Goal: Task Accomplishment & Management: Complete application form

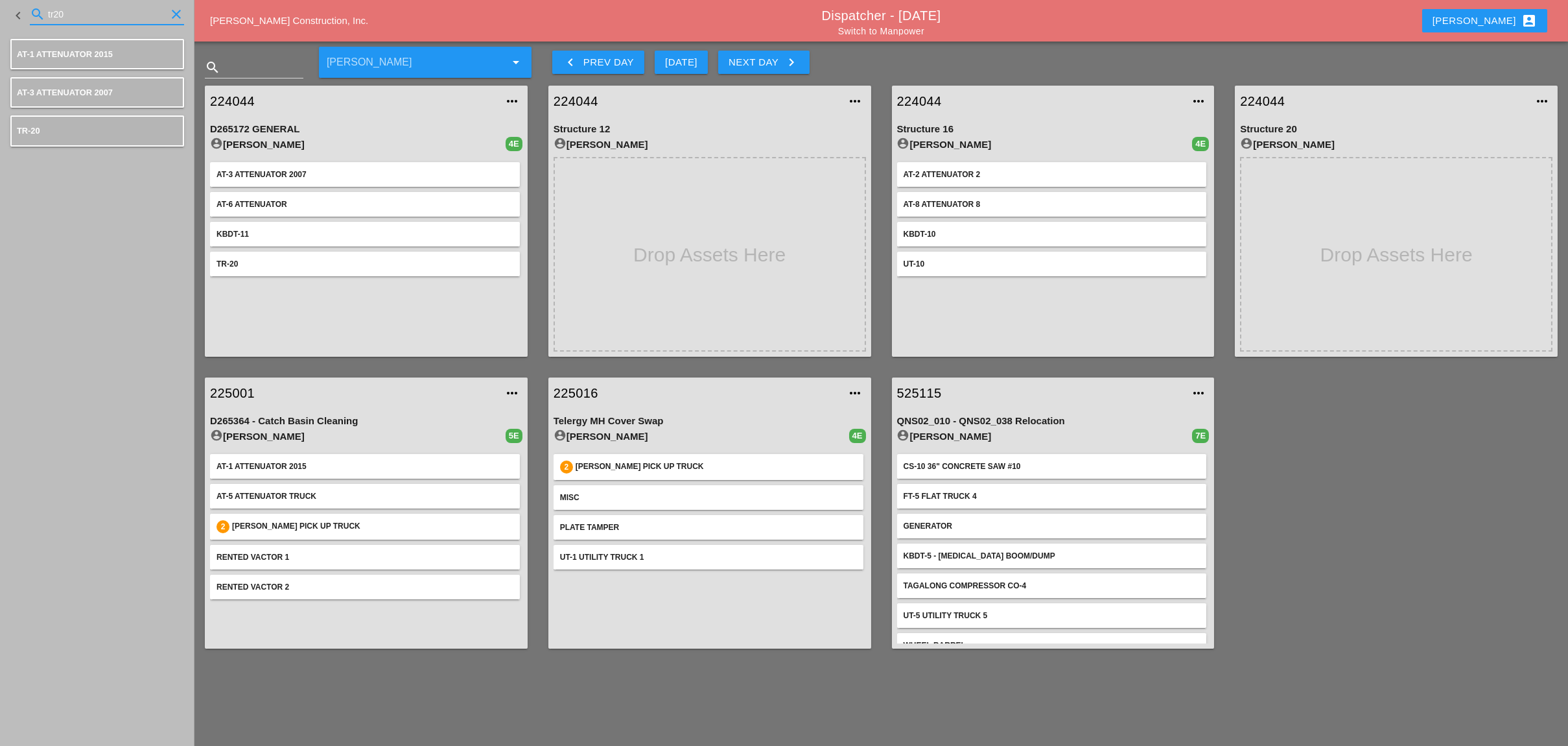
drag, startPoint x: 71, startPoint y: 11, endPoint x: 30, endPoint y: 7, distance: 41.2
click at [31, 7] on div "search tr20 clear" at bounding box center [106, 14] width 154 height 21
type input "mini"
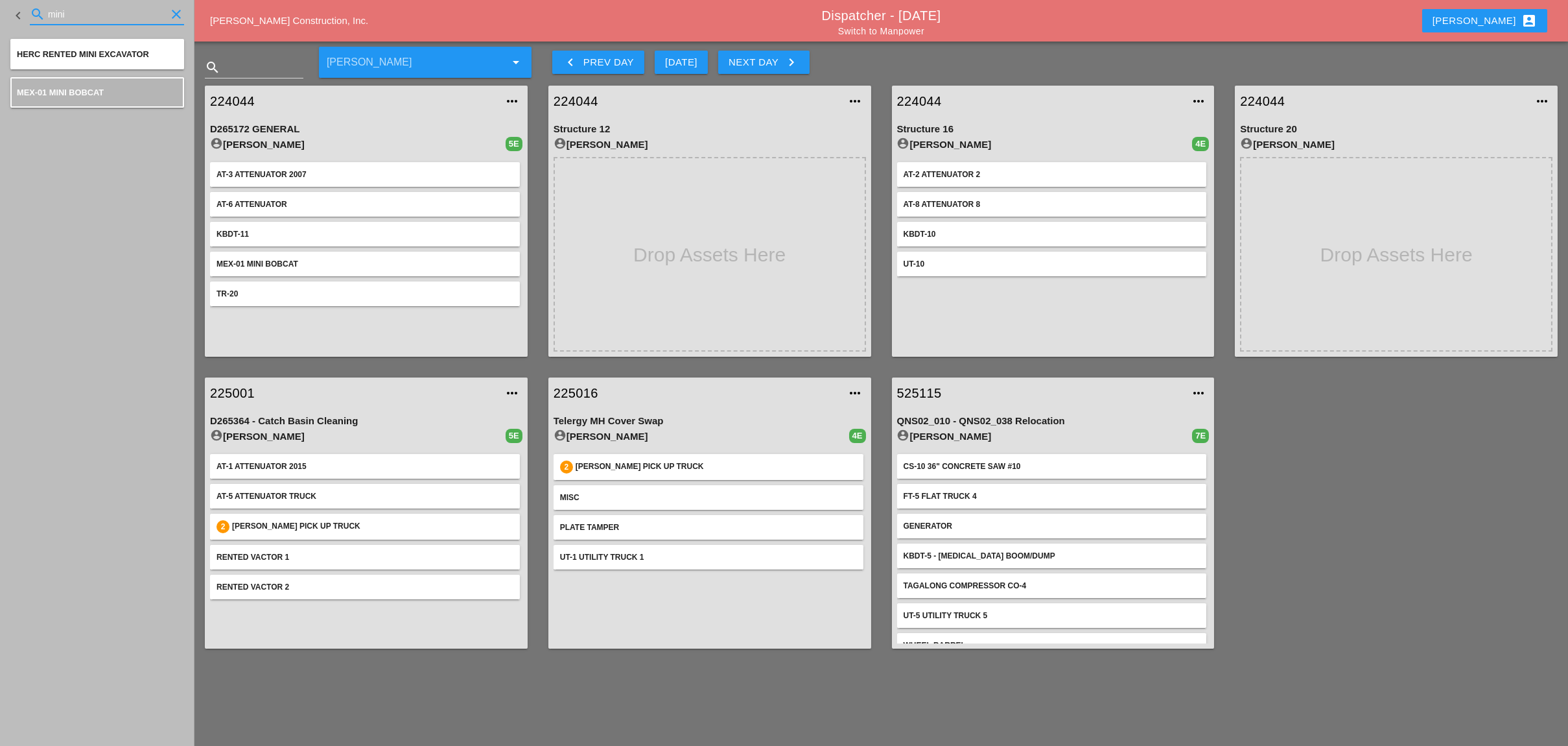
drag, startPoint x: 83, startPoint y: 19, endPoint x: 44, endPoint y: 17, distance: 39.1
click at [44, 17] on div "search mini clear" at bounding box center [106, 14] width 154 height 21
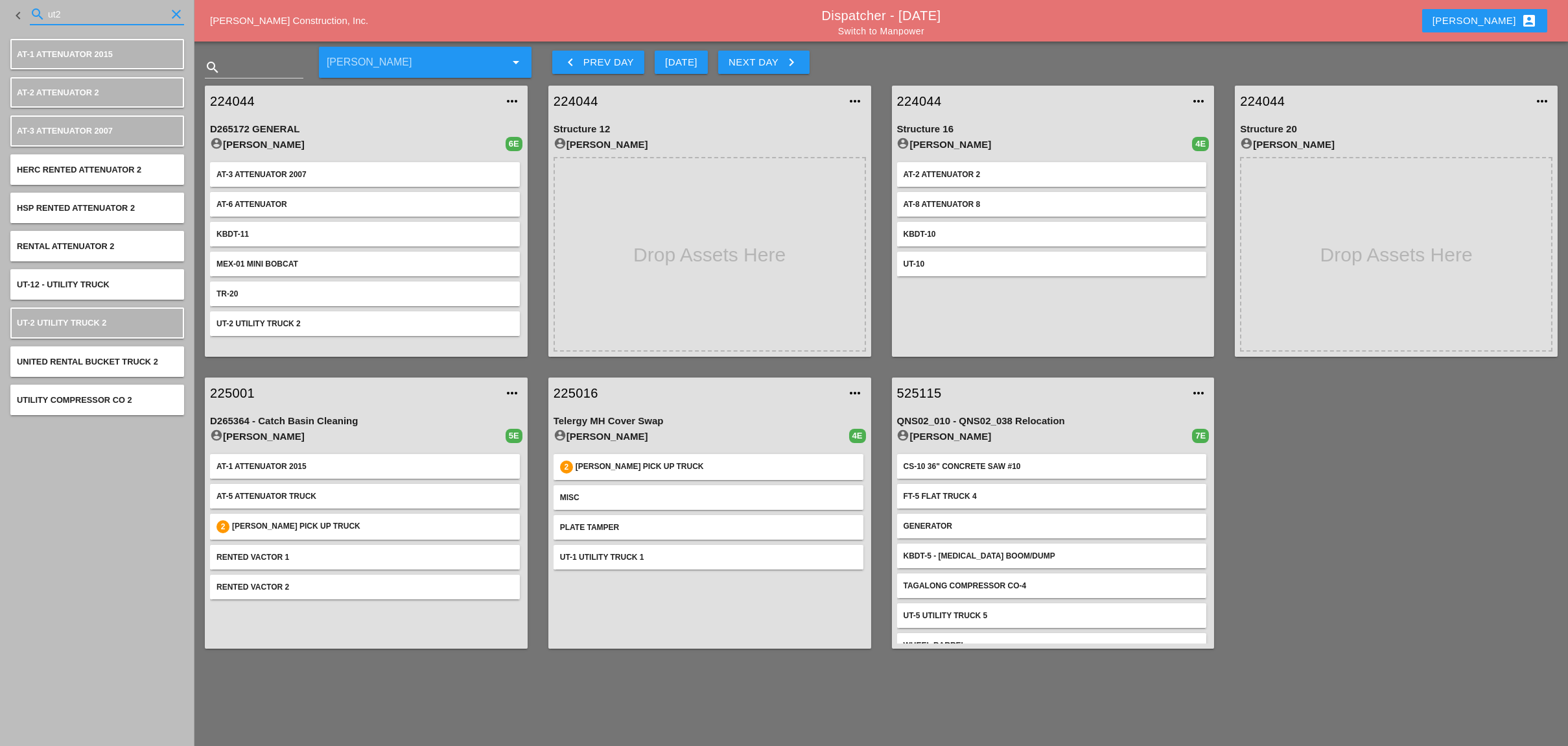
drag, startPoint x: 65, startPoint y: 13, endPoint x: 23, endPoint y: 14, distance: 42.0
click at [23, 14] on div "keyboard_arrow_left search ut2 clear" at bounding box center [97, 15] width 174 height 44
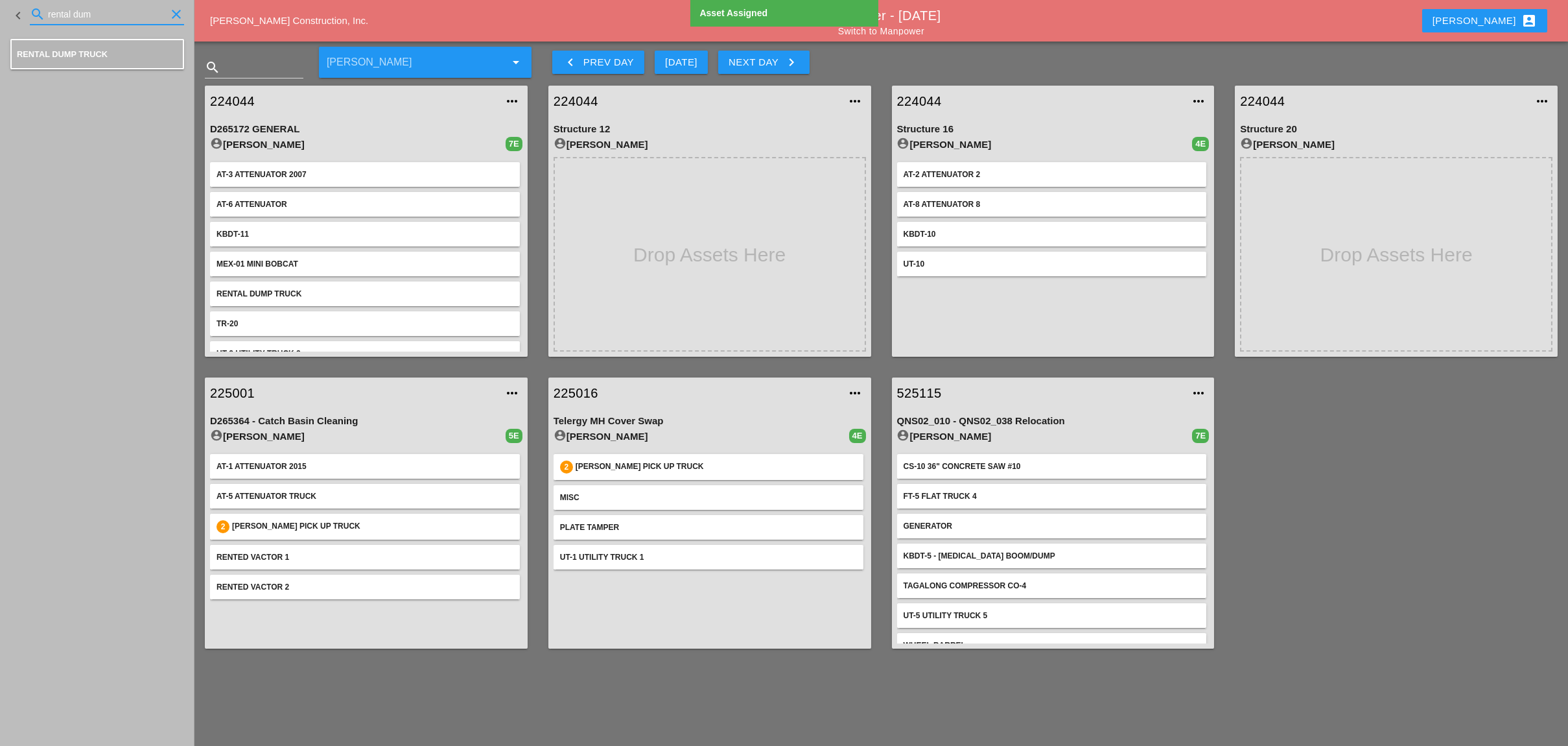
drag, startPoint x: 112, startPoint y: 11, endPoint x: 25, endPoint y: 11, distance: 87.0
click at [26, 10] on div "keyboard_arrow_left search rental dum clear" at bounding box center [97, 15] width 174 height 44
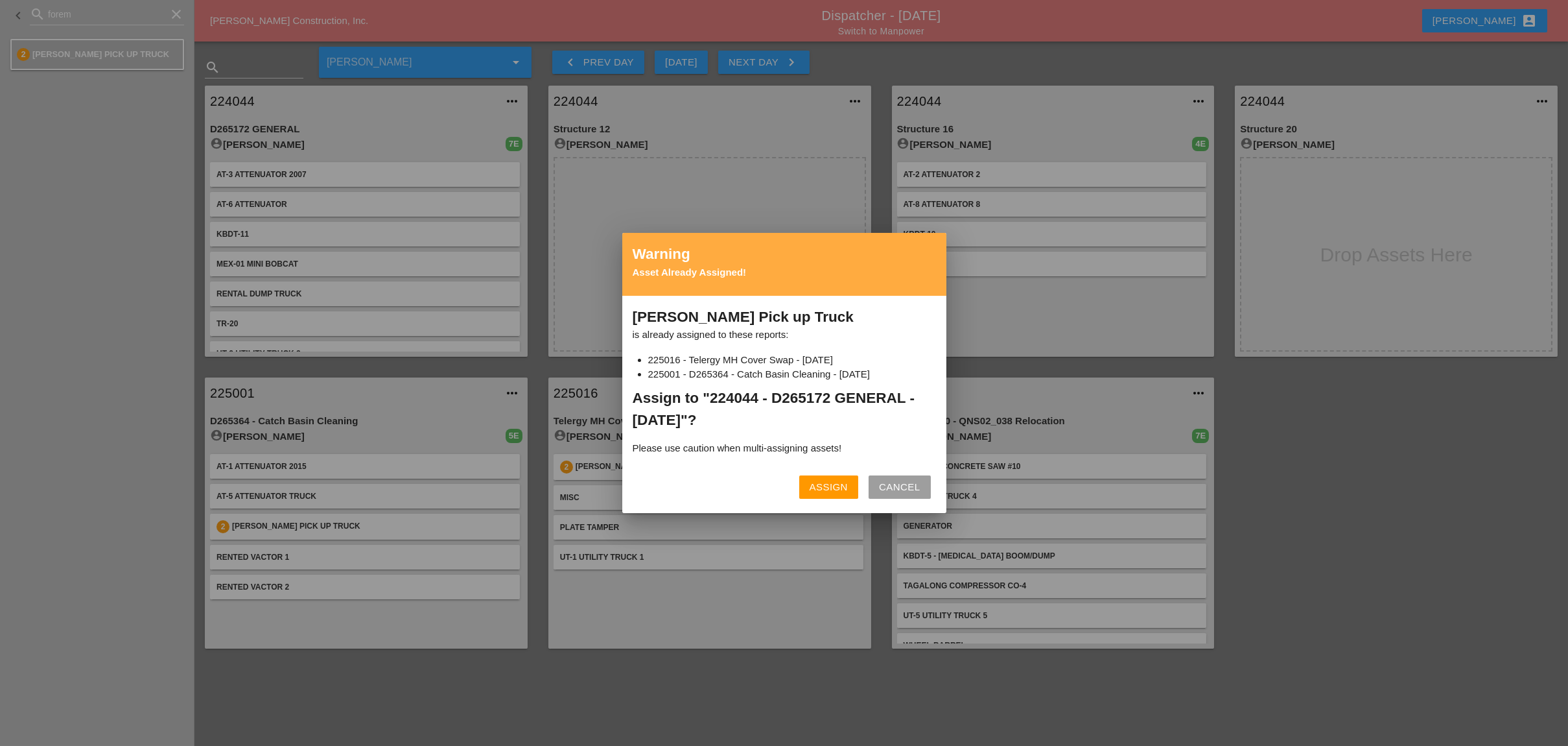
click at [837, 484] on div "Assign" at bounding box center [828, 487] width 38 height 15
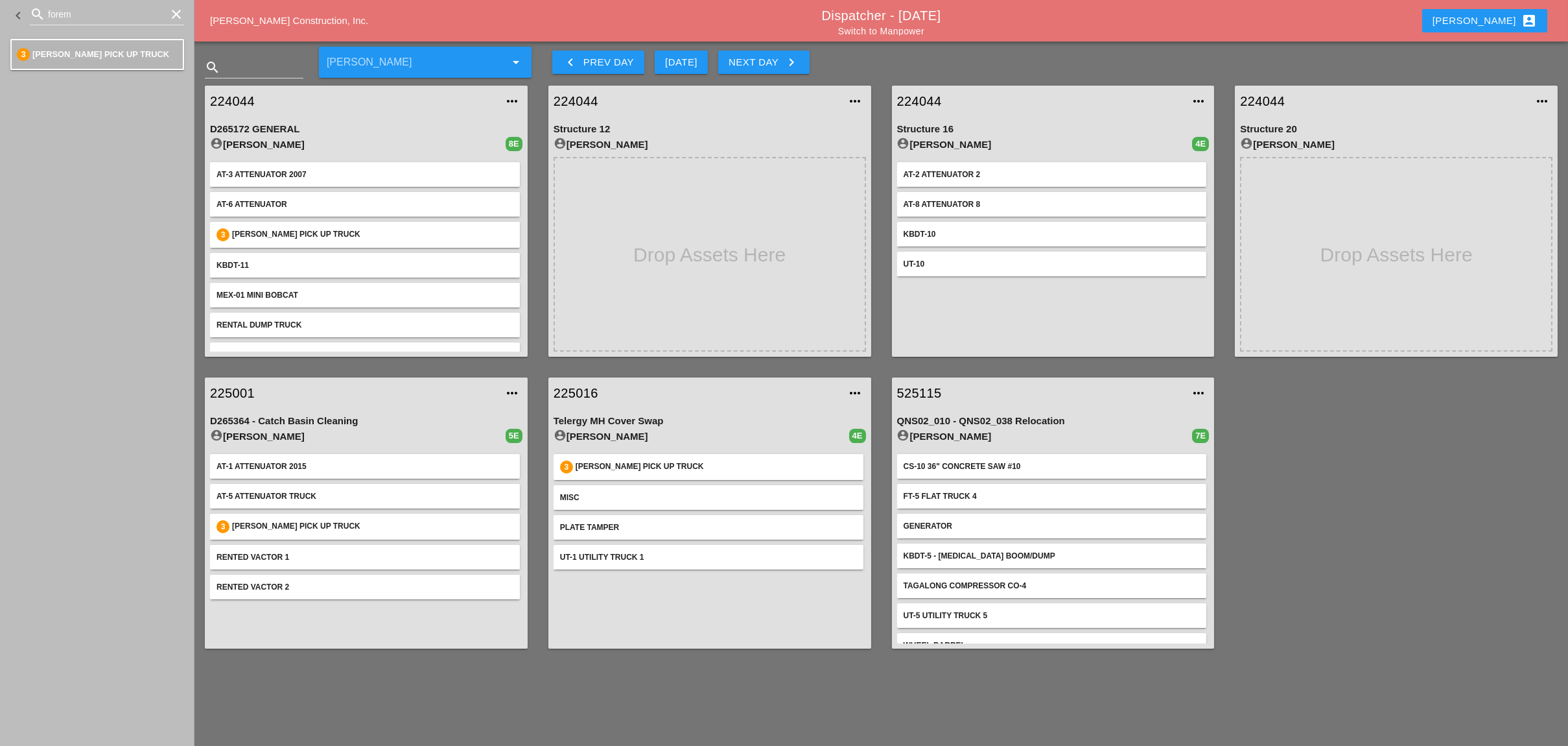
scroll to position [43, 0]
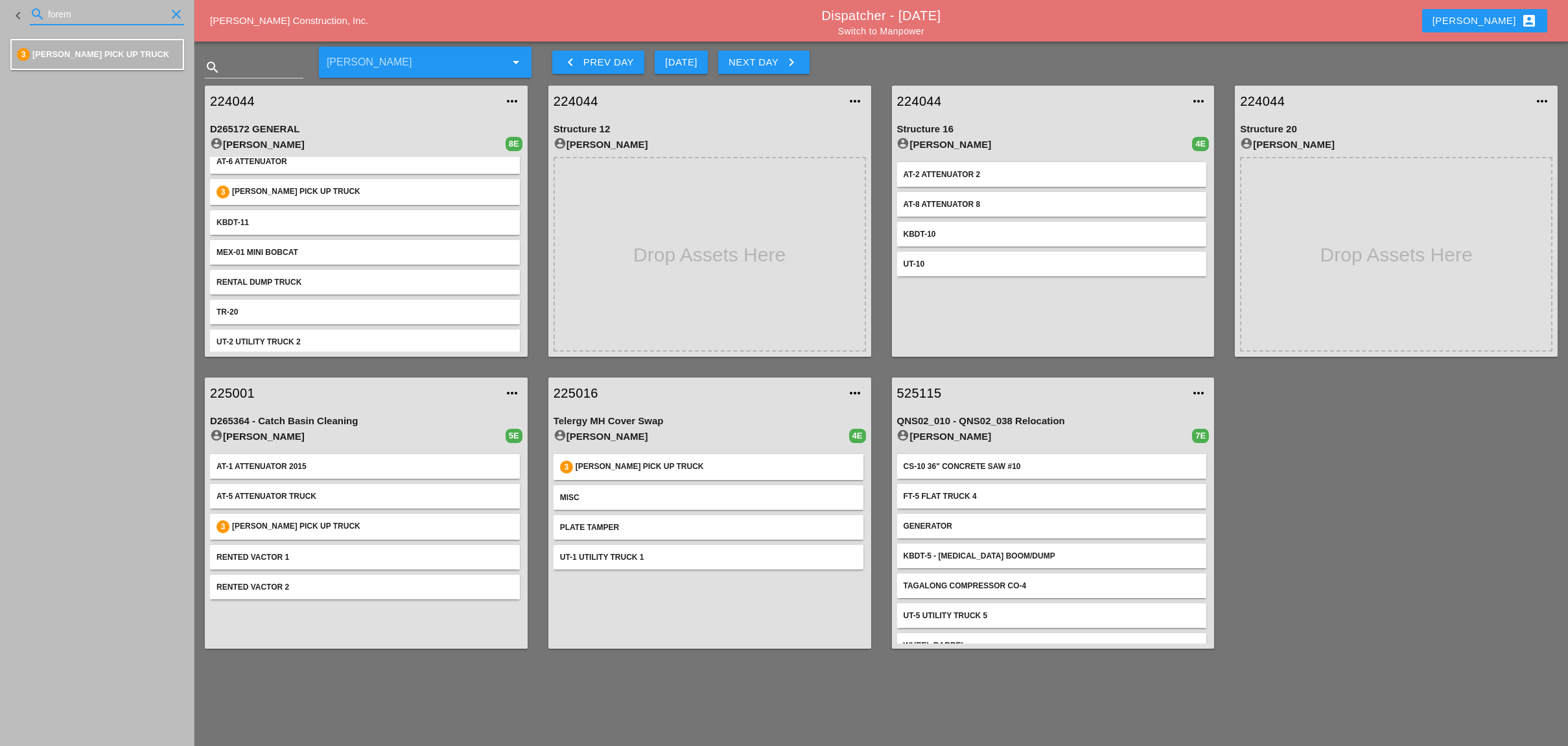
drag, startPoint x: 87, startPoint y: 14, endPoint x: 41, endPoint y: 12, distance: 46.0
click at [41, 12] on div "search forem clear" at bounding box center [106, 14] width 154 height 21
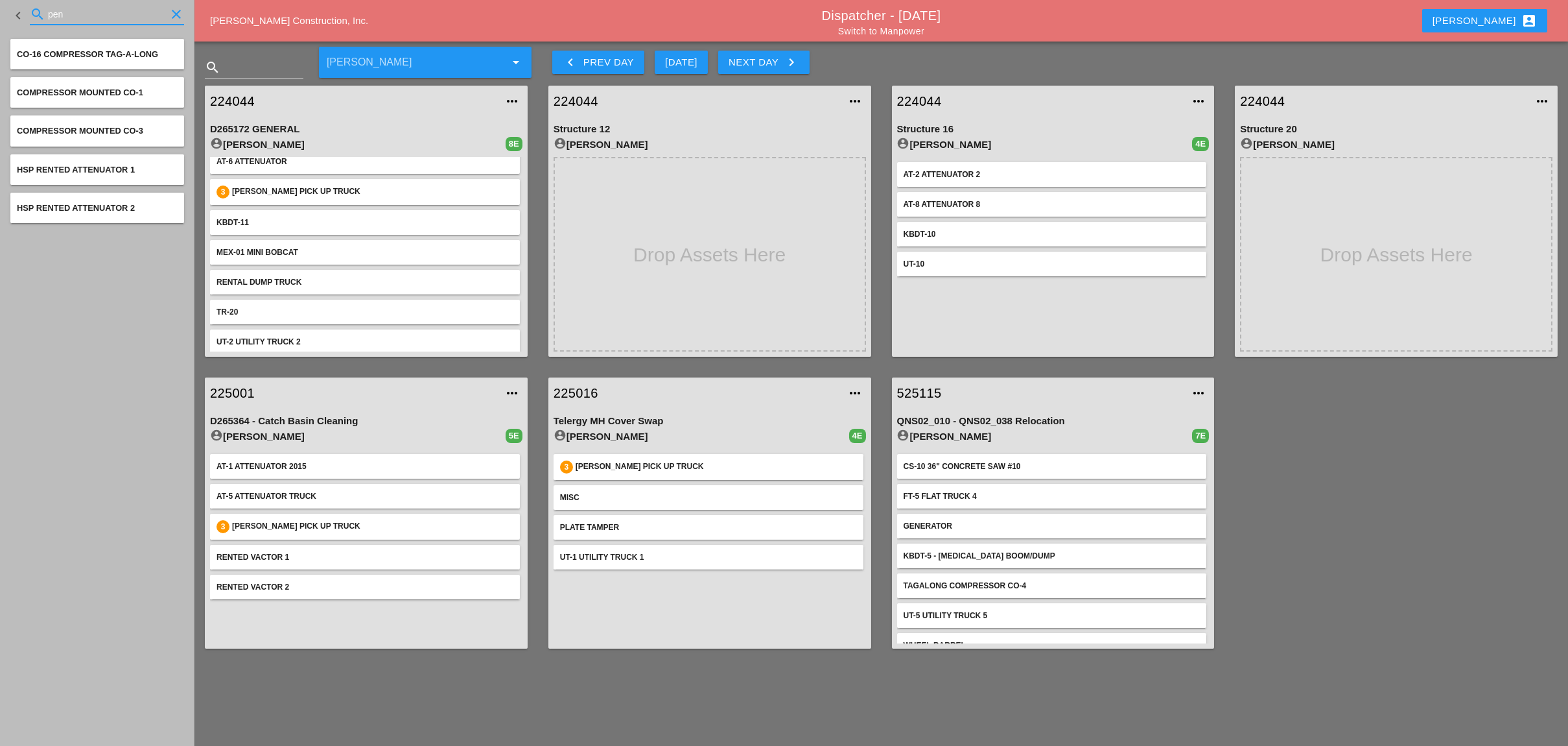
click at [71, 8] on input "pen" at bounding box center [106, 14] width 118 height 21
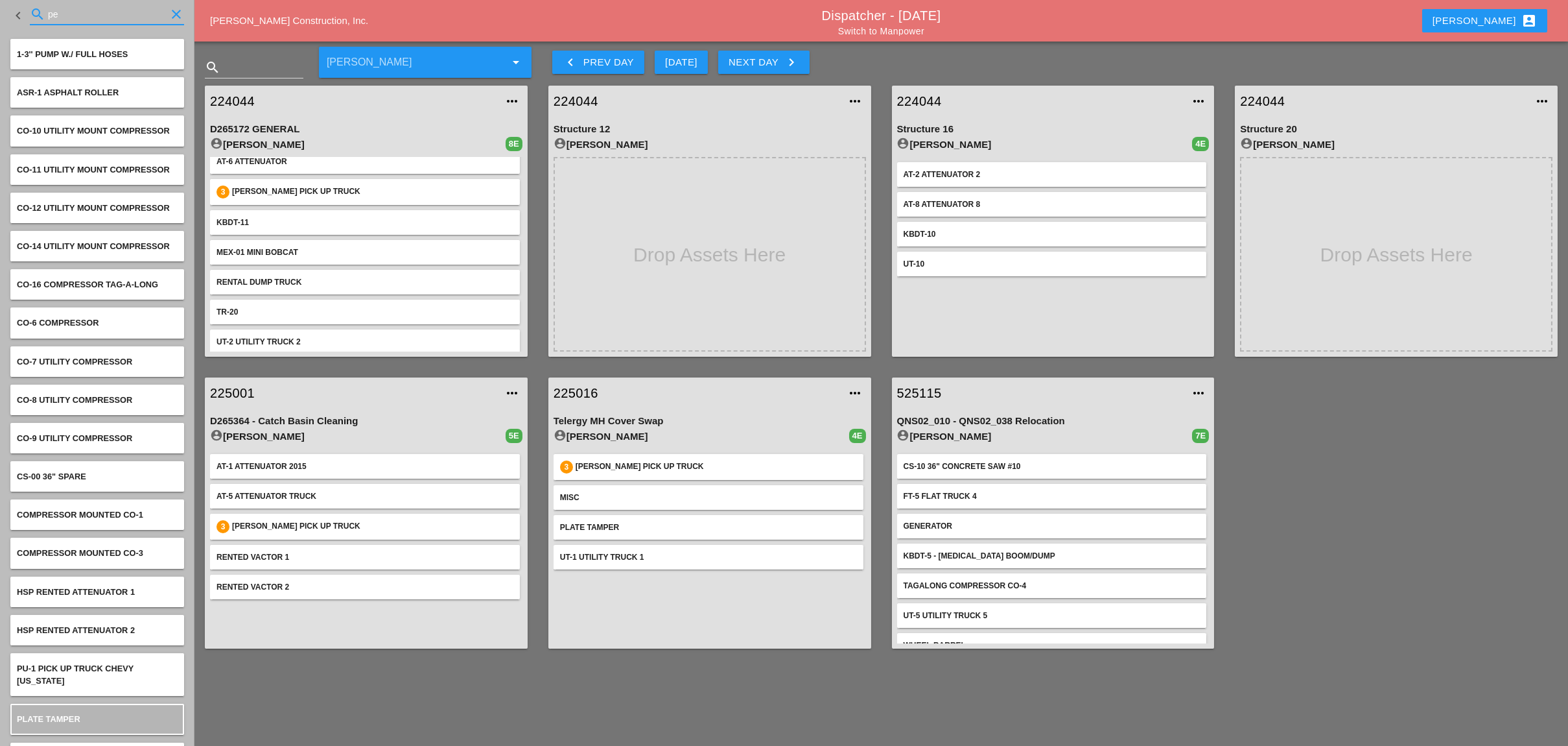
type input "p"
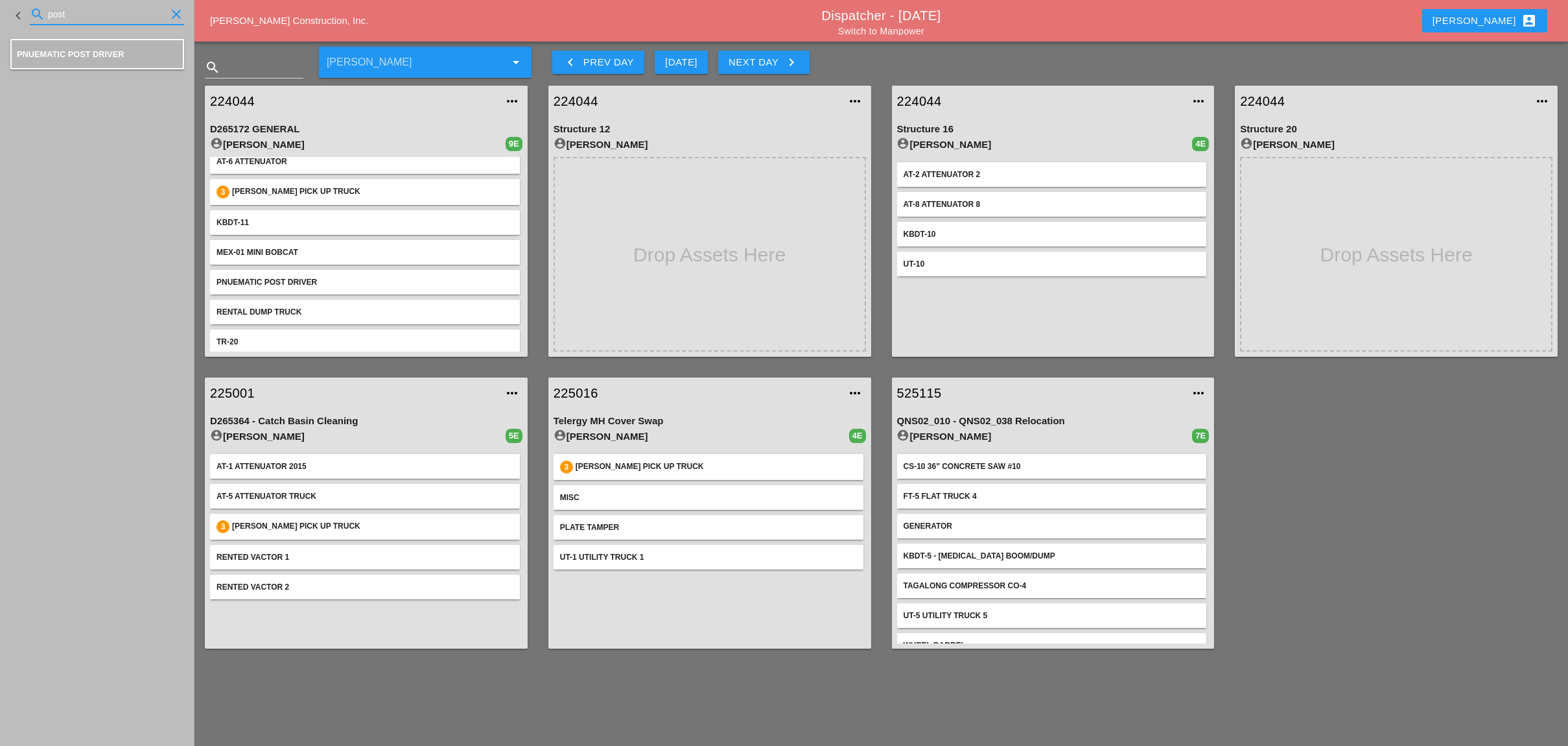
drag, startPoint x: 68, startPoint y: 21, endPoint x: 37, endPoint y: 21, distance: 31.0
click at [37, 21] on div "search post clear" at bounding box center [106, 14] width 154 height 21
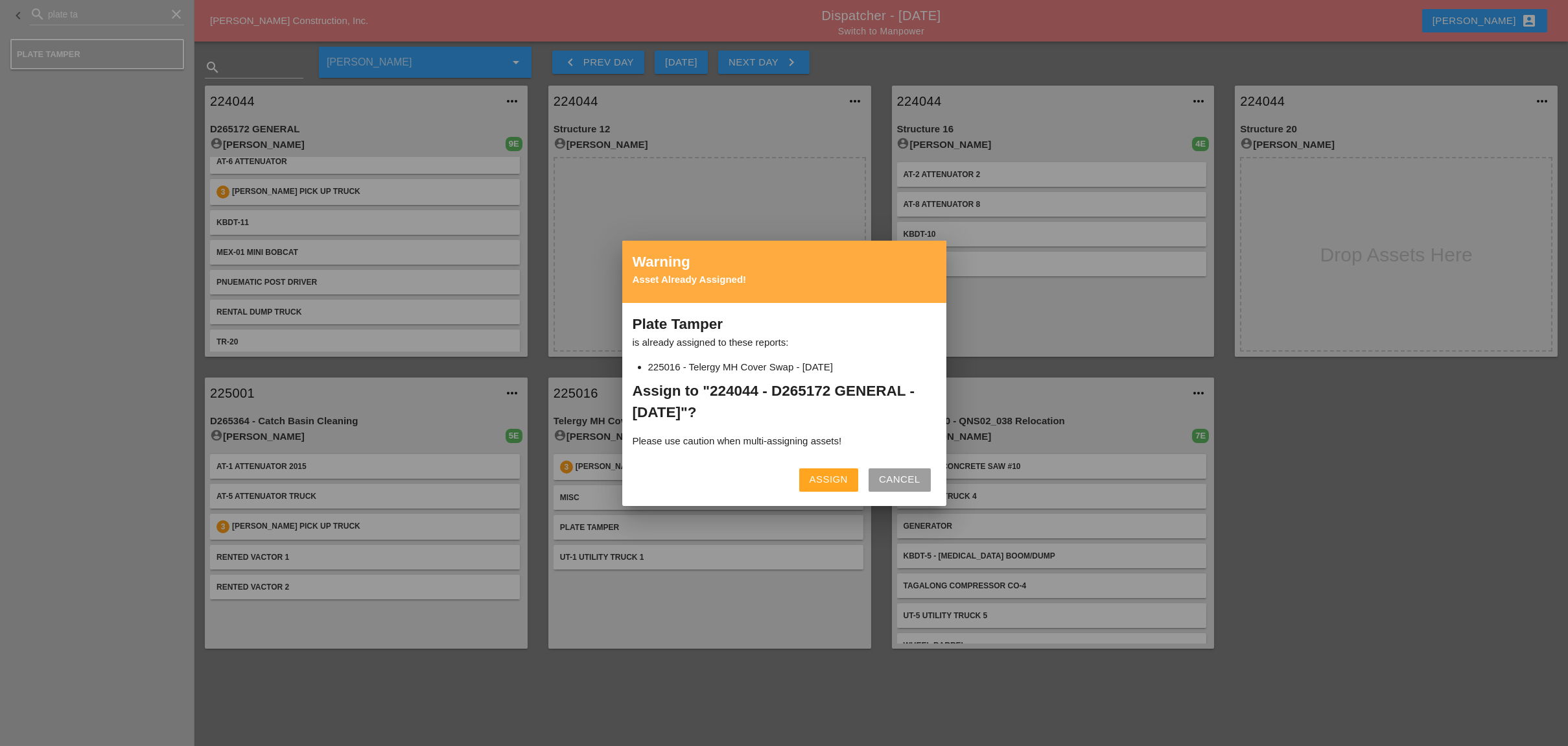
click at [817, 479] on div "Assign" at bounding box center [828, 479] width 38 height 15
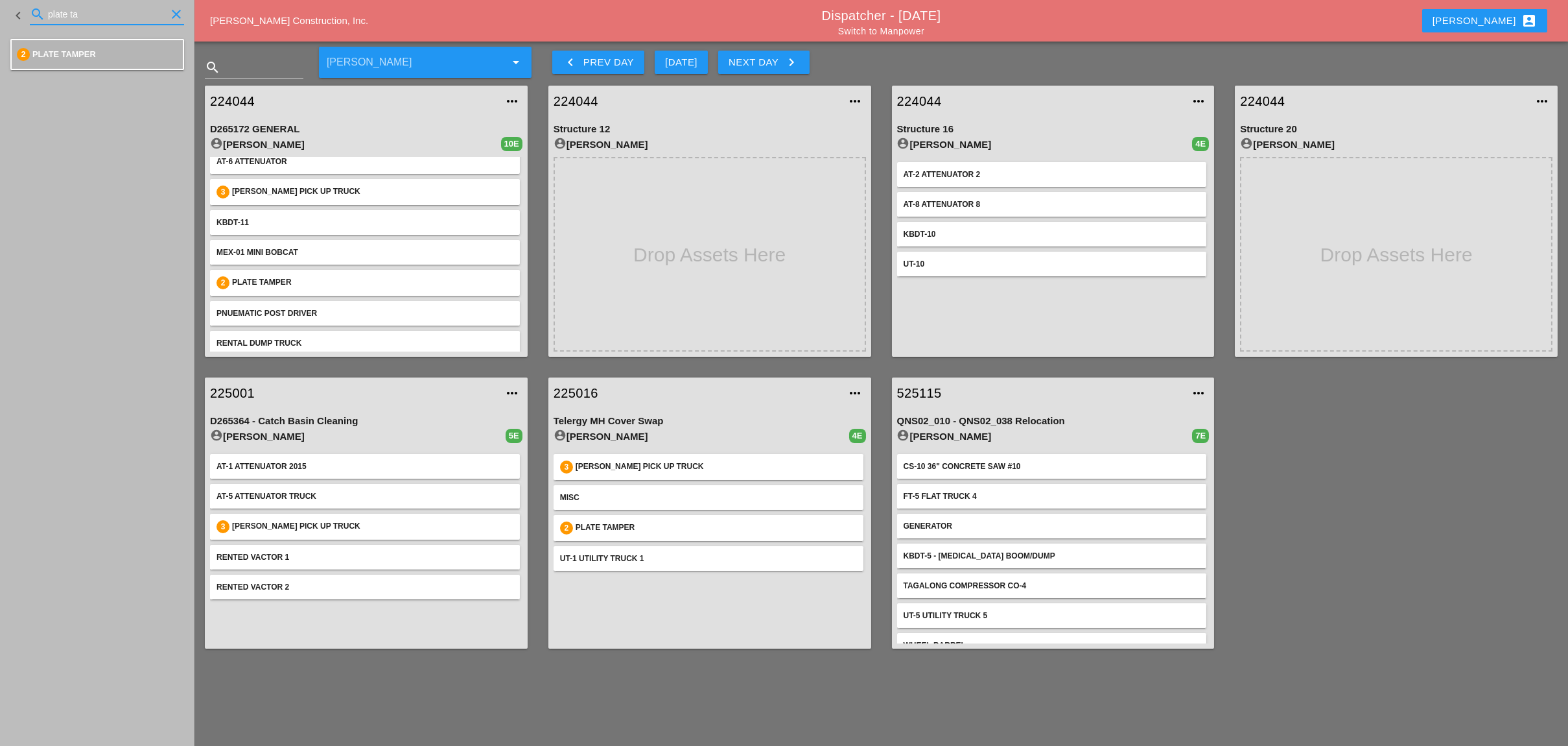
drag, startPoint x: 84, startPoint y: 13, endPoint x: 38, endPoint y: 17, distance: 46.2
click at [38, 17] on div "search plate ta clear" at bounding box center [106, 14] width 154 height 21
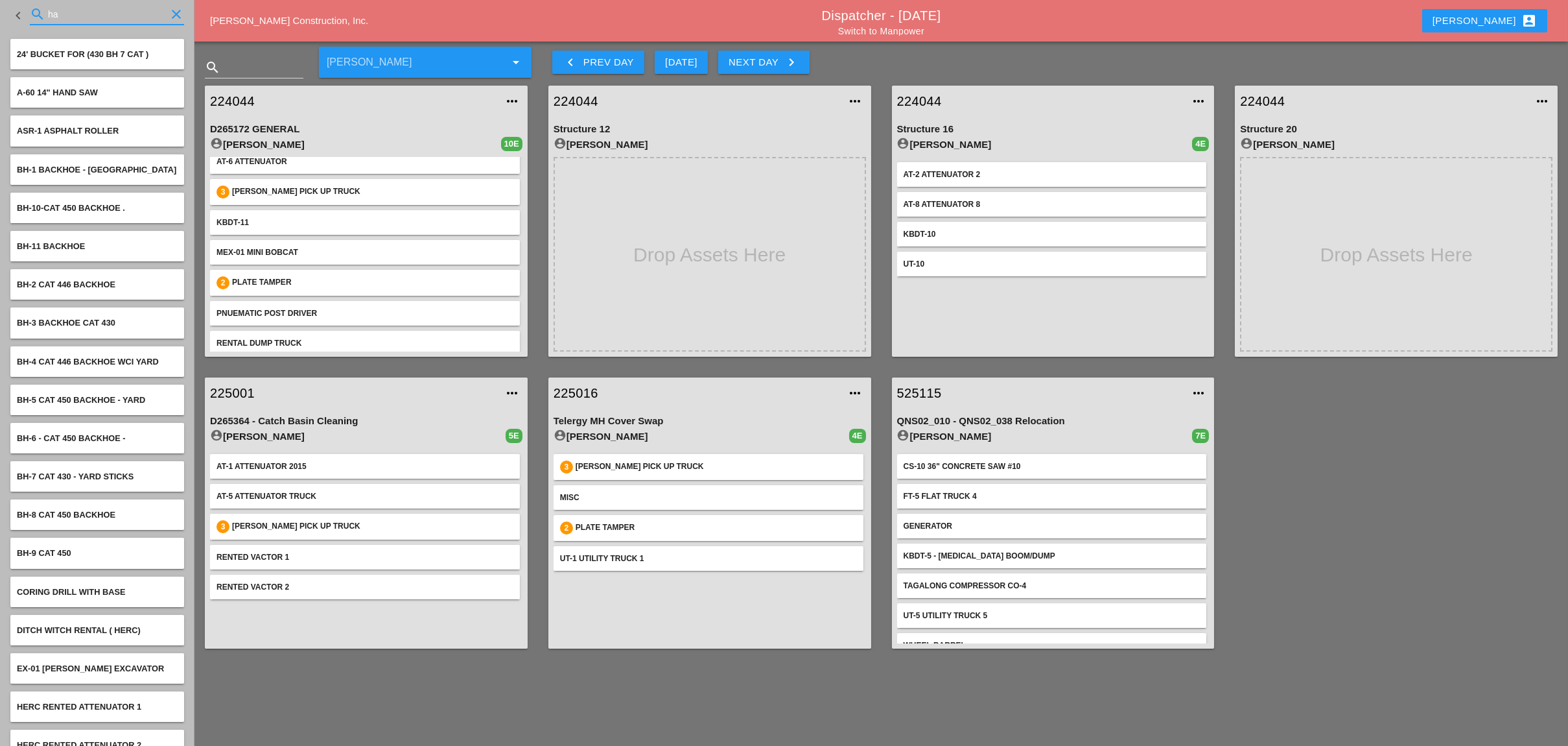
type input "h"
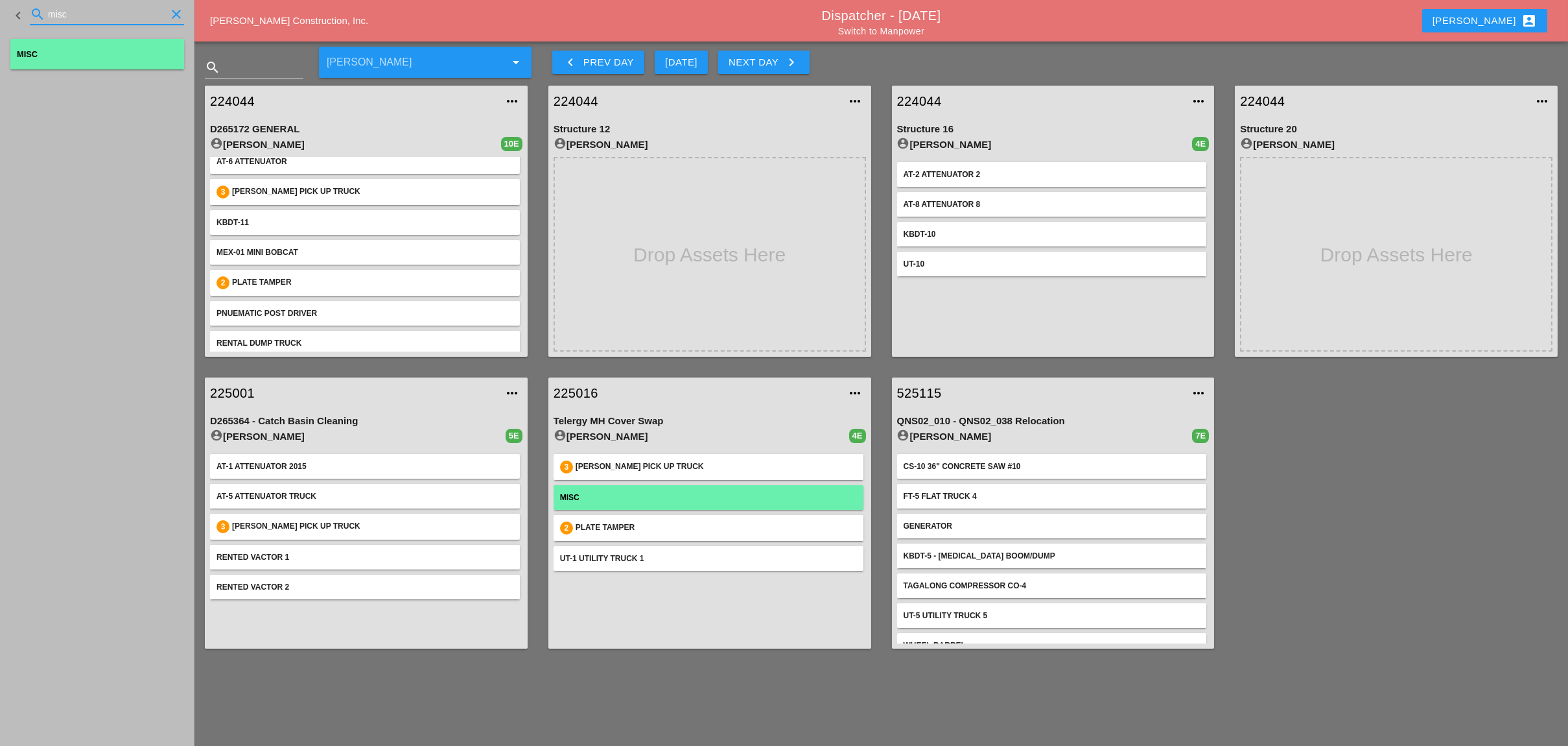
type input "misc"
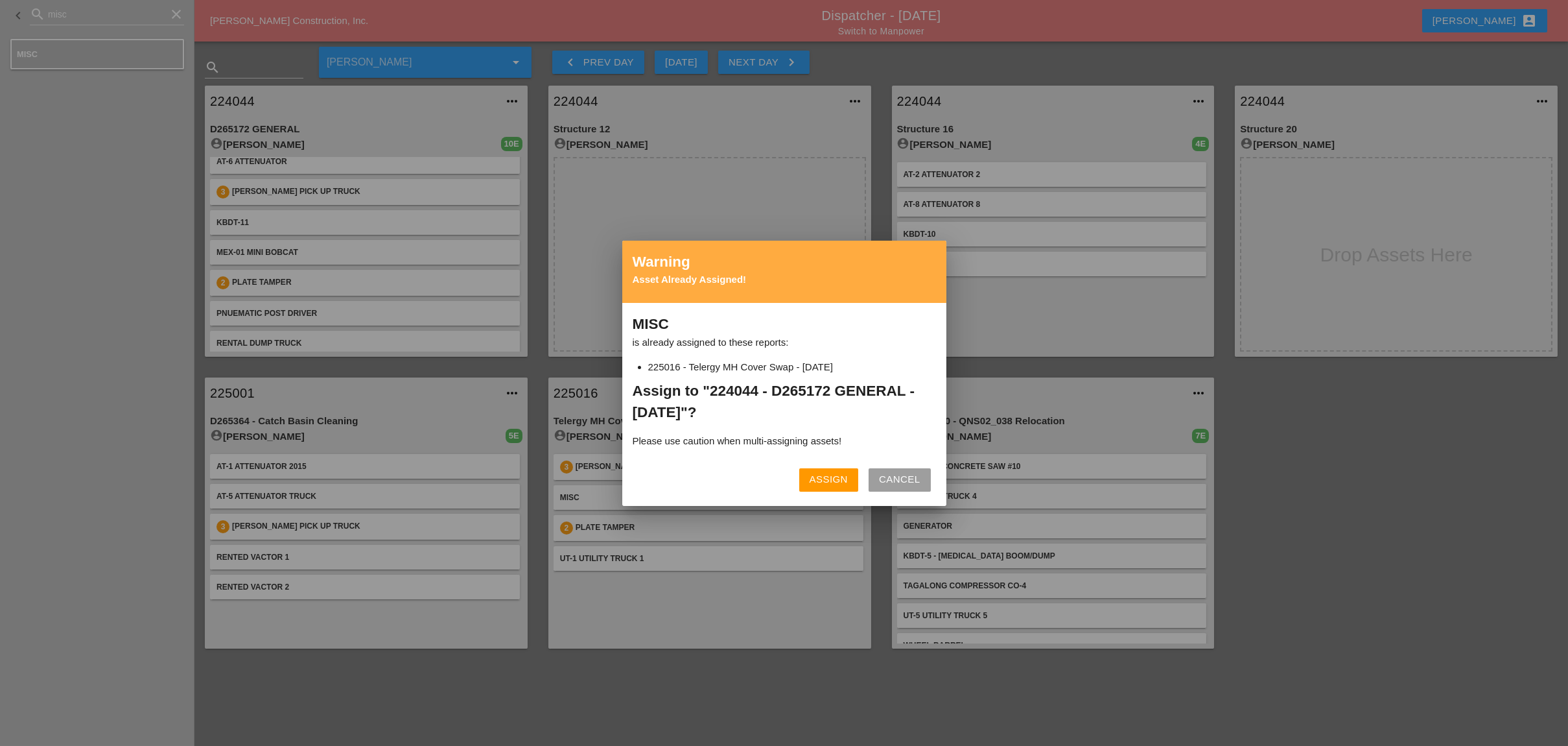
click at [826, 479] on div "Assign" at bounding box center [828, 479] width 38 height 15
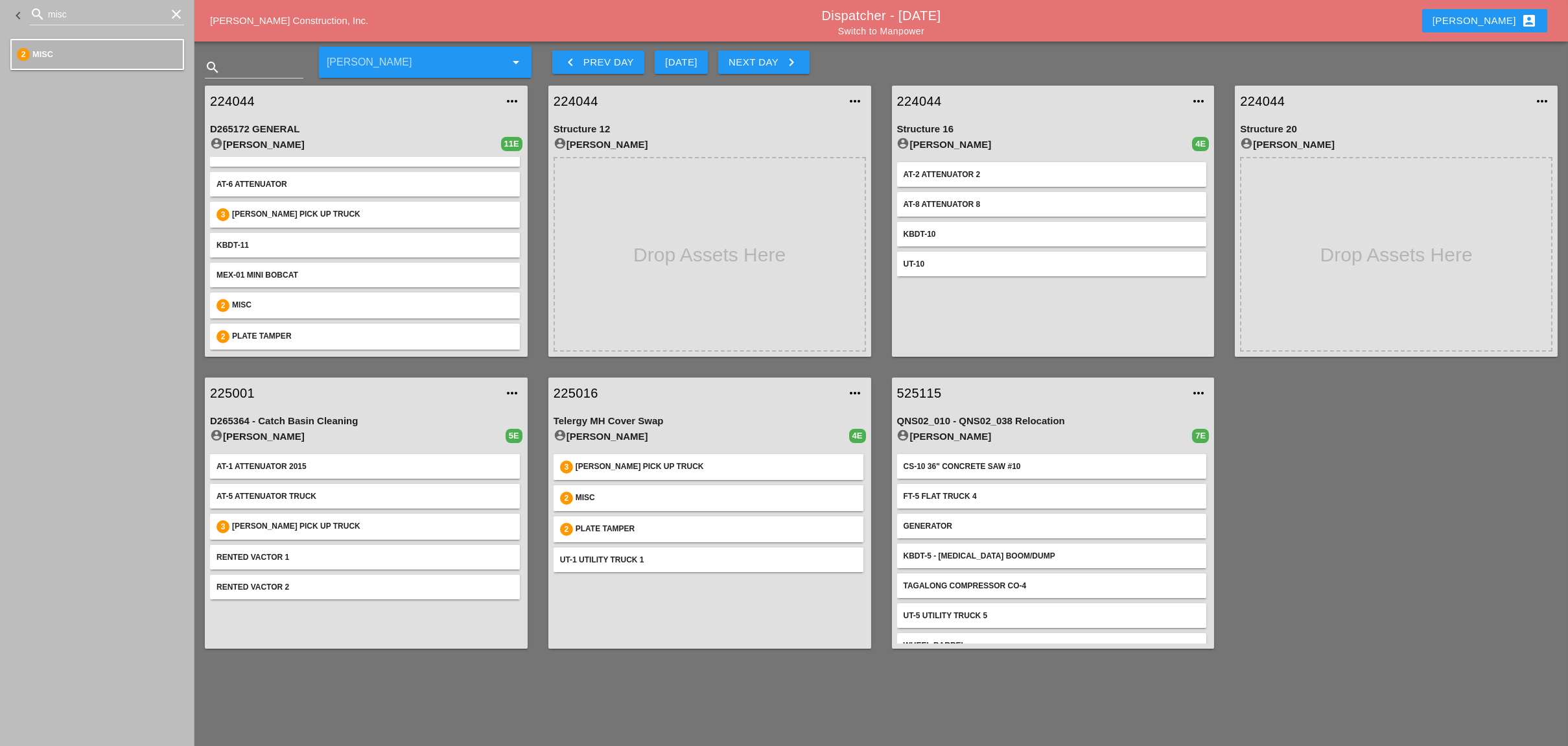
scroll to position [0, 0]
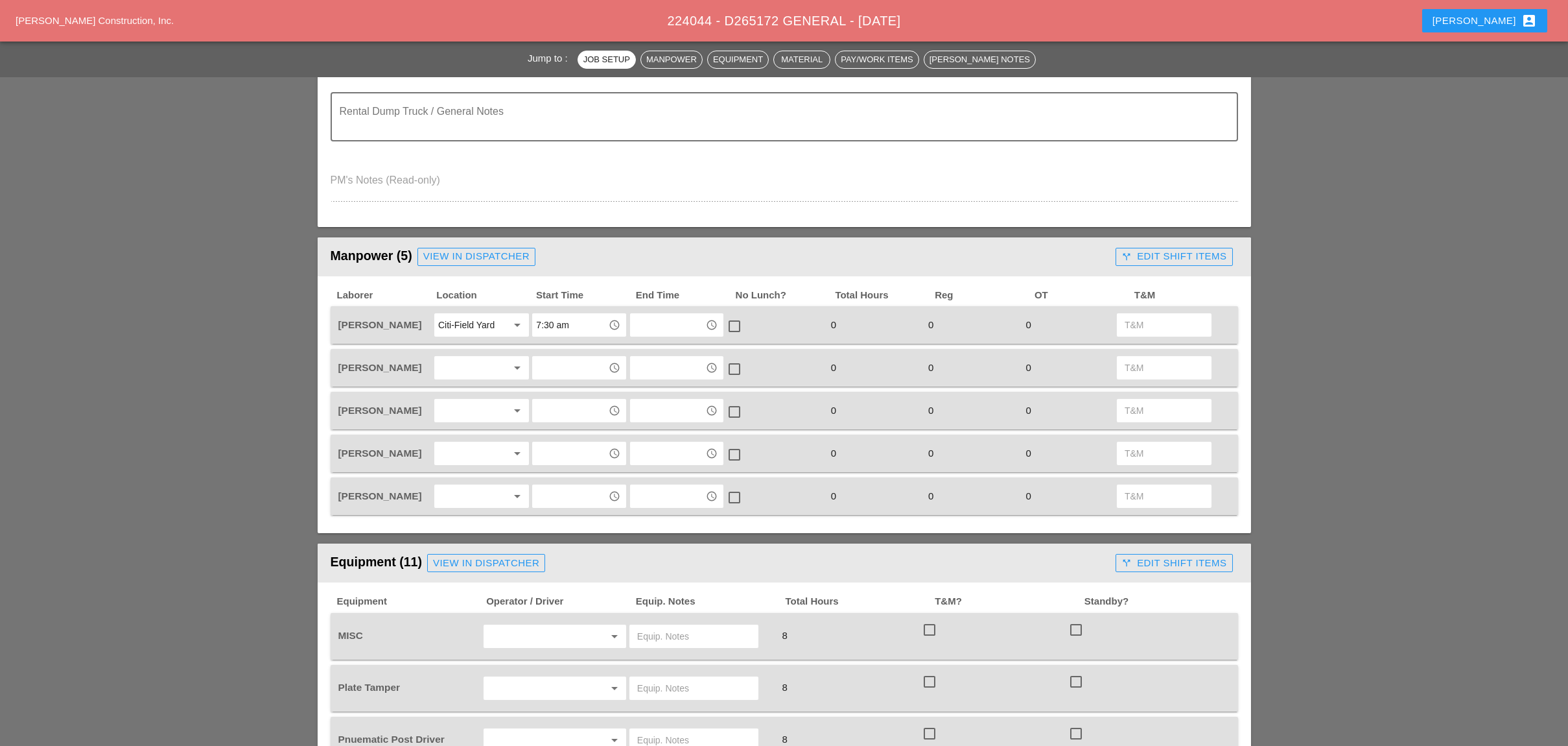
scroll to position [432, 0]
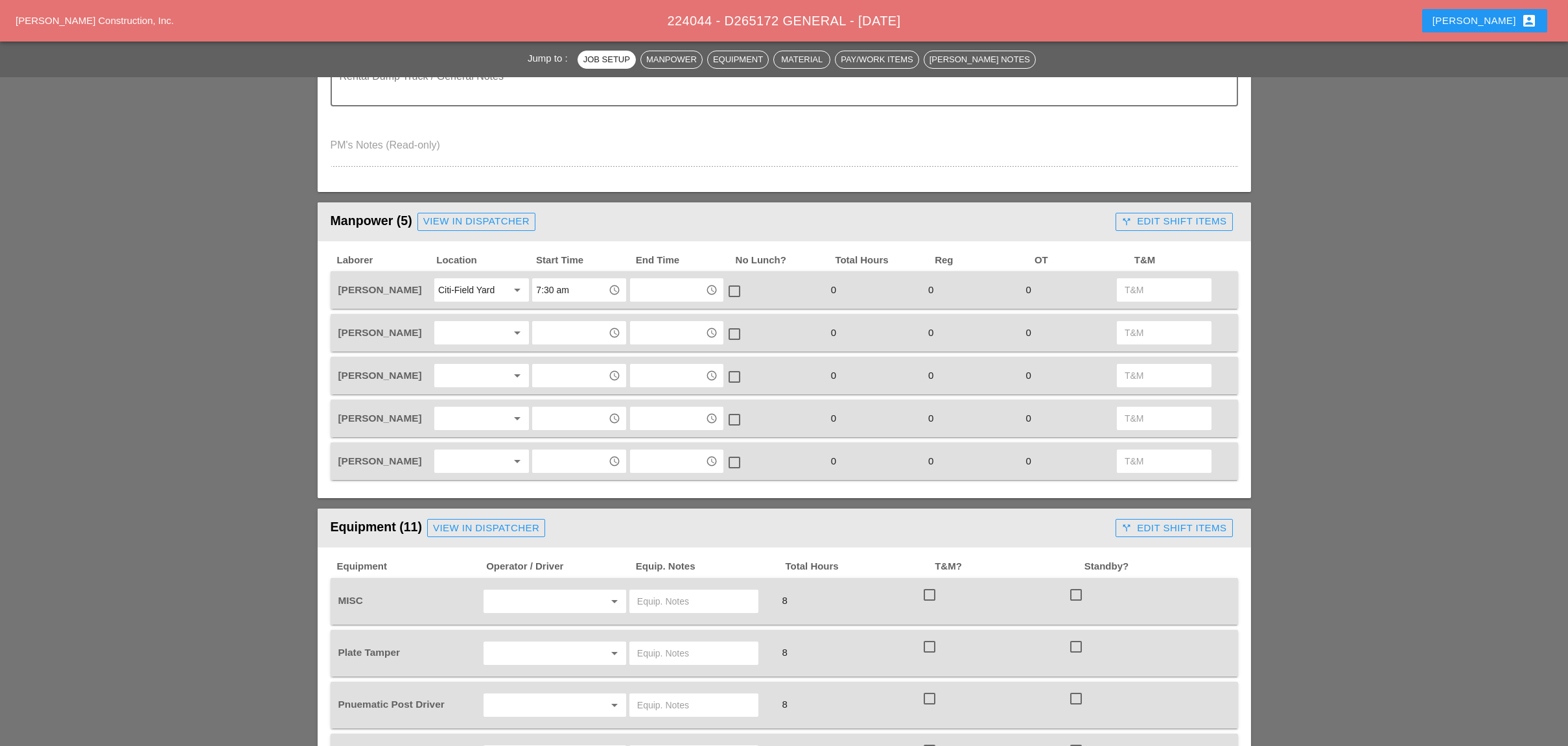
click at [463, 287] on div "Citi-Field Yard" at bounding box center [466, 290] width 56 height 12
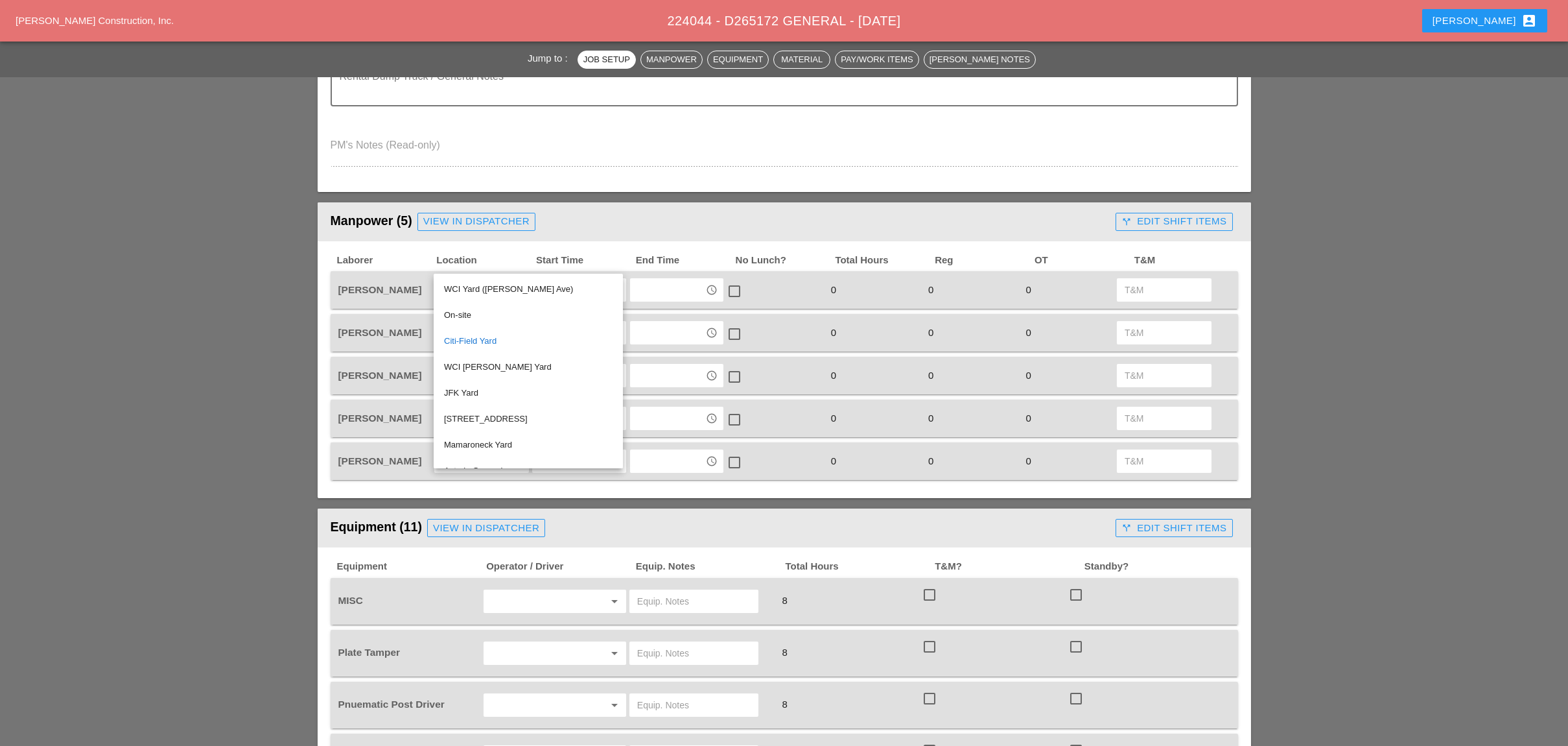
click at [473, 361] on div "WCI [PERSON_NAME] Yard" at bounding box center [528, 366] width 168 height 16
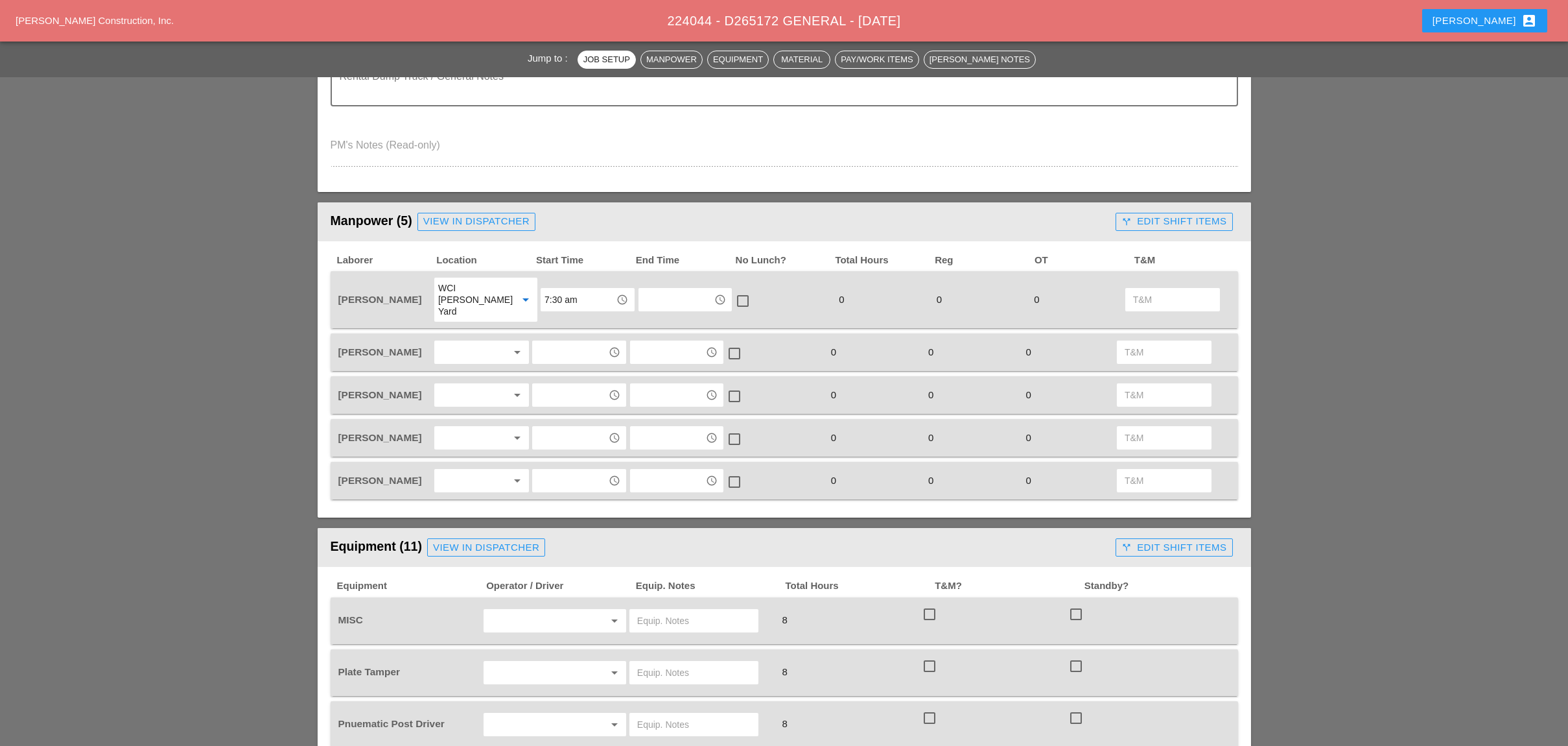
click at [473, 342] on div at bounding box center [472, 352] width 68 height 21
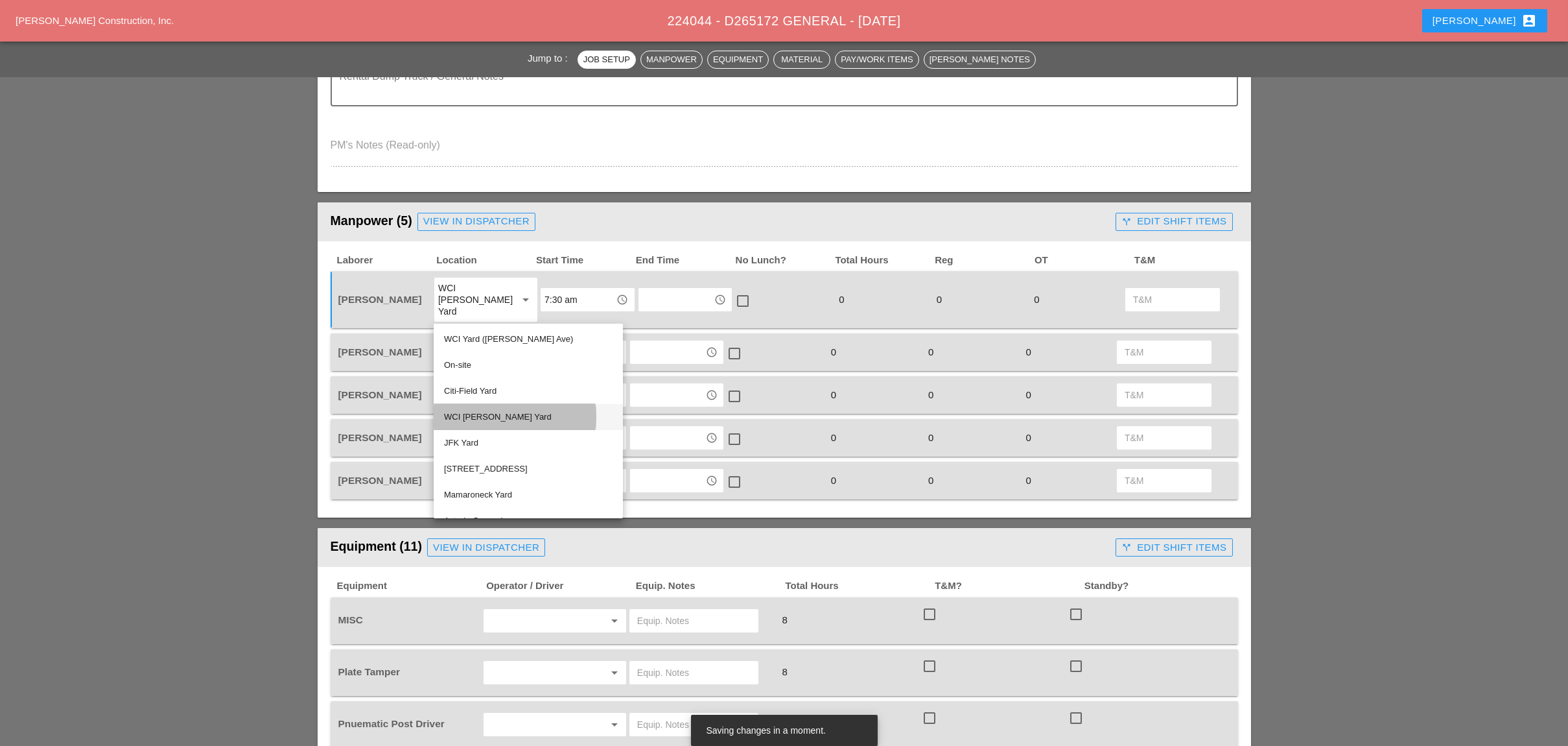
click at [471, 413] on div "WCI [PERSON_NAME] Yard" at bounding box center [528, 417] width 168 height 16
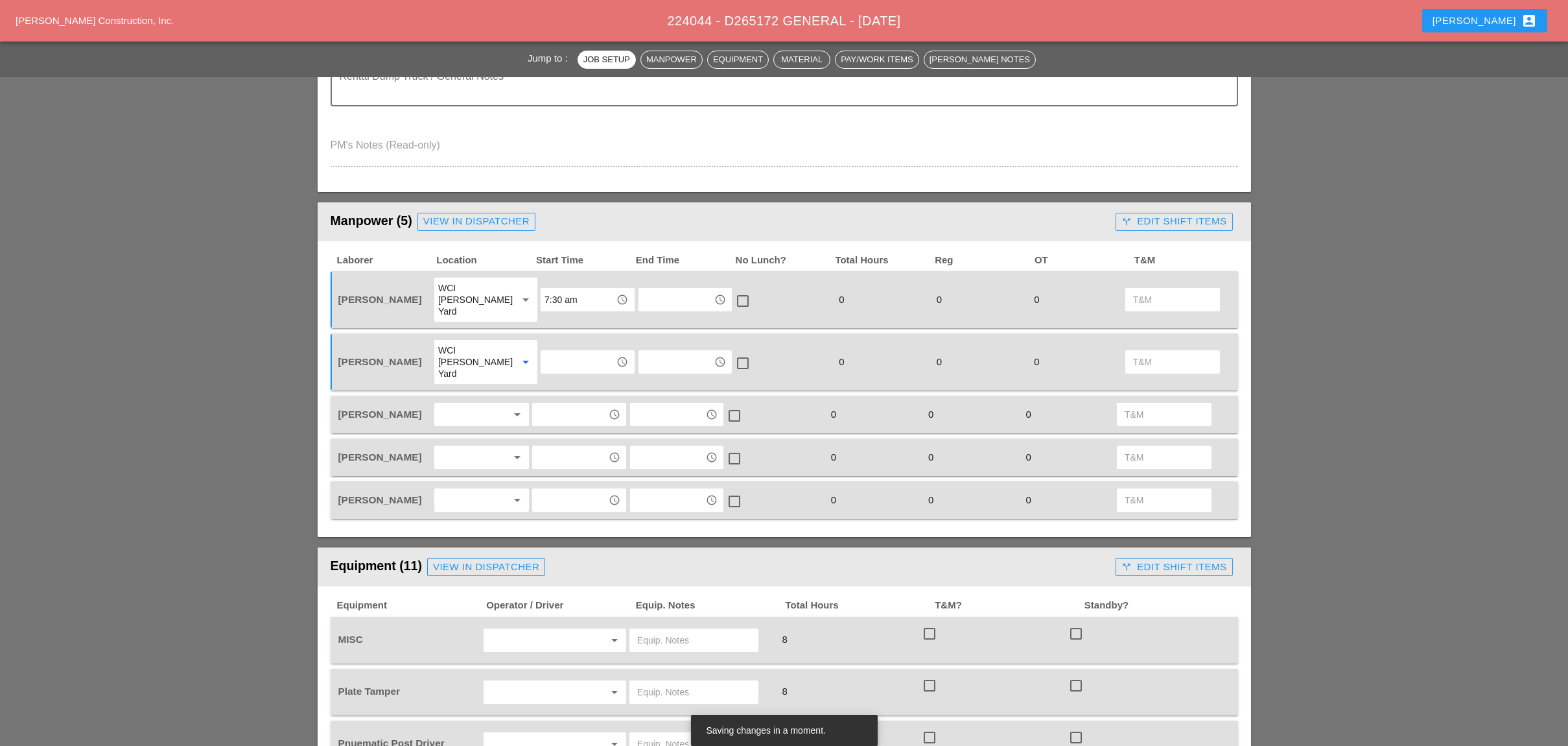
click at [477, 344] on div "WCI [PERSON_NAME] Yard" at bounding box center [473, 361] width 69 height 35
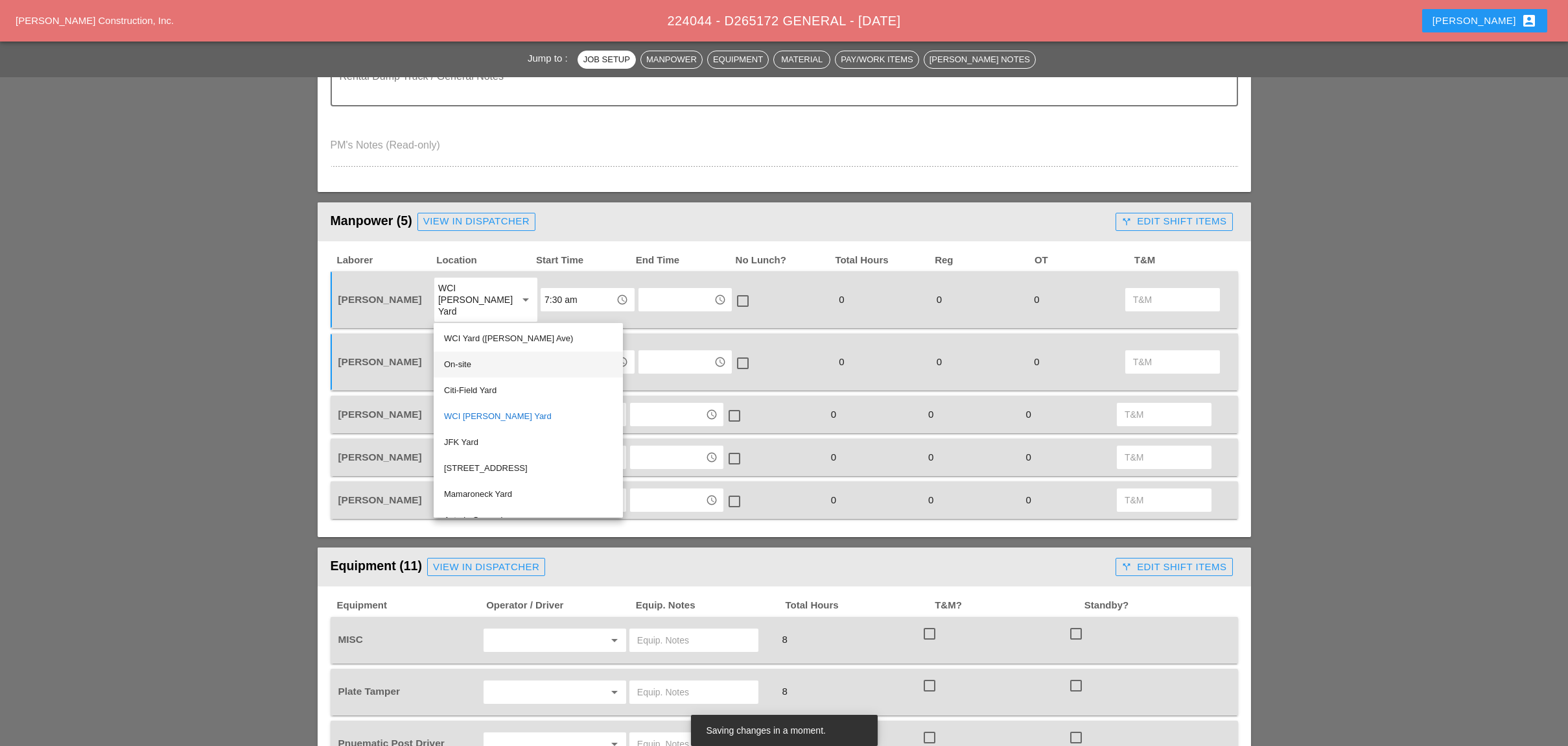
click at [464, 365] on div "On-site" at bounding box center [528, 364] width 168 height 16
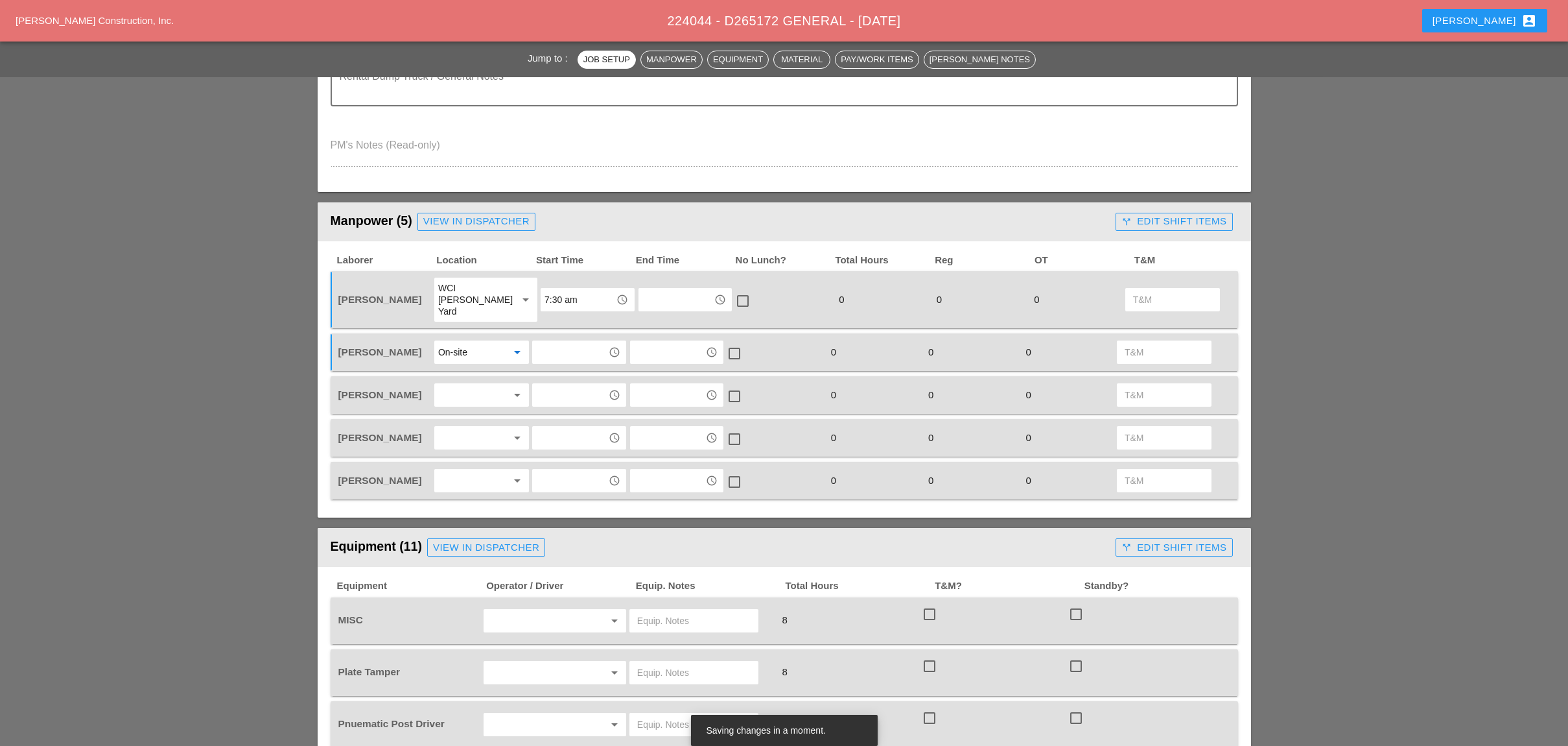
click at [463, 347] on div "On-site" at bounding box center [452, 352] width 29 height 12
click at [481, 332] on div "WCI Yard ([PERSON_NAME] Ave)" at bounding box center [528, 339] width 168 height 16
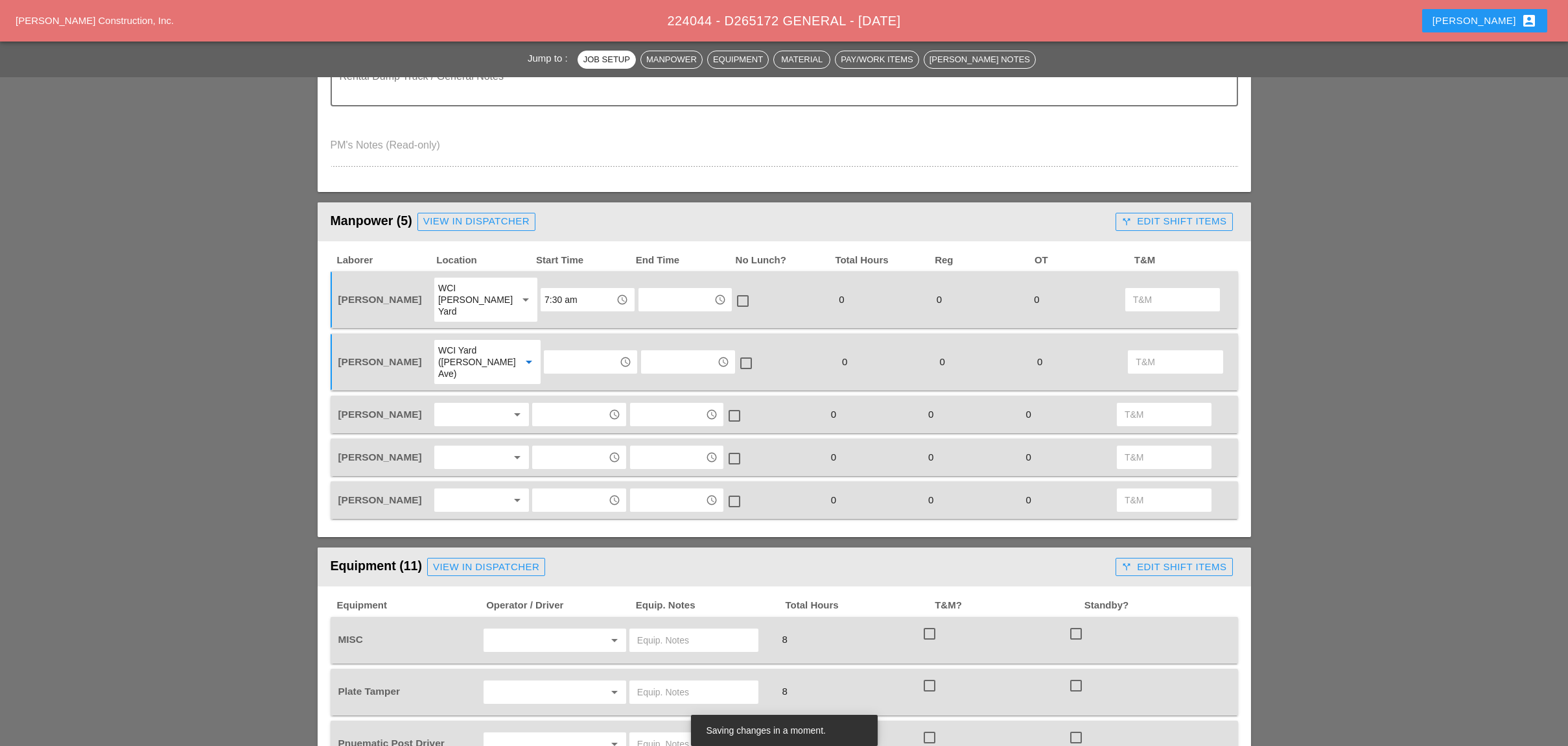
click at [461, 404] on div at bounding box center [472, 414] width 68 height 21
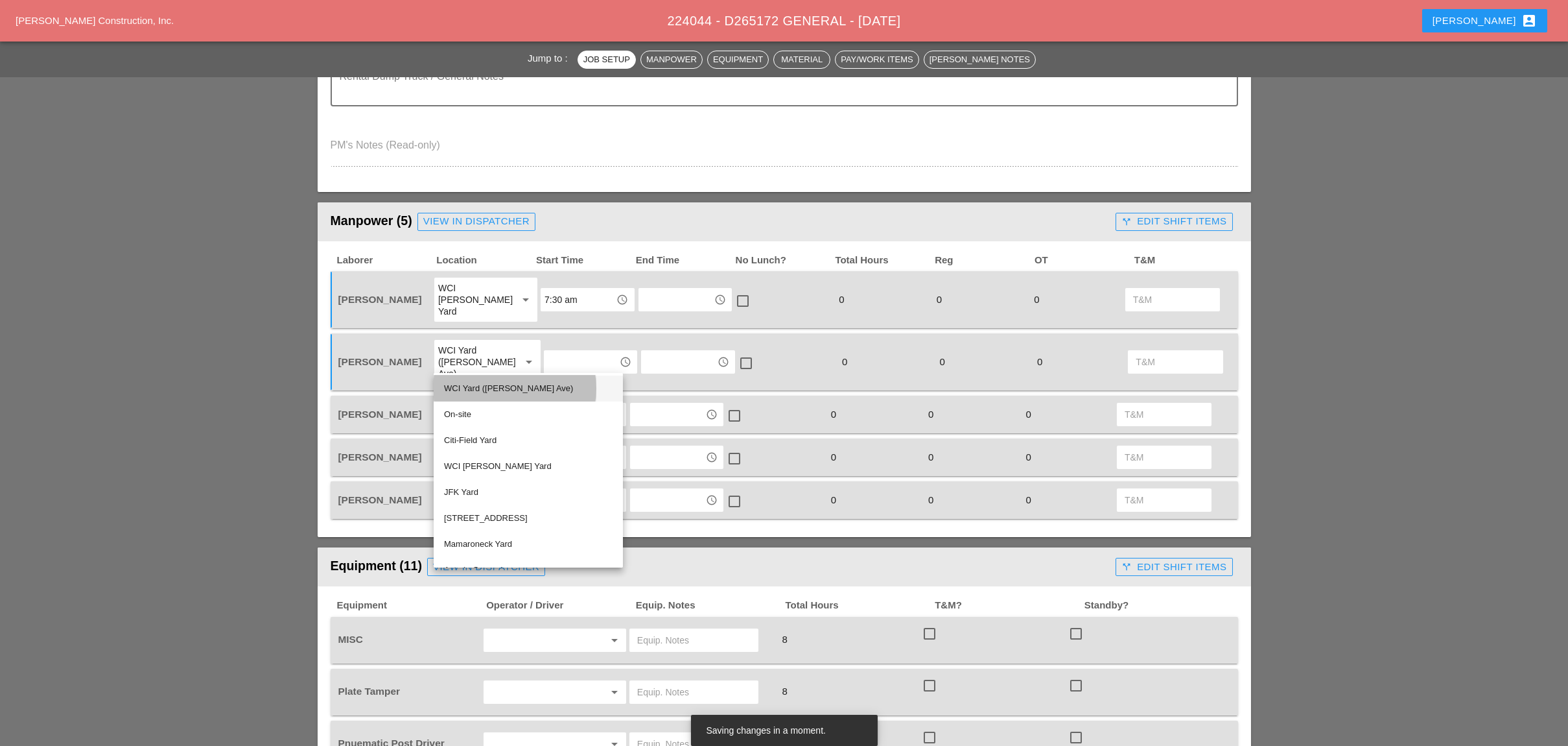
click at [479, 380] on div "WCI Yard ([PERSON_NAME] Ave)" at bounding box center [528, 388] width 168 height 16
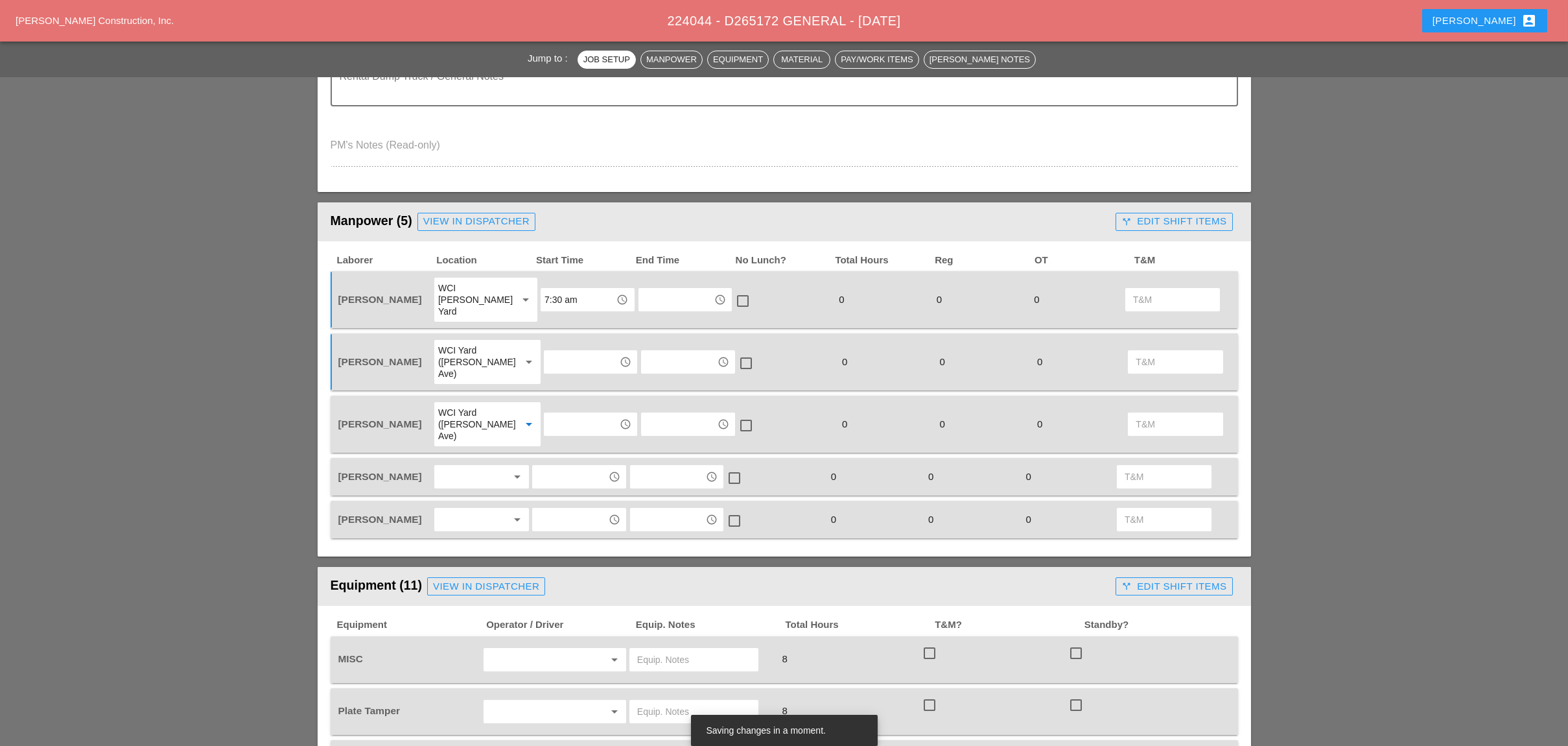
click at [483, 466] on div at bounding box center [472, 476] width 68 height 21
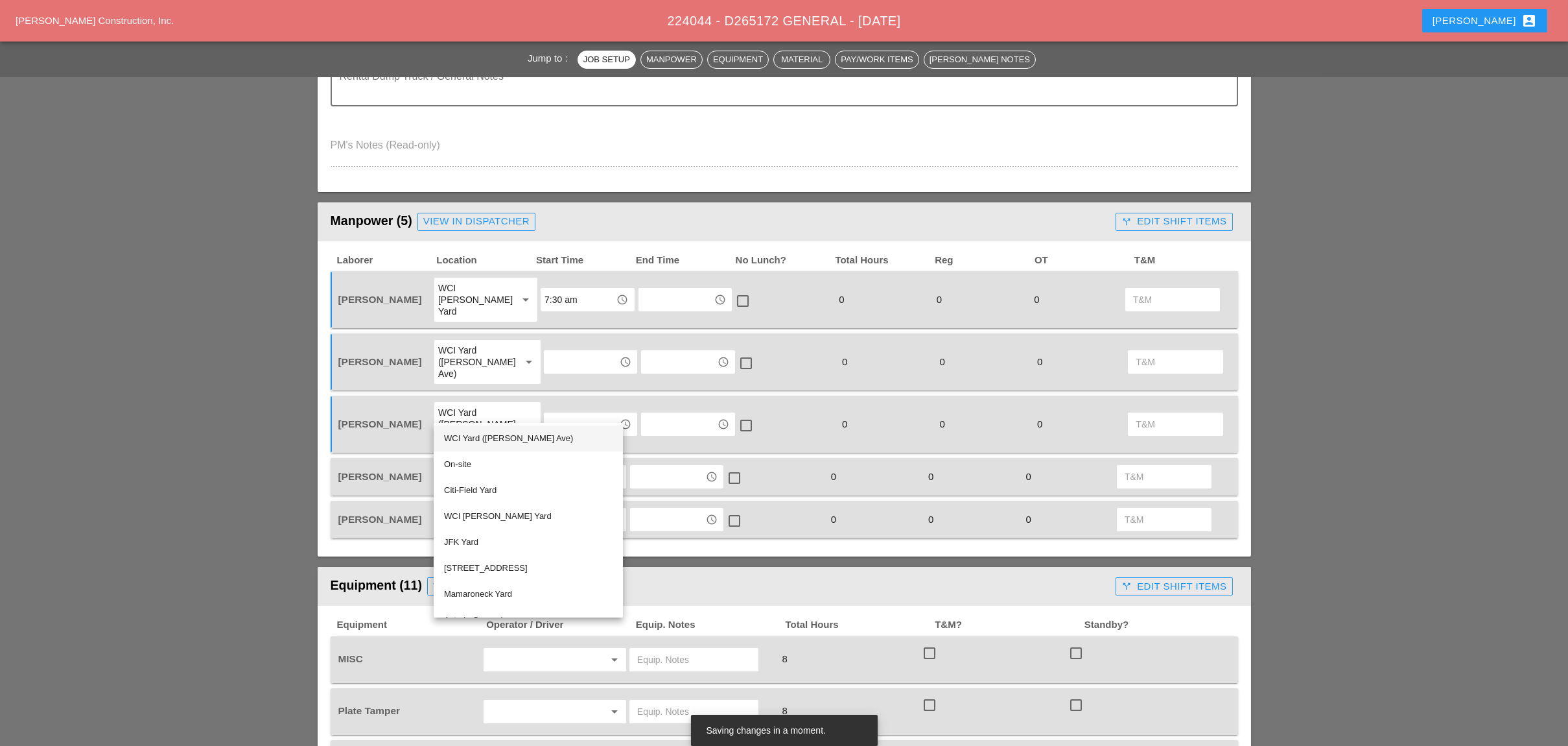
click at [479, 441] on div "WCI Yard ([PERSON_NAME] Ave)" at bounding box center [528, 438] width 168 height 16
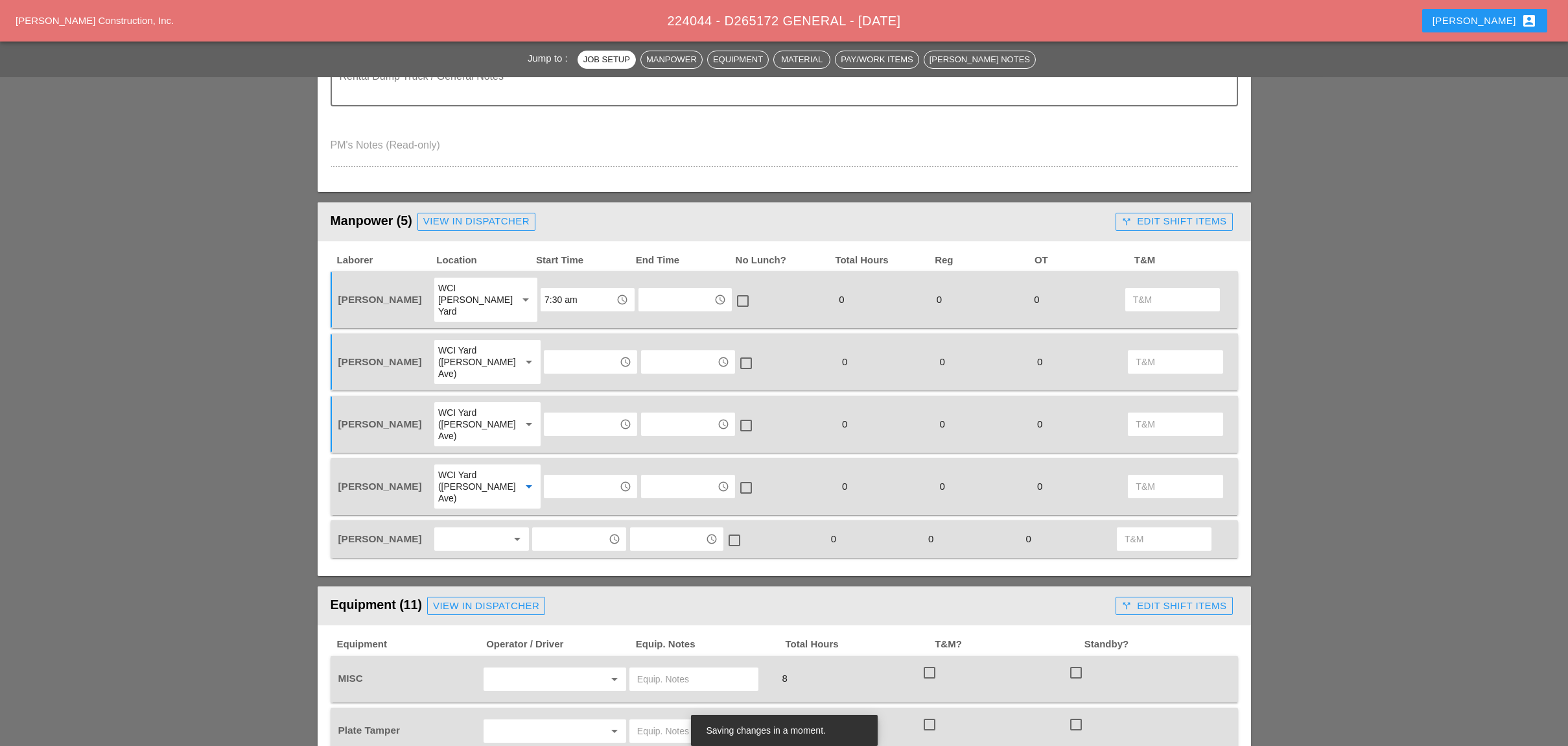
click at [464, 528] on div at bounding box center [472, 538] width 68 height 21
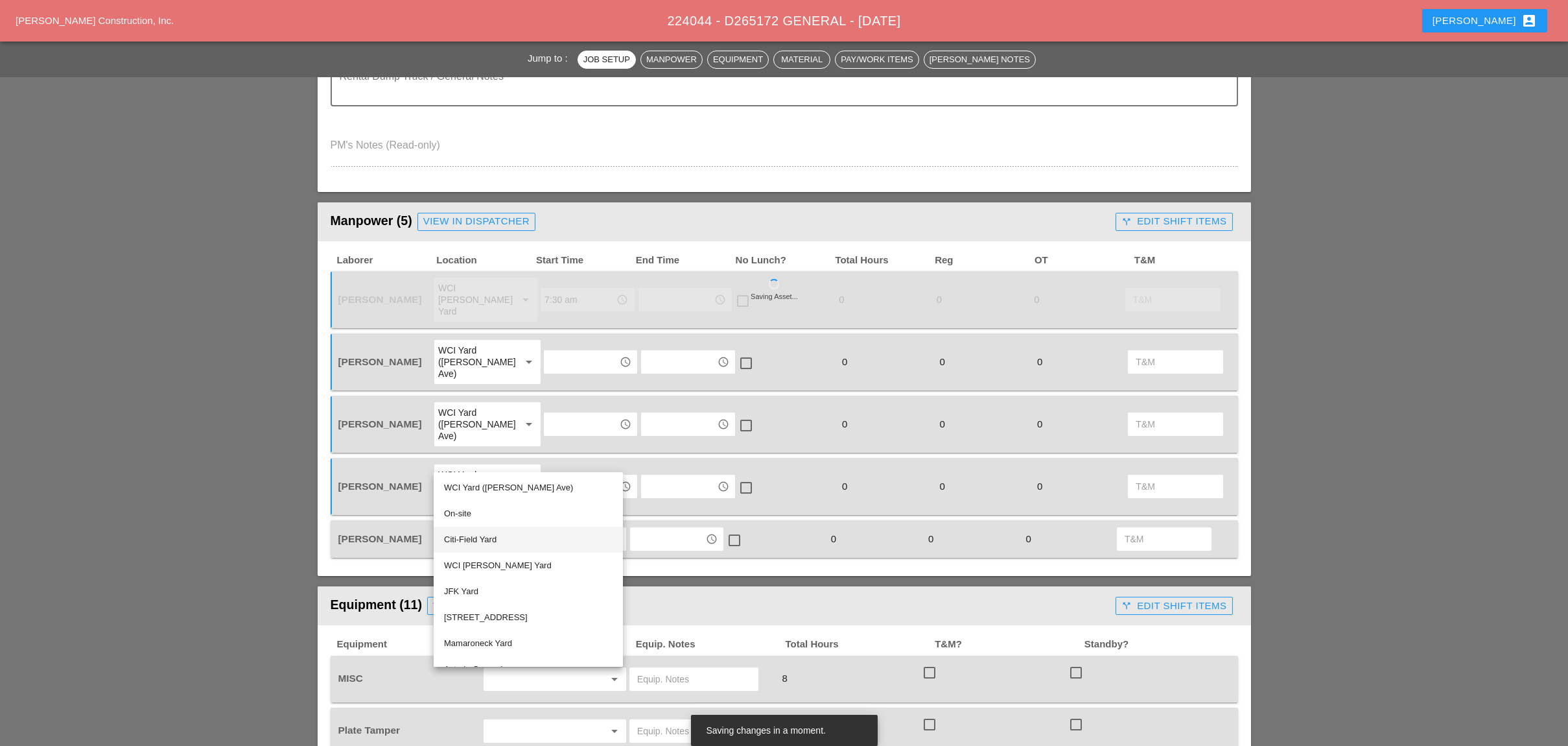
click at [471, 531] on div "Citi-Field Yard" at bounding box center [528, 539] width 168 height 16
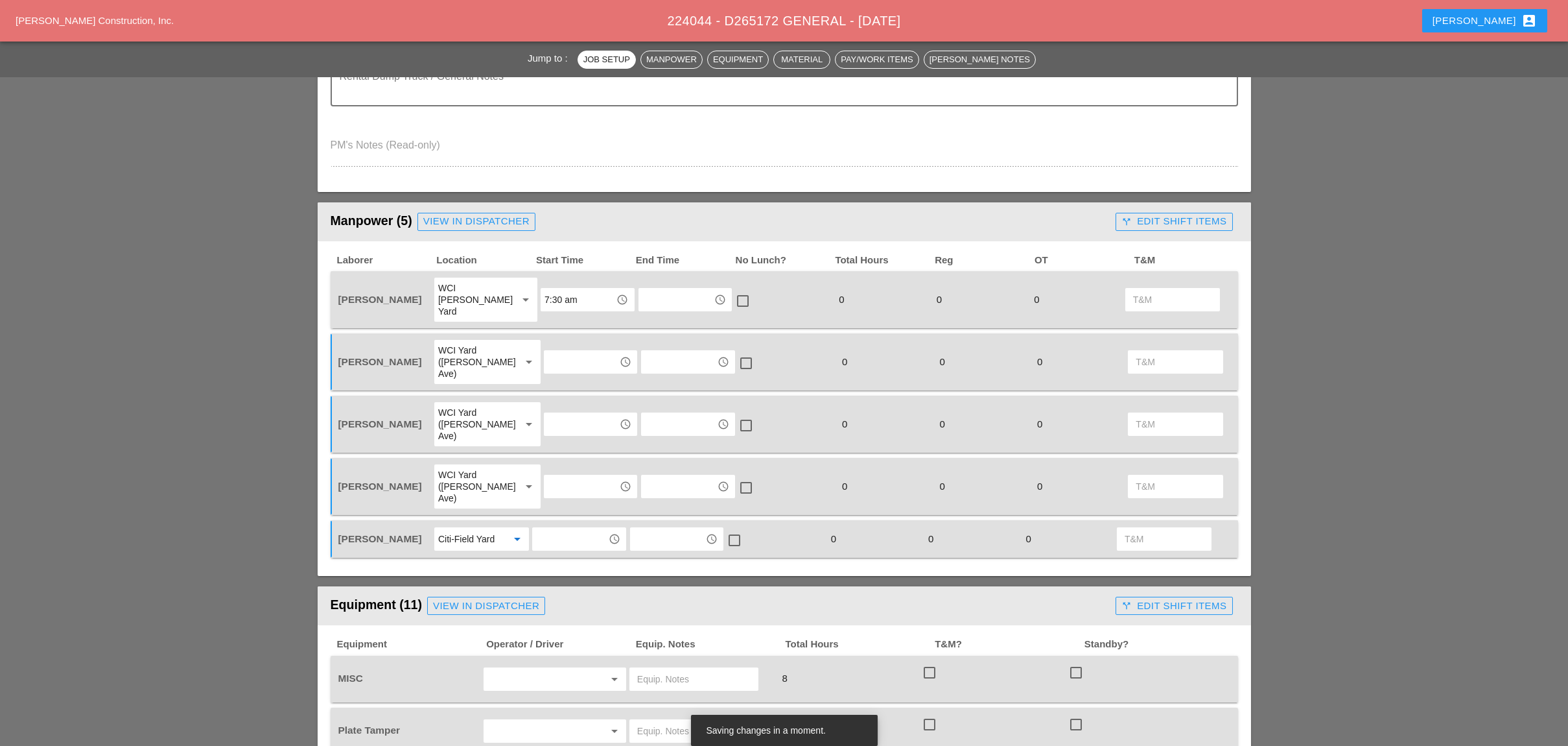
click at [553, 289] on input "7:30 am" at bounding box center [578, 299] width 68 height 21
click at [558, 314] on div "6 :00 am" at bounding box center [579, 317] width 73 height 16
type input "6:00 am"
click at [561, 352] on input "text" at bounding box center [582, 361] width 68 height 21
click at [564, 367] on div "6 :00 am" at bounding box center [579, 366] width 73 height 16
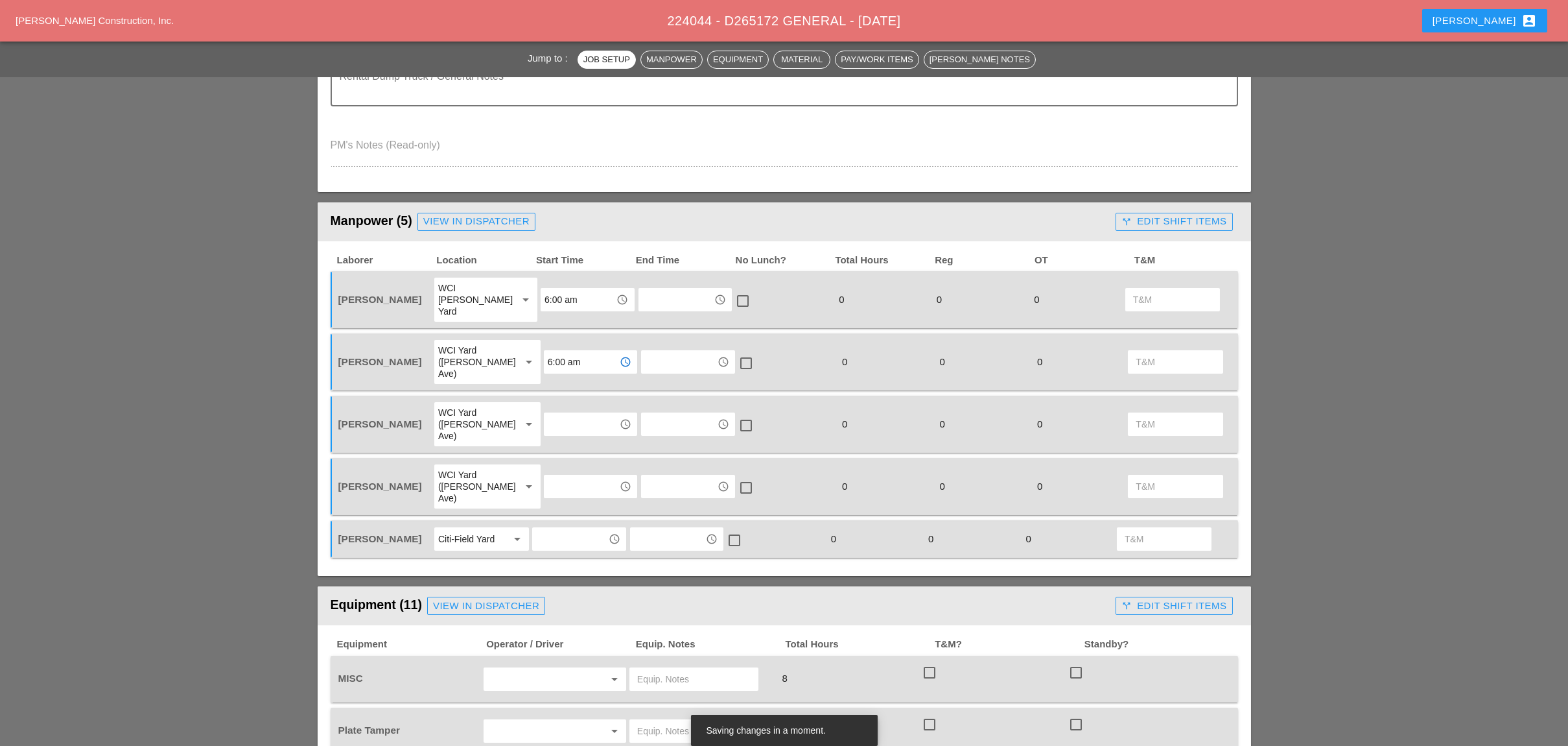
type input "6:00 am"
click at [558, 413] on input "text" at bounding box center [582, 423] width 68 height 21
drag, startPoint x: 556, startPoint y: 422, endPoint x: 559, endPoint y: 434, distance: 12.4
click at [557, 422] on div "6 :00 am" at bounding box center [579, 416] width 73 height 16
type input "6:00 am"
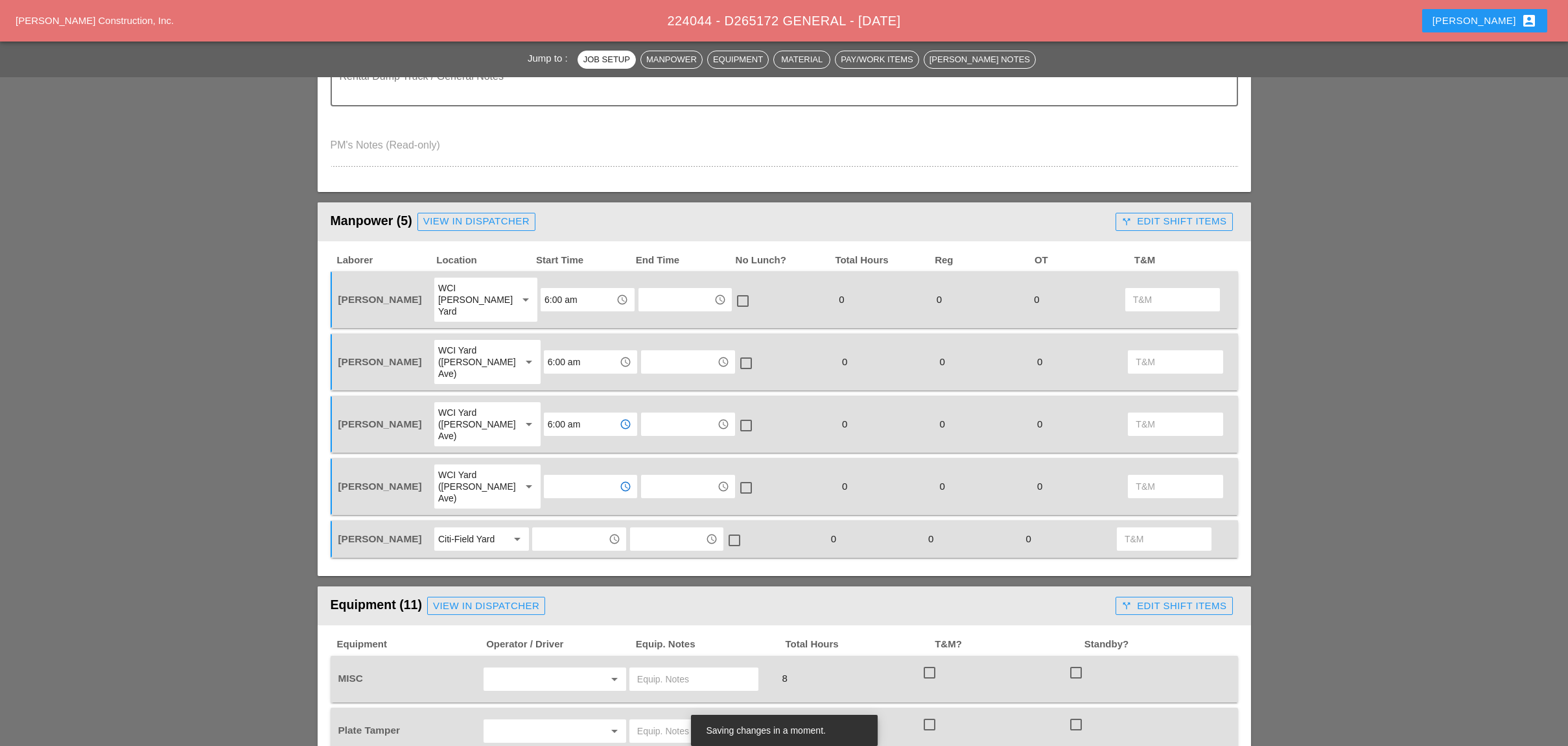
click at [563, 476] on input "text" at bounding box center [582, 486] width 68 height 21
click at [566, 468] on div "6 :00 am" at bounding box center [579, 466] width 73 height 16
type input "6:00 am"
click at [568, 528] on input "text" at bounding box center [570, 538] width 68 height 21
click at [569, 512] on div "6 :00 am" at bounding box center [579, 512] width 73 height 16
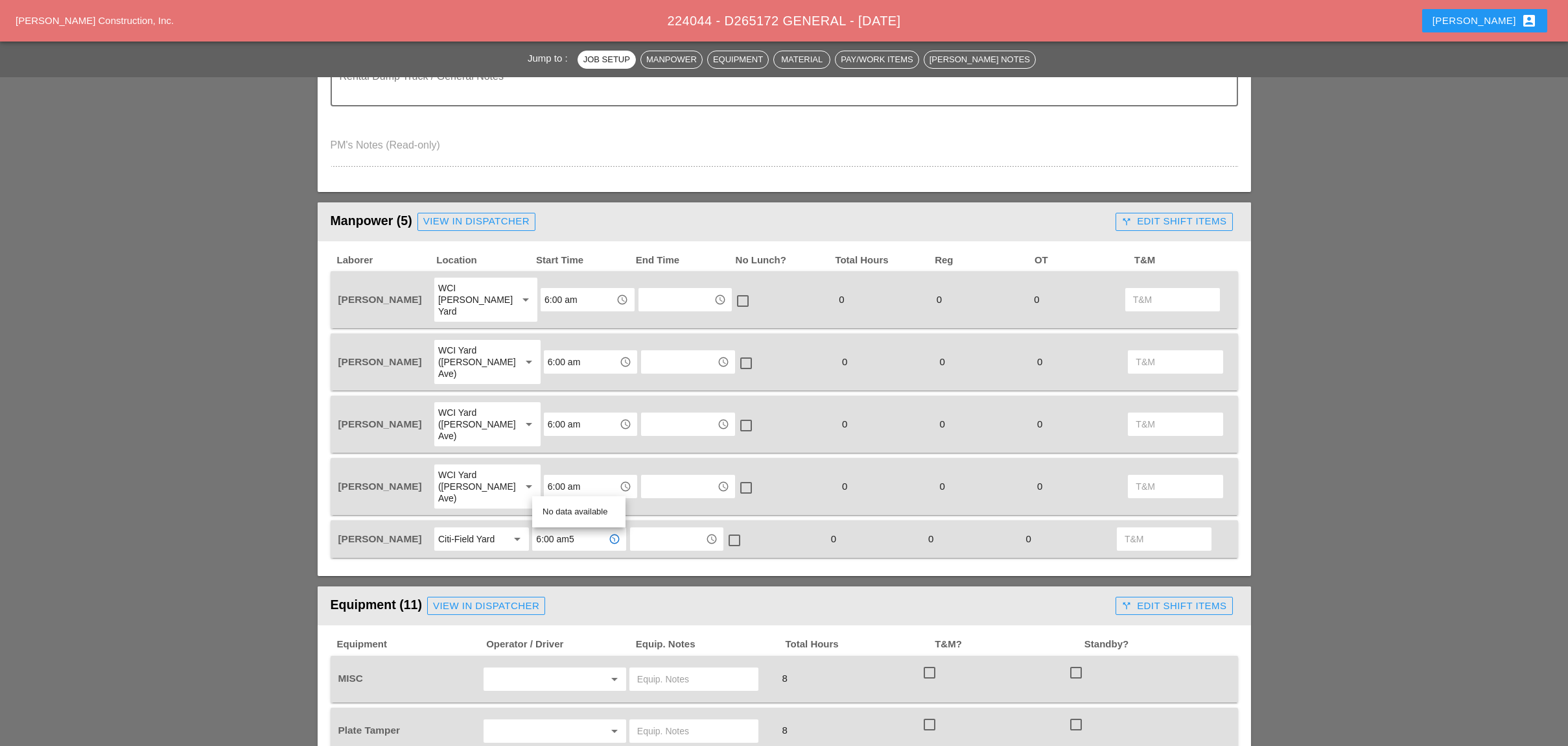
click at [551, 289] on input "6:00 am" at bounding box center [578, 299] width 68 height 21
type input "6:00 am"
click at [566, 340] on div "5 :30 am" at bounding box center [579, 342] width 73 height 16
type input "5:30 am"
click at [566, 352] on input "6:00 am" at bounding box center [582, 361] width 68 height 21
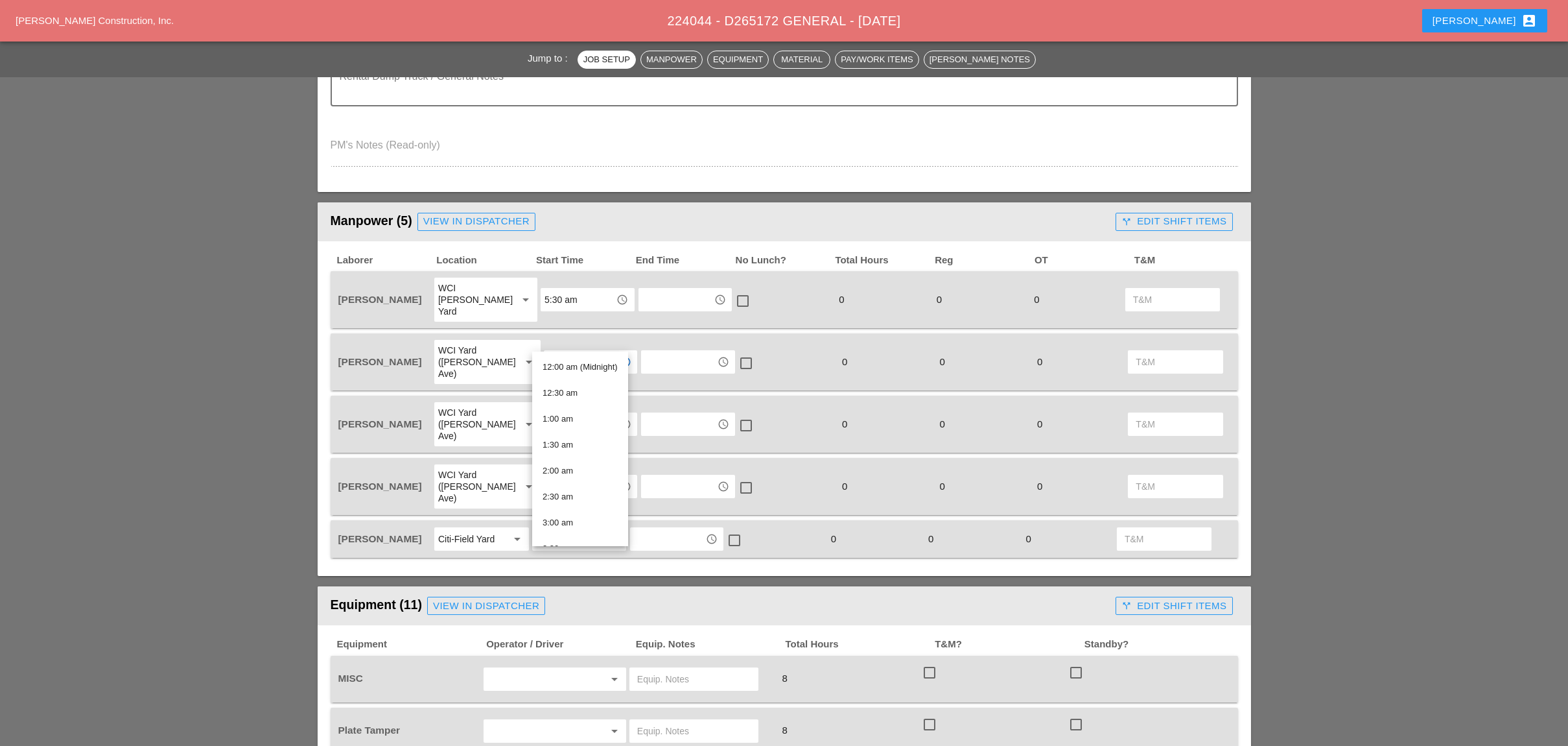
type input "5"
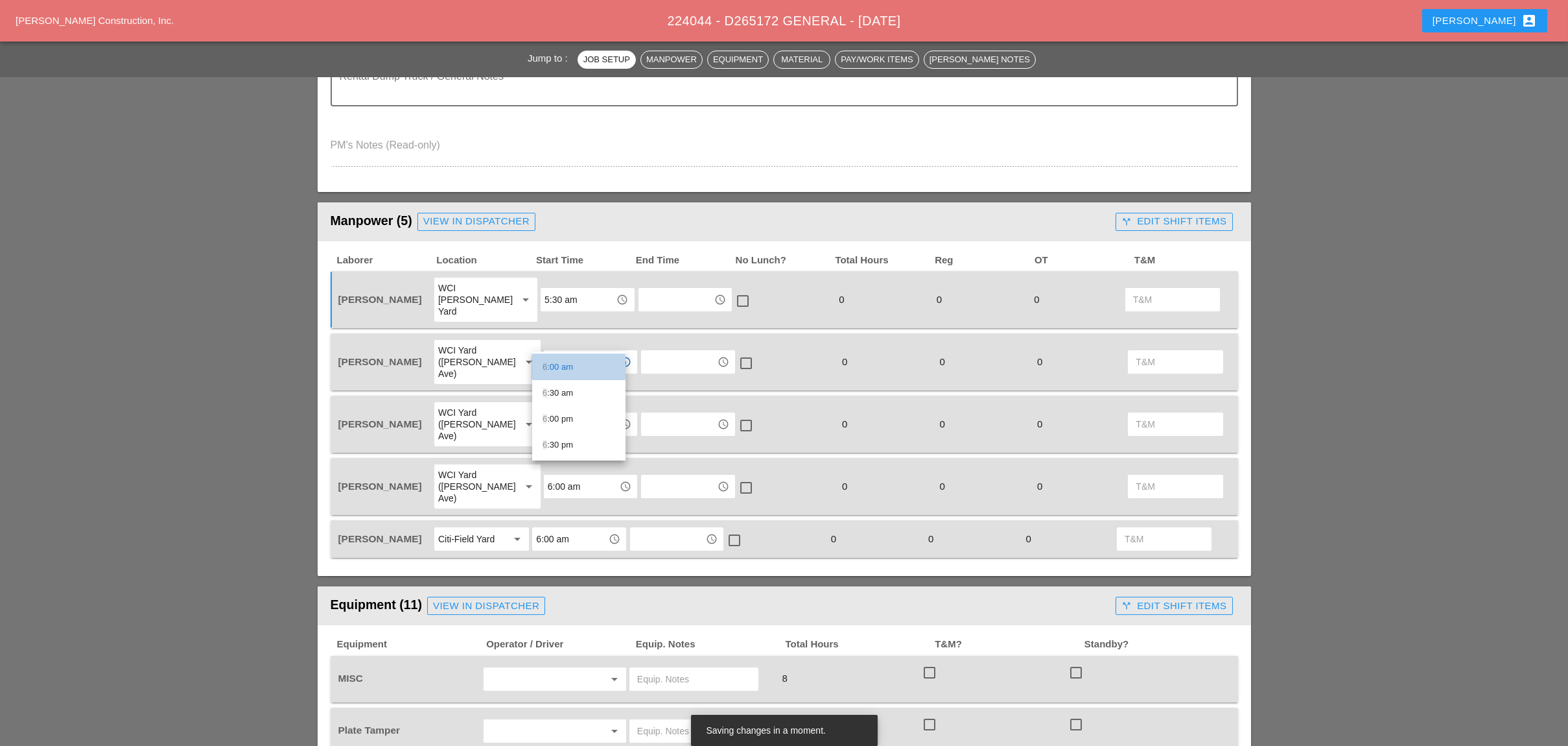
click at [568, 361] on div "6 :00 am" at bounding box center [579, 366] width 73 height 16
type input "6:00 am"
click at [483, 344] on div "WCI Yard ([PERSON_NAME] Ave)" at bounding box center [473, 361] width 72 height 35
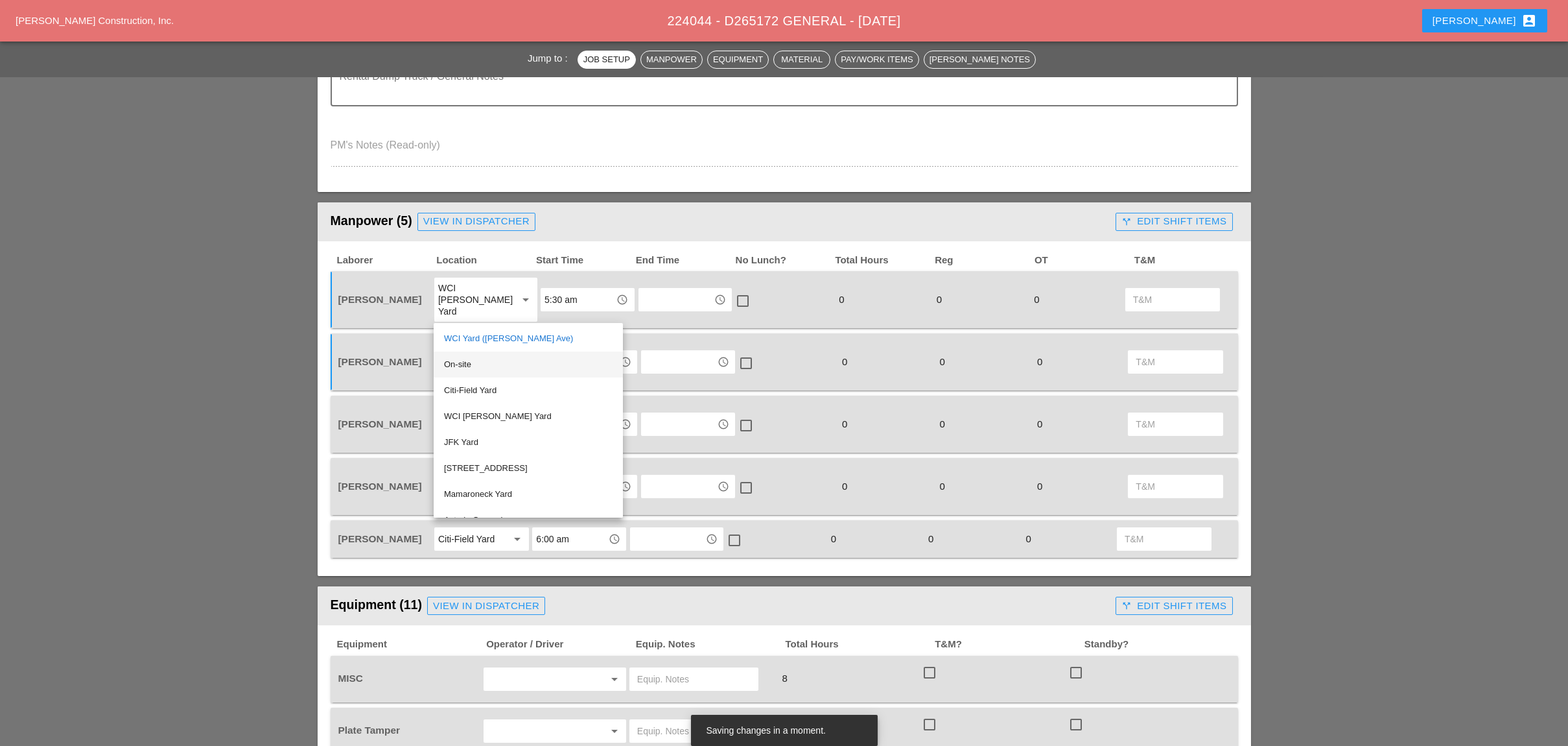
click at [484, 368] on div "On-site" at bounding box center [528, 364] width 168 height 16
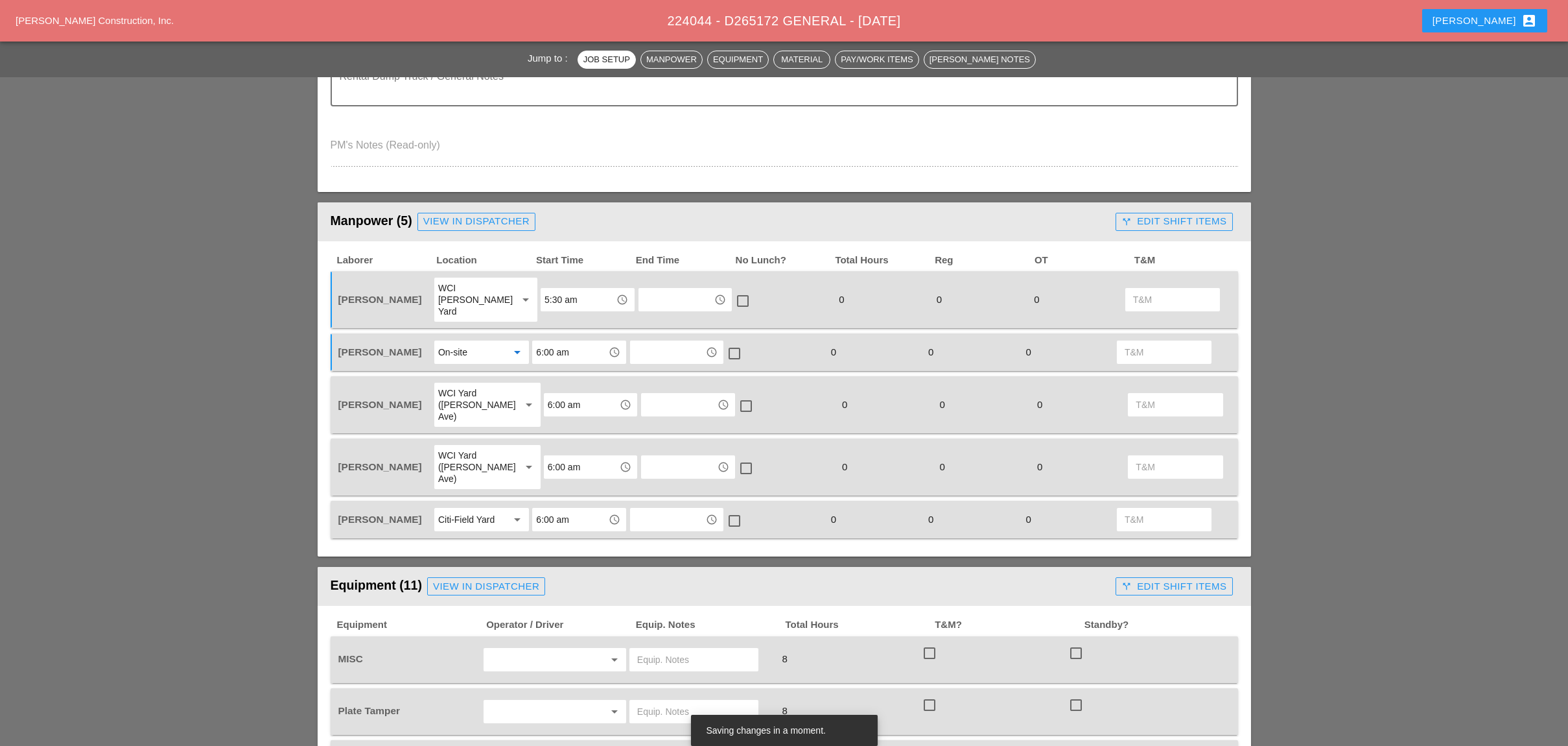
click at [549, 394] on input "6:00 am" at bounding box center [582, 404] width 68 height 21
click at [560, 432] on div "5 :30 am" at bounding box center [579, 435] width 73 height 16
type input "5:30 am"
click at [563, 456] on input "6:00 am" at bounding box center [582, 466] width 68 height 21
click at [550, 483] on div "5 :30 am" at bounding box center [579, 484] width 73 height 16
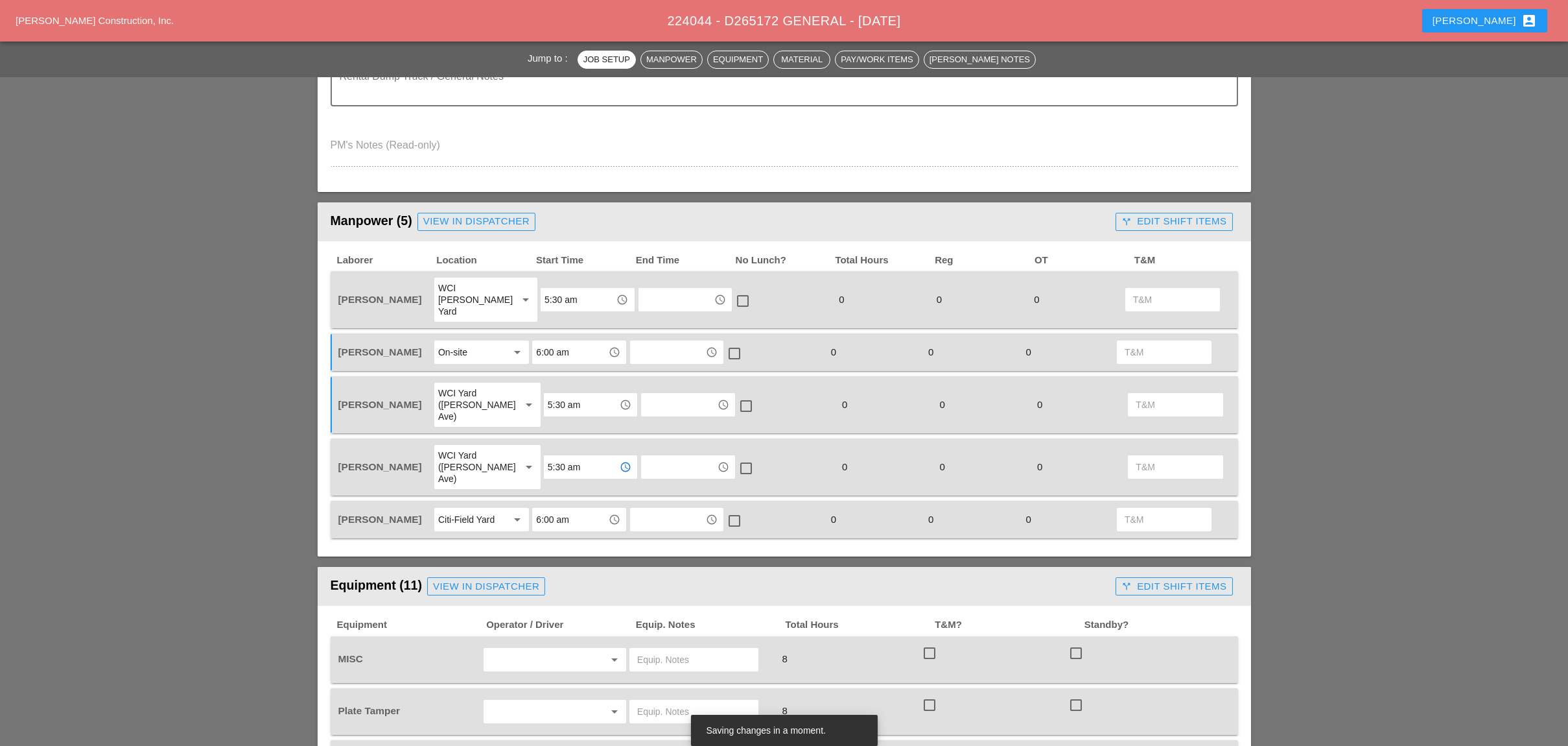
type input "5:30 am"
click at [550, 509] on input "6:00 am" at bounding box center [570, 519] width 68 height 21
click at [555, 529] on div "5 :30 am" at bounding box center [579, 530] width 73 height 16
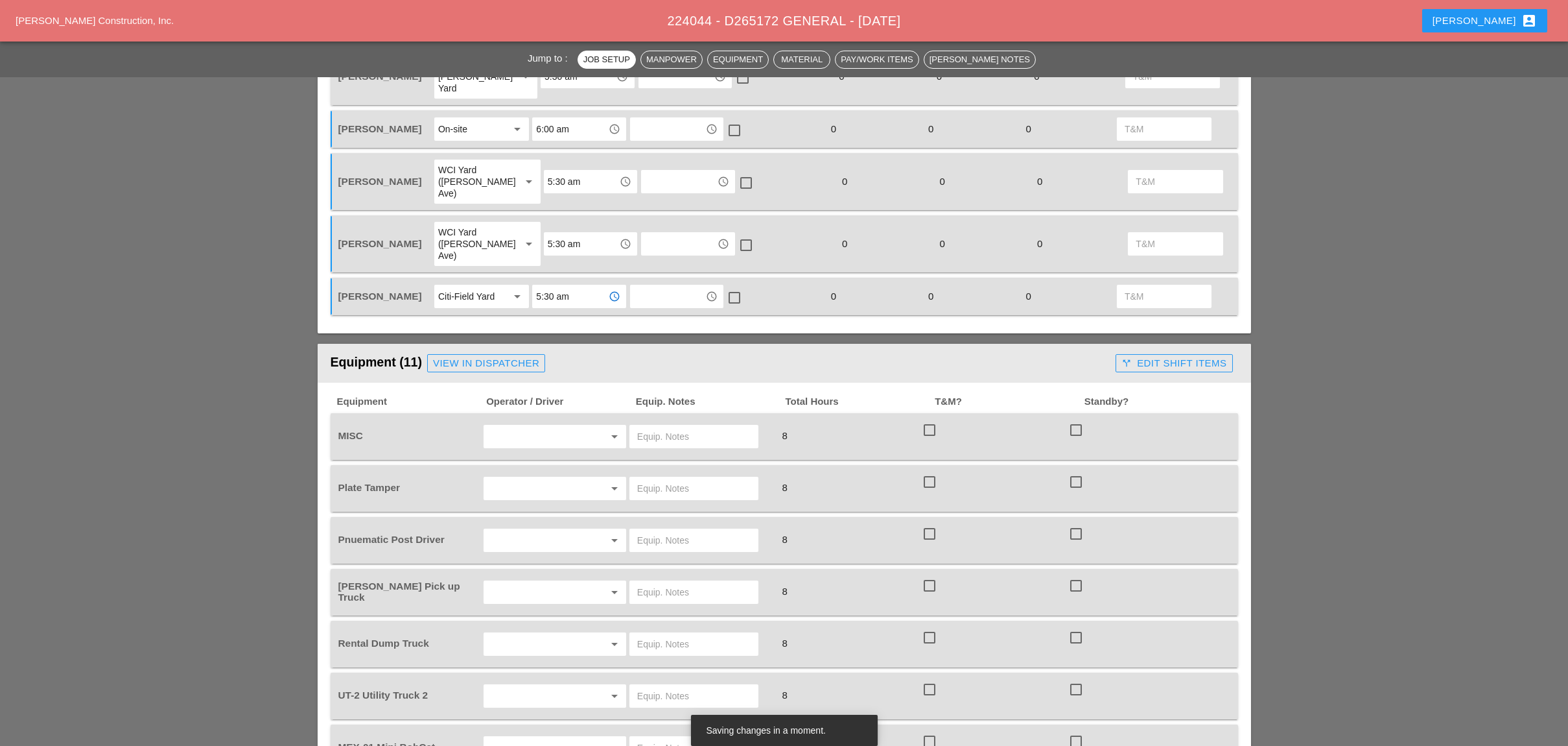
scroll to position [692, 0]
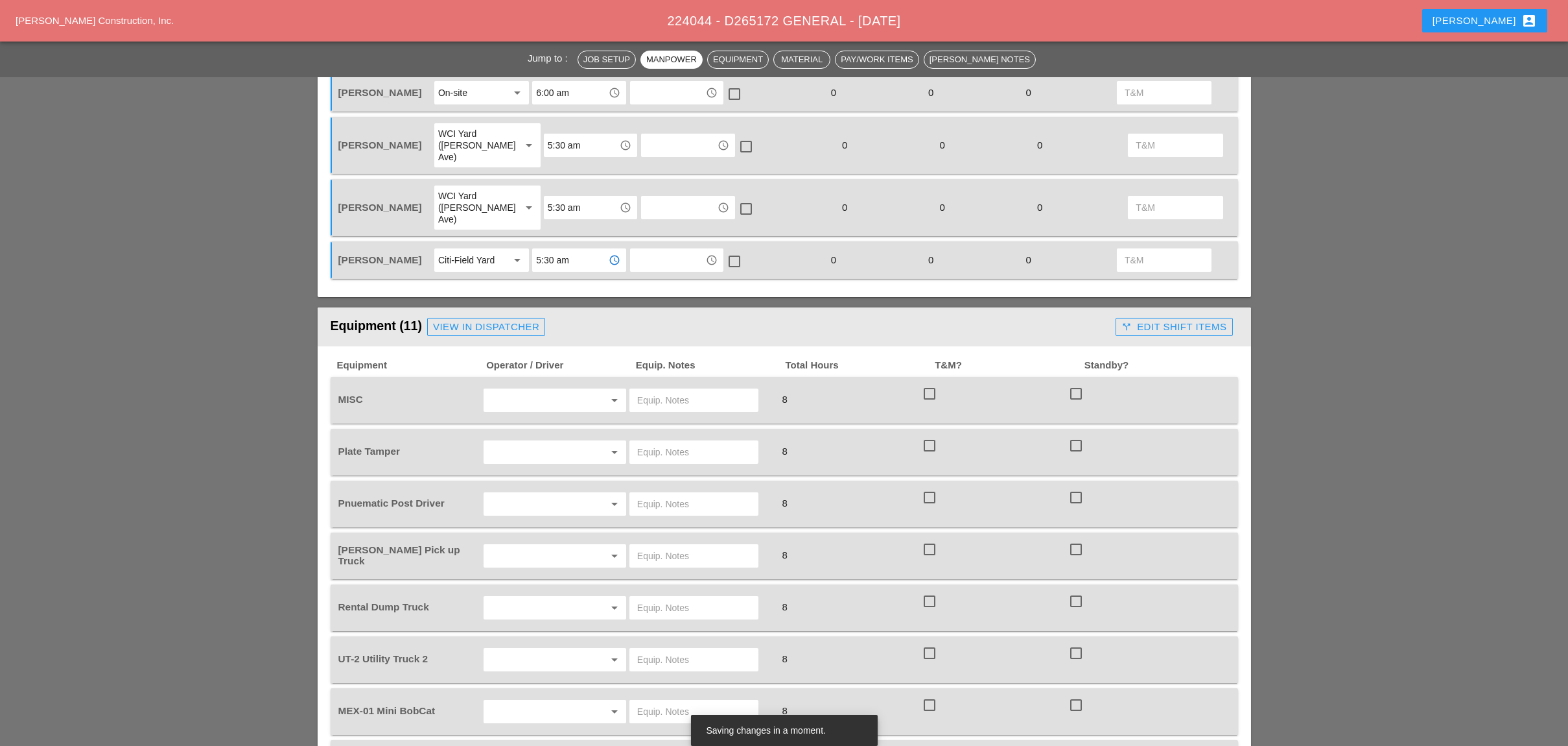
type input "5:30 am"
click at [504, 390] on input "text" at bounding box center [536, 399] width 98 height 21
click at [534, 460] on div "[PERSON_NAME]" at bounding box center [554, 461] width 121 height 16
type input "[PERSON_NAME]"
click at [648, 390] on input "text" at bounding box center [694, 399] width 114 height 21
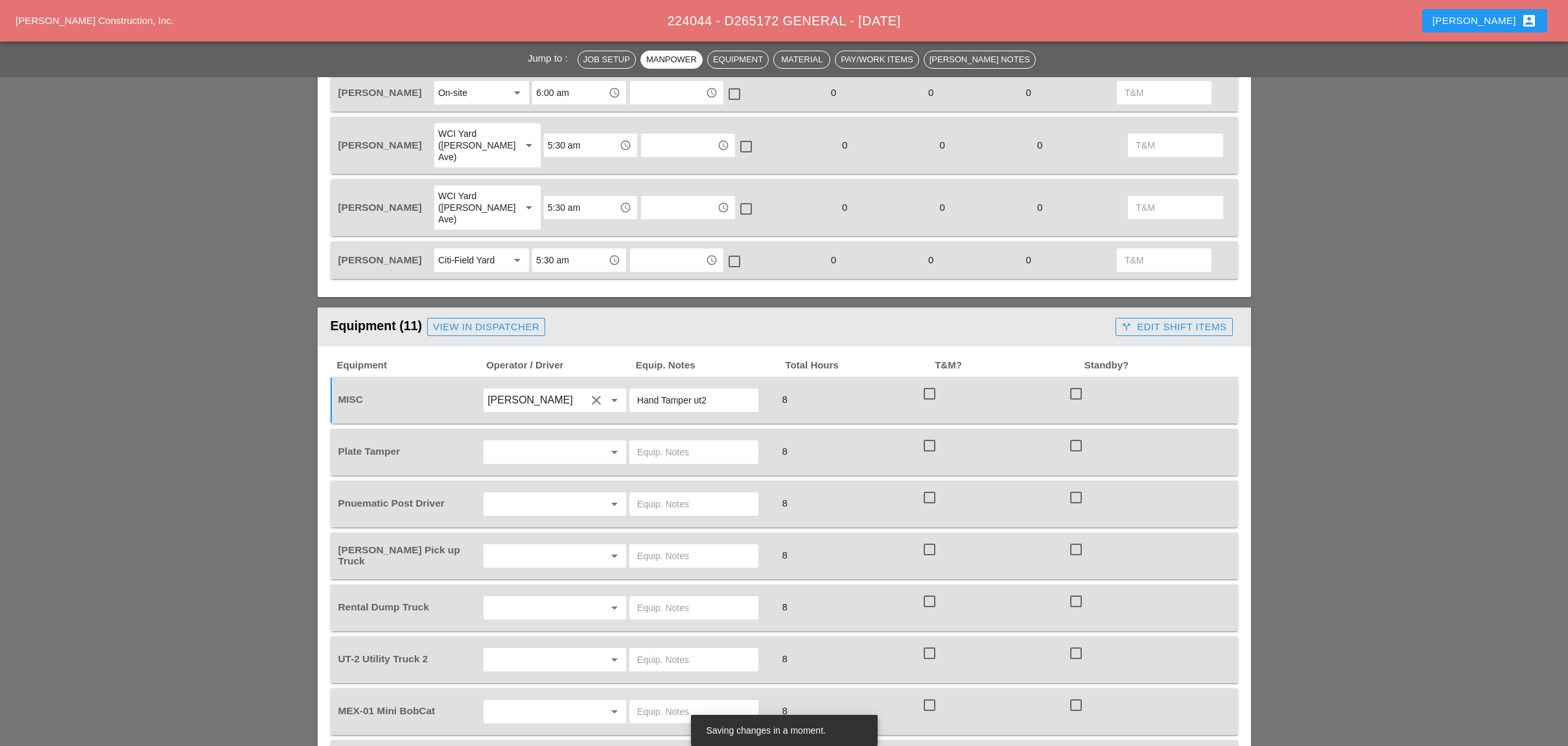
type input "Hand Tamper ut2"
click at [511, 441] on input "text" at bounding box center [536, 451] width 98 height 21
drag, startPoint x: 532, startPoint y: 512, endPoint x: 445, endPoint y: 481, distance: 92.4
click at [531, 512] on div "[PERSON_NAME]" at bounding box center [554, 512] width 121 height 16
type input "[PERSON_NAME]"
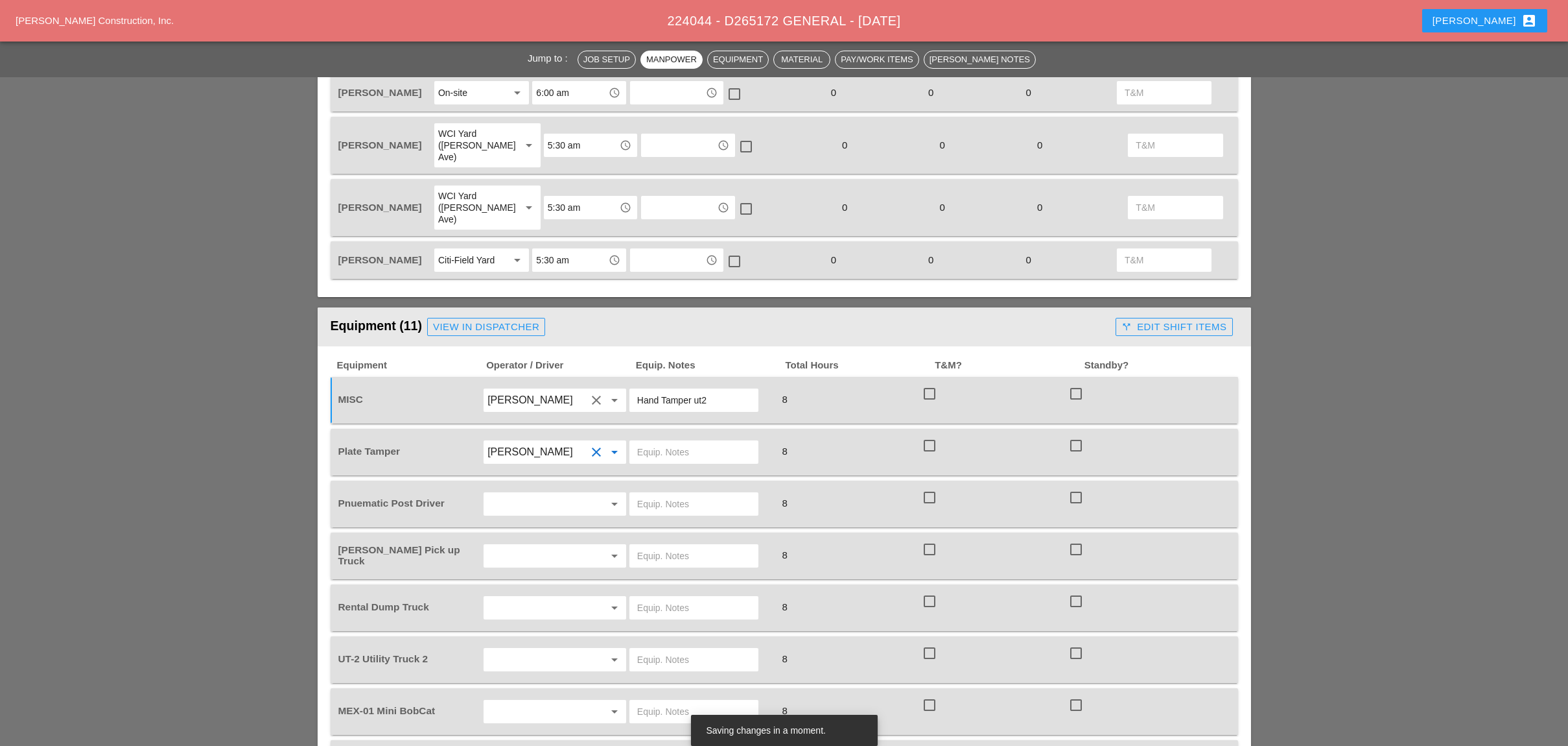
click at [525, 493] on input "text" at bounding box center [536, 503] width 98 height 21
drag, startPoint x: 510, startPoint y: 536, endPoint x: 470, endPoint y: 525, distance: 41.5
click at [508, 536] on div "[PERSON_NAME]" at bounding box center [554, 537] width 121 height 16
type input "[PERSON_NAME]"
click at [526, 537] on div "arrow_drop_down" at bounding box center [555, 555] width 147 height 36
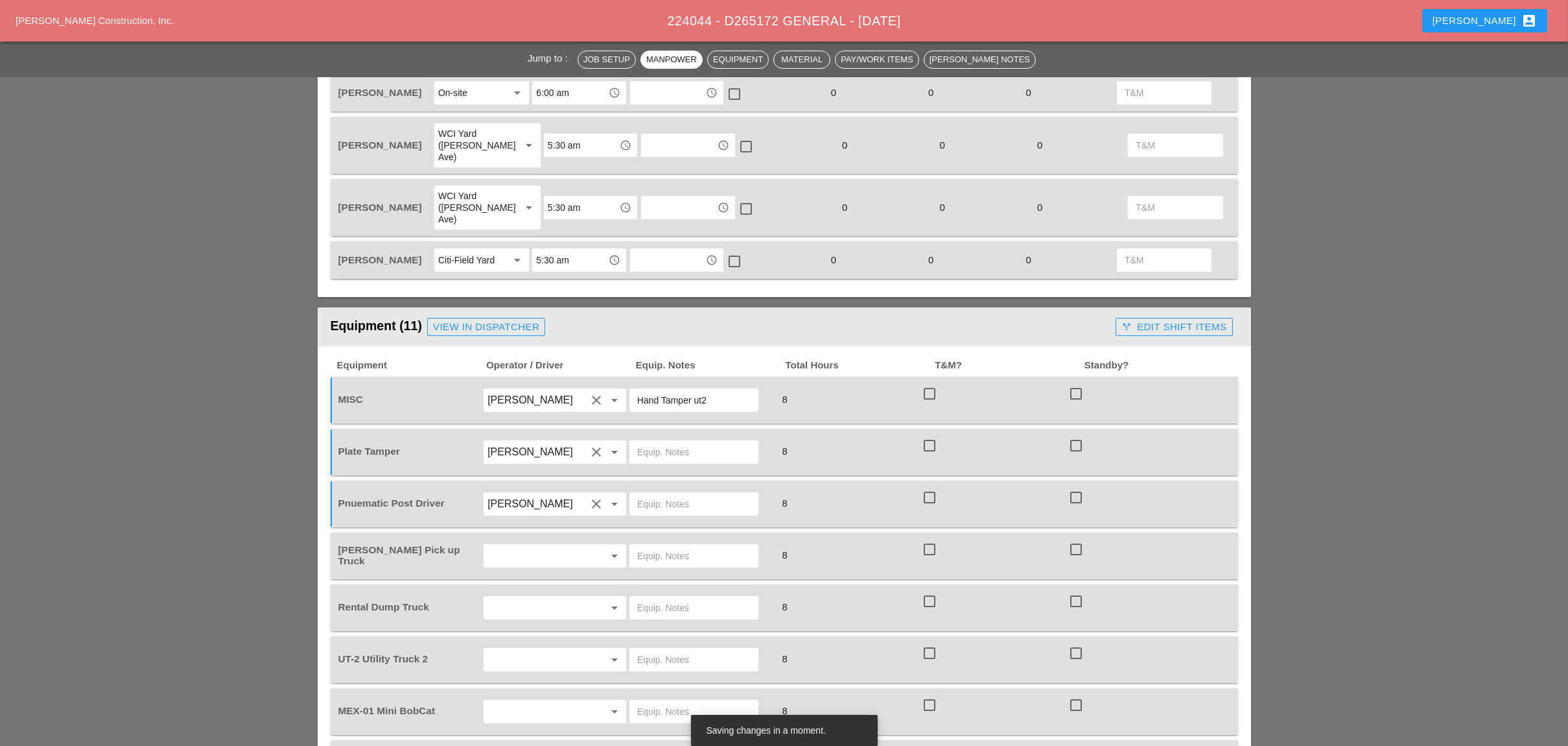
drag, startPoint x: 531, startPoint y: 506, endPoint x: 524, endPoint y: 514, distance: 10.6
click at [531, 545] on input "text" at bounding box center [536, 555] width 98 height 21
click at [519, 563] on div "[PERSON_NAME]" at bounding box center [554, 562] width 121 height 16
type input "[PERSON_NAME]"
click at [522, 597] on input "text" at bounding box center [536, 607] width 98 height 21
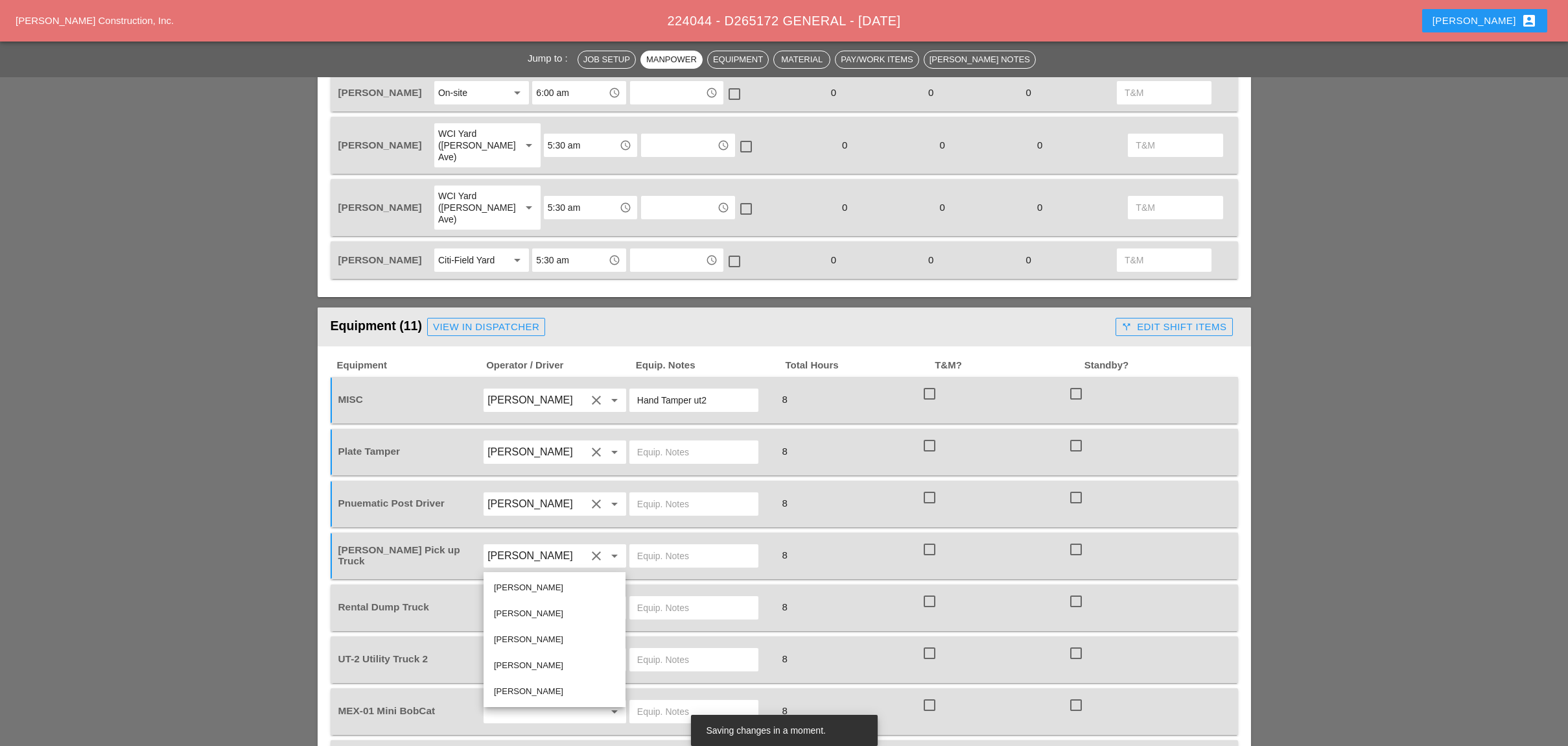
click at [641, 597] on input "text" at bounding box center [694, 607] width 114 height 21
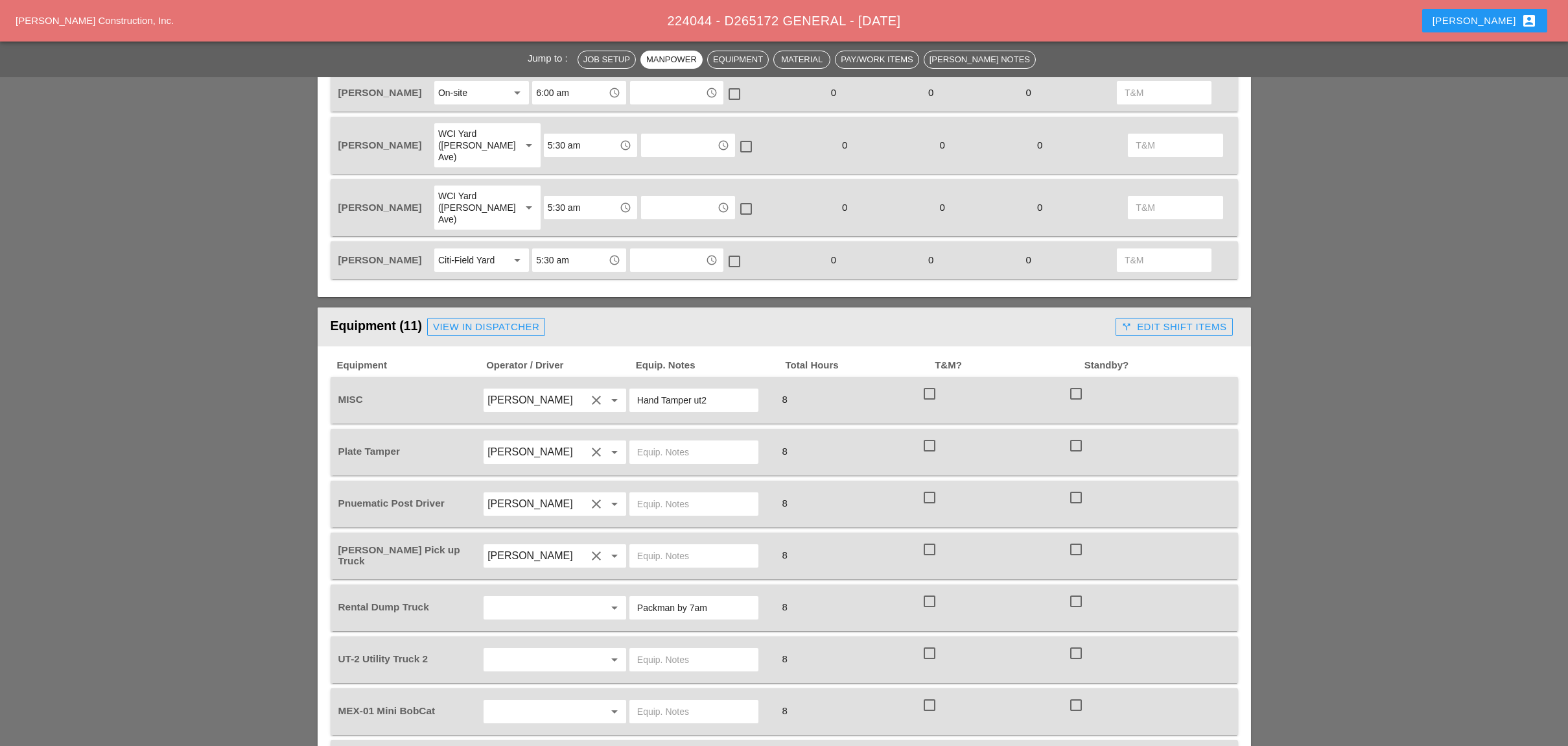
type input "Packman by 7am"
click at [511, 649] on input "text" at bounding box center [536, 659] width 98 height 21
click at [540, 555] on div "[PERSON_NAME]" at bounding box center [554, 557] width 121 height 16
type input "[PERSON_NAME]"
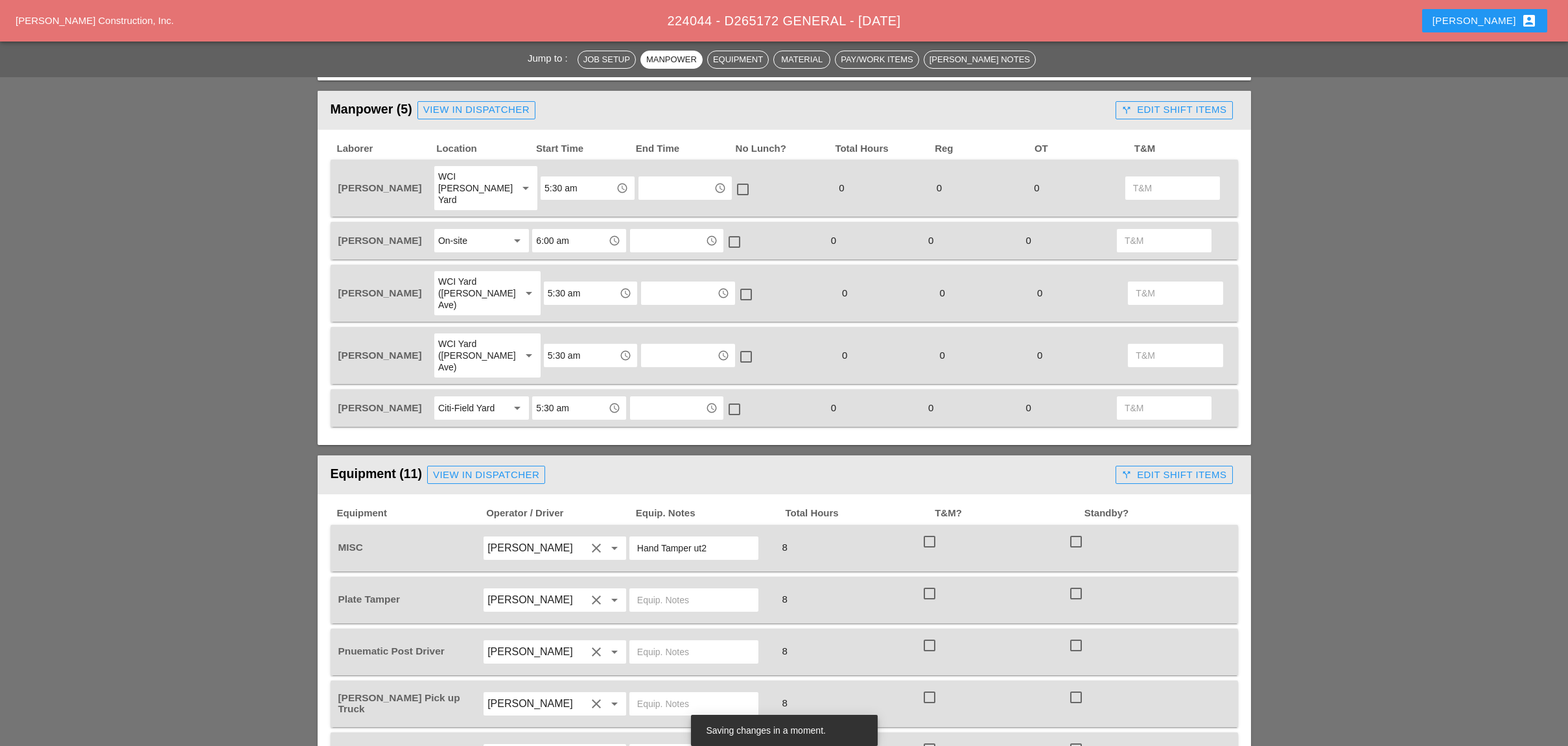
scroll to position [259, 0]
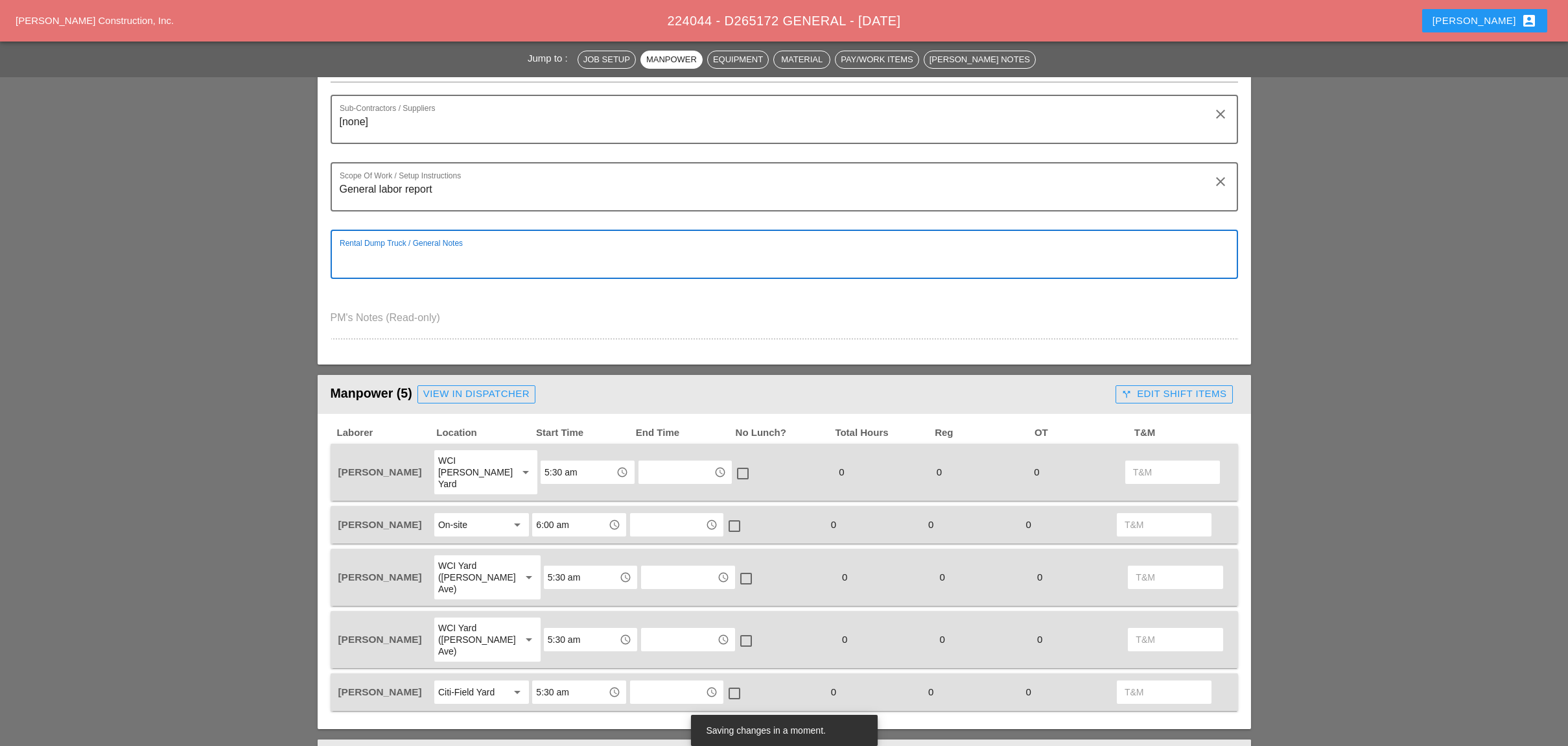
click at [379, 253] on textarea "Rental Dump Truck / General Notes" at bounding box center [779, 262] width 878 height 31
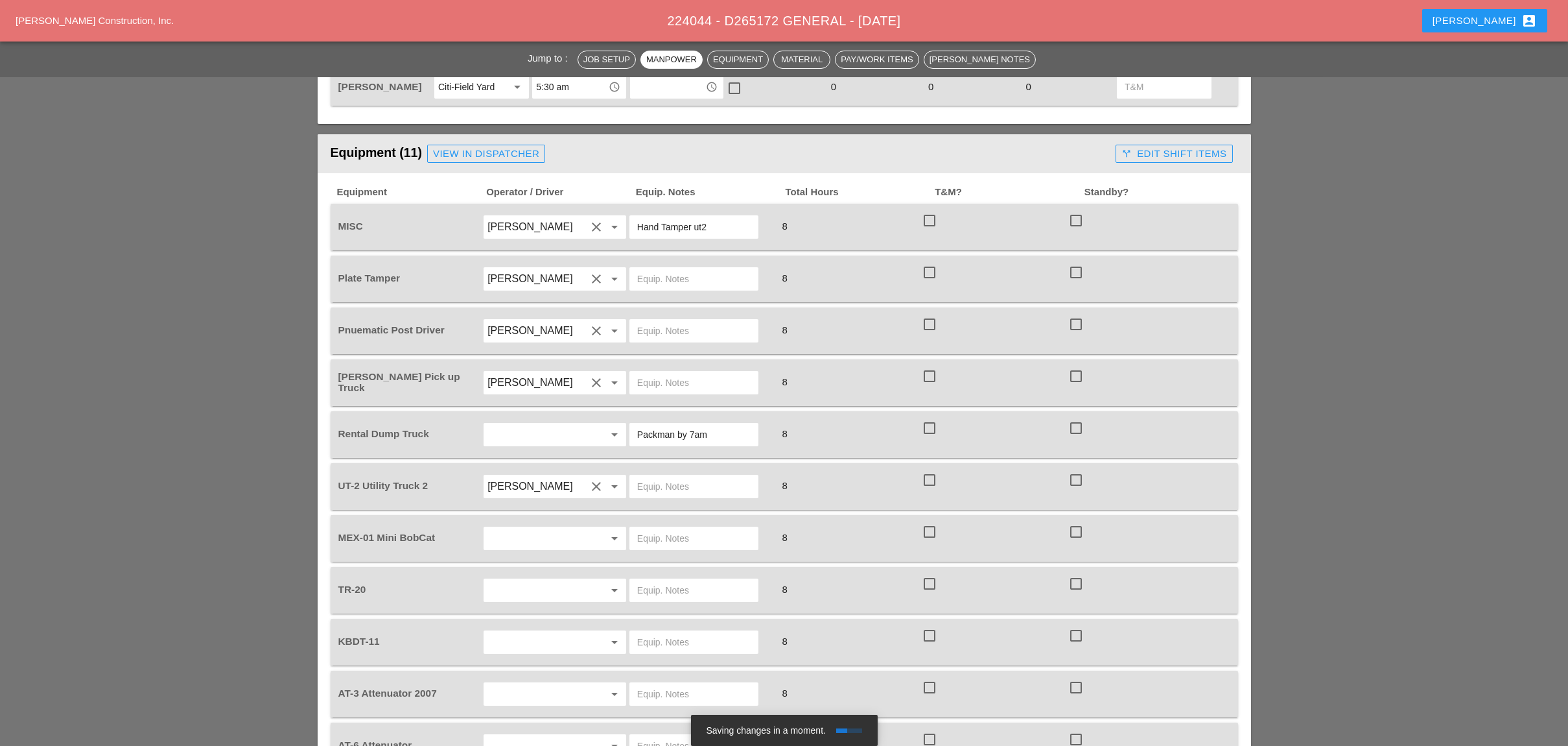
scroll to position [951, 0]
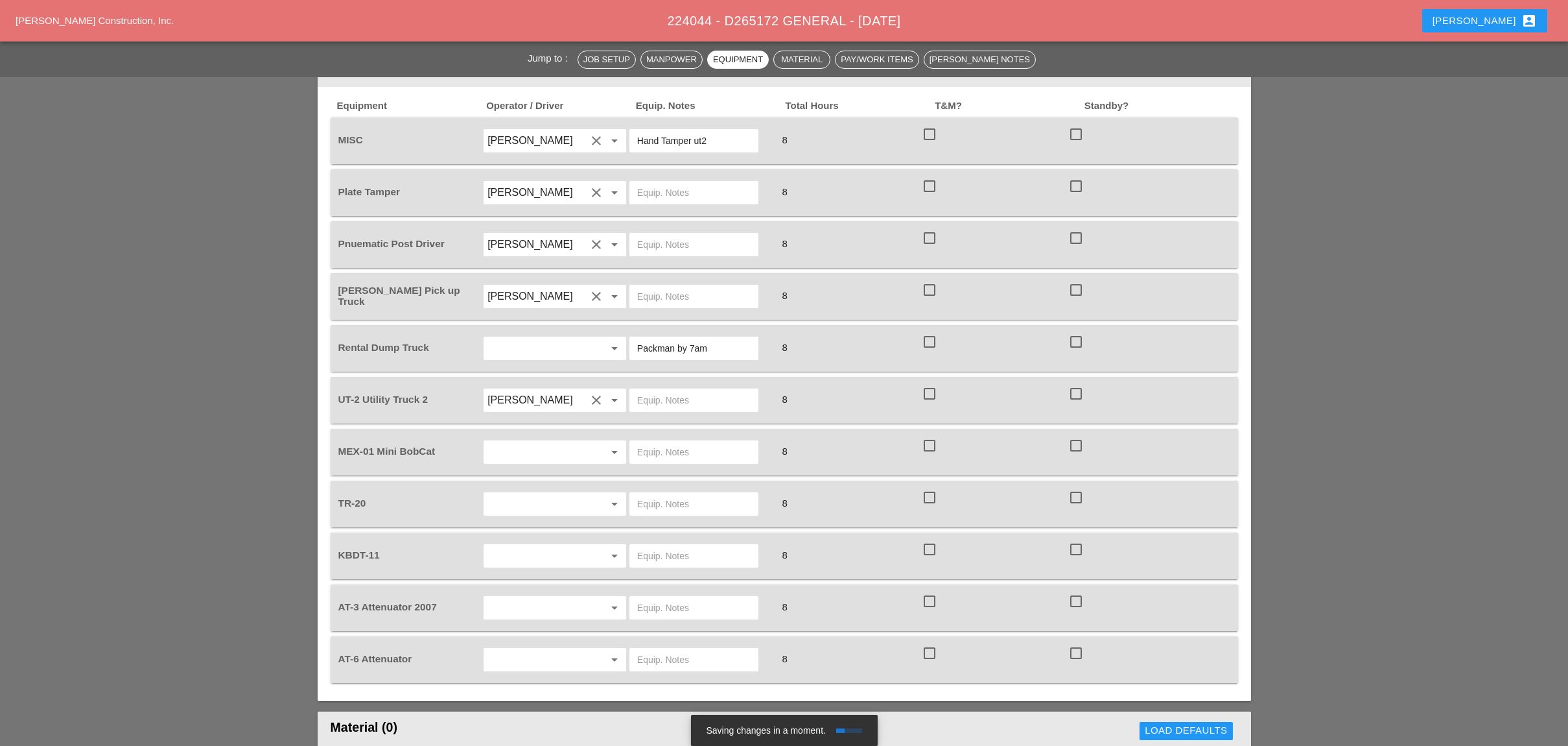
type textarea "New Image 7 am at Packman picking up at 7 am 9F Superpave approx. 12 Ton. (Luca…"
click at [511, 441] on input "text" at bounding box center [536, 451] width 98 height 21
click at [531, 481] on div "[PERSON_NAME]" at bounding box center [554, 481] width 121 height 16
type input "[PERSON_NAME]"
click at [533, 493] on input "text" at bounding box center [536, 503] width 98 height 21
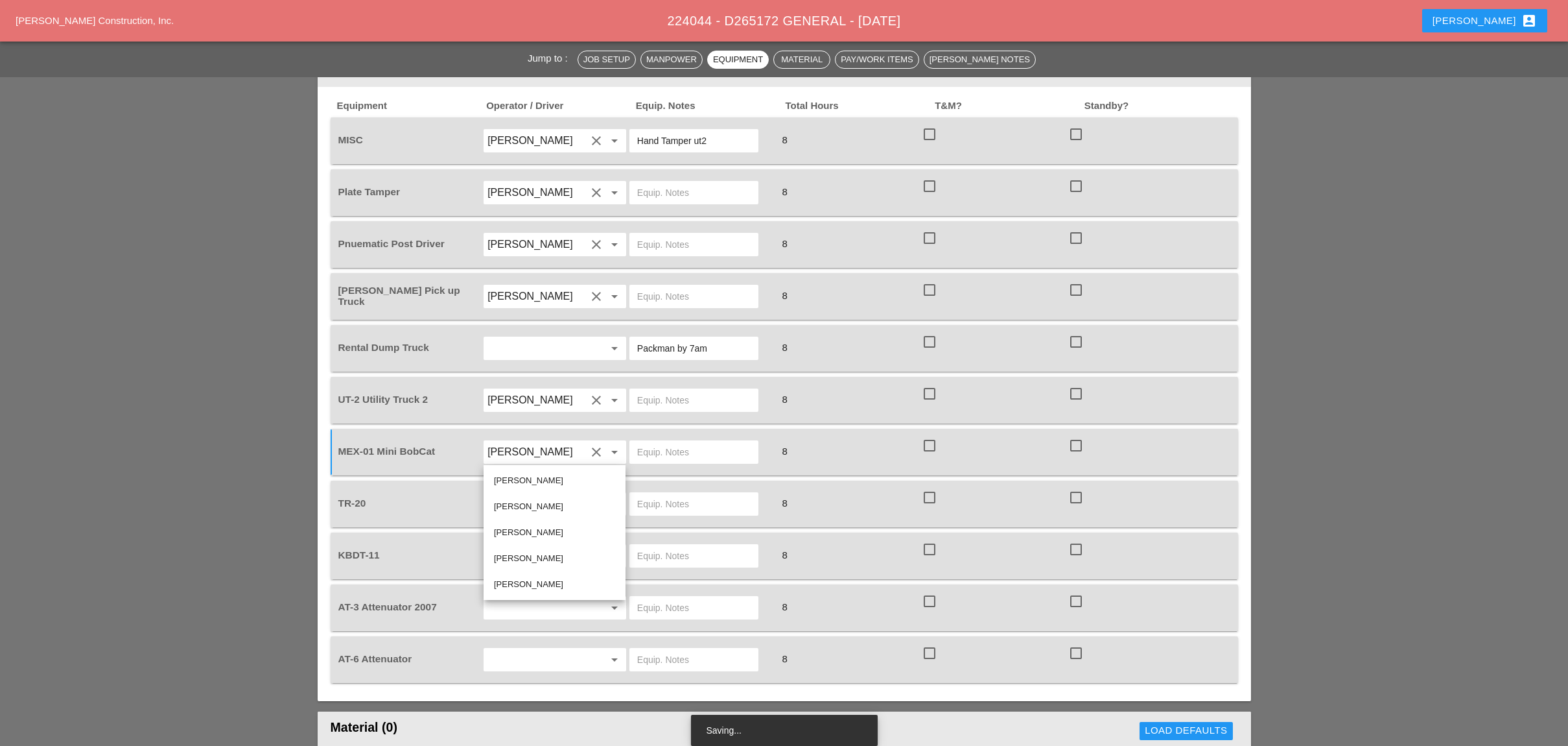
drag, startPoint x: 519, startPoint y: 531, endPoint x: 504, endPoint y: 530, distance: 15.0
click at [520, 531] on div "[PERSON_NAME]" at bounding box center [554, 532] width 121 height 16
type input "[PERSON_NAME]"
click at [523, 545] on input "text" at bounding box center [536, 555] width 98 height 21
click at [517, 583] on div "[PERSON_NAME]" at bounding box center [554, 583] width 121 height 16
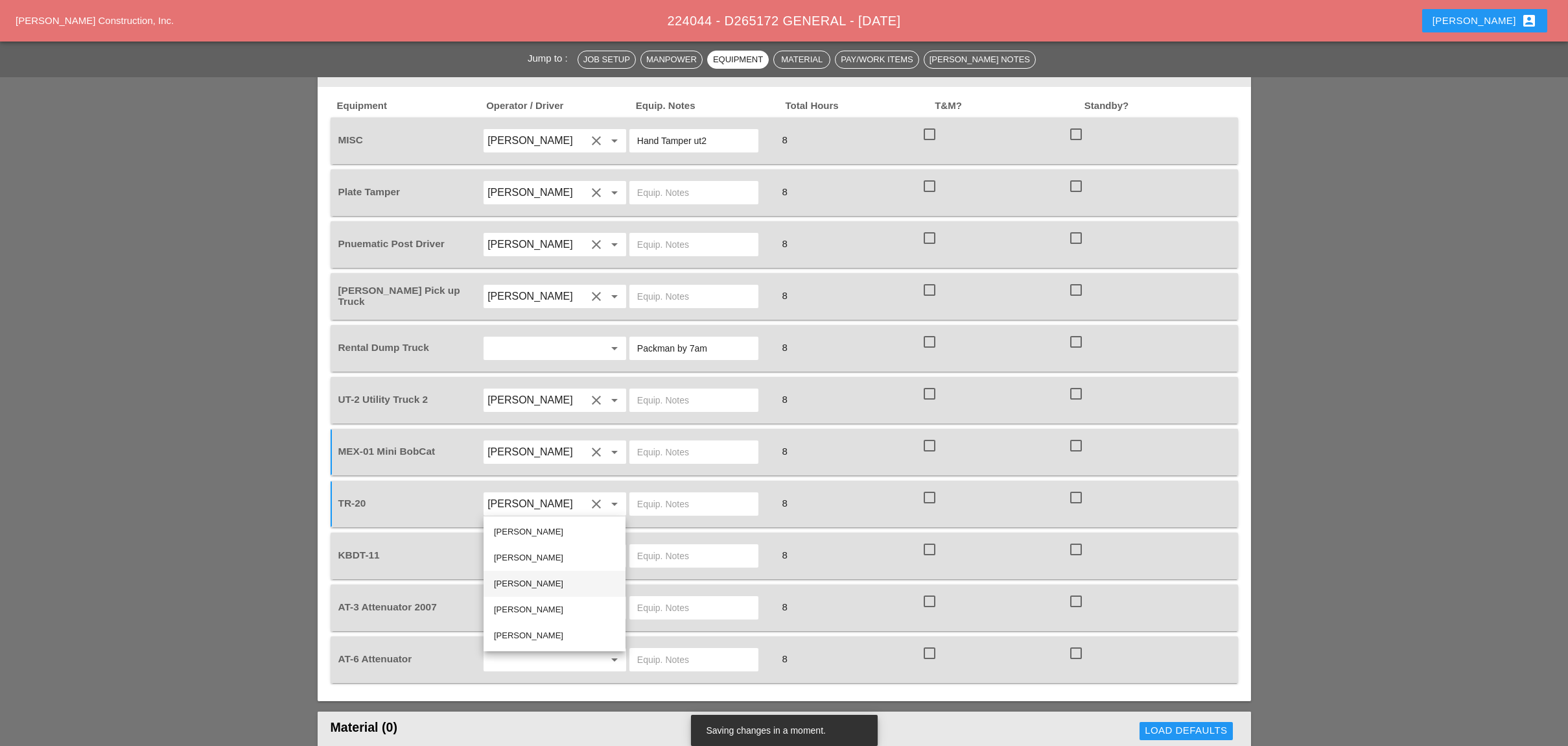
type input "[PERSON_NAME]"
click at [497, 595] on div "arrow_drop_down" at bounding box center [554, 607] width 144 height 25
click at [505, 597] on input "text" at bounding box center [536, 607] width 98 height 21
click at [522, 684] on div "[PERSON_NAME]" at bounding box center [554, 686] width 121 height 16
type input "[PERSON_NAME]"
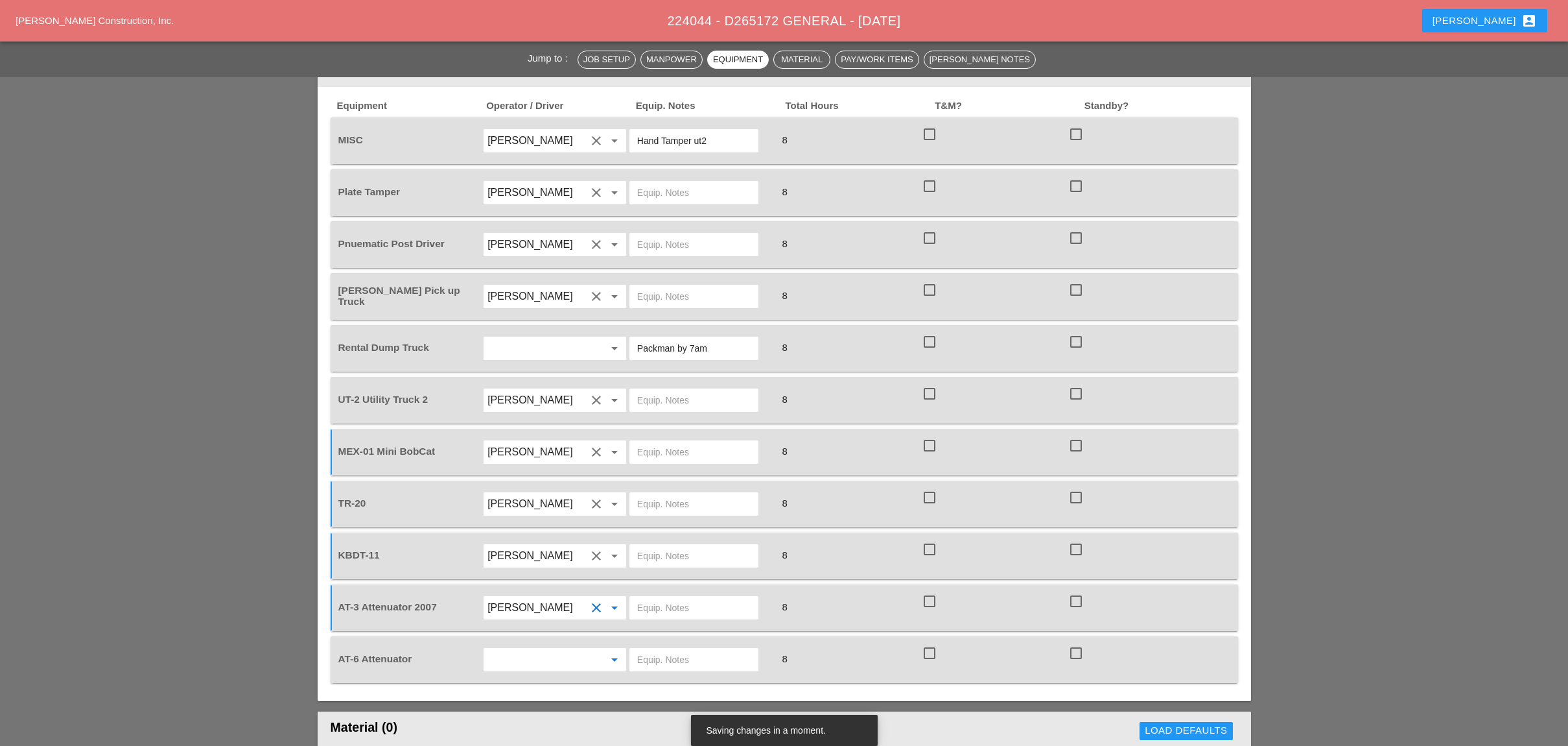
click at [533, 649] on input "text" at bounding box center [536, 659] width 98 height 21
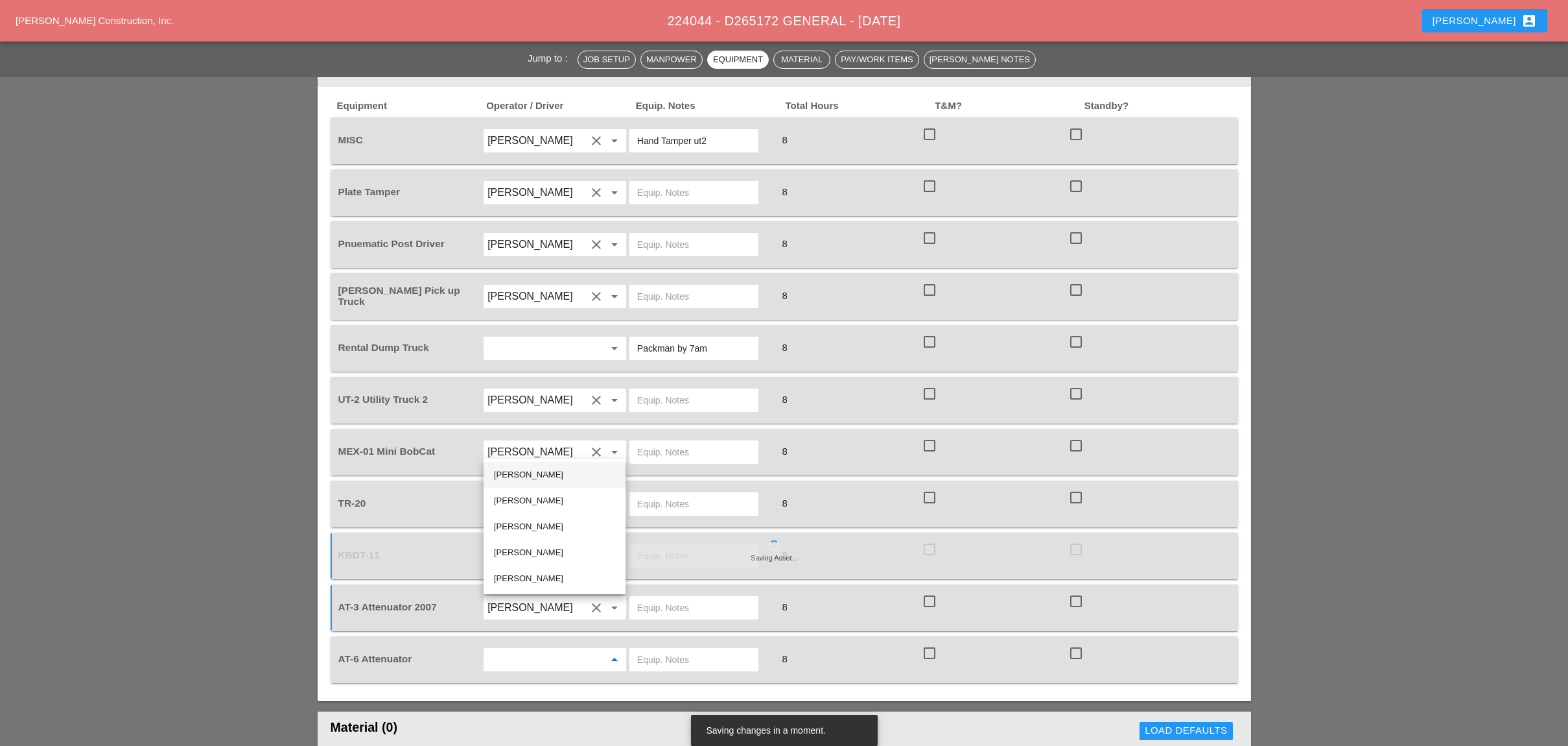
click at [534, 471] on div "Ricardo Capao" at bounding box center [554, 475] width 121 height 16
type input "Ricardo Capao"
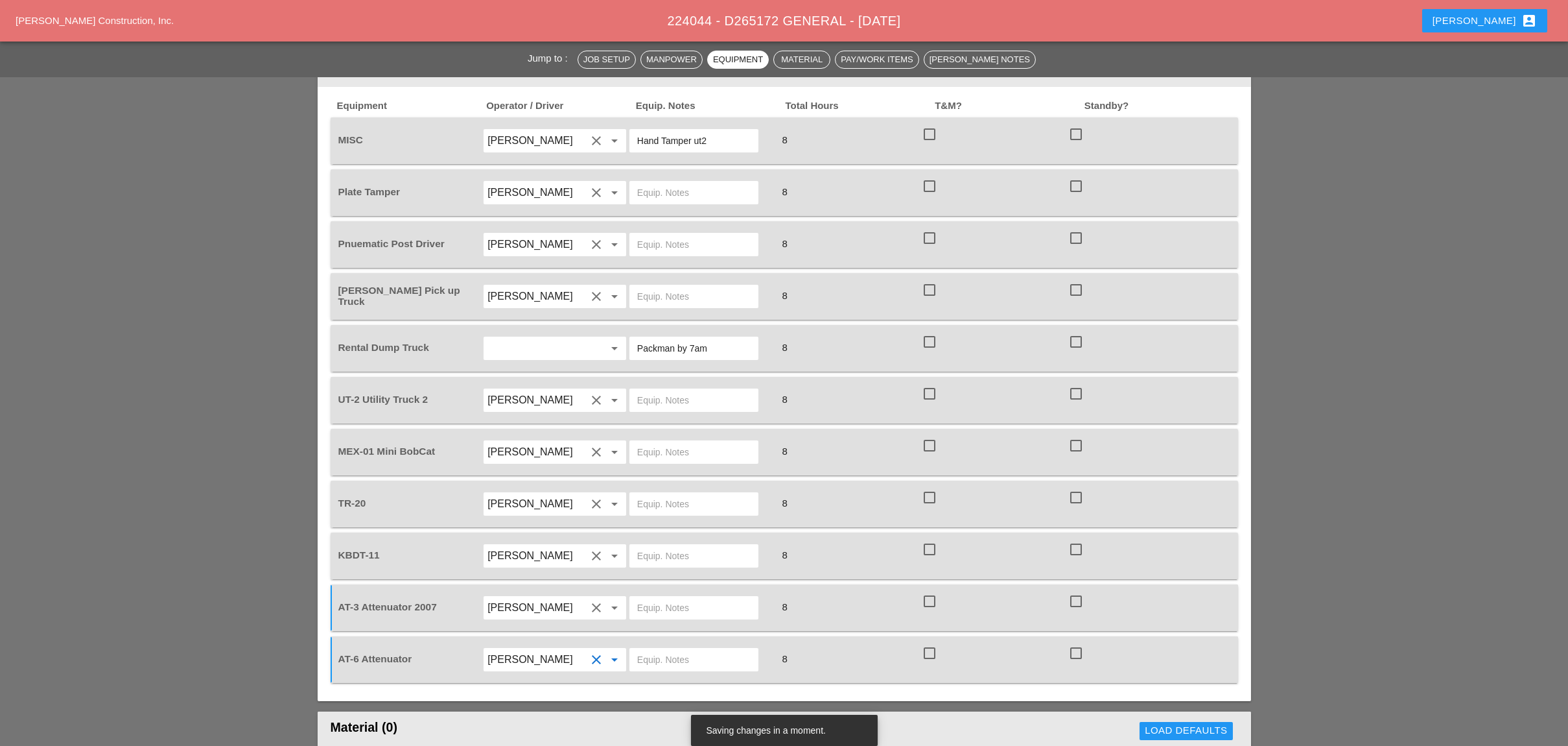
click at [667, 649] on input "text" at bounding box center [694, 659] width 114 height 21
drag, startPoint x: 697, startPoint y: 607, endPoint x: 633, endPoint y: 600, distance: 64.4
click at [633, 648] on div "[PERSON_NAME] yard" at bounding box center [694, 659] width 129 height 23
type input "[PERSON_NAME] yard"
click at [666, 597] on input "text" at bounding box center [694, 607] width 114 height 21
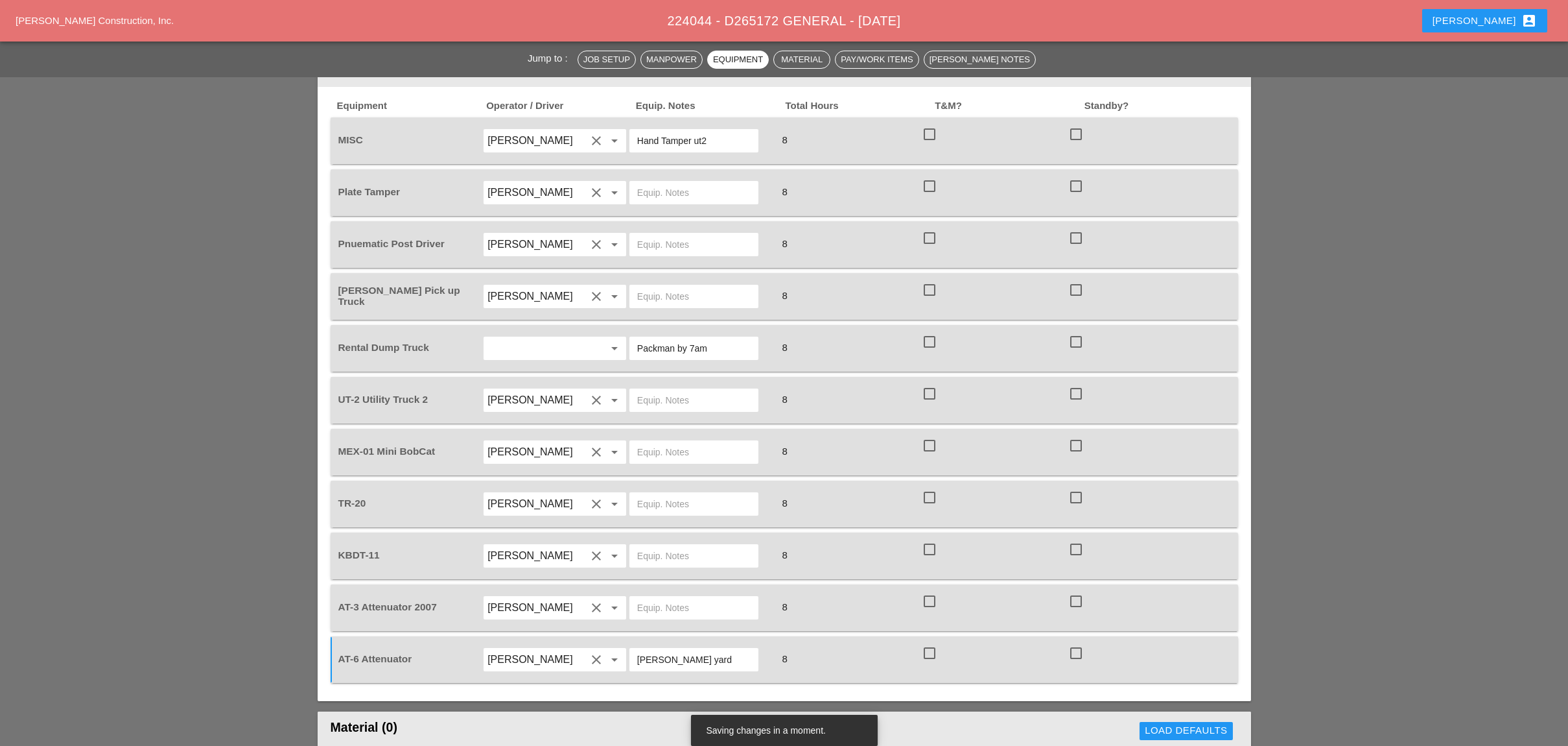
paste input "[PERSON_NAME] yard"
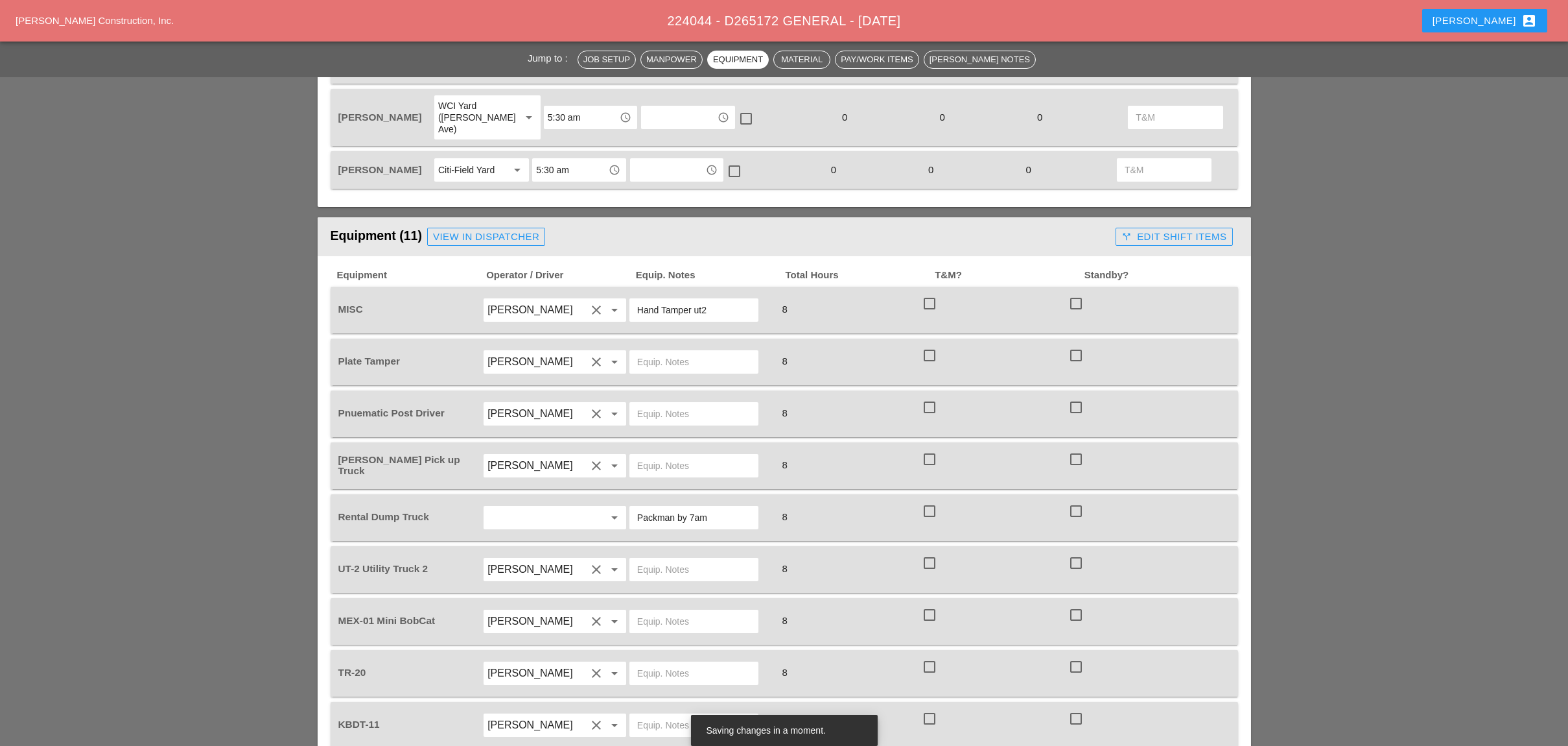
scroll to position [778, 0]
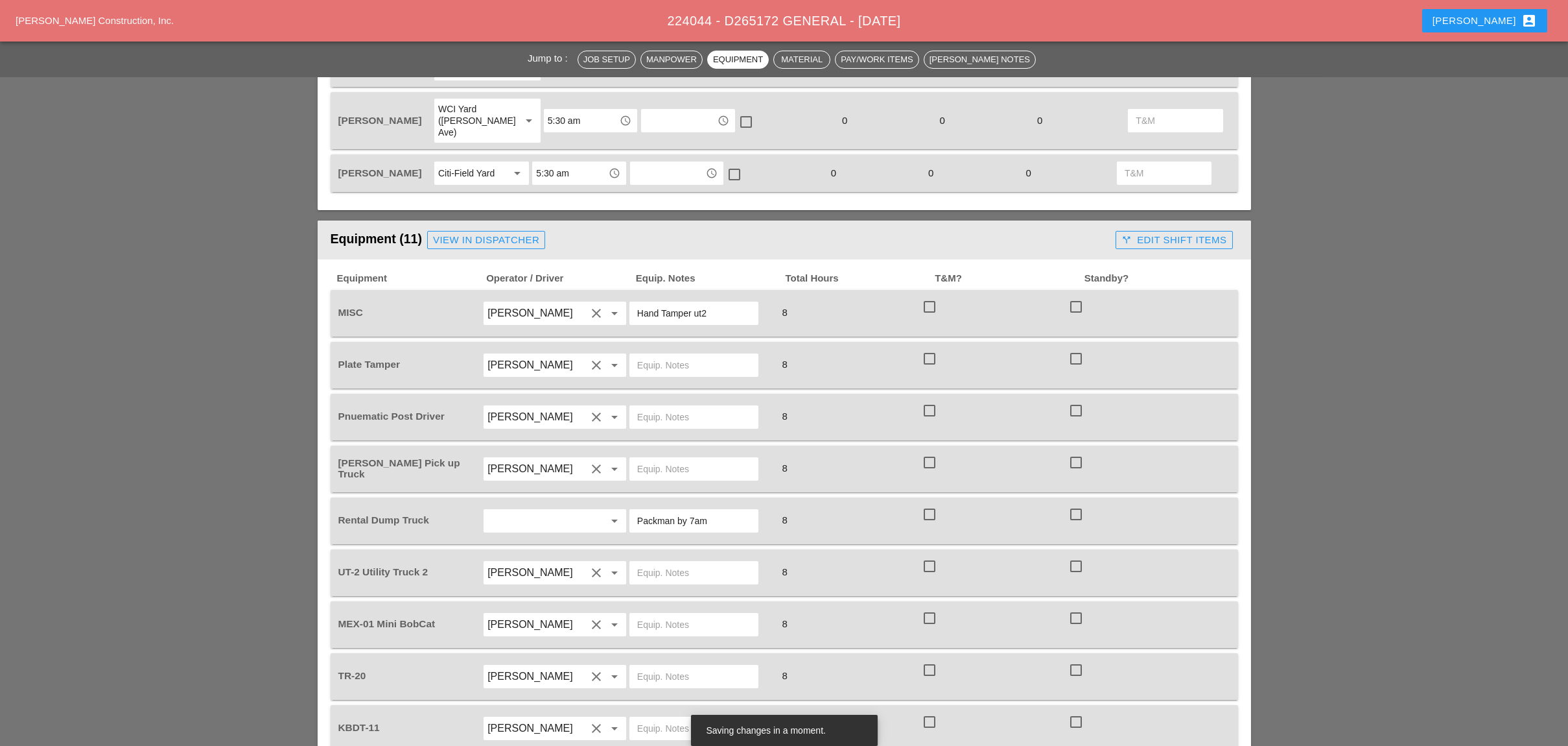
type input "[PERSON_NAME] yard"
click at [651, 355] on input "text" at bounding box center [694, 365] width 114 height 21
drag, startPoint x: 682, startPoint y: 319, endPoint x: 631, endPoint y: 315, distance: 51.2
click at [631, 353] on div "main yard" at bounding box center [694, 365] width 129 height 23
type input "main yard"
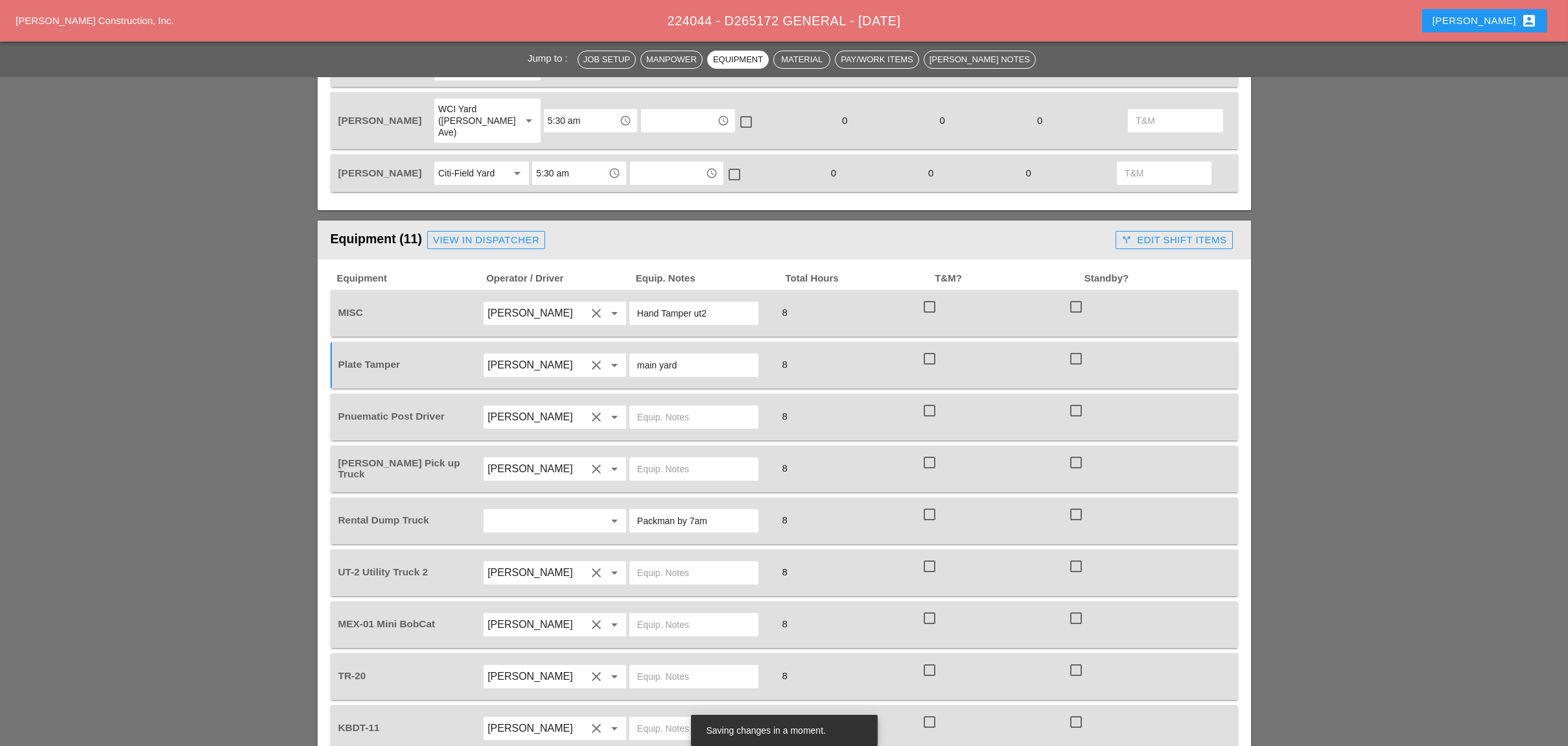
click at [666, 407] on input "text" at bounding box center [694, 417] width 114 height 21
paste input "main yard"
type input "main yard"
click at [660, 459] on input "text" at bounding box center [694, 469] width 114 height 21
paste input "main yard"
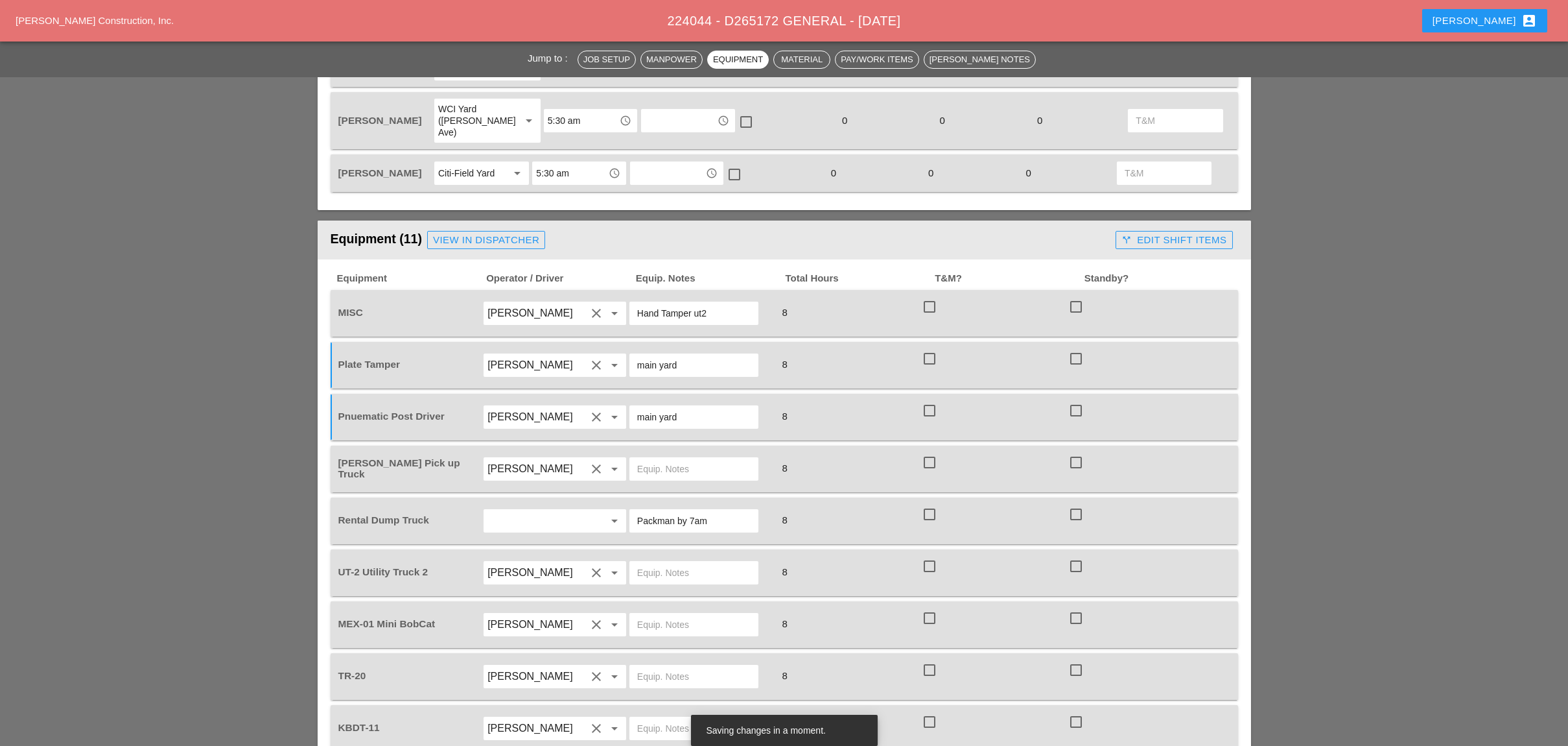
type input "main yard"
drag, startPoint x: 682, startPoint y: 418, endPoint x: 622, endPoint y: 417, distance: 60.0
click at [625, 451] on div "Foreman's Pick up Truck Luca Gambardella clear arrow_drop_down main yard 8 chec…" at bounding box center [775, 469] width 878 height 36
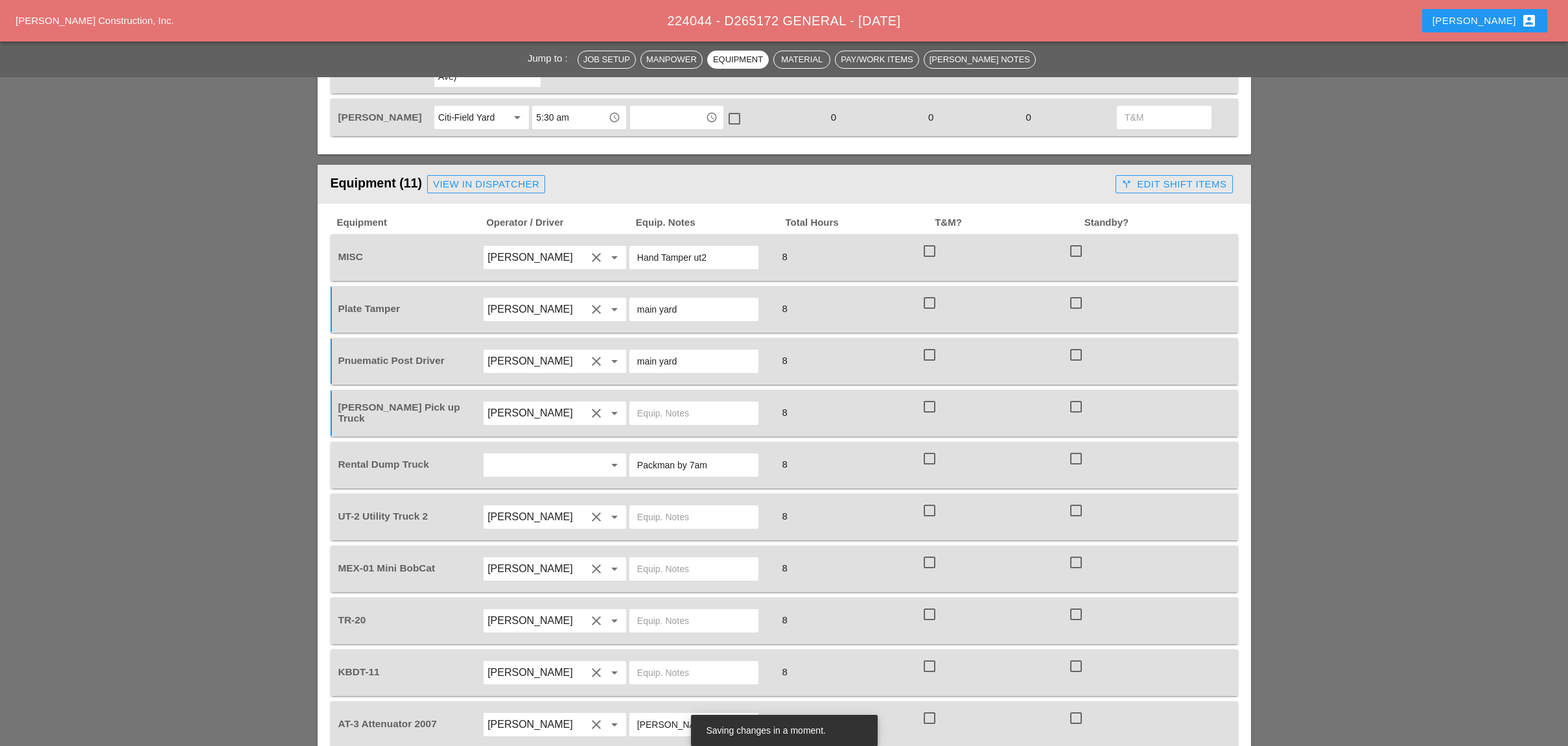
scroll to position [864, 0]
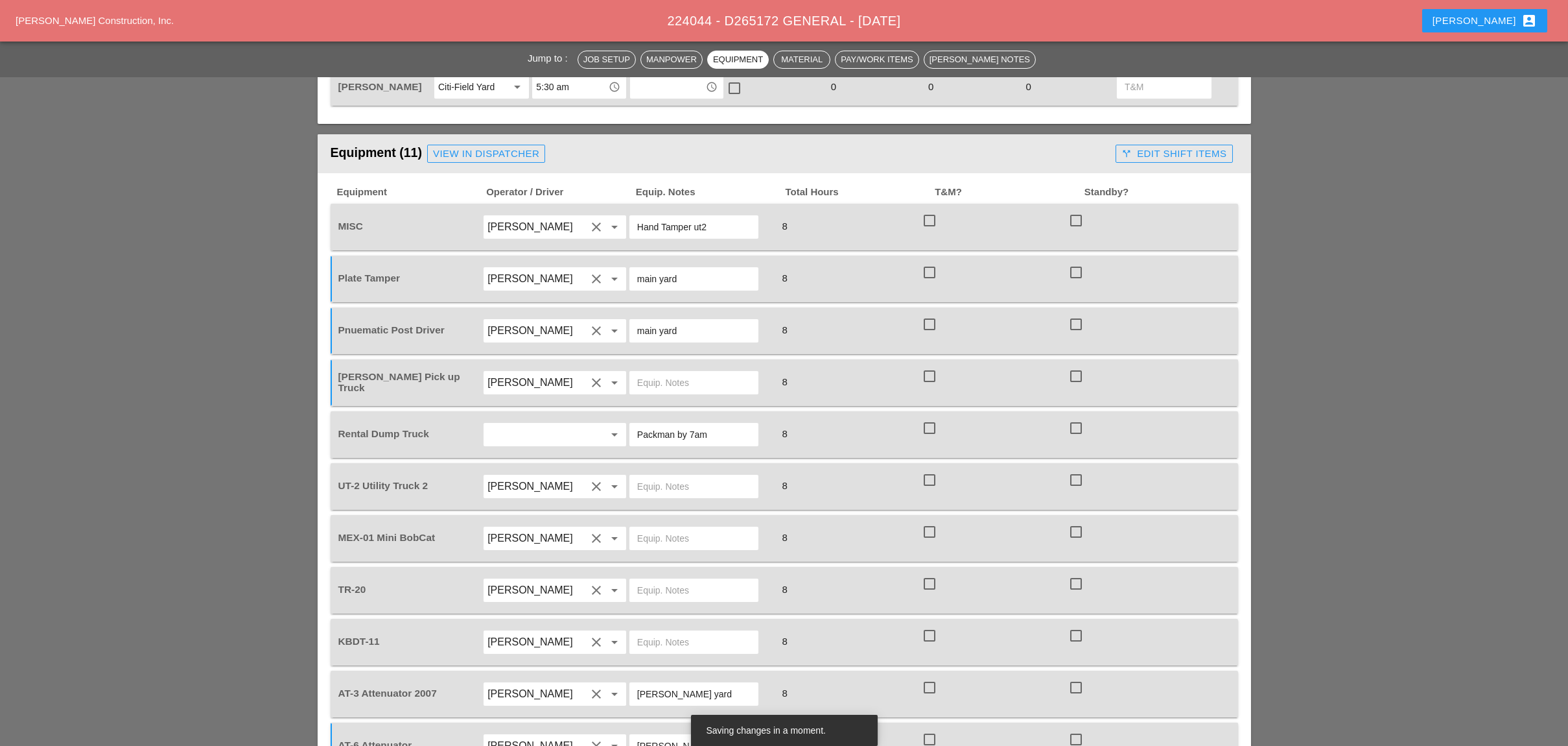
click at [647, 476] on input "text" at bounding box center [694, 486] width 114 height 21
paste input "main yard"
type input "main yard"
click at [651, 528] on input "text" at bounding box center [694, 538] width 114 height 21
paste input "main yard"
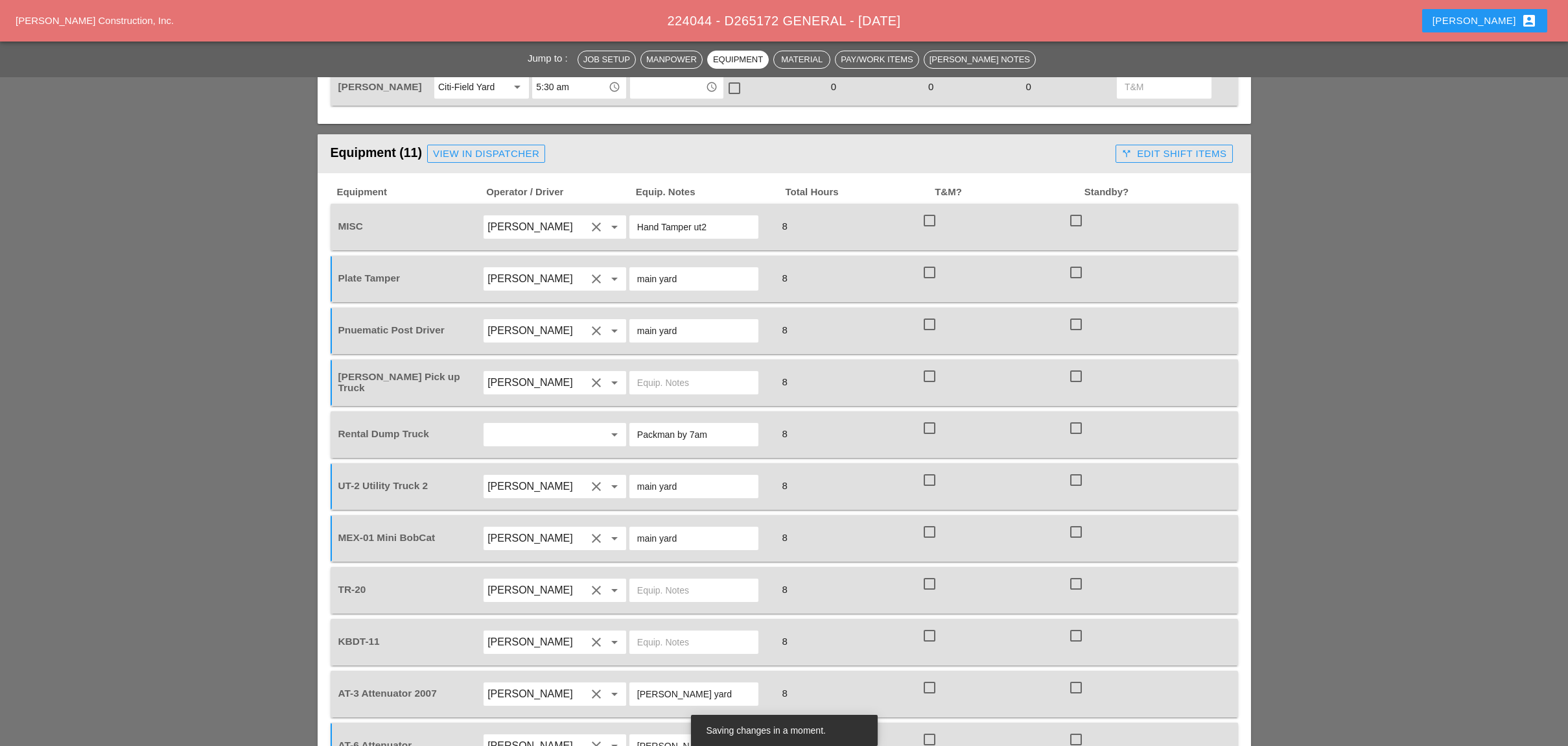
type input "main yard"
click at [649, 579] on input "text" at bounding box center [694, 589] width 114 height 21
paste input "main yard"
type input "main yard"
click at [654, 631] on input "text" at bounding box center [694, 641] width 114 height 21
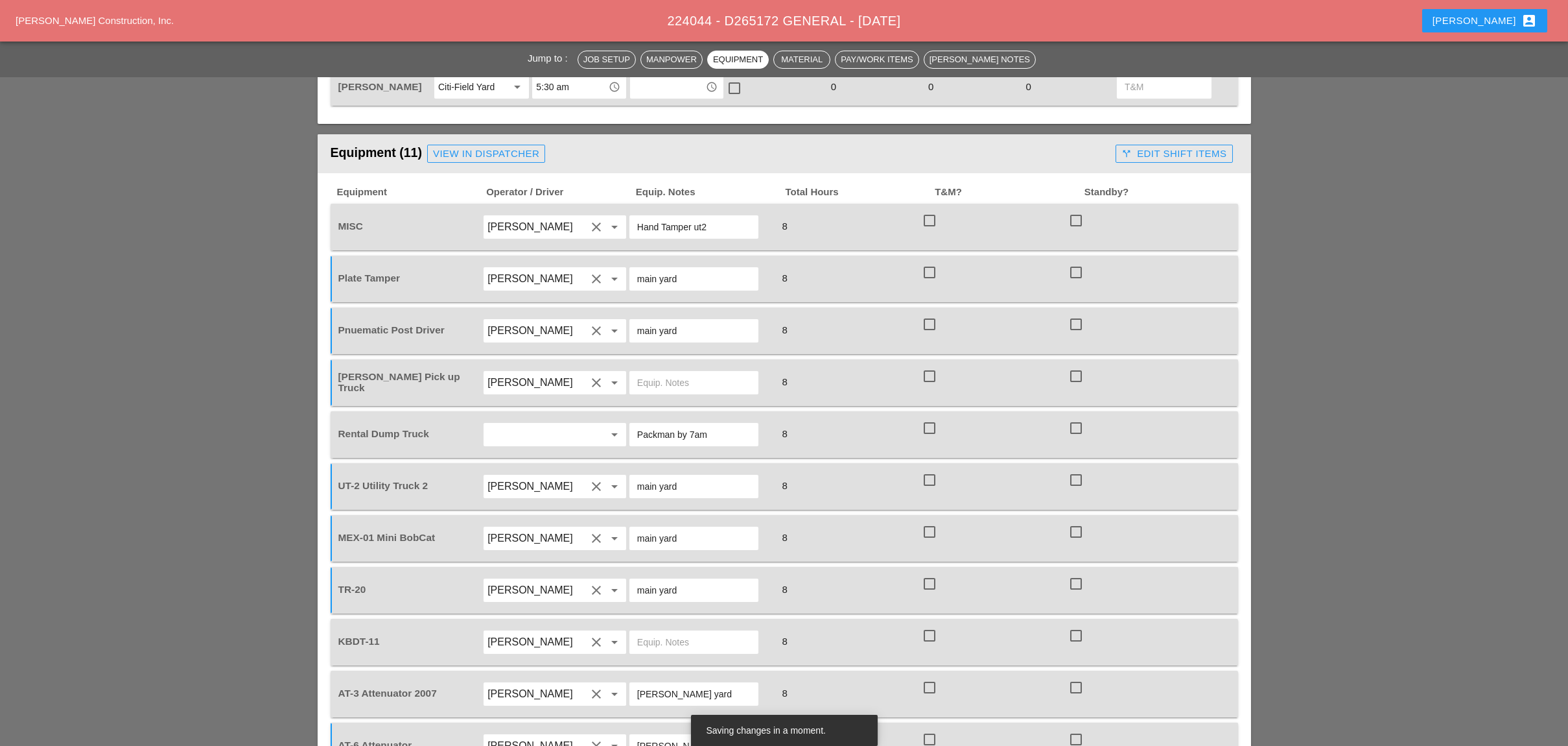
paste input "main yard"
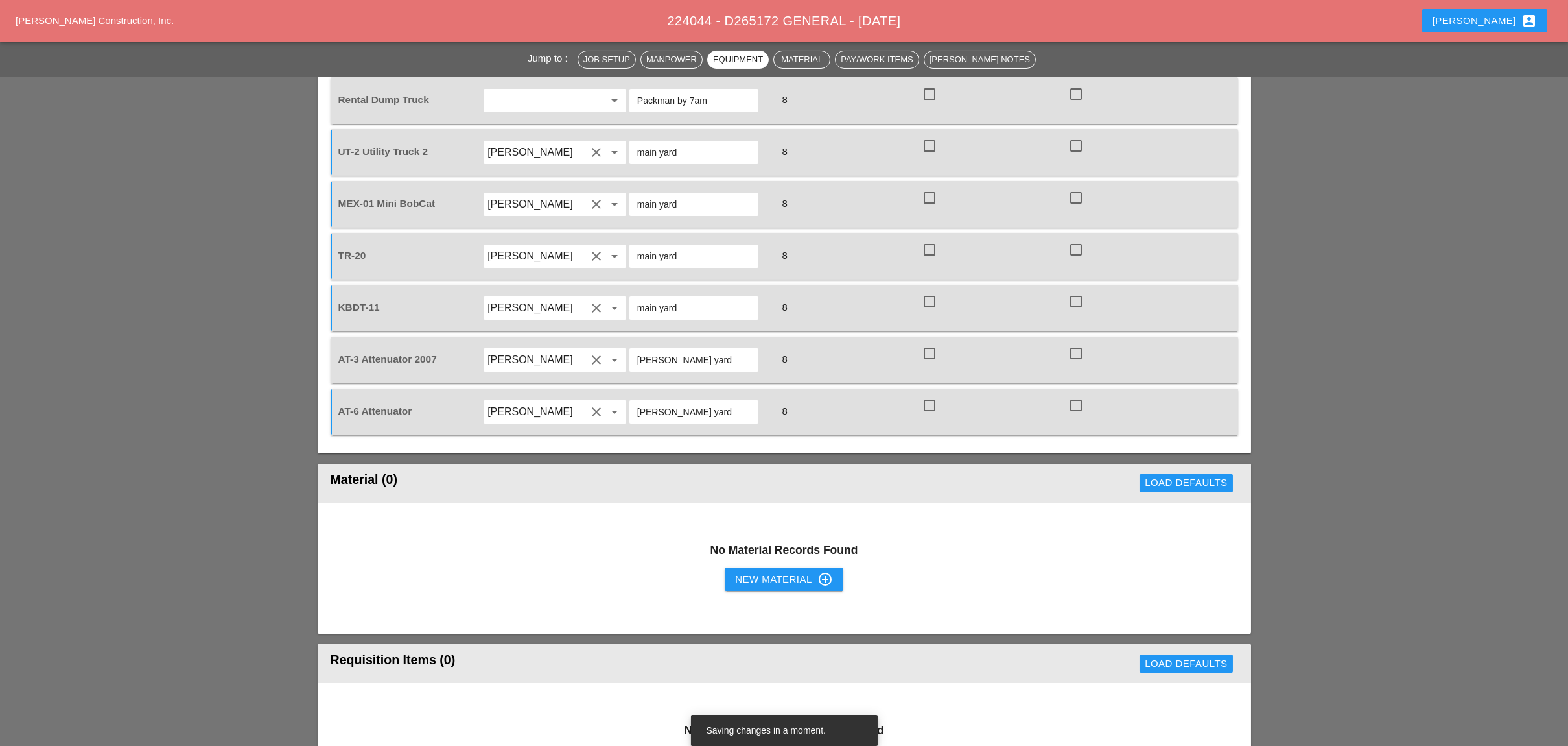
scroll to position [1210, 0]
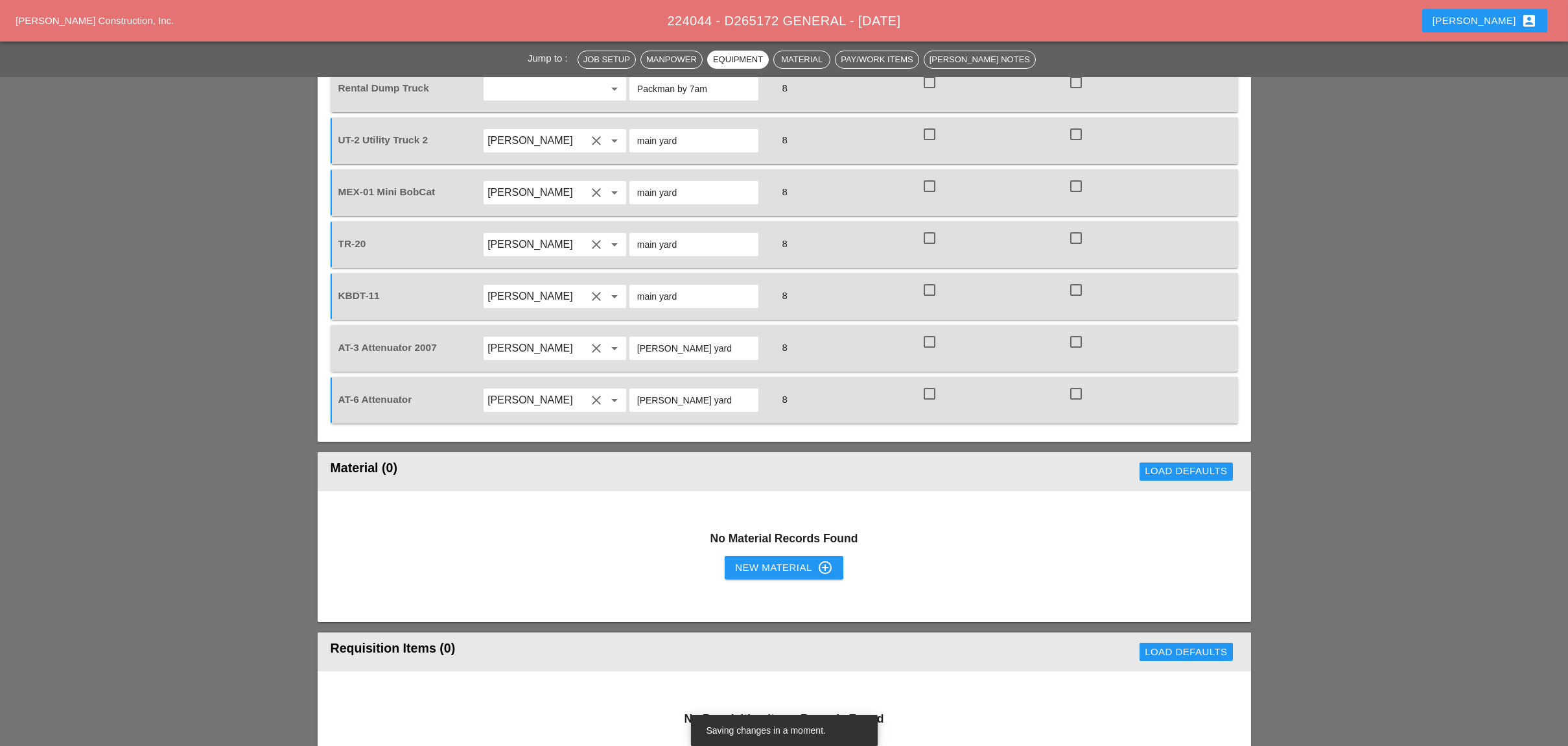
type input "main yard"
click at [754, 560] on div "New Material control_point" at bounding box center [784, 567] width 97 height 16
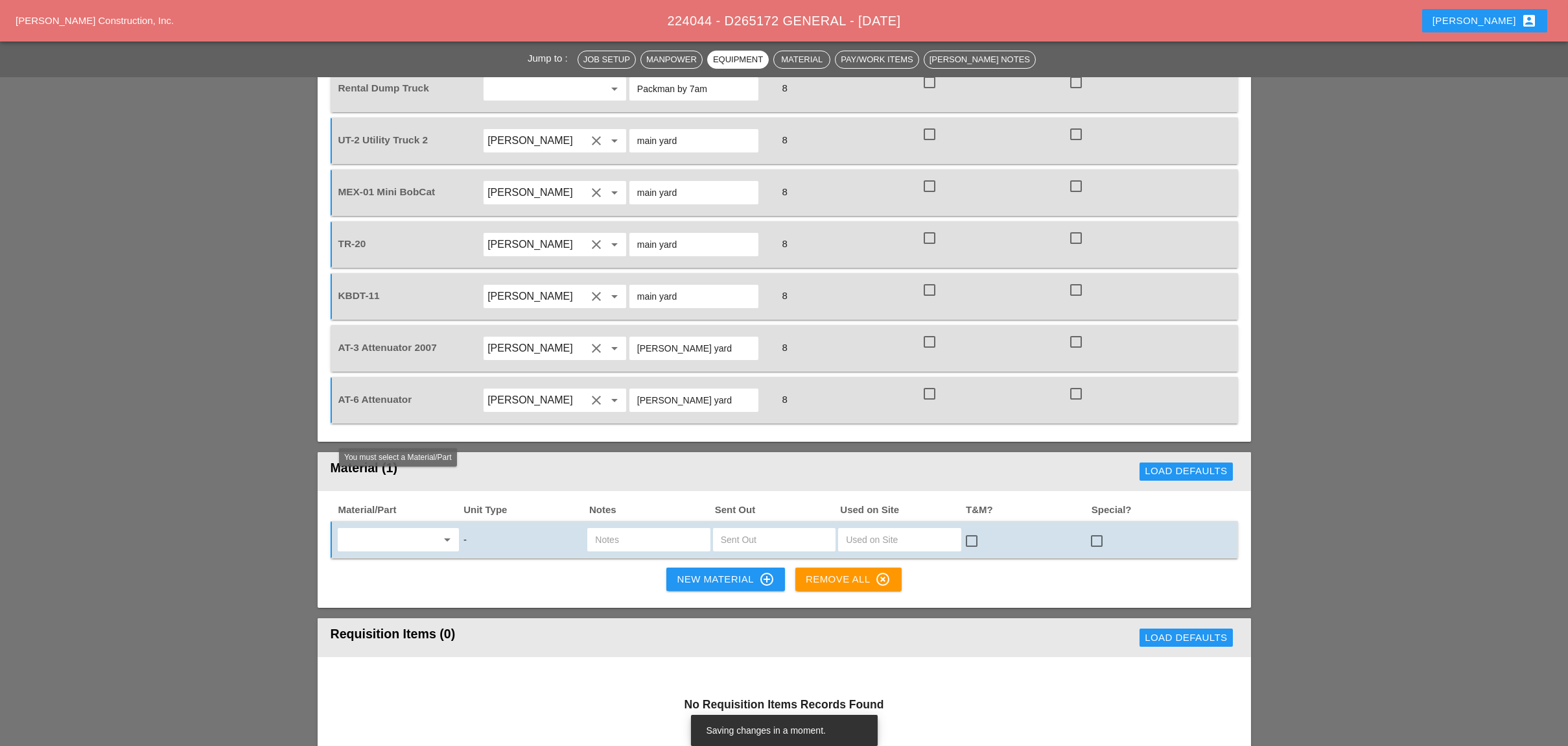
click at [386, 529] on input "text" at bounding box center [389, 539] width 96 height 21
click at [392, 509] on div "Die sel Fuel - GAL" at bounding box center [398, 512] width 101 height 16
type input "Diesel Fuel - GAL"
click at [614, 529] on input "text" at bounding box center [648, 539] width 107 height 21
type input "ut"
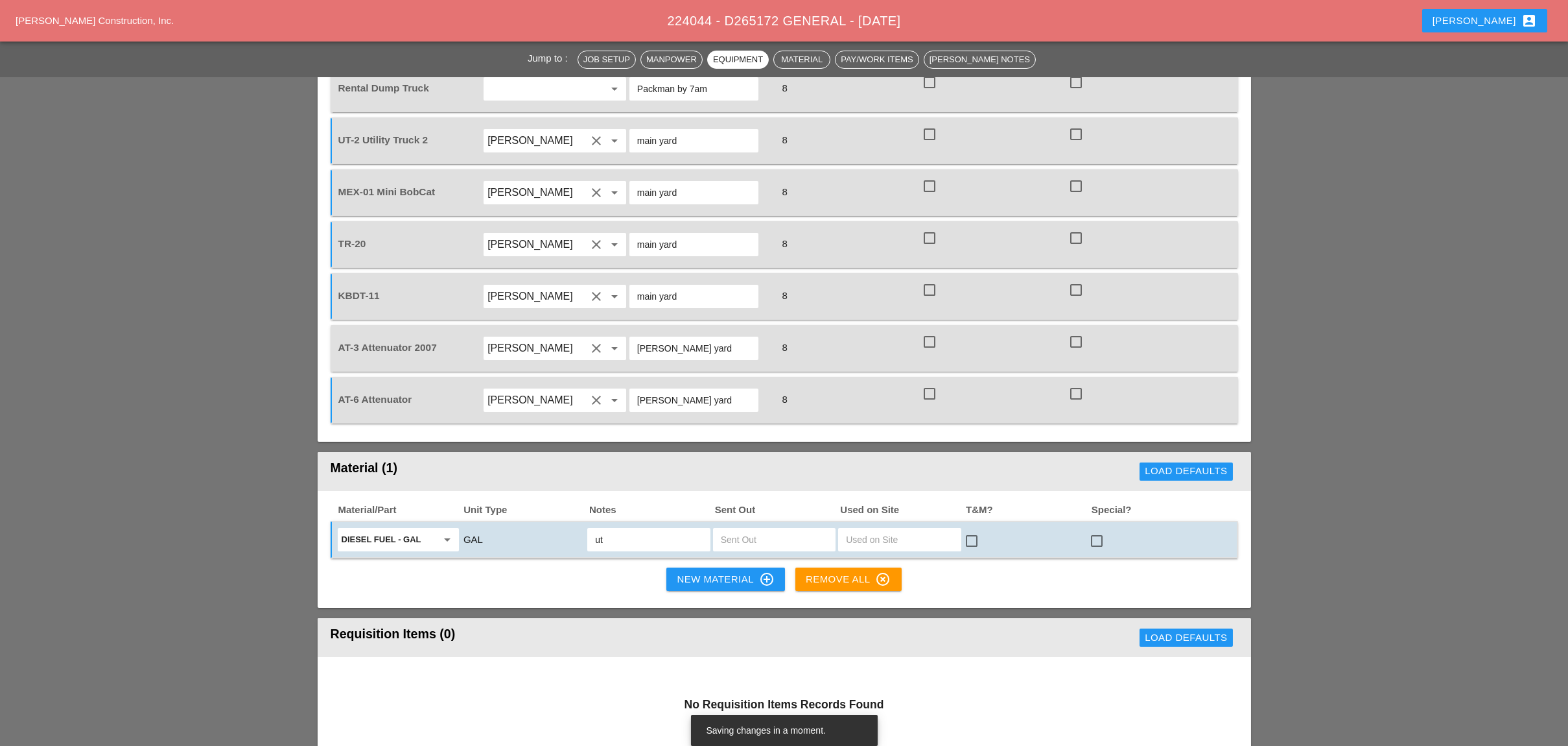
click at [616, 512] on div "Material/Part Unit Type Notes Sent Out Used on Site T&M? Special? Diesel Fuel -…" at bounding box center [784, 550] width 933 height 117
click at [742, 529] on input "text" at bounding box center [775, 539] width 107 height 21
type input "15"
click at [697, 571] on div "New Material control_point" at bounding box center [725, 578] width 97 height 16
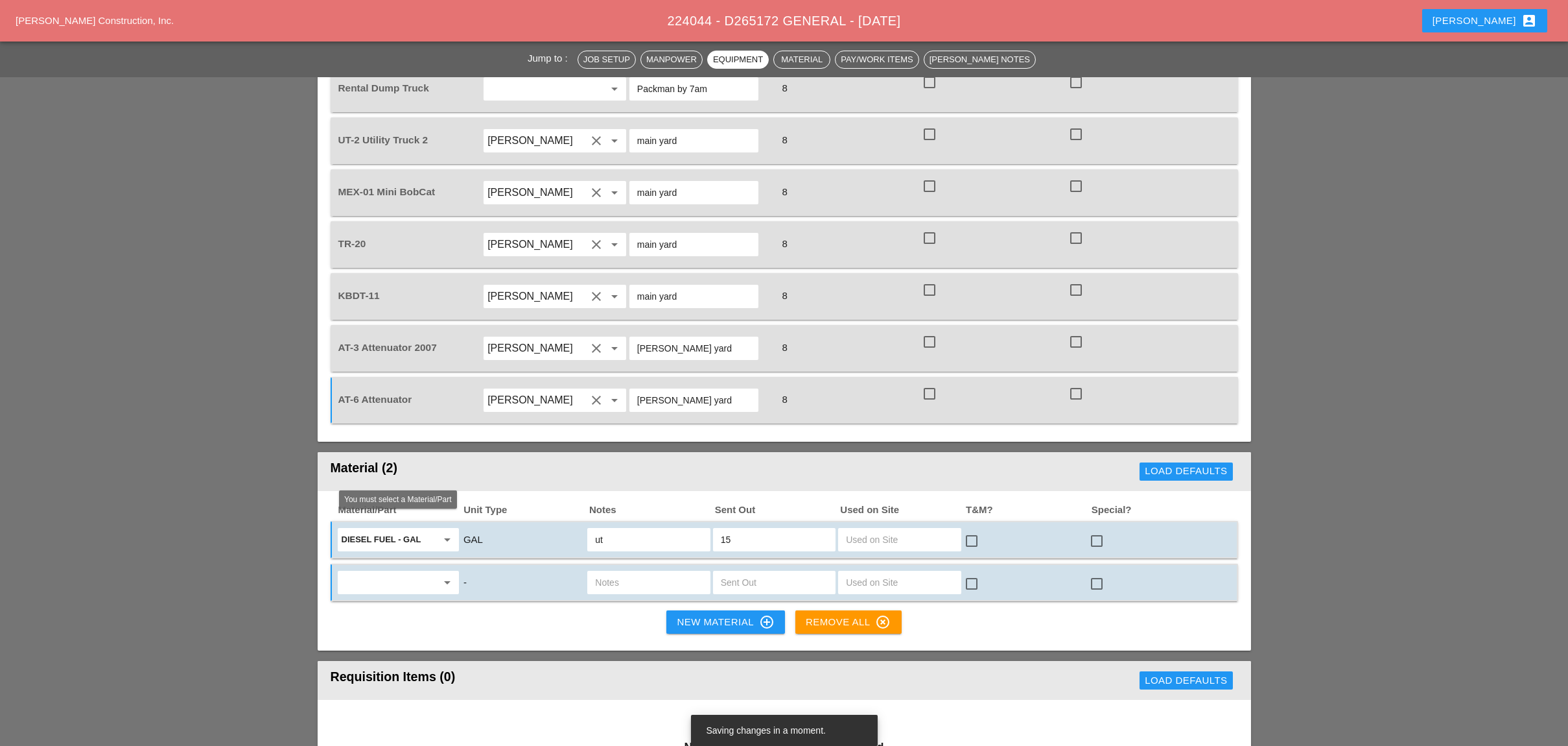
click at [392, 572] on input "text" at bounding box center [389, 582] width 96 height 21
click at [395, 555] on div "Gas oline - GAL" at bounding box center [398, 555] width 101 height 16
type input "Gasoline - GAL"
click at [736, 572] on input "text" at bounding box center [775, 582] width 107 height 21
type input "5"
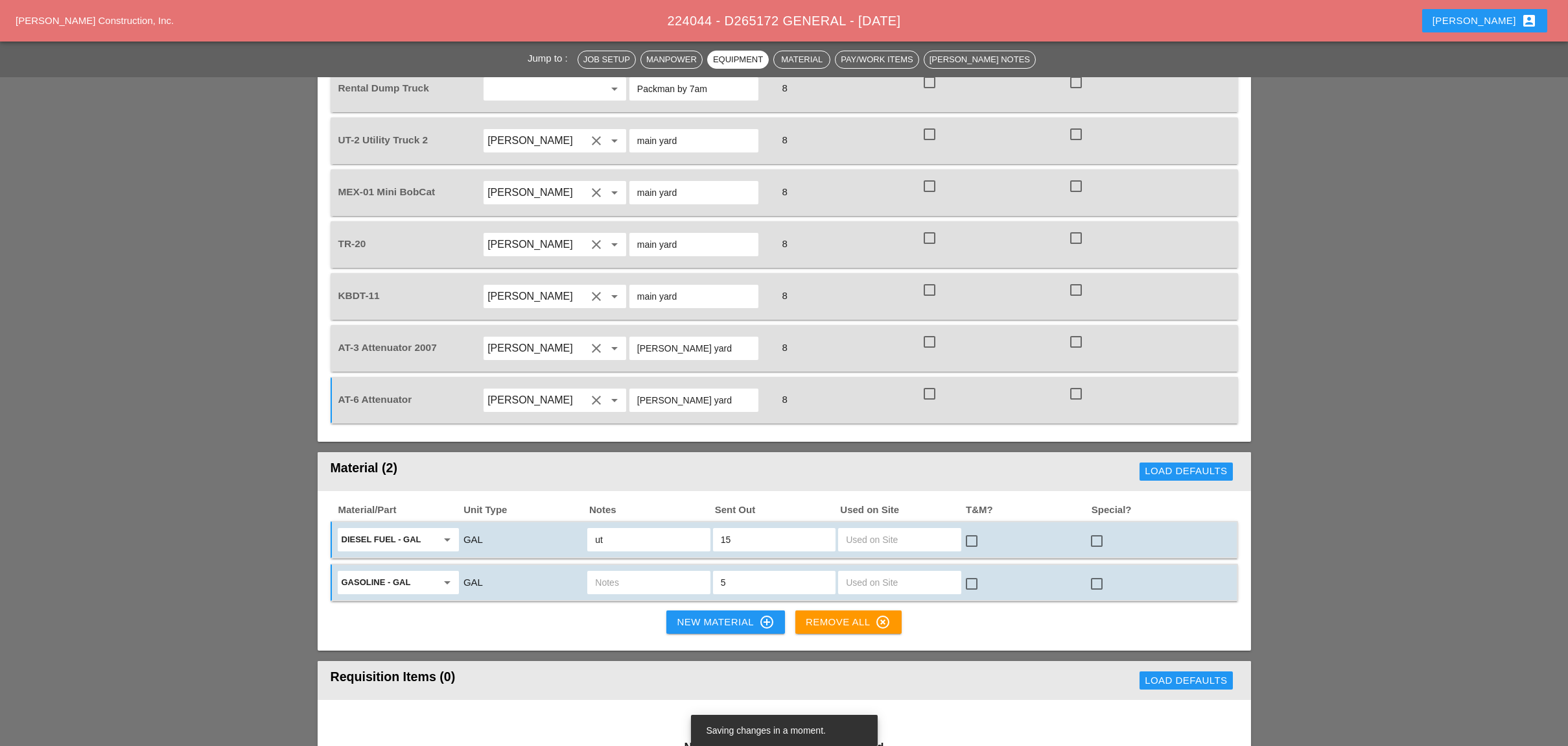
click at [691, 614] on div "New Material control_point" at bounding box center [725, 621] width 97 height 16
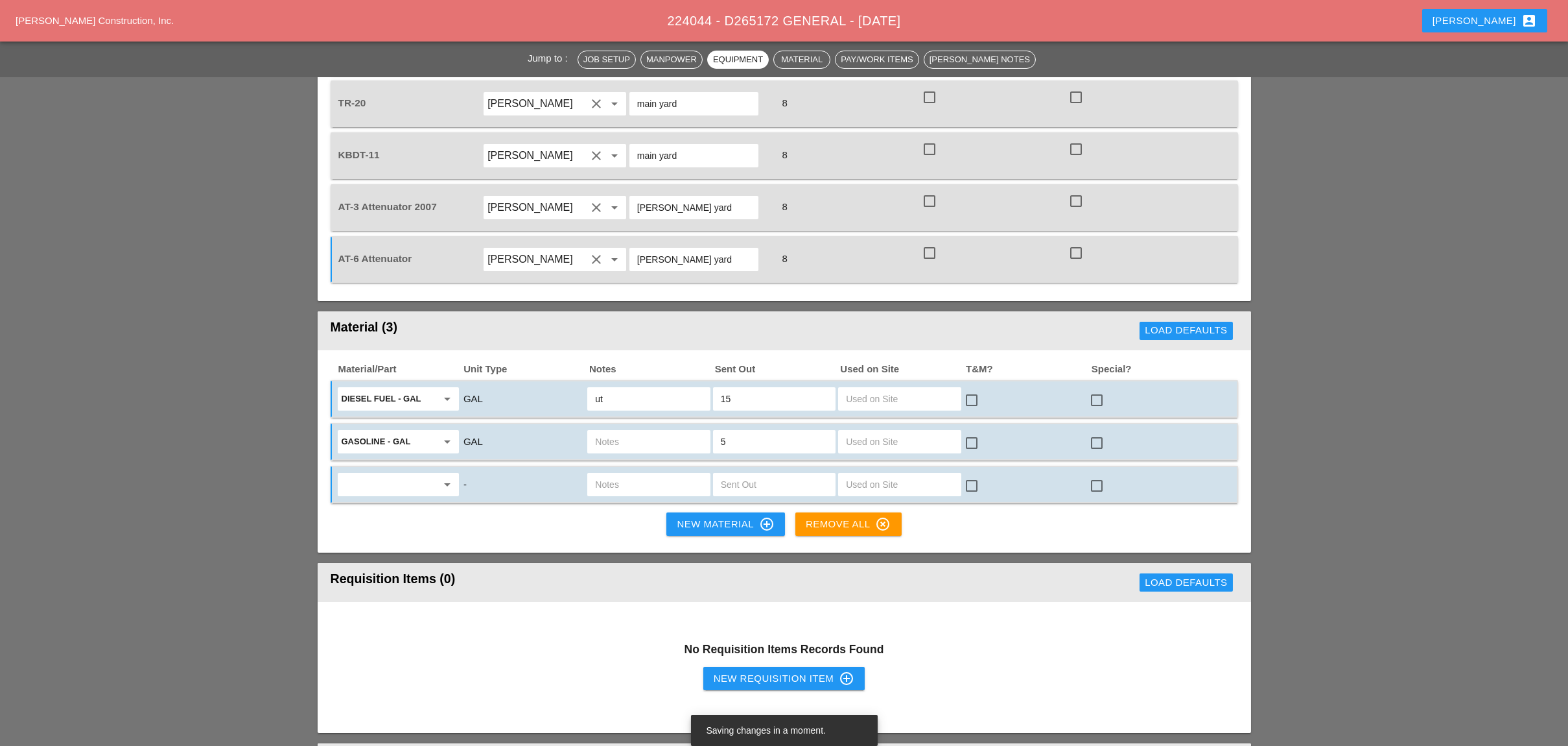
scroll to position [1383, 0]
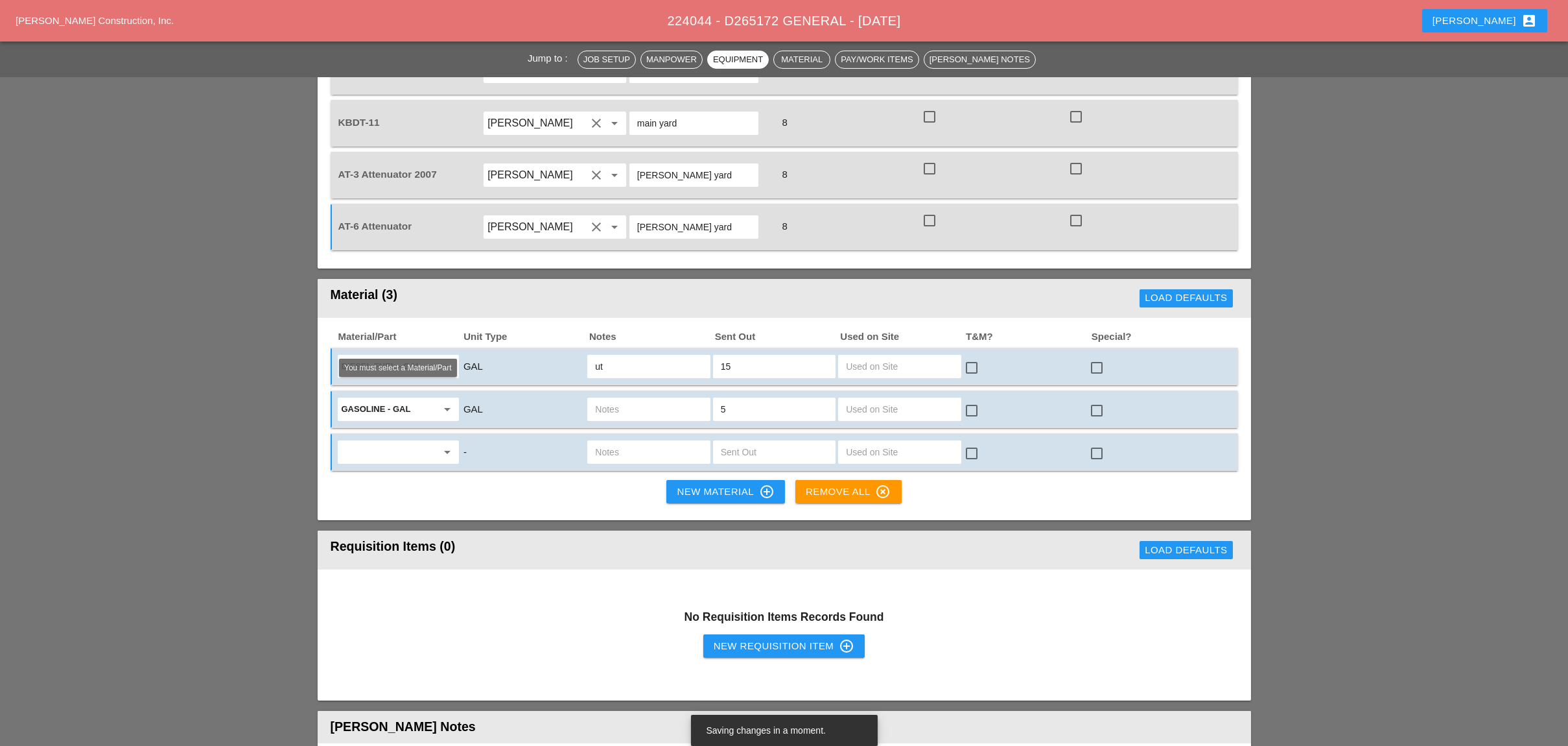
click at [377, 441] on input "text" at bounding box center [389, 451] width 96 height 21
drag, startPoint x: 370, startPoint y: 425, endPoint x: 497, endPoint y: 413, distance: 127.6
click at [370, 425] on div "Misc. Materials" at bounding box center [398, 423] width 101 height 16
type input "Misc. Materials"
click at [610, 441] on input "text" at bounding box center [648, 451] width 107 height 21
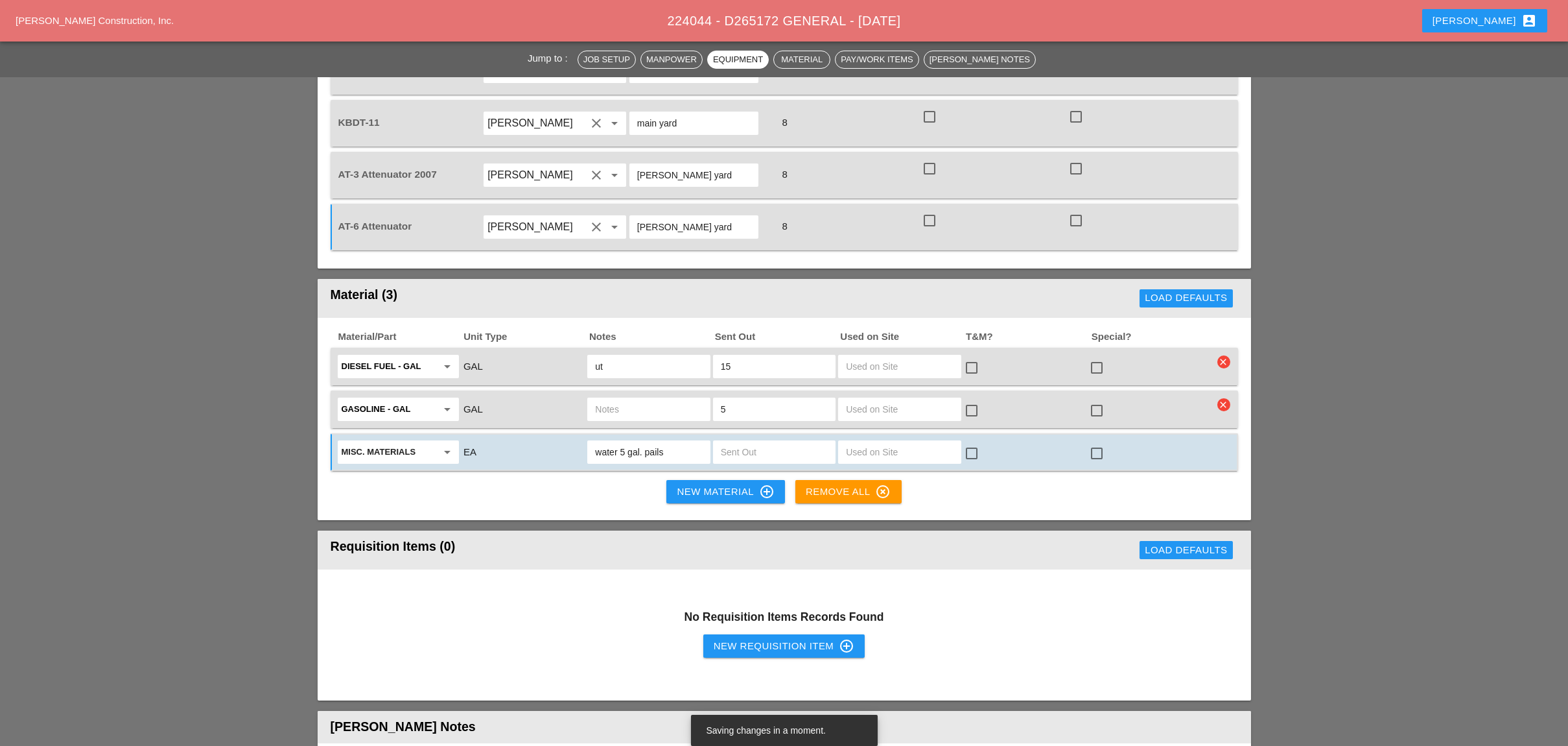
type input "water 5 gal. pails"
click at [730, 441] on input "text" at bounding box center [775, 451] width 107 height 21
type input "2"
type input "3"
click at [729, 484] on div "New Material control_point" at bounding box center [725, 491] width 97 height 16
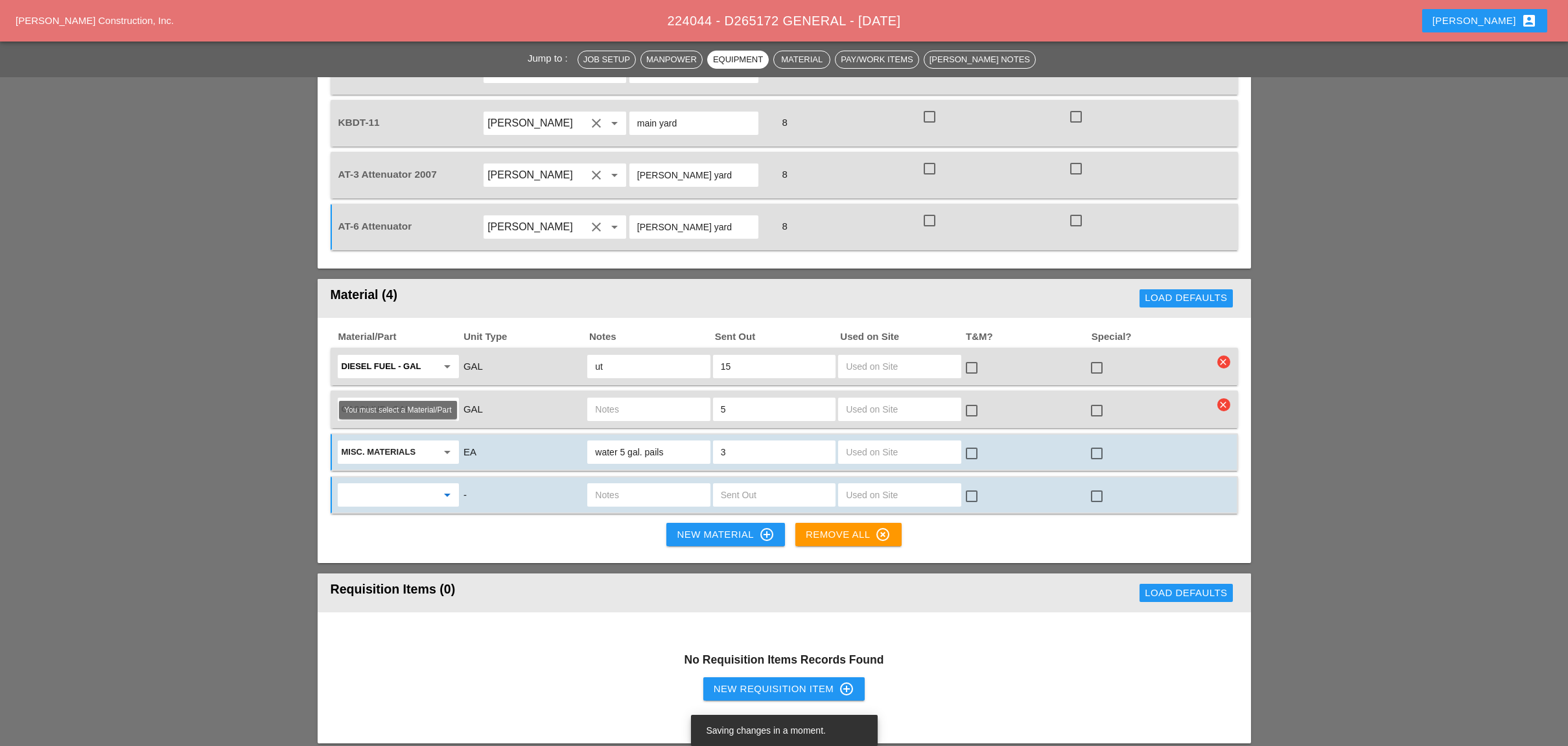
click at [374, 484] on input "text" at bounding box center [389, 494] width 96 height 21
click at [388, 463] on div "Misc. Materials" at bounding box center [398, 466] width 101 height 16
type input "Misc. Materials"
click at [610, 484] on input "text" at bounding box center [648, 494] width 107 height 21
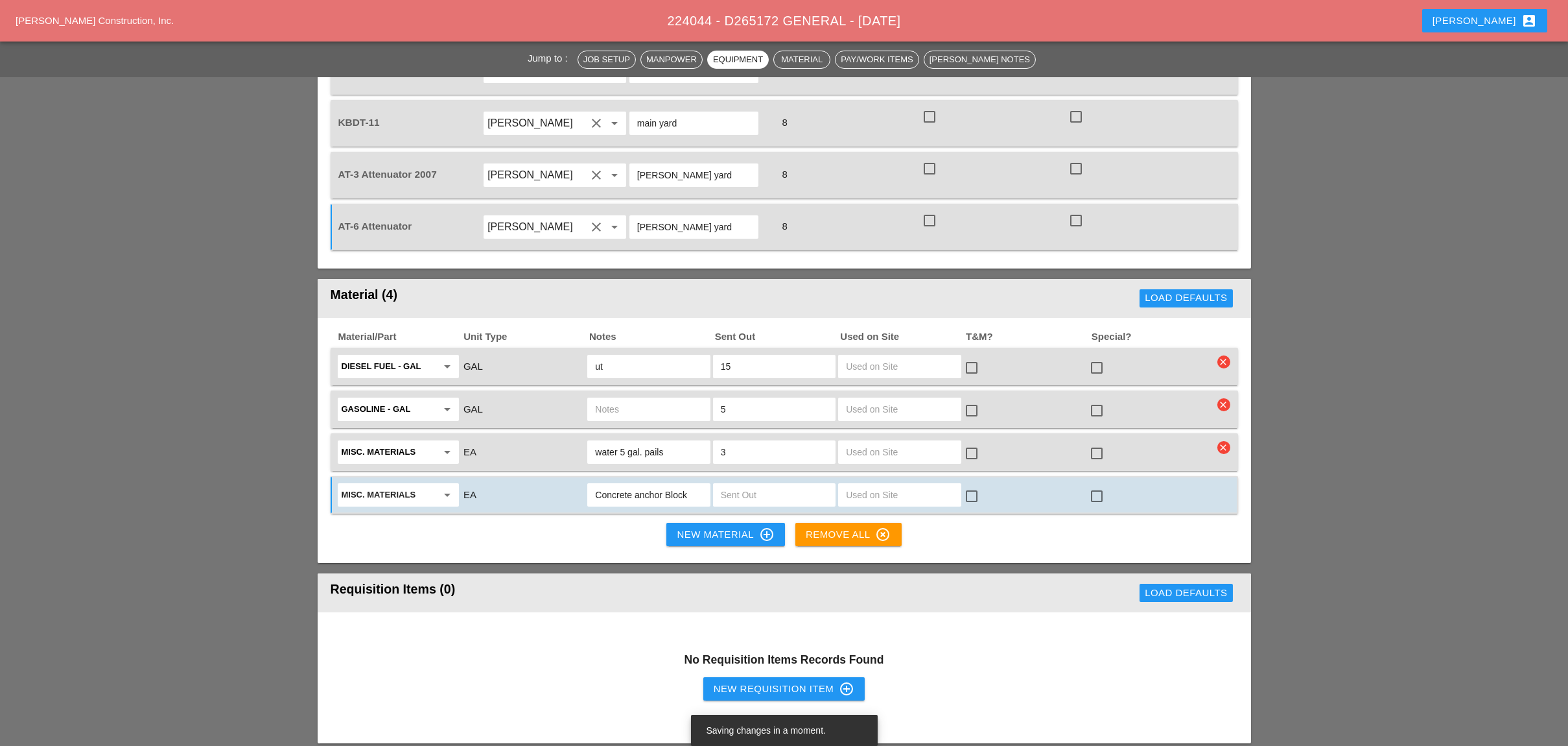
type input "Concrete anchor Block"
click at [742, 484] on input "text" at bounding box center [775, 494] width 107 height 21
type input "1"
click at [696, 484] on input "Concrete anchor Block" at bounding box center [648, 494] width 107 height 21
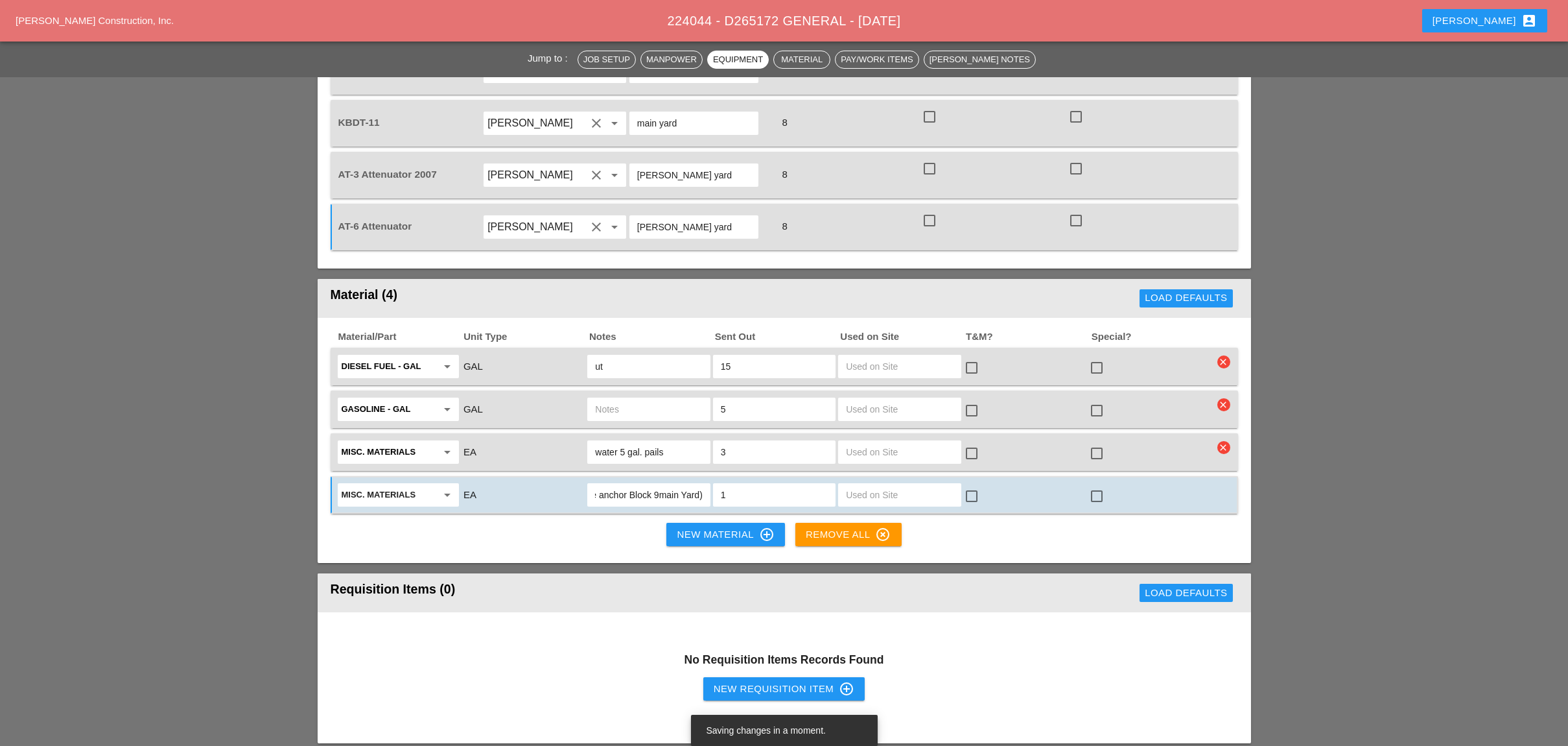
type input "Concrete anchor Block 9main Yard)"
click at [715, 522] on button "New Material control_point" at bounding box center [725, 534] width 118 height 23
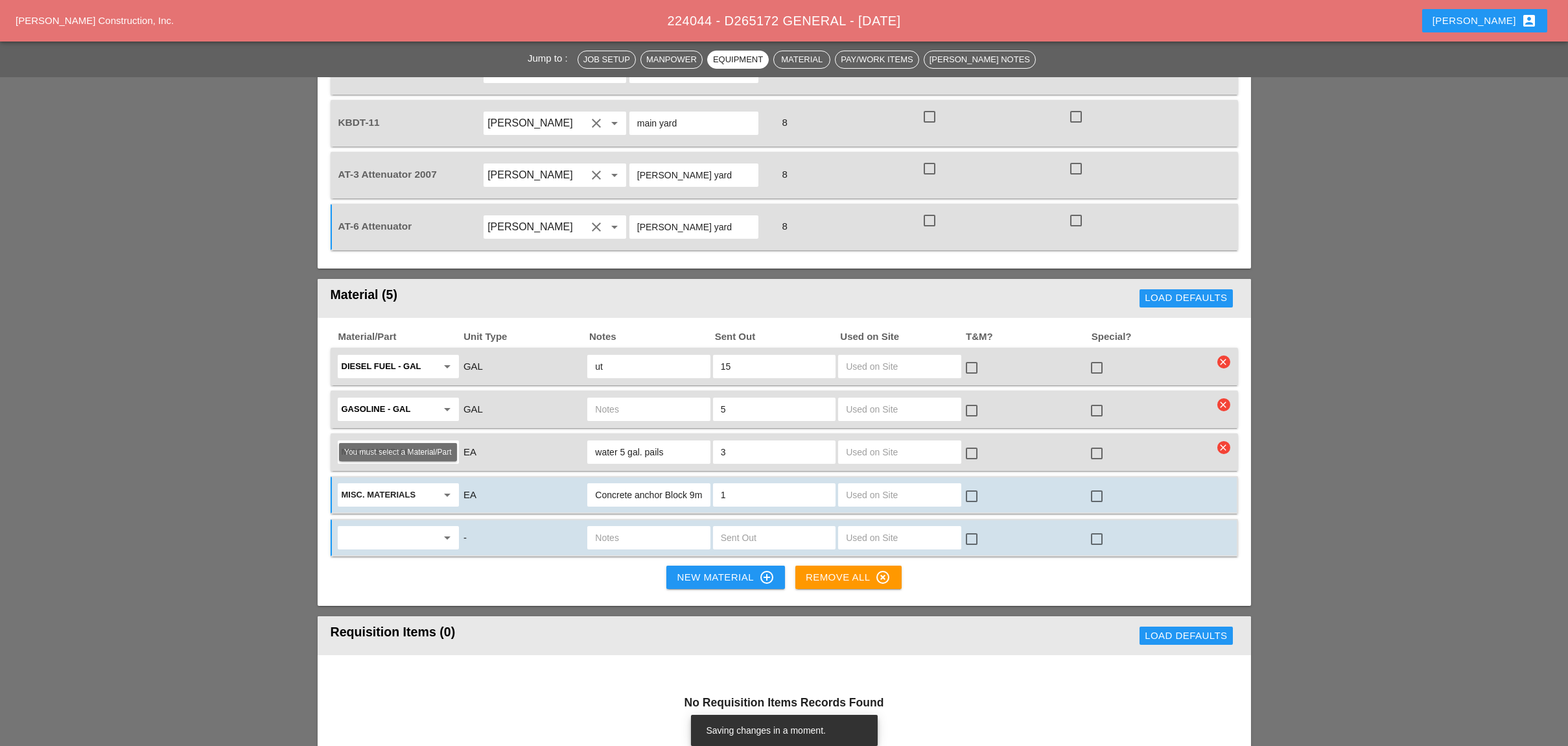
click at [385, 527] on input "text" at bounding box center [389, 537] width 96 height 21
drag, startPoint x: 383, startPoint y: 508, endPoint x: 541, endPoint y: 484, distance: 159.8
click at [383, 508] on div "A/C setup - EA" at bounding box center [398, 508] width 101 height 16
type input "A/C setup - EA"
click at [727, 527] on input "text" at bounding box center [775, 537] width 107 height 21
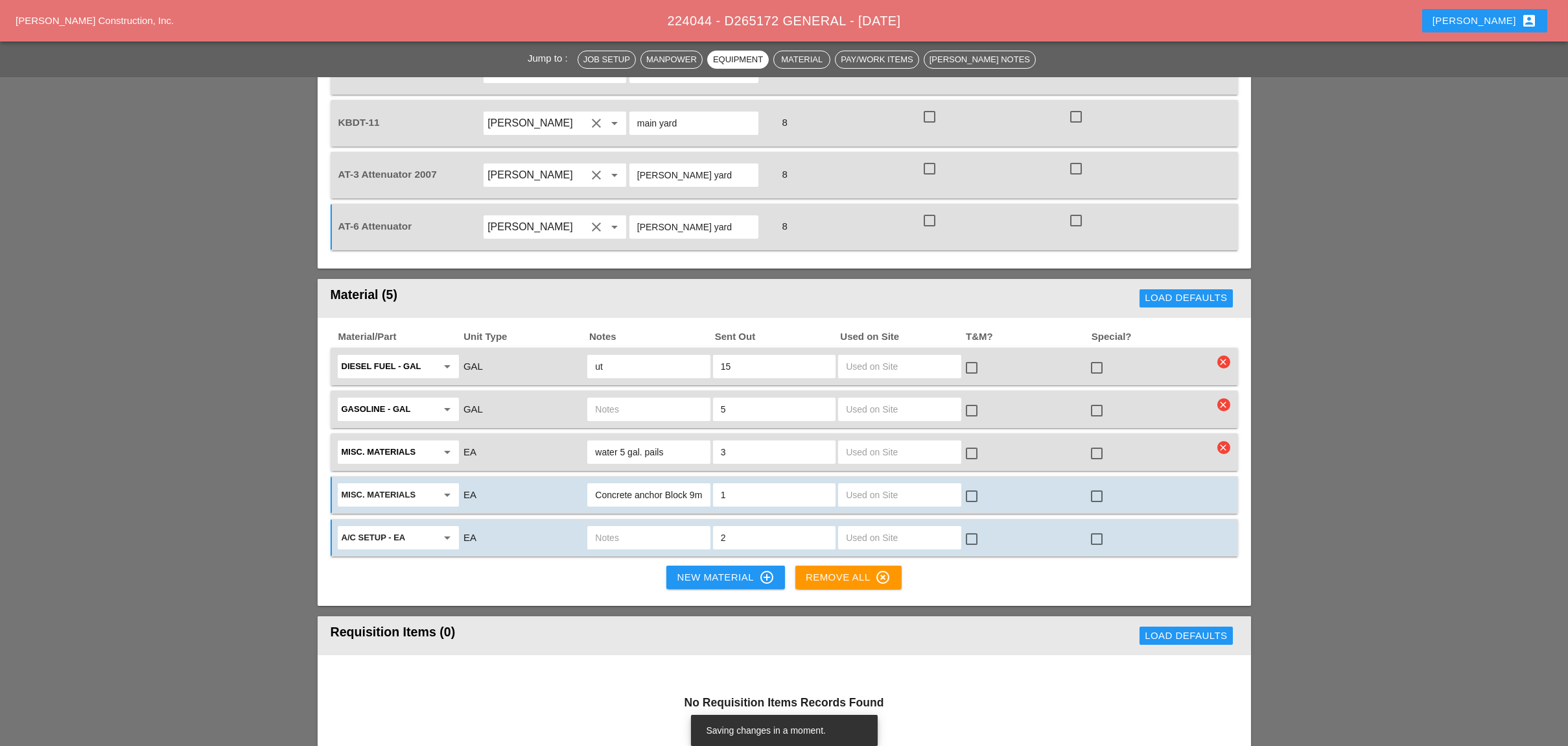
type input "2"
click at [704, 569] on div "New Material control_point" at bounding box center [725, 577] width 97 height 16
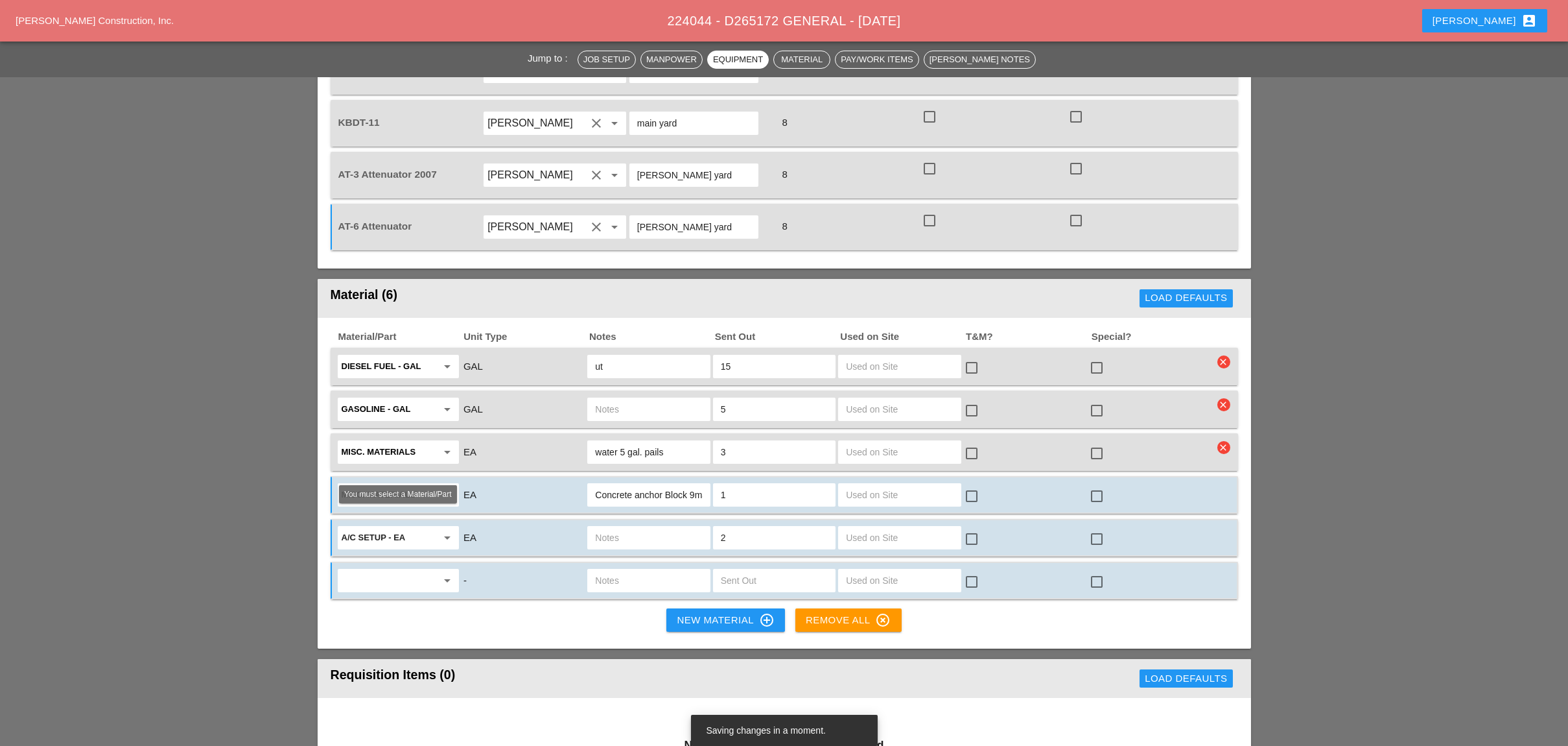
click at [413, 570] on input "text" at bounding box center [389, 580] width 96 height 21
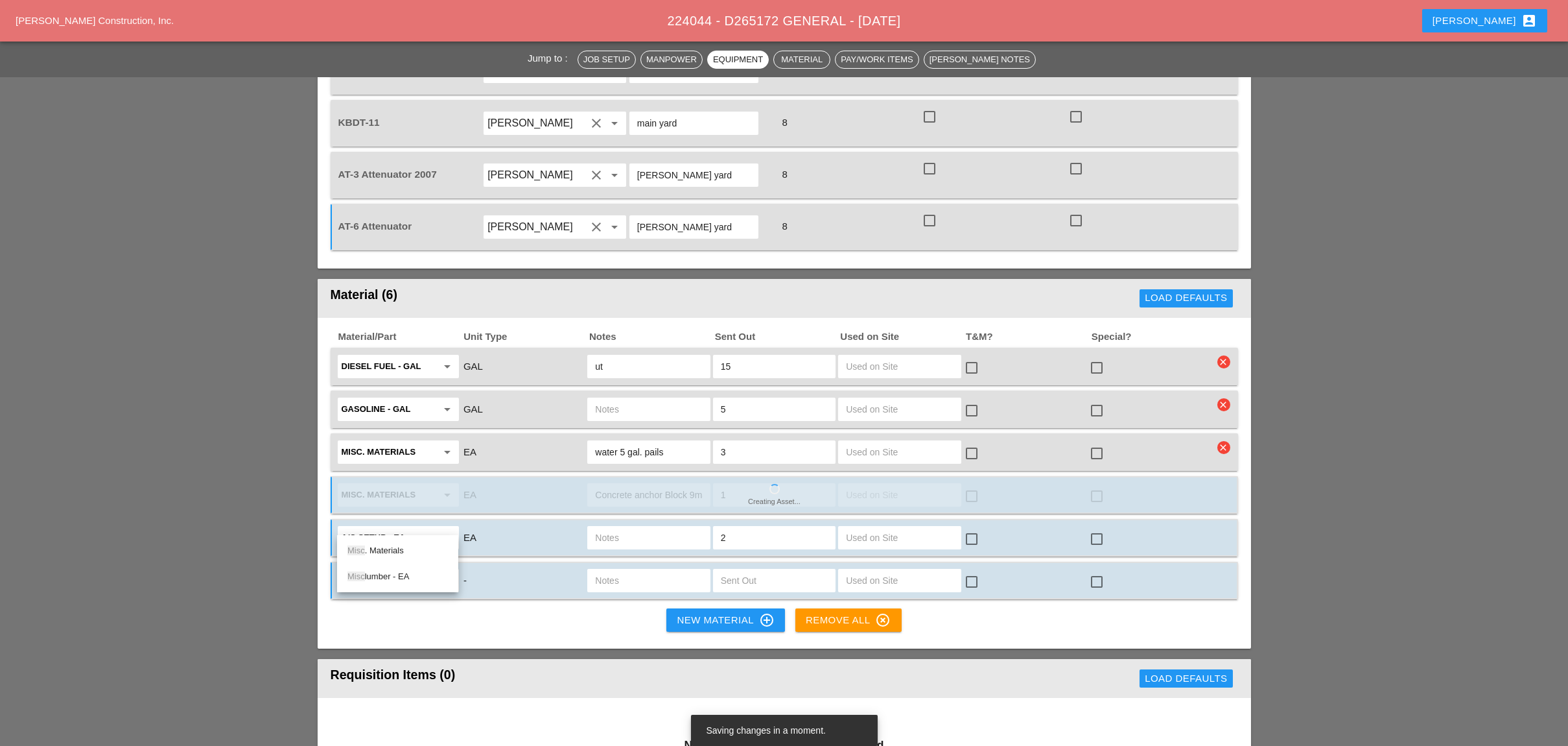
click at [401, 550] on div "Misc . Materials" at bounding box center [398, 550] width 101 height 16
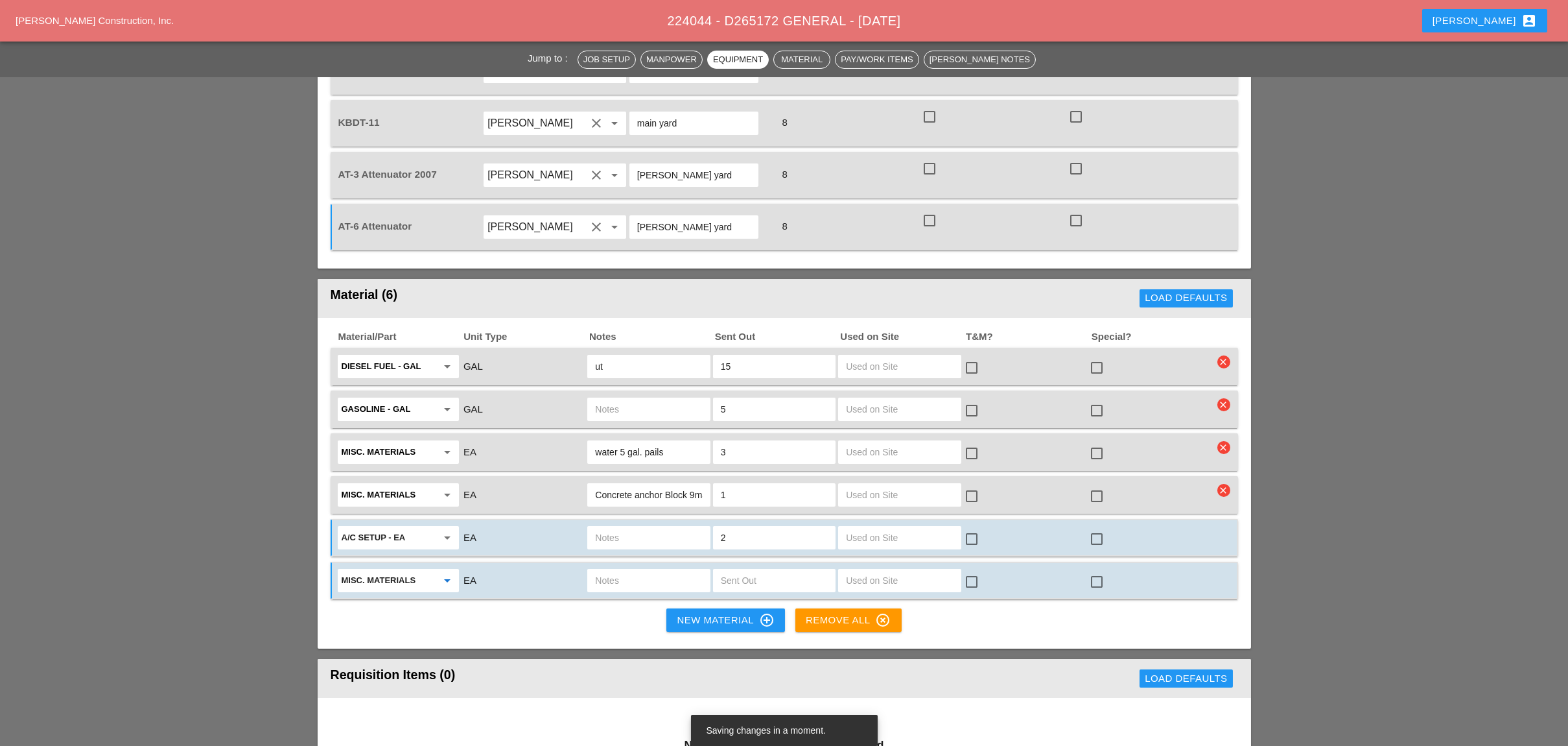
type input "Misc. Materials"
click at [631, 570] on input "text" at bounding box center [648, 580] width 107 height 21
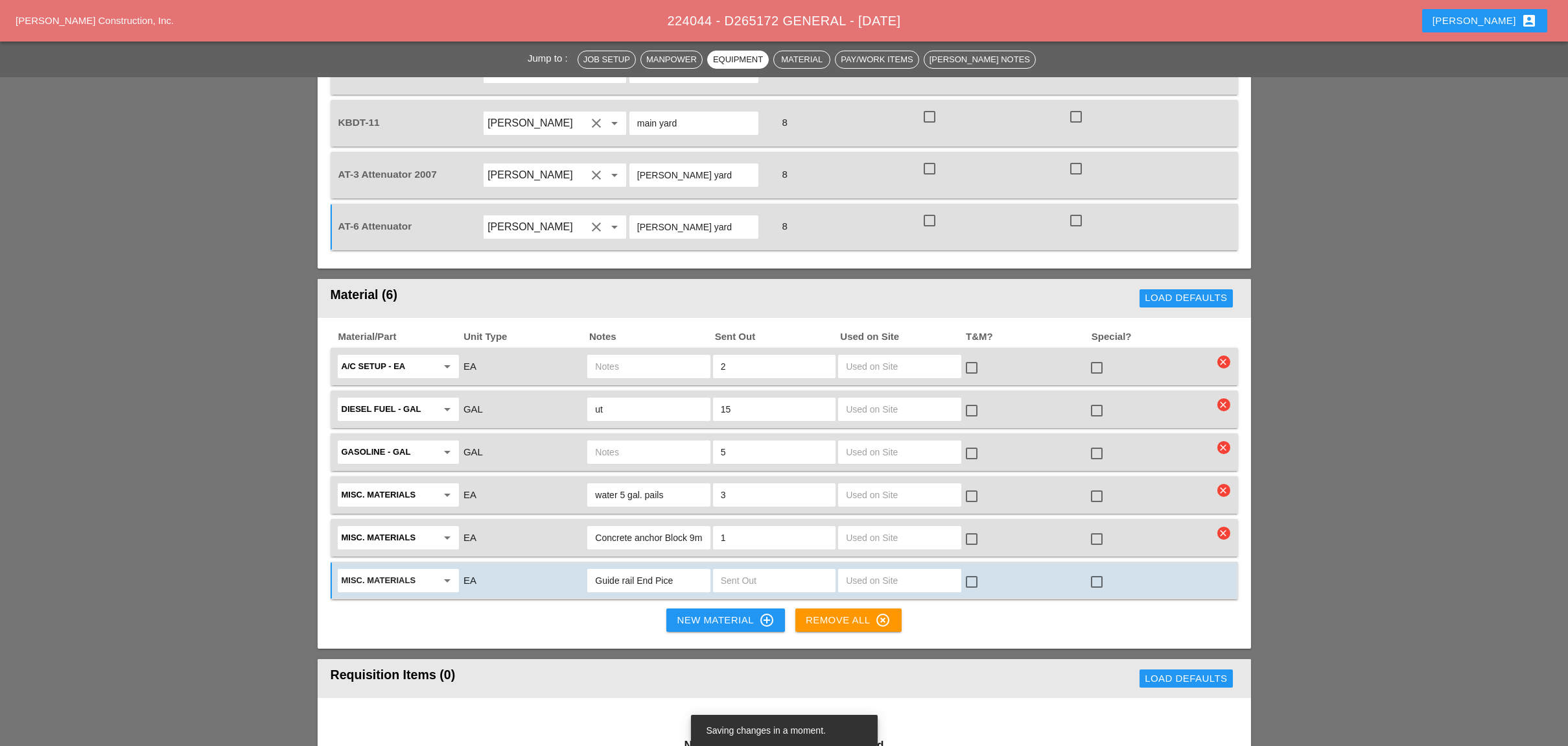
drag, startPoint x: 661, startPoint y: 522, endPoint x: 868, endPoint y: 178, distance: 401.5
click at [871, 218] on div "8" at bounding box center [847, 226] width 144 height 17
click at [696, 570] on input "Guide rail End Pice" at bounding box center [648, 580] width 107 height 21
click at [665, 570] on input "Guide rail End Pice" at bounding box center [648, 580] width 107 height 21
drag, startPoint x: 665, startPoint y: 521, endPoint x: 873, endPoint y: 186, distance: 394.3
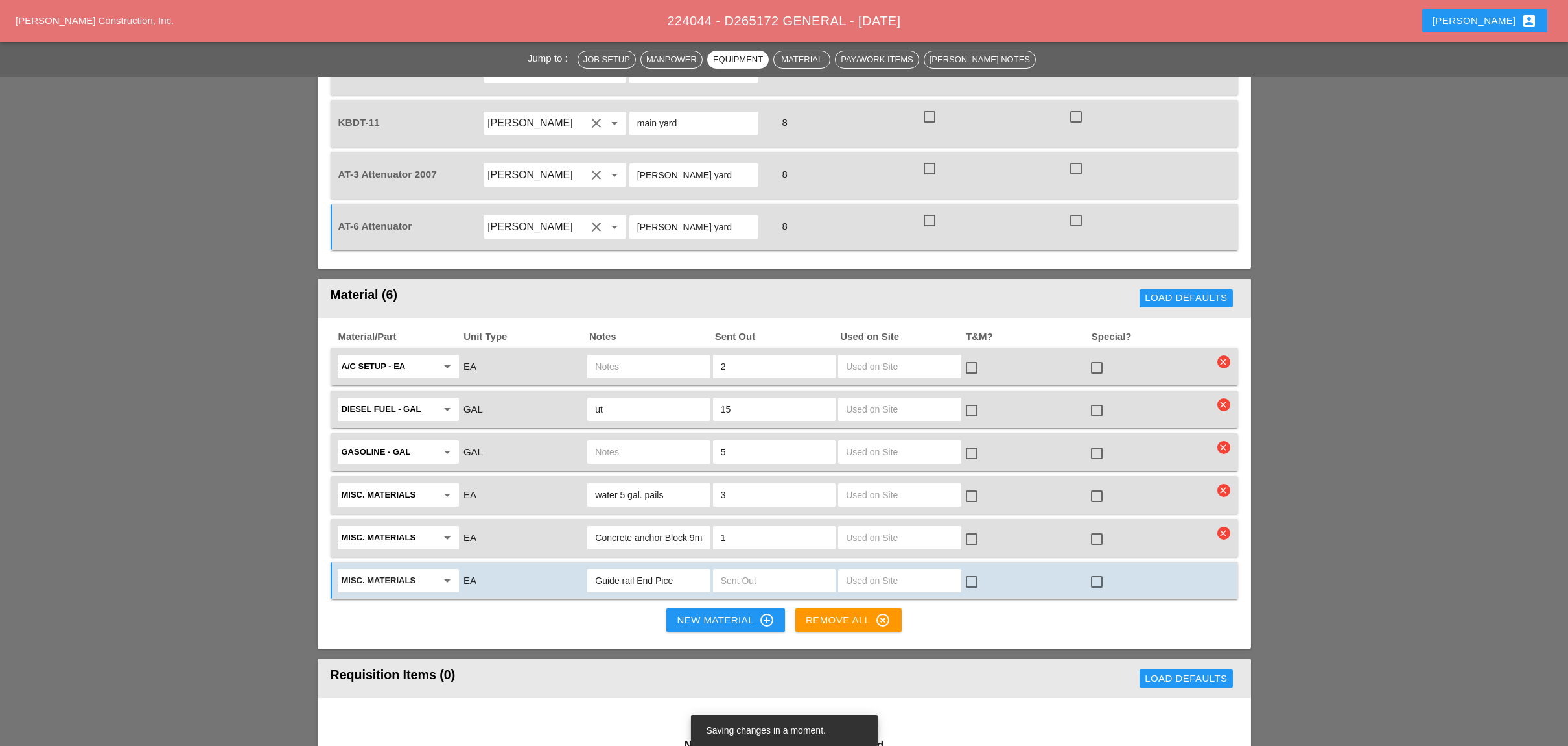
click at [874, 209] on div "8" at bounding box center [847, 227] width 147 height 36
click at [679, 570] on input "Guide rail End Pice" at bounding box center [648, 580] width 107 height 21
type input "Guide rail End Part"
click at [748, 570] on input "text" at bounding box center [775, 580] width 107 height 21
type input "2"
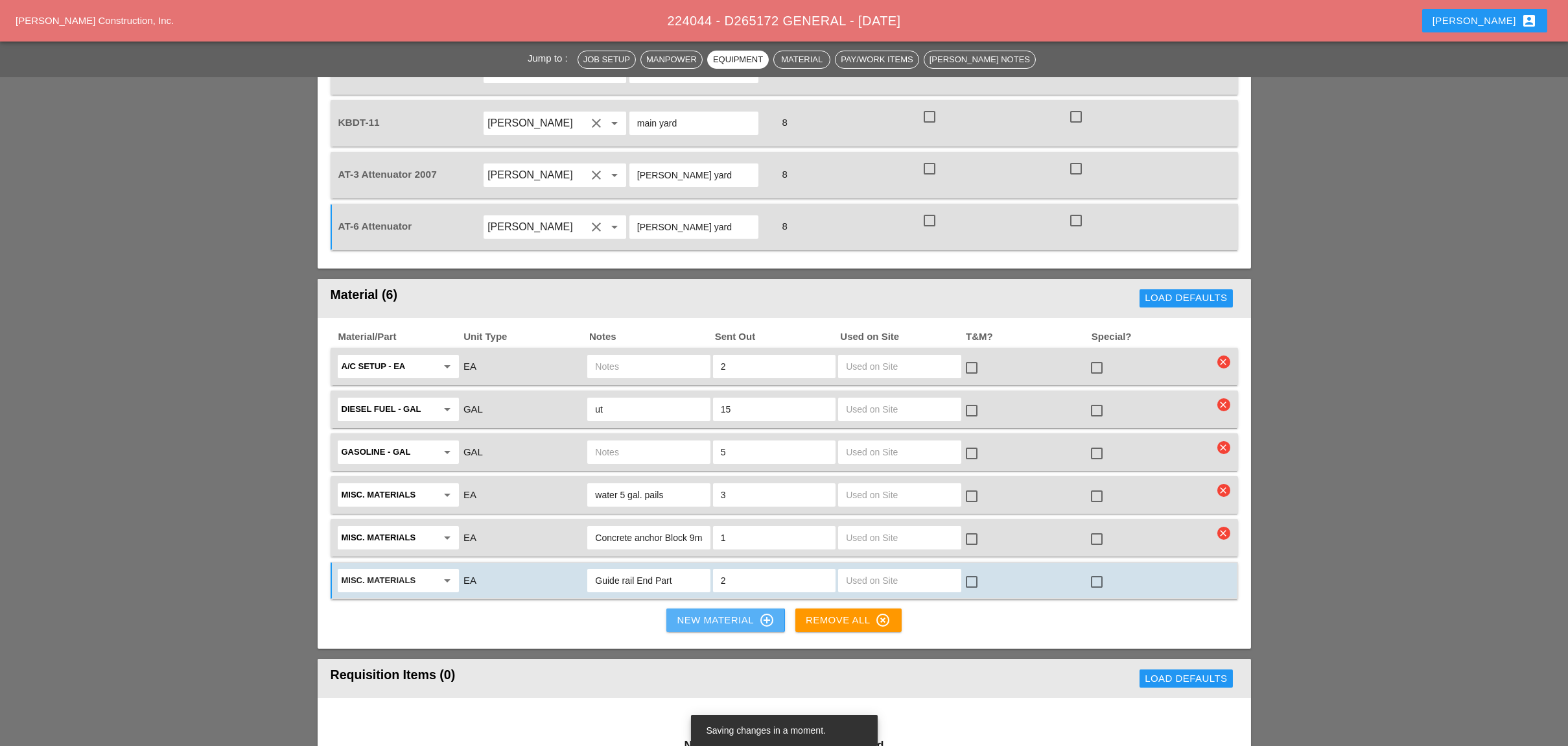
click at [691, 612] on div "New Material control_point" at bounding box center [725, 620] width 97 height 16
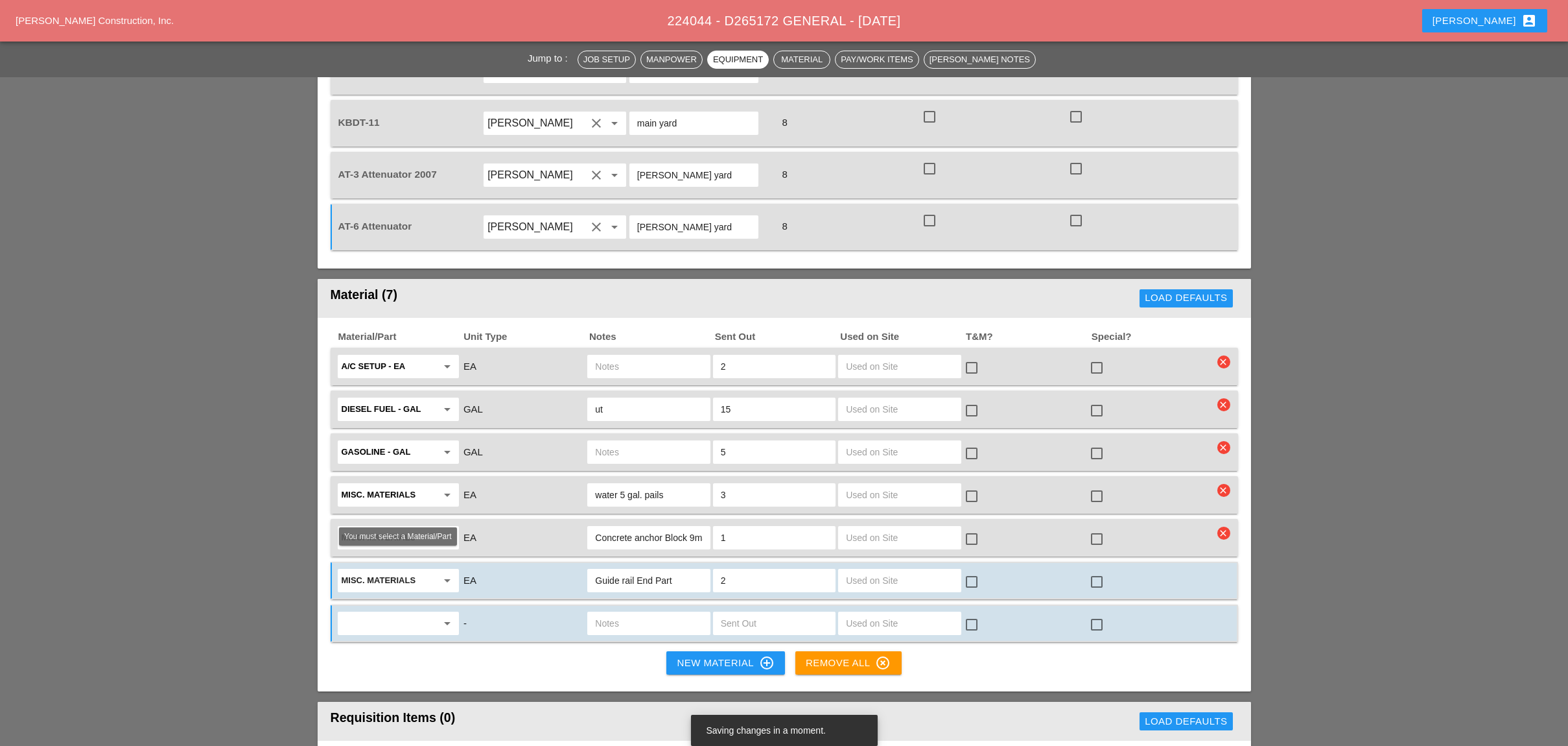
click at [412, 613] on input "text" at bounding box center [389, 623] width 96 height 21
click at [398, 588] on div "Misc. Materials" at bounding box center [398, 593] width 101 height 16
type input "Misc. Materials"
click at [602, 613] on input "text" at bounding box center [648, 623] width 107 height 21
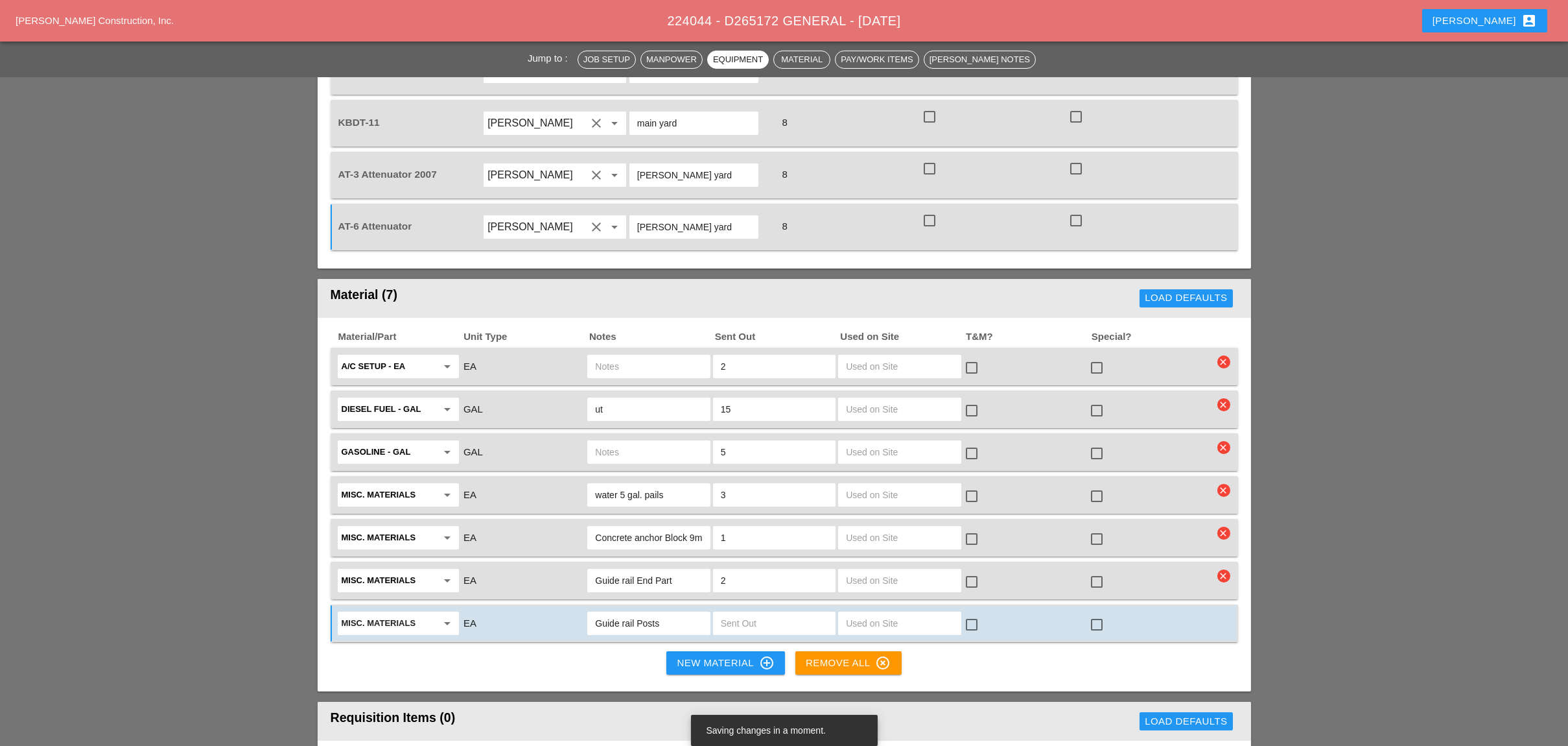
type input "Guide rail Posts"
click at [727, 613] on input "text" at bounding box center [775, 623] width 107 height 21
type input "8"
click at [693, 613] on input "Guide rail Posts" at bounding box center [648, 623] width 107 height 21
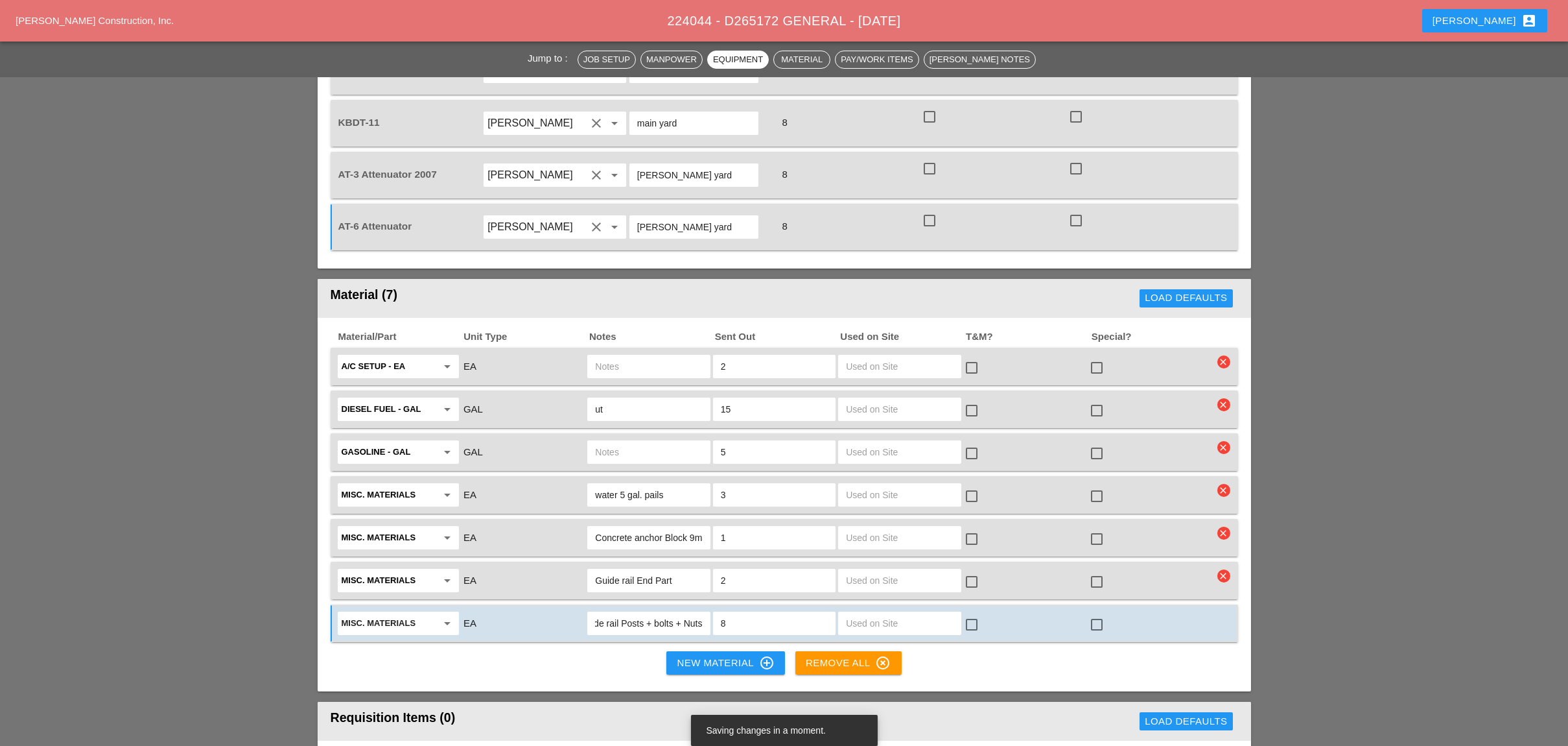
type input "Guide rail Posts + bolts + Nuts"
click at [727, 655] on div "New Material control_point" at bounding box center [725, 663] width 97 height 16
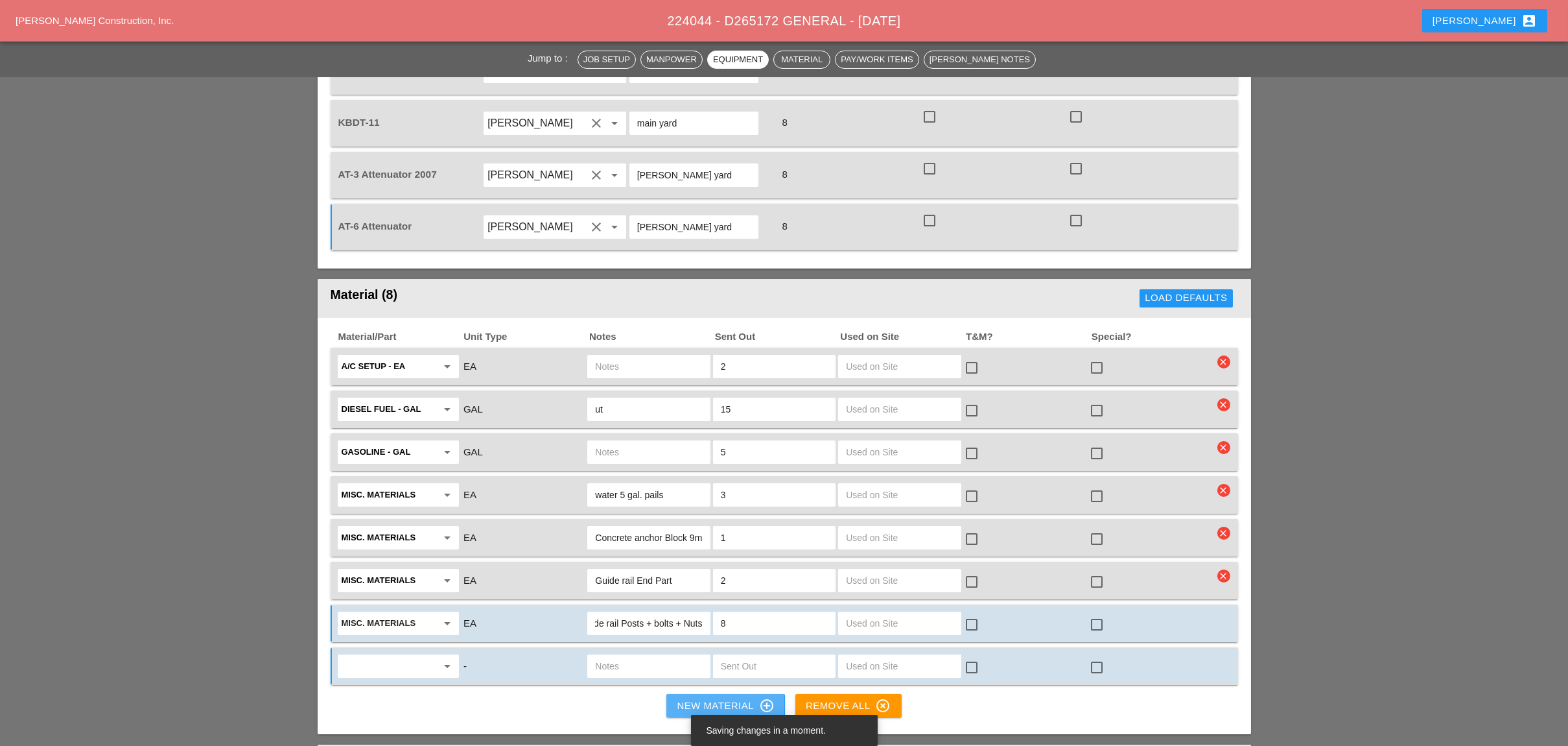
scroll to position [0, 0]
click at [368, 655] on input "text" at bounding box center [389, 665] width 96 height 21
click at [377, 632] on div "Misc. Materials" at bounding box center [398, 635] width 101 height 16
type input "Misc. Materials"
click at [623, 655] on input "text" at bounding box center [648, 665] width 107 height 21
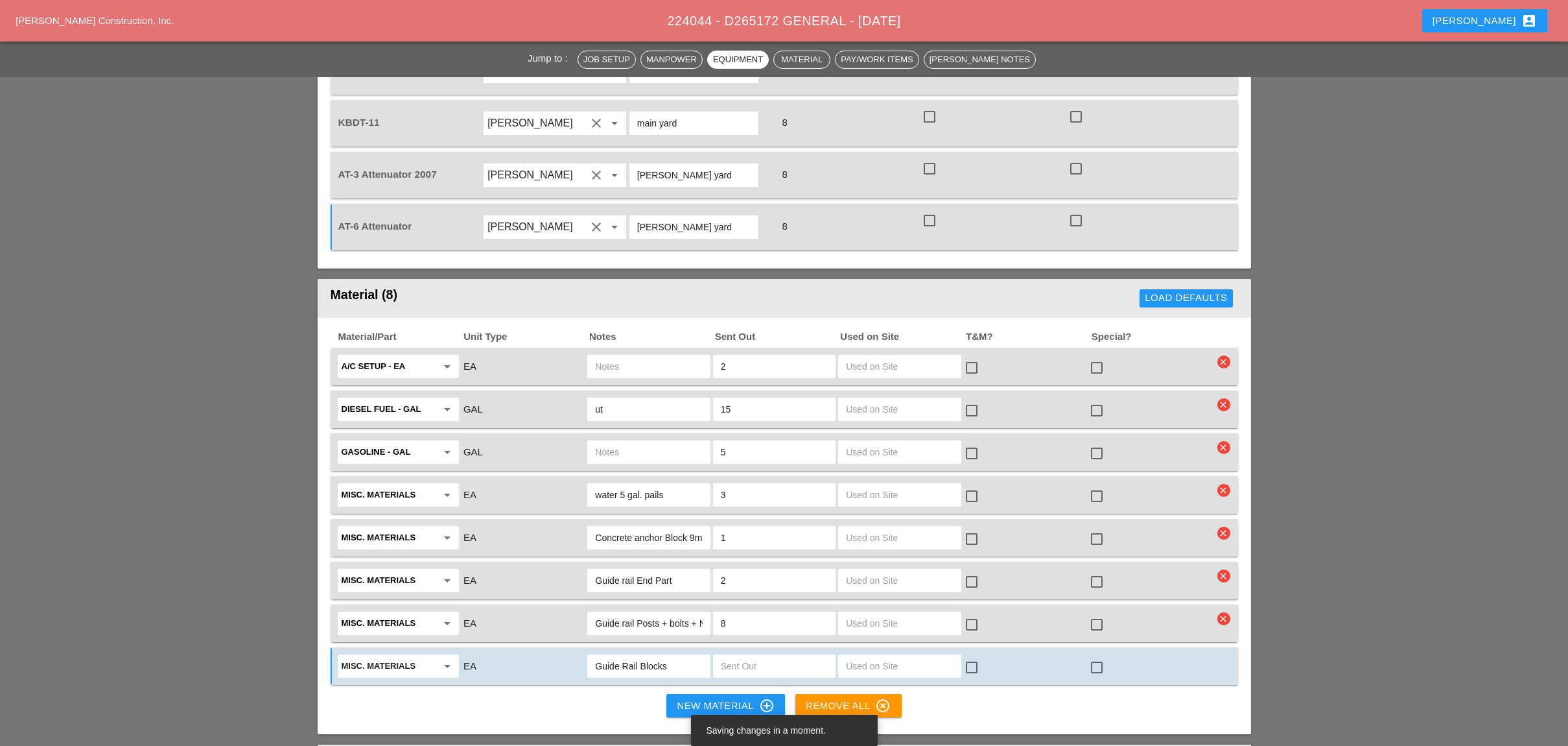
type input "Guide Rail Blocks"
click at [733, 655] on input "text" at bounding box center [775, 665] width 107 height 21
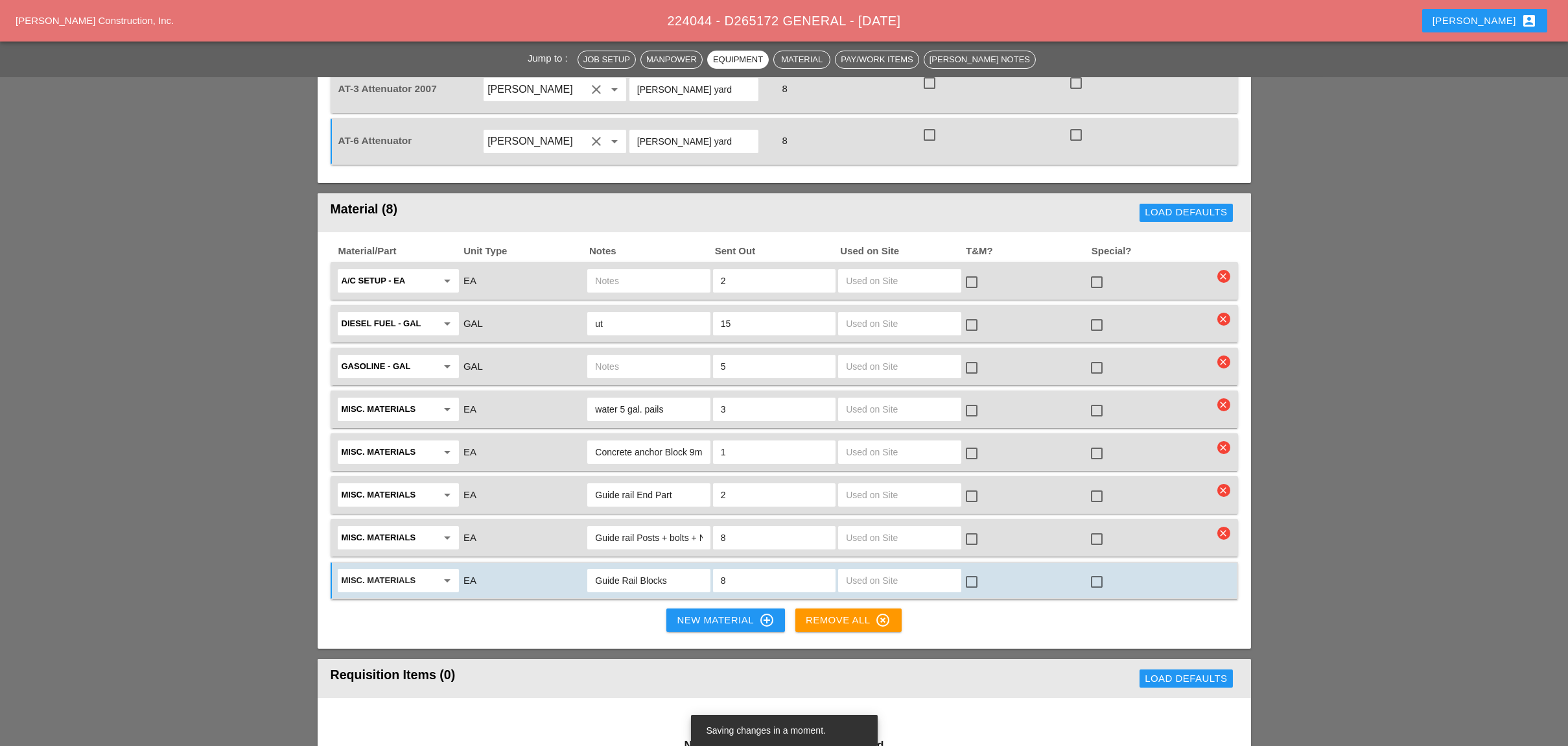
scroll to position [1470, 0]
type input "8"
click at [697, 611] on div "New Material control_point" at bounding box center [725, 619] width 97 height 16
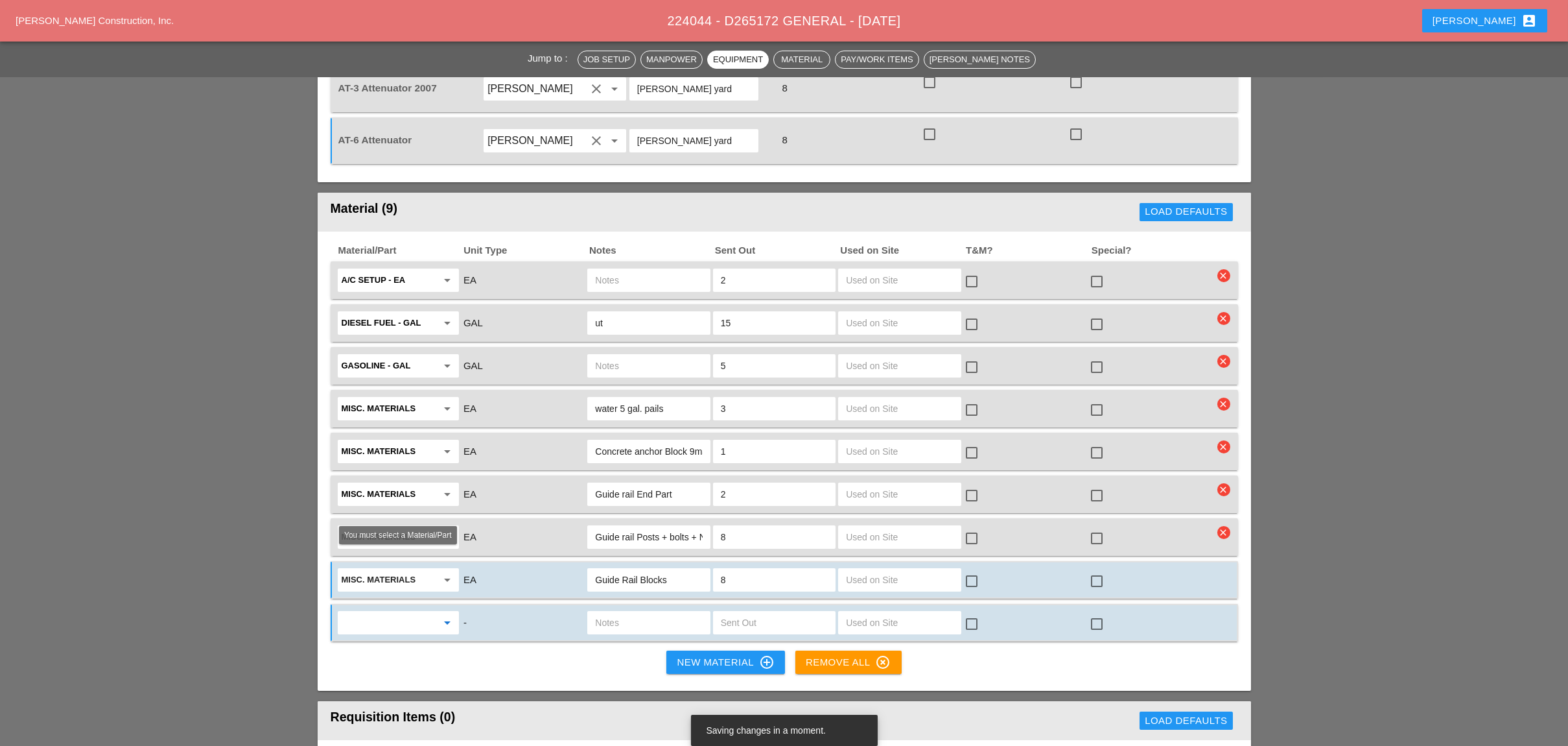
click at [395, 612] on input "text" at bounding box center [389, 622] width 96 height 21
click at [393, 588] on div "Misc. Materials" at bounding box center [398, 590] width 101 height 16
type input "Misc. Materials"
click at [597, 612] on input "text" at bounding box center [648, 622] width 107 height 21
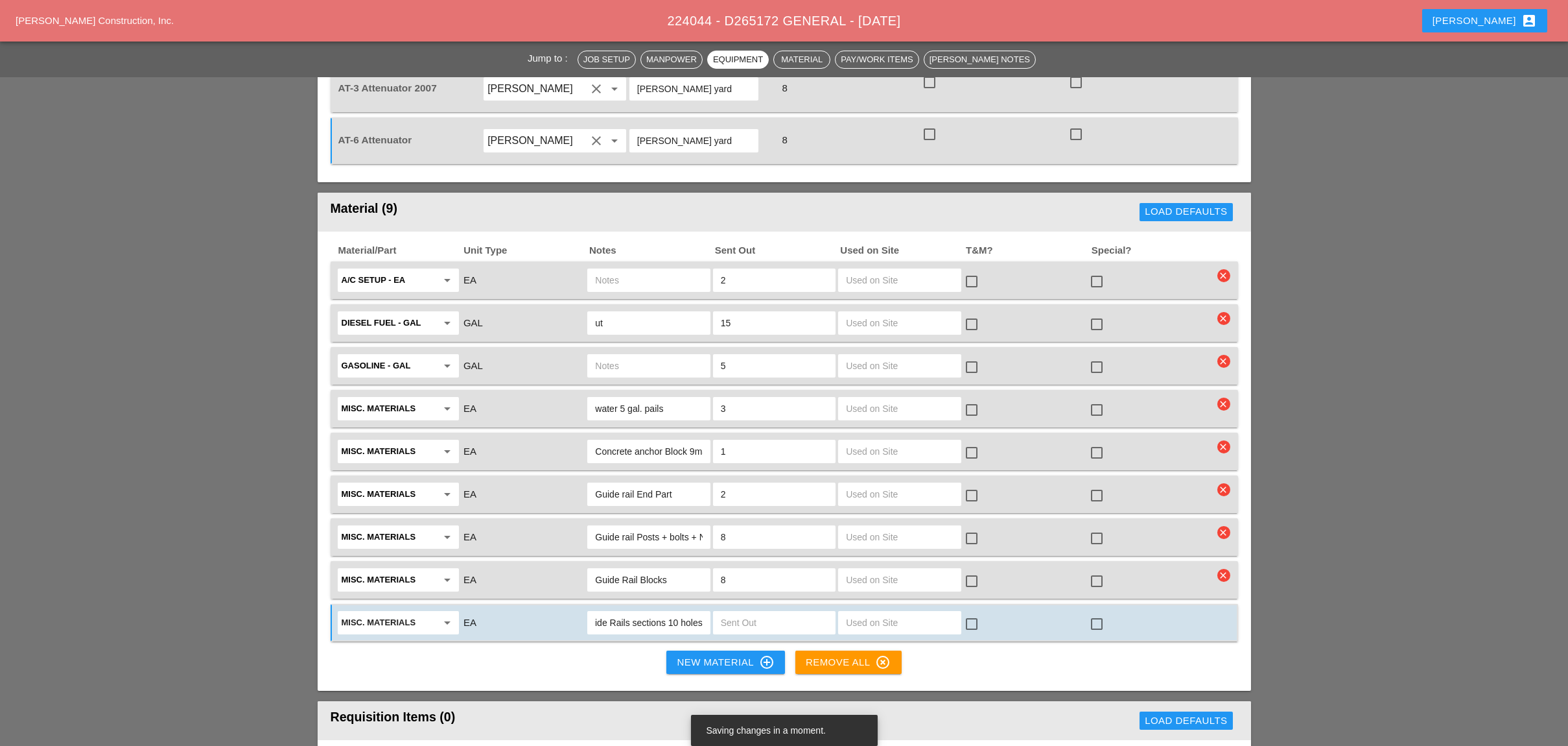
scroll to position [0, 14]
type input "Guide Rails sections 10 holes"
click at [738, 612] on input "text" at bounding box center [775, 622] width 107 height 21
type input "2"
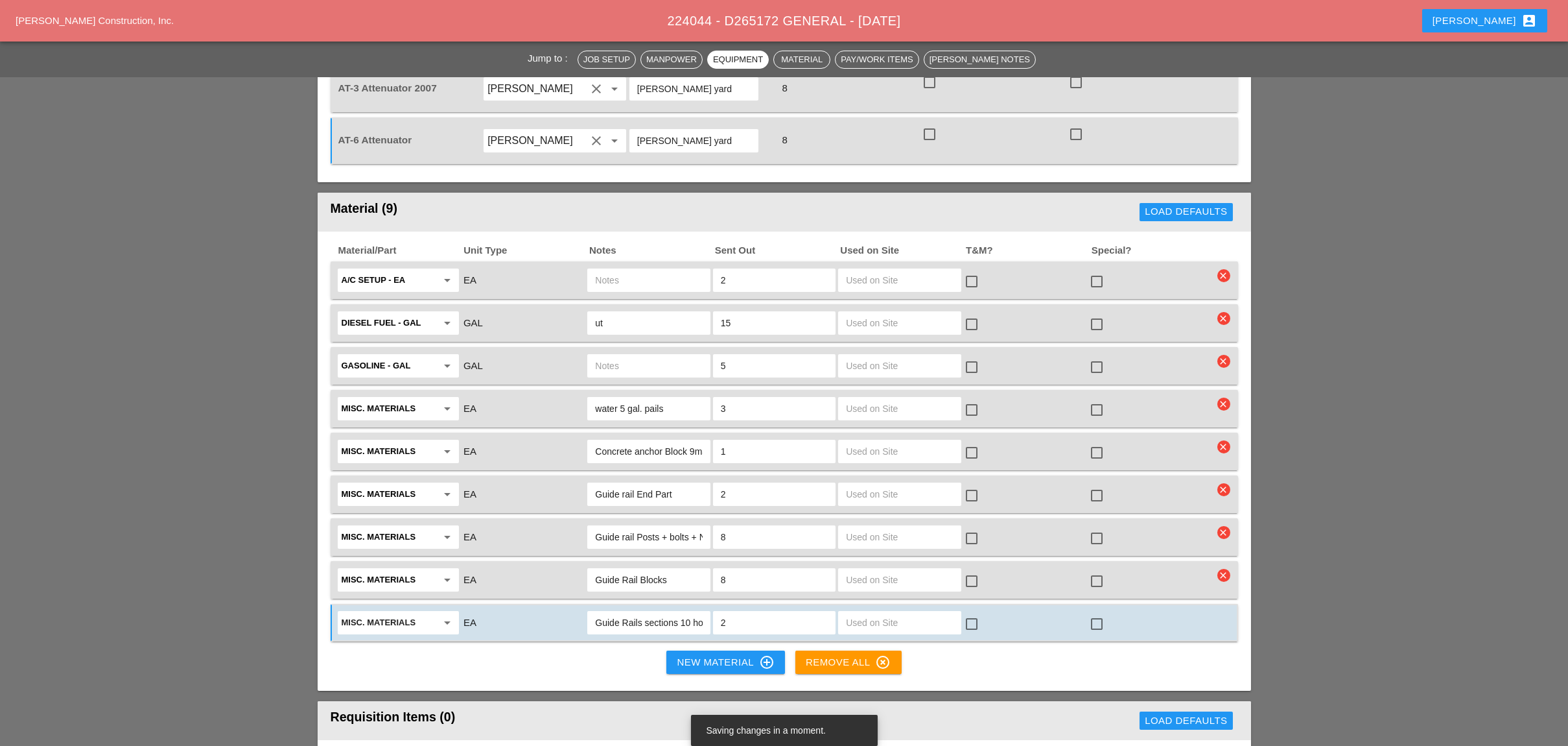
click at [709, 654] on div "New Material control_point" at bounding box center [725, 662] width 97 height 16
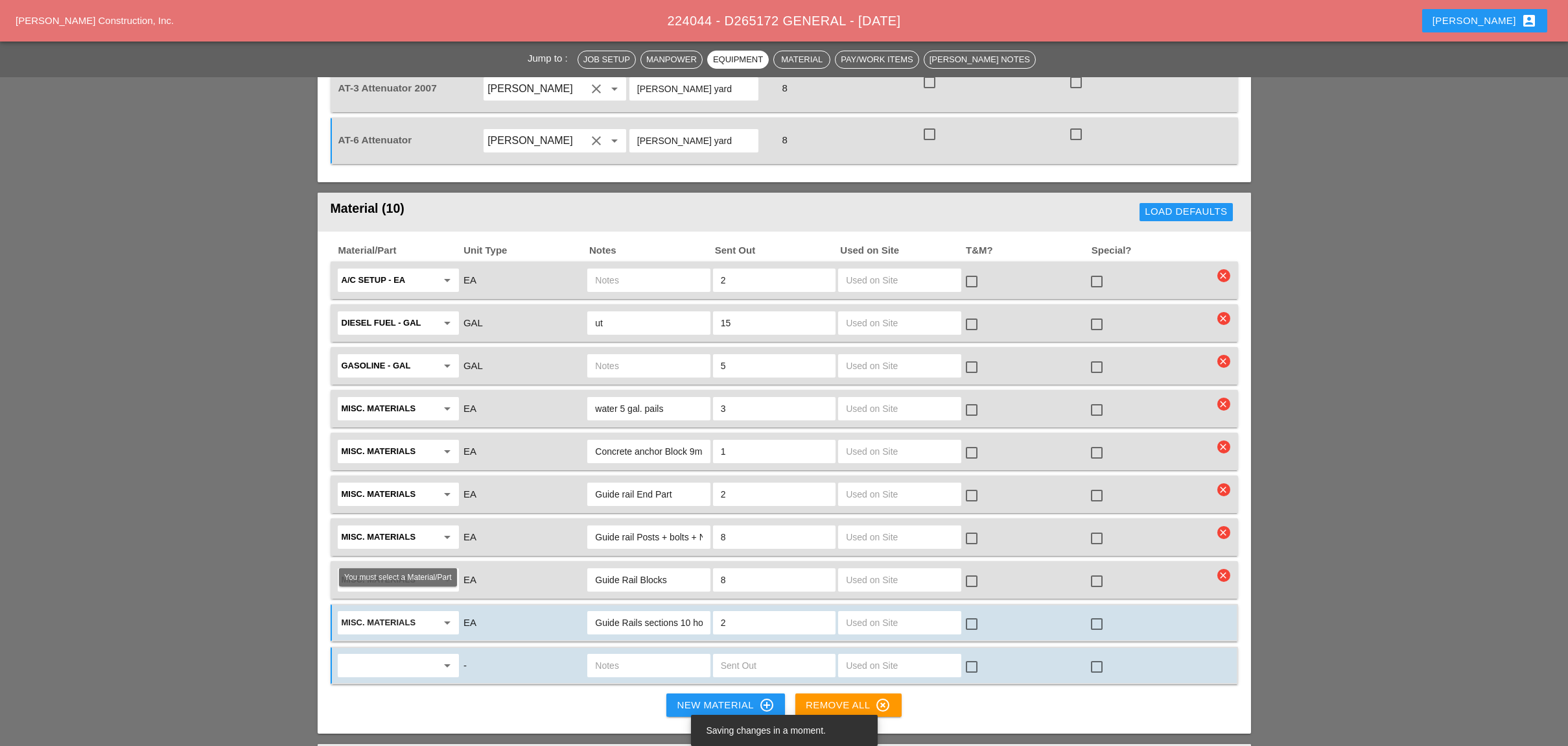
click at [441, 658] on icon "arrow_drop_down" at bounding box center [447, 665] width 16 height 16
drag, startPoint x: 388, startPoint y: 629, endPoint x: 471, endPoint y: 616, distance: 84.0
click at [388, 630] on div "Misc. Materials" at bounding box center [398, 633] width 101 height 16
type input "Misc. Materials"
click at [615, 655] on input "text" at bounding box center [648, 665] width 107 height 21
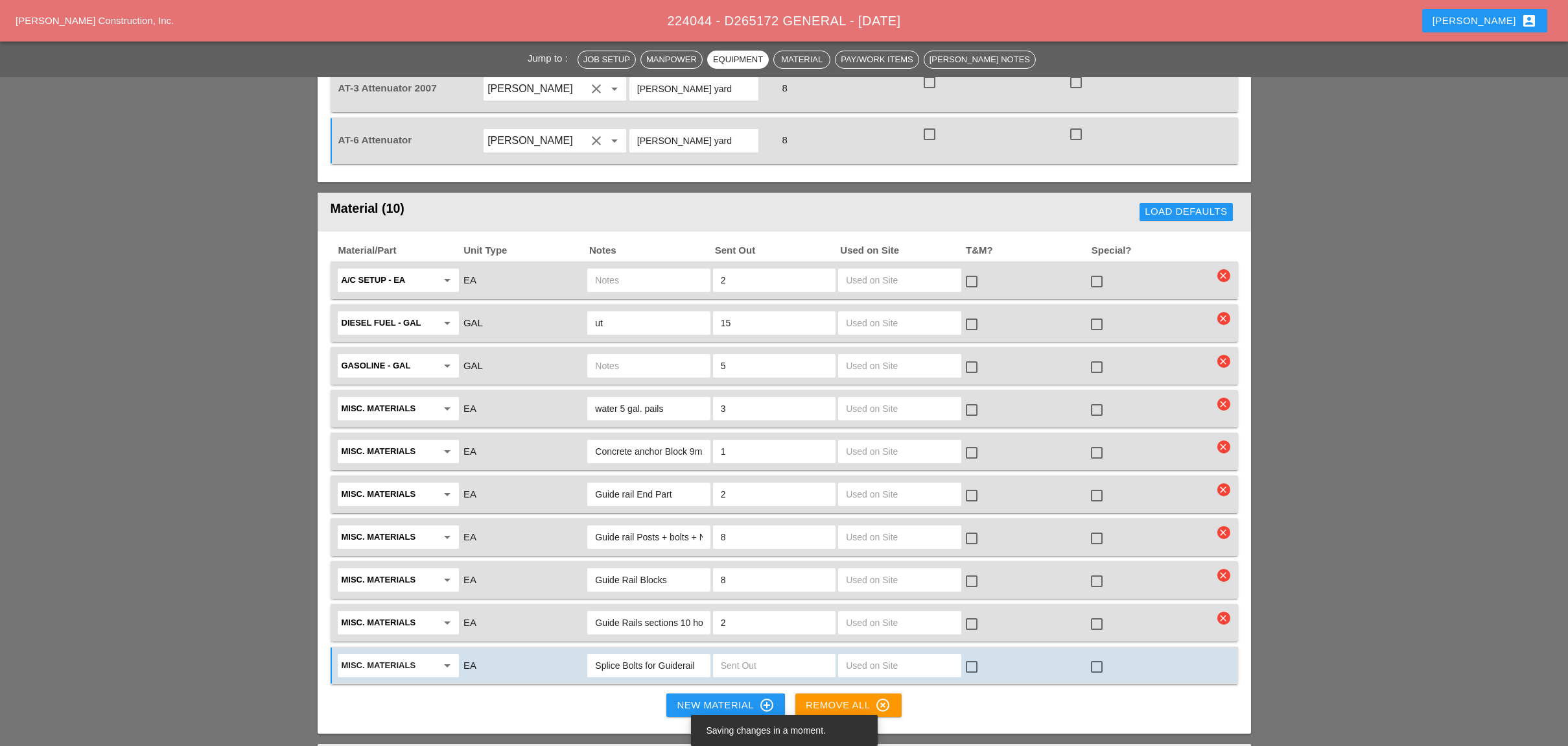
type input "Splice Bolts for Guiderail"
click at [733, 655] on input "text" at bounding box center [775, 665] width 107 height 21
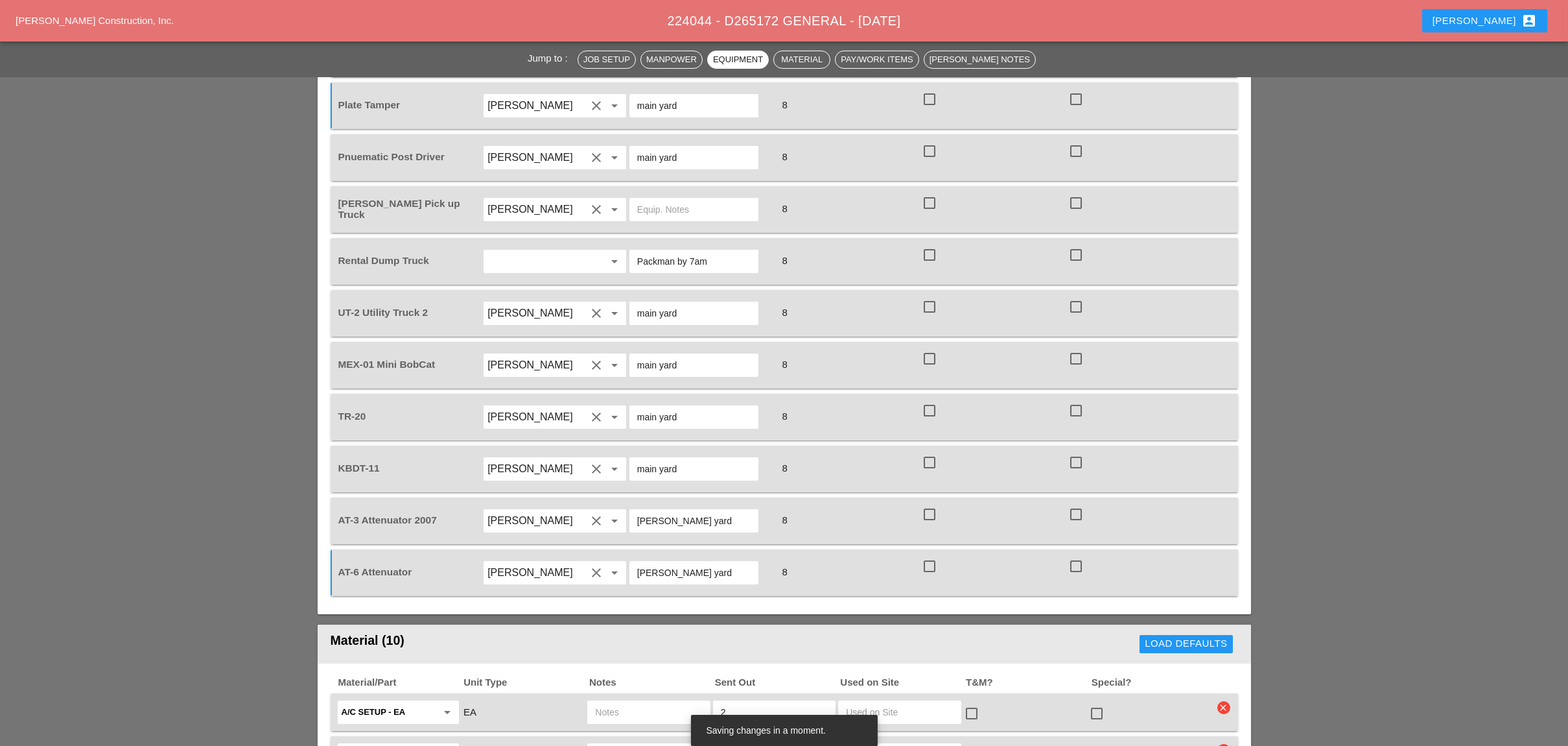
scroll to position [951, 0]
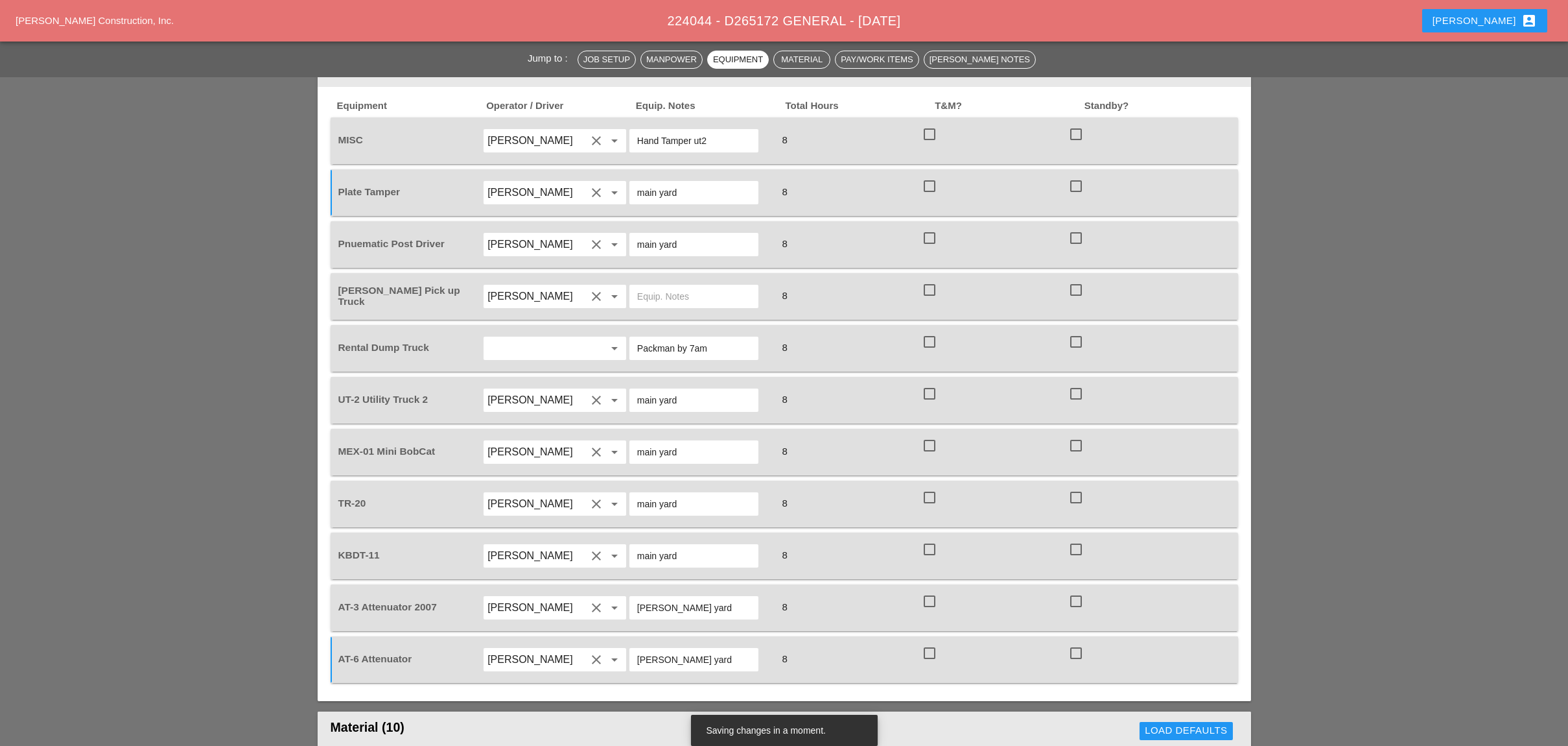
type input "40"
click at [633, 233] on div "main yard" at bounding box center [694, 244] width 129 height 23
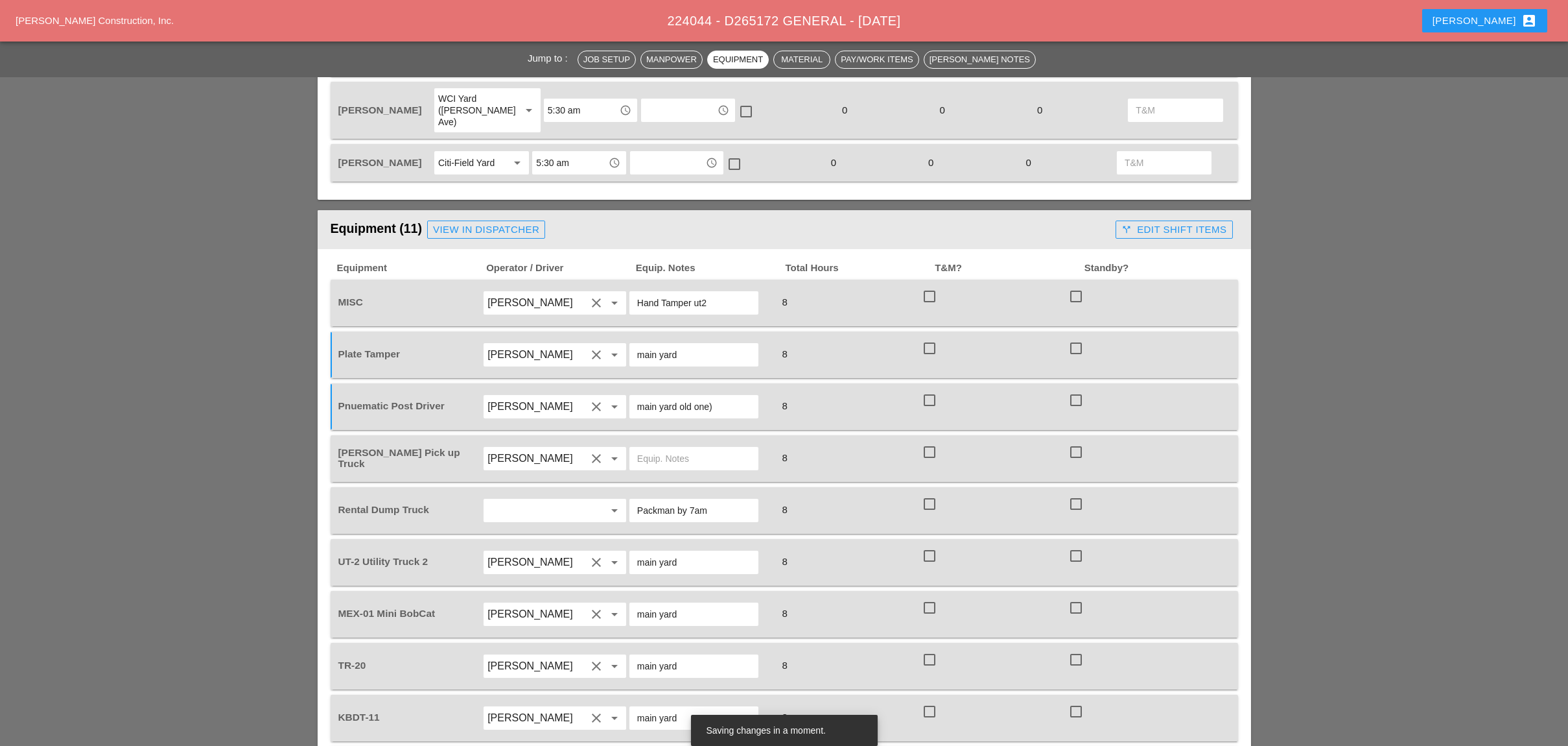
scroll to position [778, 0]
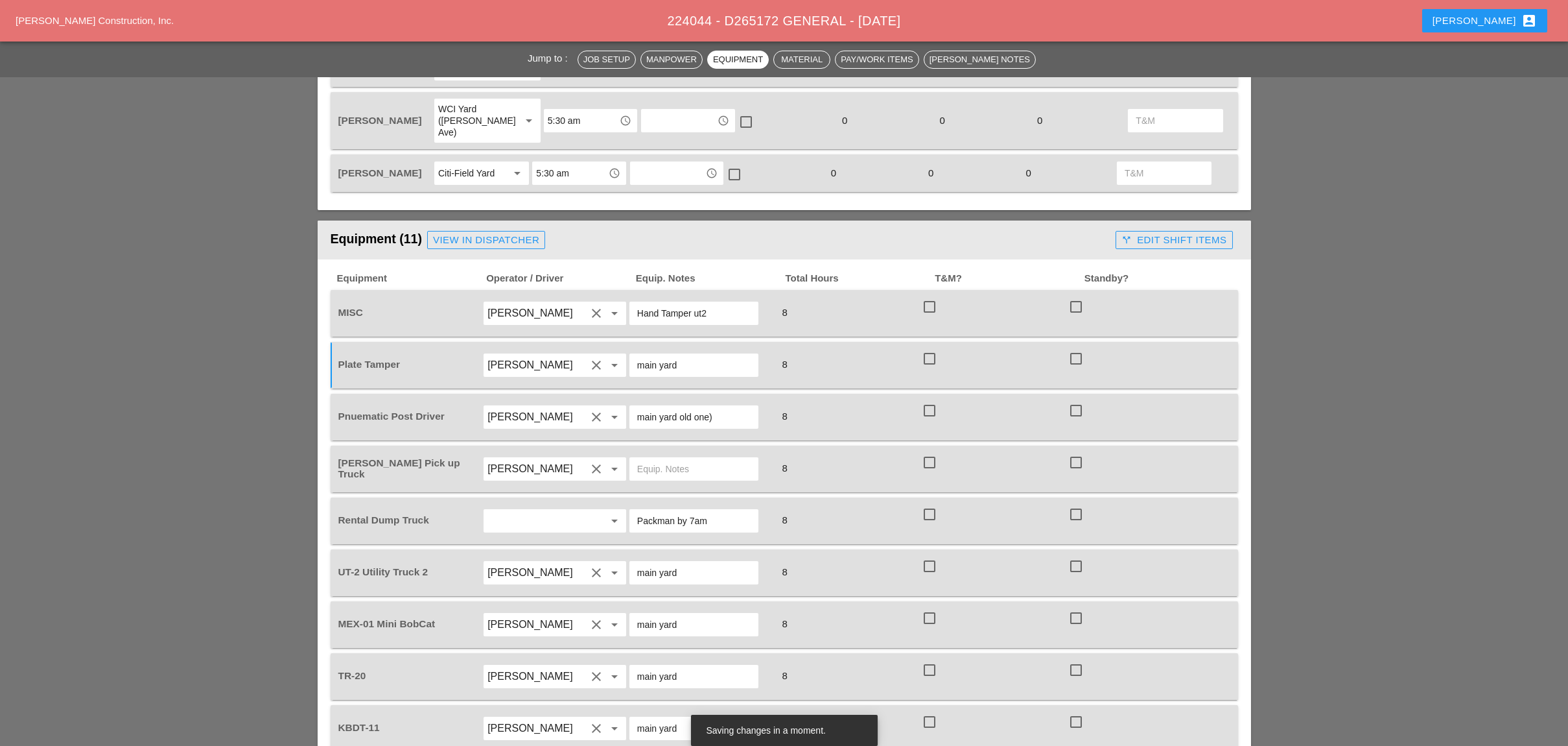
click at [681, 407] on input "main yard old one)" at bounding box center [694, 417] width 114 height 21
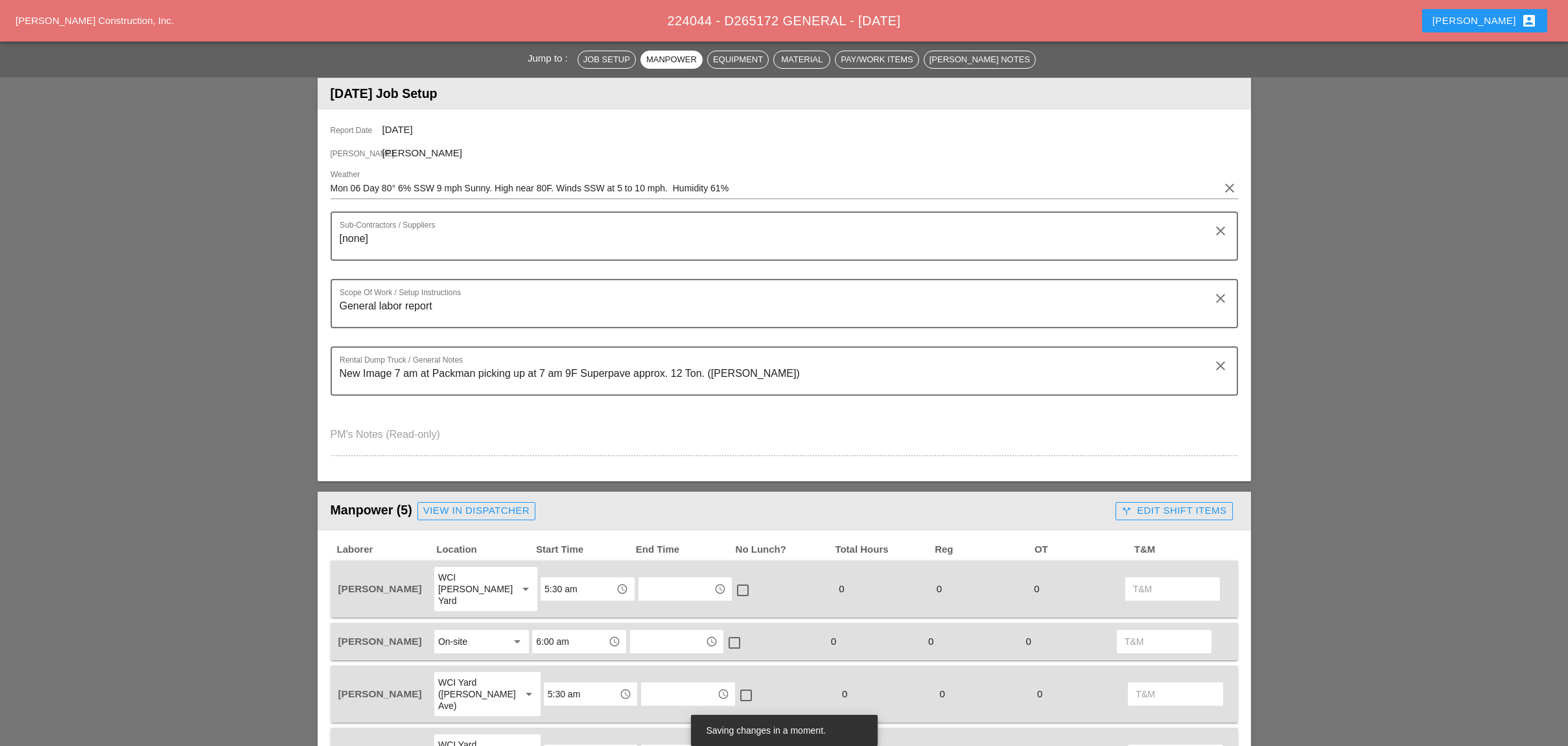
scroll to position [172, 0]
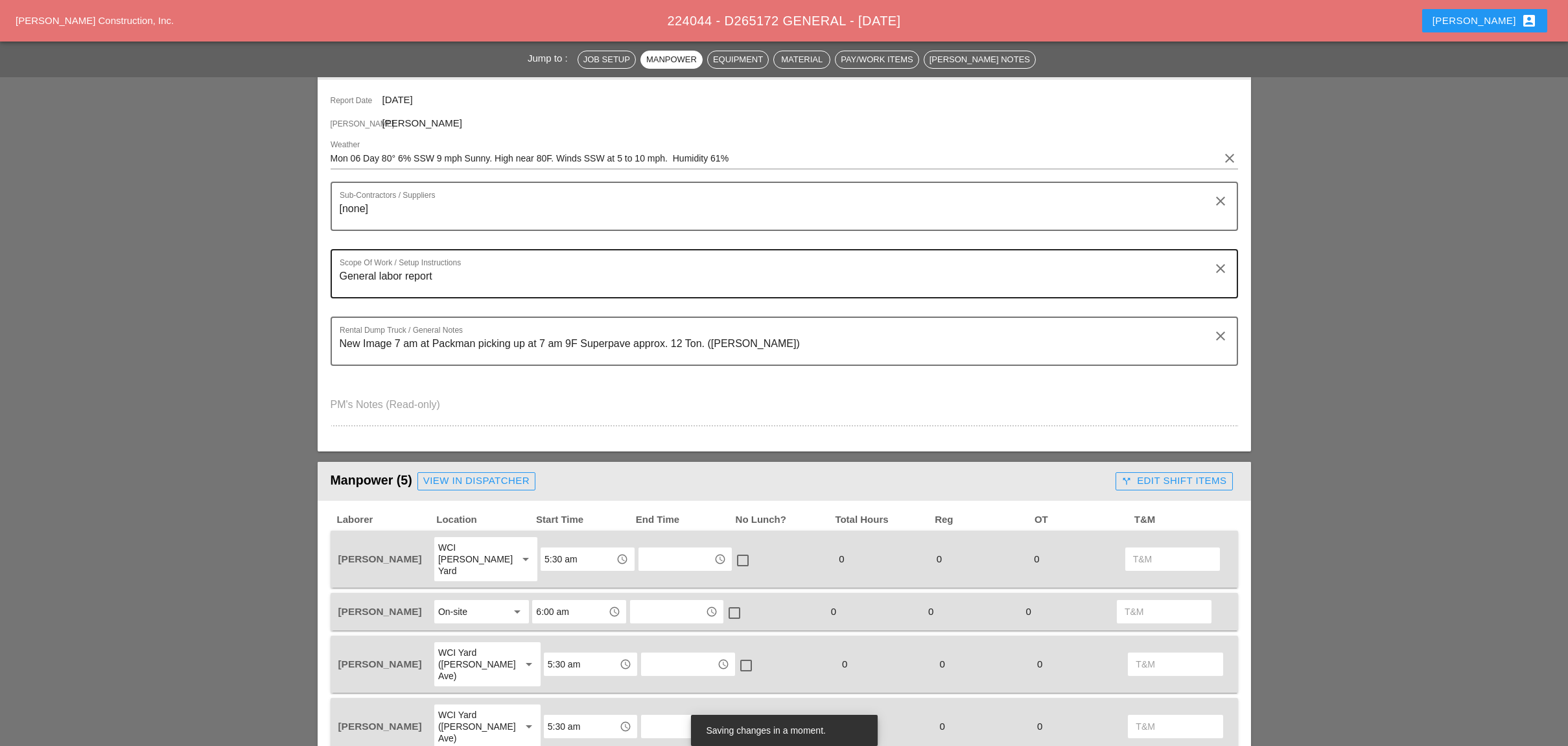
type input "main yard (old one)"
click at [468, 280] on textarea "General labor report" at bounding box center [779, 281] width 878 height 31
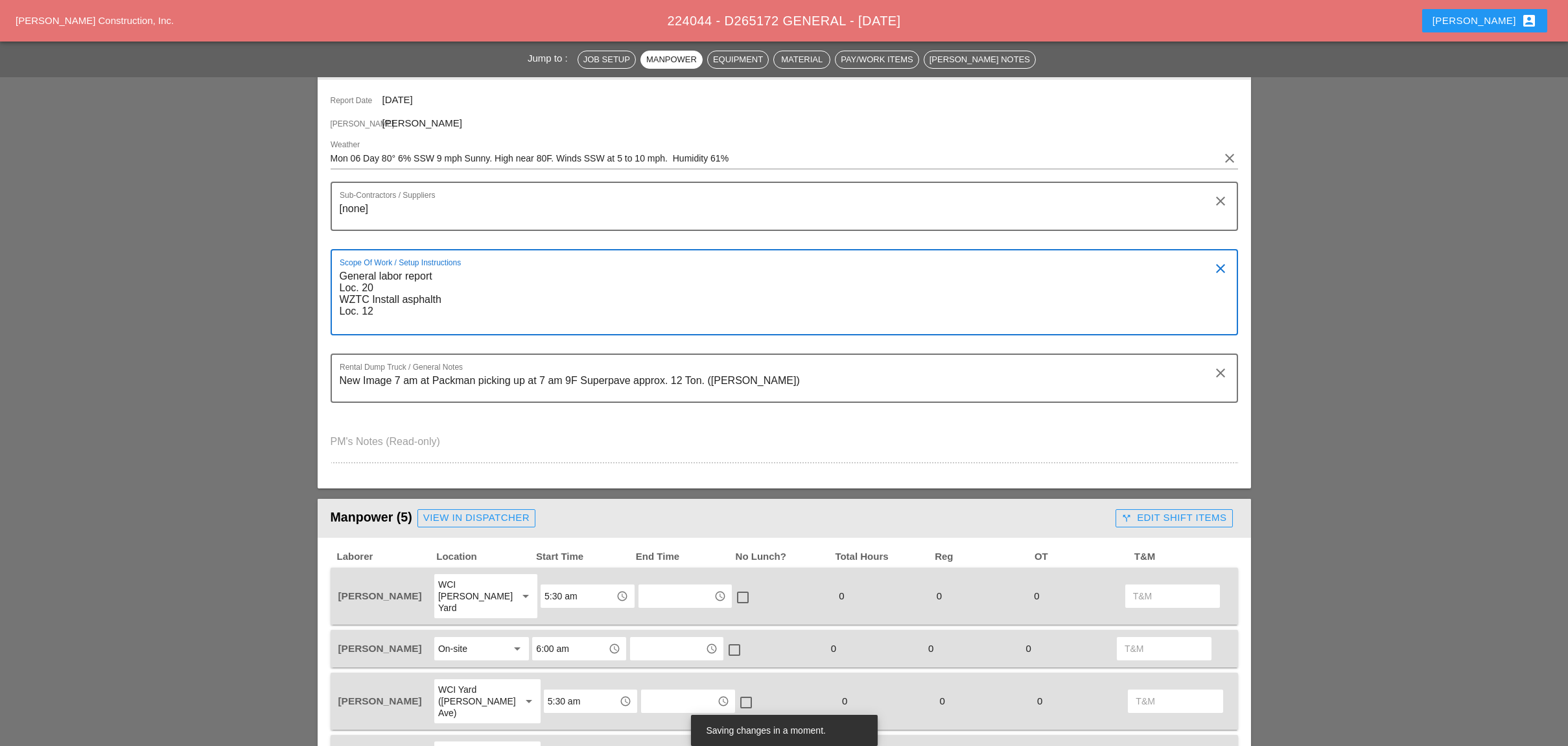
type textarea "General labor report Loc. 20 WZTC Install asphalth Loc. 12"
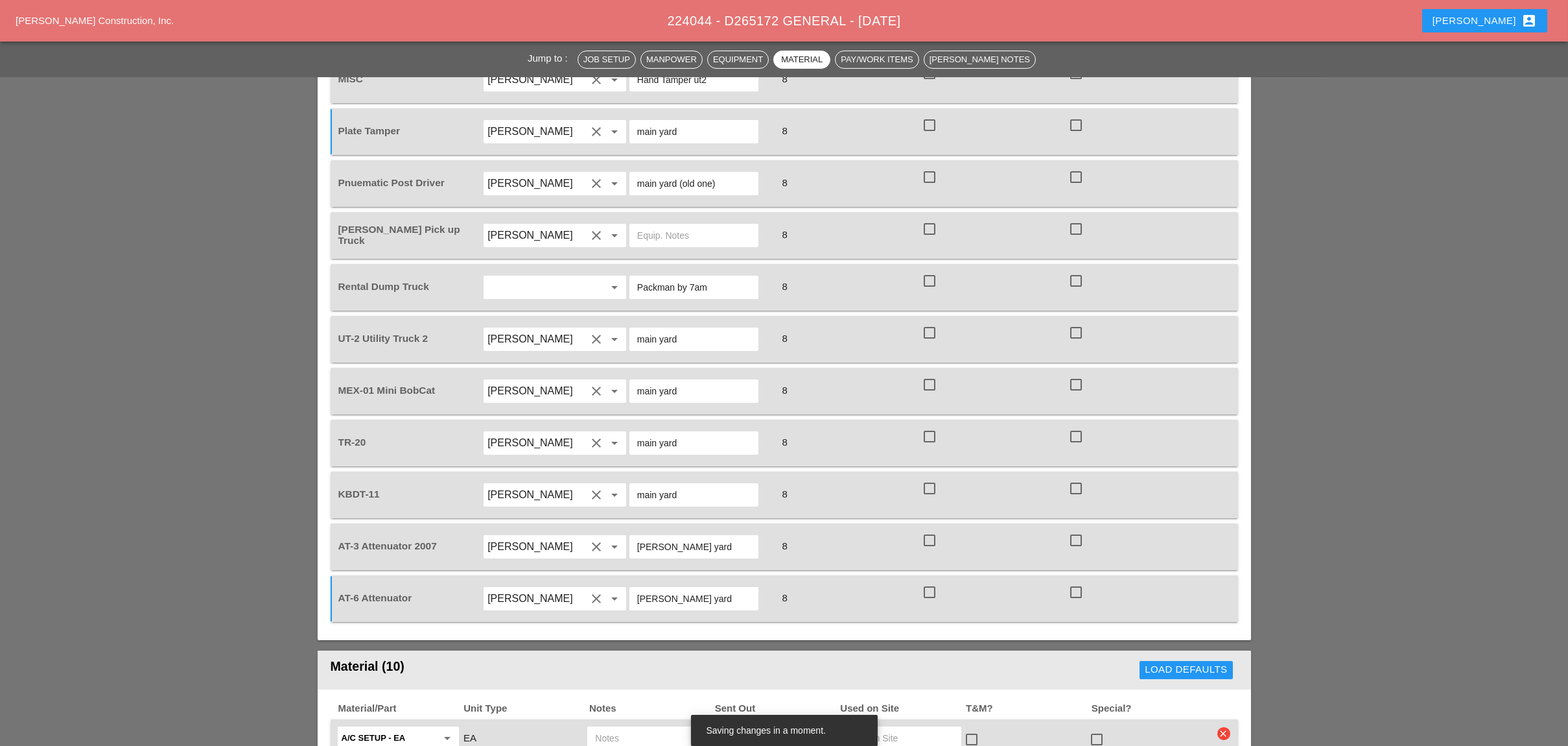
scroll to position [1037, 0]
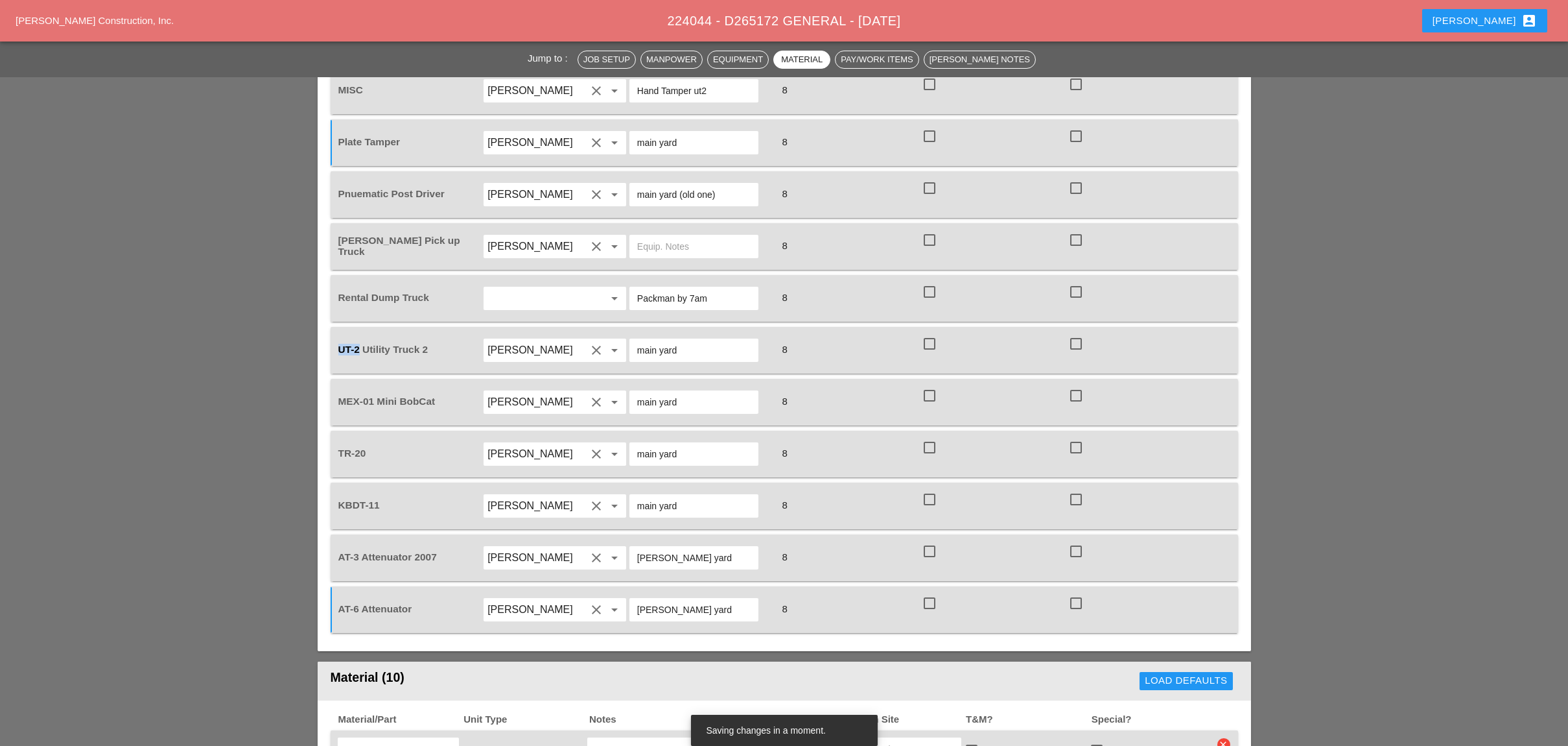
drag, startPoint x: 358, startPoint y: 297, endPoint x: 334, endPoint y: 298, distance: 24.0
click at [336, 332] on div "UT-2 Utility Truck 2" at bounding box center [409, 350] width 147 height 36
copy span "UT-2"
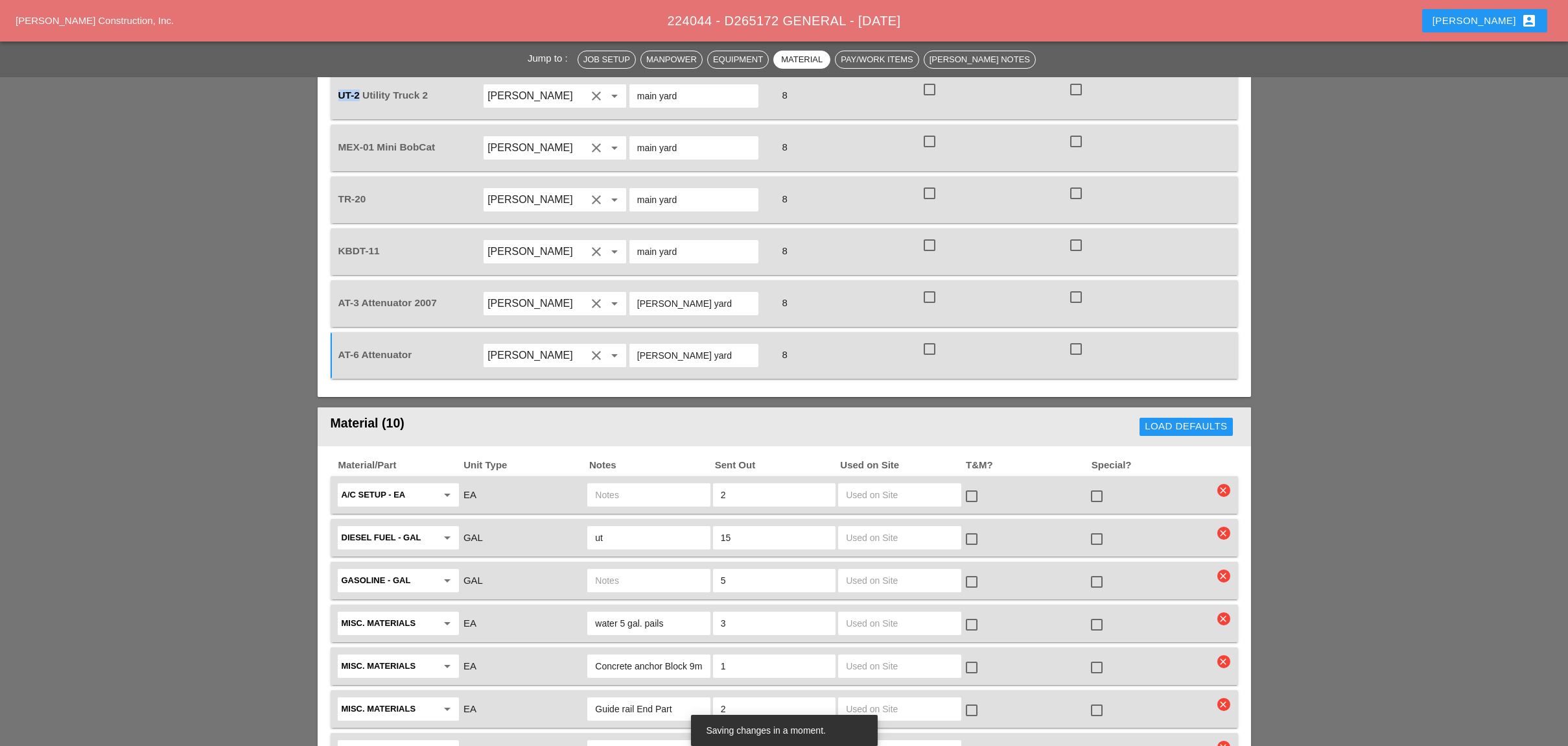
scroll to position [1383, 0]
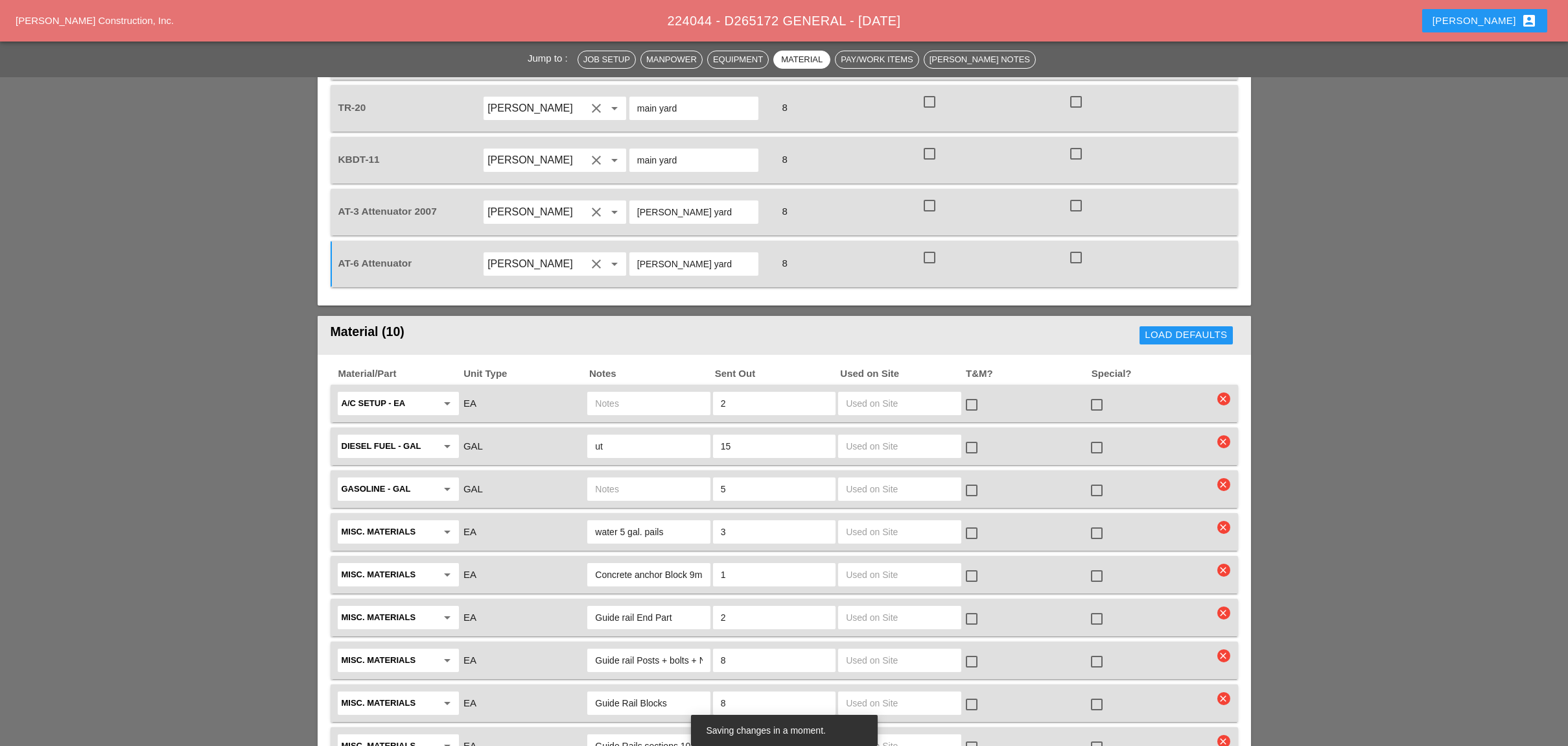
click at [637, 393] on input "text" at bounding box center [648, 403] width 107 height 21
paste input "UT-2"
click at [589, 392] on div "UT-2" at bounding box center [648, 404] width 123 height 23
type input "UT-2"
drag, startPoint x: 608, startPoint y: 392, endPoint x: 582, endPoint y: 392, distance: 26.0
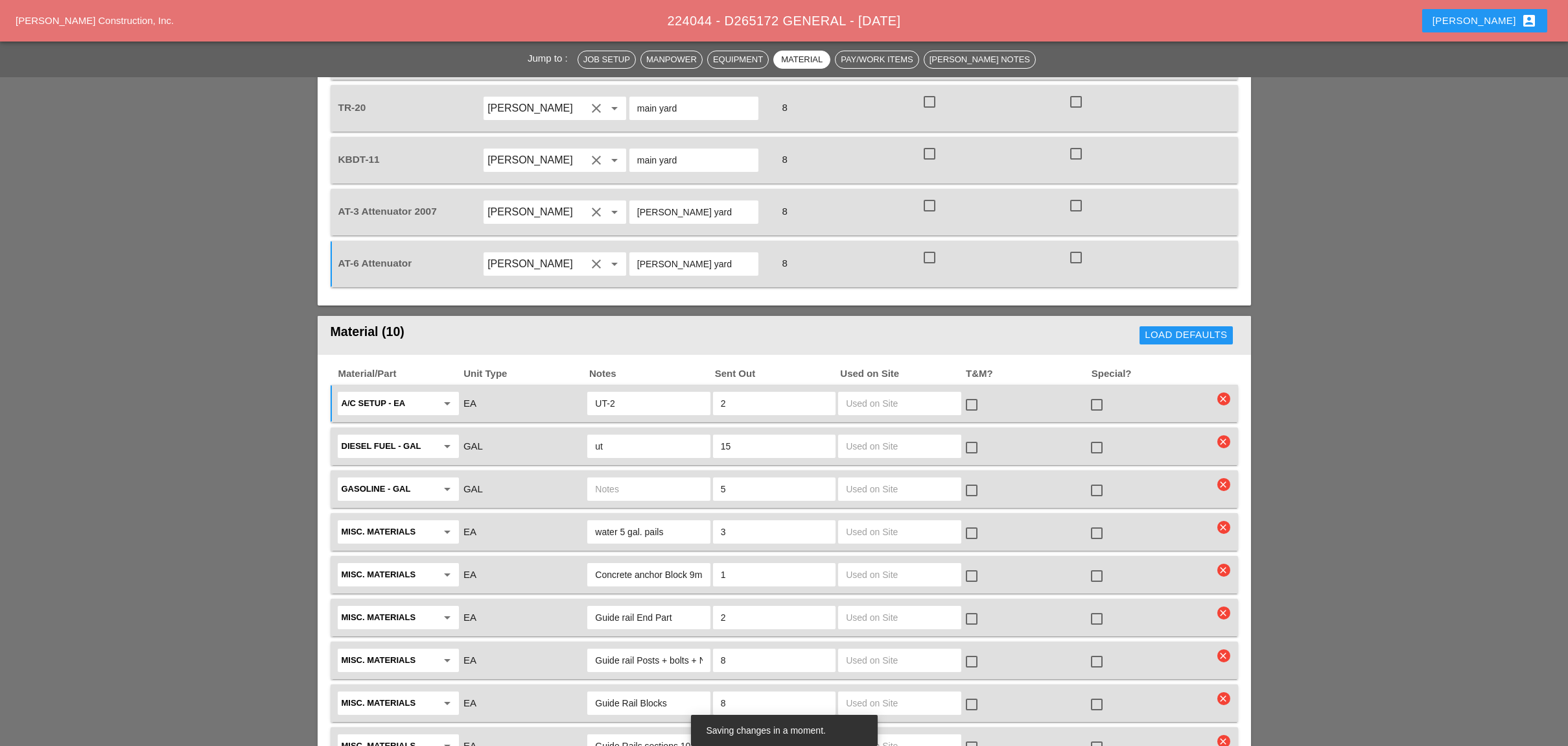
click at [582, 432] on div "Diesel Fuel - GAL arrow_drop_down GAL ut 15 check_box_outline_blank check_box_o…" at bounding box center [775, 446] width 878 height 27
paste input "UT-2"
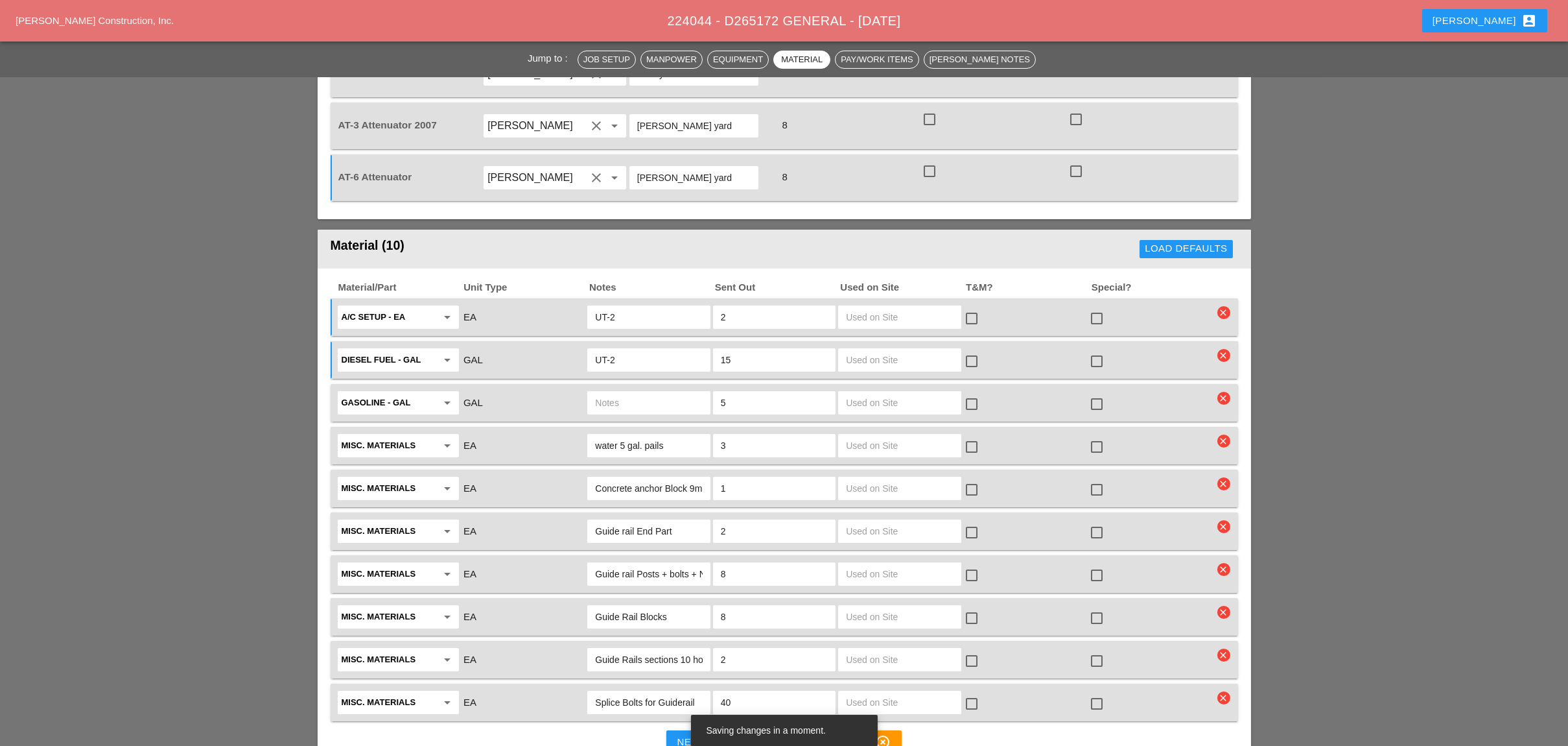
type input "UT-2"
click at [616, 392] on input "text" at bounding box center [648, 402] width 107 height 21
paste input "UT-2"
type input "UT-2"
click at [679, 435] on input "water 5 gal. pails" at bounding box center [648, 445] width 107 height 21
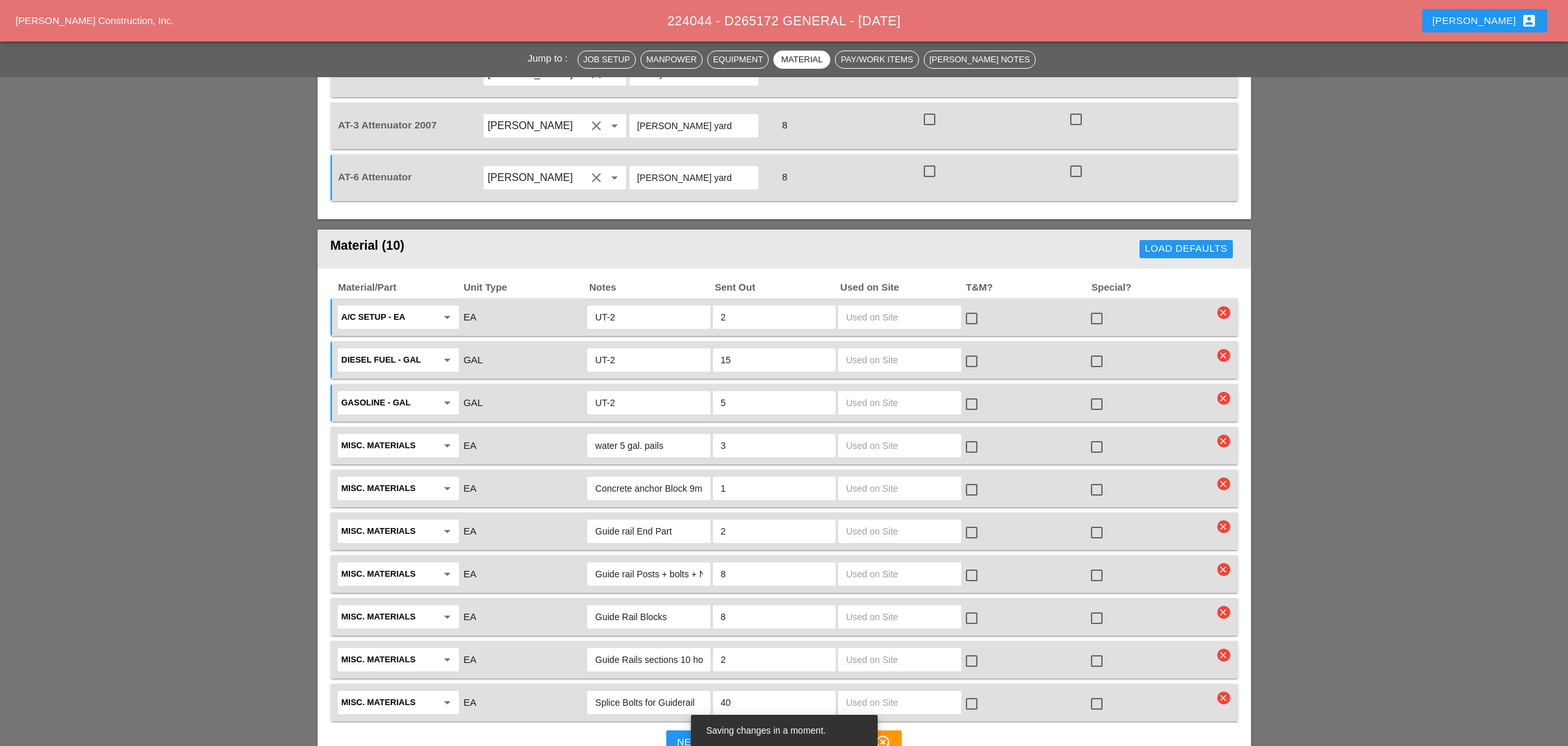
paste input "UT-2"
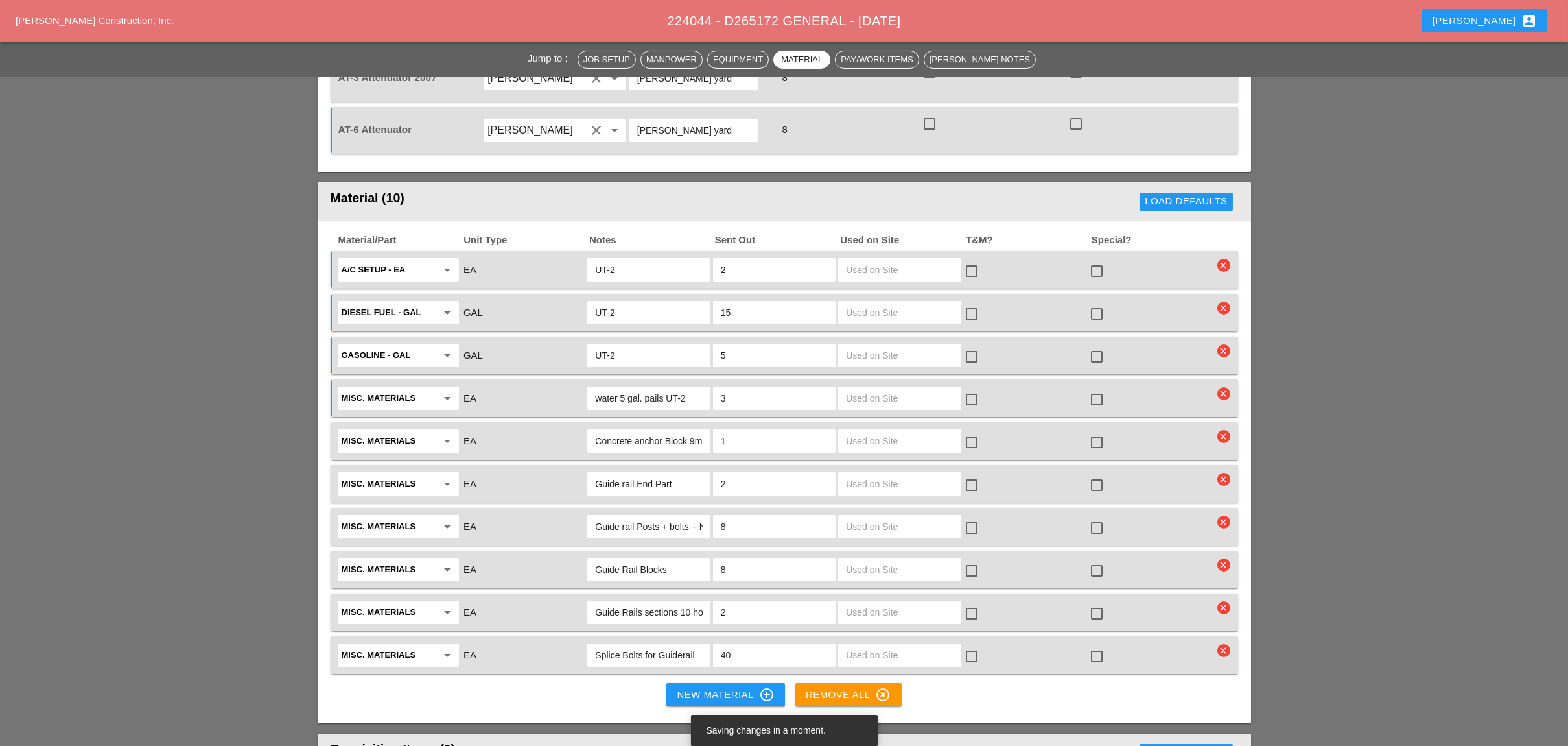
scroll to position [1556, 0]
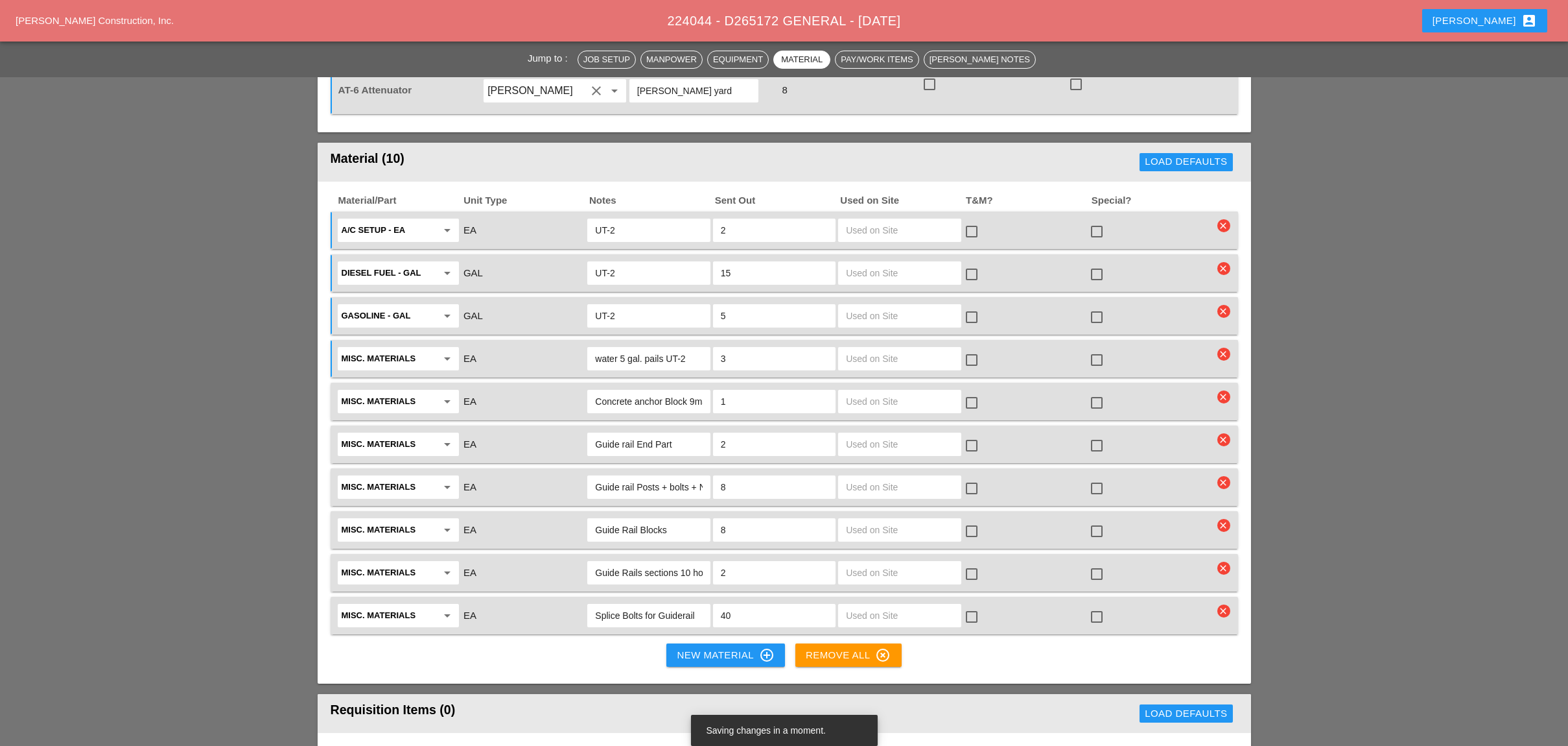
type input "water 5 gal. pails UT-2"
click at [703, 390] on div "Concrete anchor Block 9main Yard)" at bounding box center [648, 401] width 123 height 23
click at [654, 391] on input "Concrete anchor Block 9main Yard)" at bounding box center [648, 401] width 107 height 21
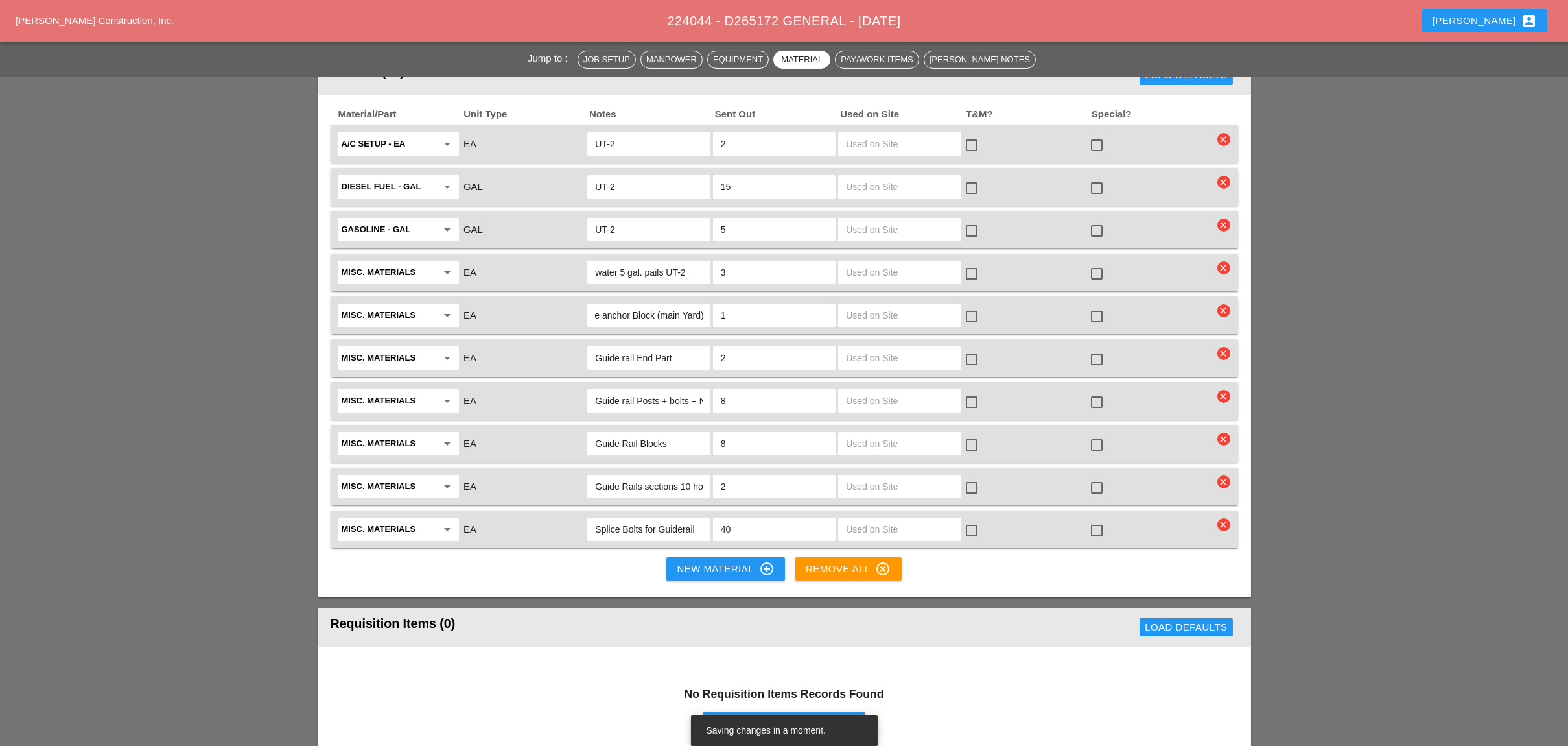
click at [682, 347] on input "Guide rail End Part" at bounding box center [648, 357] width 107 height 21
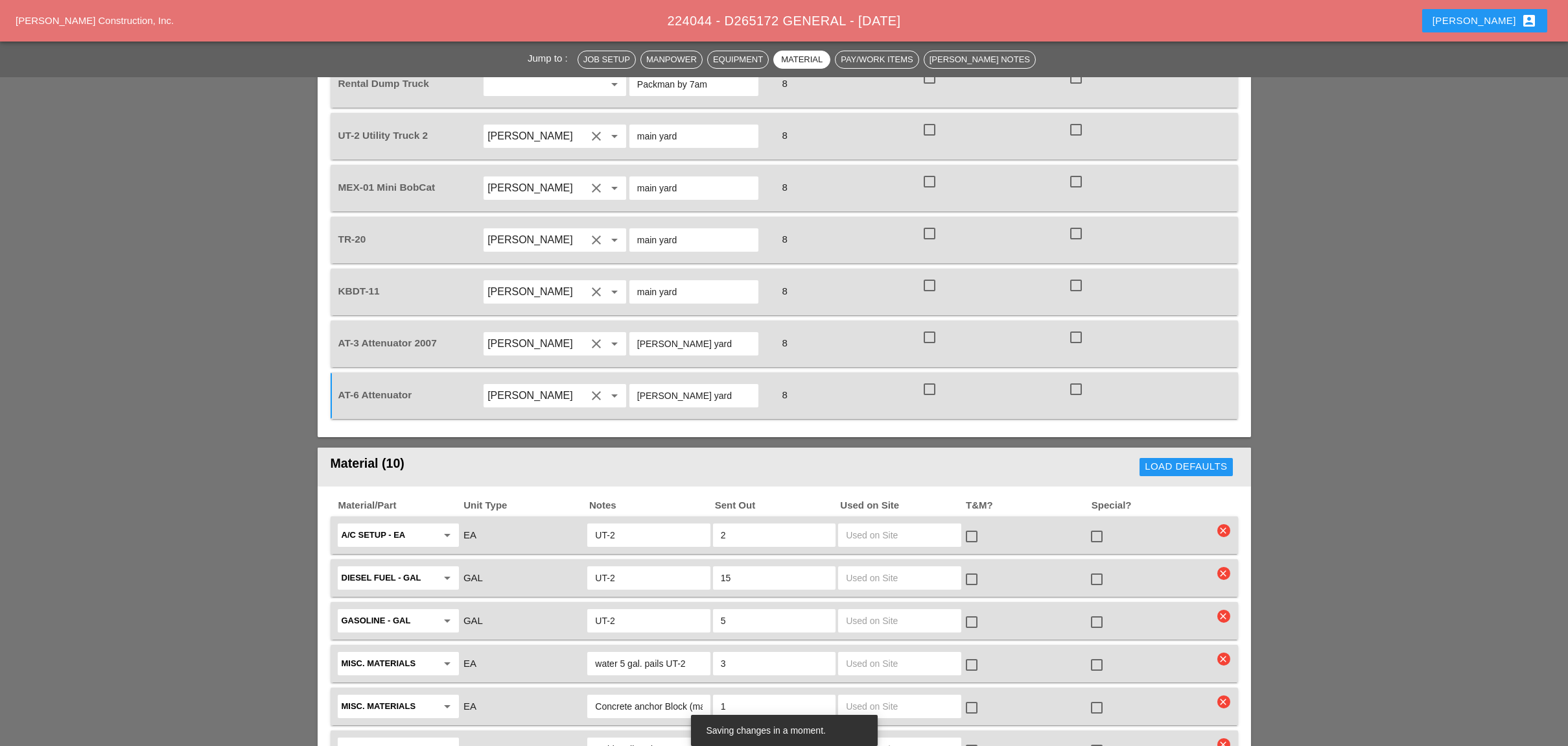
scroll to position [1210, 0]
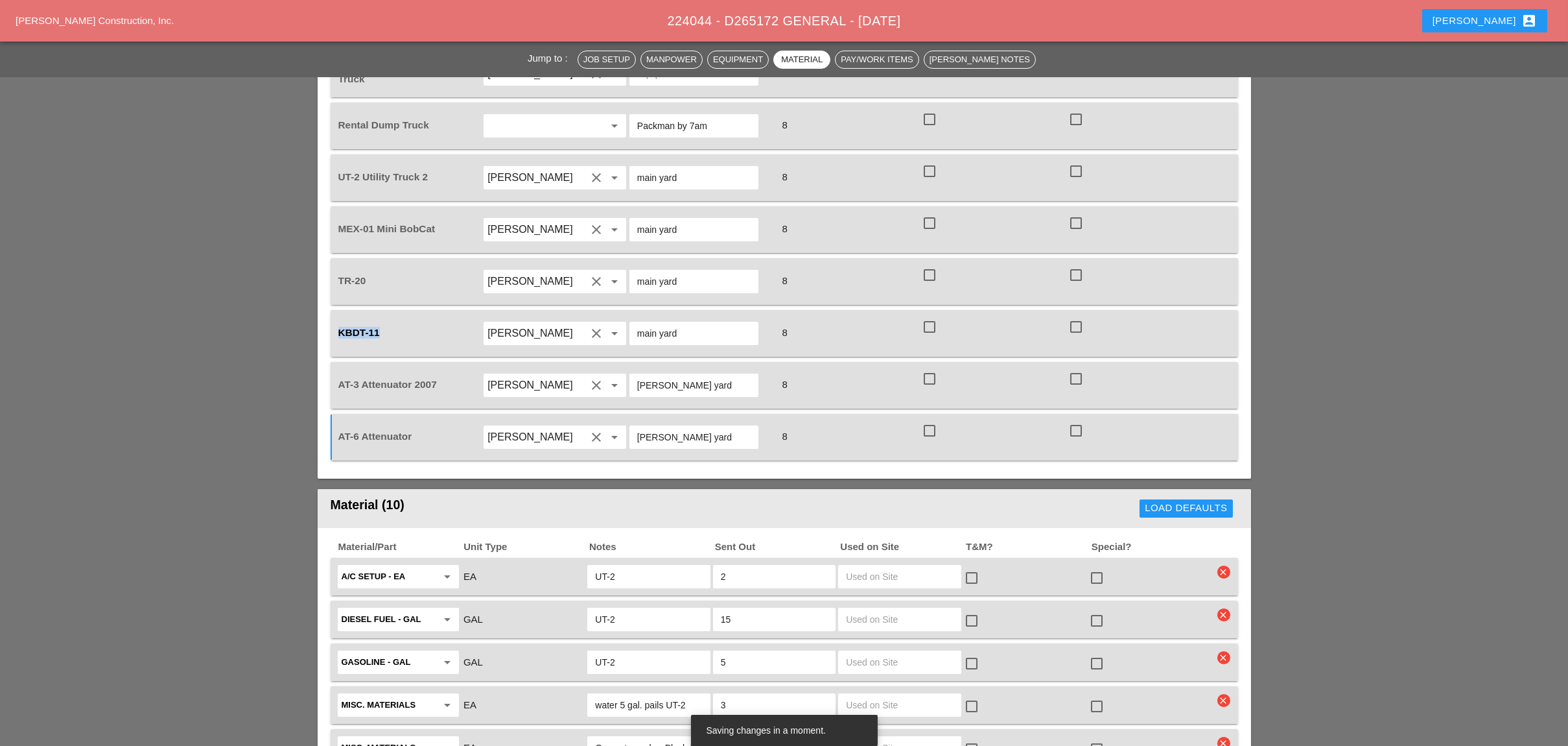
drag, startPoint x: 379, startPoint y: 276, endPoint x: 337, endPoint y: 277, distance: 42.0
click at [337, 326] on div "KBDT-11" at bounding box center [409, 333] width 144 height 14
click at [338, 327] on span "KBDT-11" at bounding box center [359, 332] width 41 height 11
click at [383, 326] on div "KBDT-11" at bounding box center [409, 333] width 144 height 14
drag, startPoint x: 379, startPoint y: 277, endPoint x: 334, endPoint y: 277, distance: 45.0
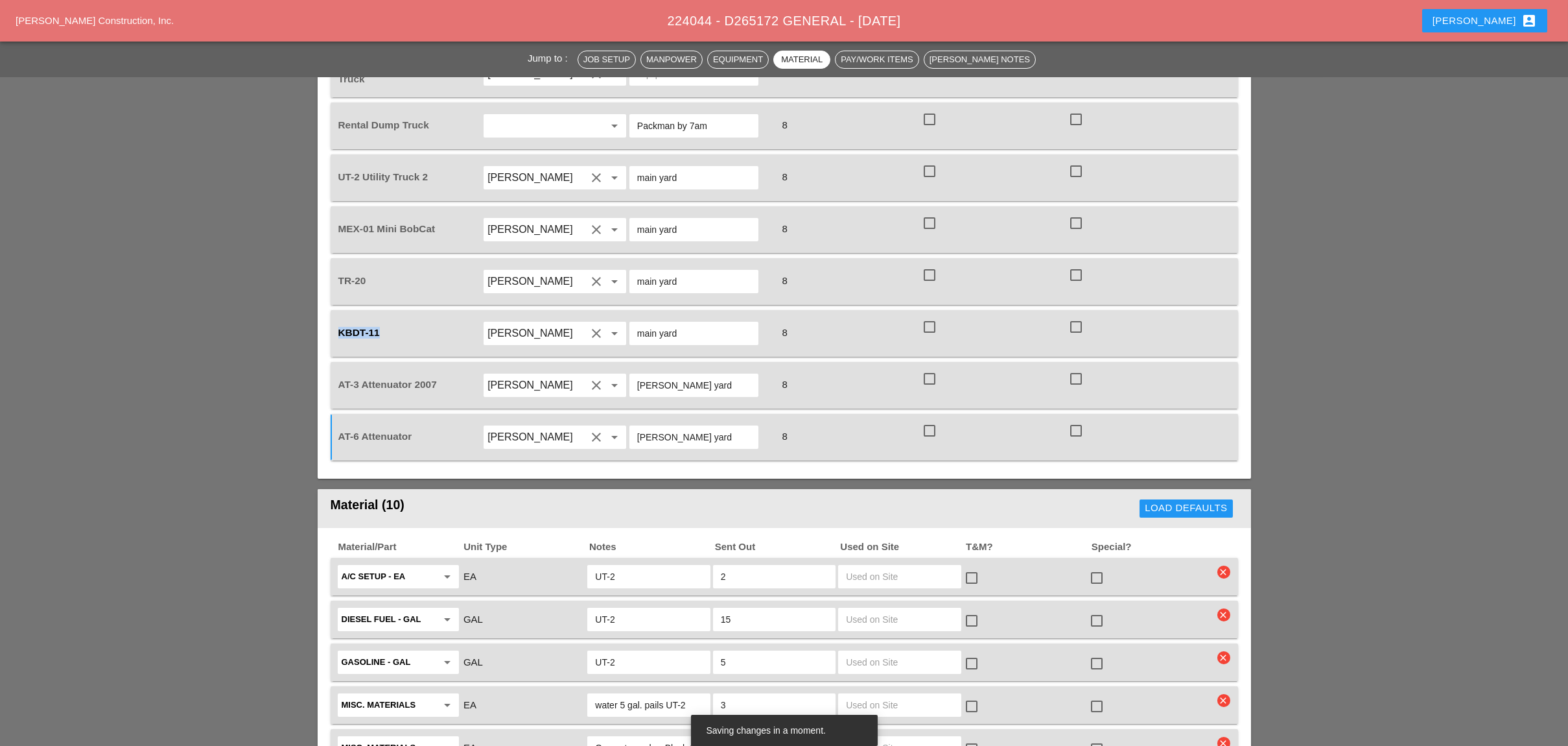
click at [336, 315] on div "KBDT-11" at bounding box center [409, 333] width 147 height 36
copy span "KBDT-11"
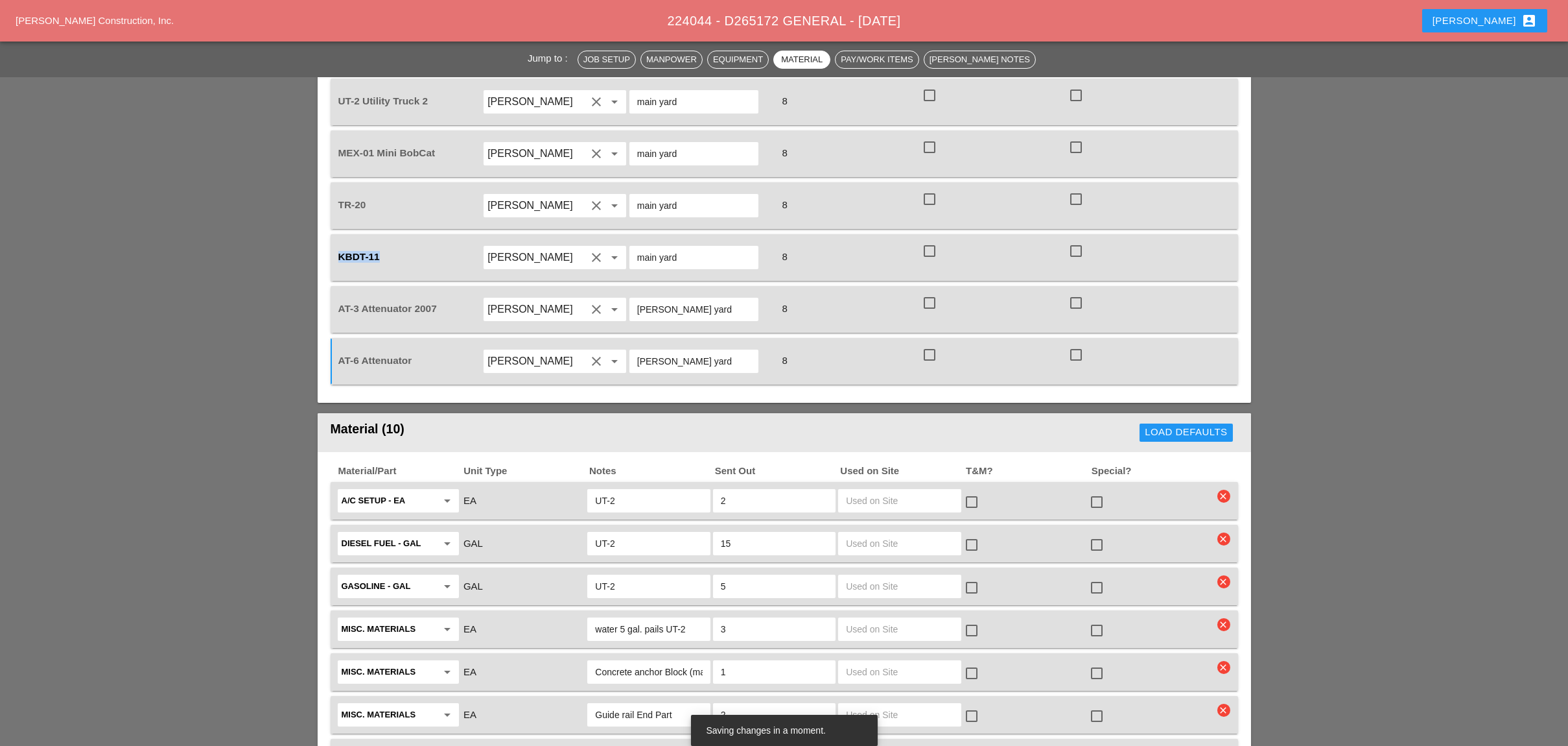
scroll to position [1556, 0]
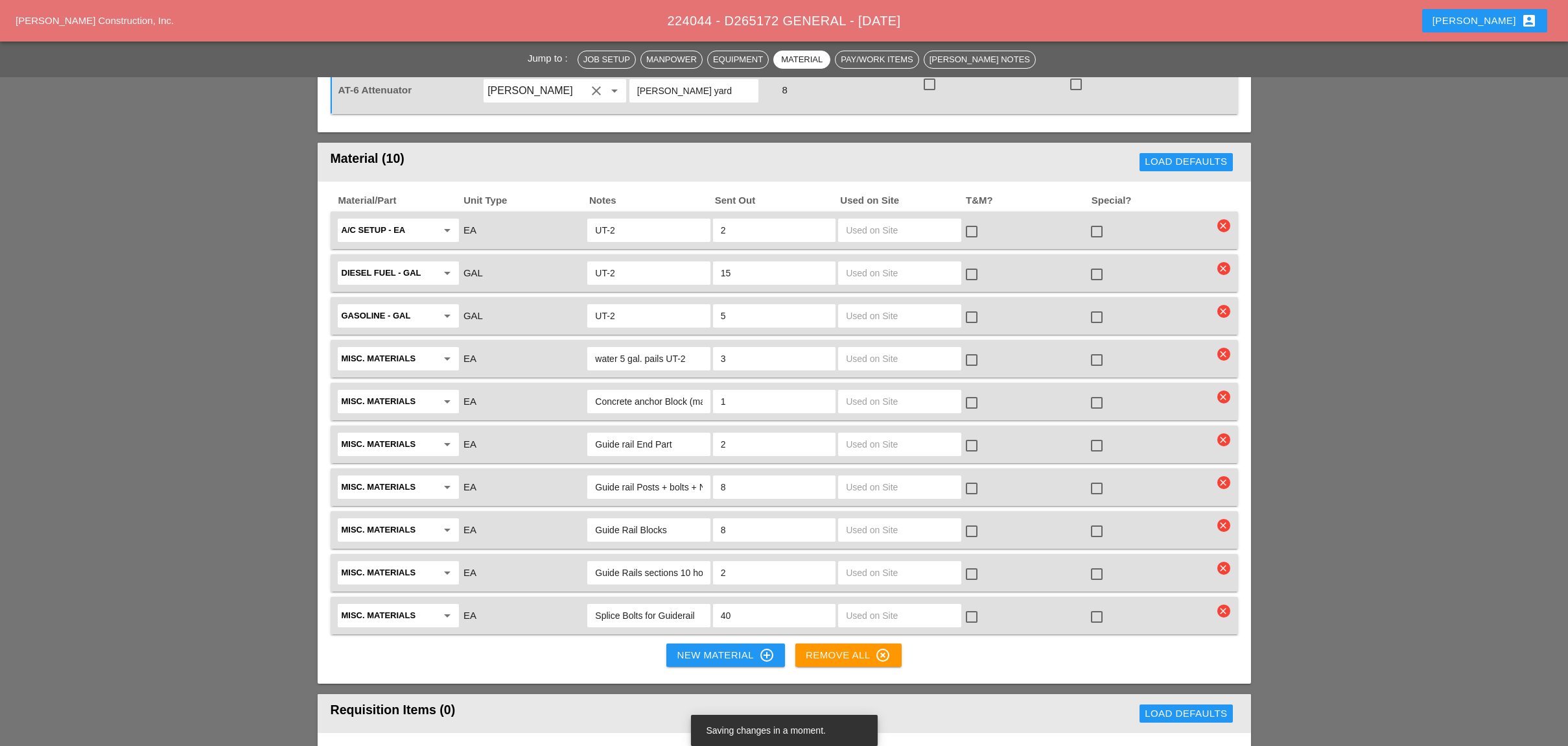
click at [688, 391] on input "Concrete anchor Block (main Yard)" at bounding box center [648, 401] width 107 height 21
paste input "KBDT-11"
type input "Concrete anchor Block KBDT-11(main Yard)"
click at [684, 434] on input "Guide rail End Part" at bounding box center [648, 444] width 107 height 21
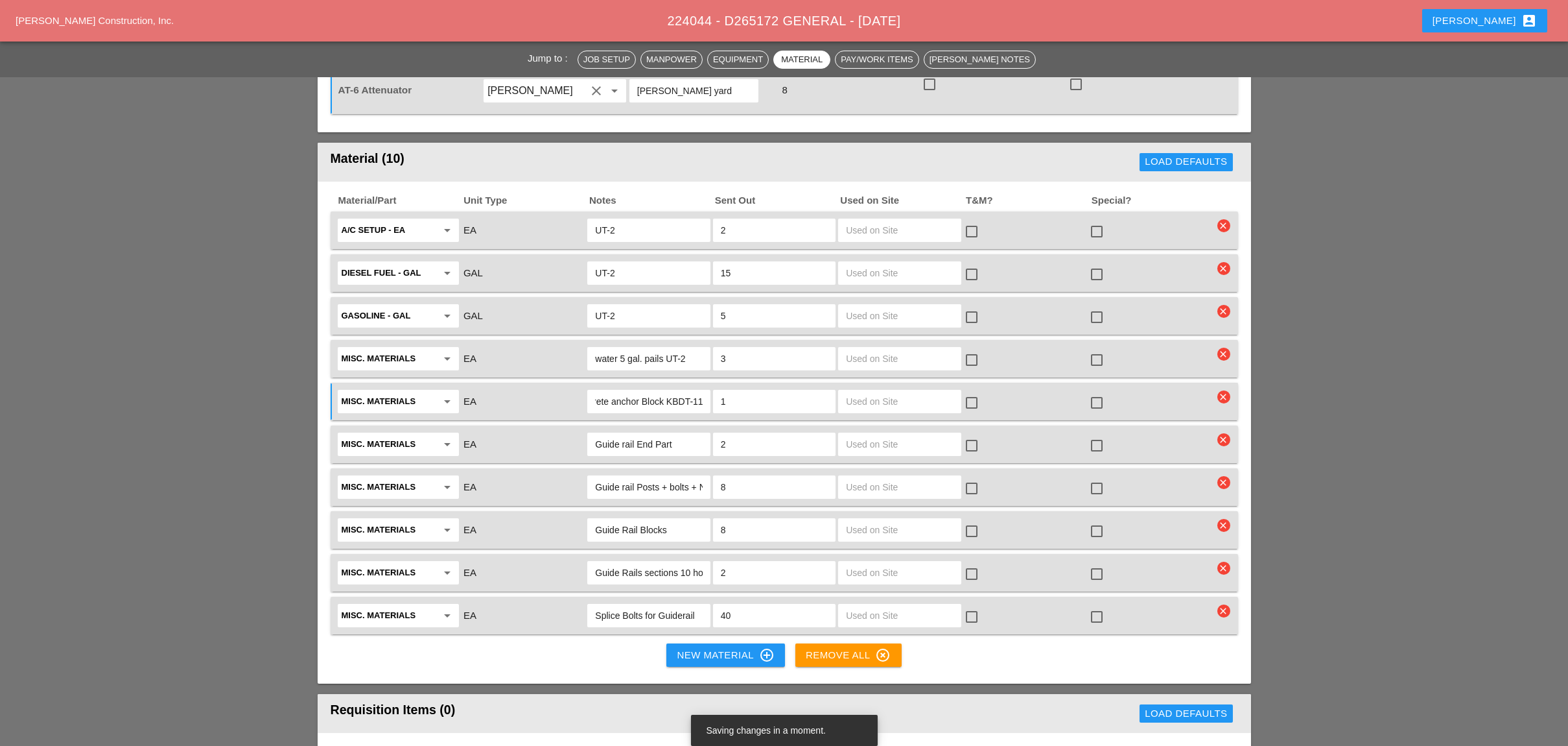
scroll to position [0, 0]
paste input "KBDT-11"
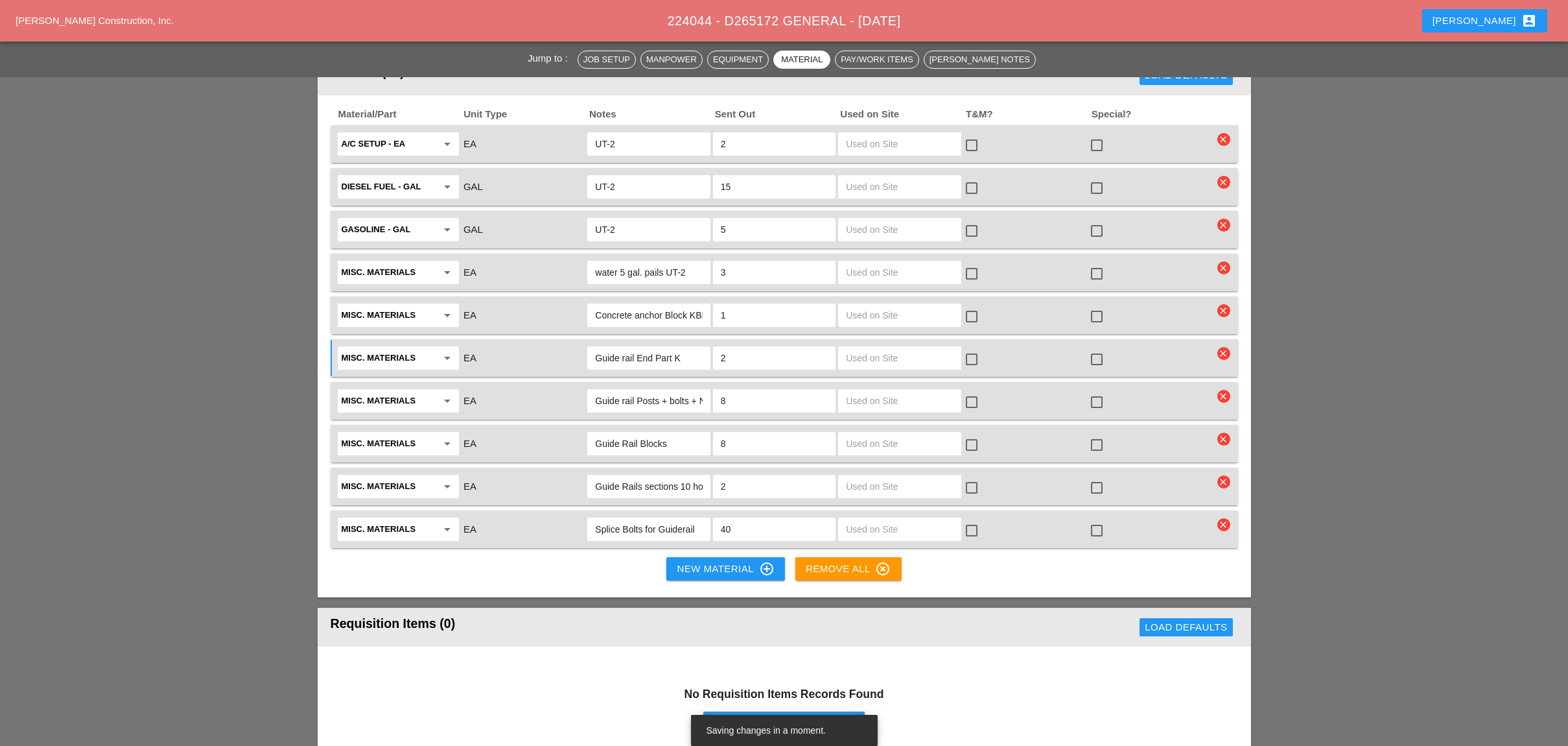
type input "Guide rail End Part"
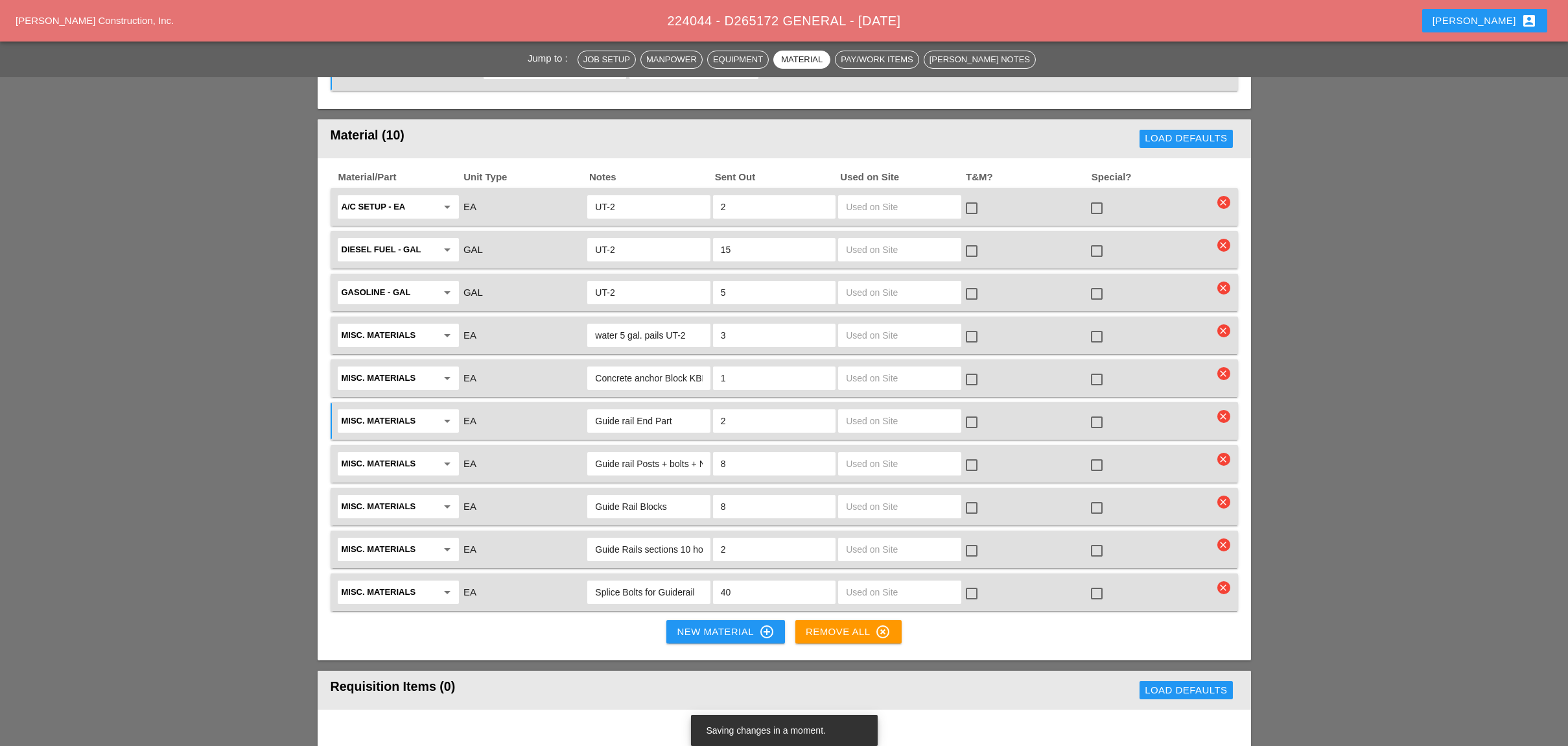
scroll to position [1470, 0]
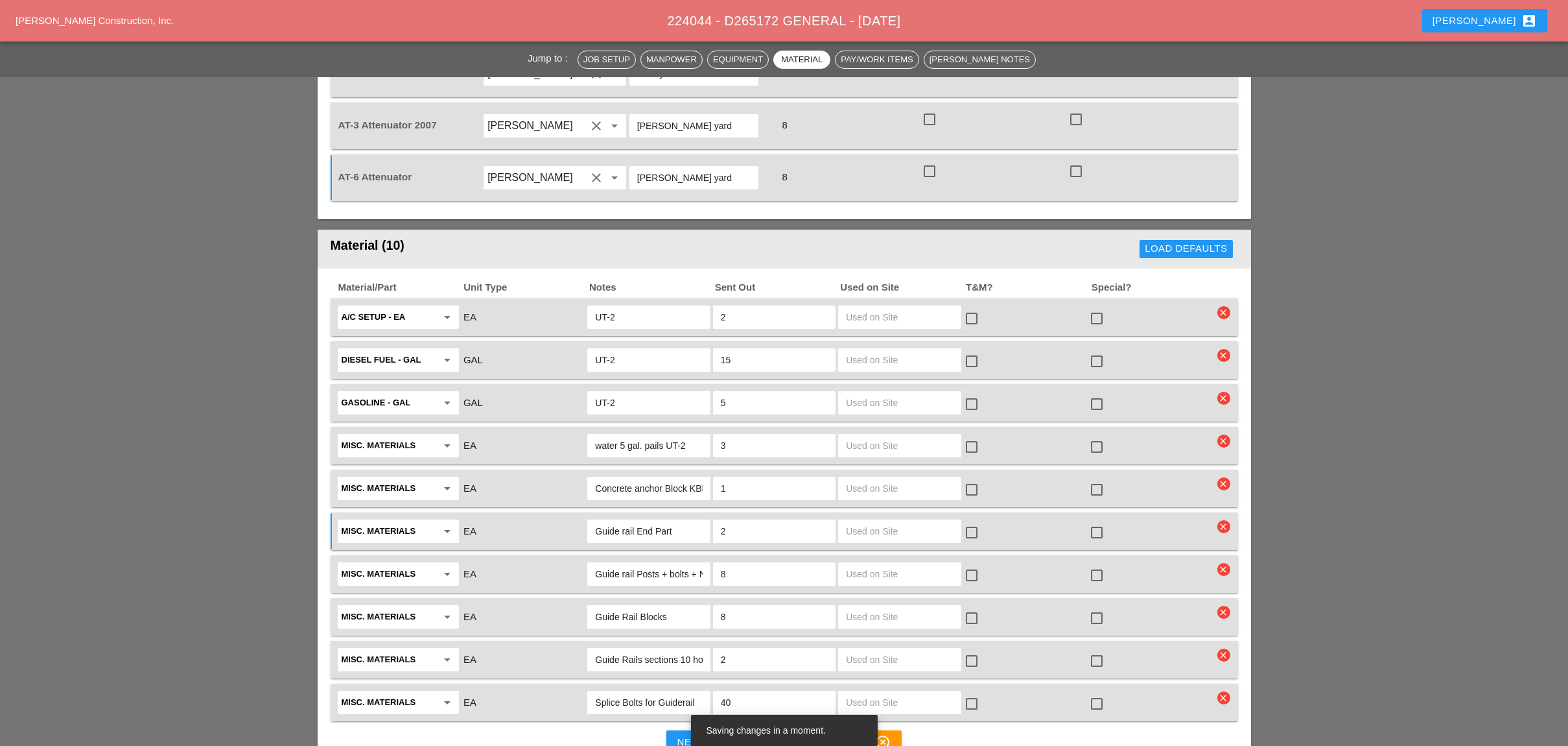
click at [705, 477] on div "Concrete anchor Block KBDT-11(main Yard)" at bounding box center [648, 489] width 123 height 23
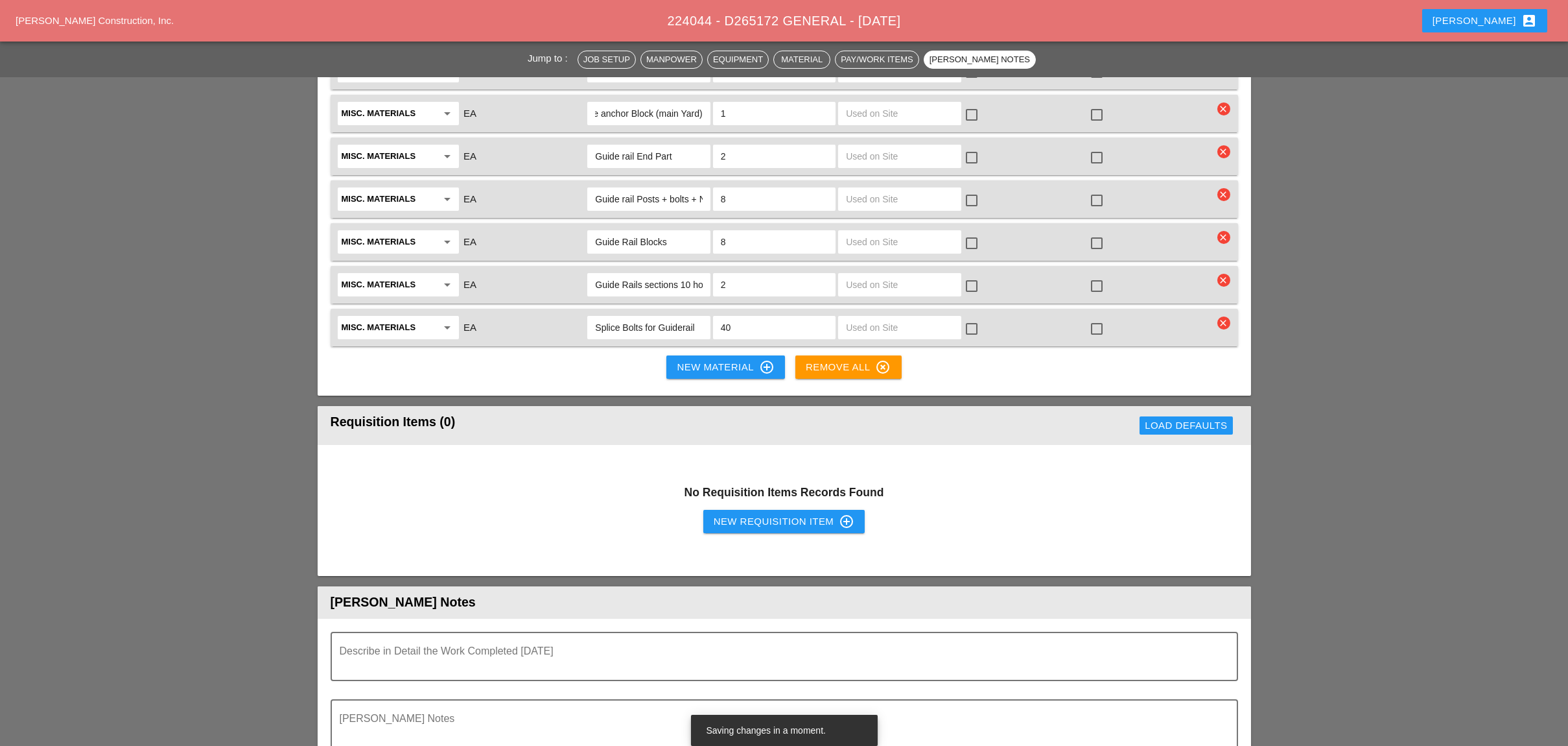
scroll to position [1817, 0]
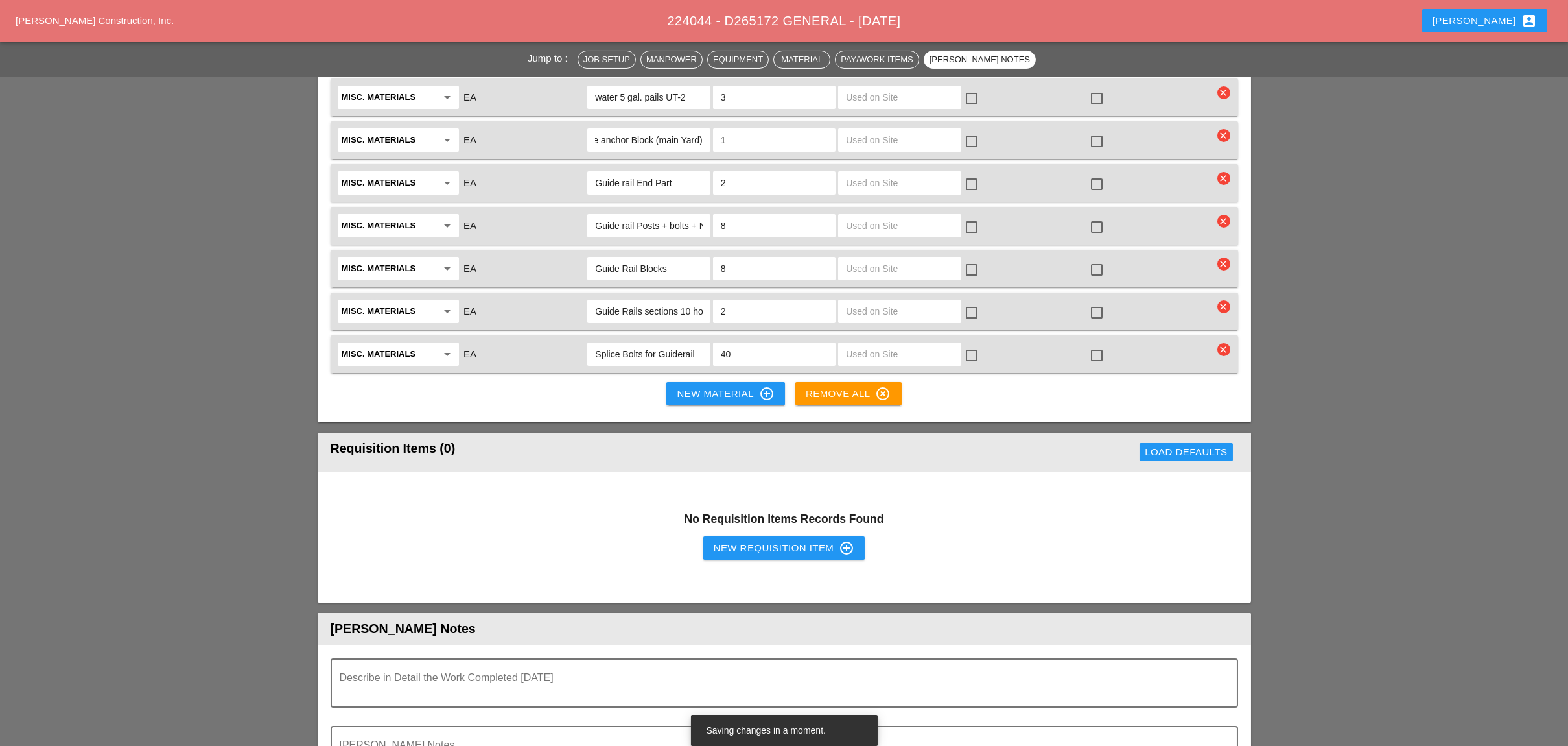
type input "Concrete anchor Block (main Yard)"
click at [724, 541] on div "New Requisition Item control_point" at bounding box center [784, 548] width 141 height 16
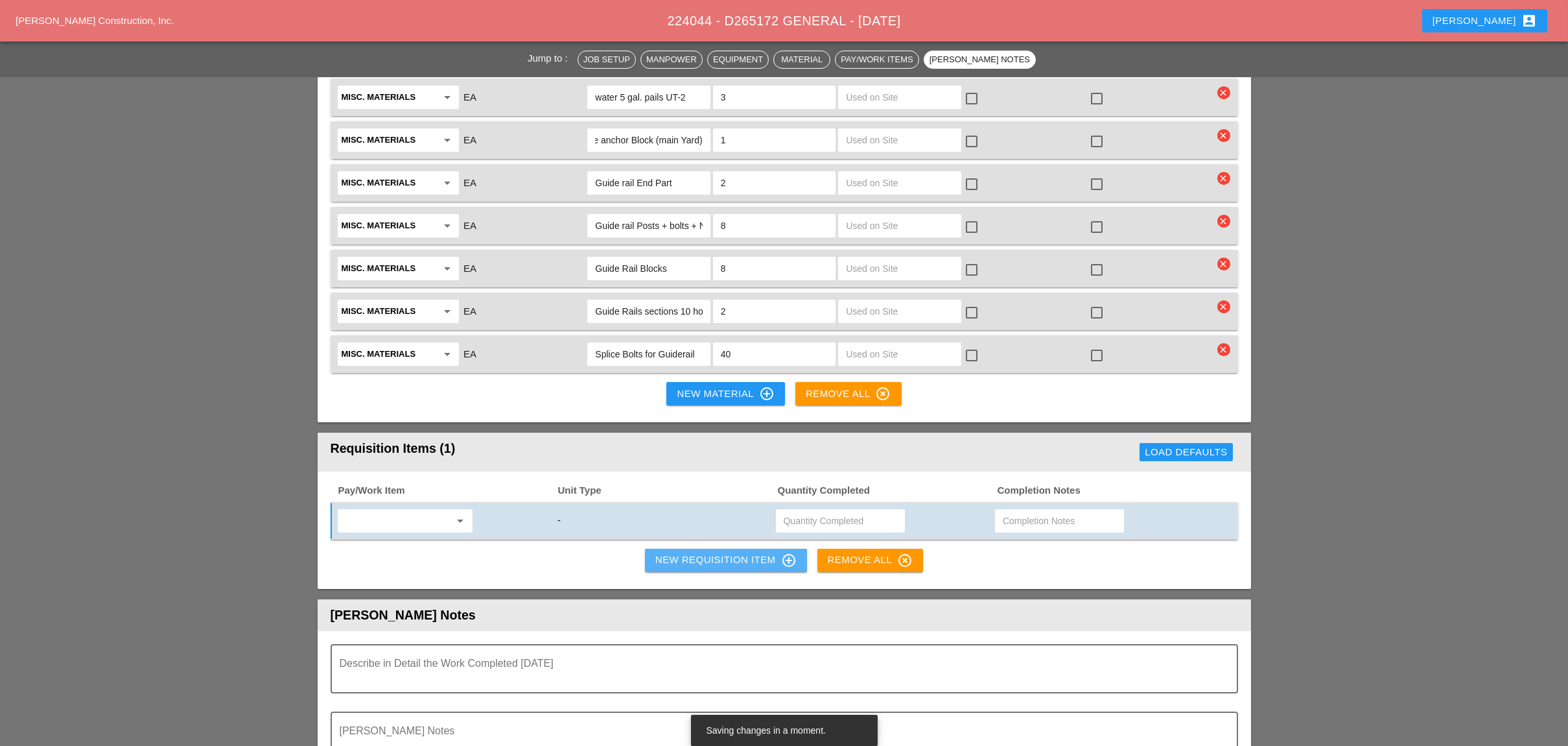
scroll to position [0, 0]
click at [418, 509] on div "arrow_drop_down" at bounding box center [404, 521] width 134 height 23
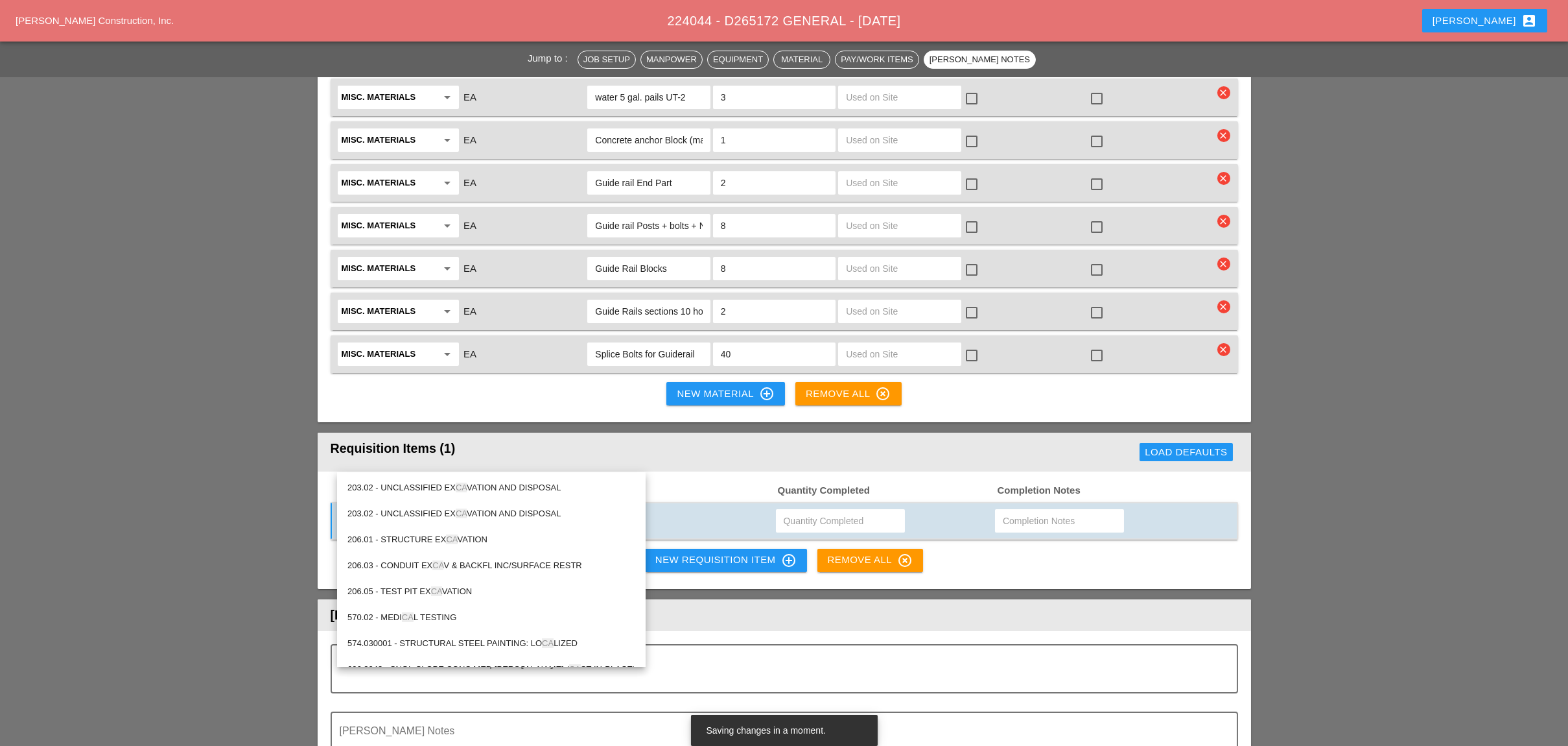
type input "ca"
click at [1069, 513] on div "Pay/Work Item Unit Type Quantity Completed Completion Notes ca arrow_drop_down …" at bounding box center [784, 530] width 933 height 117
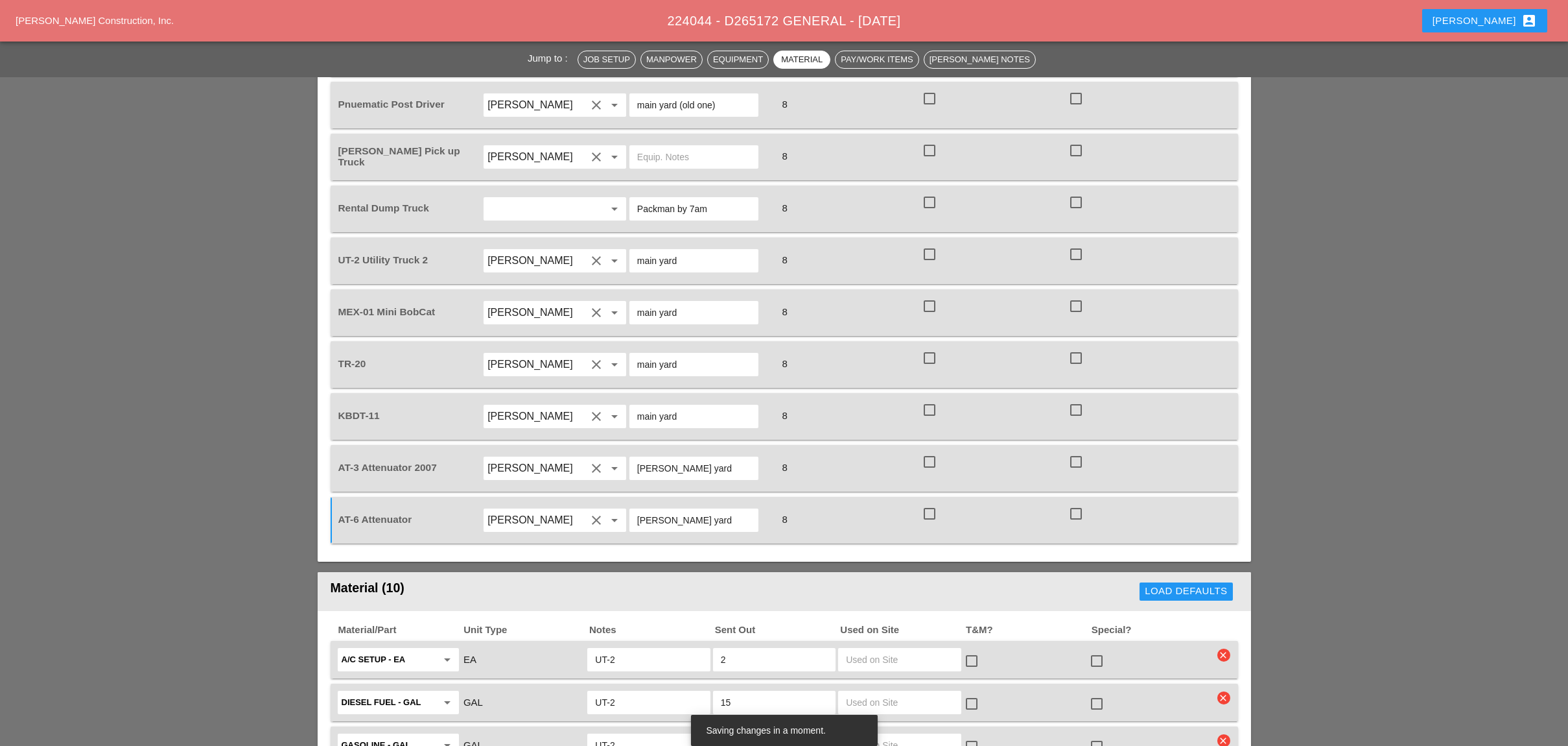
scroll to position [1126, 0]
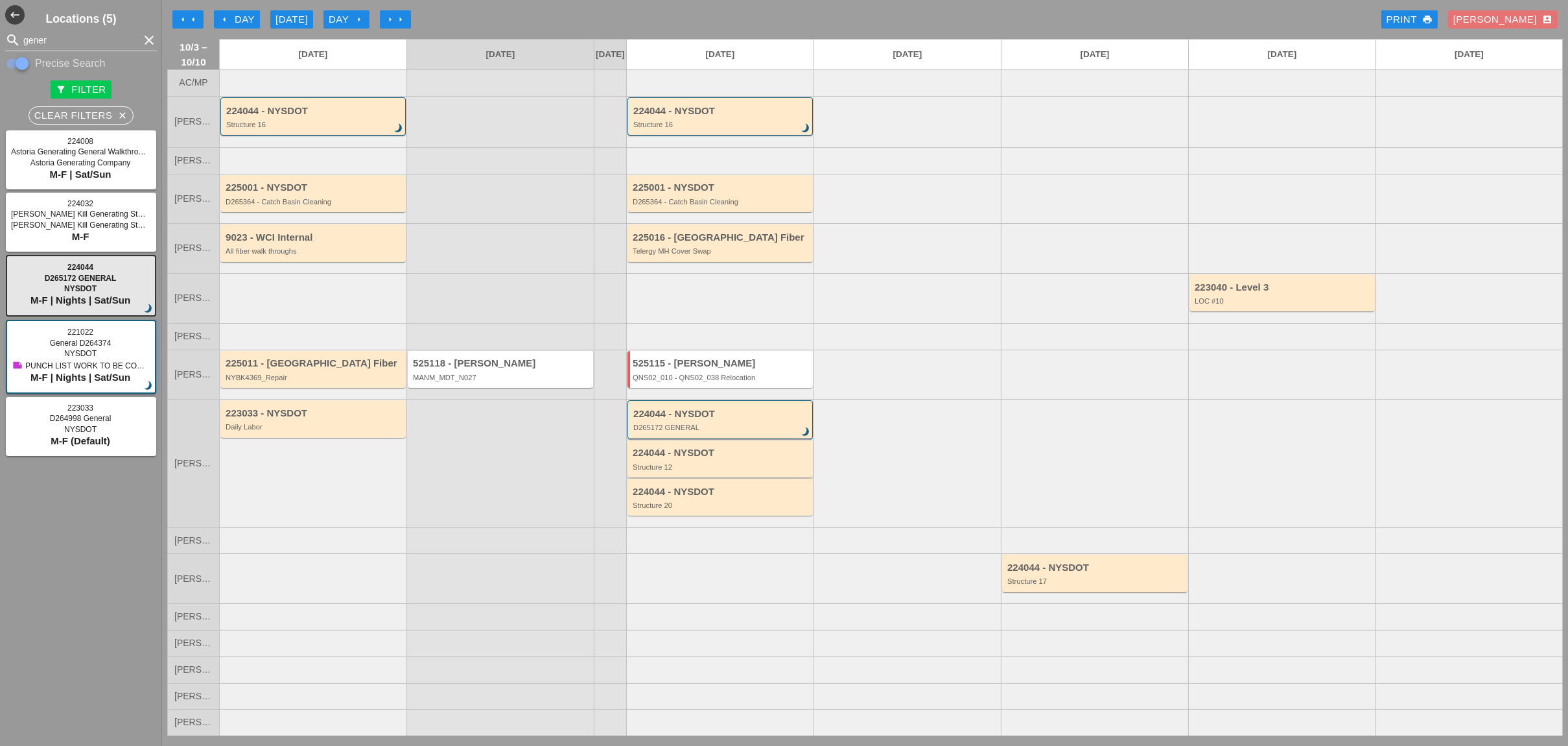
click at [691, 459] on div "224044 - NYSDOT" at bounding box center [721, 452] width 177 height 11
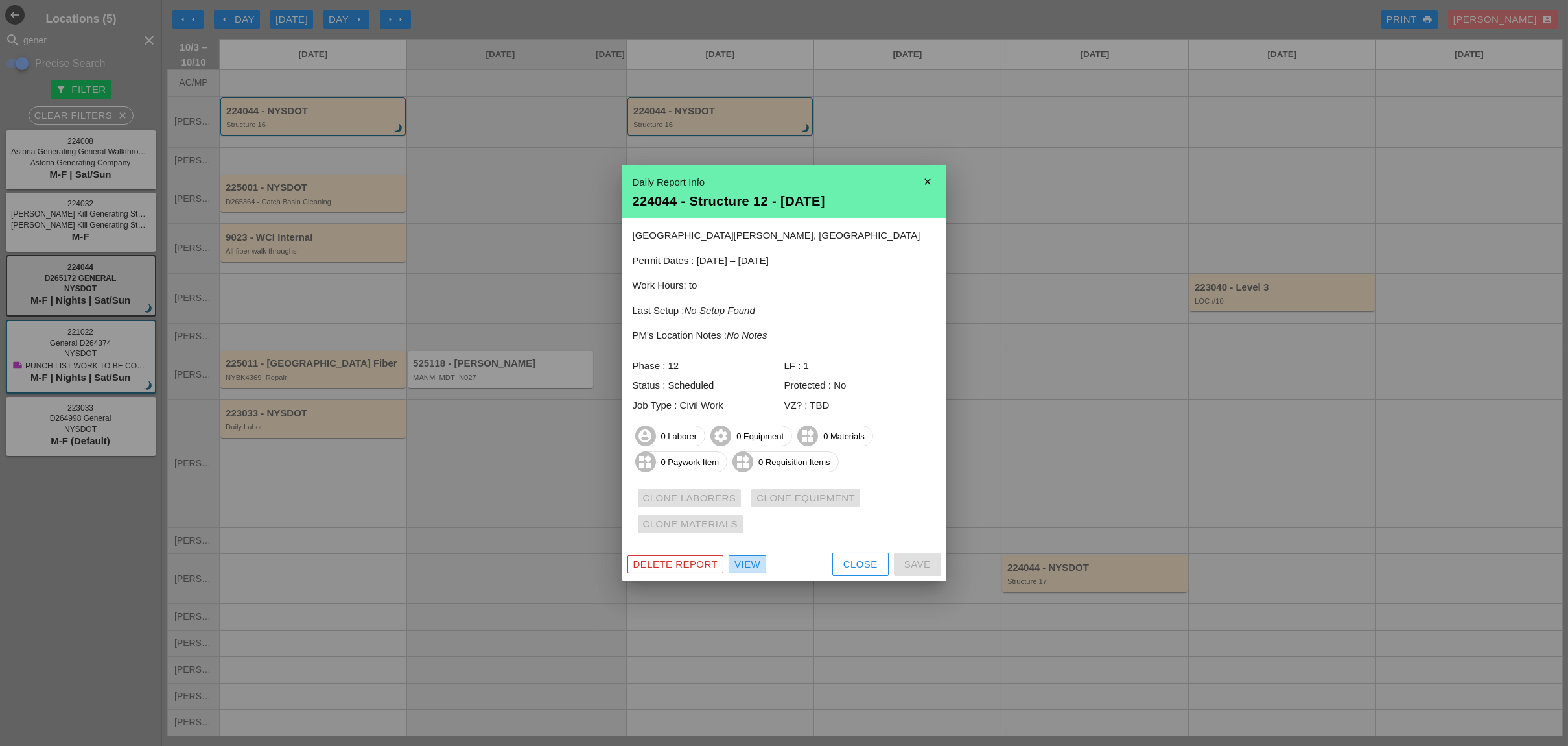
click at [751, 569] on div "View" at bounding box center [746, 564] width 26 height 15
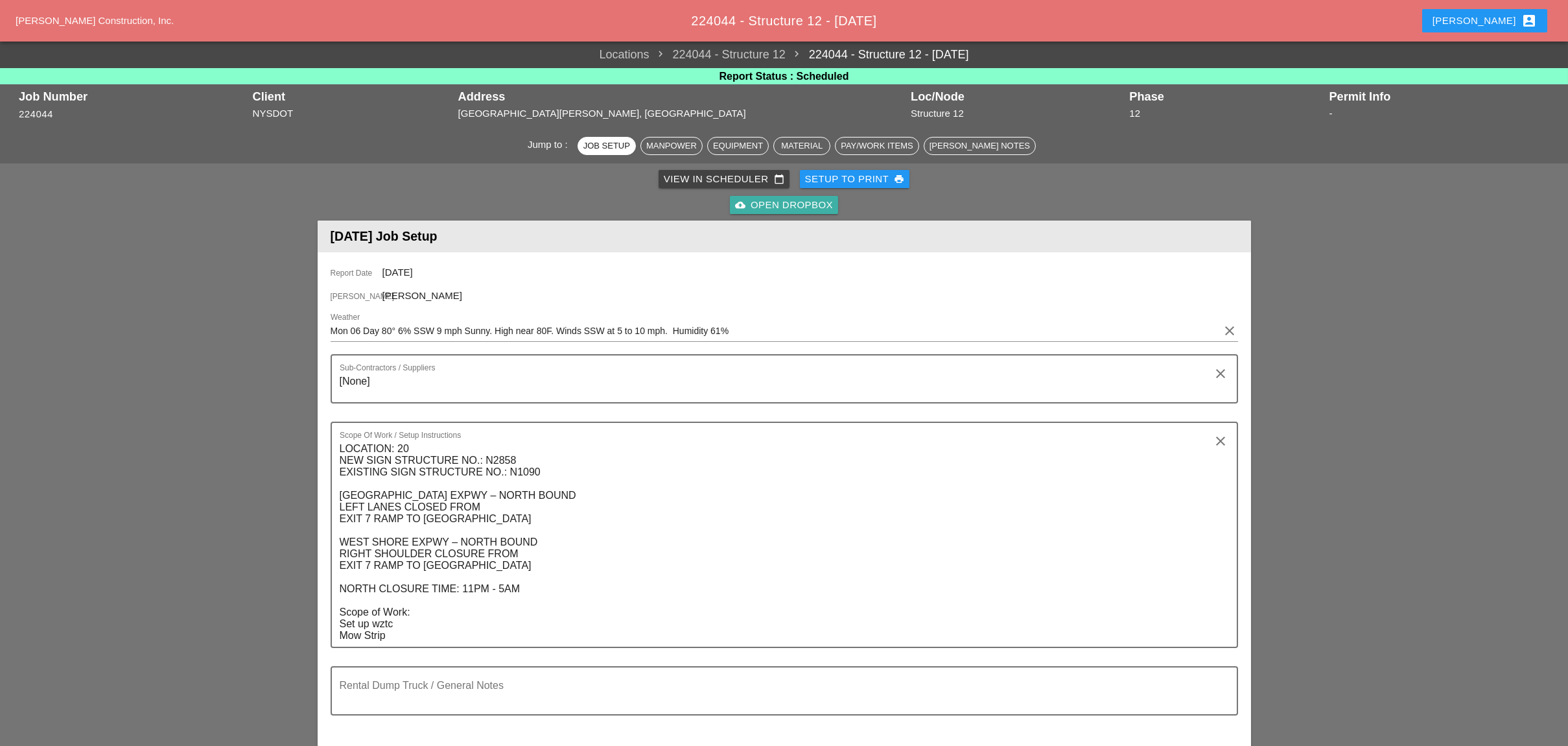
click at [786, 201] on div "cloud_upload Open Dropbox" at bounding box center [784, 205] width 98 height 15
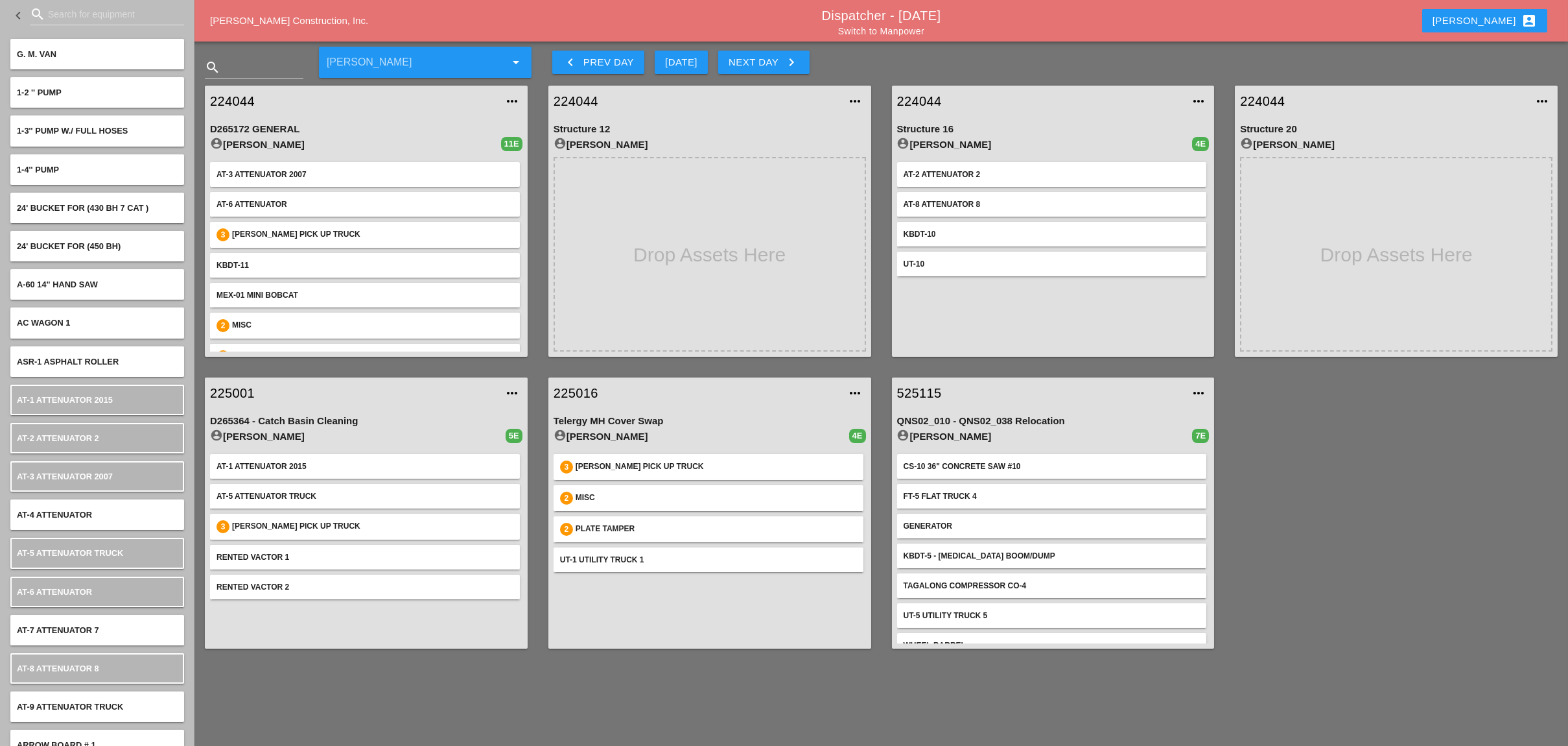
click at [746, 62] on div "Next Day keyboard_arrow_right" at bounding box center [764, 62] width 71 height 16
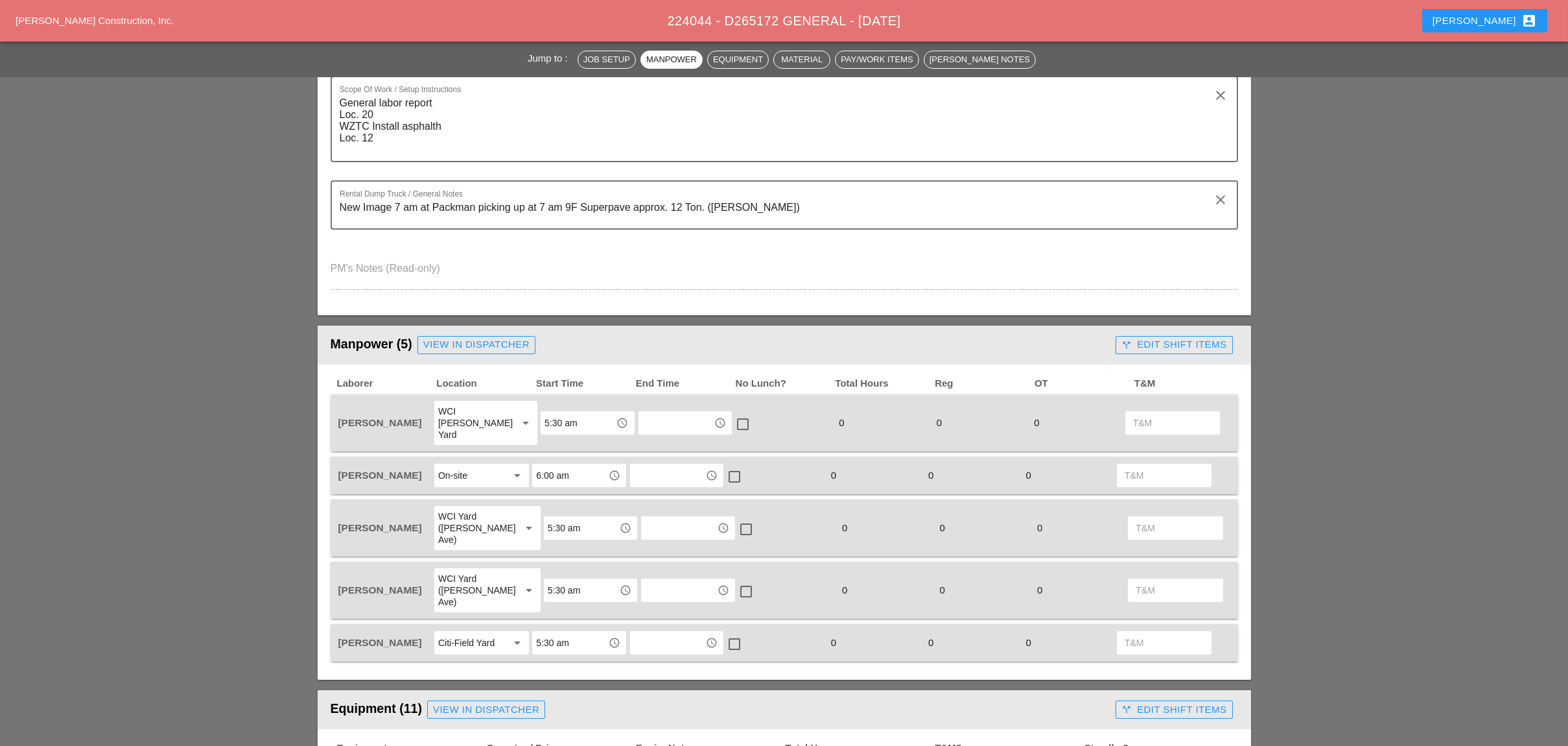
scroll to position [692, 0]
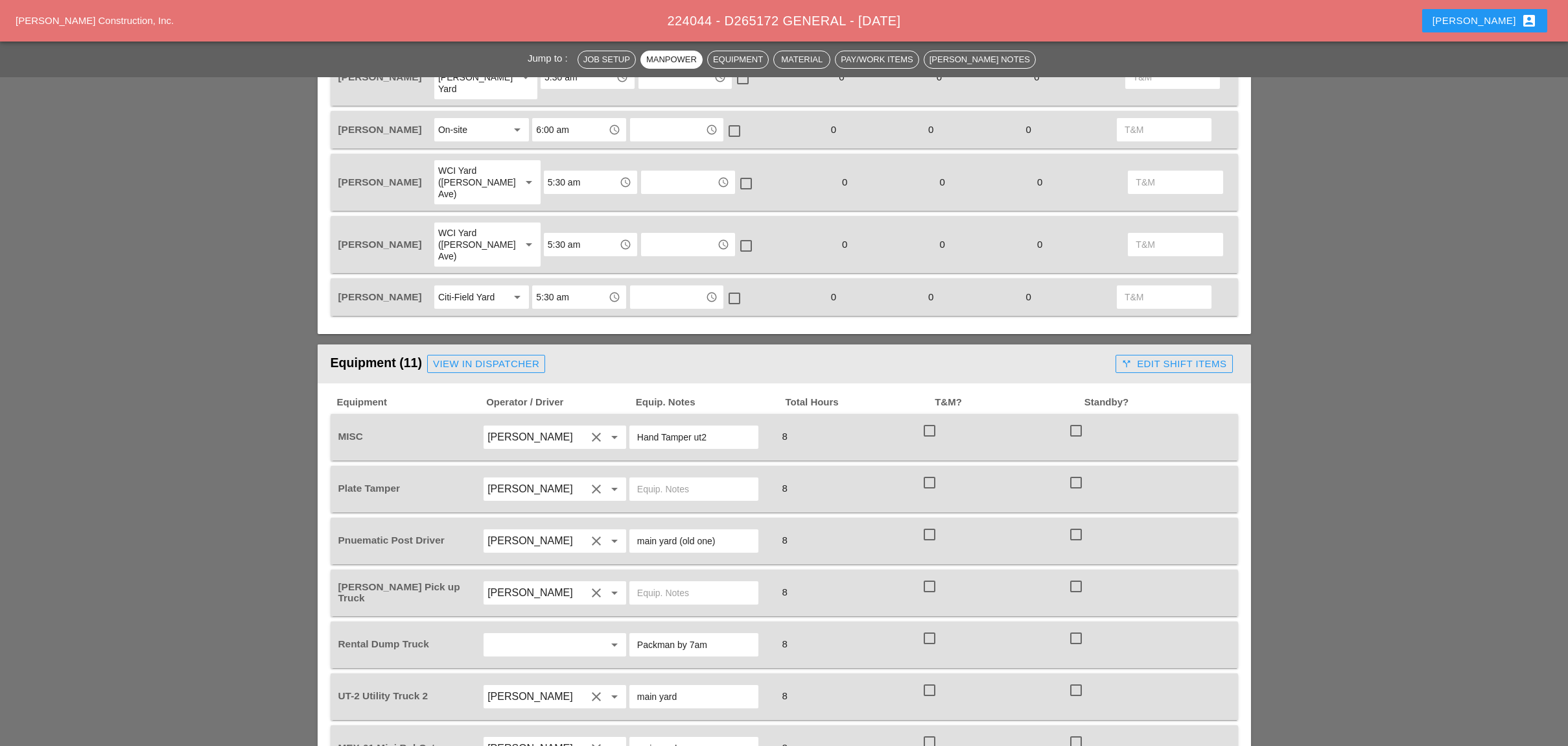
click at [653, 479] on input "text" at bounding box center [694, 489] width 114 height 21
drag, startPoint x: 679, startPoint y: 649, endPoint x: 614, endPoint y: 644, distance: 65.2
click at [614, 678] on div "UT-2 Utility Truck 2 Freddie Rodas Torres clear arrow_drop_down main yard 8 che…" at bounding box center [775, 696] width 878 height 36
click at [654, 479] on input "text" at bounding box center [694, 489] width 114 height 21
paste input "main yard"
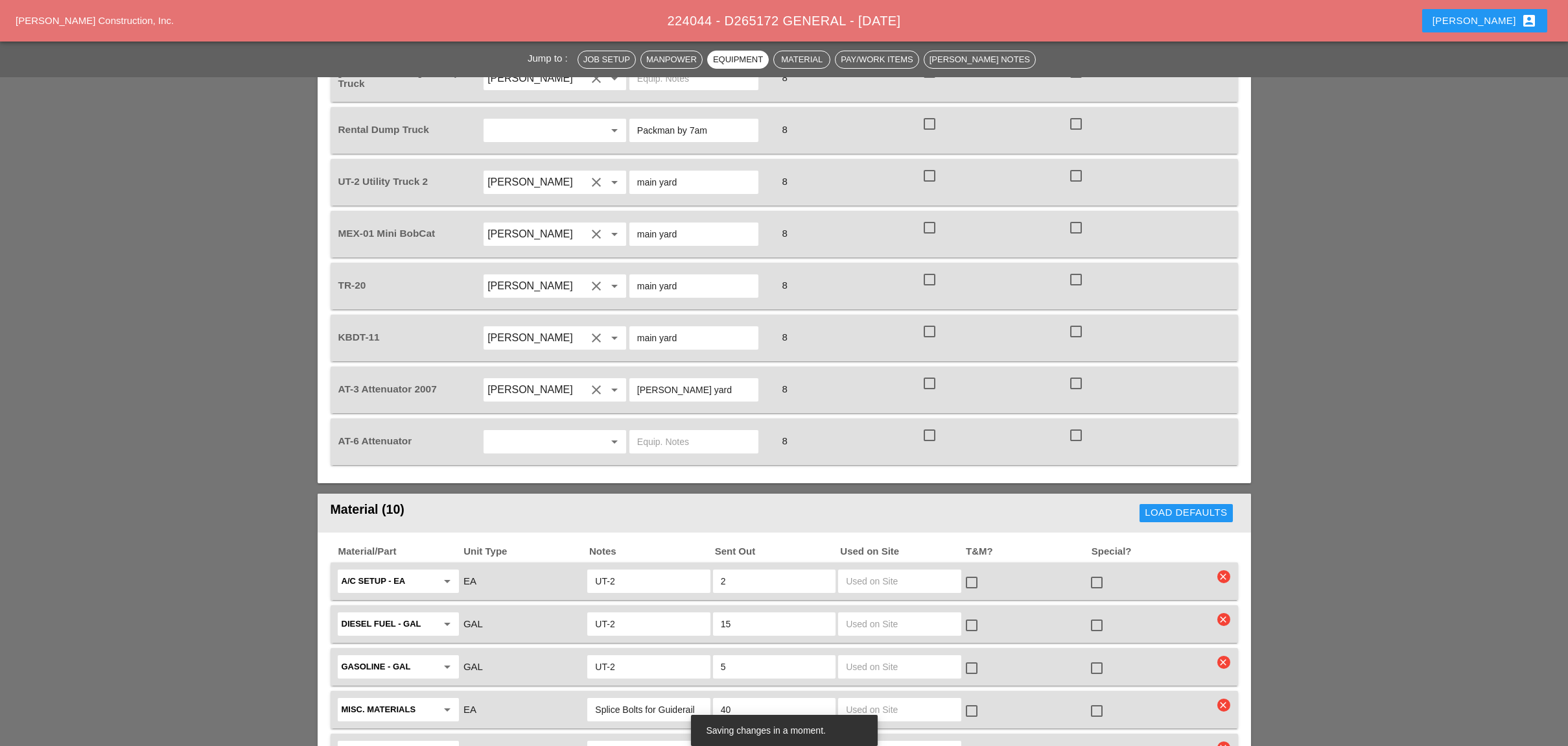
scroll to position [1210, 0]
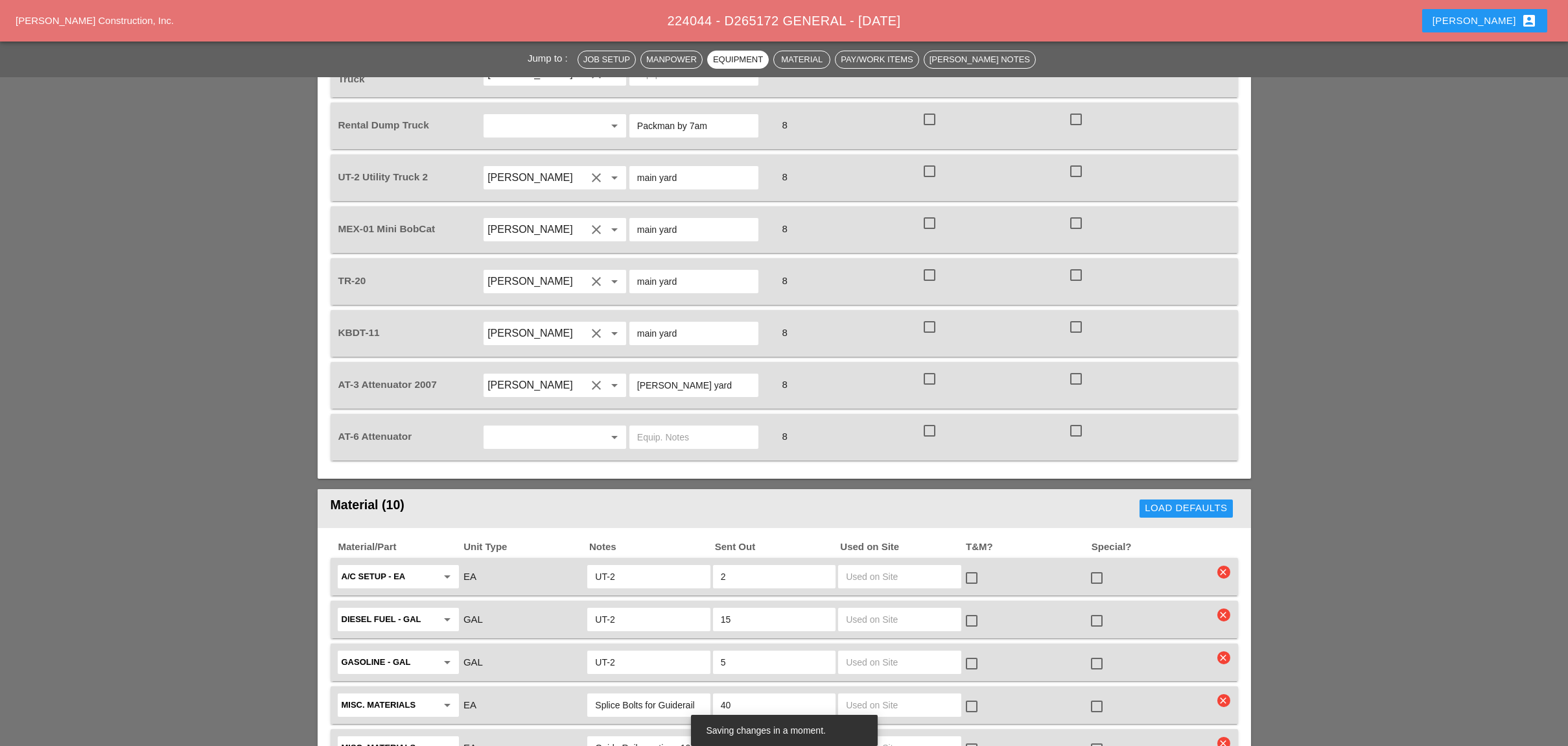
type input "main yard"
click at [504, 427] on input "text" at bounding box center [536, 437] width 98 height 21
drag, startPoint x: 530, startPoint y: 413, endPoint x: 647, endPoint y: 391, distance: 119.1
click at [533, 410] on div "[PERSON_NAME]" at bounding box center [554, 411] width 121 height 16
type input "[PERSON_NAME]"
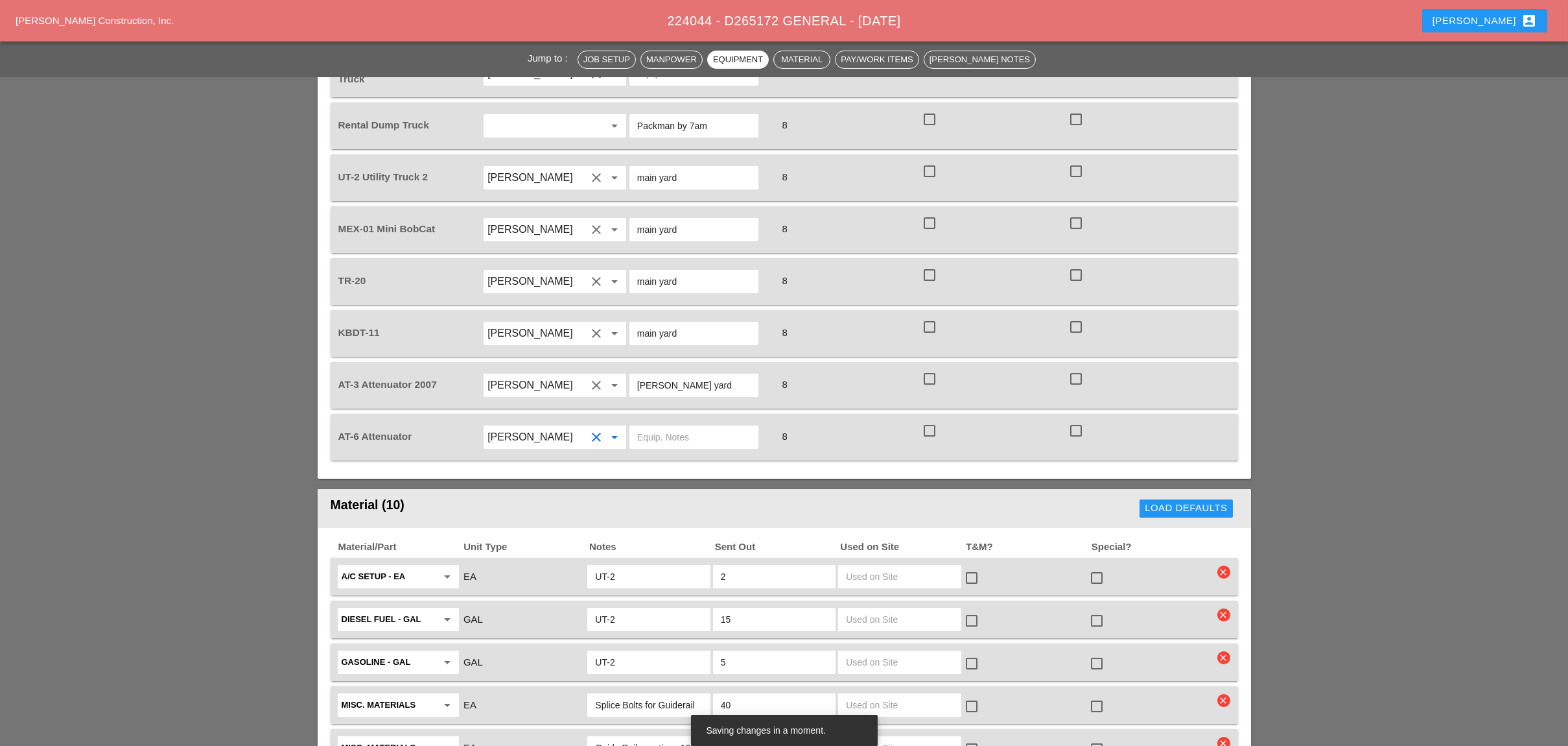
click at [666, 427] on input "text" at bounding box center [694, 437] width 114 height 21
drag, startPoint x: 702, startPoint y: 328, endPoint x: 608, endPoint y: 331, distance: 94.0
click at [608, 367] on div "AT-3 Attenuator 2007 Hugo Zambrano clear arrow_drop_down Bruckner yard 8 check_…" at bounding box center [775, 385] width 878 height 36
click at [681, 427] on input "text" at bounding box center [694, 437] width 114 height 21
paste input "[PERSON_NAME] yard"
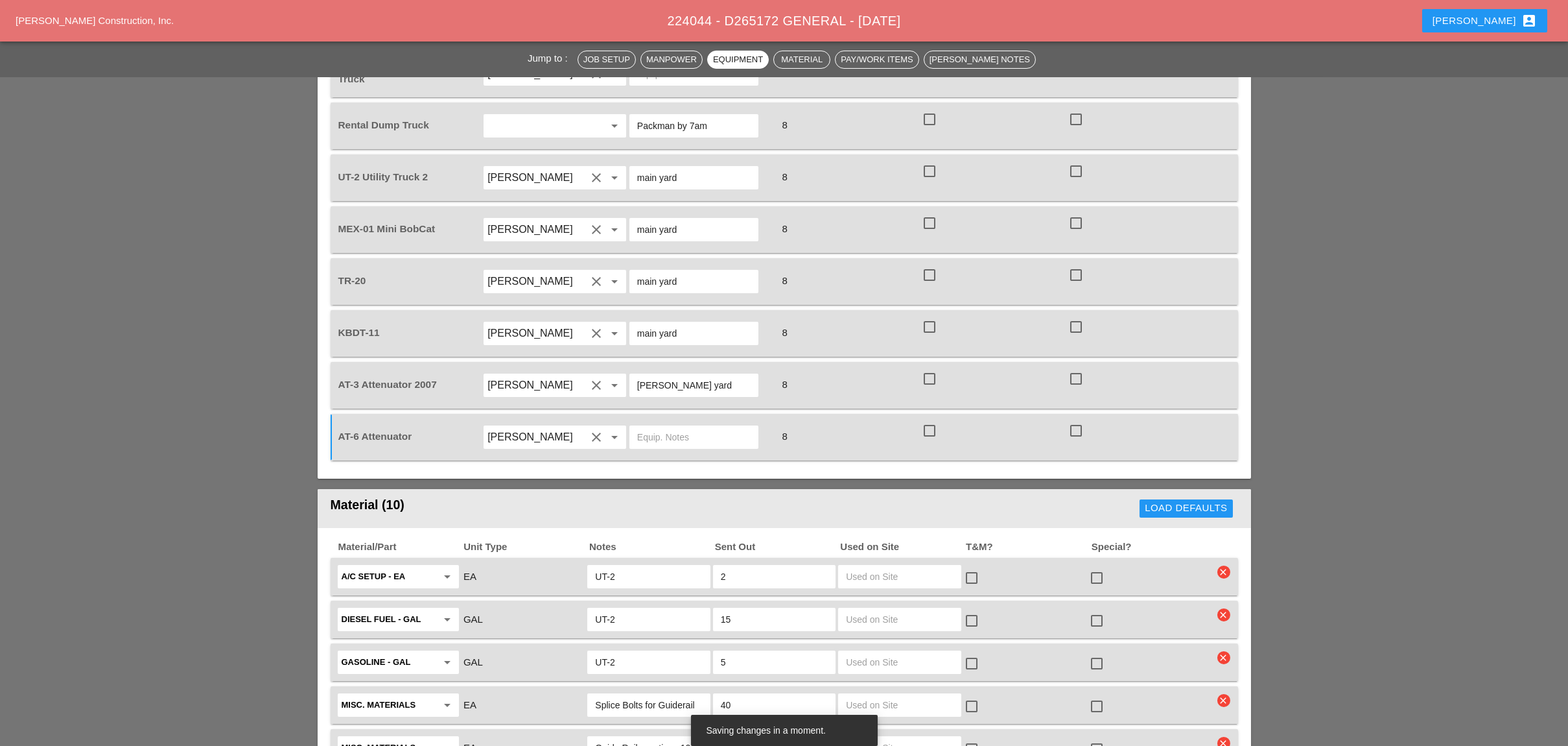
type input "[PERSON_NAME] yard"
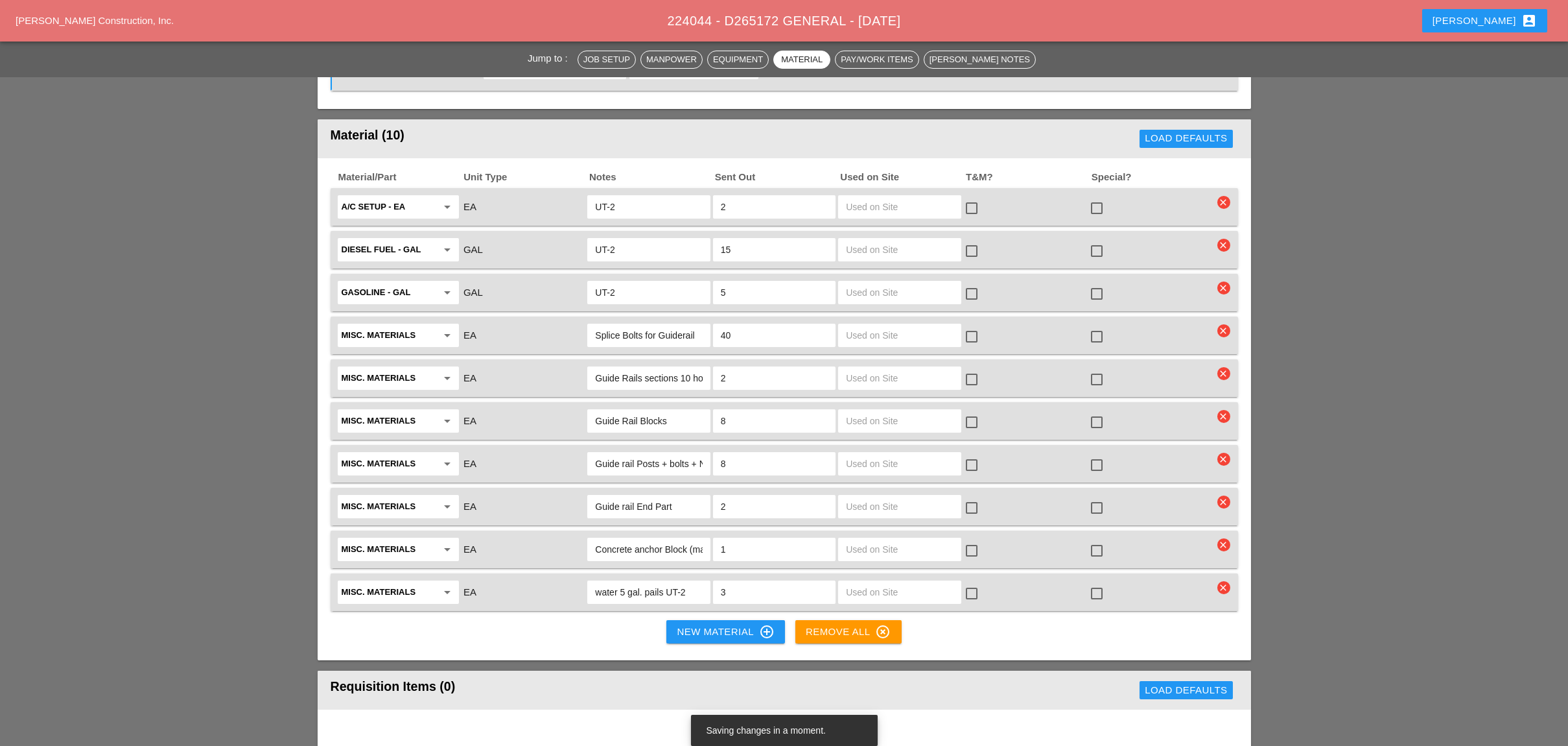
scroll to position [1642, 0]
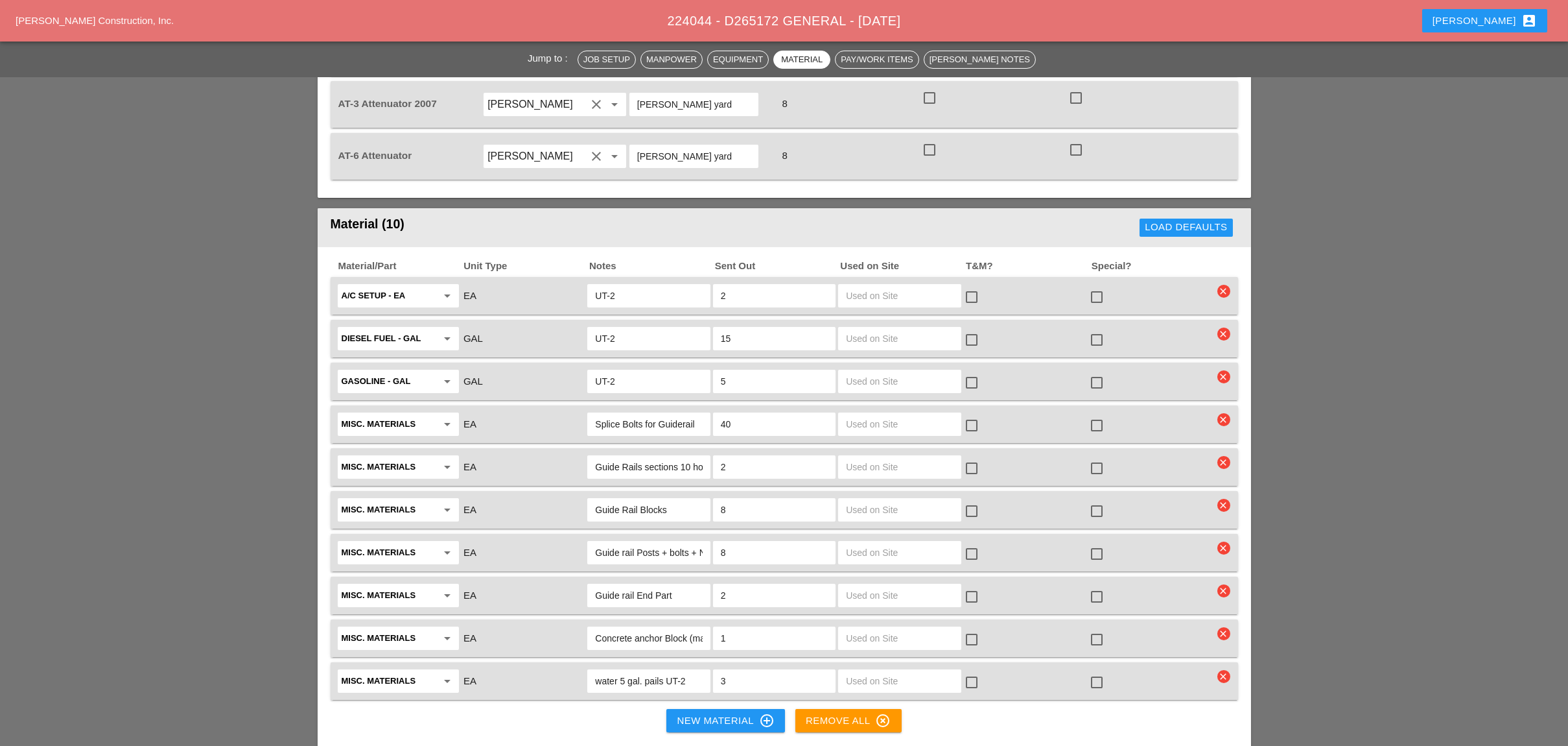
scroll to position [1210, 0]
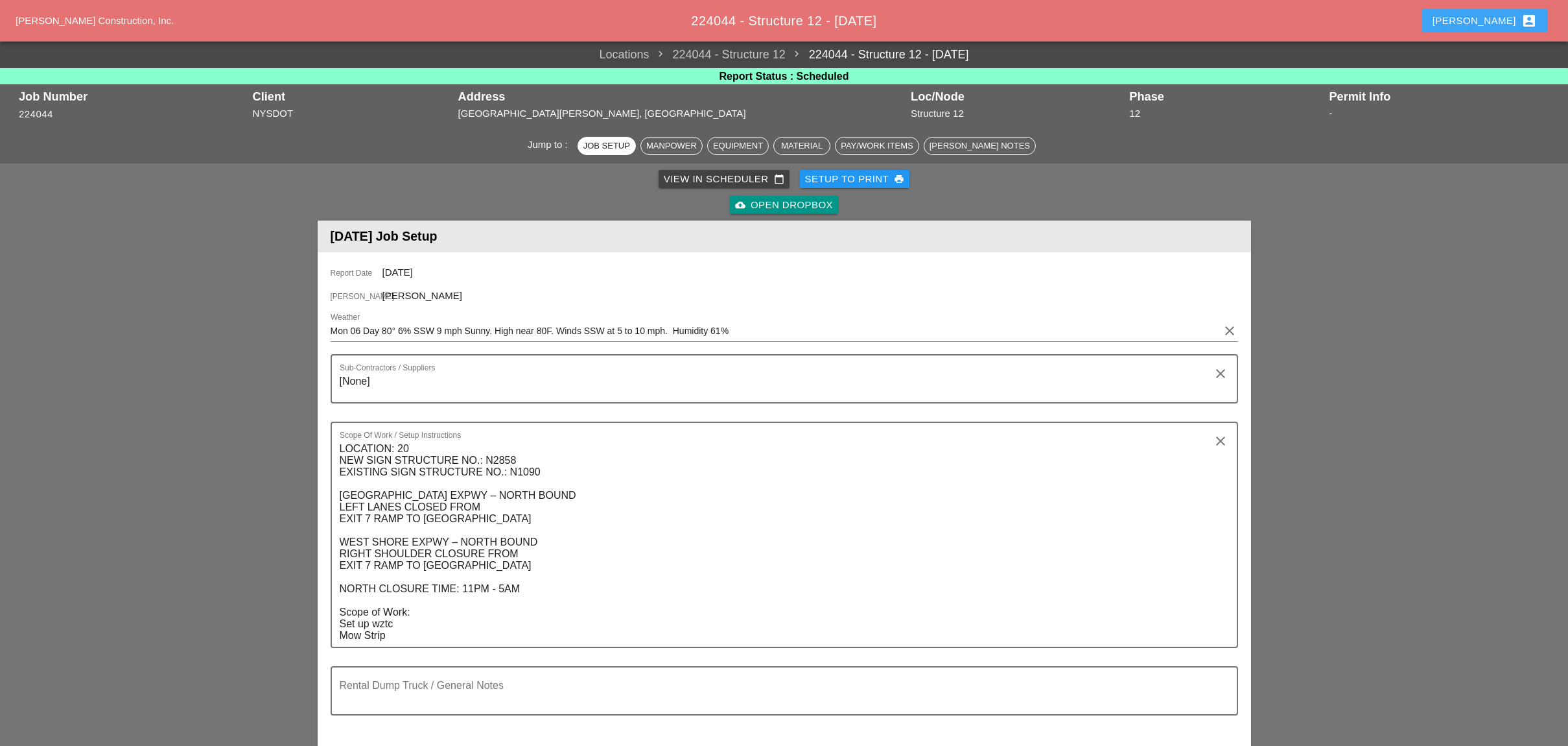
drag, startPoint x: 1499, startPoint y: 20, endPoint x: 1490, endPoint y: 40, distance: 21.9
click at [1499, 20] on div "Luca account_box" at bounding box center [1485, 21] width 105 height 16
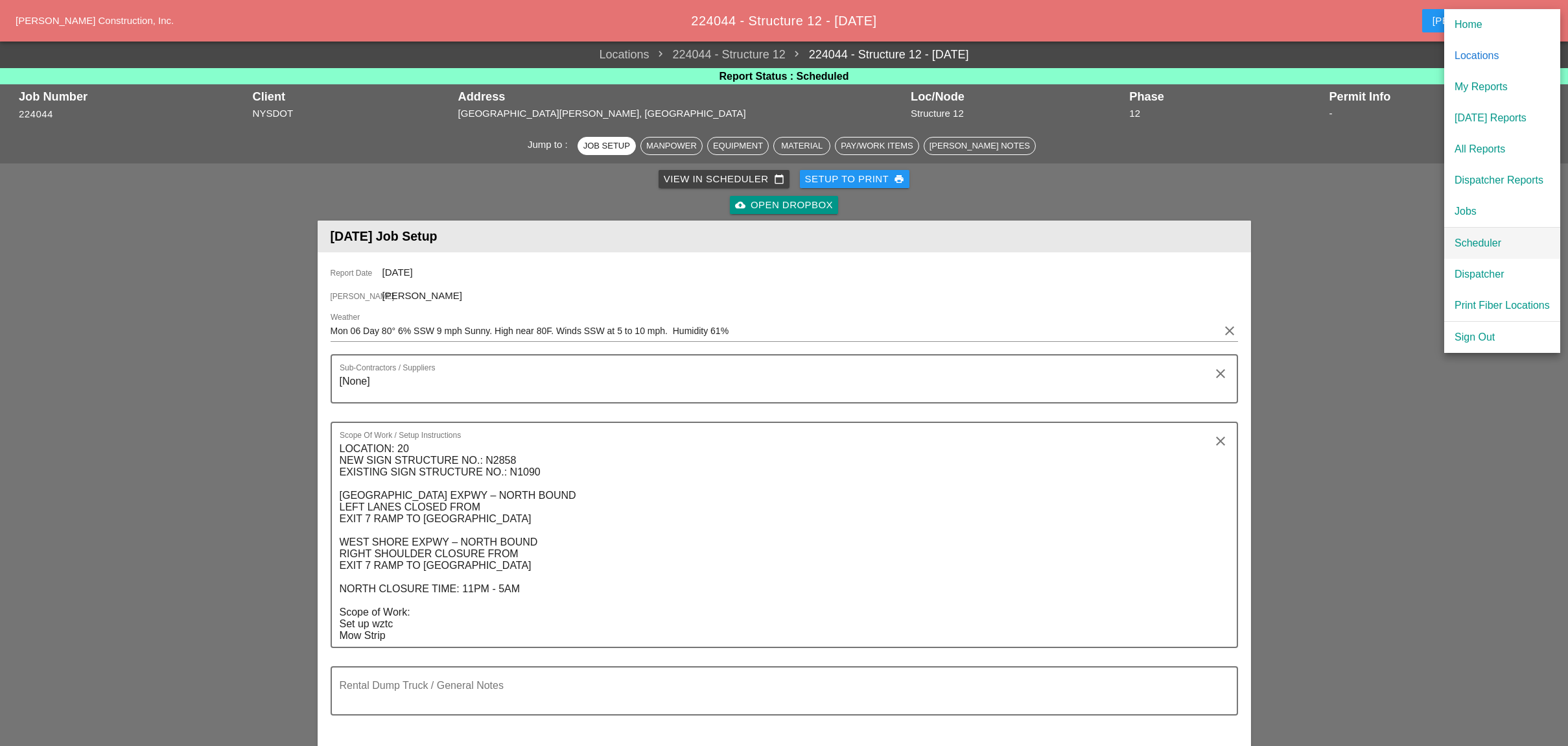
click at [1474, 239] on div "Scheduler" at bounding box center [1502, 243] width 96 height 16
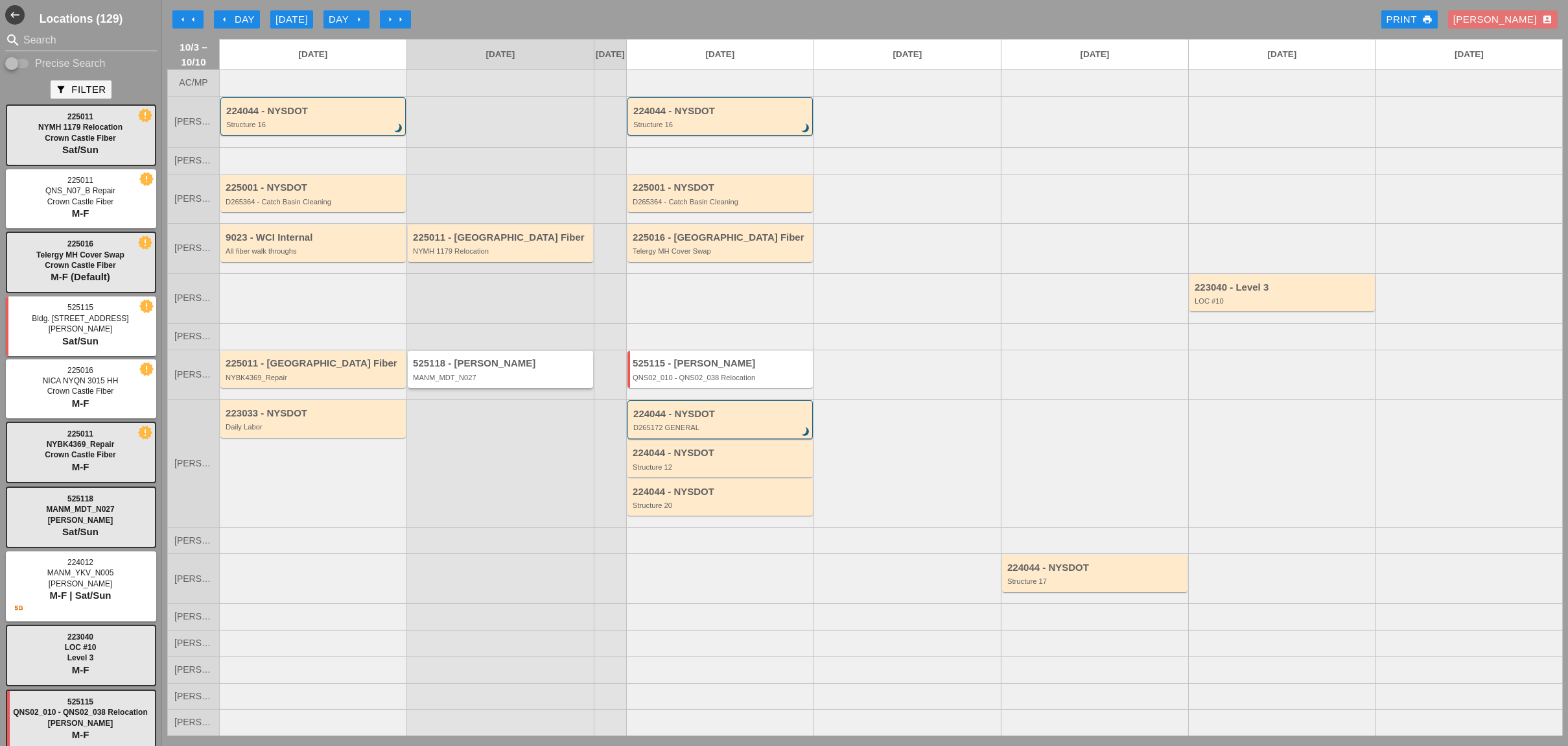
click at [488, 380] on div "MANM_MDT_N027" at bounding box center [501, 377] width 177 height 7
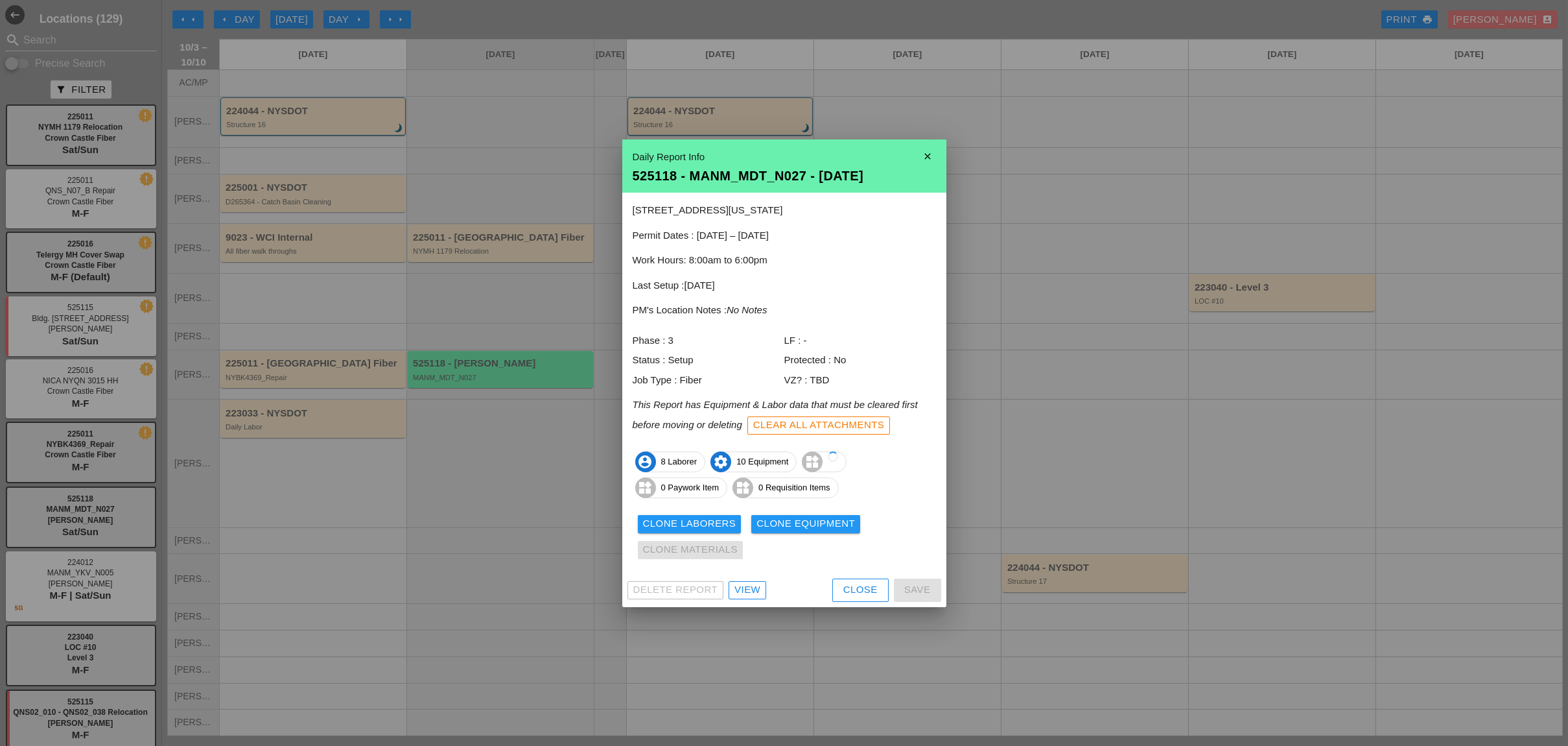
click at [501, 240] on div at bounding box center [784, 373] width 1568 height 746
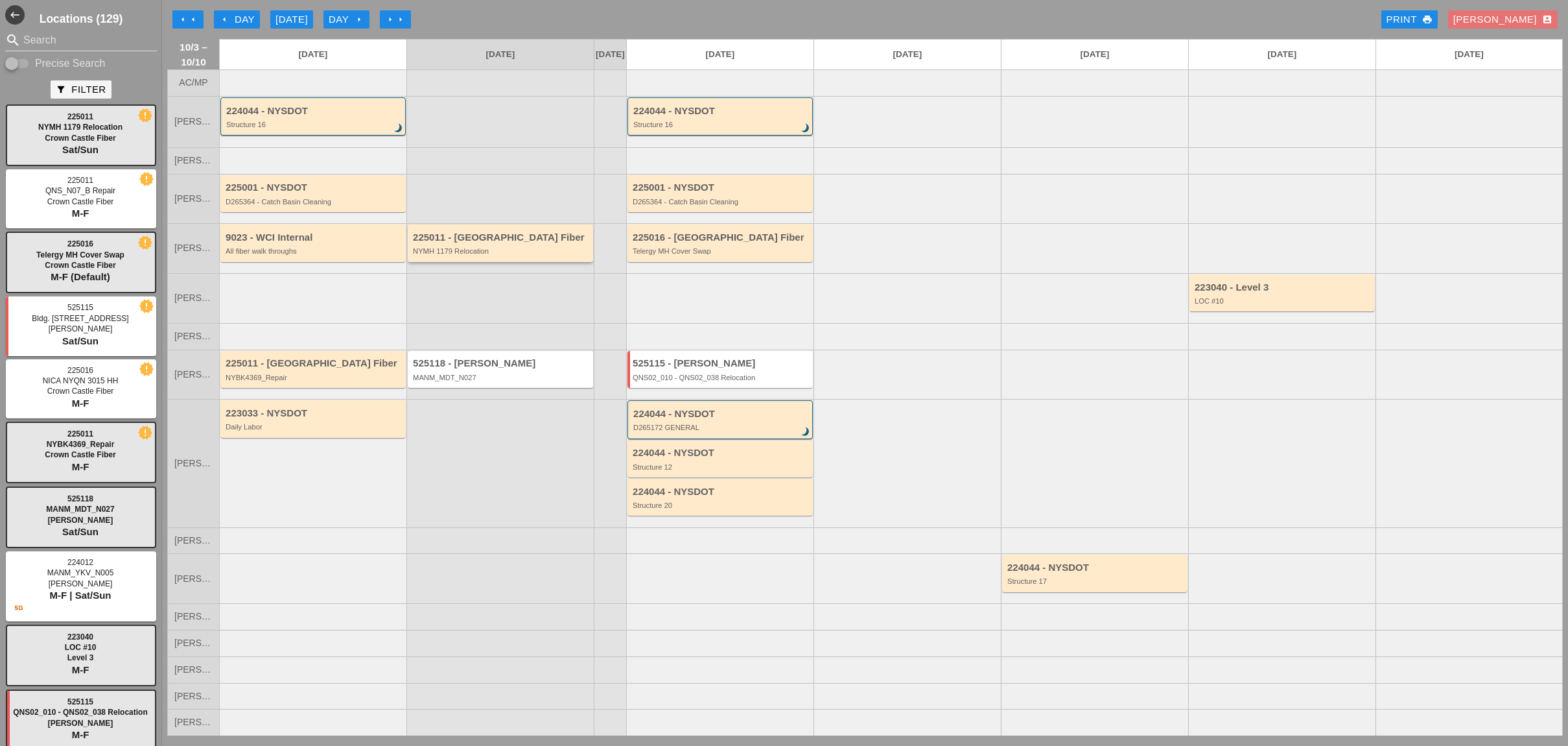
click at [513, 255] on div "NYMH 1179 Relocation" at bounding box center [501, 250] width 177 height 7
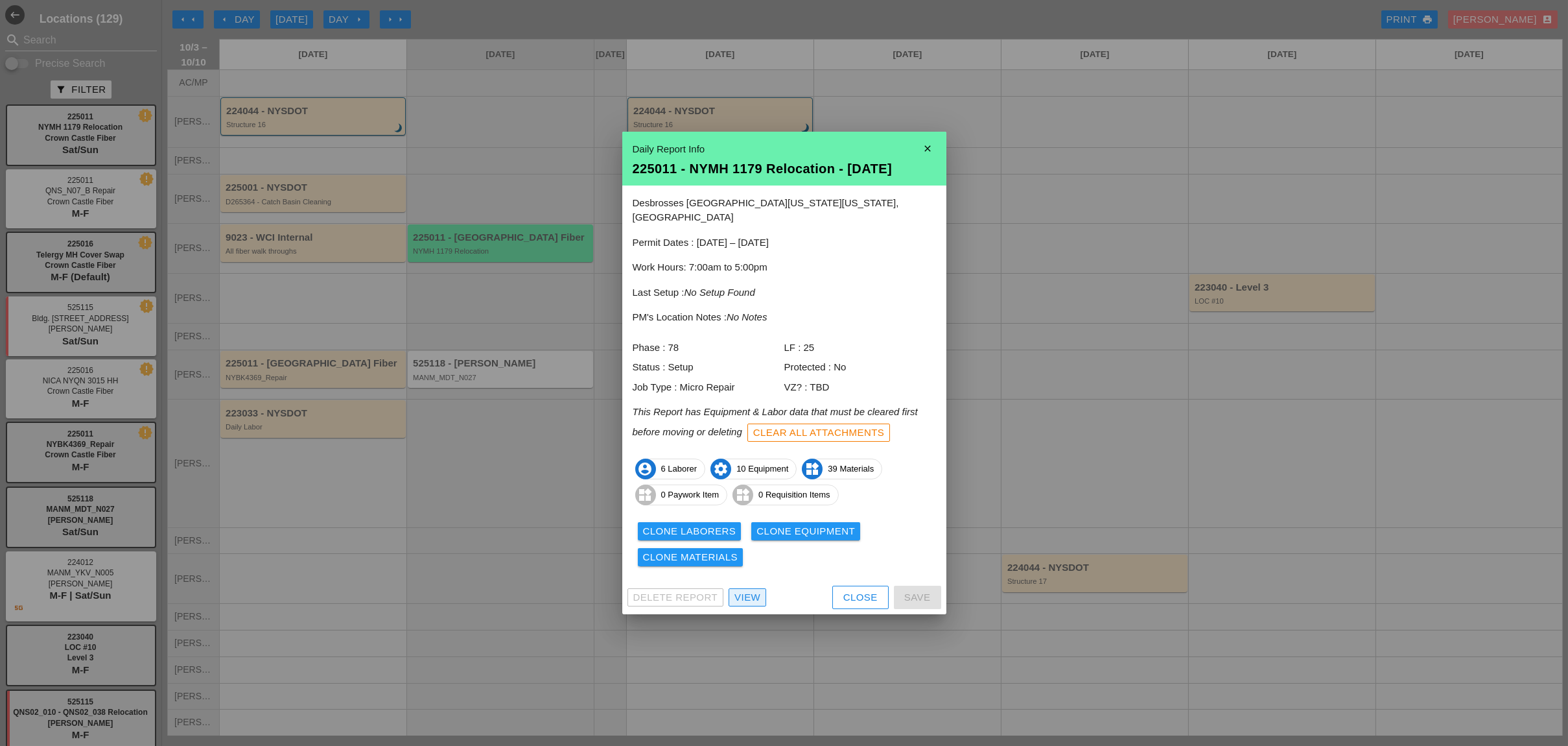
drag, startPoint x: 742, startPoint y: 589, endPoint x: 709, endPoint y: 554, distance: 48.1
click at [742, 590] on div "View" at bounding box center [746, 597] width 26 height 15
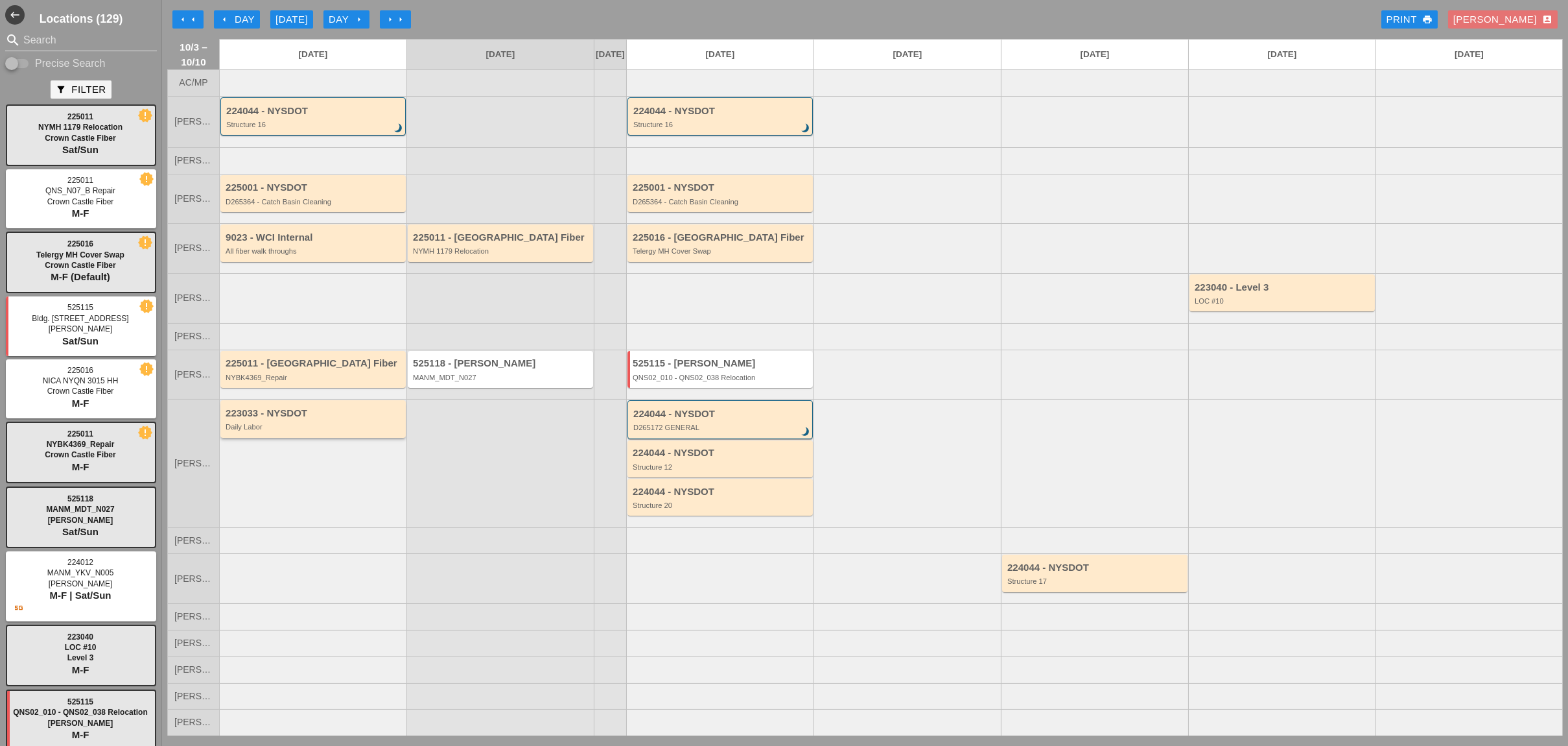
click at [280, 428] on div "Daily Labor" at bounding box center [313, 426] width 177 height 7
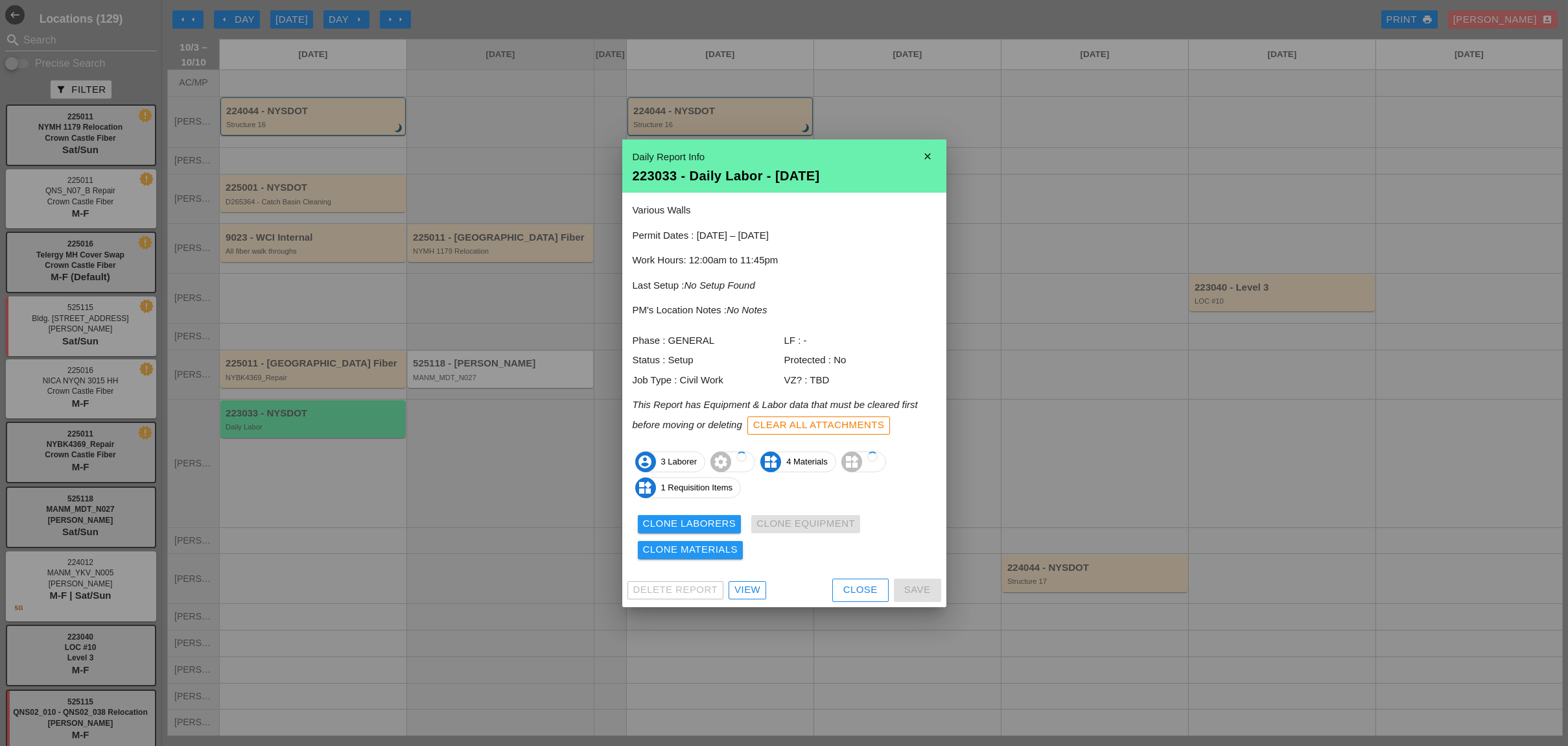
click at [743, 578] on div "Delete Report View Close Save" at bounding box center [784, 590] width 324 height 34
click at [742, 584] on div "View" at bounding box center [746, 590] width 26 height 15
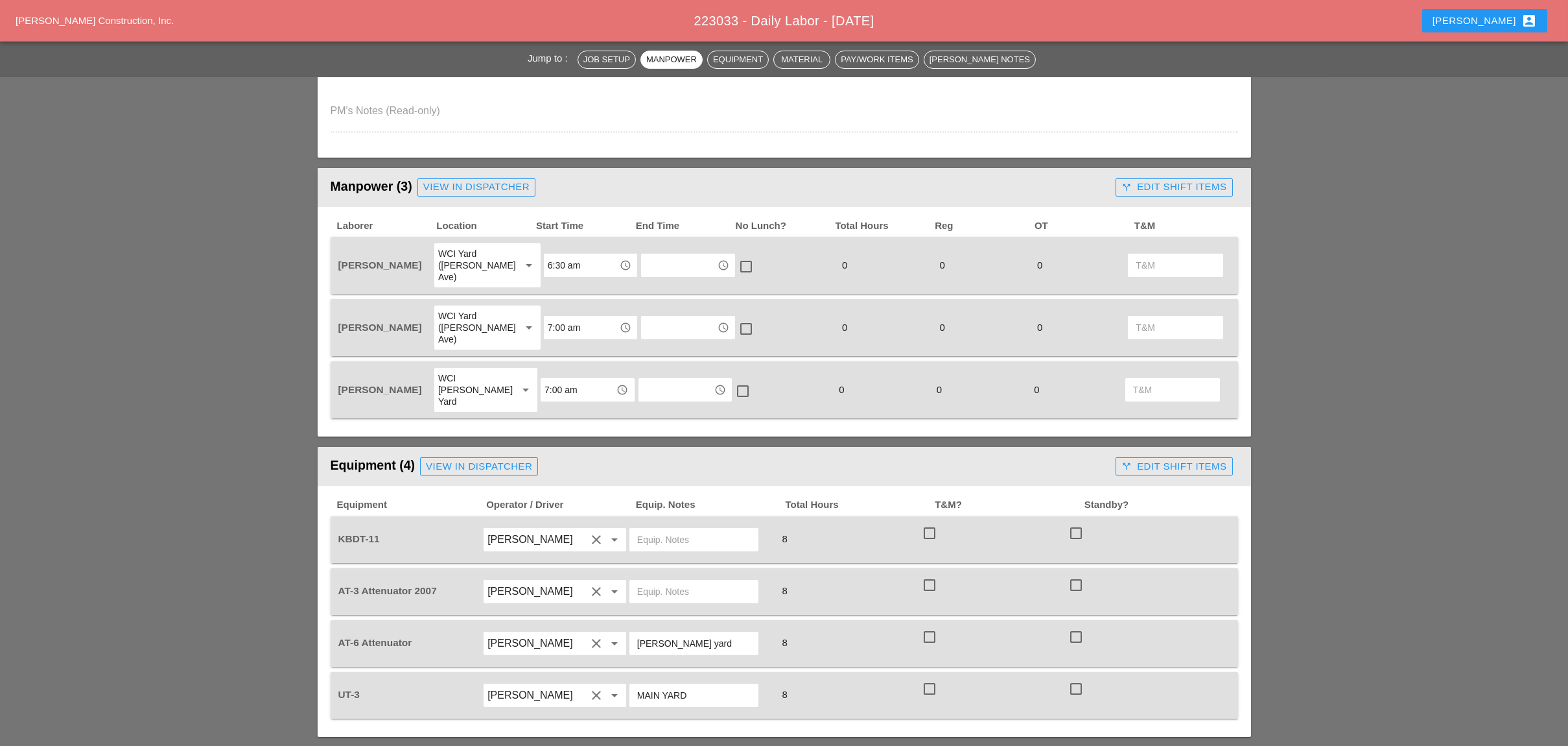
scroll to position [605, 0]
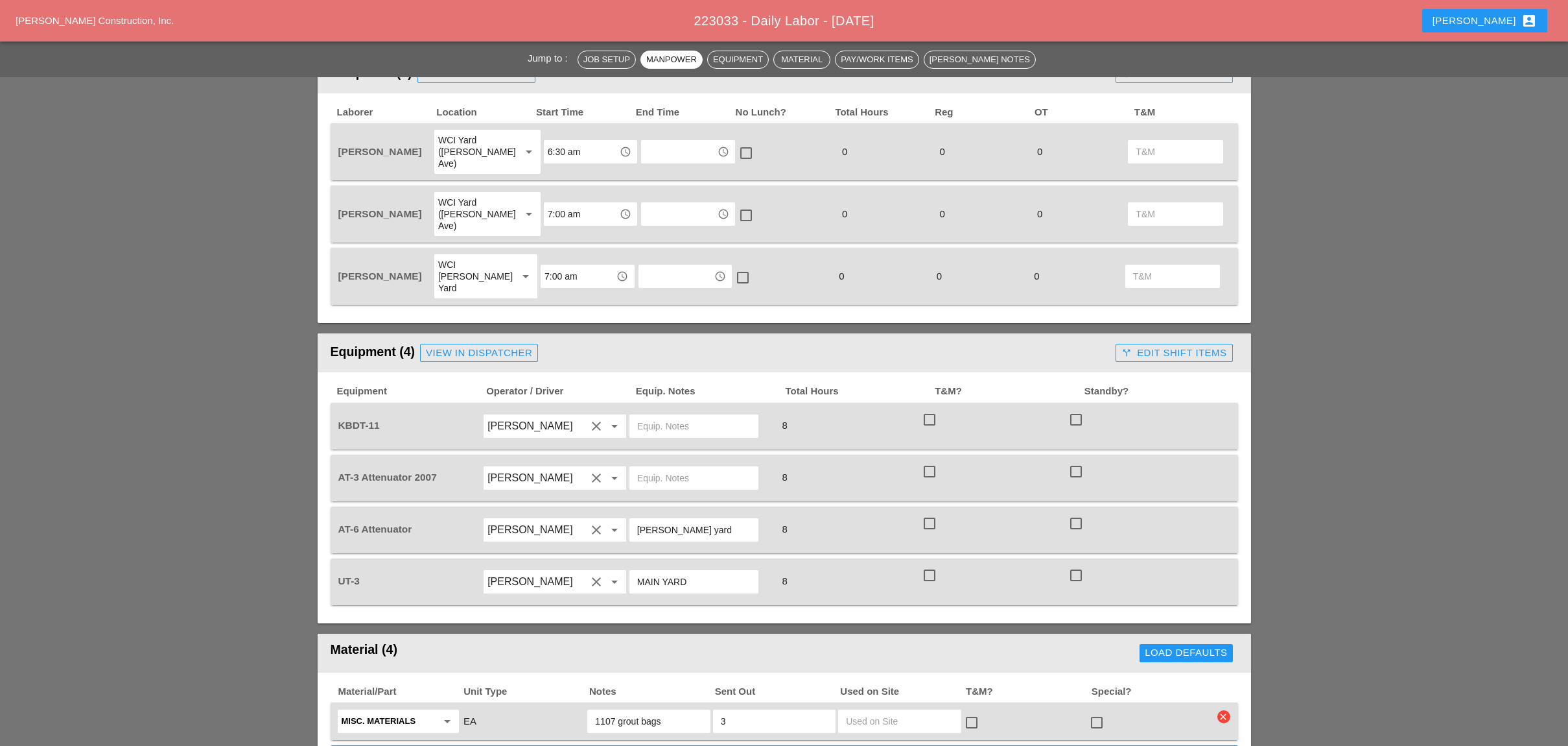
drag, startPoint x: 700, startPoint y: 487, endPoint x: 627, endPoint y: 487, distance: 73.0
click at [628, 512] on div "[PERSON_NAME] yard" at bounding box center [701, 530] width 147 height 36
click at [666, 468] on input "text" at bounding box center [694, 478] width 114 height 21
paste input "[PERSON_NAME] yard"
type input "[PERSON_NAME] yard"
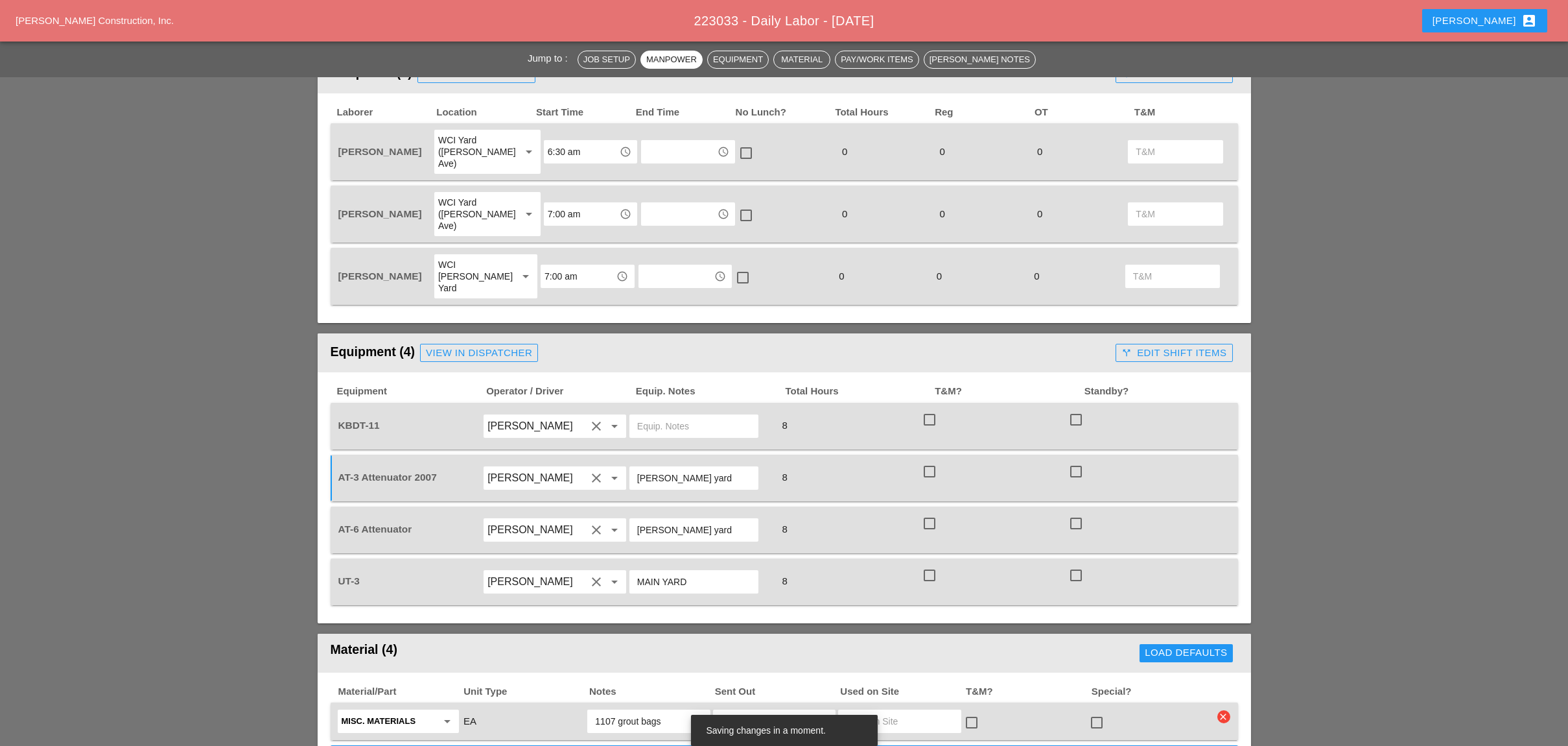
click at [661, 416] on input "text" at bounding box center [694, 426] width 114 height 21
type input "n"
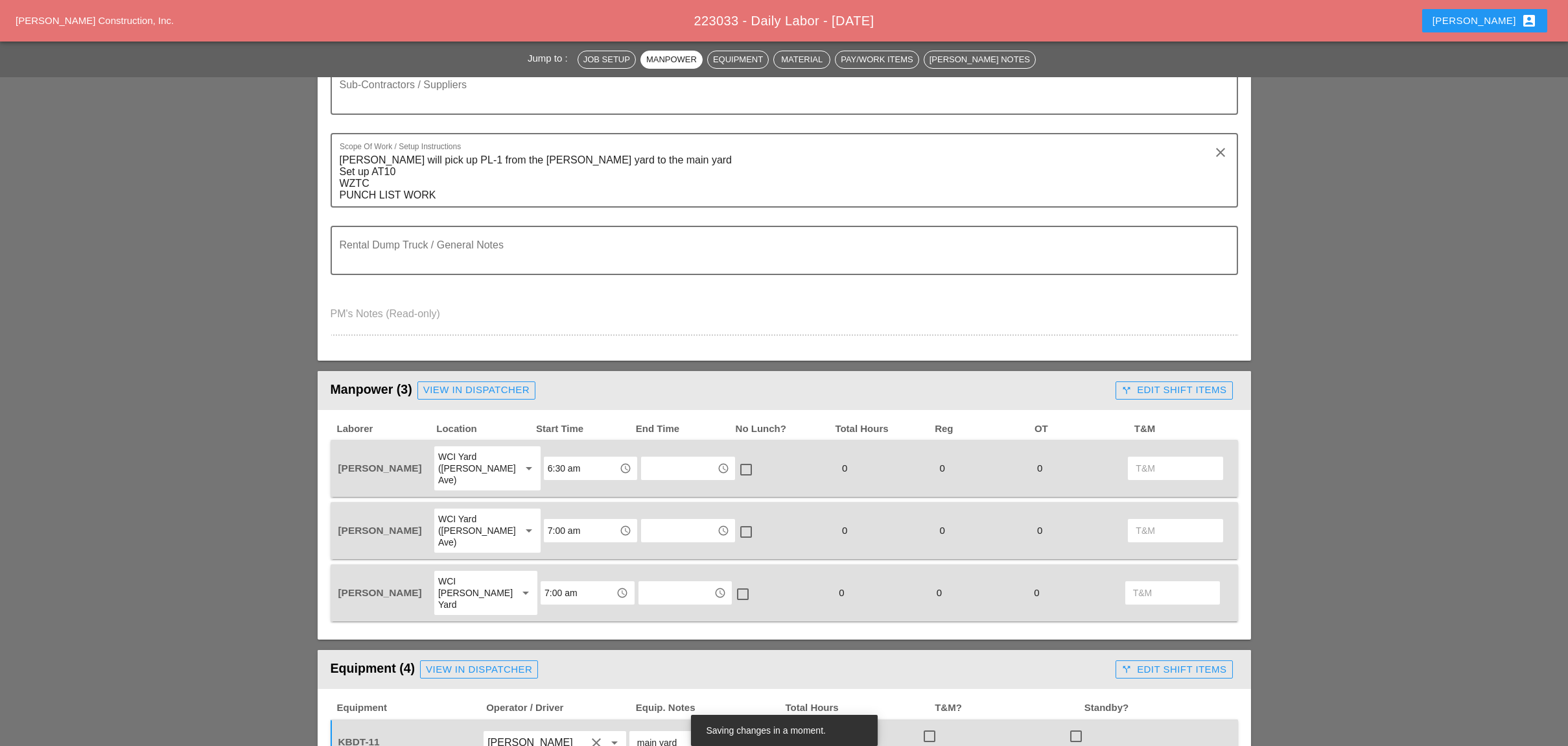
scroll to position [346, 0]
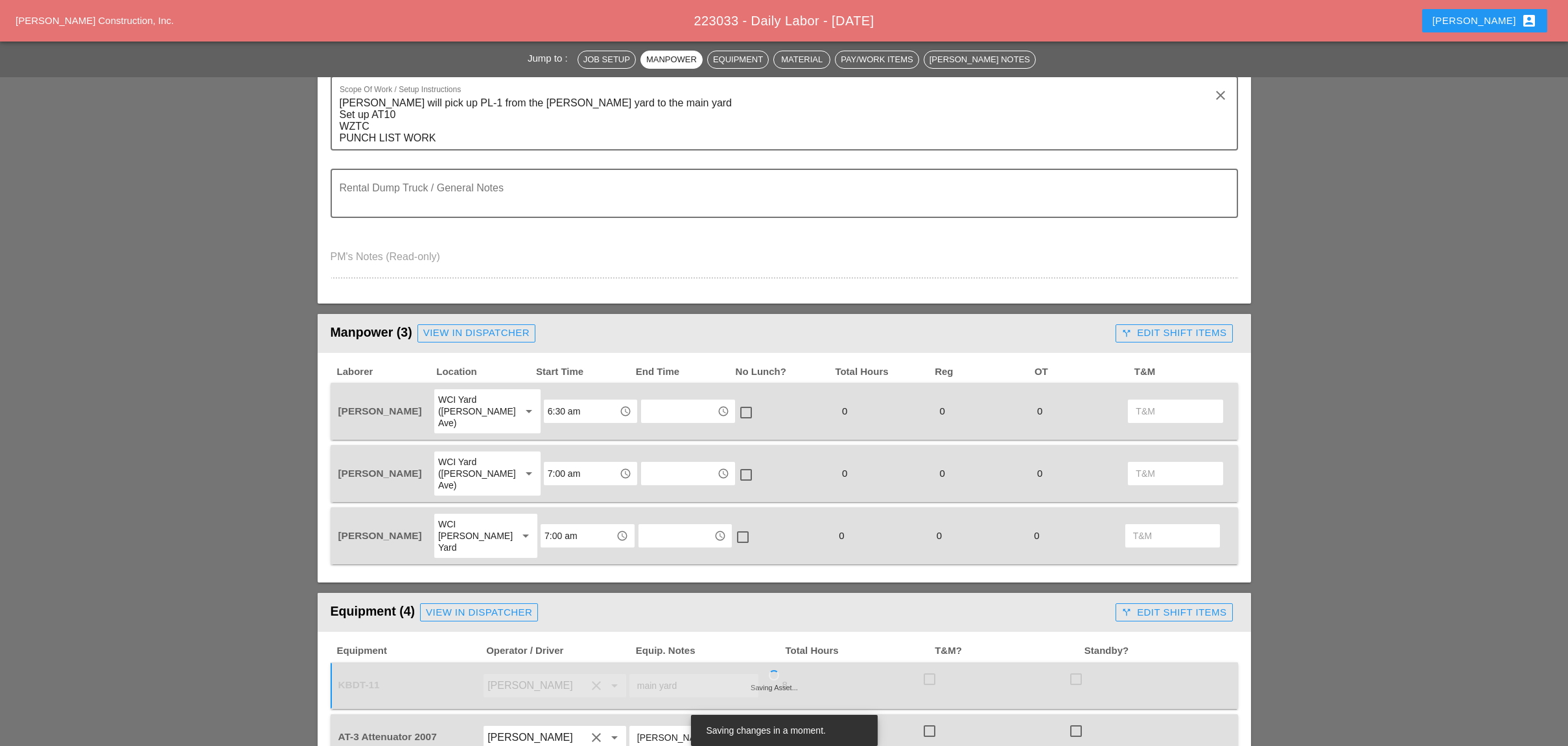
type input "main yard"
click at [501, 336] on link "View in Dispatcher" at bounding box center [476, 333] width 118 height 18
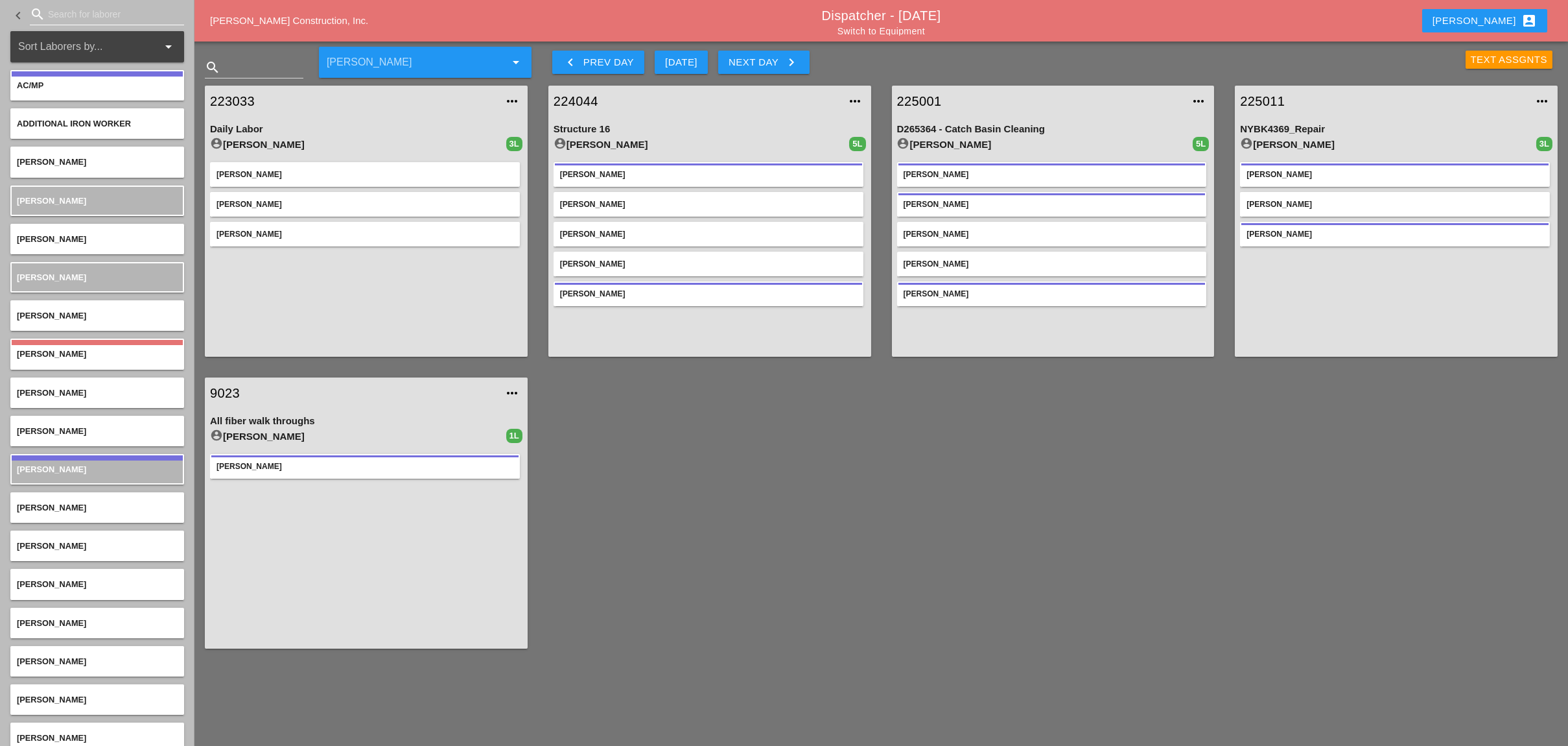
click at [65, 17] on input "Search for laborer" at bounding box center [106, 14] width 118 height 21
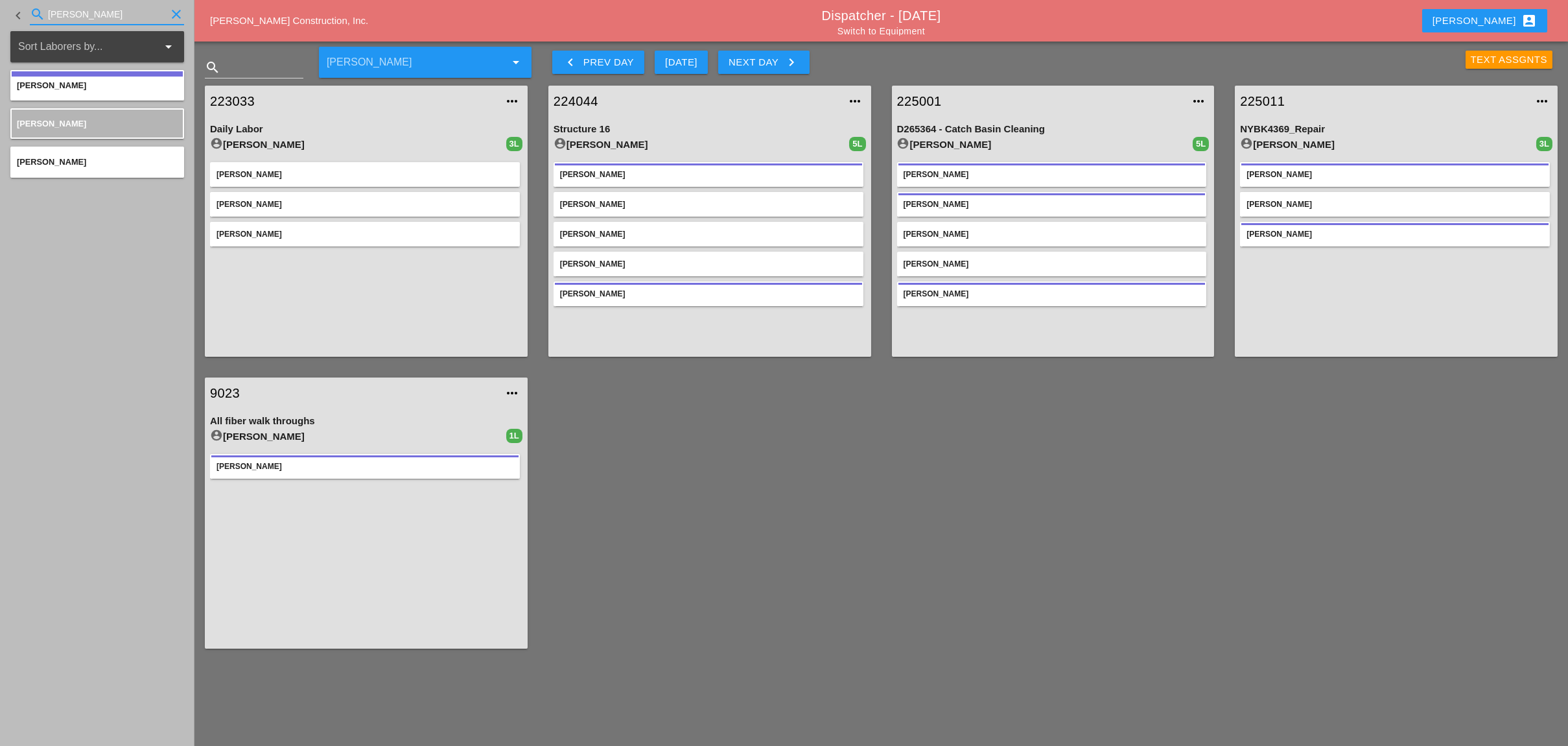
type input "luca"
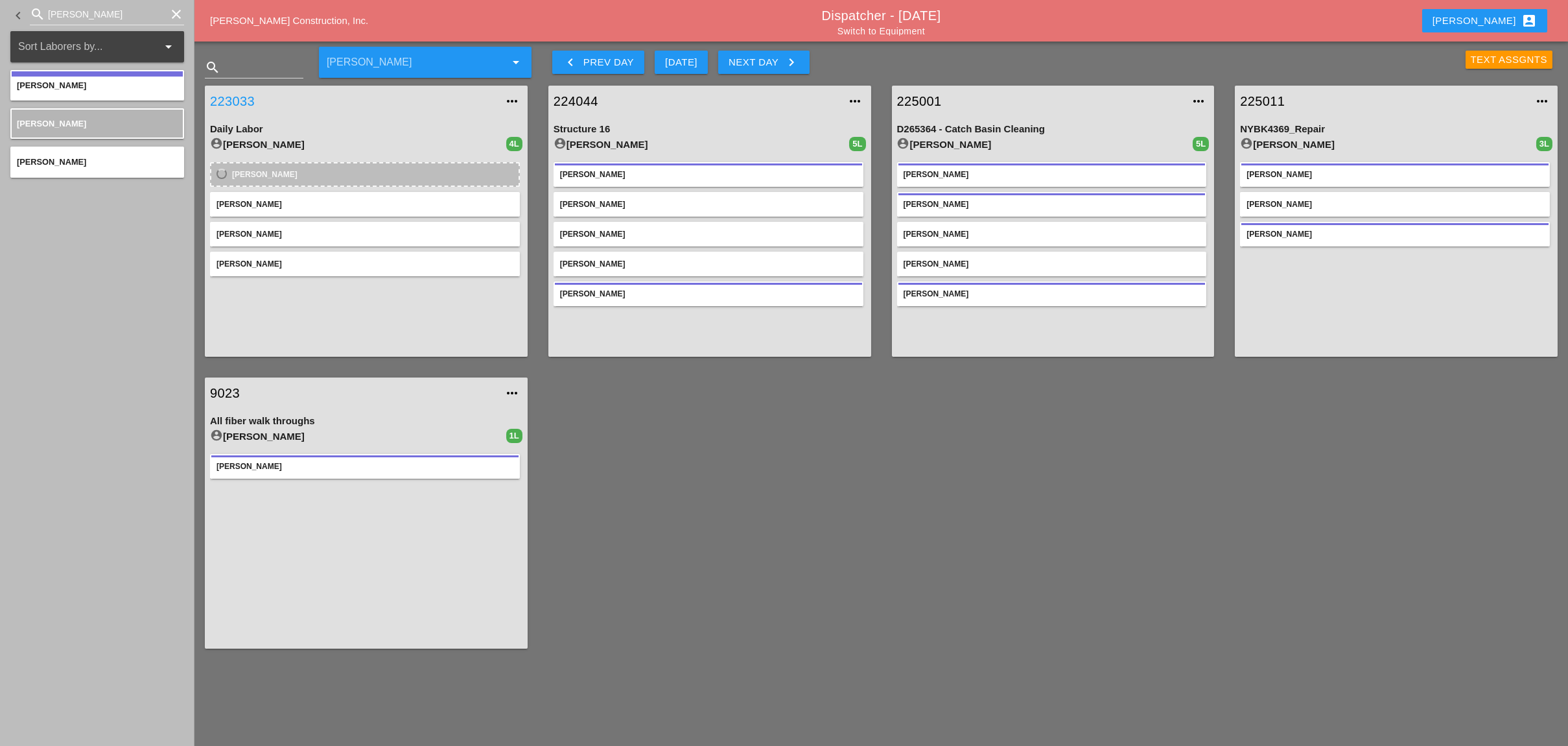
click at [241, 100] on link "223033" at bounding box center [353, 102] width 286 height 20
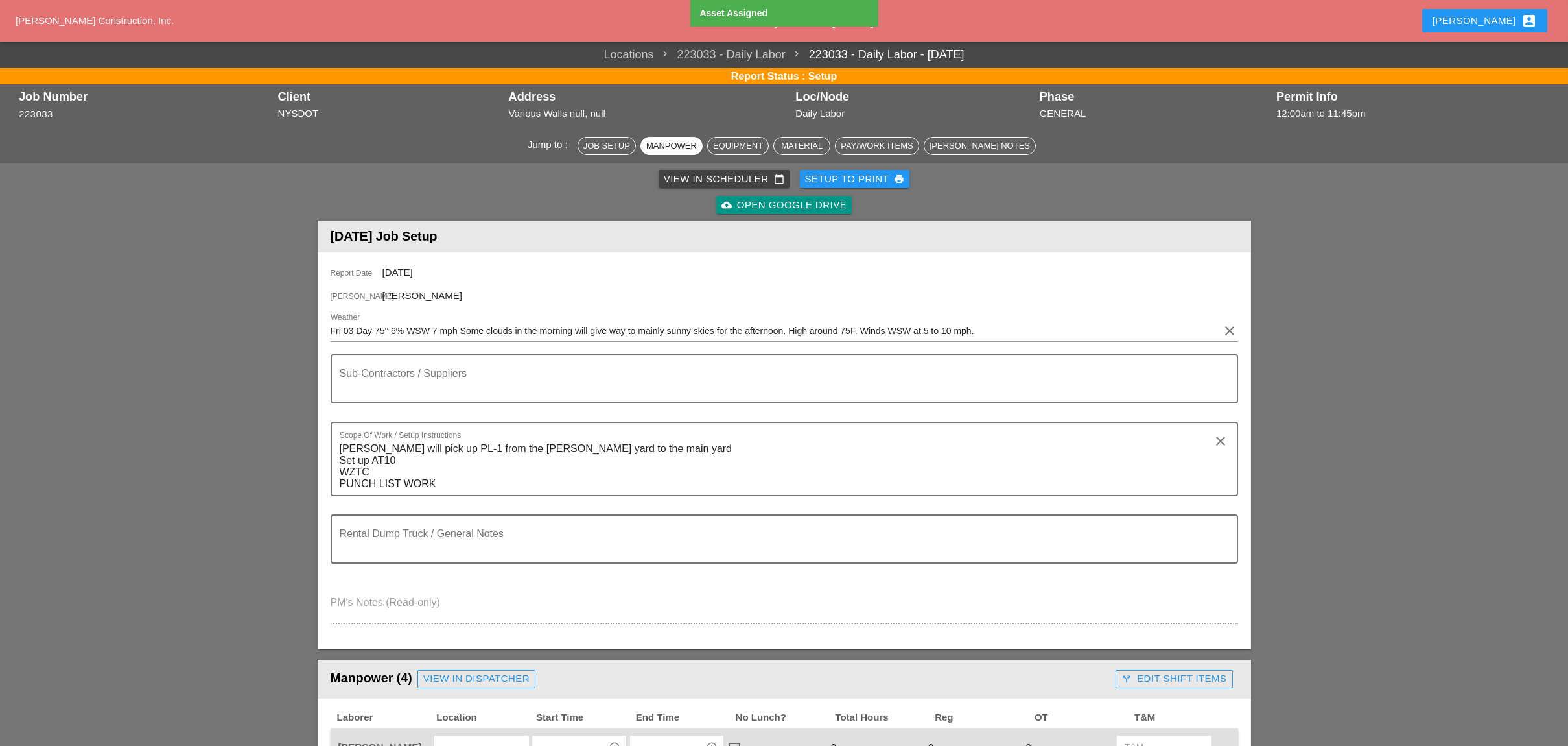
scroll to position [346, 0]
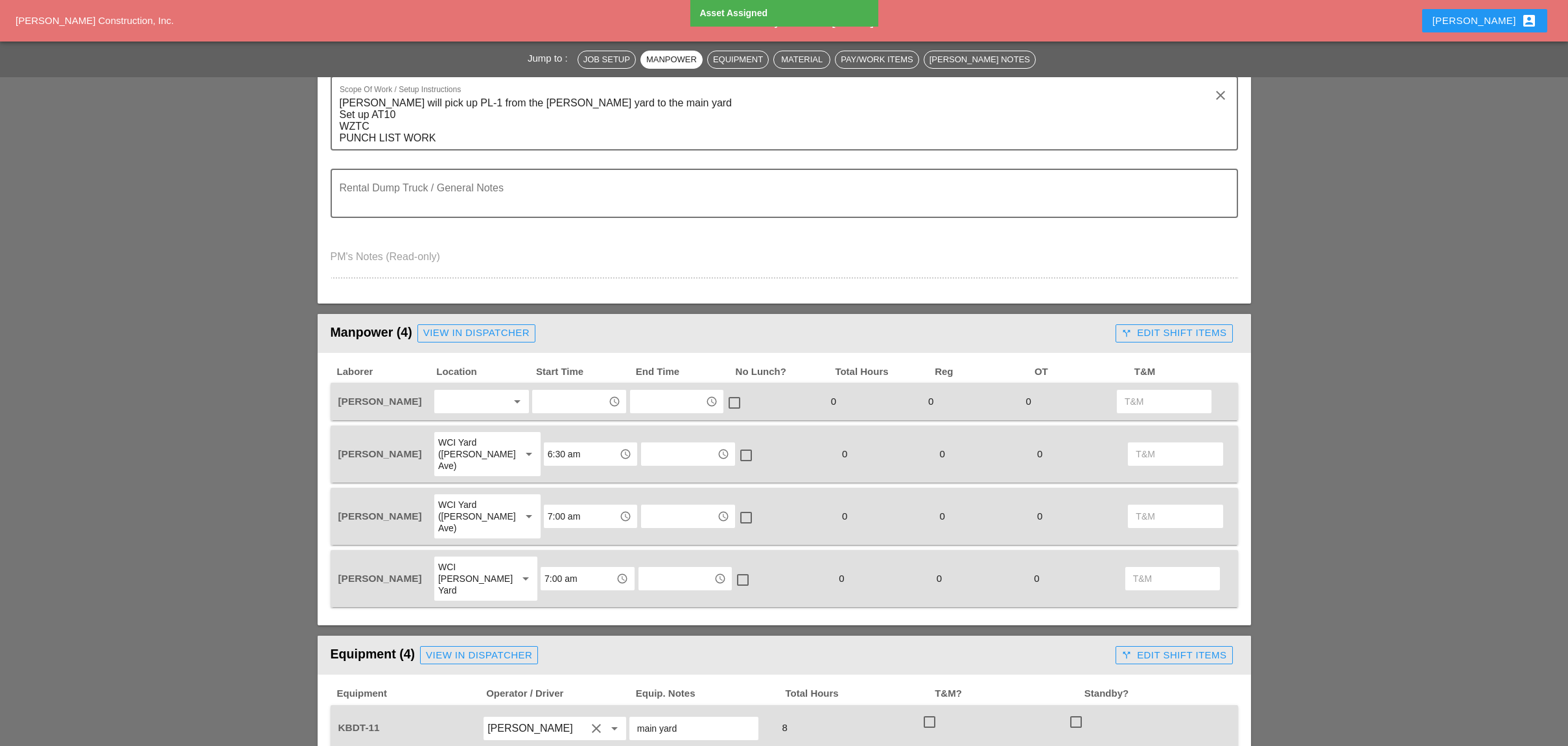
click at [470, 391] on div at bounding box center [472, 401] width 68 height 21
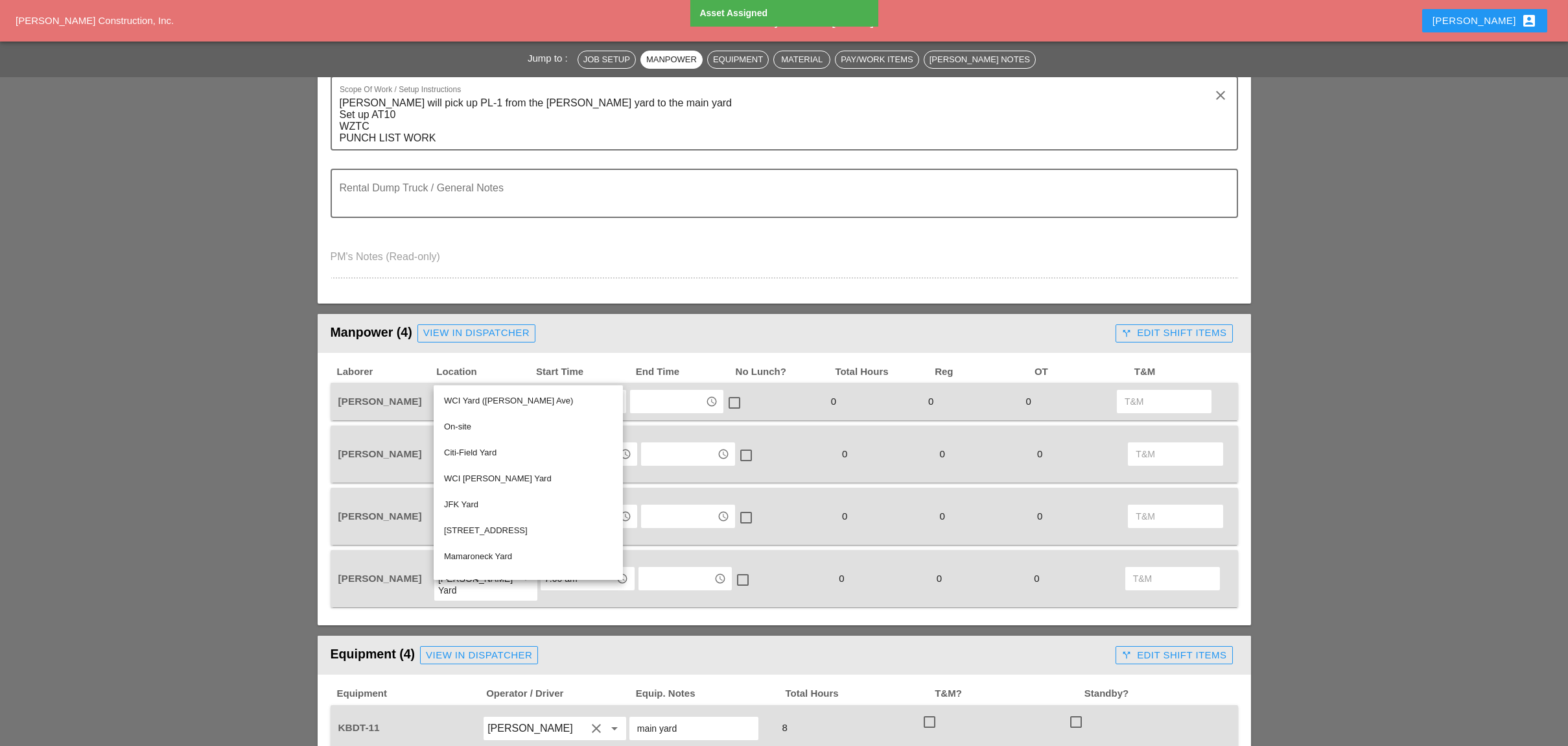
drag, startPoint x: 483, startPoint y: 398, endPoint x: 525, endPoint y: 409, distance: 43.4
click at [488, 401] on div "WCI Yard ([PERSON_NAME] Ave)" at bounding box center [528, 400] width 168 height 16
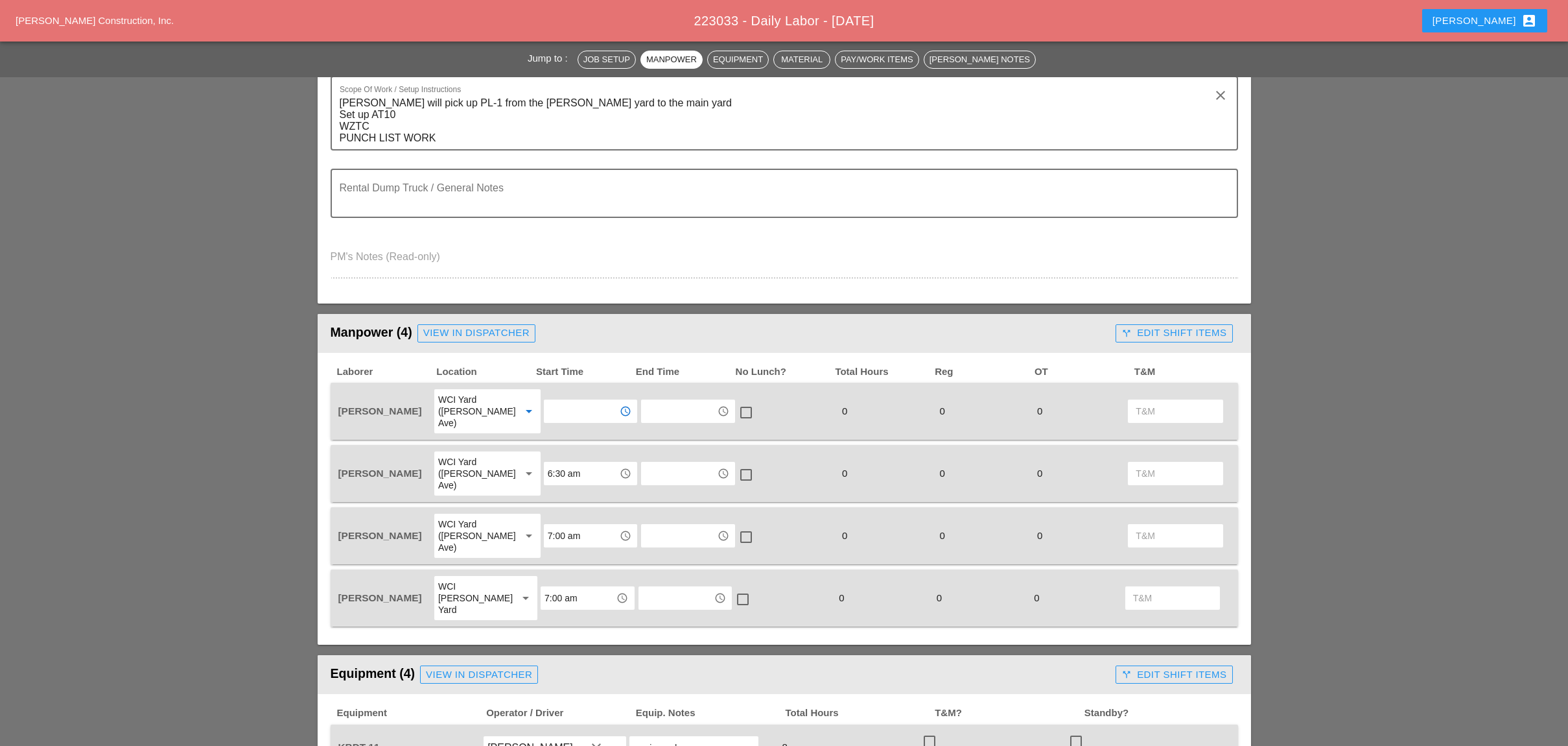
click at [562, 408] on input "text" at bounding box center [582, 411] width 68 height 21
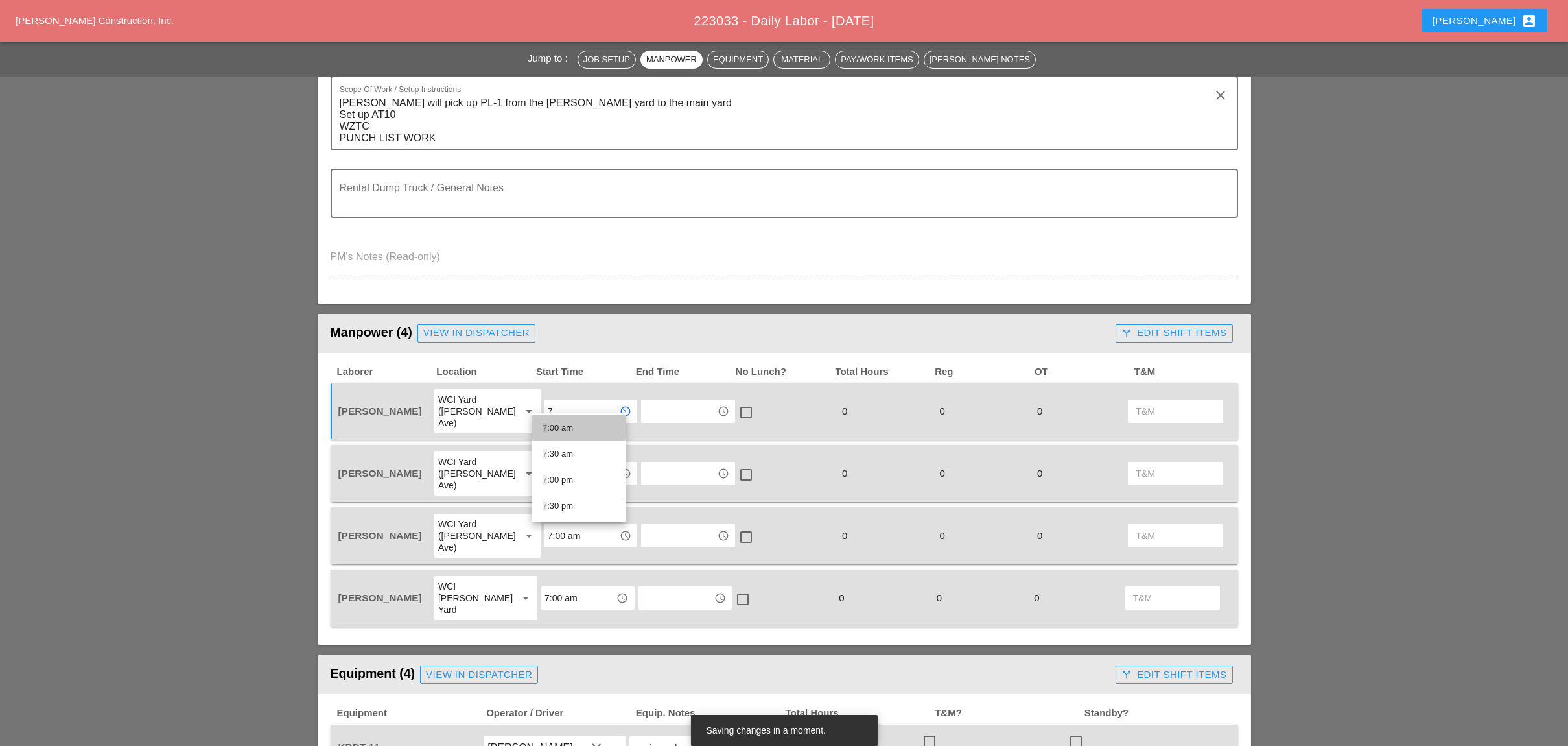
drag, startPoint x: 563, startPoint y: 423, endPoint x: 630, endPoint y: 425, distance: 67.0
click at [563, 423] on div "7 :00 am" at bounding box center [579, 427] width 73 height 16
type input "7:00 am"
click at [656, 525] on input "text" at bounding box center [679, 535] width 68 height 21
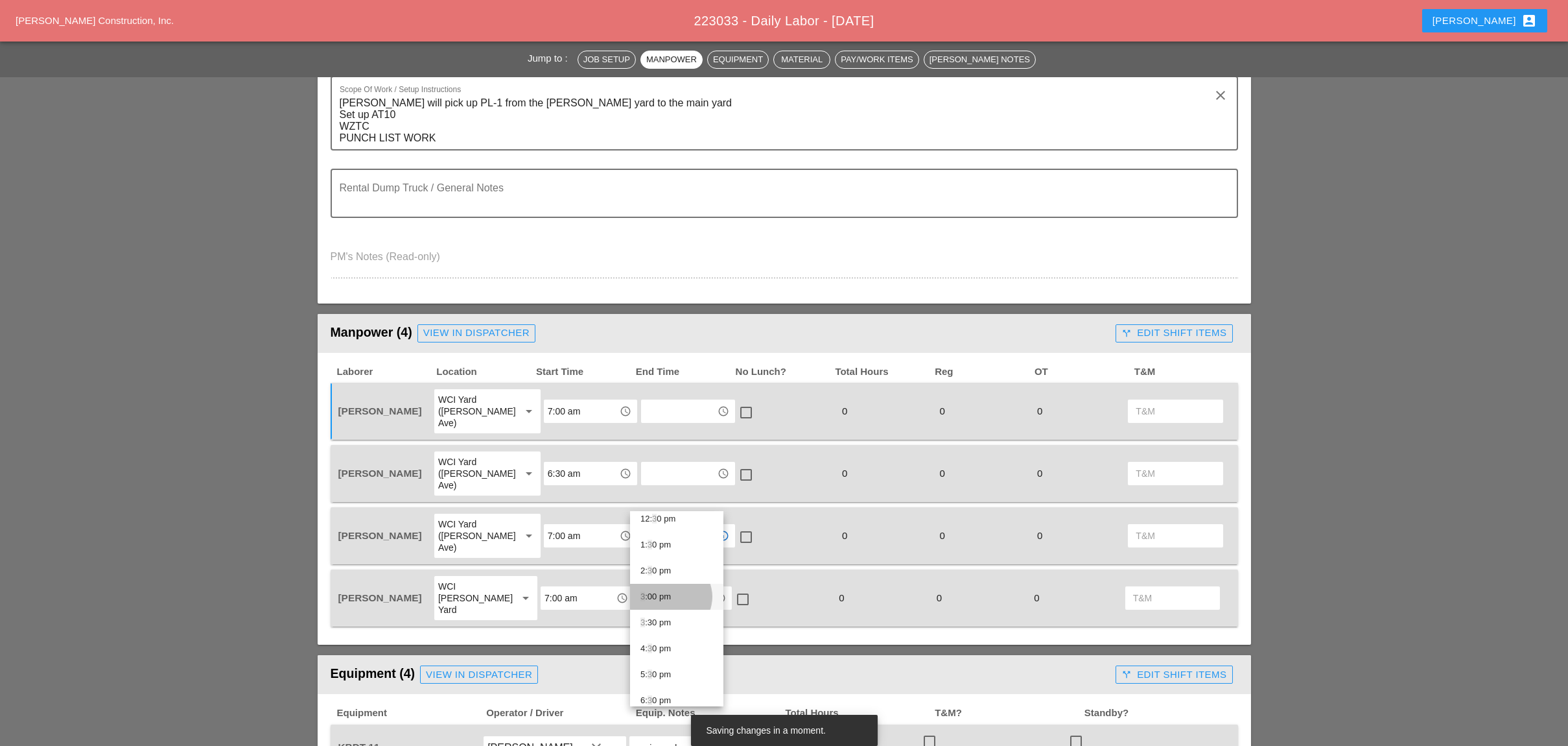
drag, startPoint x: 662, startPoint y: 592, endPoint x: 665, endPoint y: 555, distance: 37.1
click at [663, 592] on div "3 :00 pm" at bounding box center [676, 596] width 73 height 16
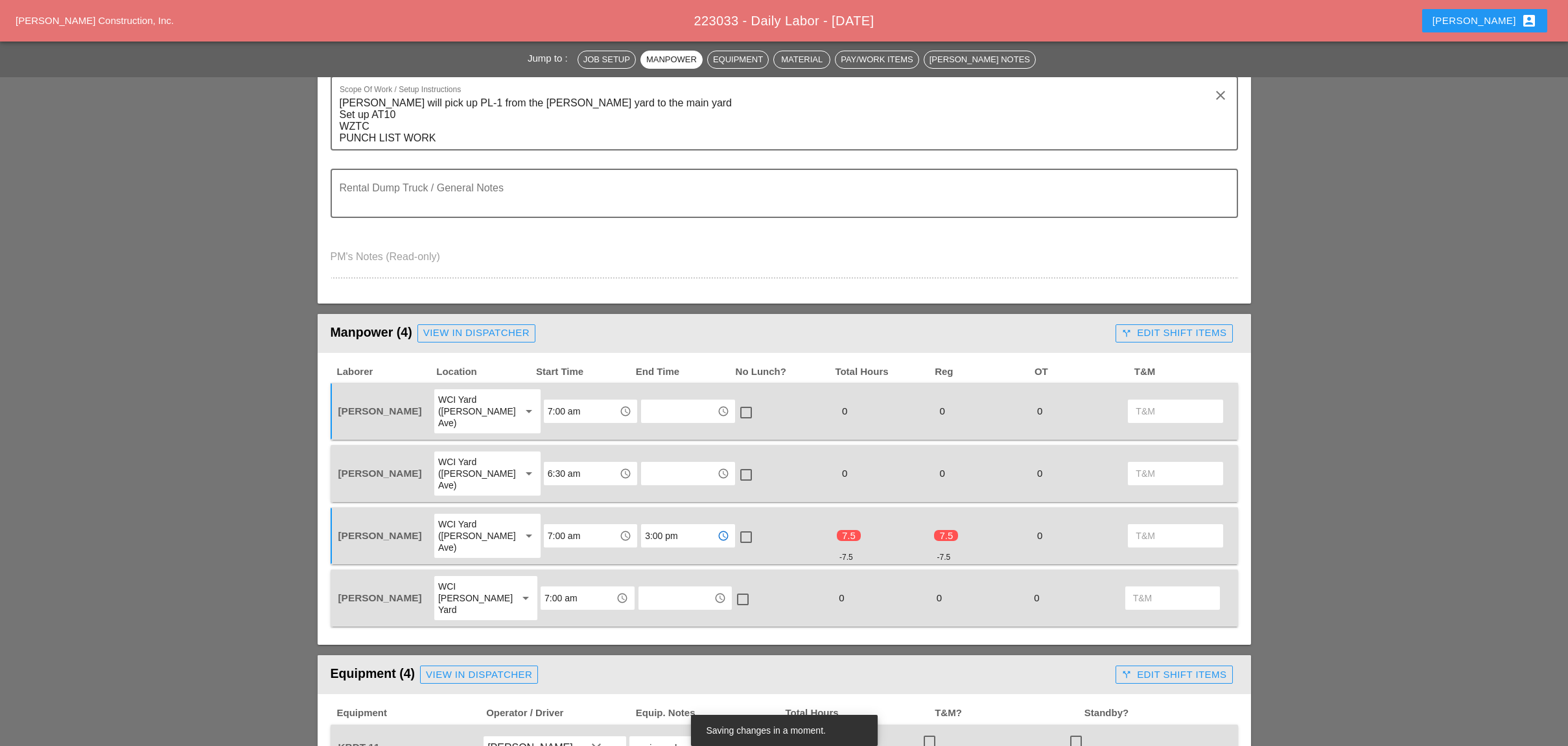
drag, startPoint x: 676, startPoint y: 501, endPoint x: 621, endPoint y: 498, distance: 55.1
click at [621, 512] on div "Freddie Rodas Torres WCI Yard (Provost Ave) arrow_drop_down 7:00 am access_time…" at bounding box center [775, 536] width 878 height 47
type input "3:00 pm"
click at [655, 588] on input "text" at bounding box center [676, 597] width 68 height 21
paste input "[PERSON_NAME] yard"
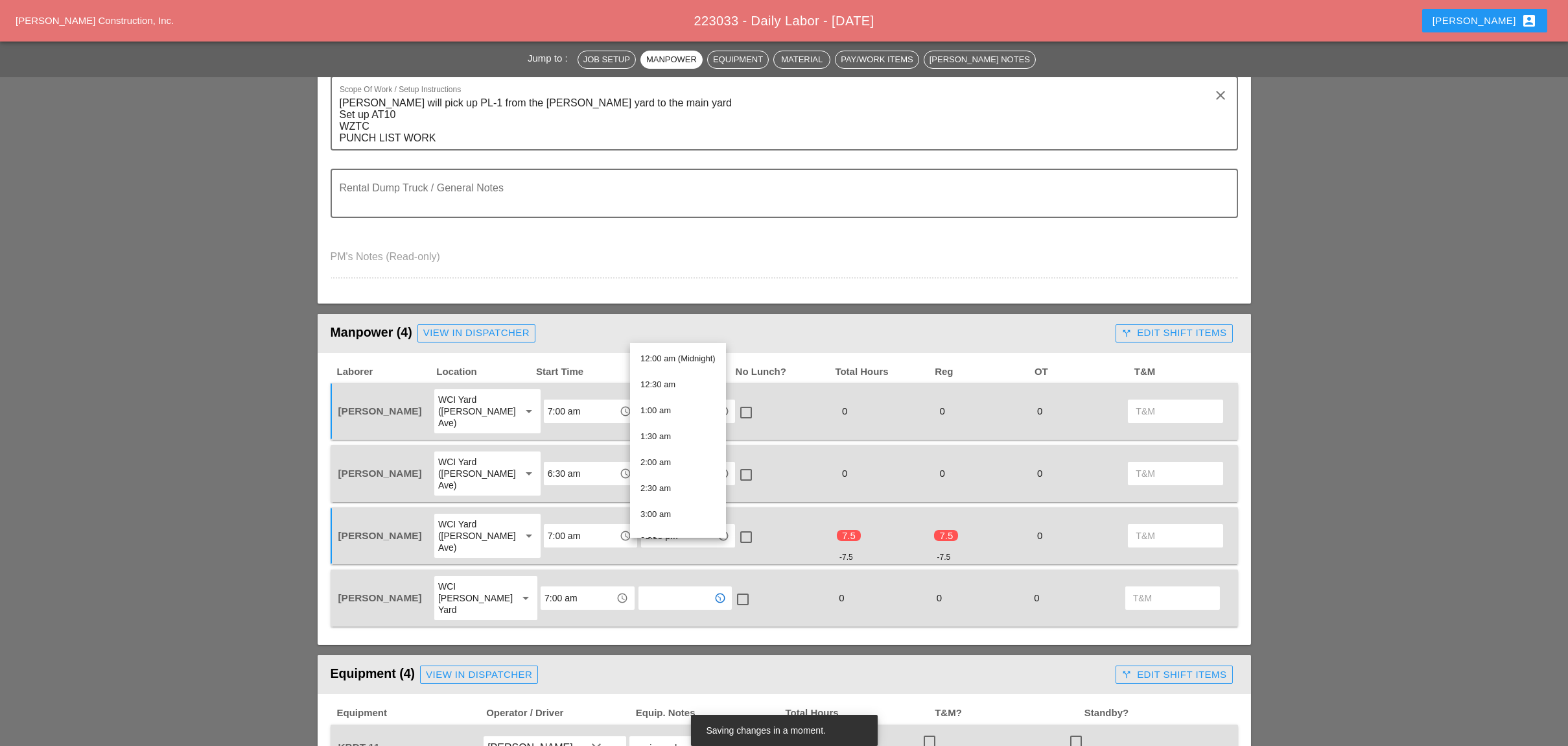
type input "[PERSON_NAME] yard"
drag, startPoint x: 691, startPoint y: 546, endPoint x: 628, endPoint y: 547, distance: 63.0
click at [637, 574] on div "Bruckner yard access_time" at bounding box center [685, 597] width 97 height 47
click at [676, 525] on input "3:00 pm" at bounding box center [679, 535] width 68 height 21
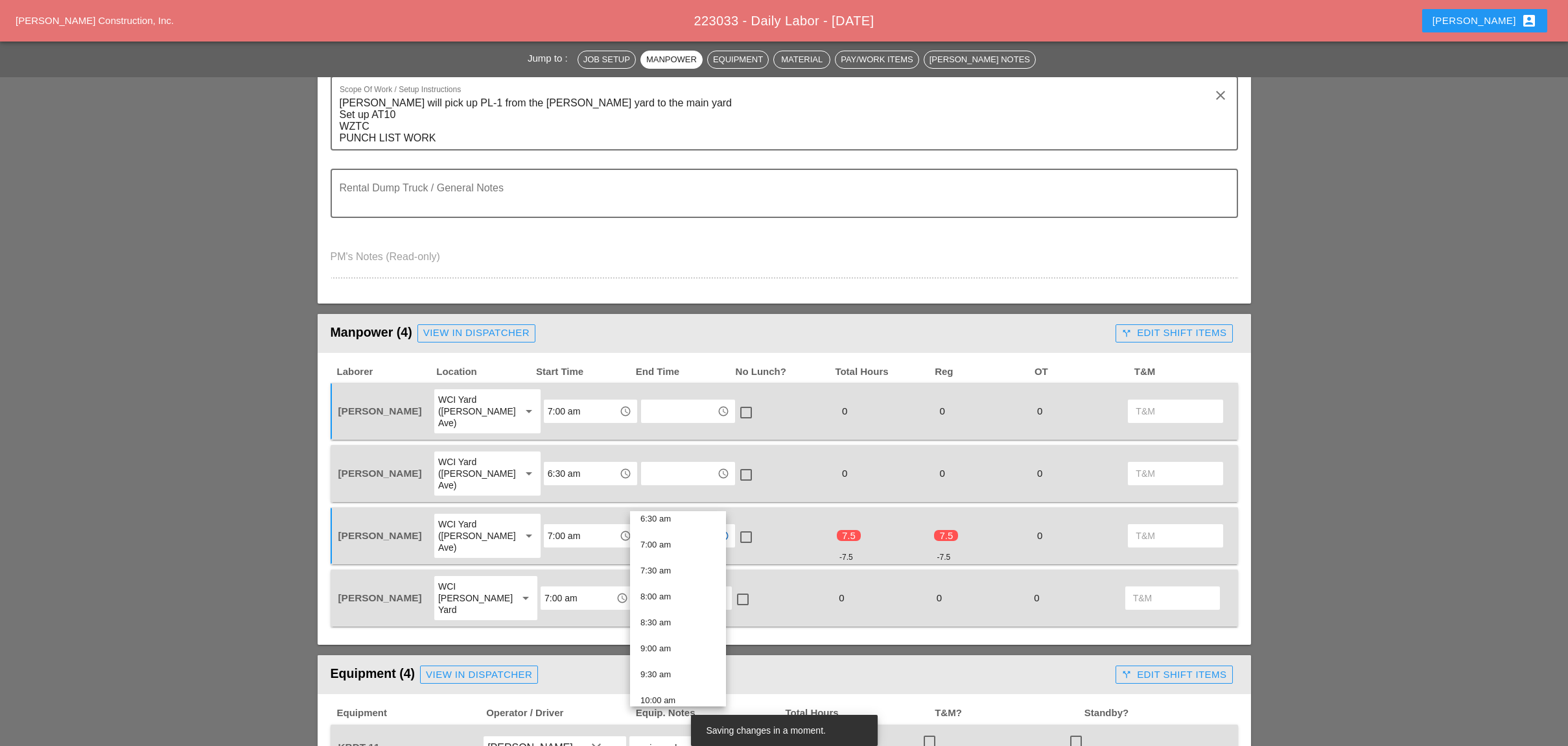
click at [676, 525] on input "3:00 pm" at bounding box center [679, 535] width 68 height 21
click at [676, 463] on input "text" at bounding box center [679, 473] width 68 height 21
paste input "3:00 pm"
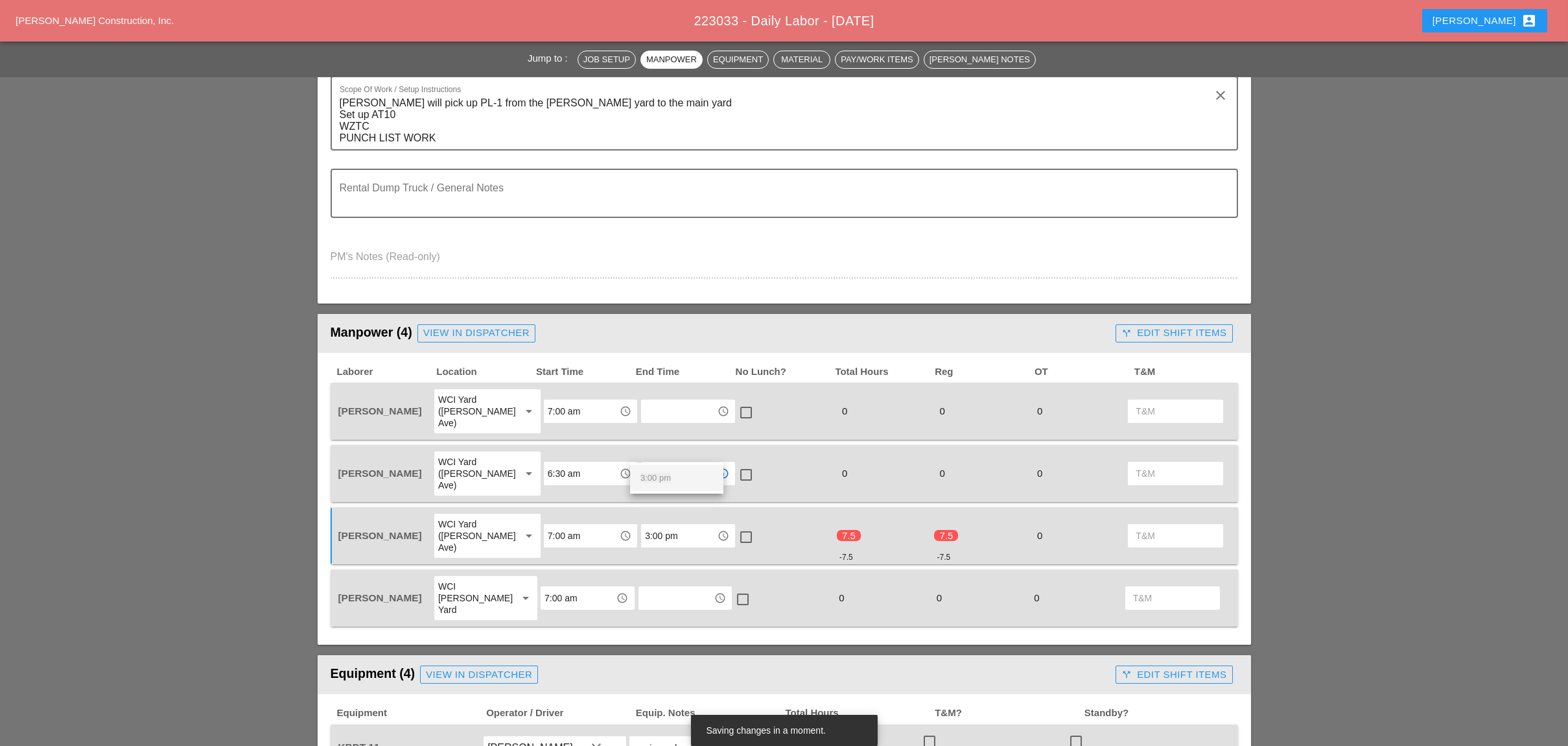
click at [666, 477] on span "3:00 pm" at bounding box center [655, 478] width 31 height 10
type input "3:00 pm"
click at [669, 588] on input "text" at bounding box center [676, 597] width 68 height 21
paste input "3:00 pm"
click at [666, 574] on span "3:00 pm" at bounding box center [655, 577] width 31 height 10
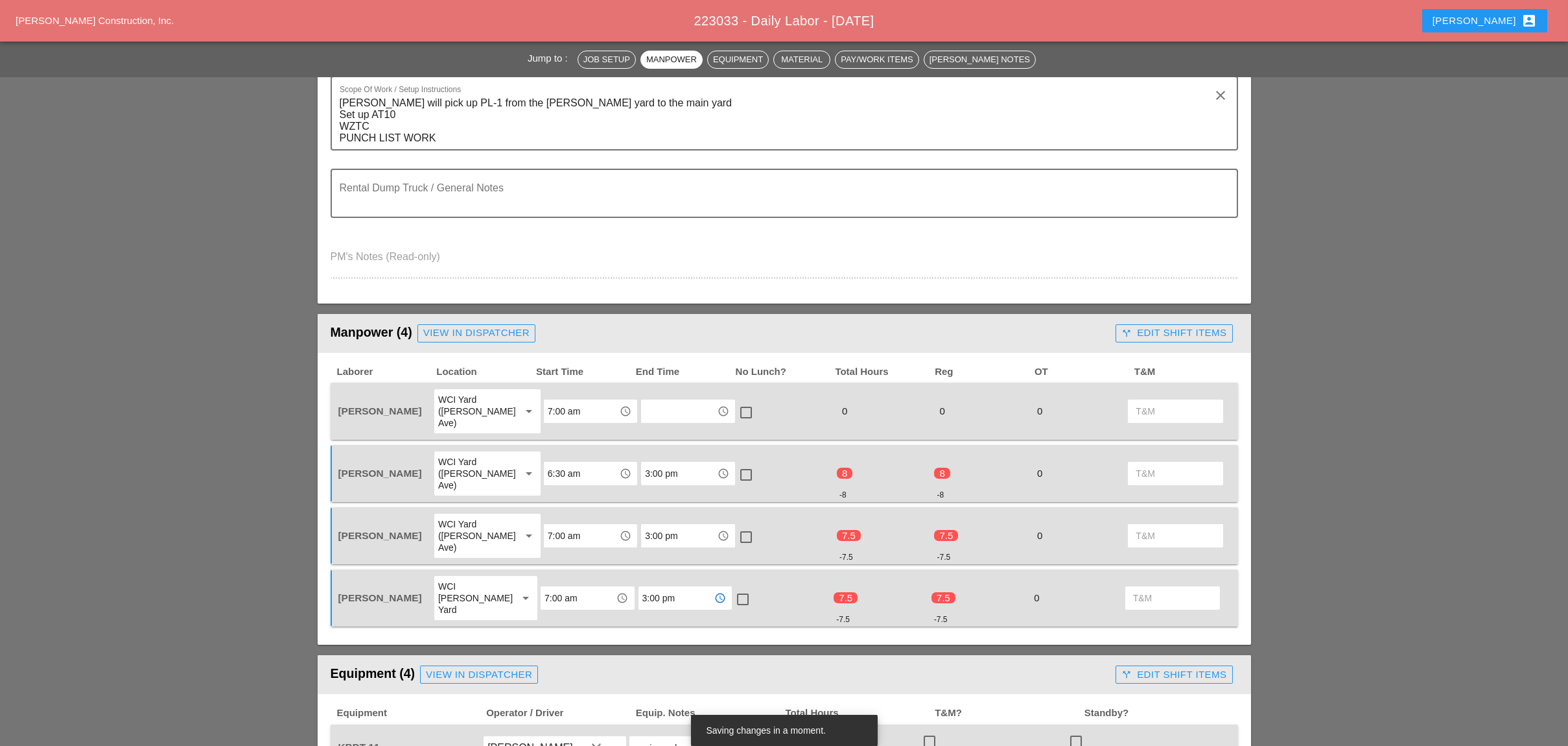
type input "3:00 pm"
click at [645, 404] on input "text" at bounding box center [679, 411] width 68 height 21
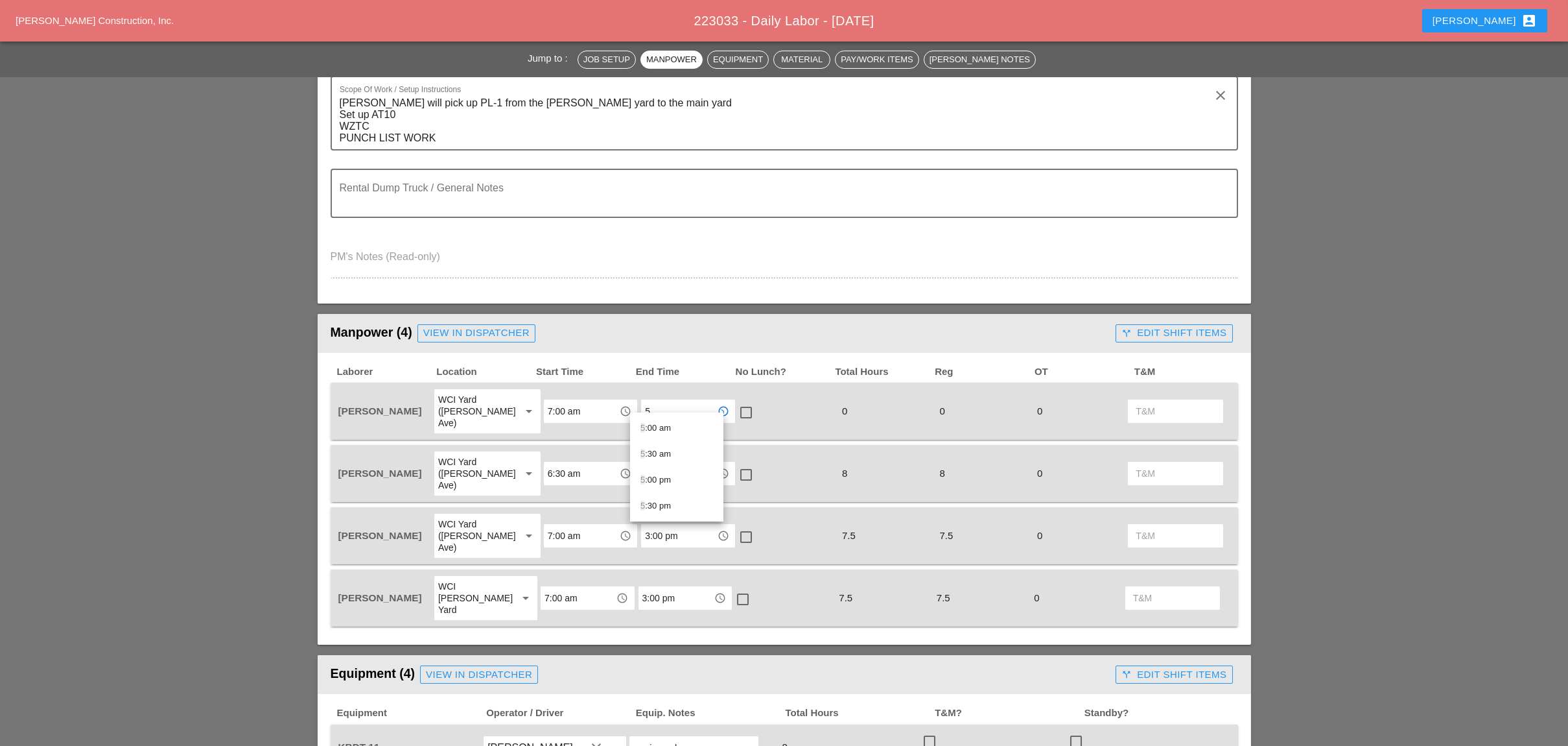
click at [662, 479] on div "5 :00 pm" at bounding box center [676, 479] width 73 height 16
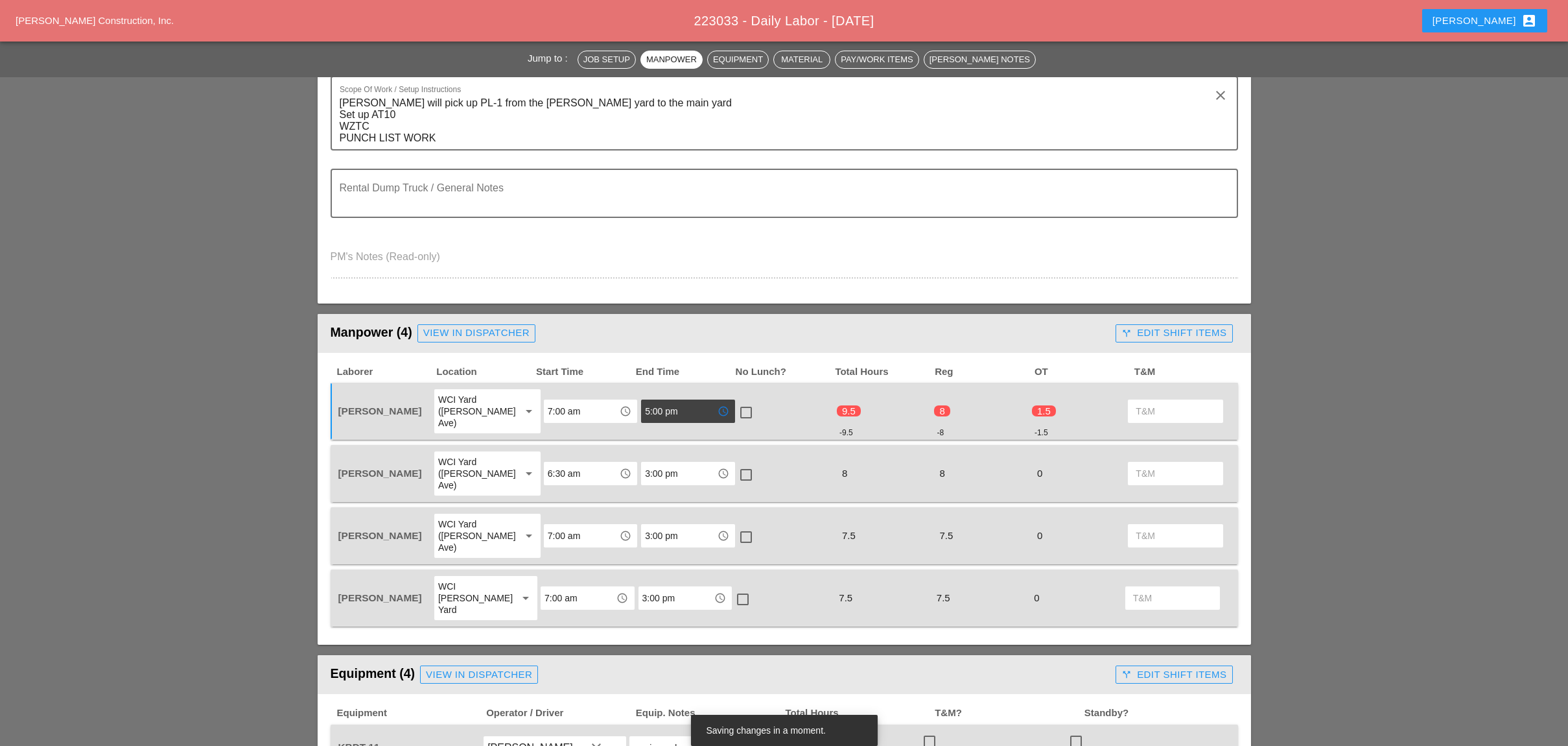
type input "5:00 pm"
click at [735, 401] on div at bounding box center [746, 412] width 22 height 22
checkbox input "true"
click at [804, 323] on div "Manpower (4) View in Dispatcher - All Workers Must Show up 15 Minutes Before St…" at bounding box center [721, 333] width 780 height 26
click at [737, 526] on div at bounding box center [746, 536] width 22 height 22
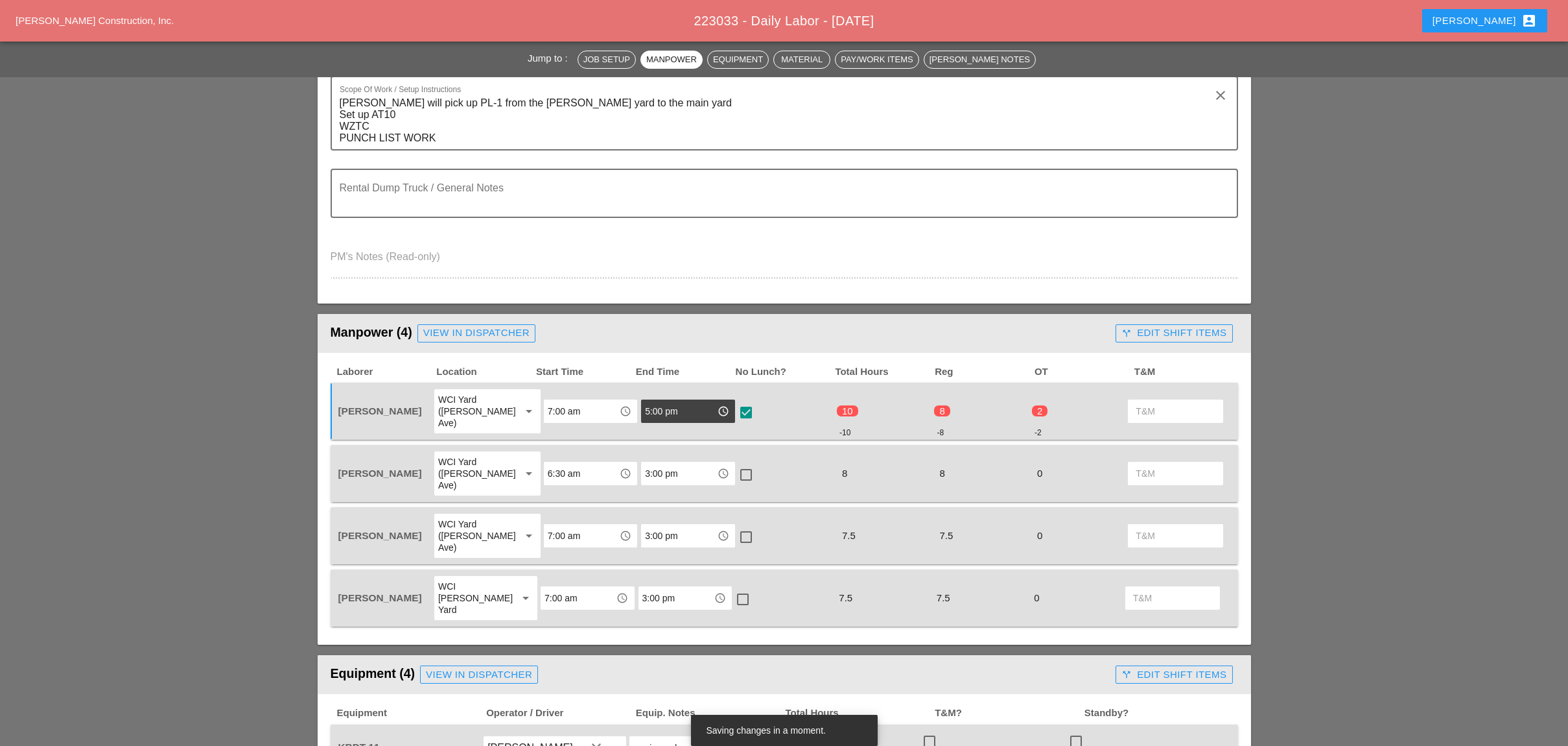
checkbox input "true"
click at [733, 588] on div at bounding box center [742, 599] width 22 height 22
checkbox input "true"
click at [735, 464] on div at bounding box center [746, 475] width 22 height 22
checkbox input "true"
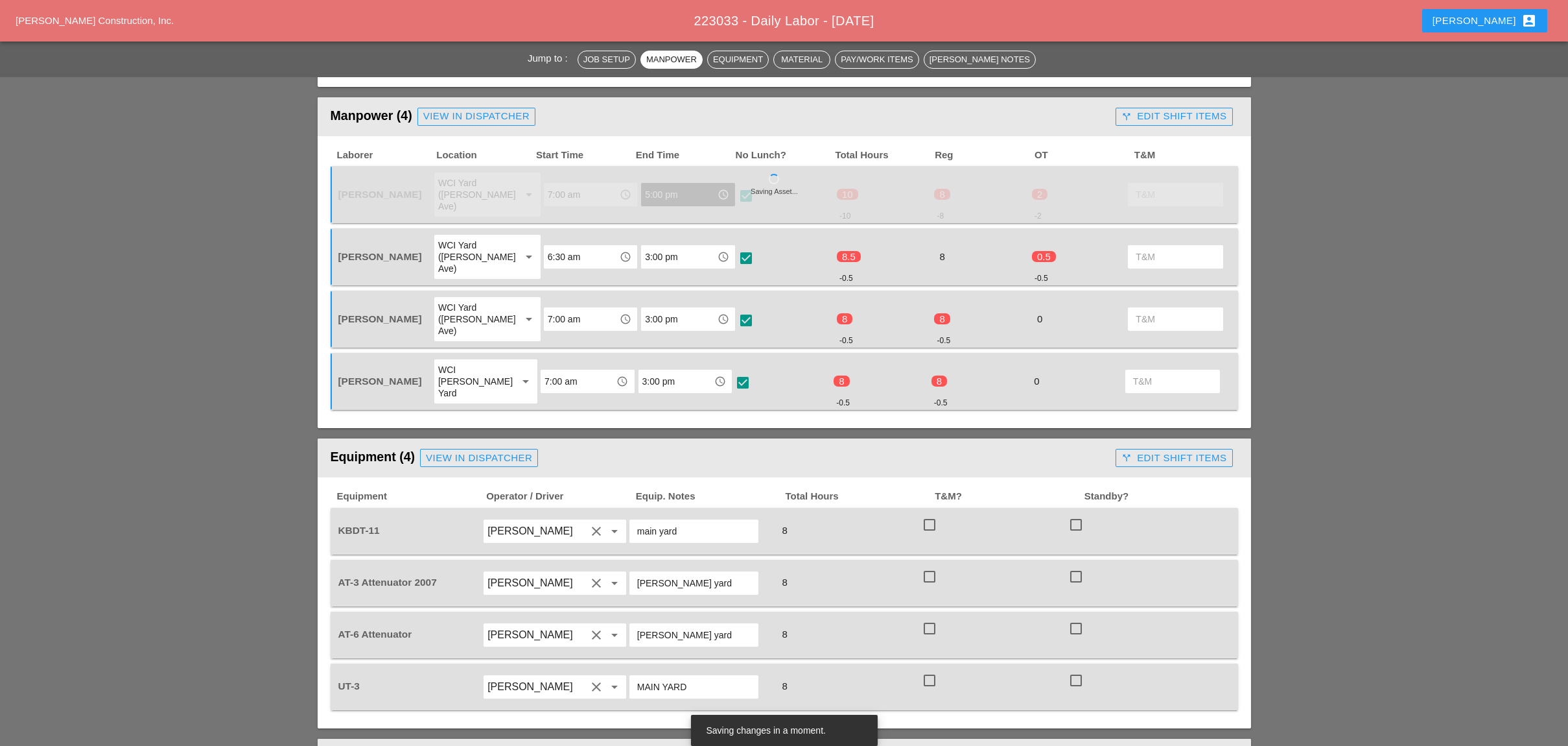
scroll to position [605, 0]
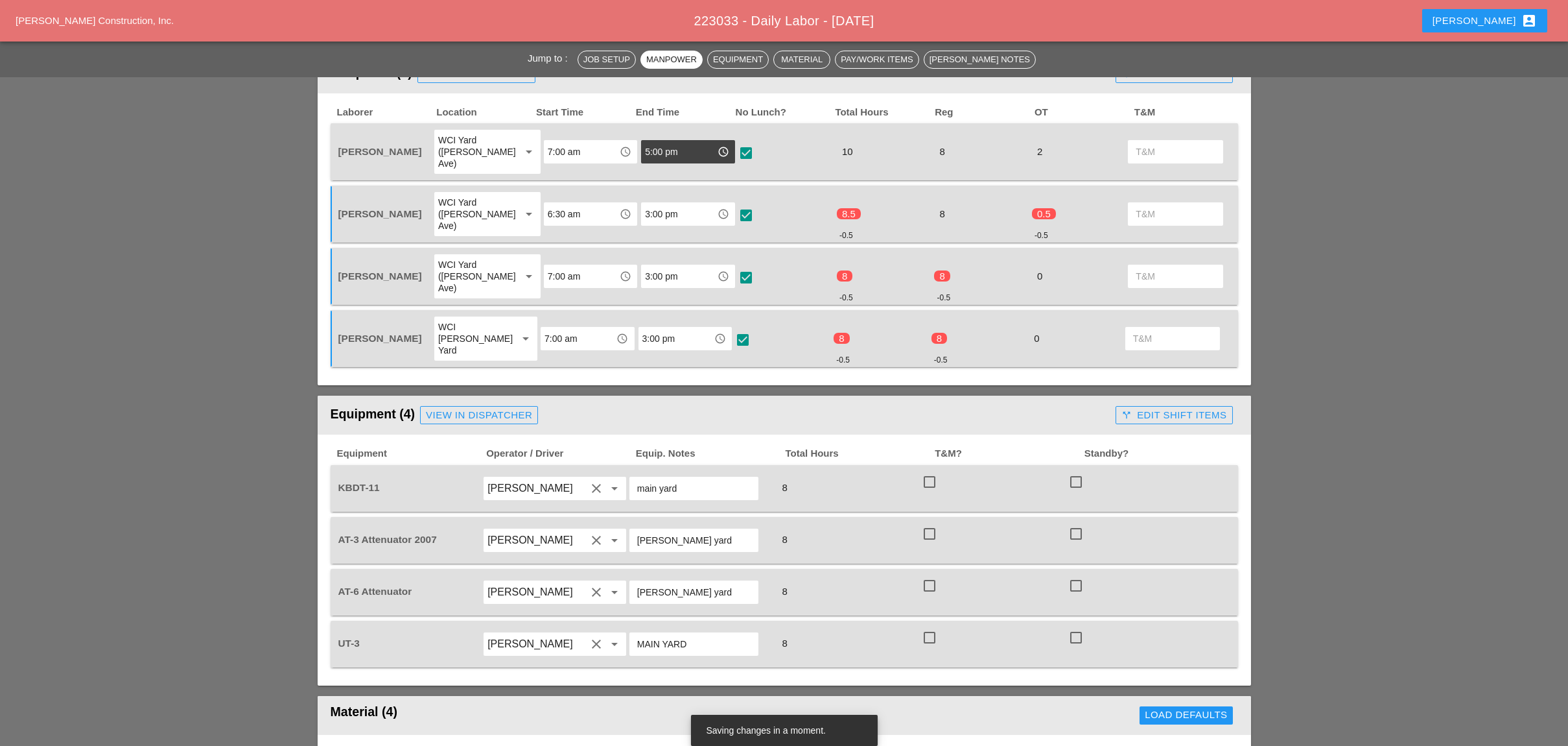
click at [929, 470] on div at bounding box center [929, 481] width 22 height 22
checkbox input "true"
click at [930, 522] on div at bounding box center [929, 533] width 22 height 22
checkbox input "true"
drag, startPoint x: 929, startPoint y: 522, endPoint x: 930, endPoint y: 548, distance: 26.0
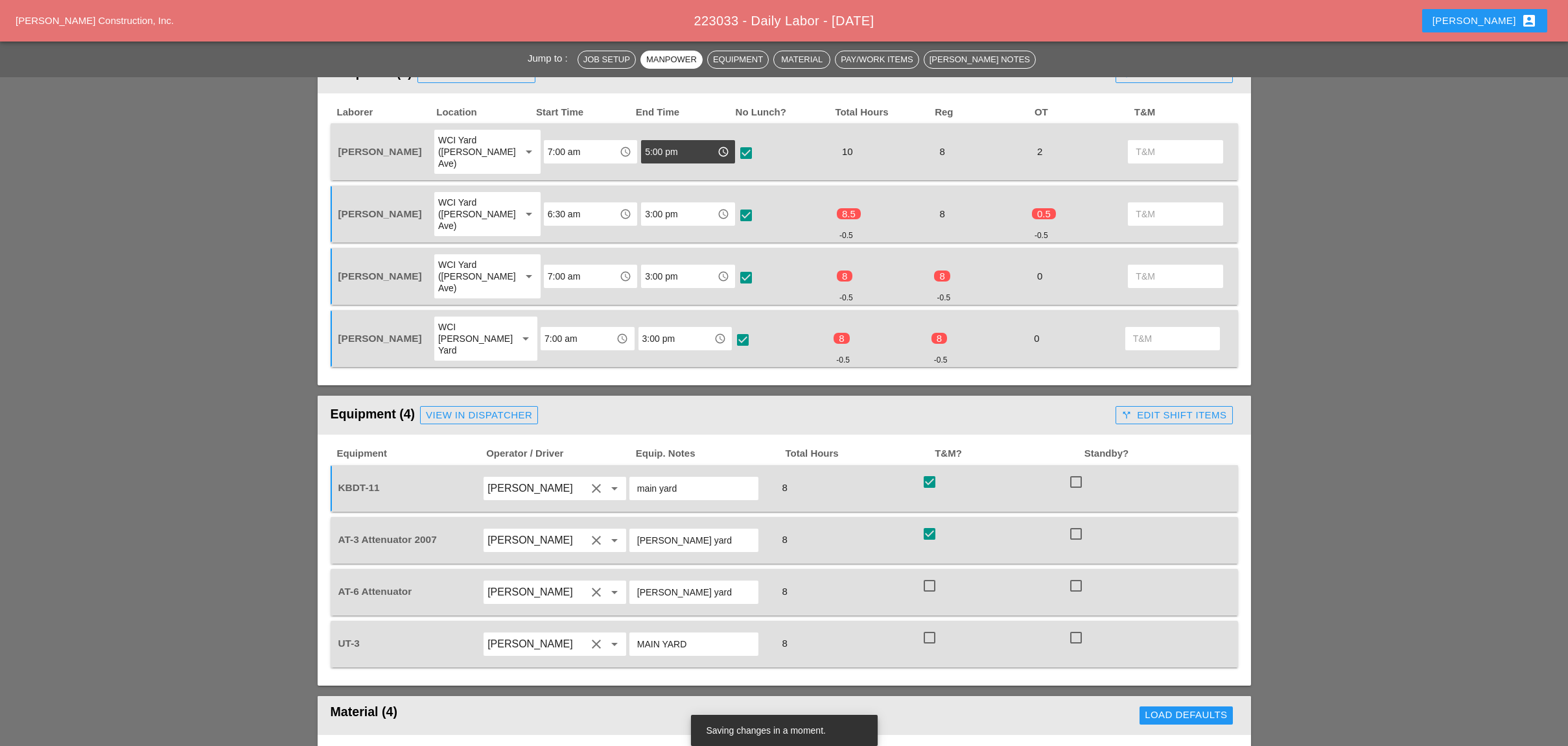
click at [929, 574] on div at bounding box center [929, 585] width 22 height 22
checkbox input "true"
click at [930, 626] on div at bounding box center [929, 637] width 22 height 22
checkbox input "true"
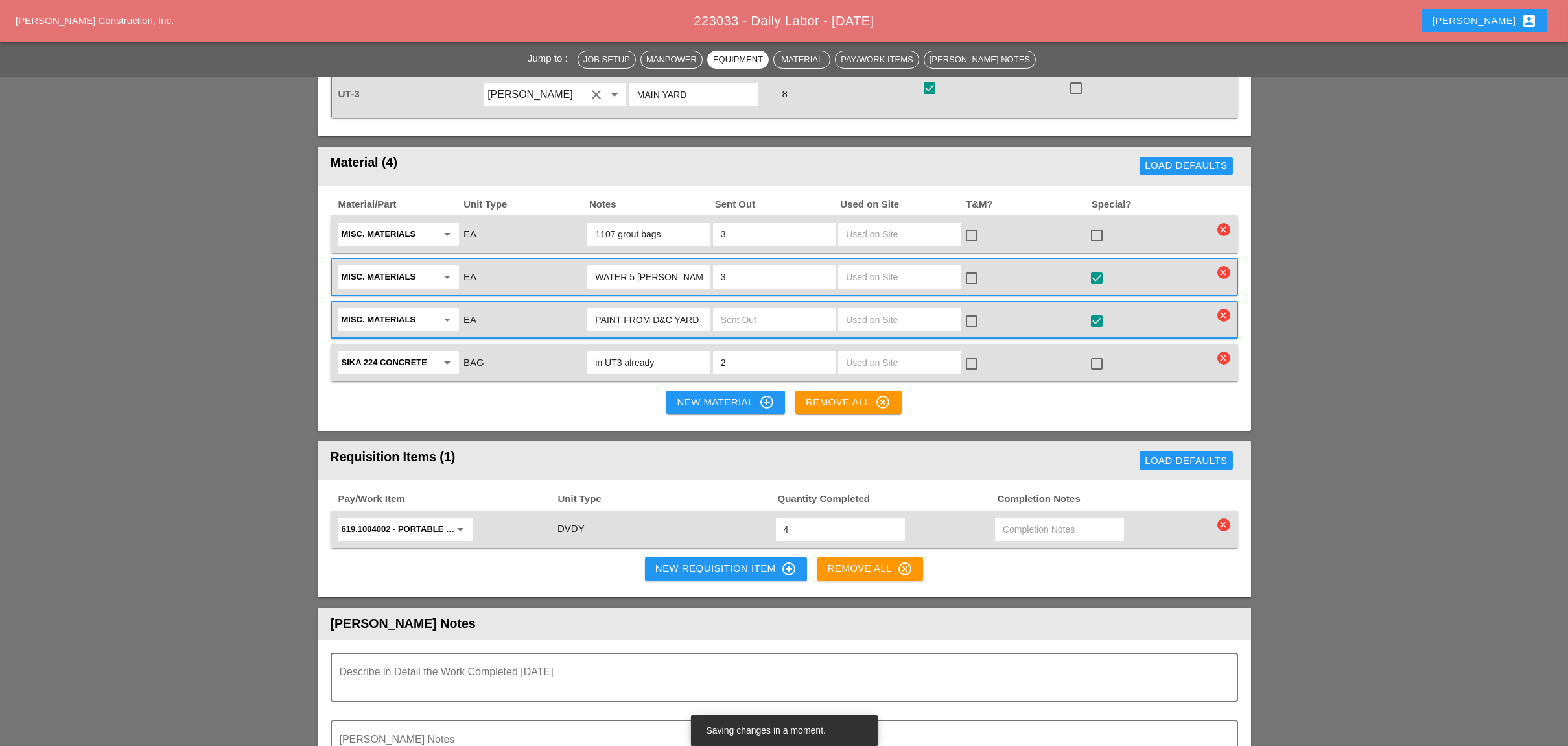
scroll to position [1037, 0]
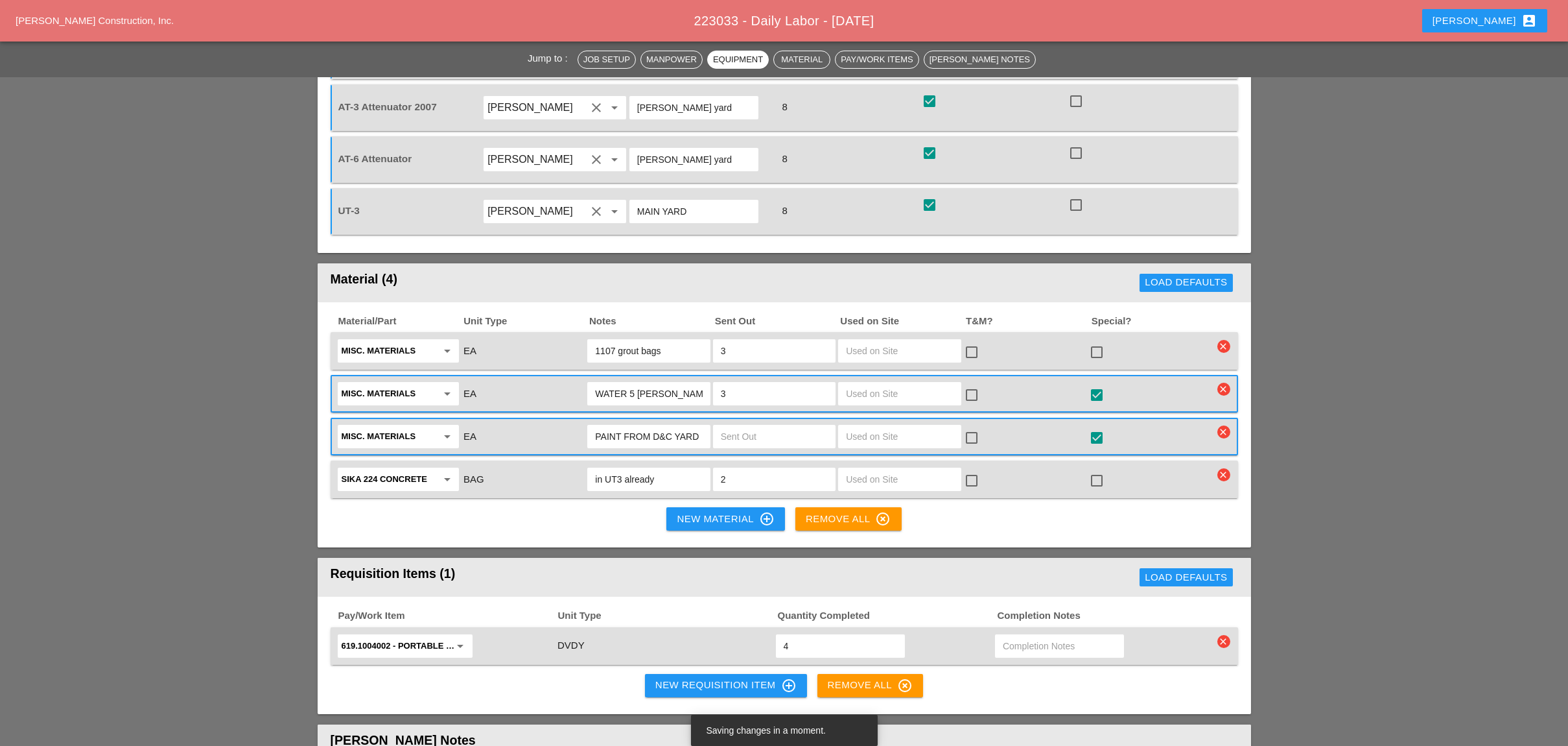
click at [1097, 384] on div at bounding box center [1096, 394] width 22 height 22
checkbox input "false"
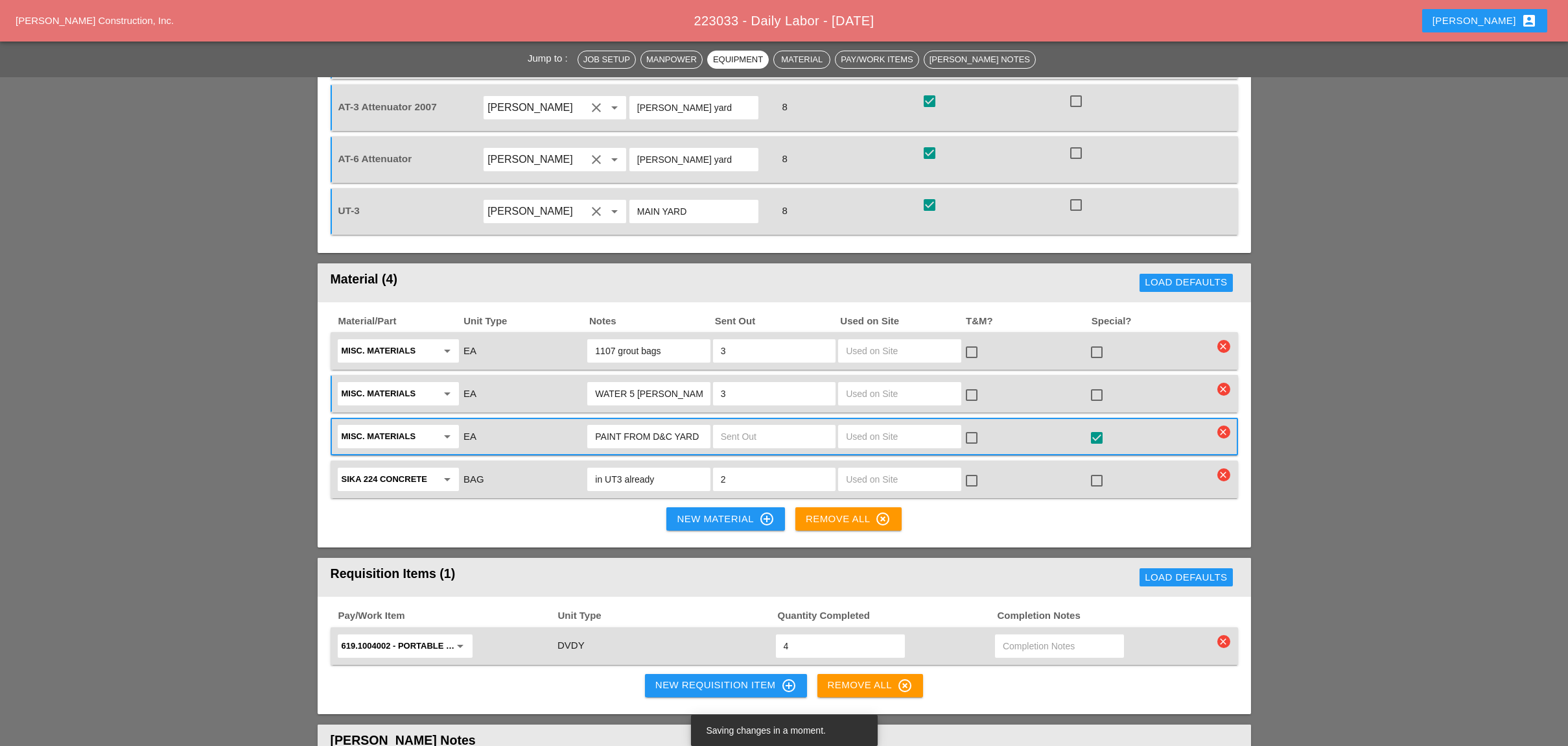
click at [1099, 427] on div at bounding box center [1096, 437] width 22 height 22
checkbox input "false"
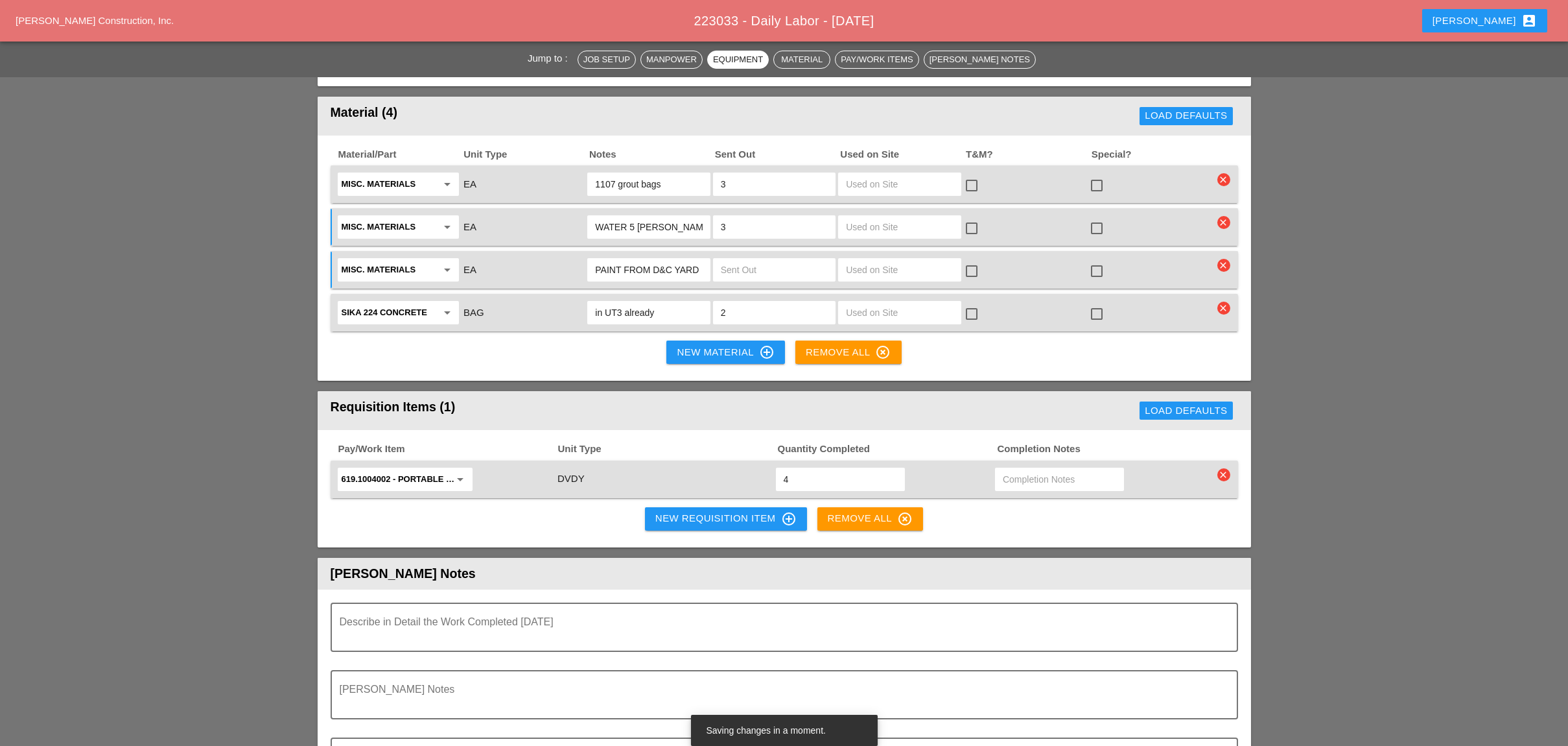
scroll to position [1210, 0]
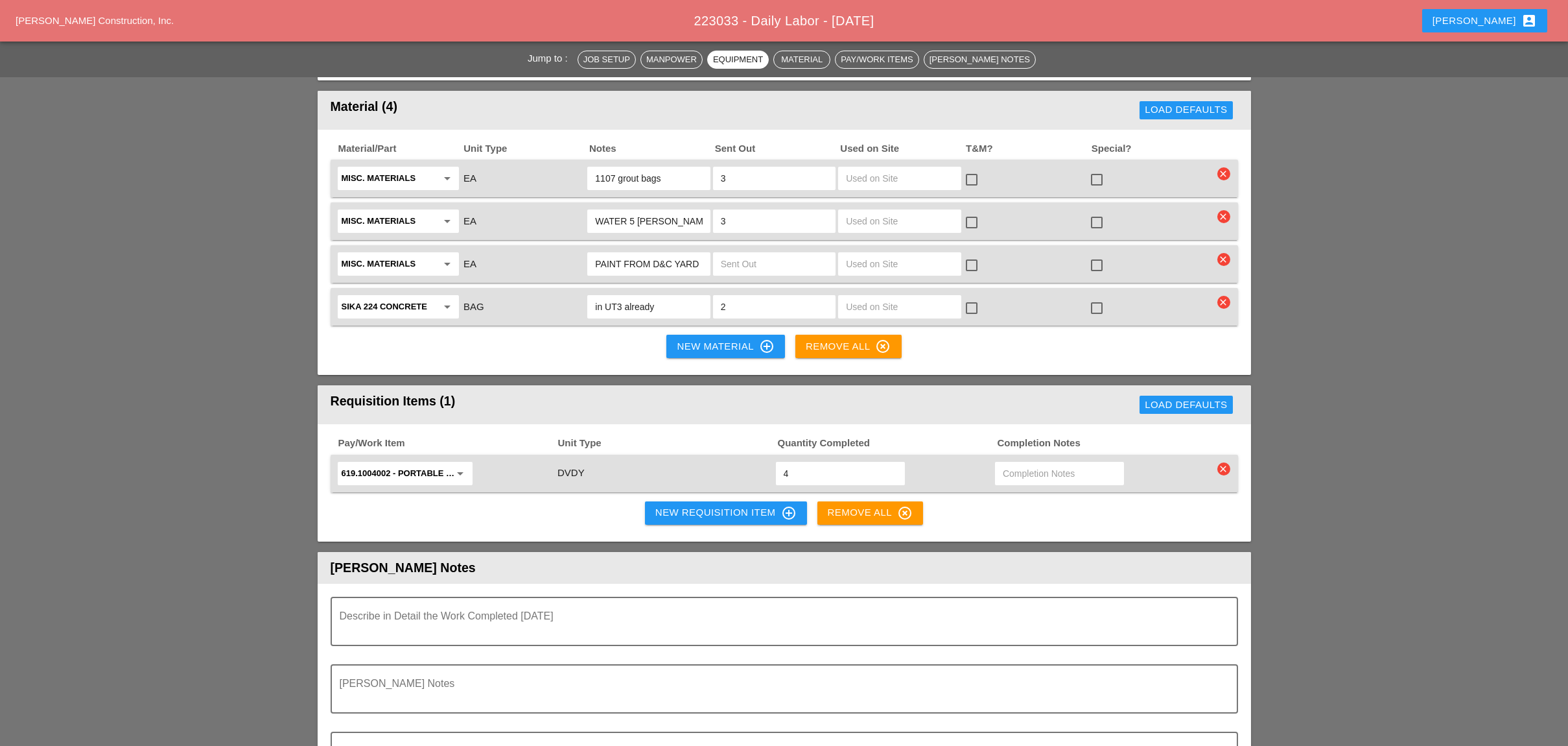
click at [676, 505] on div "New Requisition Item control_point" at bounding box center [725, 512] width 141 height 16
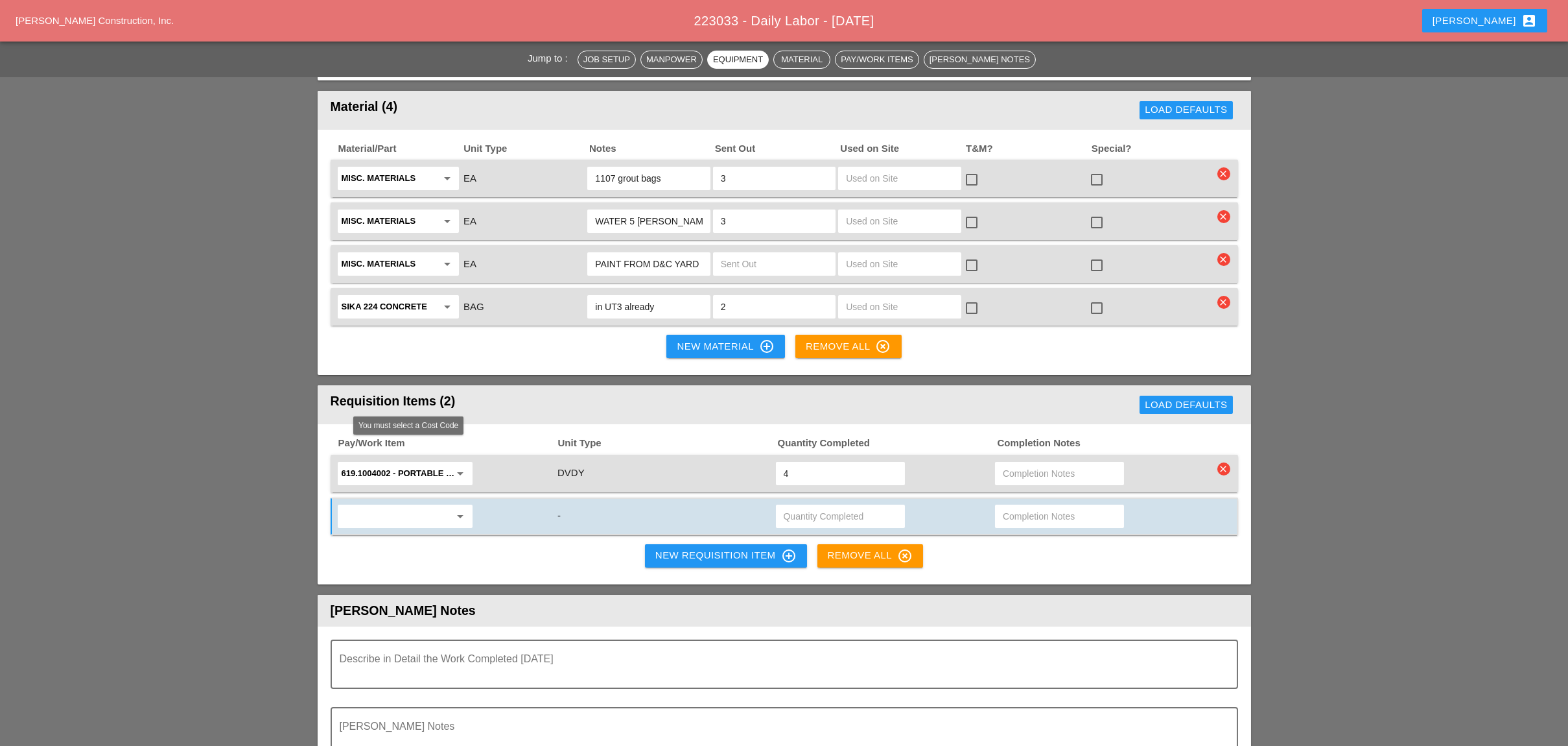
click at [388, 506] on input "text" at bounding box center [396, 516] width 109 height 21
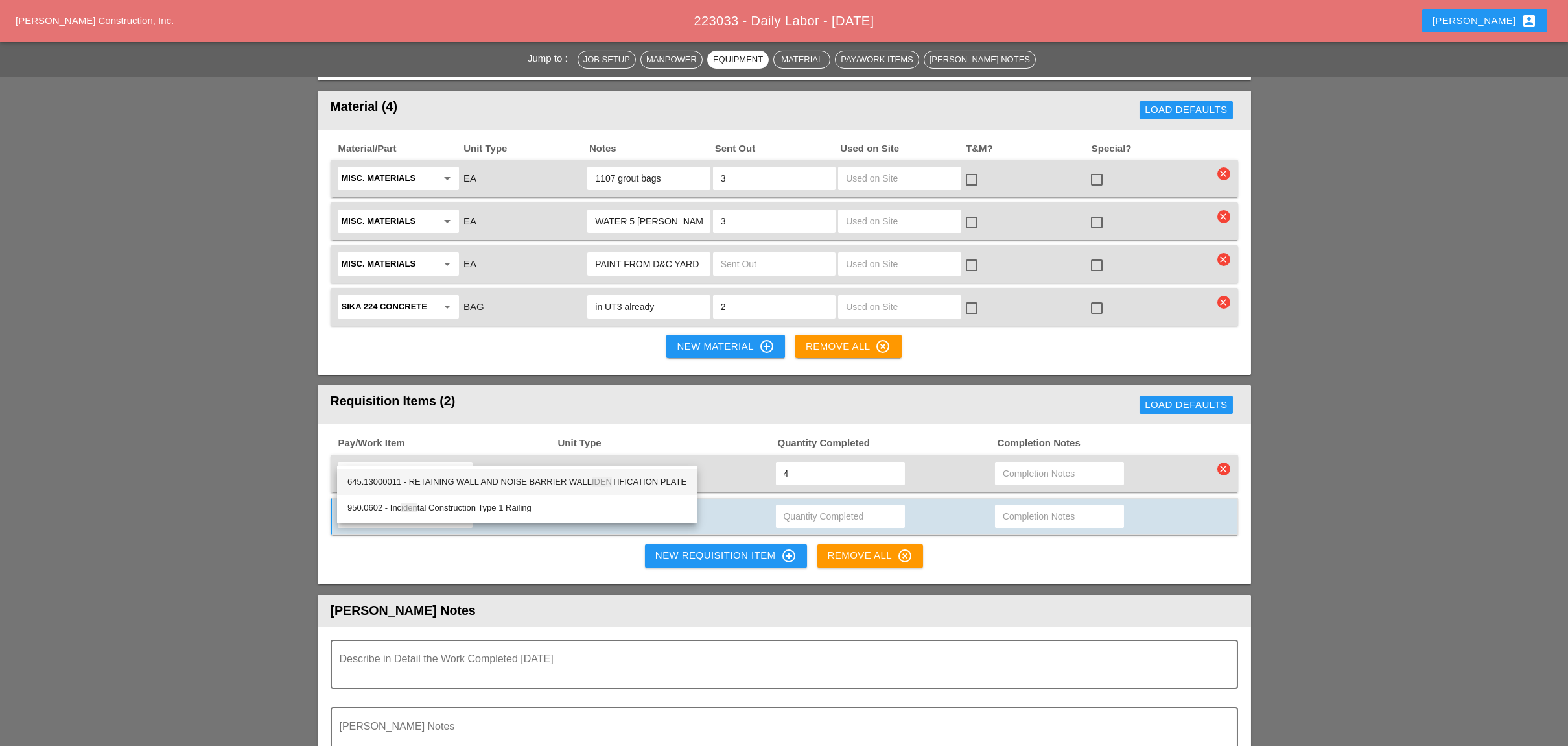
click at [515, 479] on div "645.13000011 - RETAINING WALL AND NOISE BARRIER WALL IDEN TIFICATION PLATE" at bounding box center [516, 481] width 339 height 16
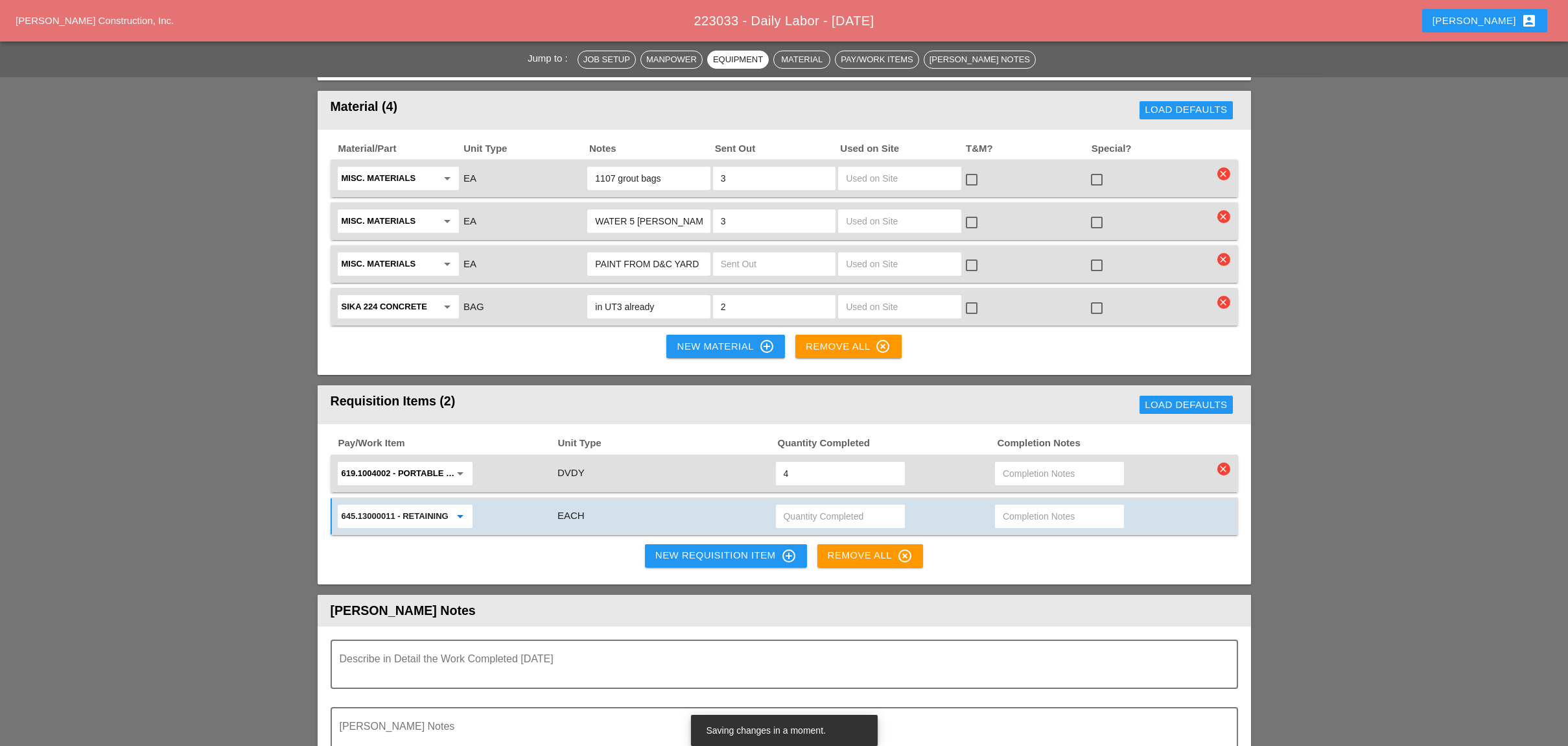
type input "645.13000011 - RETAINING WALL AND NOISE BARRIER WALL IDENTIFICATION PLATE"
drag, startPoint x: 1036, startPoint y: 456, endPoint x: 1024, endPoint y: 456, distance: 12.0
click at [1033, 506] on input "text" at bounding box center [1060, 516] width 114 height 21
click at [824, 506] on input "text" at bounding box center [841, 516] width 114 height 21
type input "1"
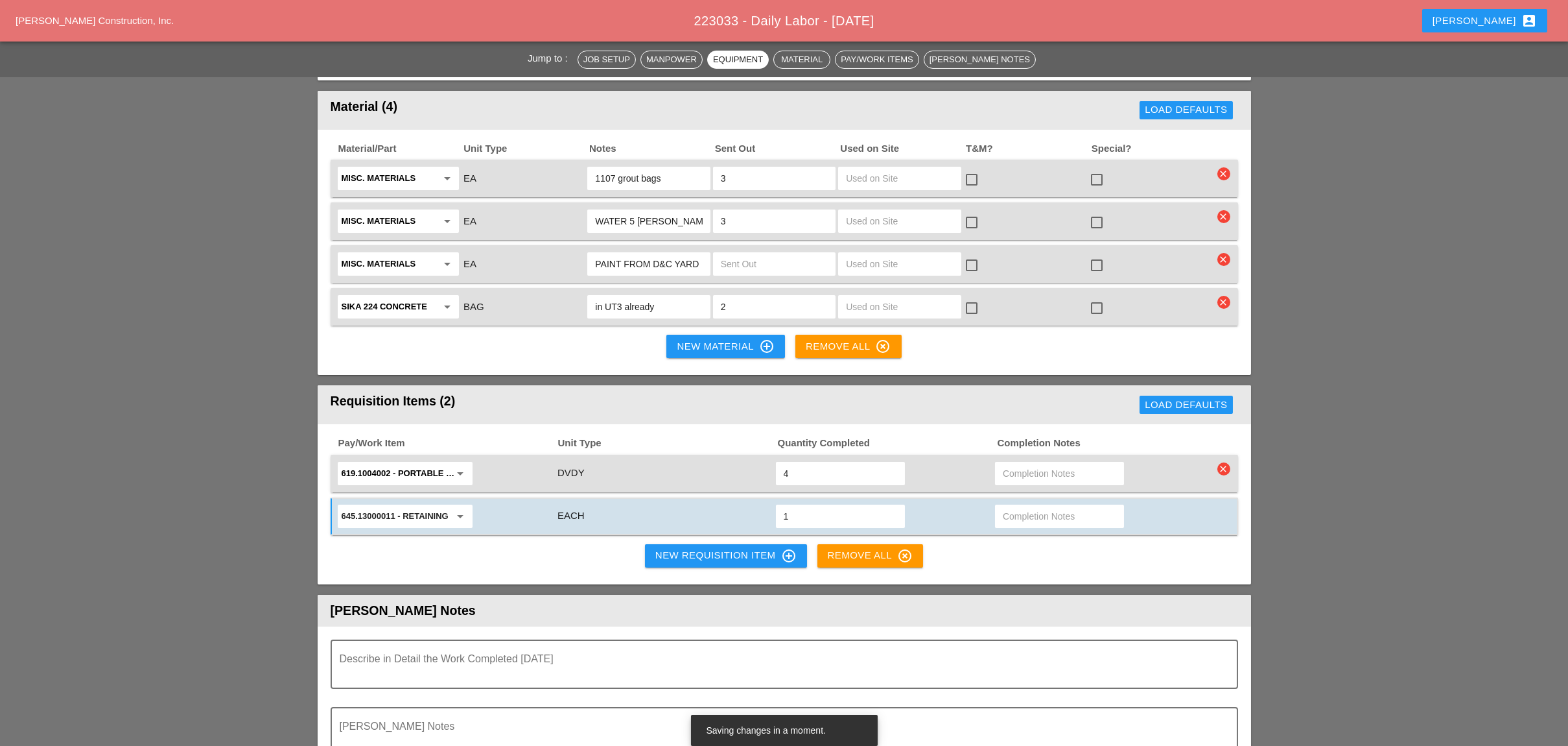
click at [1010, 506] on input "text" at bounding box center [1060, 516] width 114 height 21
type input "wall 33"
click at [702, 548] on div "New Requisition Item control_point" at bounding box center [725, 555] width 141 height 16
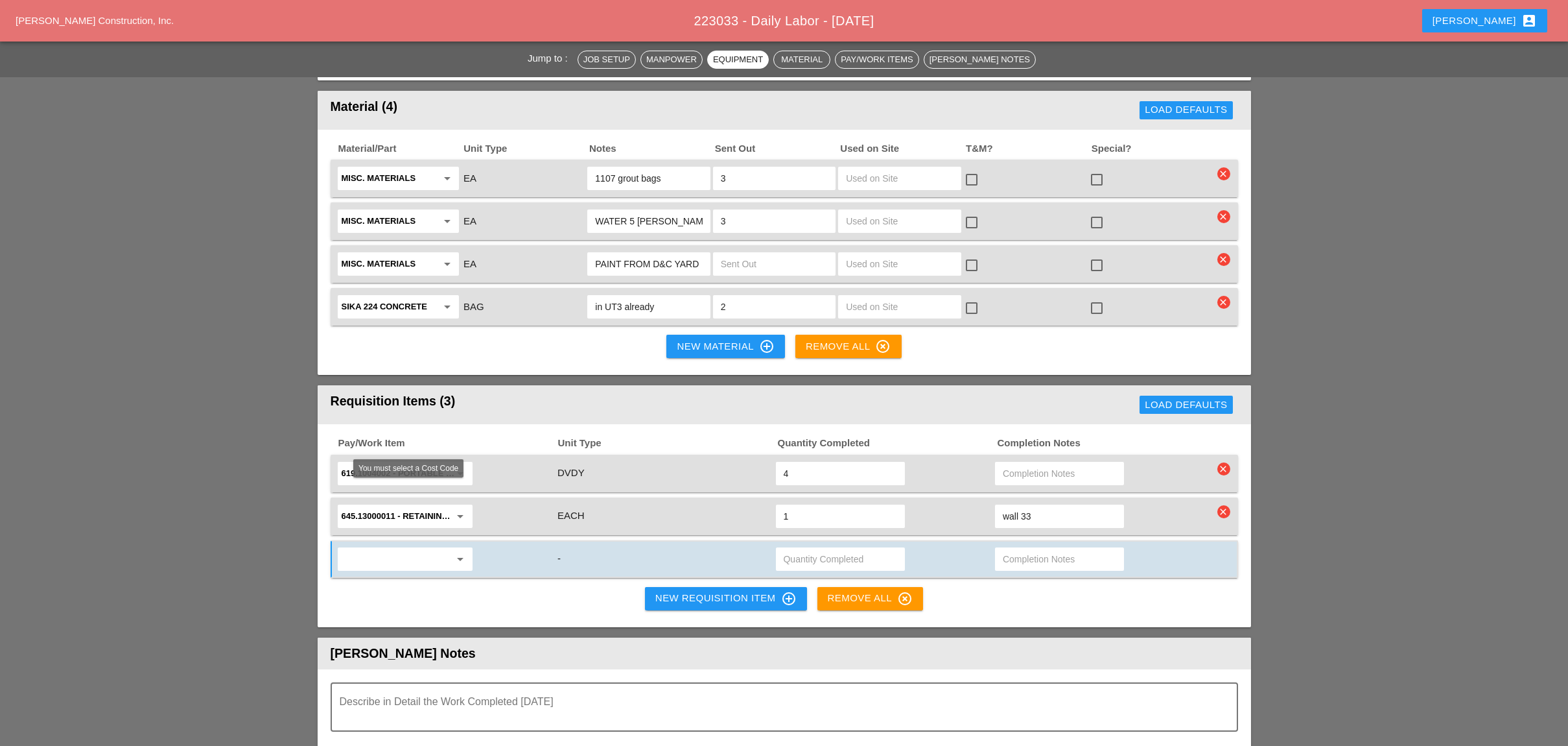
click at [367, 549] on input "text" at bounding box center [396, 559] width 109 height 21
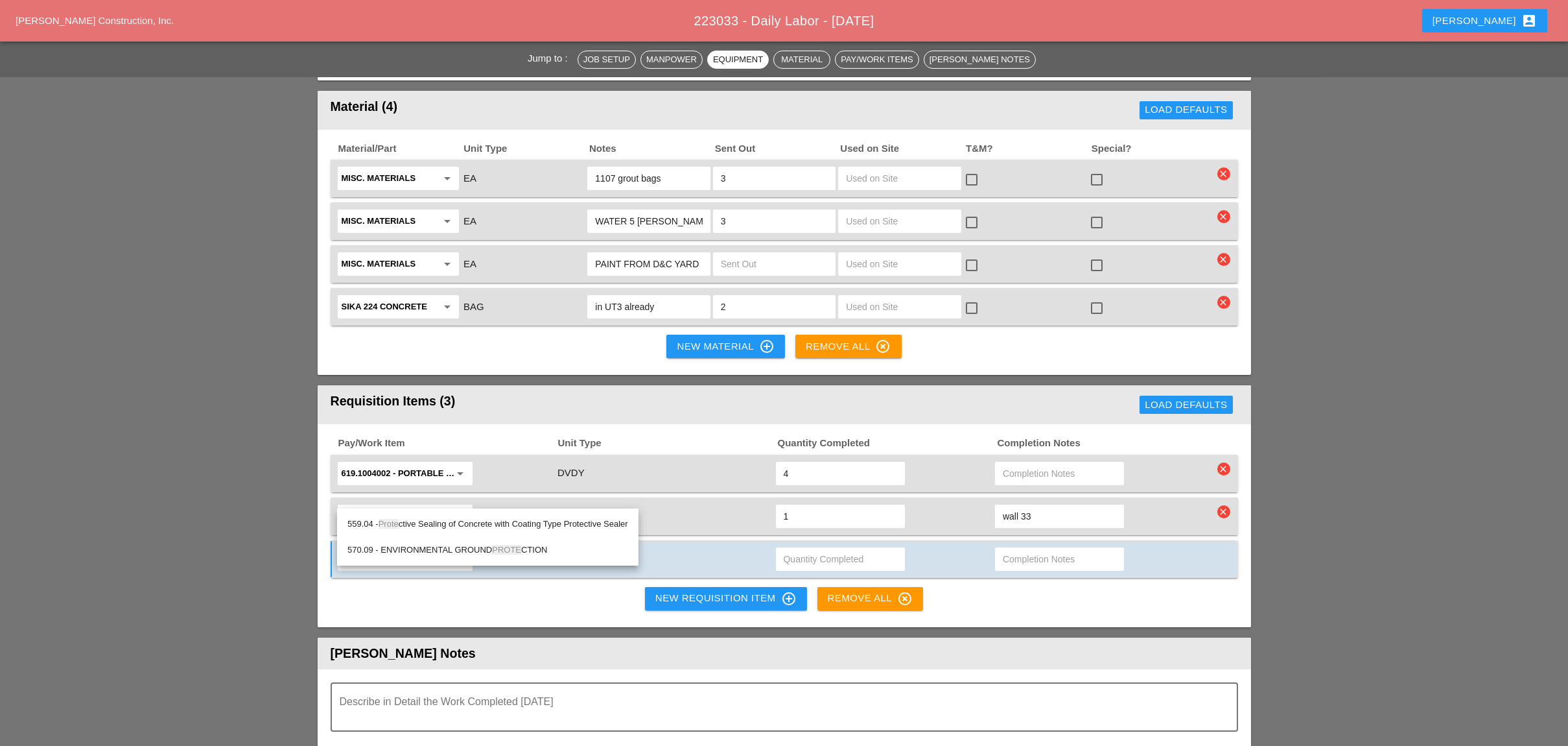
click at [464, 524] on div "559.04 - Prote ctive Sealing of Concrete with Coating Type Protective Sealer" at bounding box center [487, 523] width 280 height 16
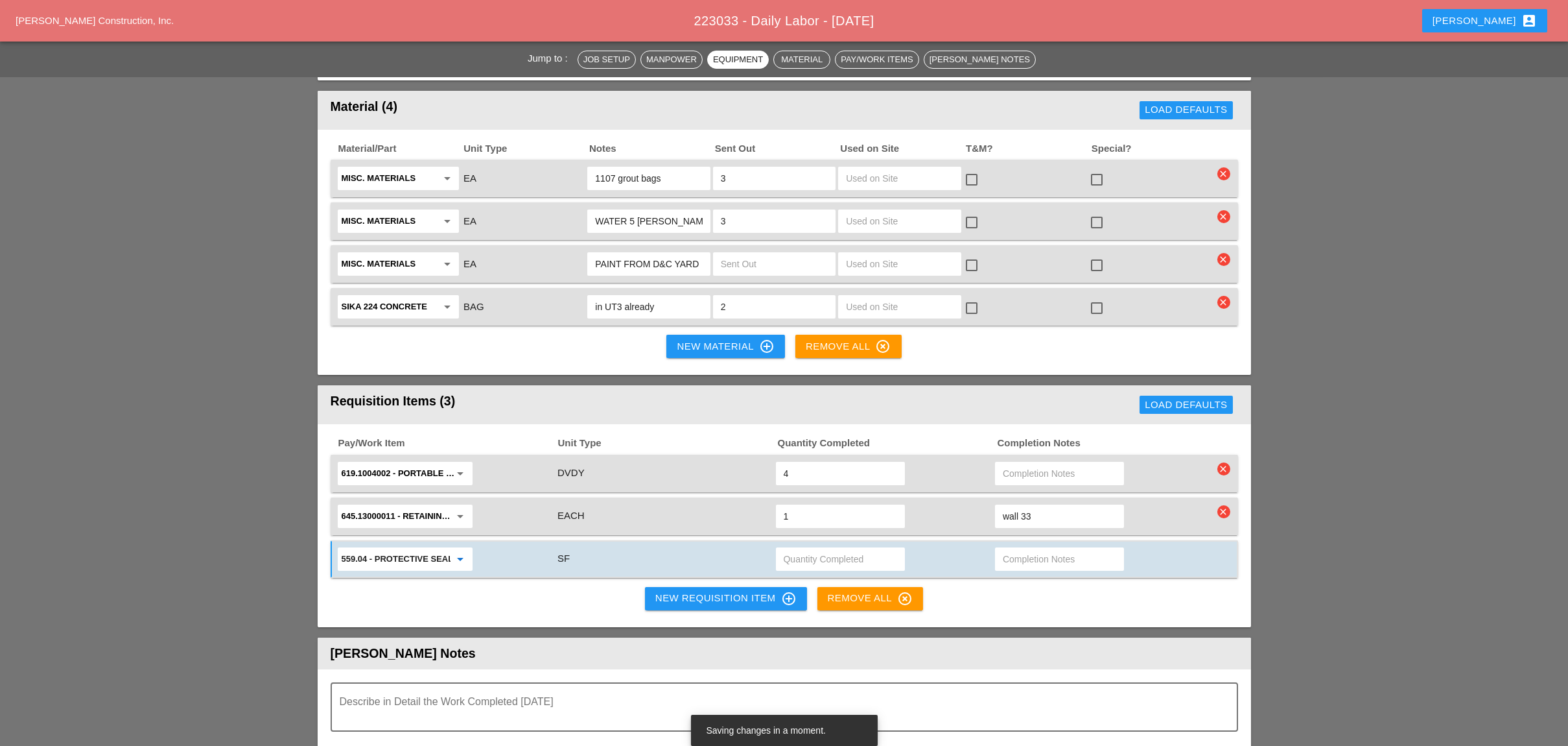
type input "559.04 - Protective Sealing of Concrete with Coating Type Protective Sealer"
click at [815, 549] on input "text" at bounding box center [841, 559] width 114 height 21
type input "6"
click at [1008, 549] on input "text" at bounding box center [1060, 559] width 114 height 21
type input "wall 4"
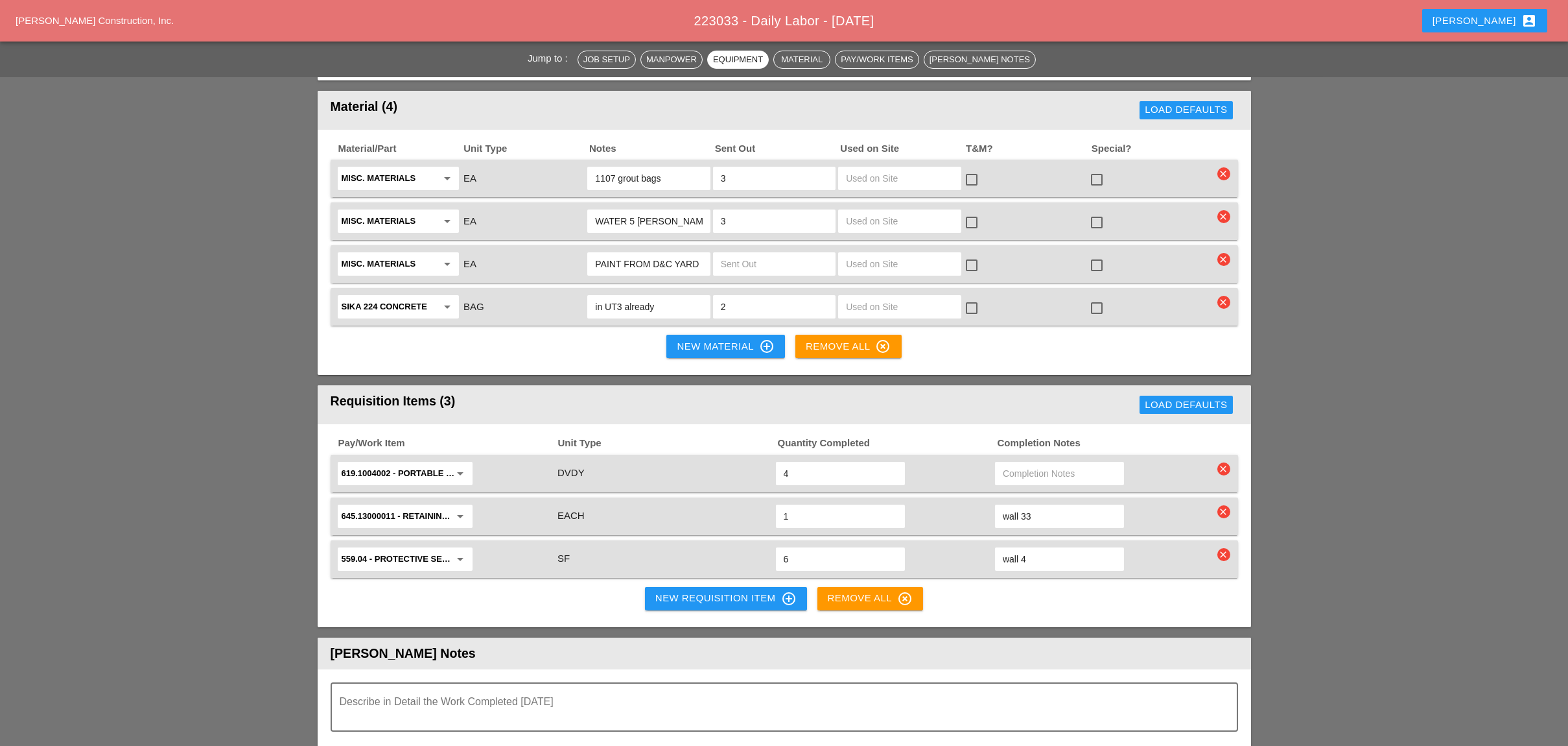
click at [731, 591] on div "New Requisition Item control_point" at bounding box center [725, 598] width 141 height 16
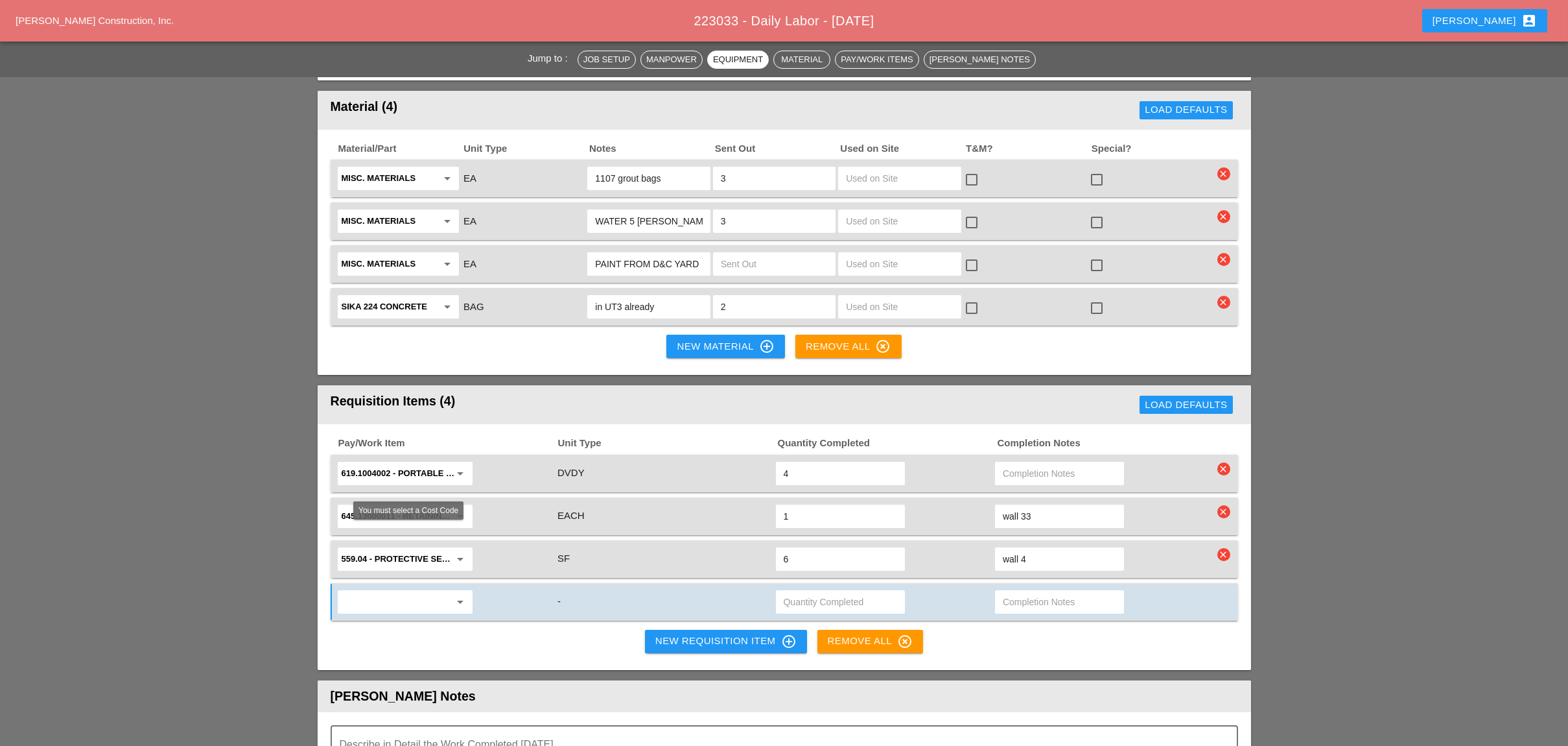
click at [388, 592] on input "text" at bounding box center [396, 602] width 109 height 21
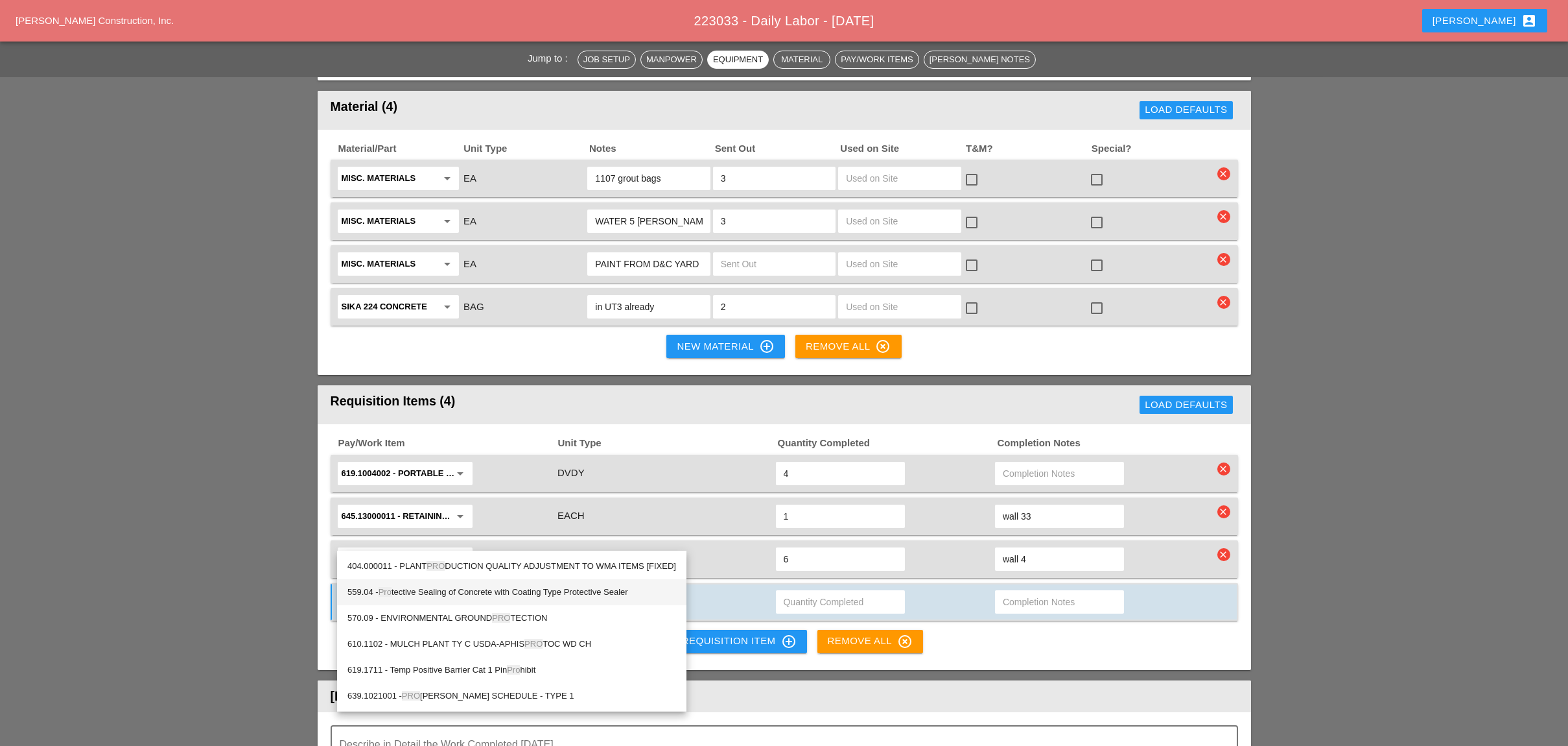
click at [445, 588] on div "559.04 - Pro tective Sealing of Concrete with Coating Type Protective Sealer" at bounding box center [511, 592] width 328 height 16
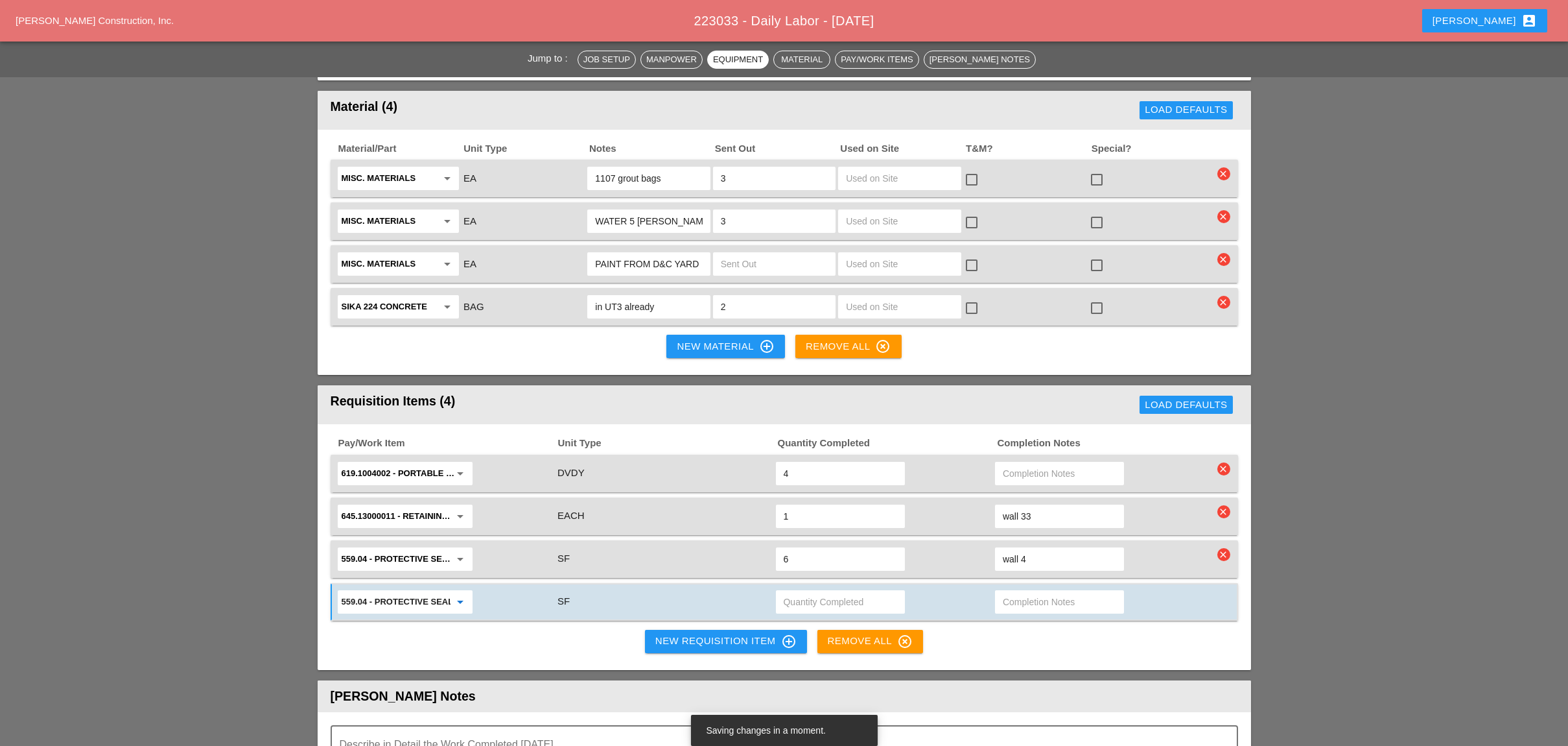
type input "559.04 - Protective Sealing of Concrete with Coating Type Protective Sealer"
click at [815, 592] on input "text" at bounding box center [841, 602] width 114 height 21
click at [1029, 592] on input "text" at bounding box center [1060, 602] width 114 height 21
type input "wall 73"
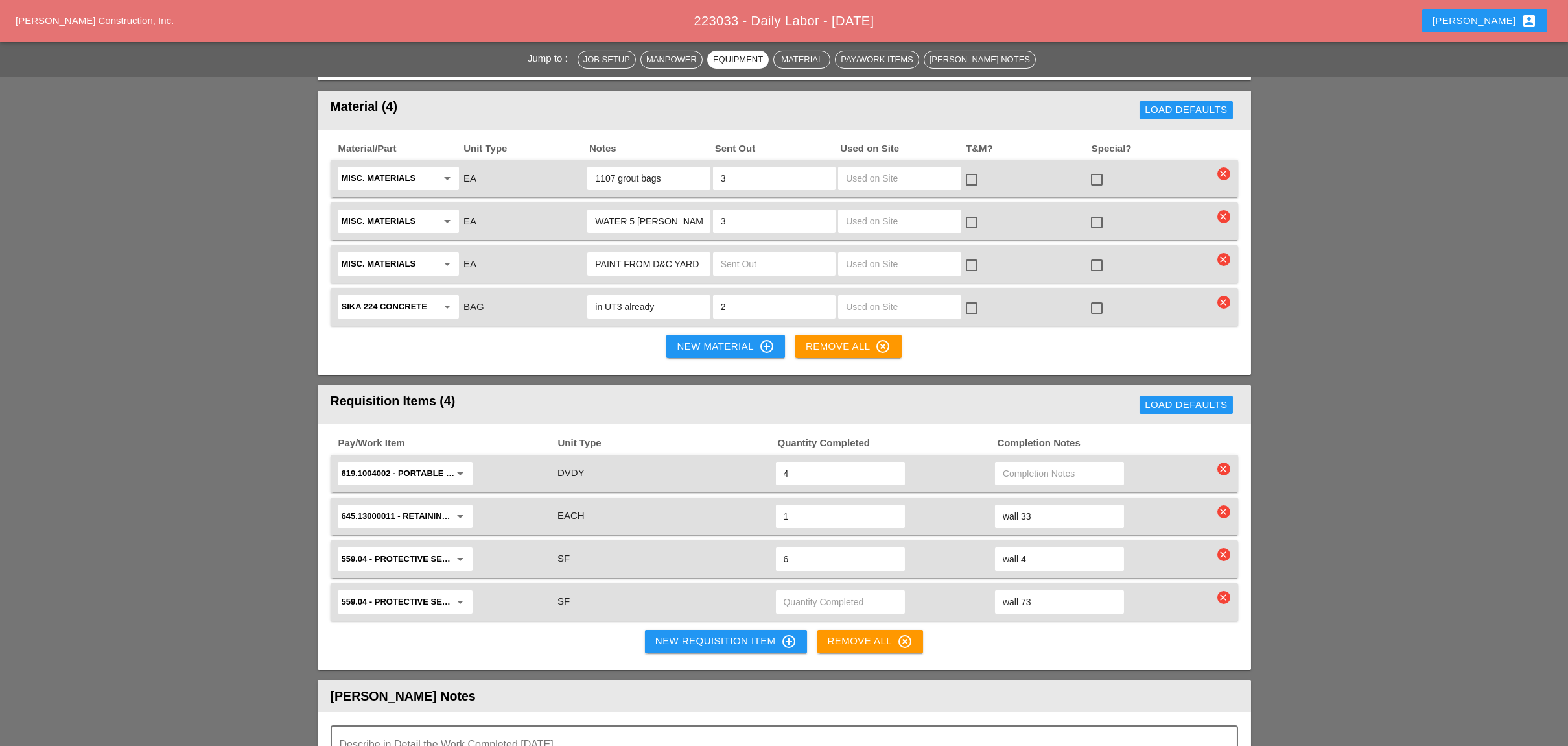
click at [827, 592] on input "text" at bounding box center [841, 602] width 114 height 21
type input "3.2"
click at [715, 634] on div "New Requisition Item control_point" at bounding box center [725, 641] width 141 height 16
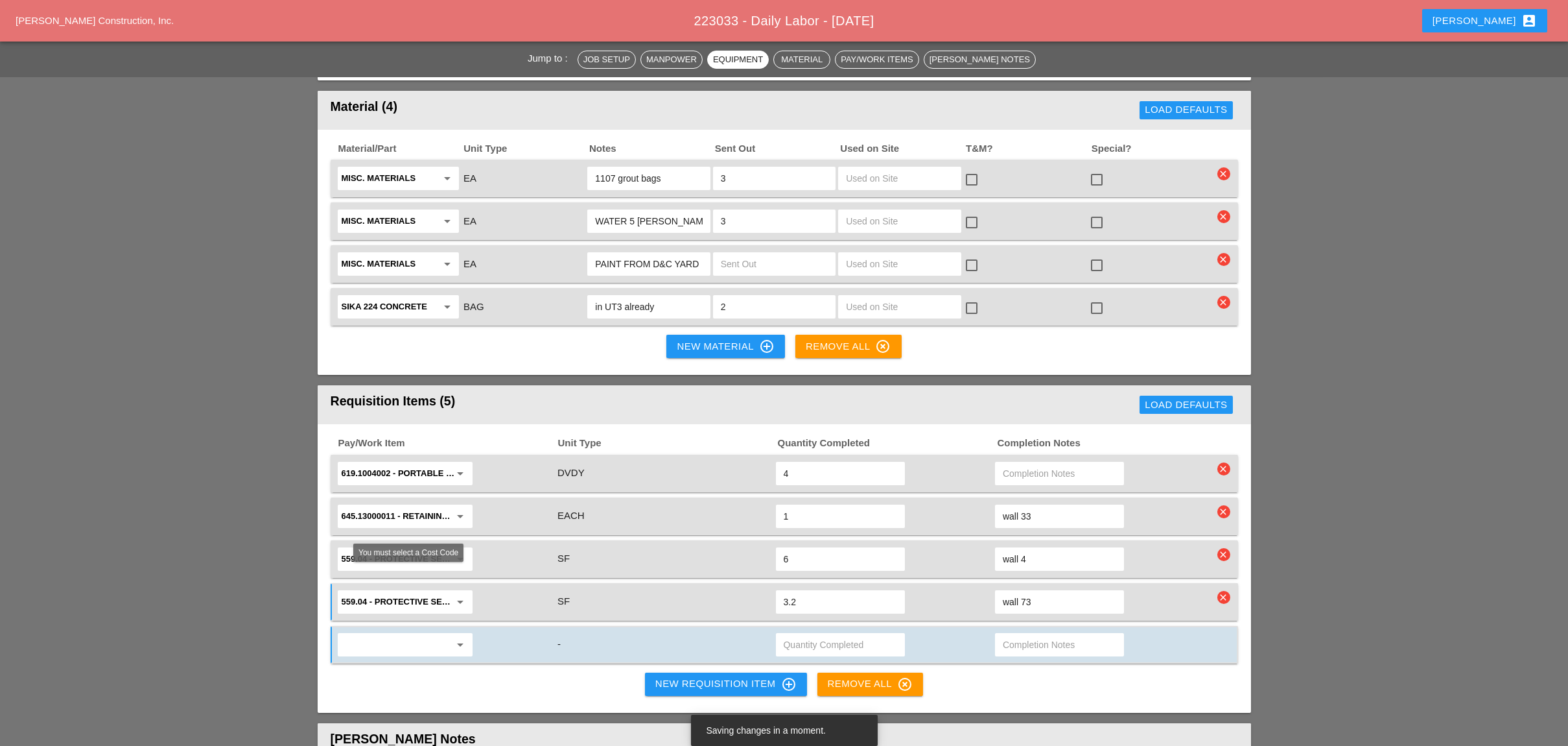
click at [374, 634] on input "text" at bounding box center [396, 644] width 109 height 21
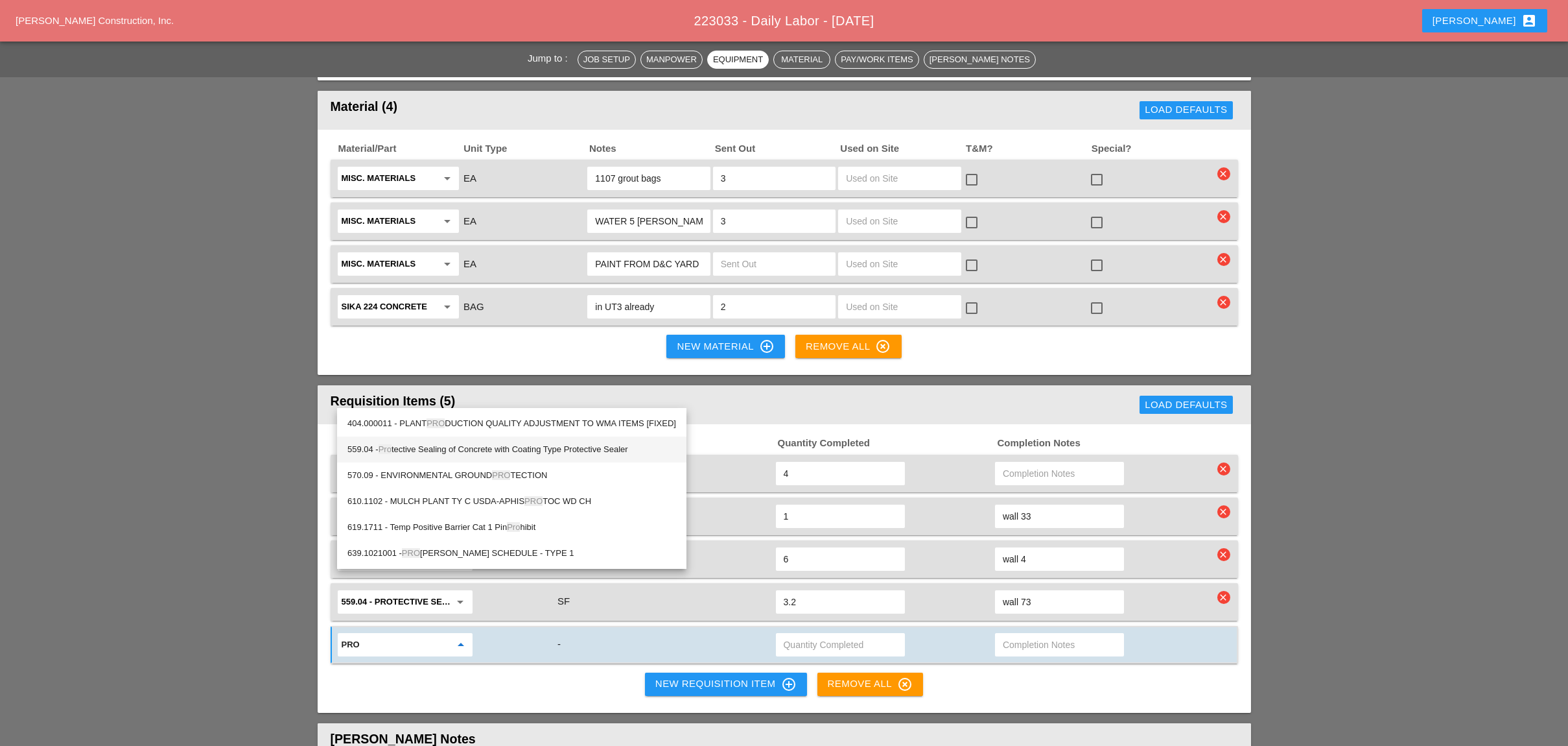
click at [431, 445] on div "559.04 - Pro tective Sealing of Concrete with Coating Type Protective Sealer" at bounding box center [511, 449] width 328 height 16
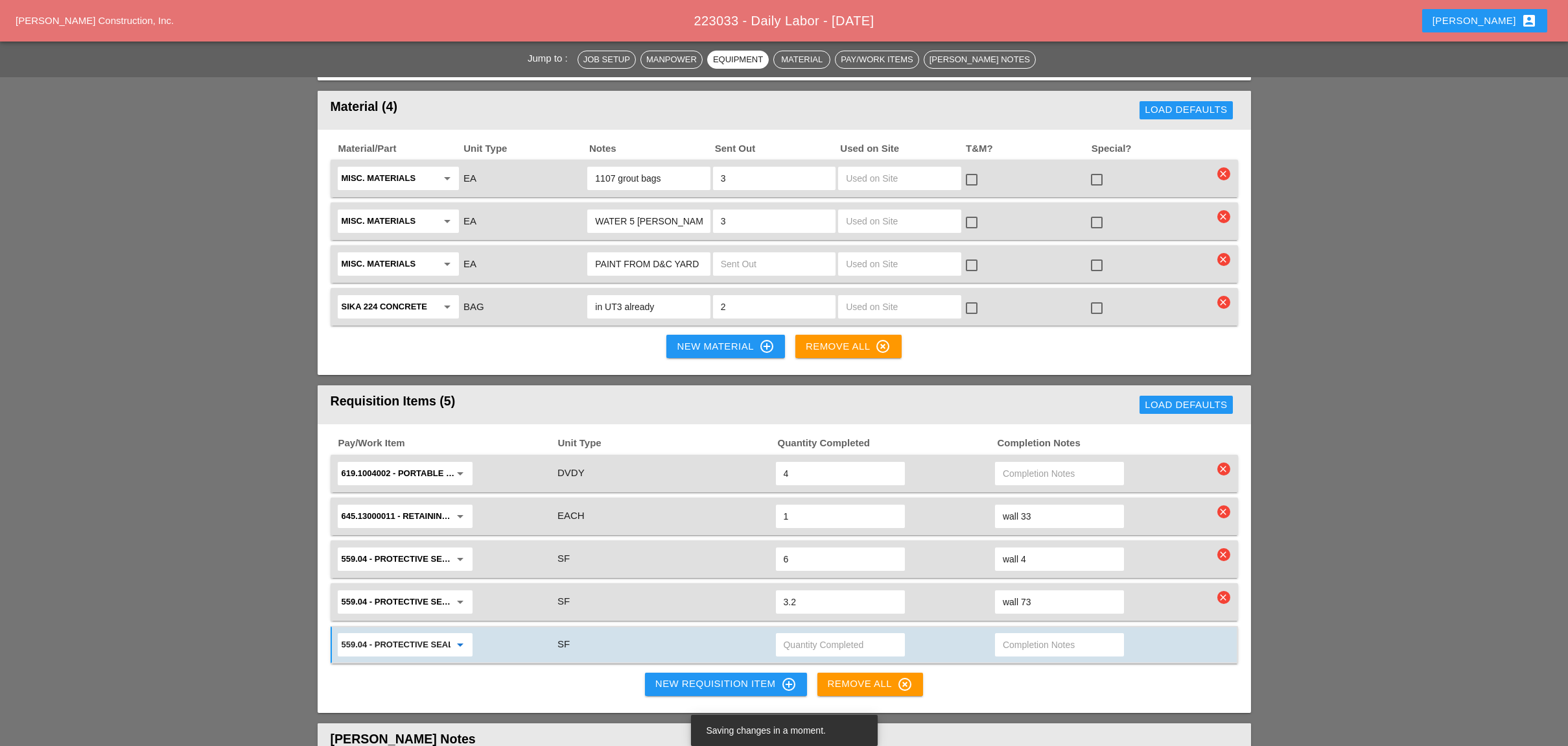
type input "559.04 - Protective Sealing of Concrete with Coating Type Protective Sealer"
click at [804, 634] on input "text" at bounding box center [841, 644] width 114 height 21
type input "66"
click at [1005, 634] on input "text" at bounding box center [1060, 644] width 114 height 21
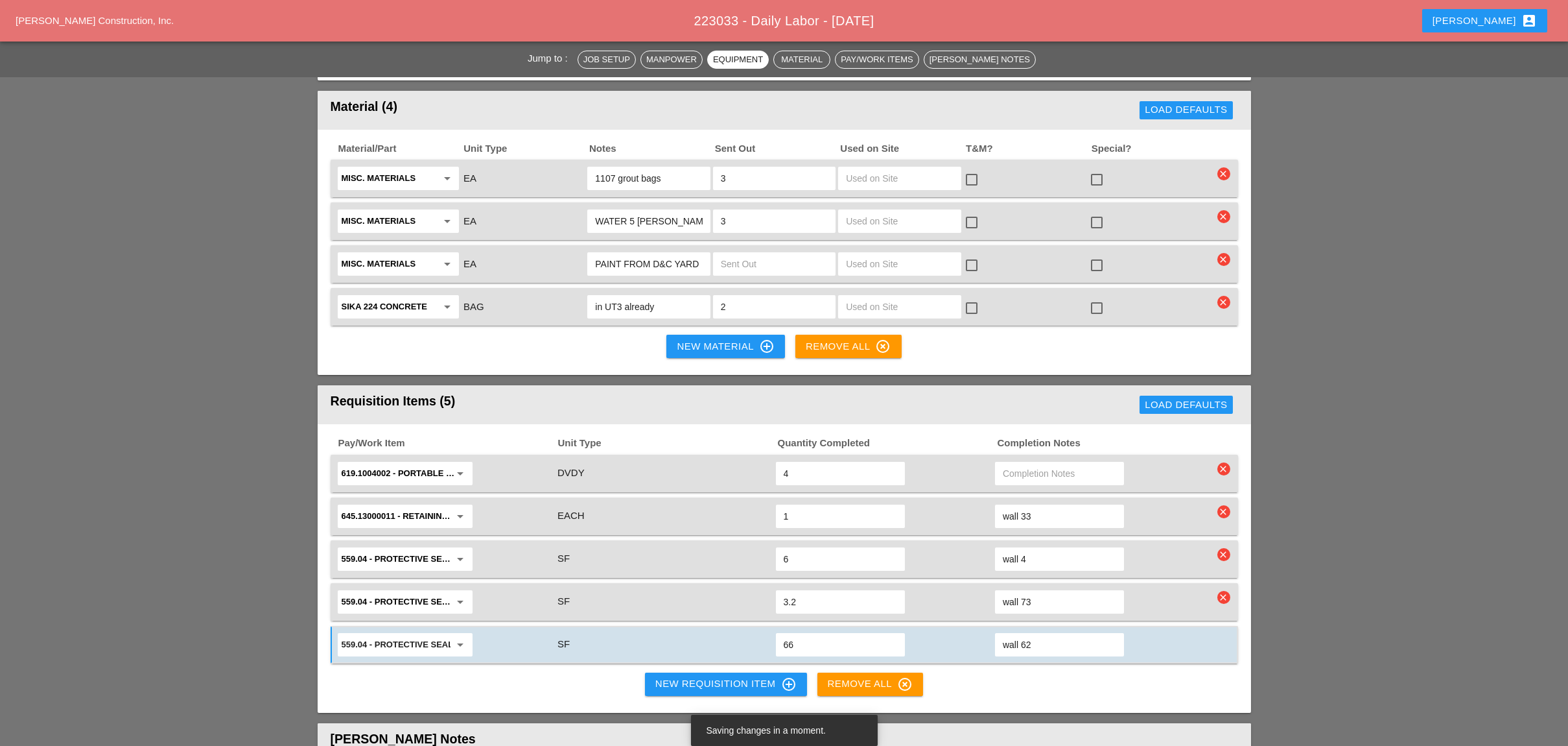
type input "wall 62"
click at [699, 677] on div "New Requisition Item control_point" at bounding box center [725, 684] width 141 height 16
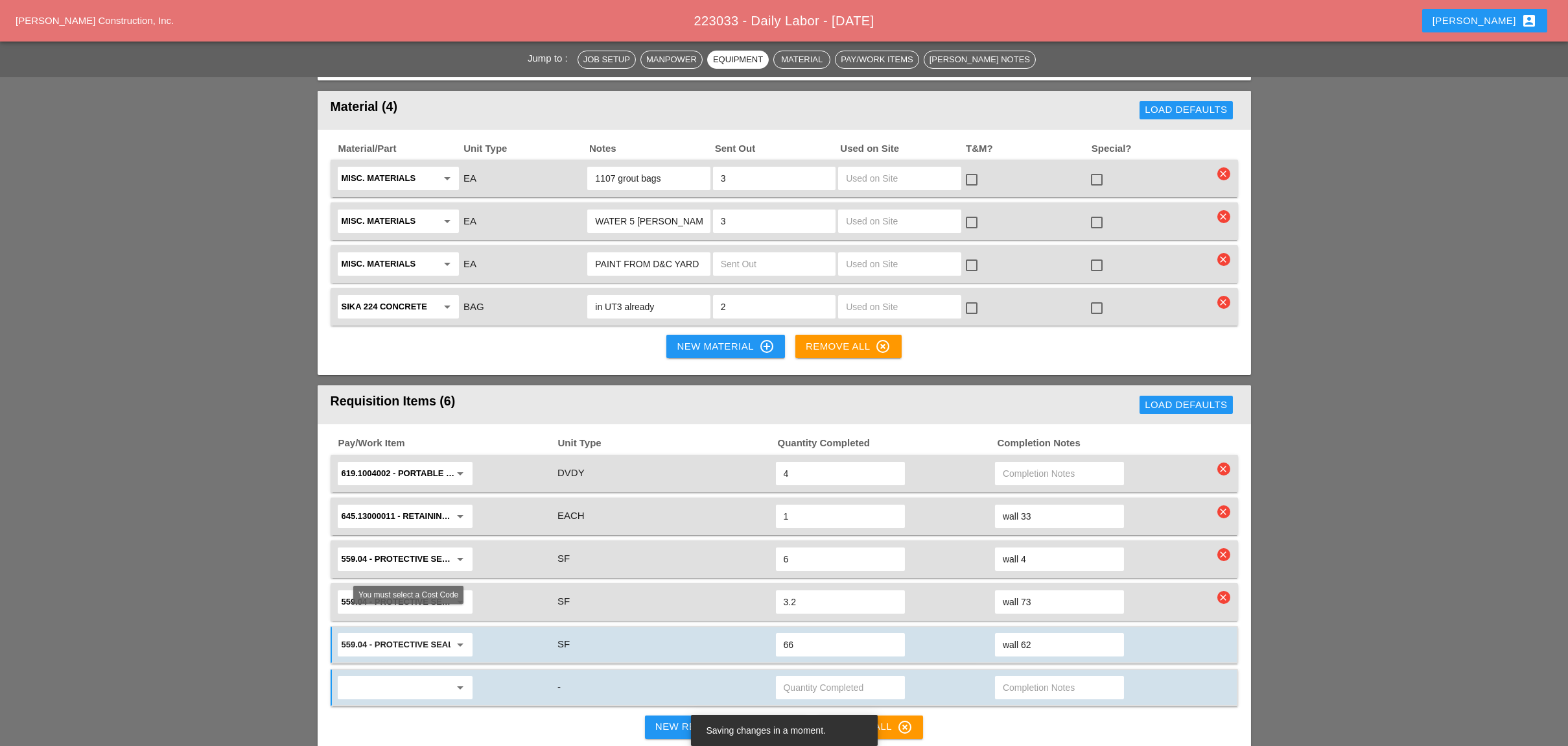
click at [397, 677] on input "text" at bounding box center [396, 687] width 109 height 21
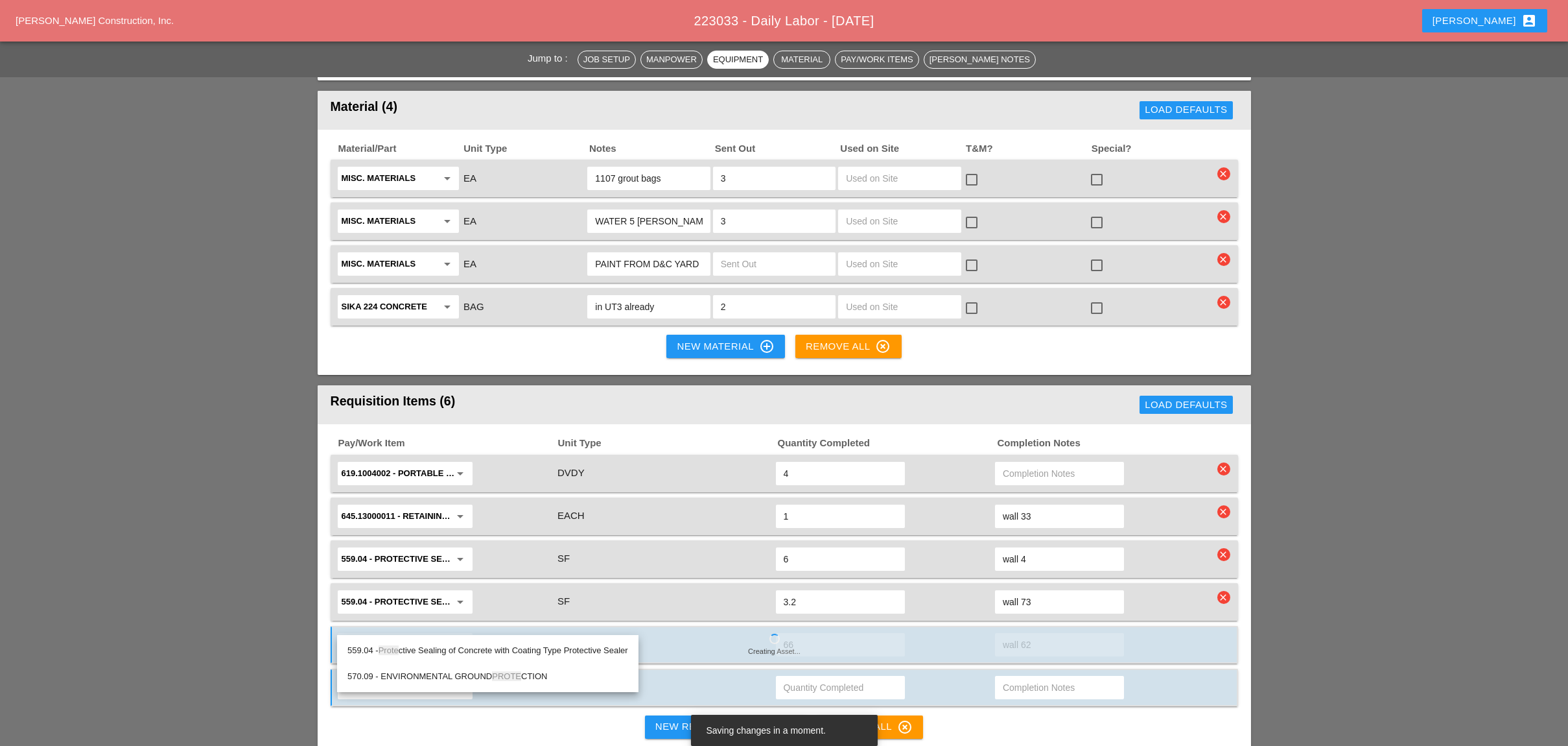
drag, startPoint x: 434, startPoint y: 649, endPoint x: 443, endPoint y: 648, distance: 9.1
click at [435, 649] on div "559.04 - Prote ctive Sealing of Concrete with Coating Type Protective Sealer" at bounding box center [487, 650] width 280 height 16
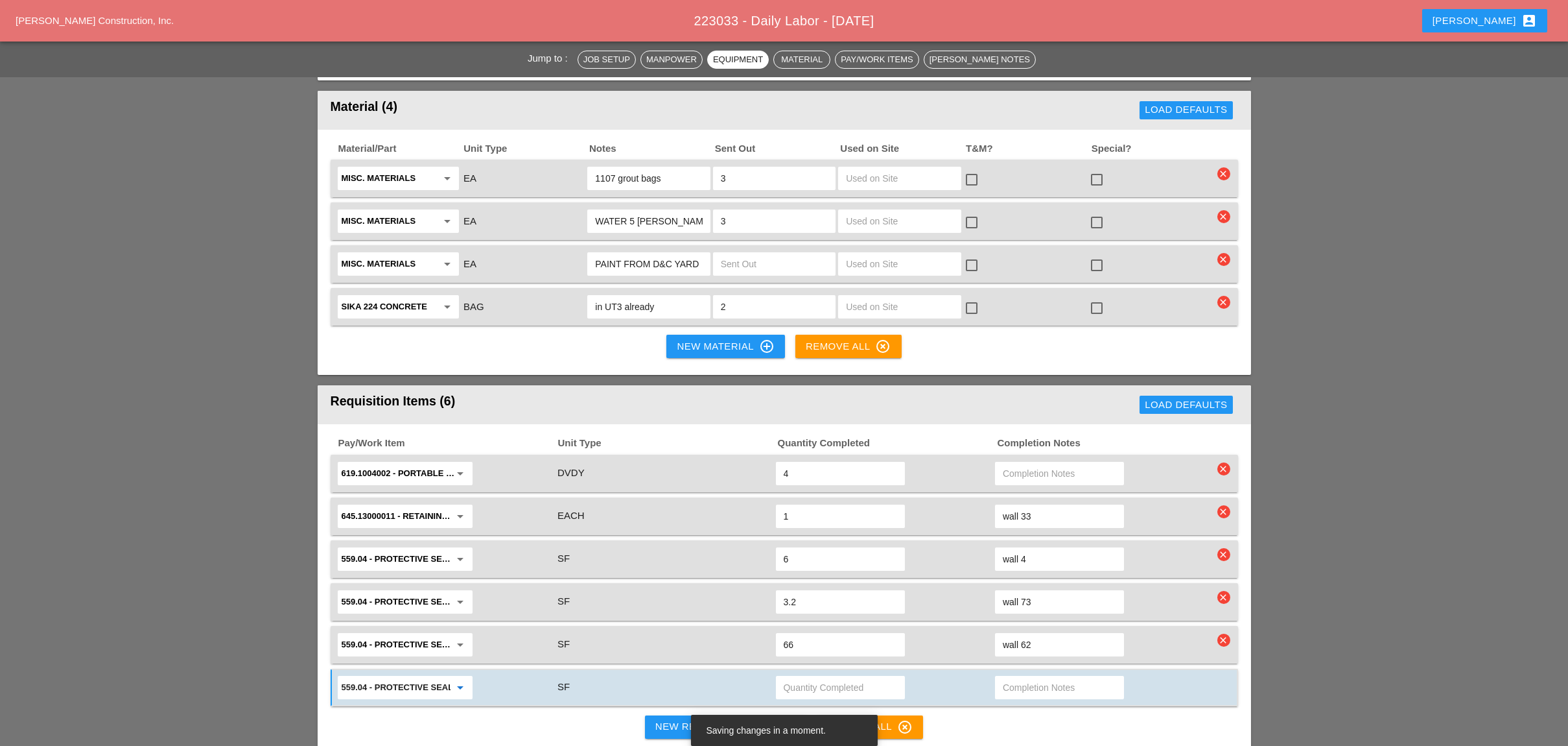
type input "559.04 - Protective Sealing of Concrete with Coating Type Protective Sealer"
click at [809, 677] on input "text" at bounding box center [841, 687] width 114 height 21
type input "149.99"
click at [1018, 677] on input "text" at bounding box center [1060, 687] width 114 height 21
type input "wall 62 under steel Colum"
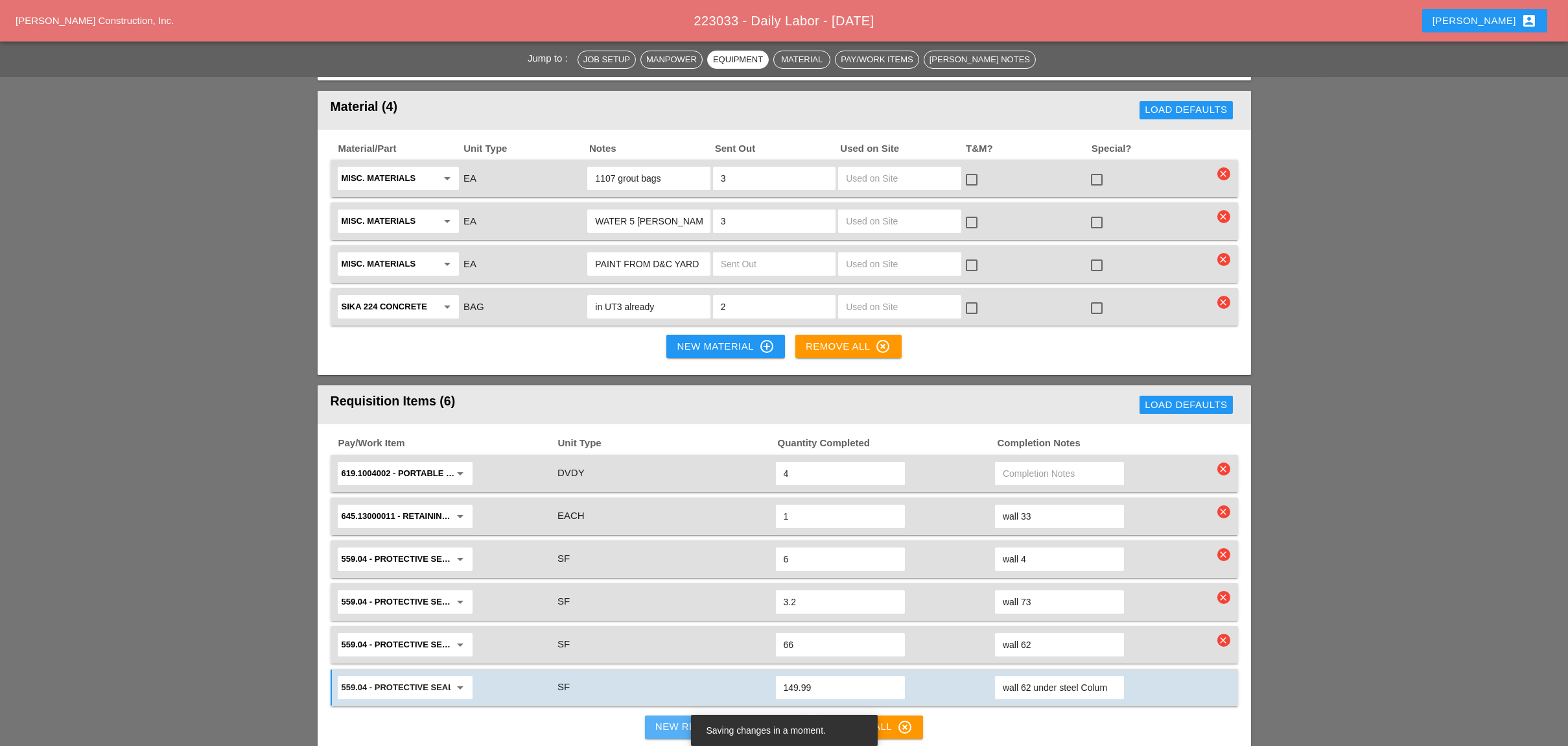
click at [711, 719] on div "New Requisition Item control_point" at bounding box center [725, 726] width 141 height 16
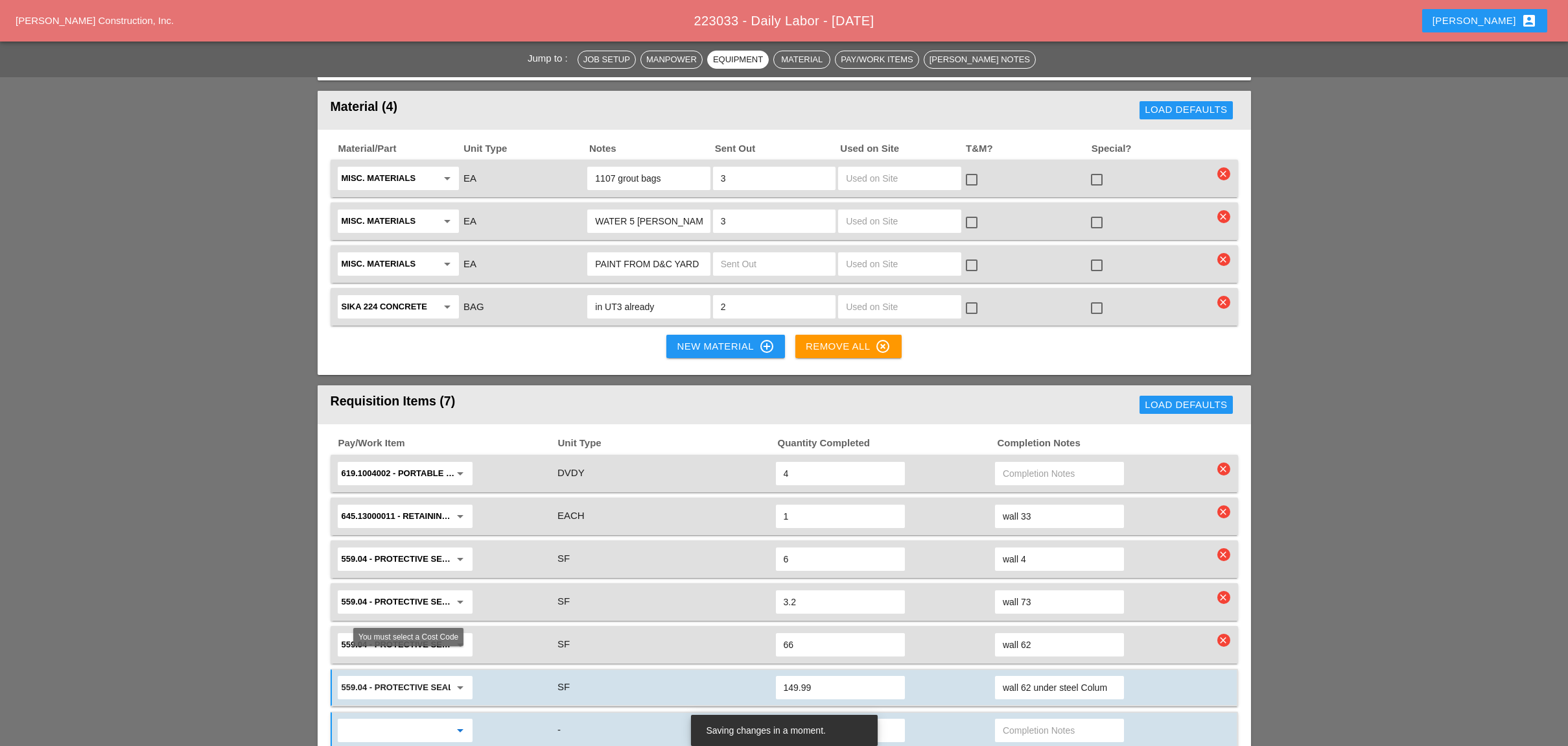
click at [420, 720] on input "text" at bounding box center [396, 729] width 109 height 21
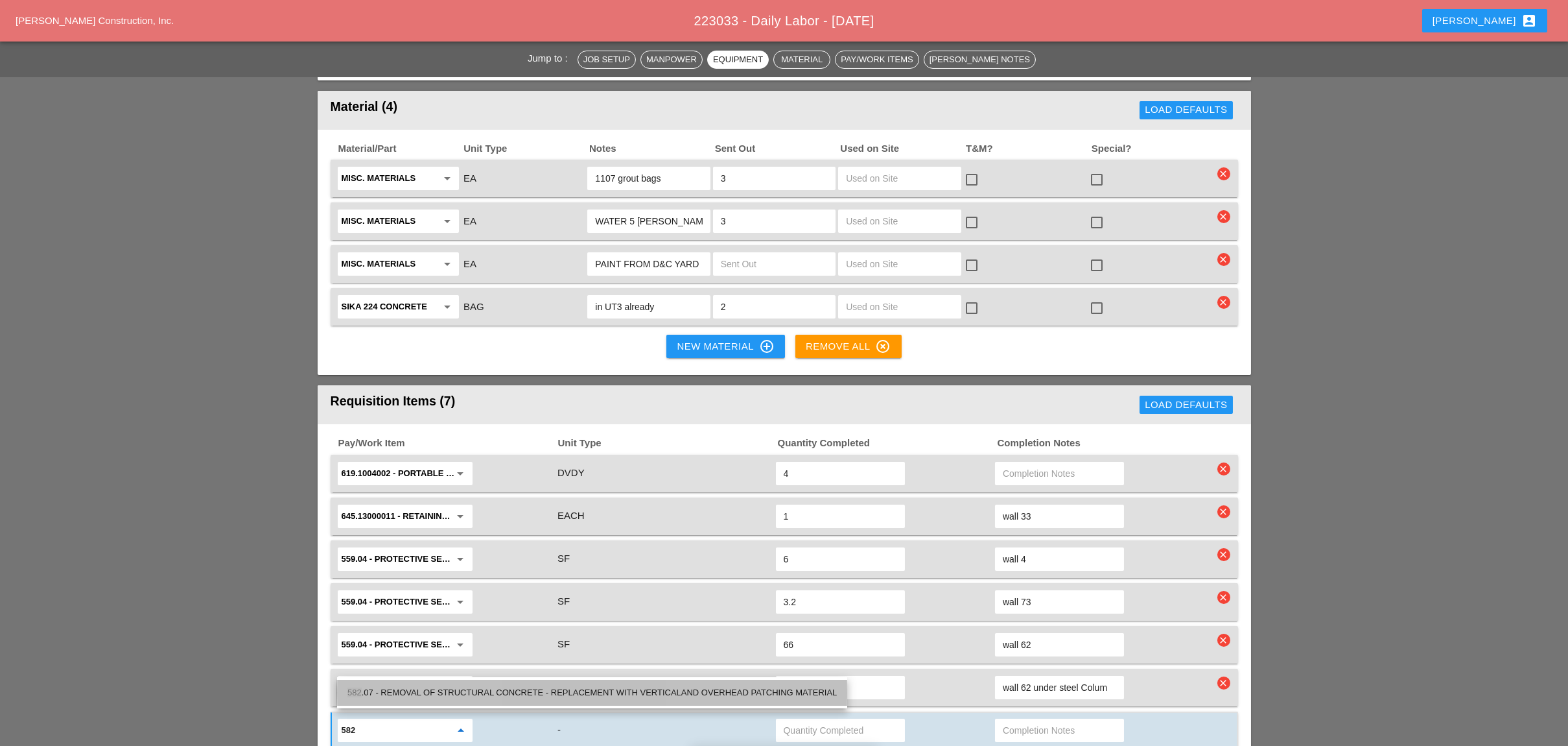
click at [420, 692] on div "582 .07 - REMOVAL OF STRUCTURAL CONCRETE - REPLACEMENT WITH VERTICALAND OVERHEA…" at bounding box center [591, 692] width 489 height 16
type input "582.07 - REMOVAL OF STRUCTURAL CONCRETE - REPLACEMENT WITH VERTICALAND OVERHEAD…"
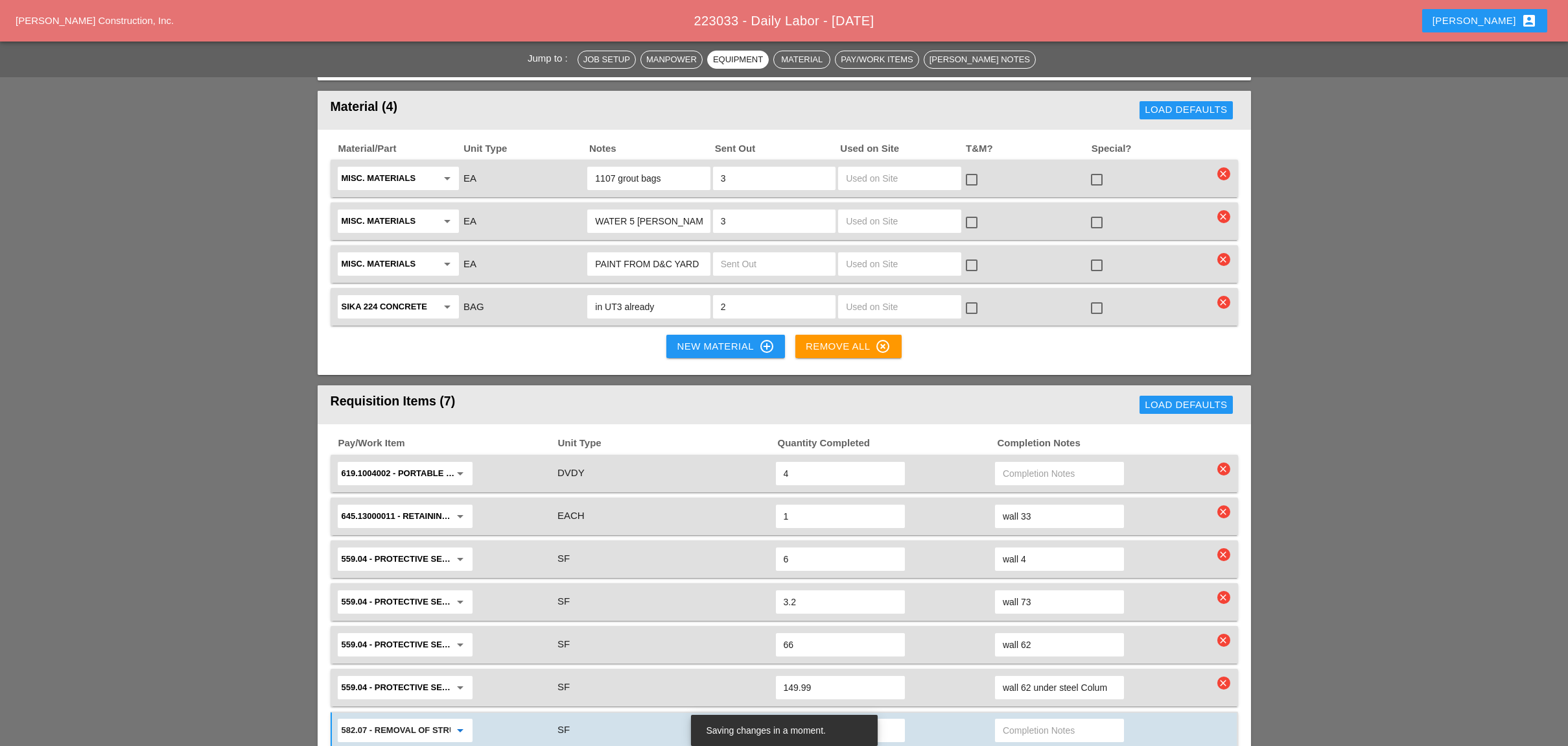
scroll to position [1297, 0]
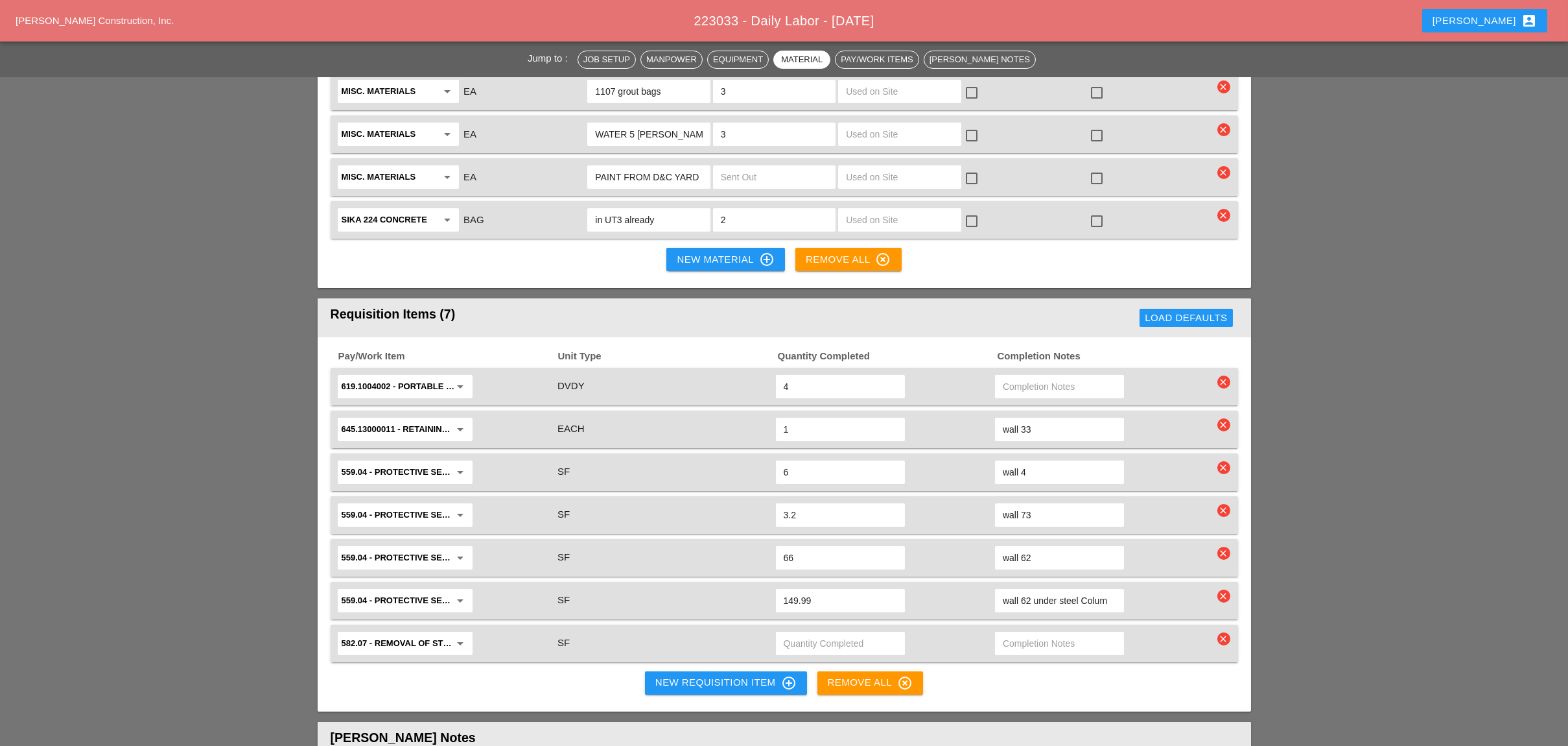
click at [809, 633] on input "text" at bounding box center [841, 643] width 114 height 21
type input "22.50"
click at [1010, 633] on input "text" at bounding box center [1060, 643] width 114 height 21
type input "wall 62"
click at [1037, 614] on div "Pay/Work Item Unit Type Quantity Completed Completion Notes 619.1004002 - PORTA…" at bounding box center [784, 524] width 933 height 374
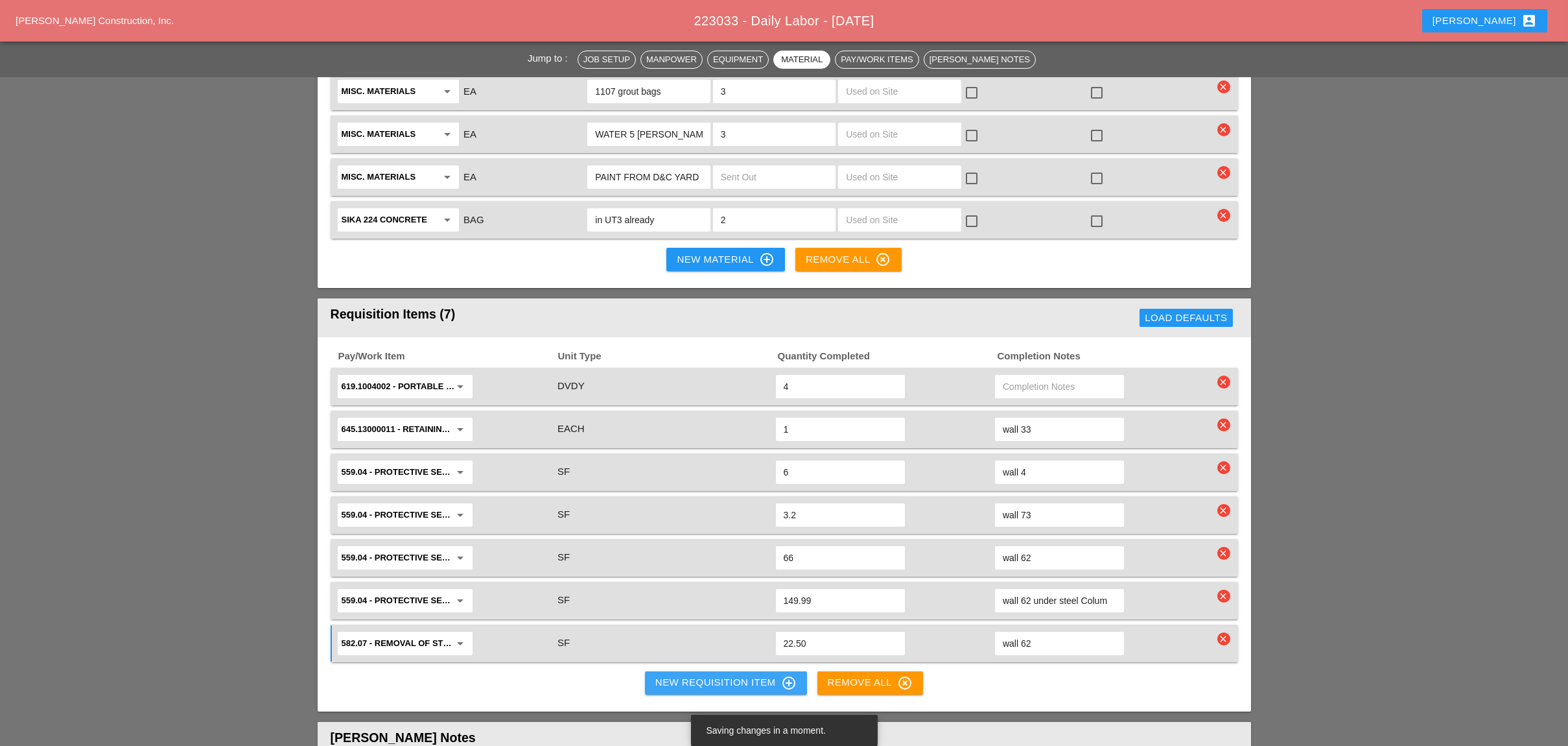
drag, startPoint x: 718, startPoint y: 617, endPoint x: 604, endPoint y: 626, distance: 114.4
click at [714, 675] on div "New Requisition Item control_point" at bounding box center [725, 682] width 141 height 16
click at [678, 675] on div "New Requisition Item control_point" at bounding box center [725, 682] width 141 height 16
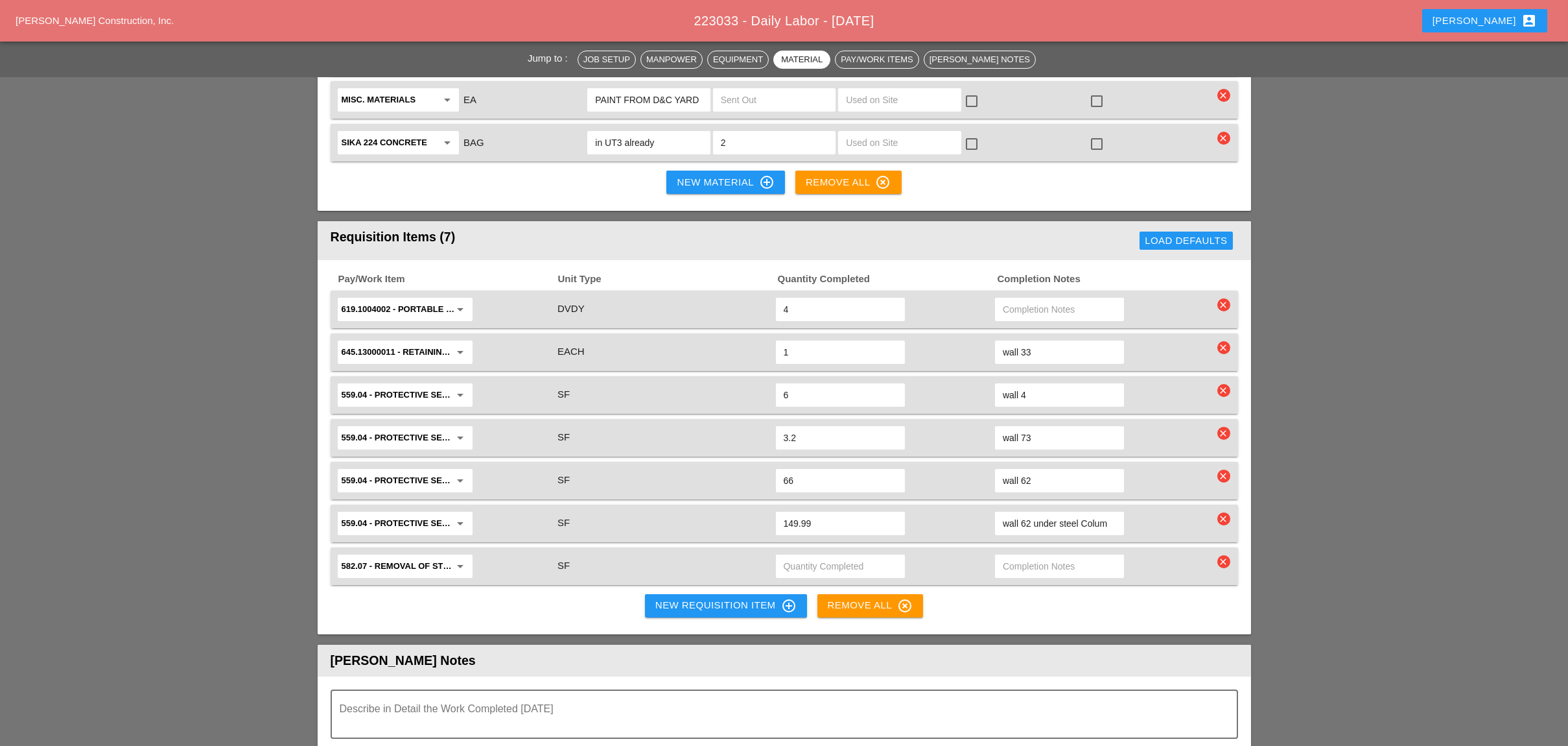
scroll to position [1383, 0]
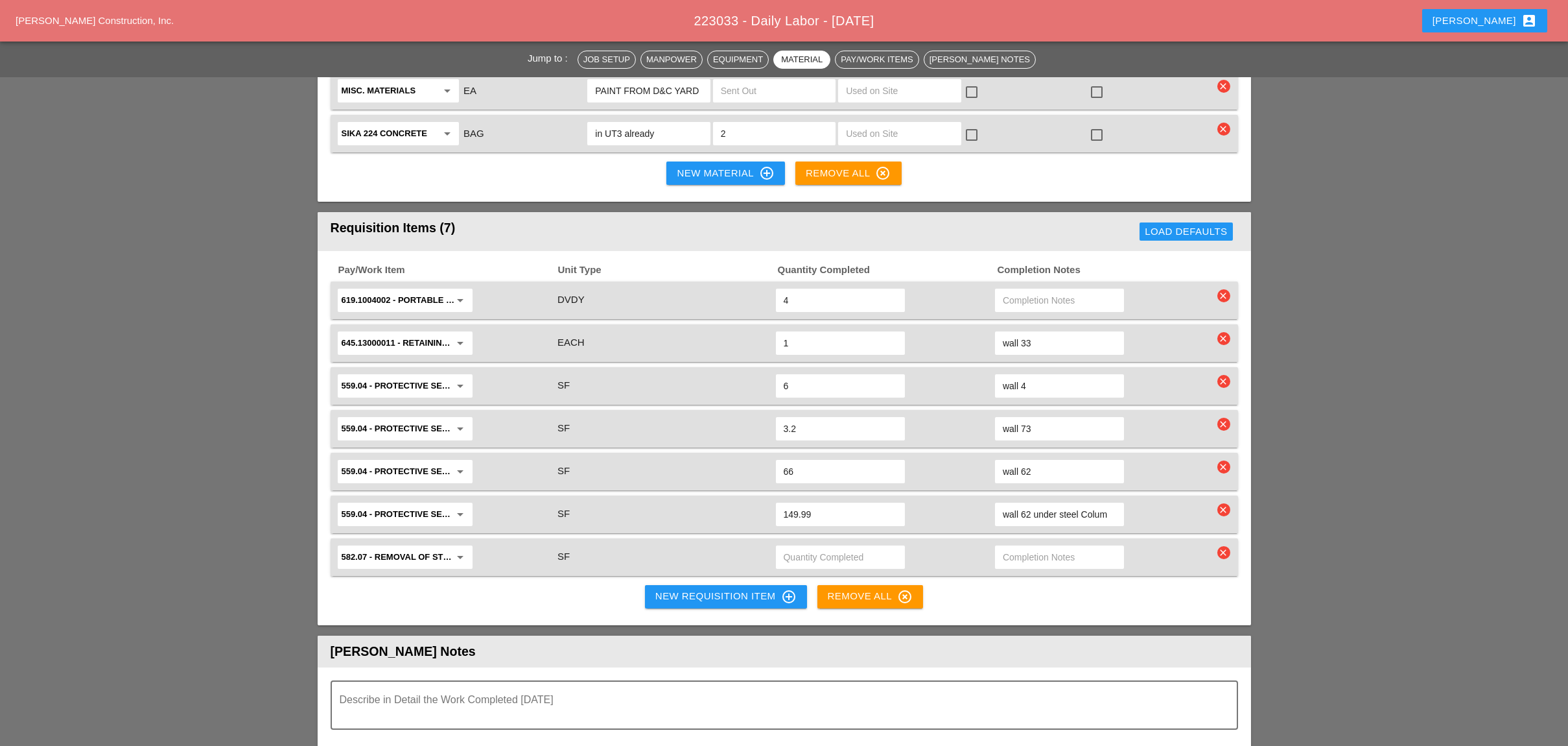
click at [804, 546] on input "text" at bounding box center [841, 556] width 114 height 21
type input "22.5"
click at [1021, 546] on input "text" at bounding box center [1060, 556] width 114 height 21
type input "wall 62"
click at [684, 585] on button "New Requisition Item control_point" at bounding box center [726, 597] width 162 height 23
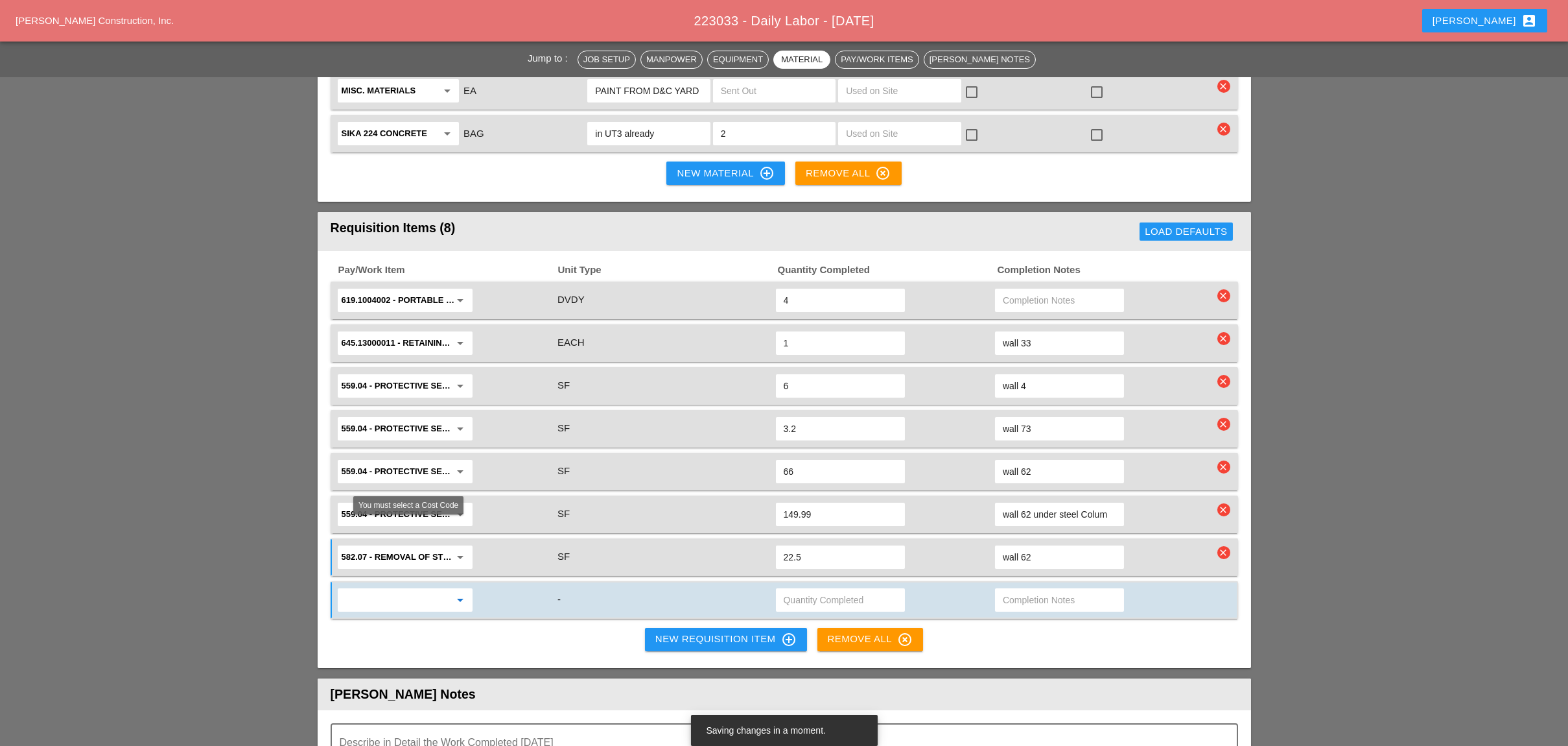
click at [419, 589] on input "text" at bounding box center [396, 599] width 109 height 21
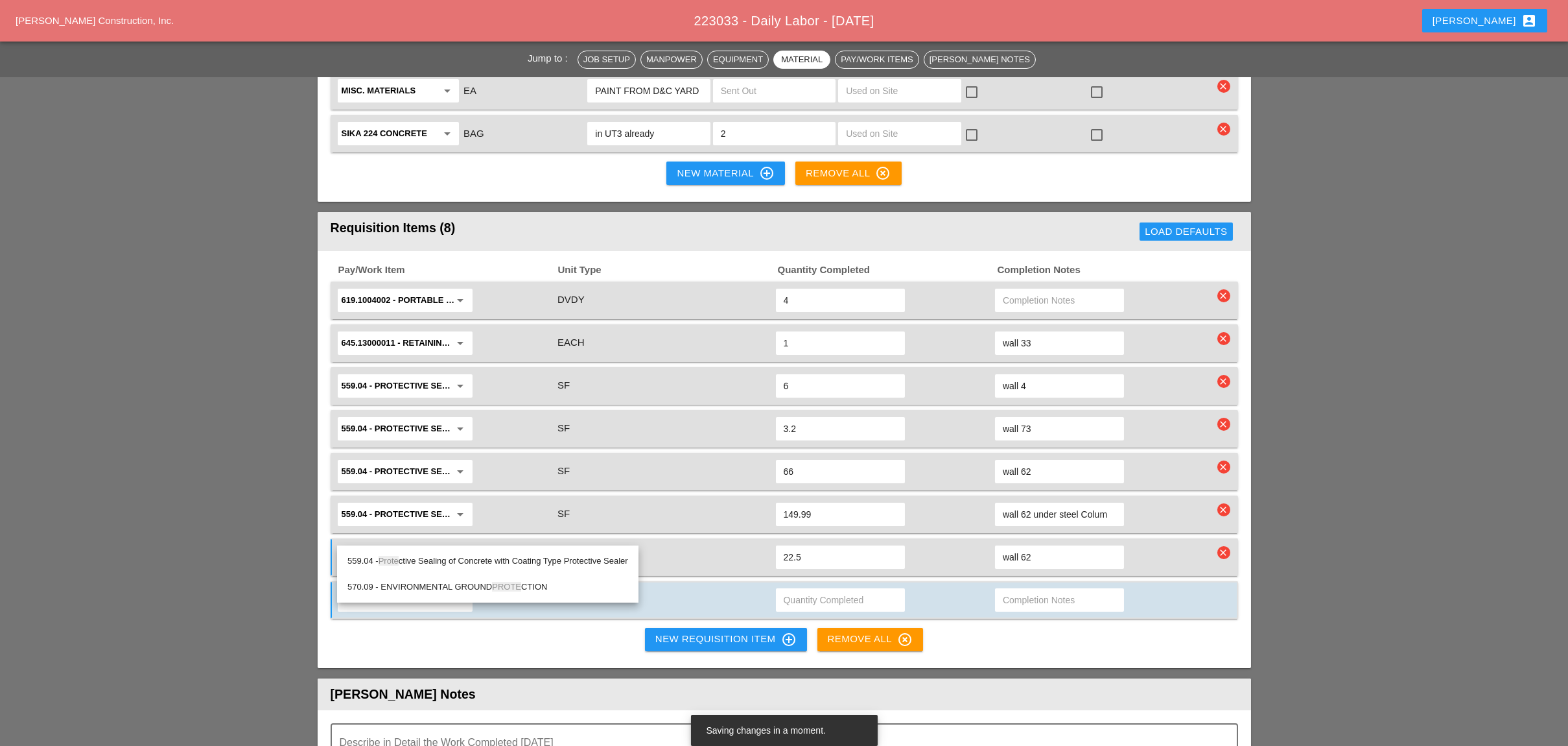
drag, startPoint x: 459, startPoint y: 555, endPoint x: 475, endPoint y: 559, distance: 16.5
click at [461, 555] on div "559.04 - Prote ctive Sealing of Concrete with Coating Type Protective Sealer" at bounding box center [487, 560] width 280 height 16
type input "559.04 - Protective Sealing of Concrete with Coating Type Protective Sealer"
click at [806, 589] on input "text" at bounding box center [841, 599] width 114 height 21
type input "2.66"
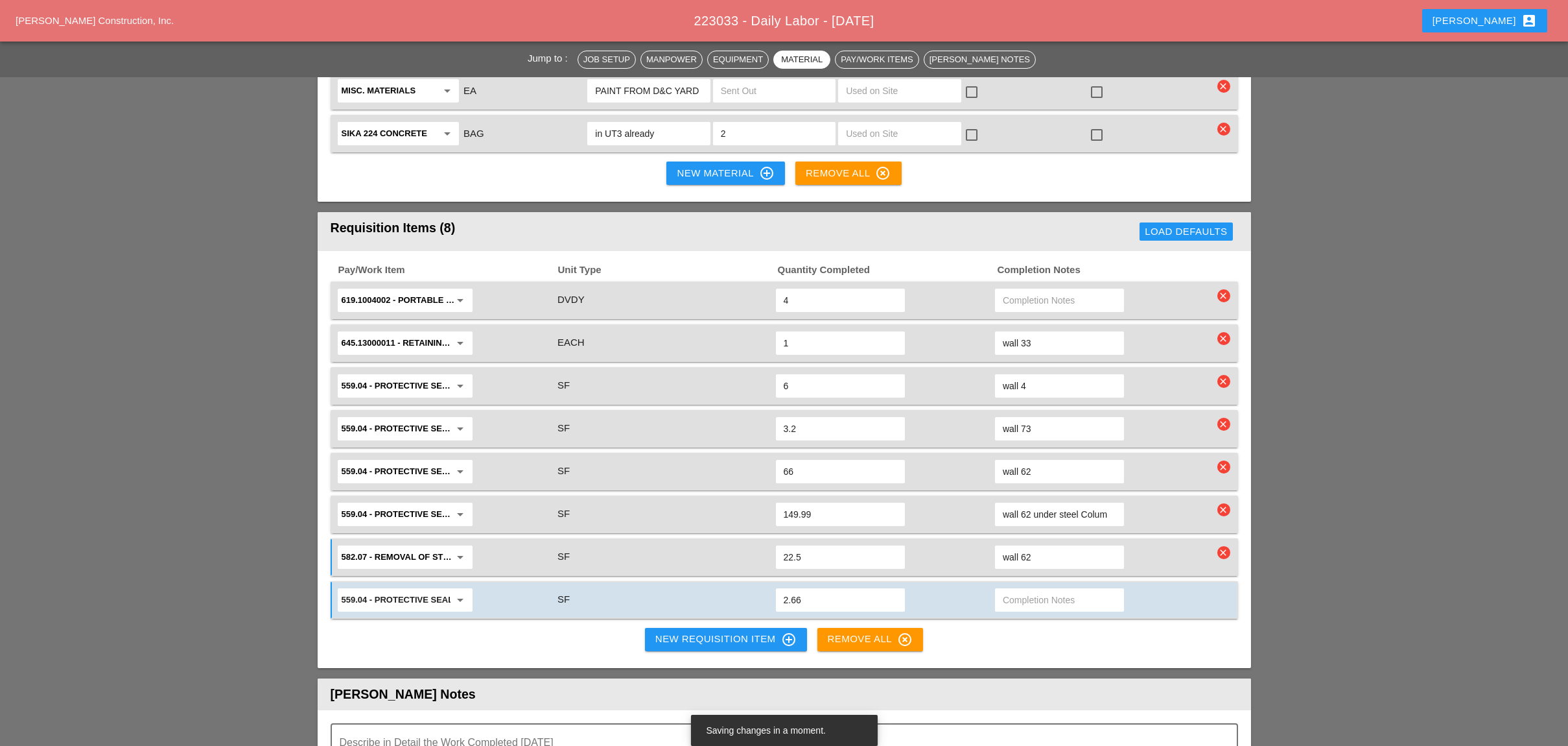
click at [1019, 589] on input "text" at bounding box center [1060, 599] width 114 height 21
click at [1089, 589] on input "wall 33" at bounding box center [1060, 599] width 114 height 21
type input "wall 33"
click at [1067, 580] on div "Pay/Work Item Unit Type Quantity Completed Completion Notes 619.1004002 - PORTA…" at bounding box center [784, 459] width 933 height 417
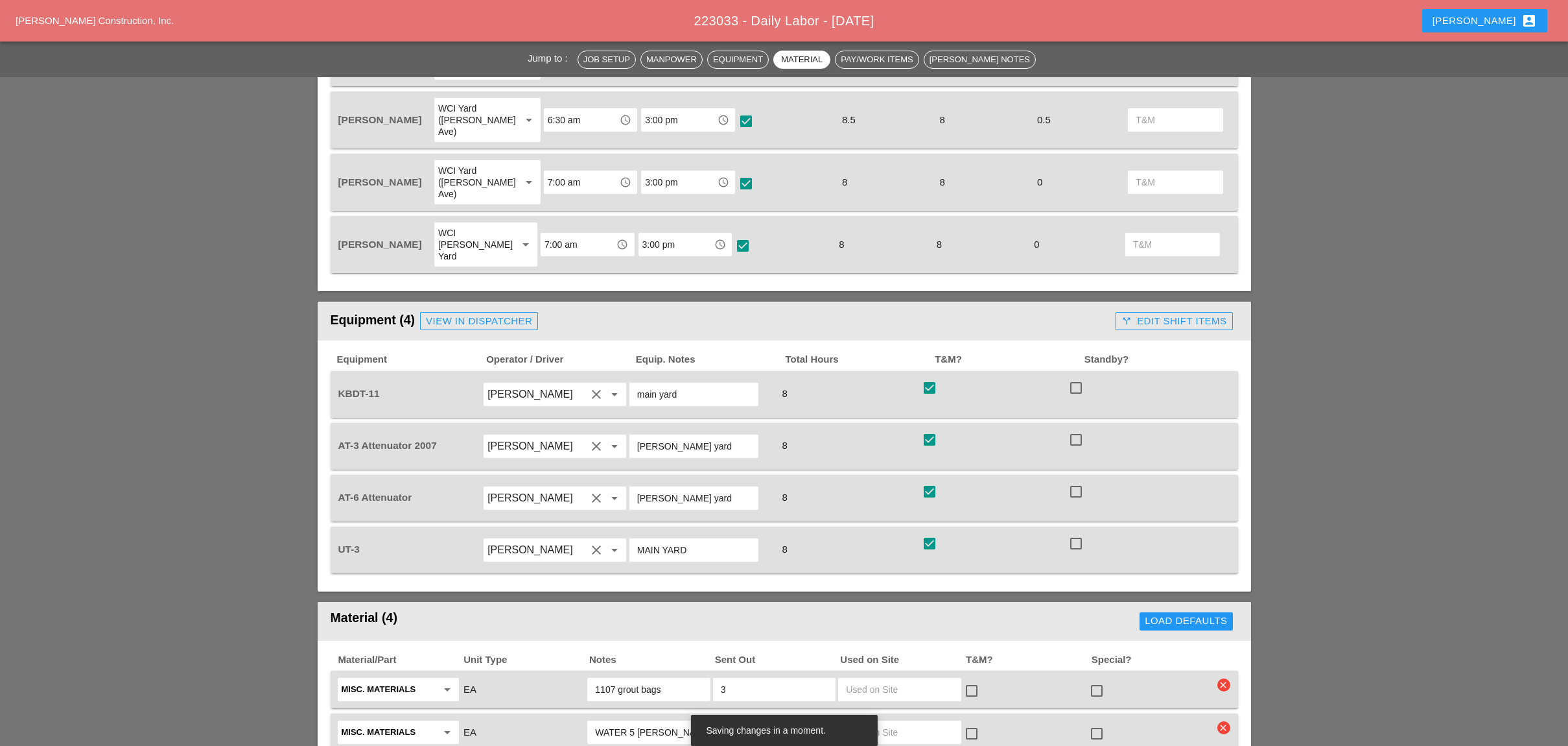
scroll to position [692, 0]
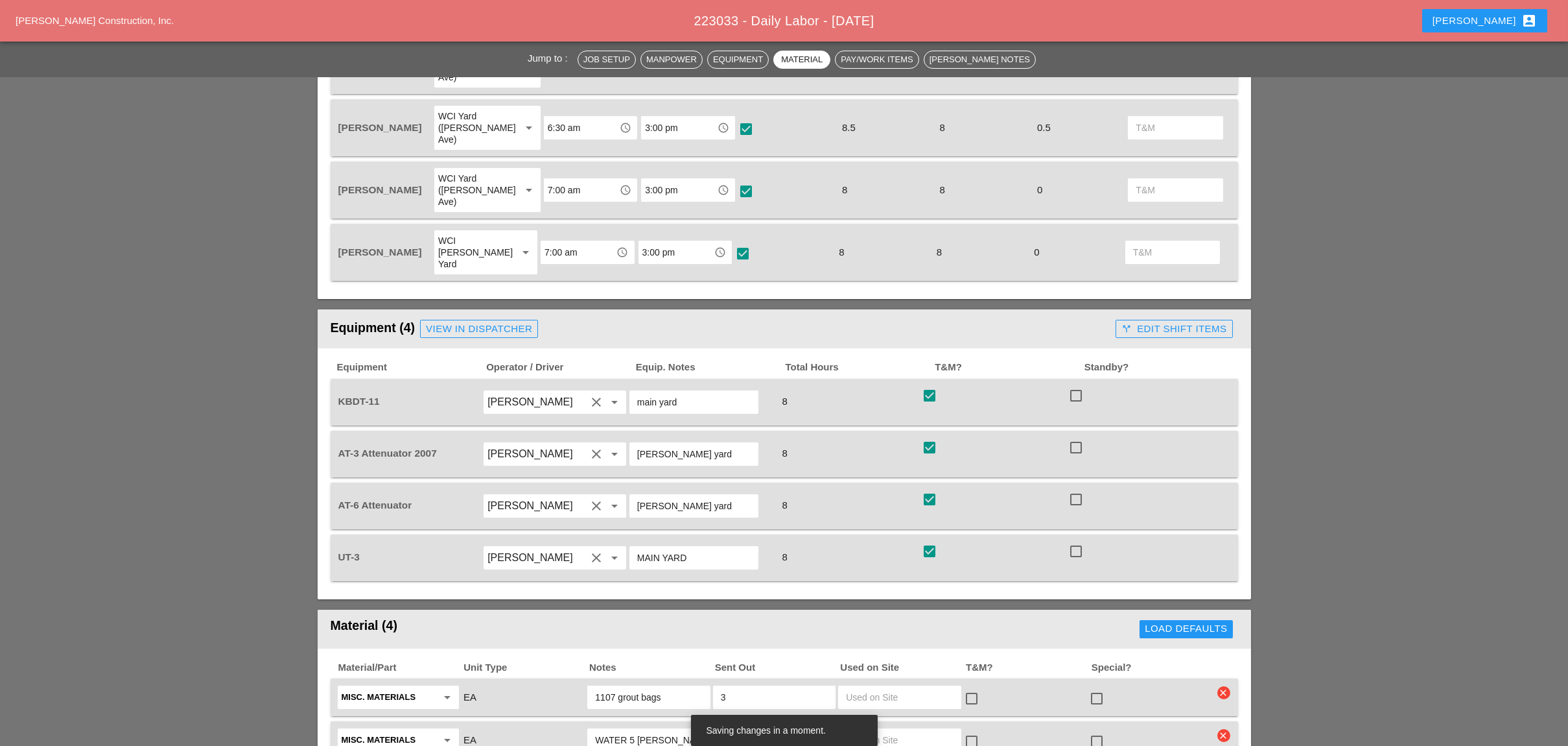
click at [935, 385] on div at bounding box center [929, 395] width 22 height 22
checkbox input "false"
click at [1081, 385] on div at bounding box center [1076, 395] width 22 height 22
checkbox input "true"
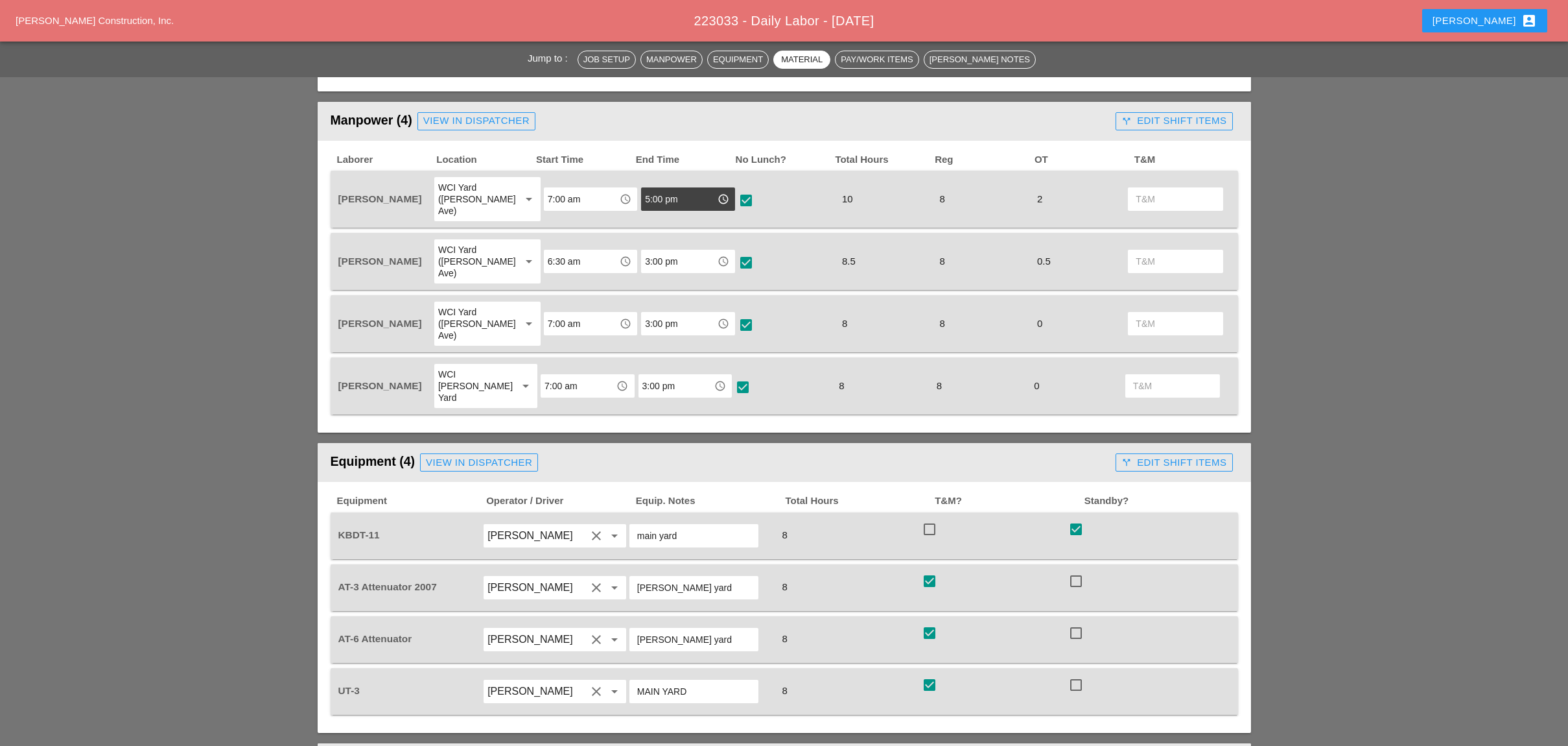
scroll to position [519, 0]
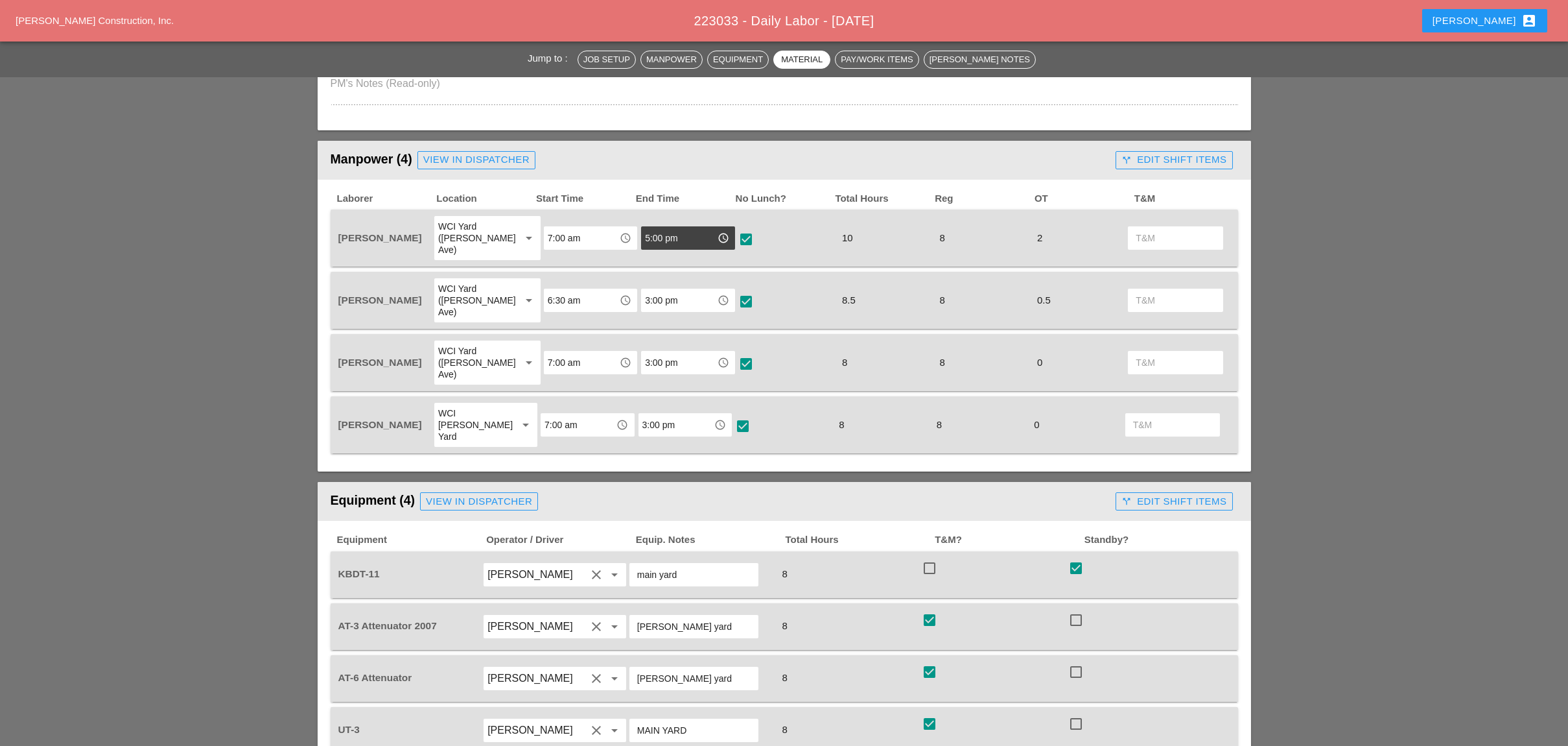
click at [1145, 164] on button "call_split Edit Shift Items" at bounding box center [1173, 160] width 116 height 18
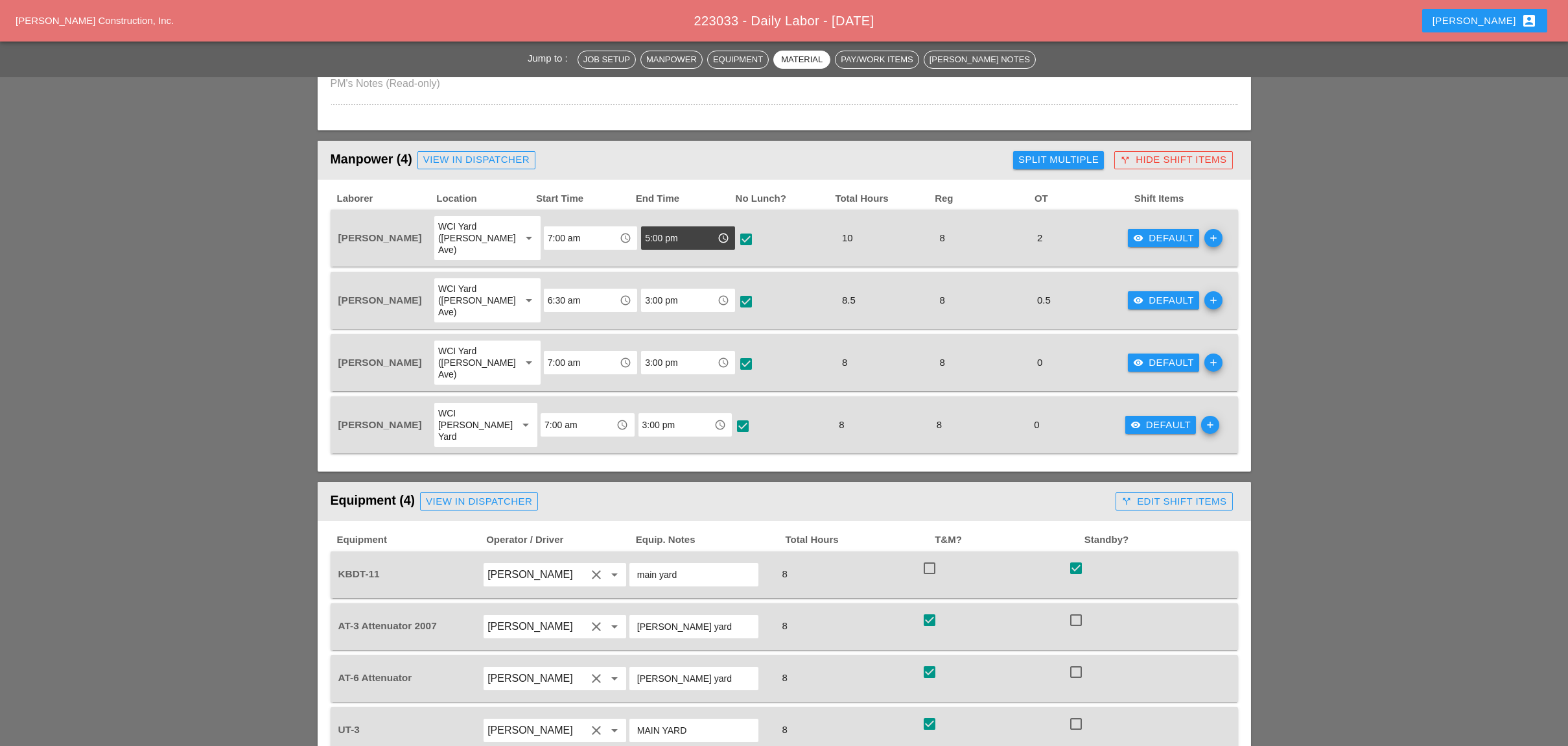
click at [1081, 153] on div "Split Multiple" at bounding box center [1057, 160] width 80 height 15
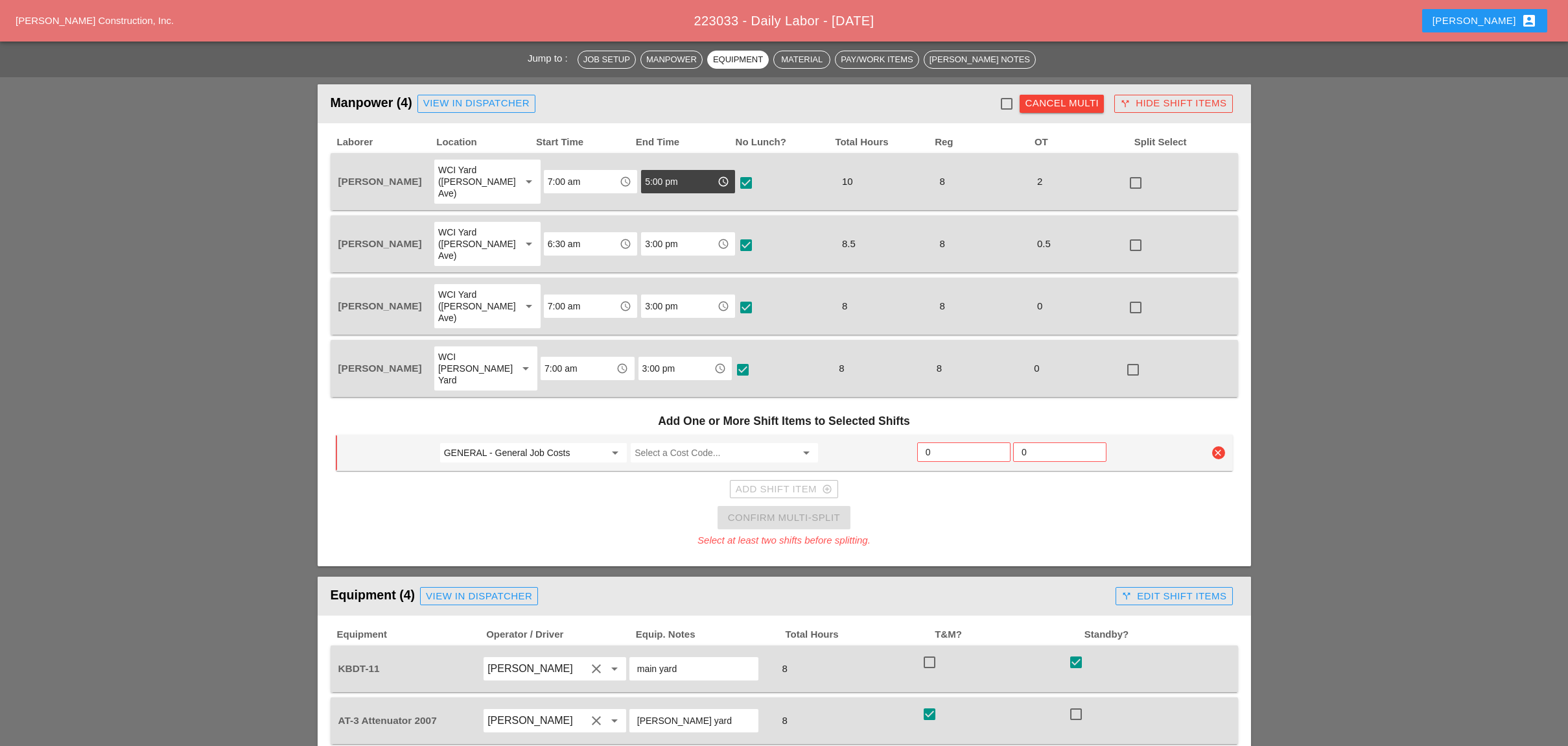
scroll to position [605, 0]
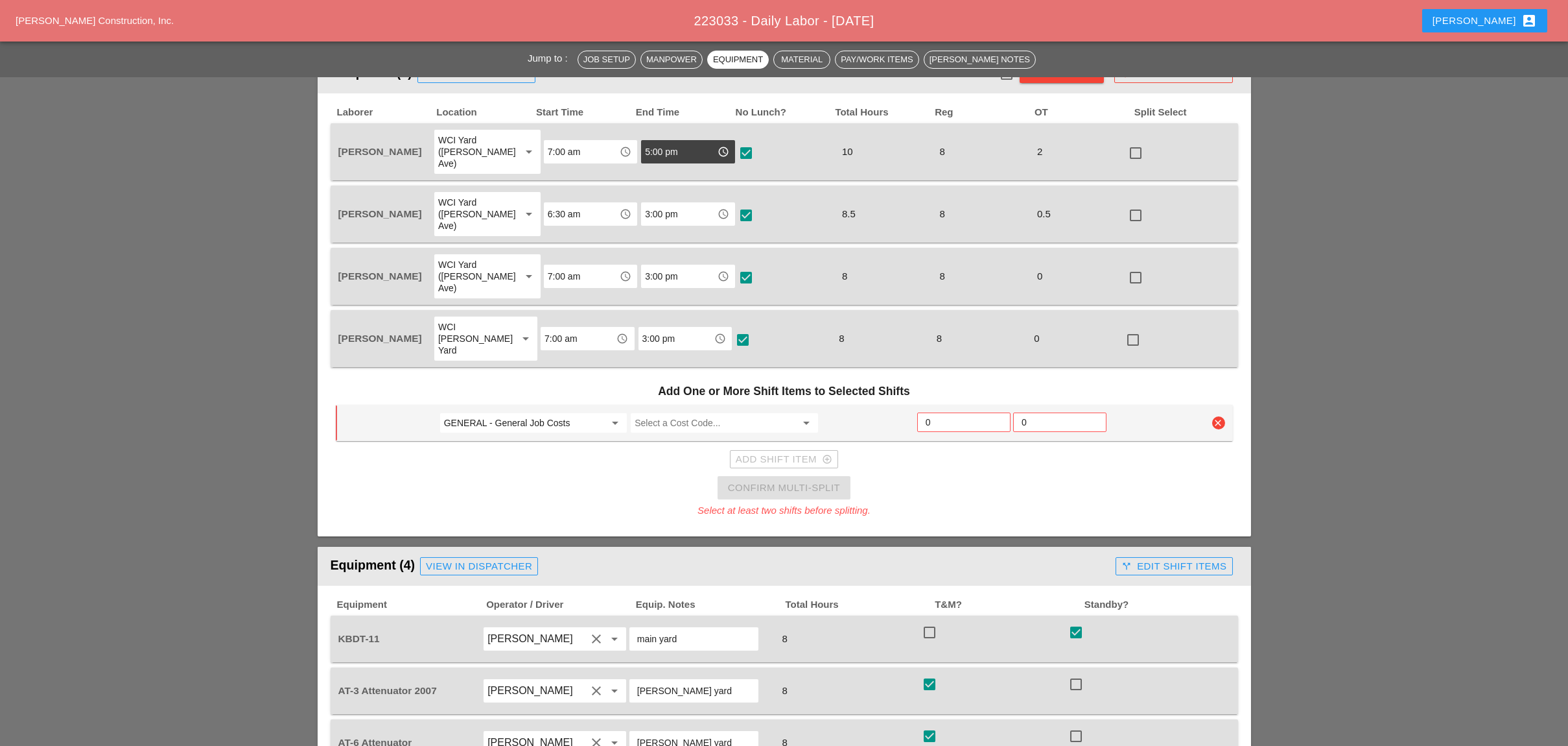
click at [504, 413] on input "GENERAL - General Job Costs" at bounding box center [524, 423] width 161 height 21
click at [652, 432] on div "Add One or More Shift Items to Selected Shifts GENERAL - General Job Costs arro…" at bounding box center [784, 447] width 907 height 151
click at [532, 413] on input "GENERAL - General Job Costs" at bounding box center [524, 423] width 161 height 21
drag, startPoint x: 487, startPoint y: 389, endPoint x: 533, endPoint y: 386, distance: 46.1
click at [490, 389] on div "62 - Phase 62" at bounding box center [532, 394] width 166 height 16
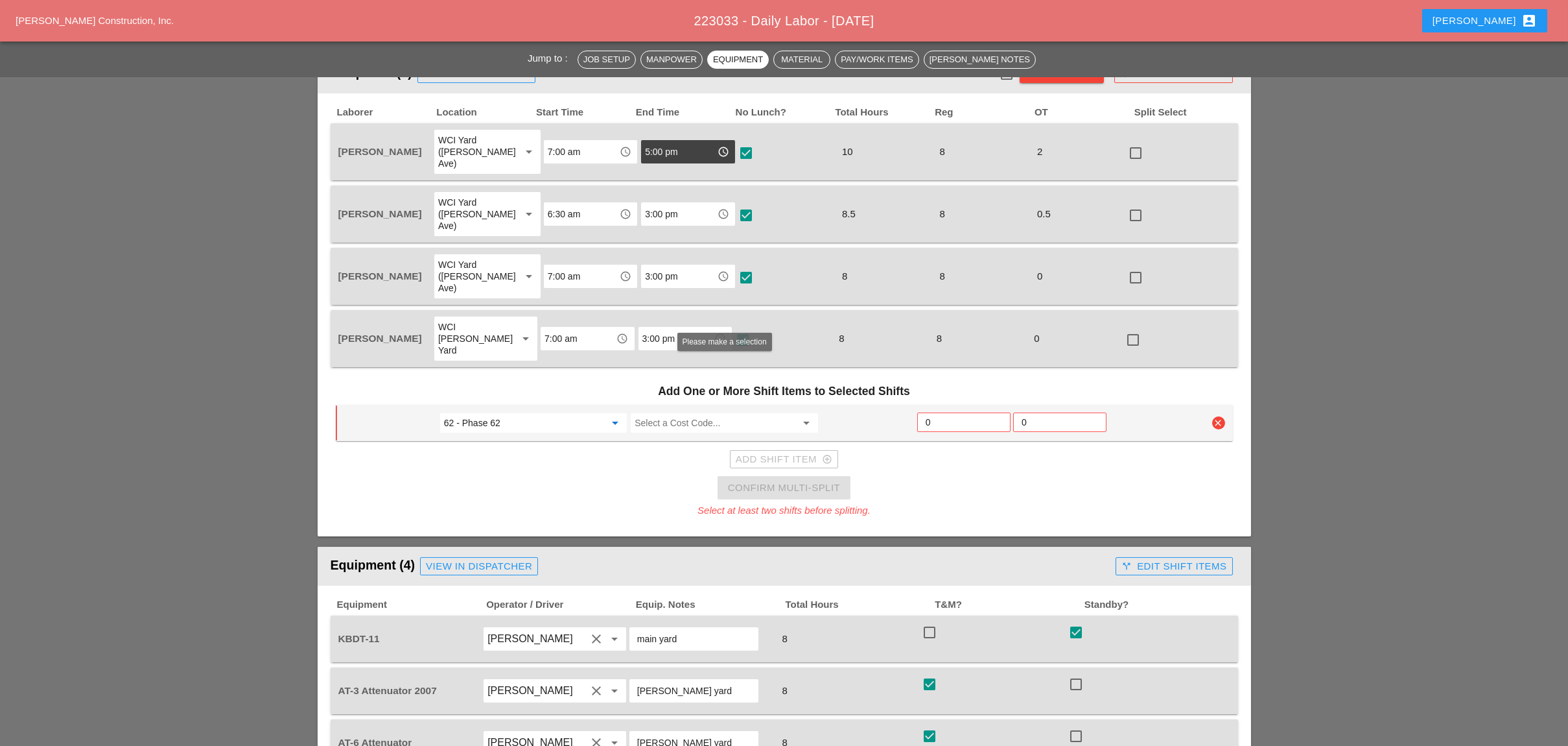
type input "62 - Phase 62"
click at [664, 413] on input "Select a Cost Code..." at bounding box center [714, 423] width 161 height 21
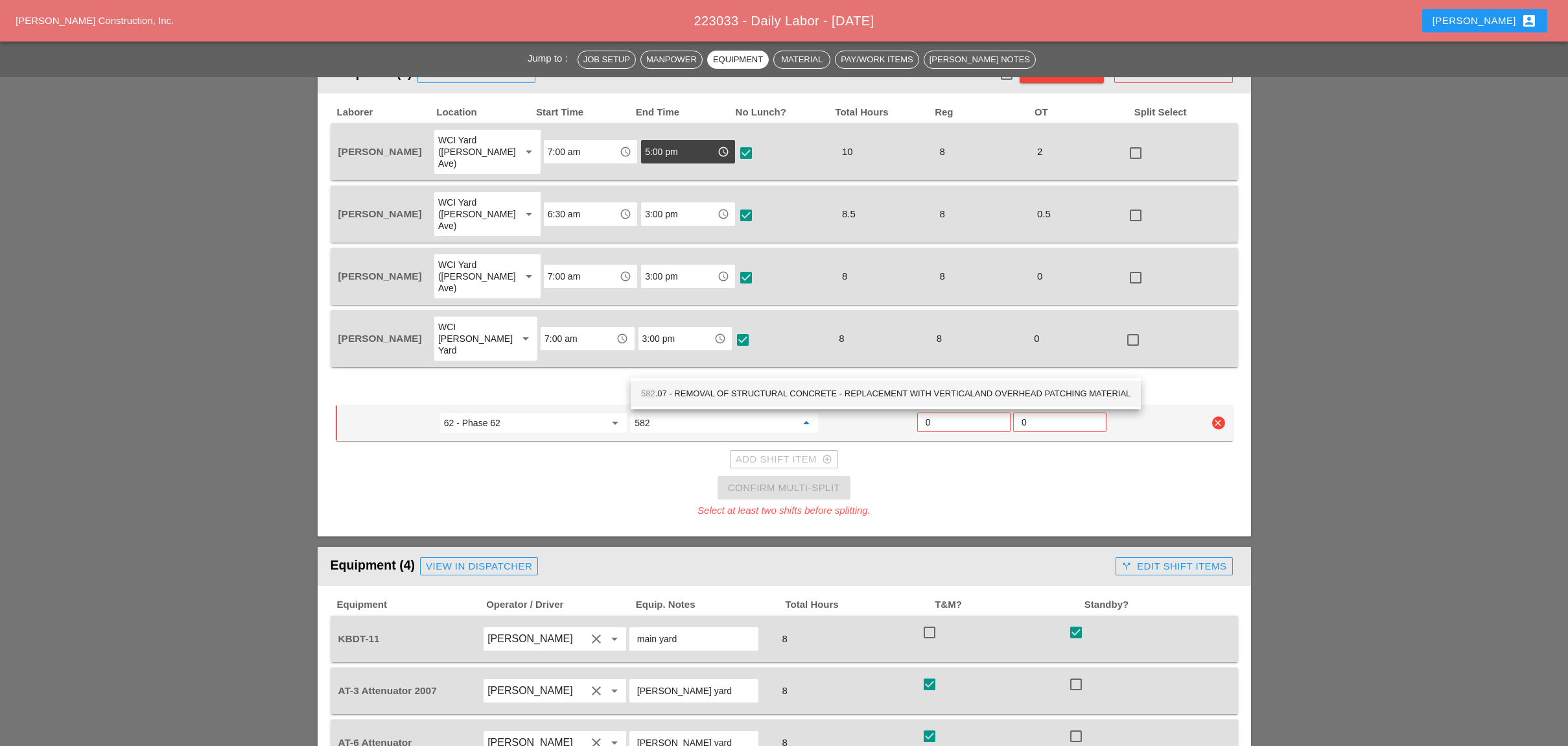
click at [729, 391] on div "582 .07 - REMOVAL OF STRUCTURAL CONCRETE - REPLACEMENT WITH VERTICALAND OVERHEA…" at bounding box center [885, 394] width 489 height 16
type input "582.07 - REMOVAL OF STRUCTURAL CONCRETE - REPLACEMENT WITH VERTICALAND OVERHEAD…"
click at [939, 412] on input "0" at bounding box center [963, 422] width 77 height 21
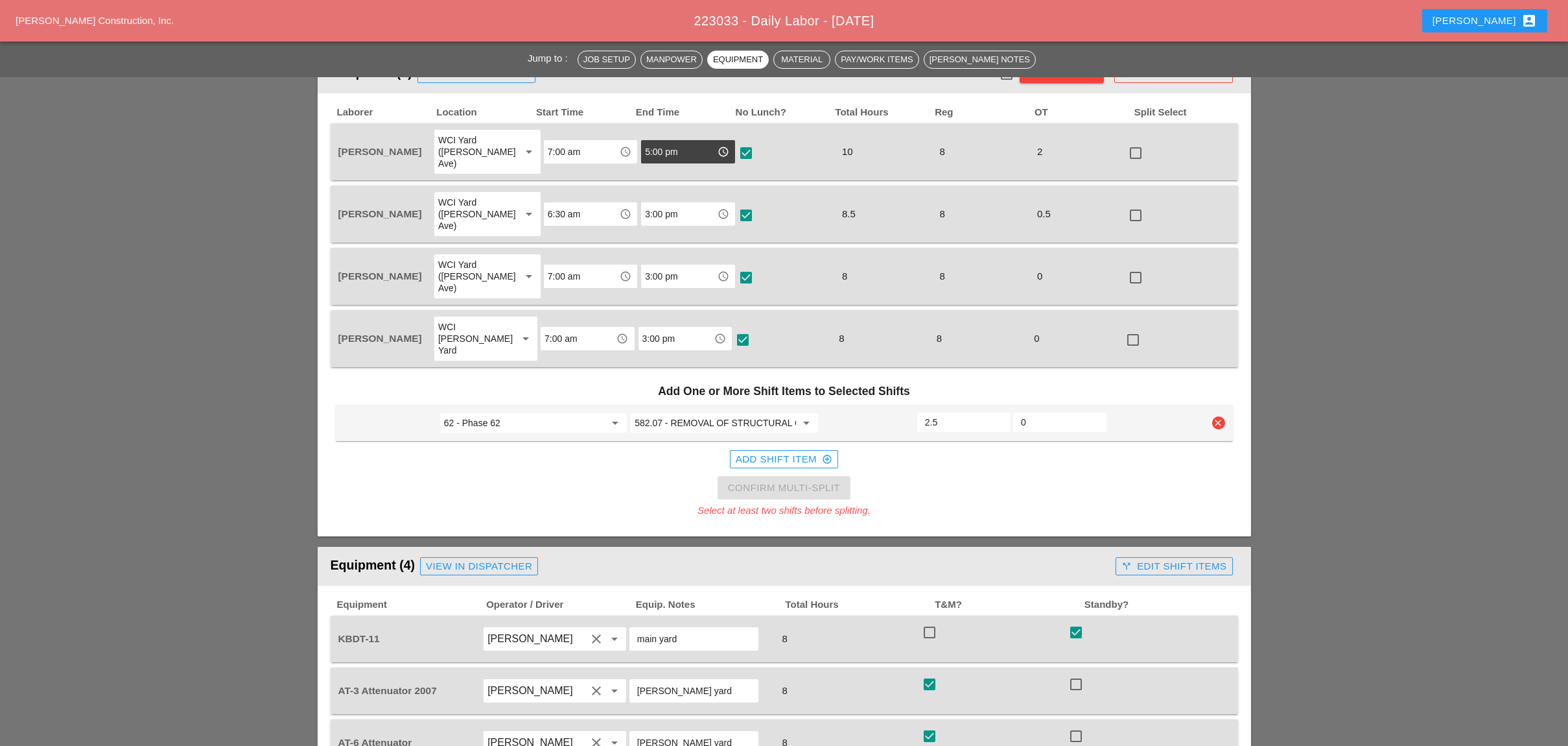
type input "2.5"
click at [998, 412] on input "2.5" at bounding box center [963, 422] width 78 height 21
click at [790, 452] on div "Add Shift Item add_circle_outline" at bounding box center [784, 460] width 97 height 15
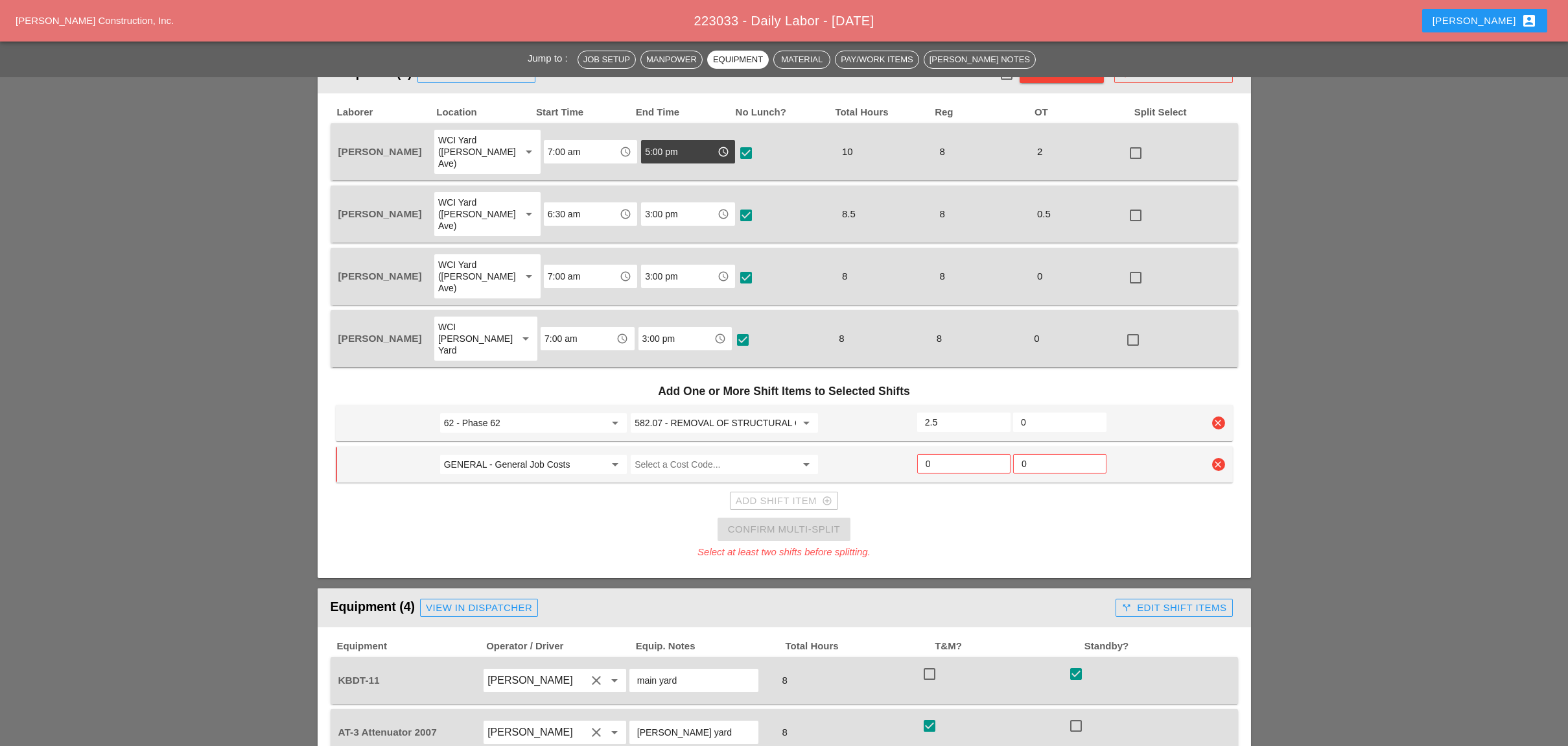
click at [495, 454] on input "GENERAL - General Job Costs" at bounding box center [524, 464] width 161 height 21
click at [498, 432] on div "33 - Phase 33" at bounding box center [532, 434] width 166 height 16
type input "33 - Phase 33"
click at [700, 454] on input "Select a Cost Code..." at bounding box center [714, 464] width 161 height 21
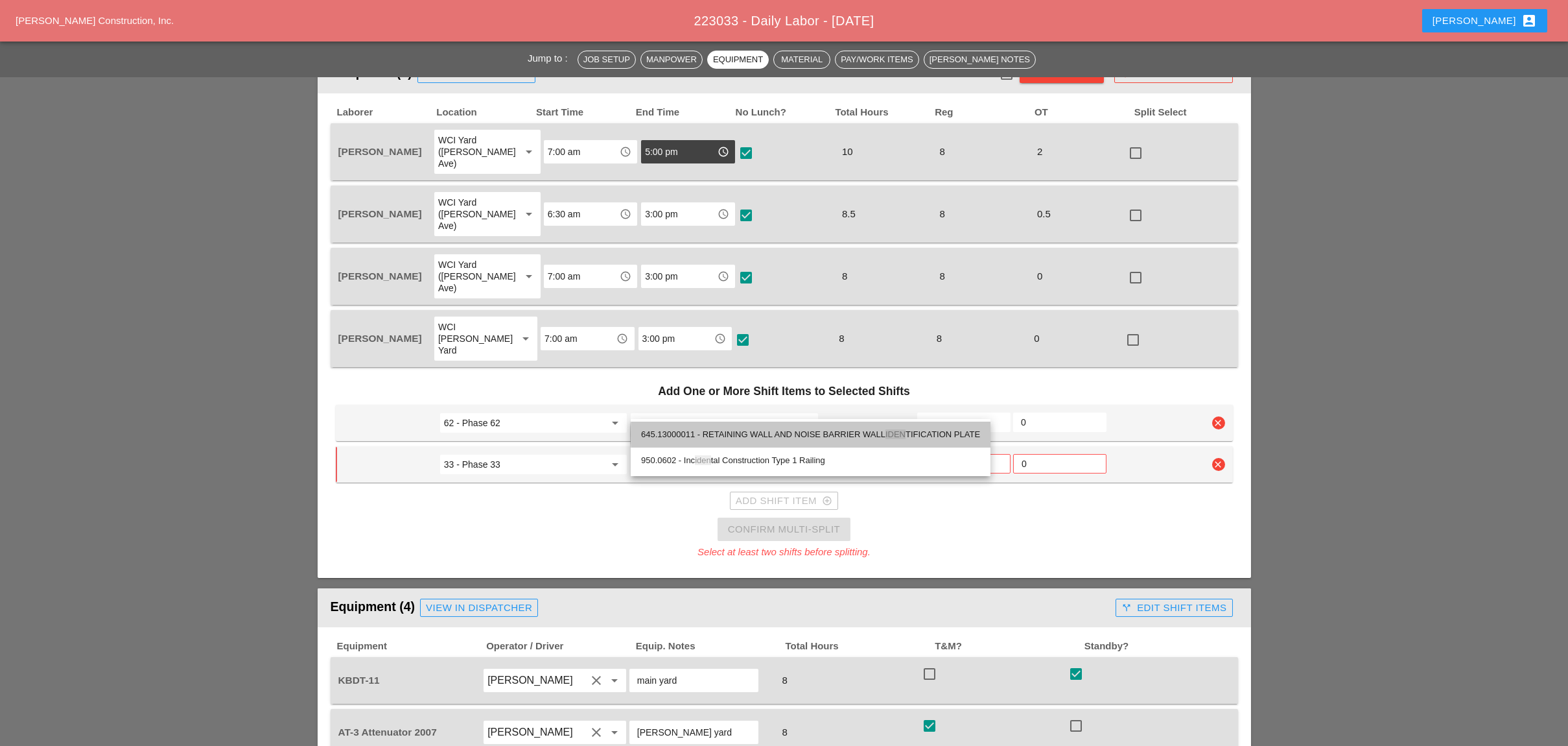
drag, startPoint x: 734, startPoint y: 432, endPoint x: 873, endPoint y: 425, distance: 139.2
click at [740, 432] on div "645.13000011 - RETAINING WALL AND NOISE BARRIER WALL IDEN TIFICATION PLATE" at bounding box center [810, 434] width 339 height 16
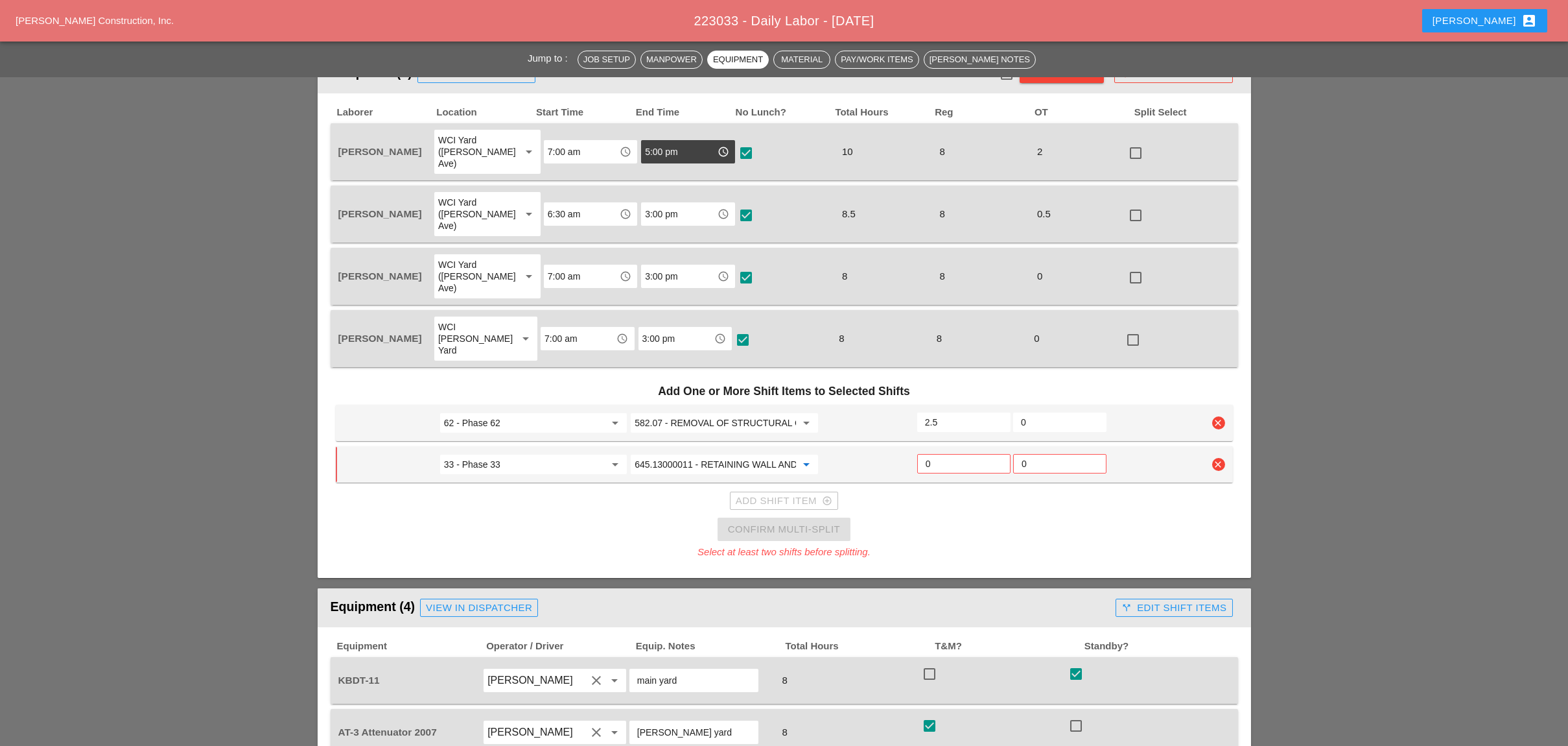
type input "645.13000011 - RETAINING WALL AND NOISE BARRIER WALL IDENTIFICATION PLATE"
click at [937, 453] on input "0" at bounding box center [963, 463] width 77 height 21
type input "0.5"
click at [997, 453] on input "0.5" at bounding box center [963, 463] width 77 height 21
click at [806, 493] on div "Add Shift Item add_circle_outline" at bounding box center [784, 501] width 97 height 15
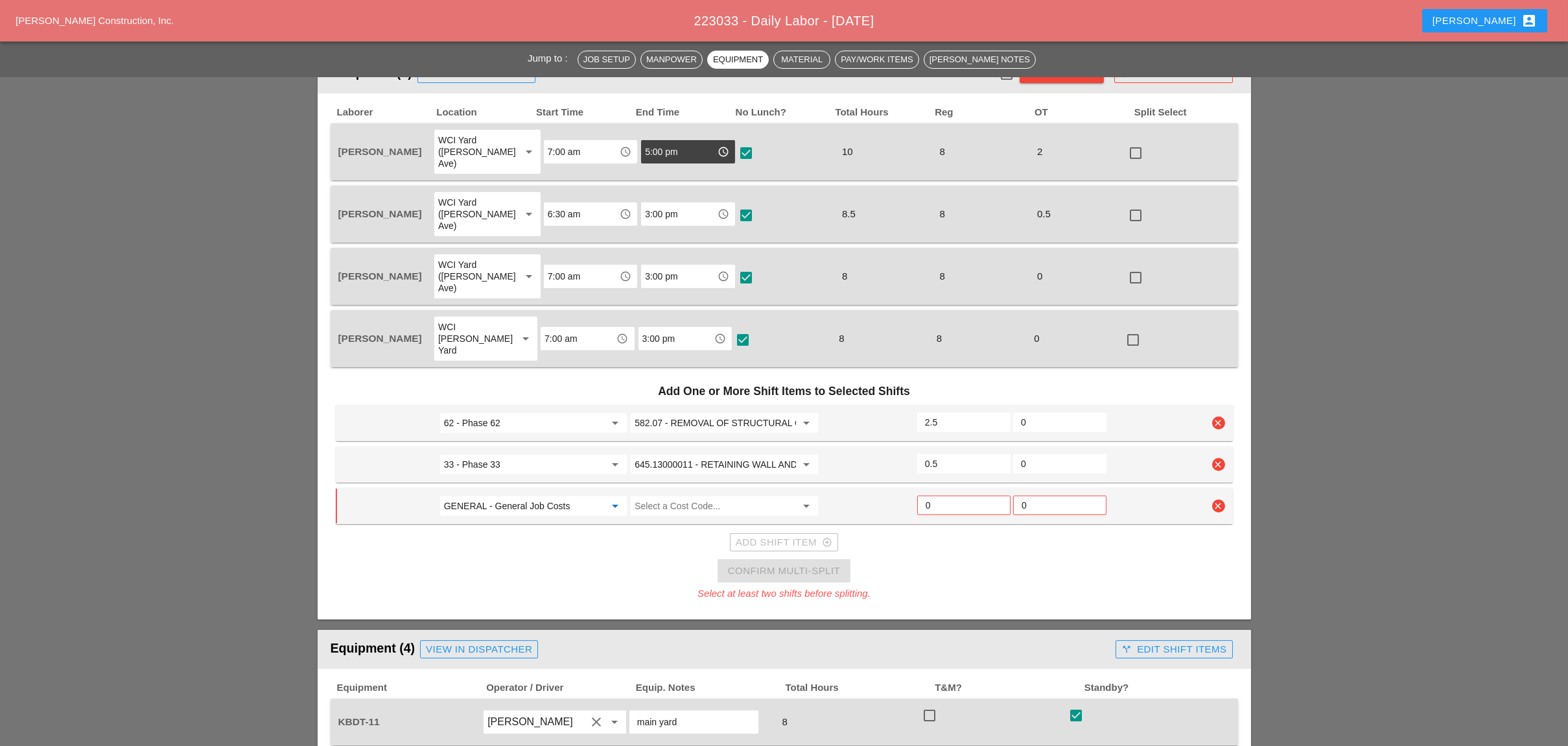
click at [523, 495] on input "GENERAL - General Job Costs" at bounding box center [524, 505] width 161 height 21
drag, startPoint x: 497, startPoint y: 474, endPoint x: 519, endPoint y: 472, distance: 22.1
click at [498, 474] on div "73 - Phase 73" at bounding box center [532, 475] width 166 height 16
type input "73 - Phase 73"
click at [675, 495] on input "Select a Cost Code..." at bounding box center [714, 505] width 161 height 21
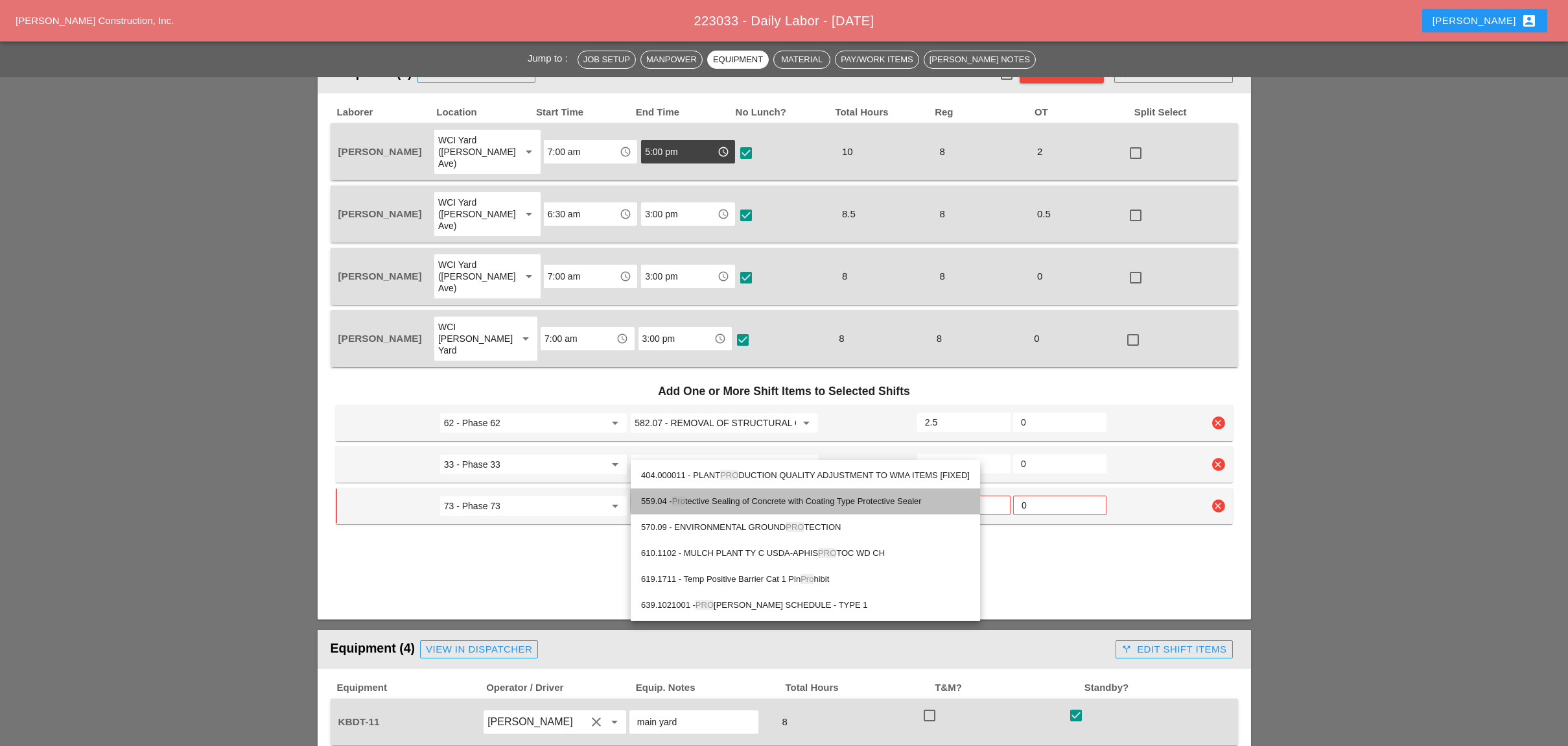
click at [755, 496] on div "559.04 - Pro tective Sealing of Concrete with Coating Type Protective Sealer" at bounding box center [805, 501] width 328 height 16
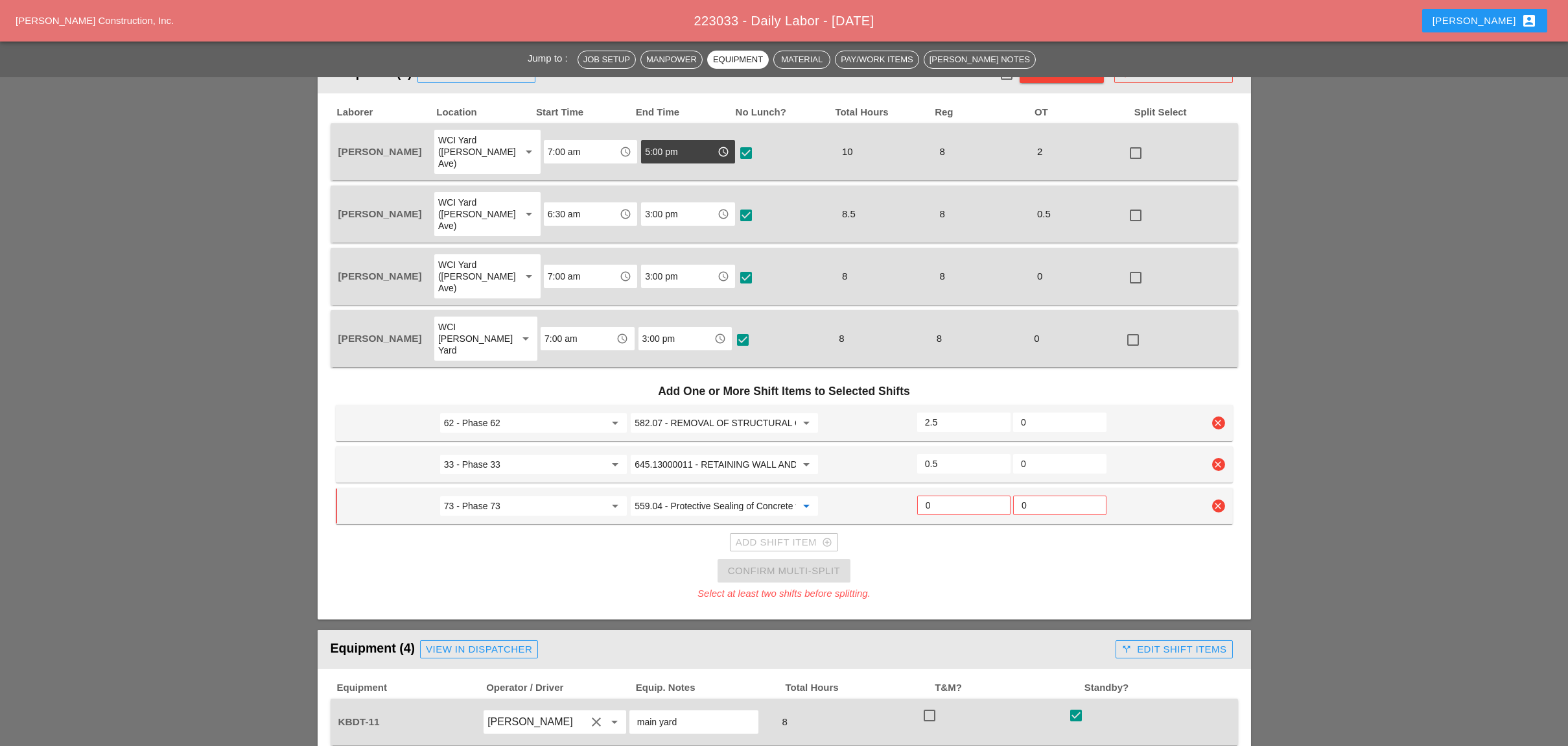
type input "559.04 - Protective Sealing of Concrete with Coating Type Protective Sealer"
click at [933, 495] on input "0" at bounding box center [963, 505] width 77 height 21
type input "0.5"
click at [995, 495] on input "0.5" at bounding box center [963, 505] width 78 height 21
click at [764, 535] on div "Add Shift Item add_circle_outline" at bounding box center [784, 542] width 97 height 15
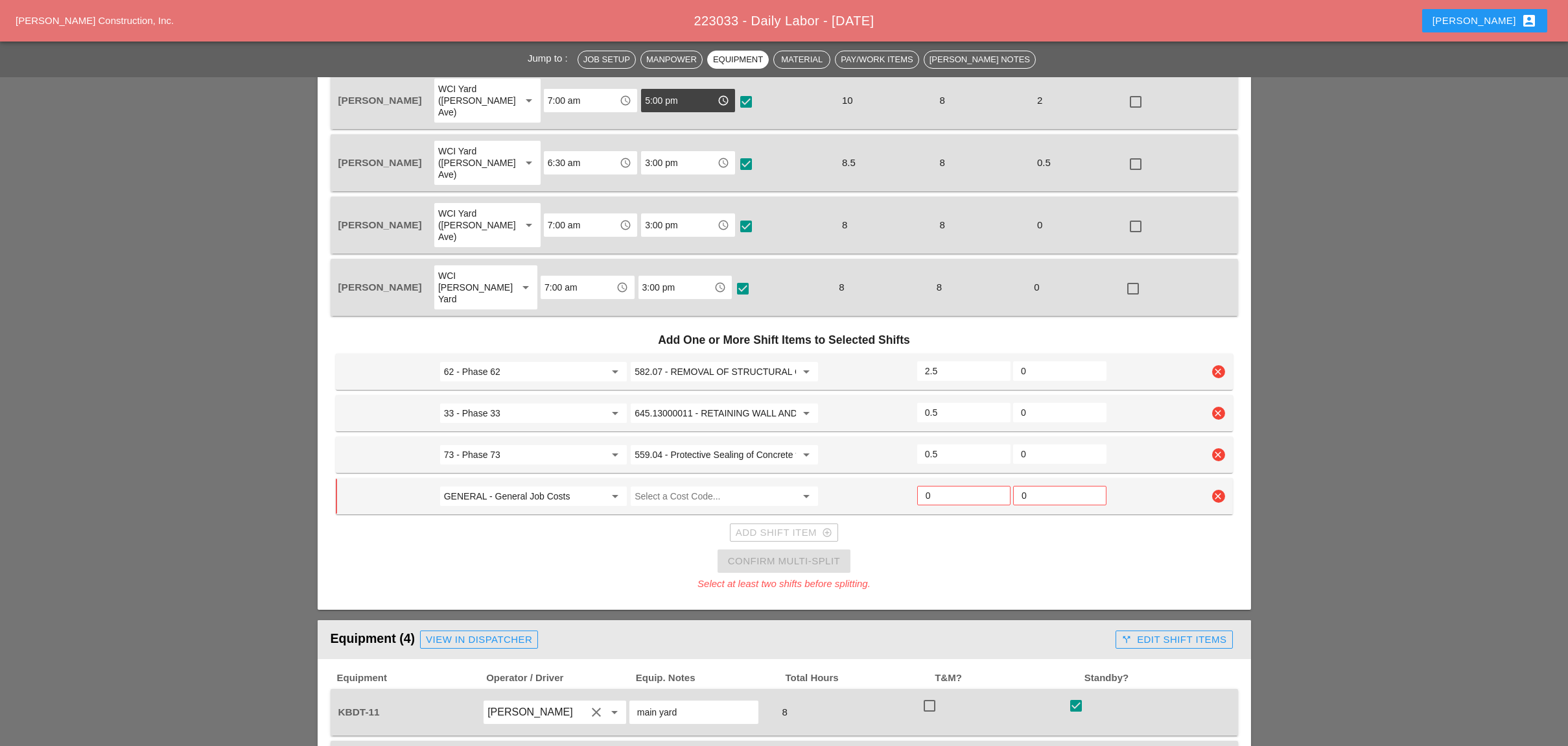
scroll to position [692, 0]
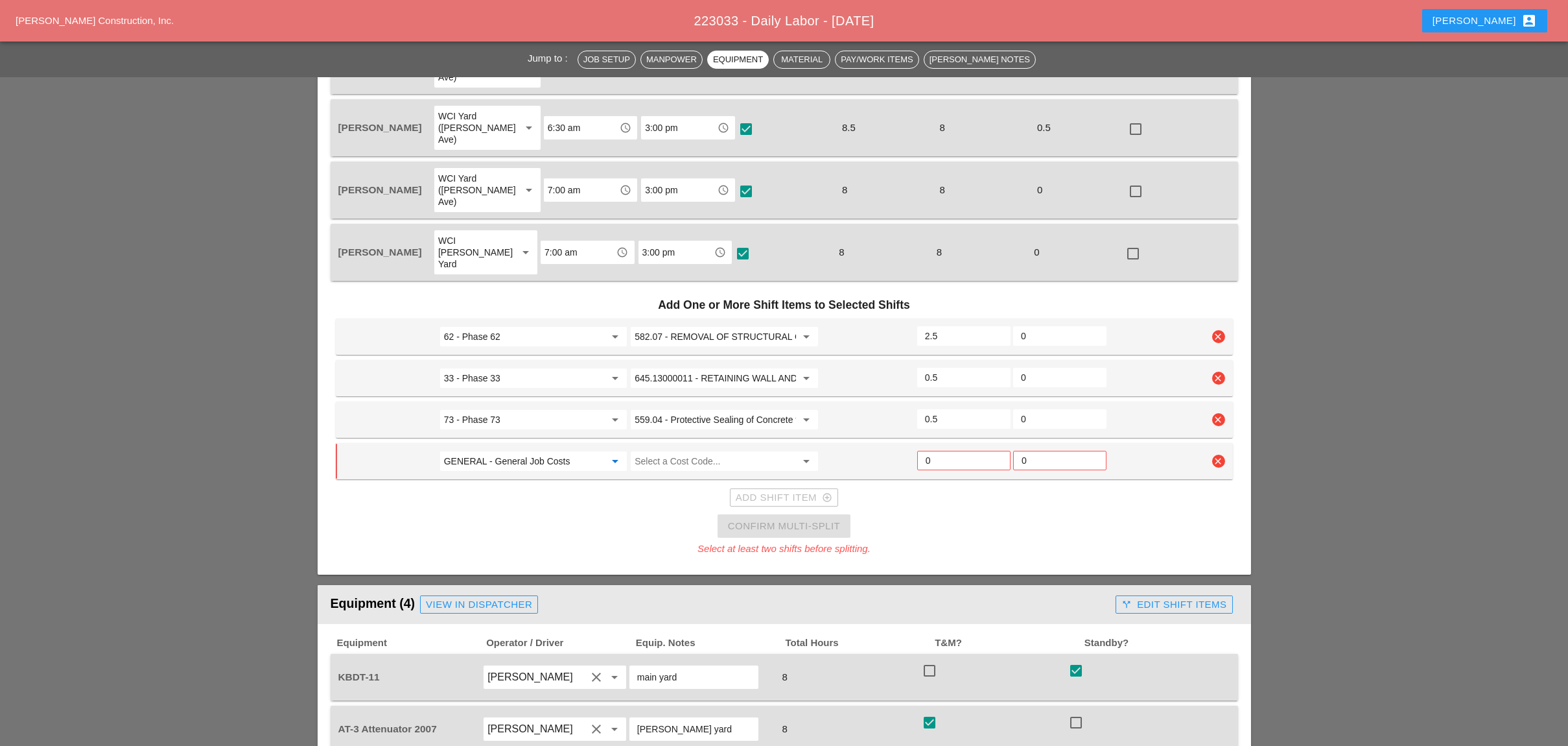
click at [504, 451] on input "GENERAL - General Job Costs" at bounding box center [524, 460] width 161 height 21
click at [497, 432] on div "62 - Phase 62" at bounding box center [532, 430] width 166 height 16
type input "62 - Phase 62"
click at [682, 451] on input "Select a Cost Code..." at bounding box center [714, 460] width 161 height 21
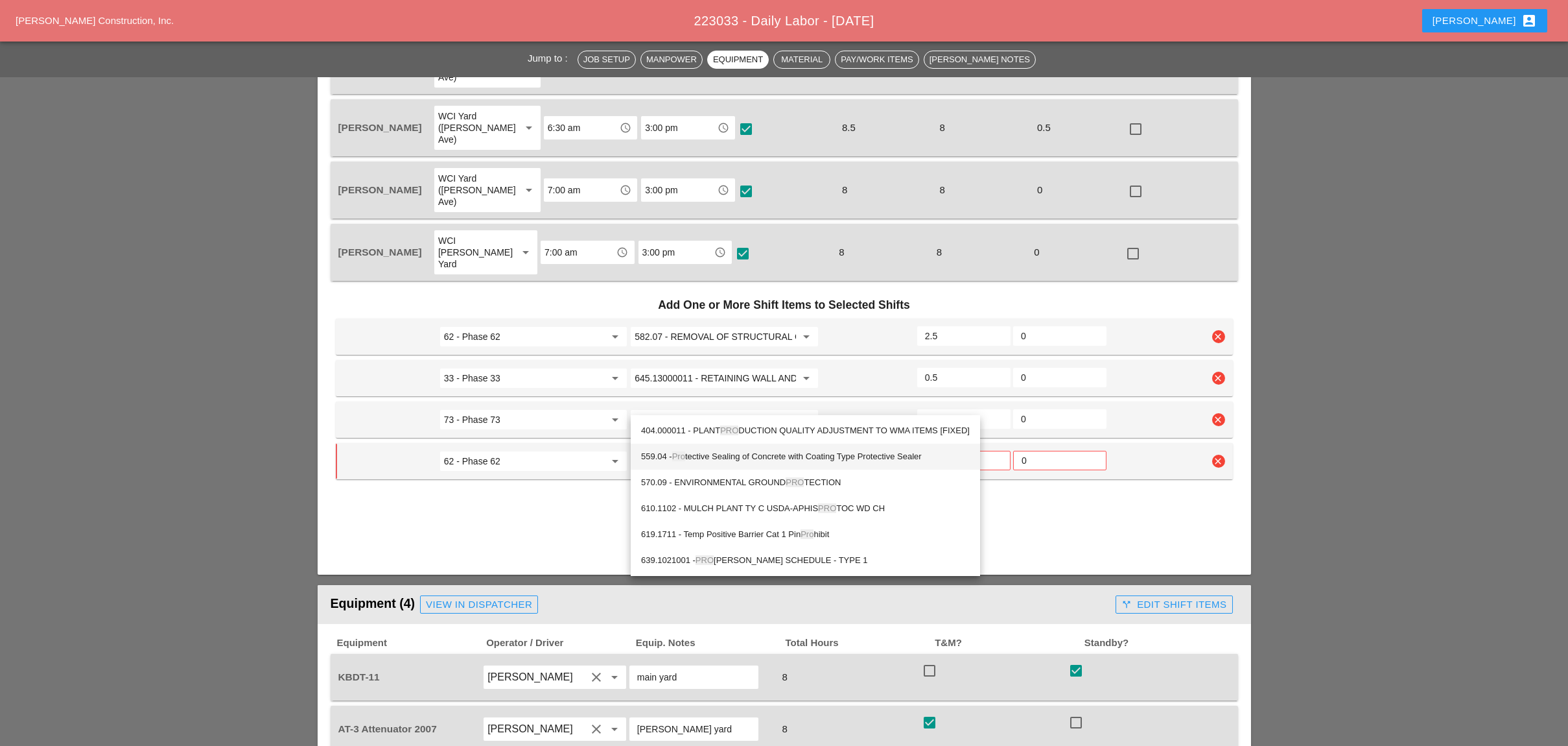
click at [749, 453] on div "559.04 - Pro tective Sealing of Concrete with Coating Type Protective Sealer" at bounding box center [805, 456] width 328 height 16
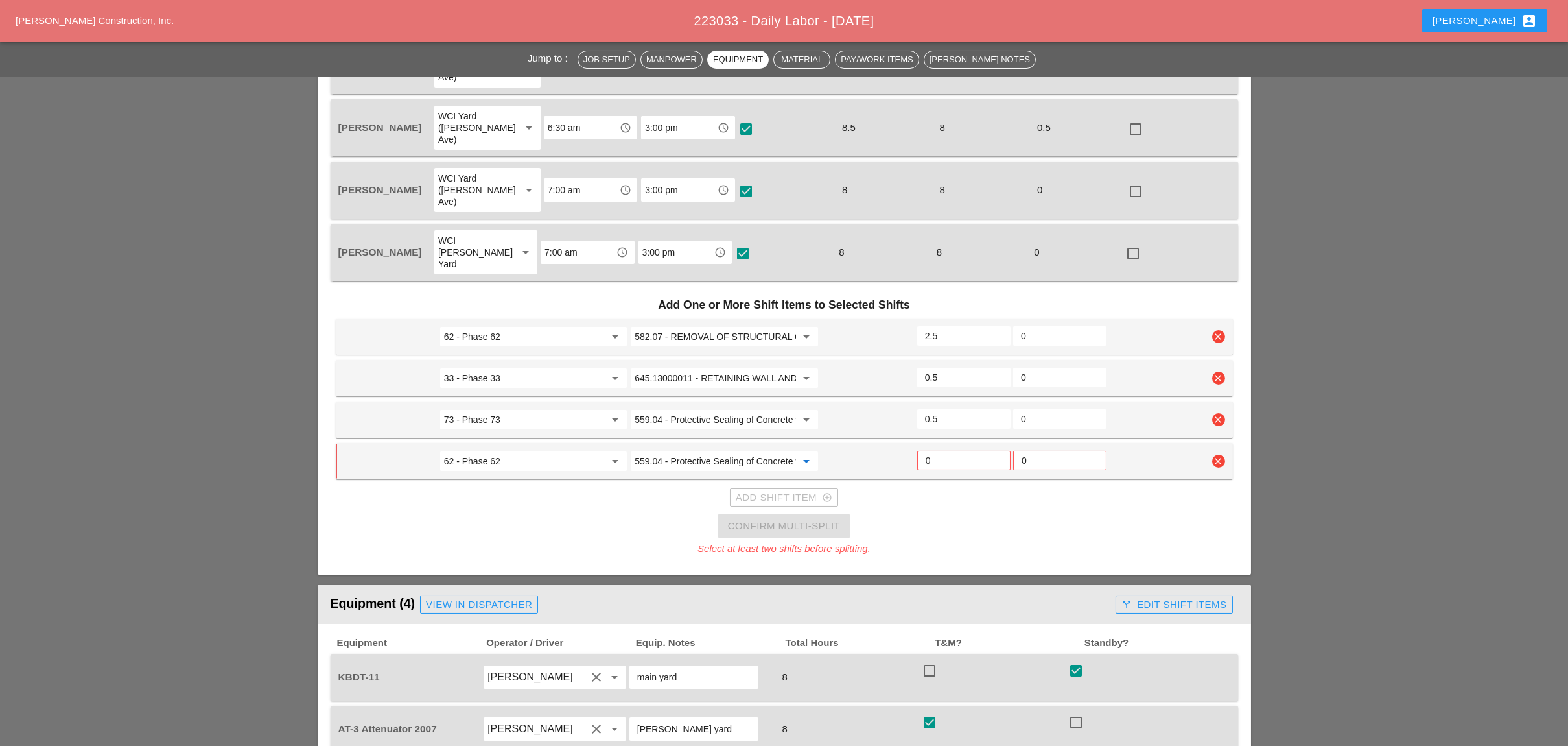
type input "559.04 - Protective Sealing of Concrete with Coating Type Protective Sealer"
click at [942, 450] on input "0" at bounding box center [963, 460] width 77 height 21
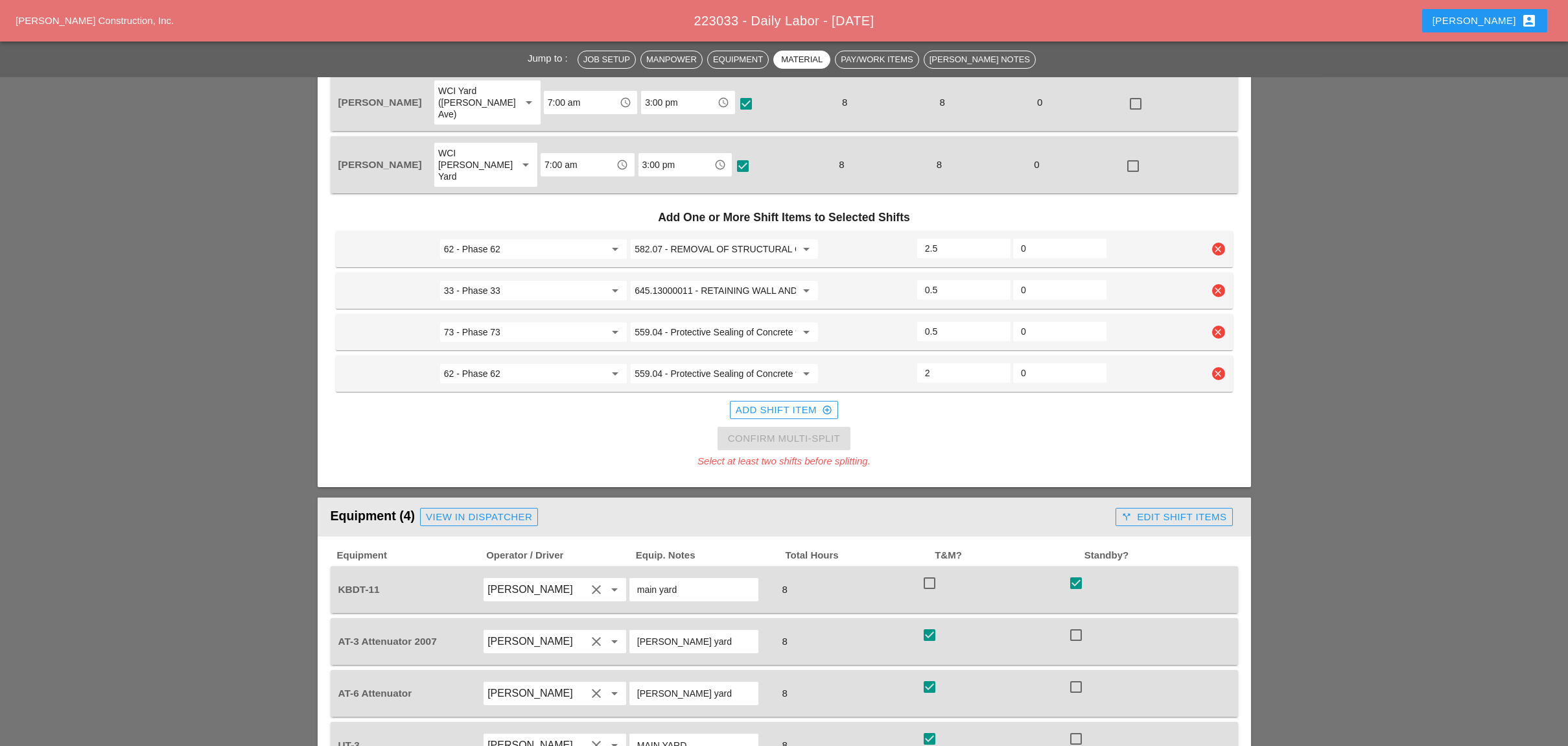
scroll to position [778, 0]
type input "2"
click at [760, 404] on div "Add Shift Item add_circle_outline" at bounding box center [784, 411] width 97 height 15
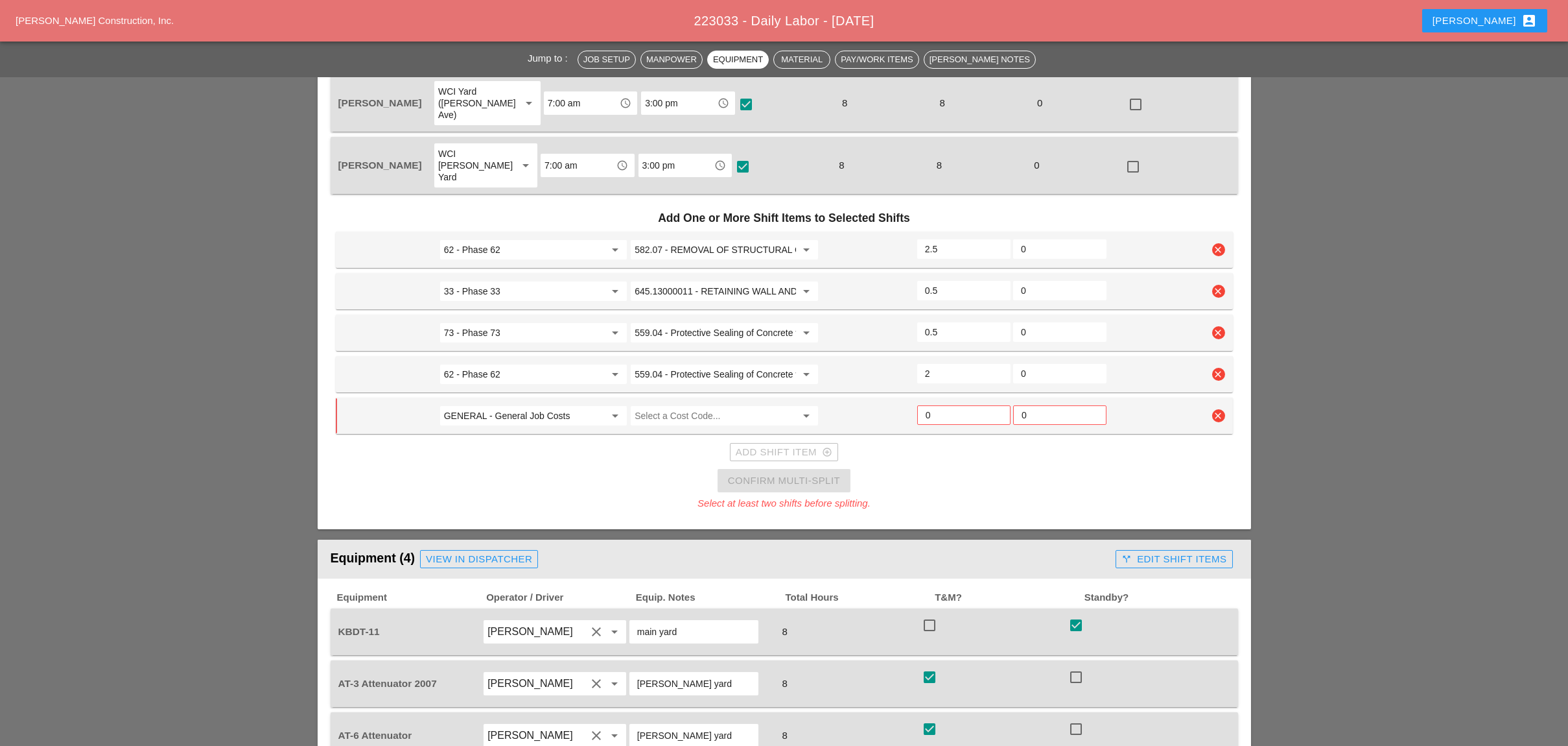
click at [492, 405] on input "GENERAL - General Job Costs" at bounding box center [524, 415] width 161 height 21
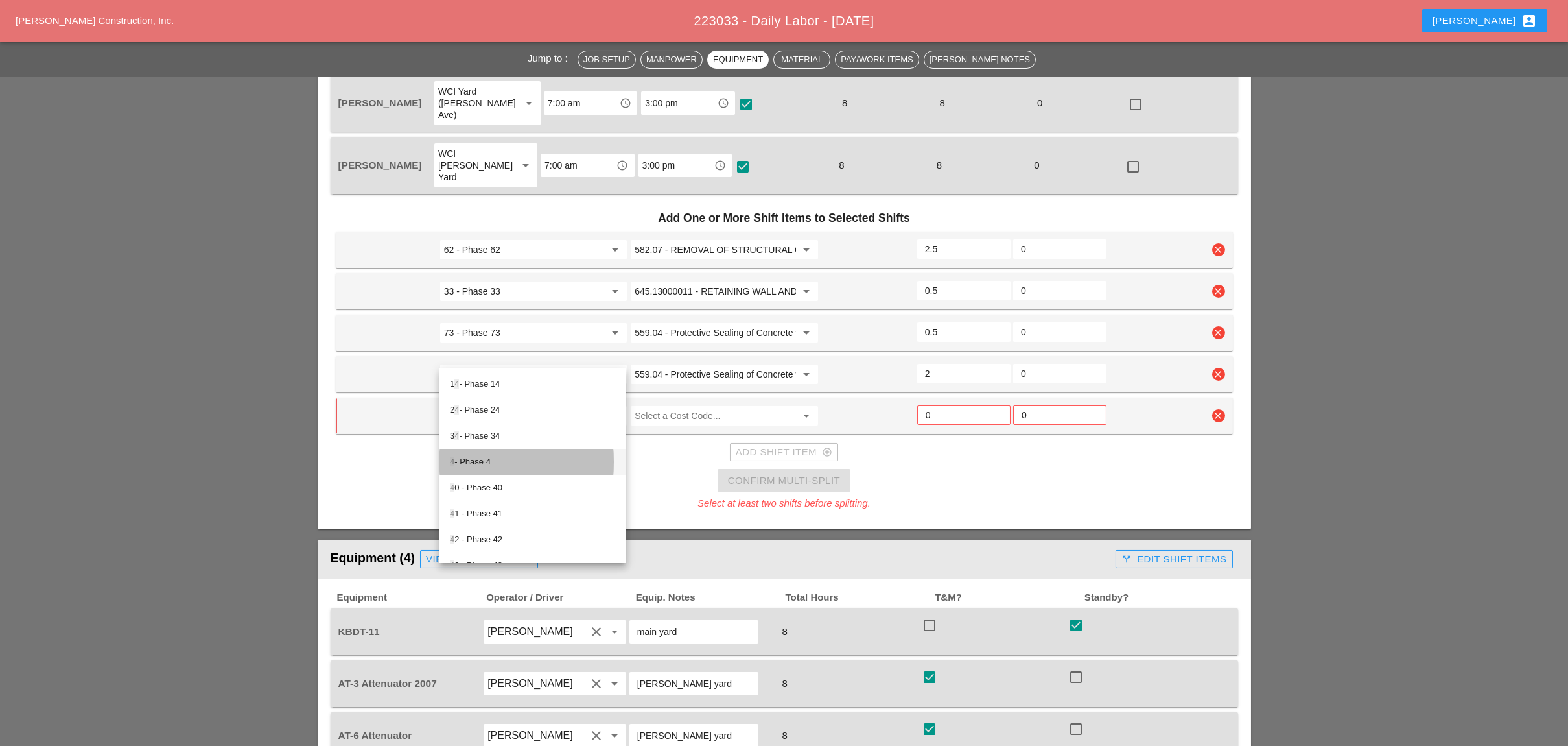
click at [487, 465] on div "4 - Phase 4" at bounding box center [532, 461] width 166 height 16
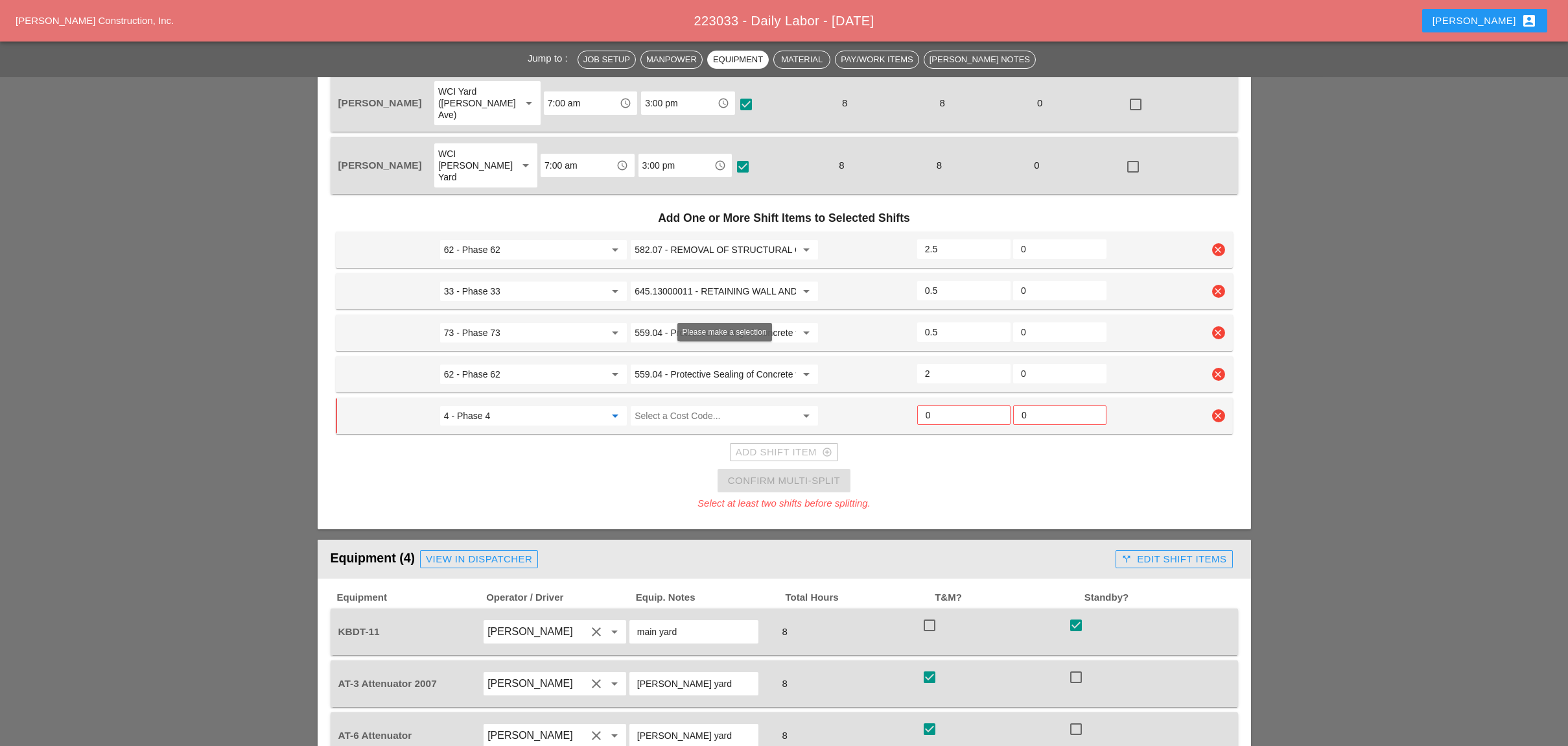
type input "4 - Phase 4"
click at [659, 405] on input "Select a Cost Code..." at bounding box center [714, 415] width 161 height 21
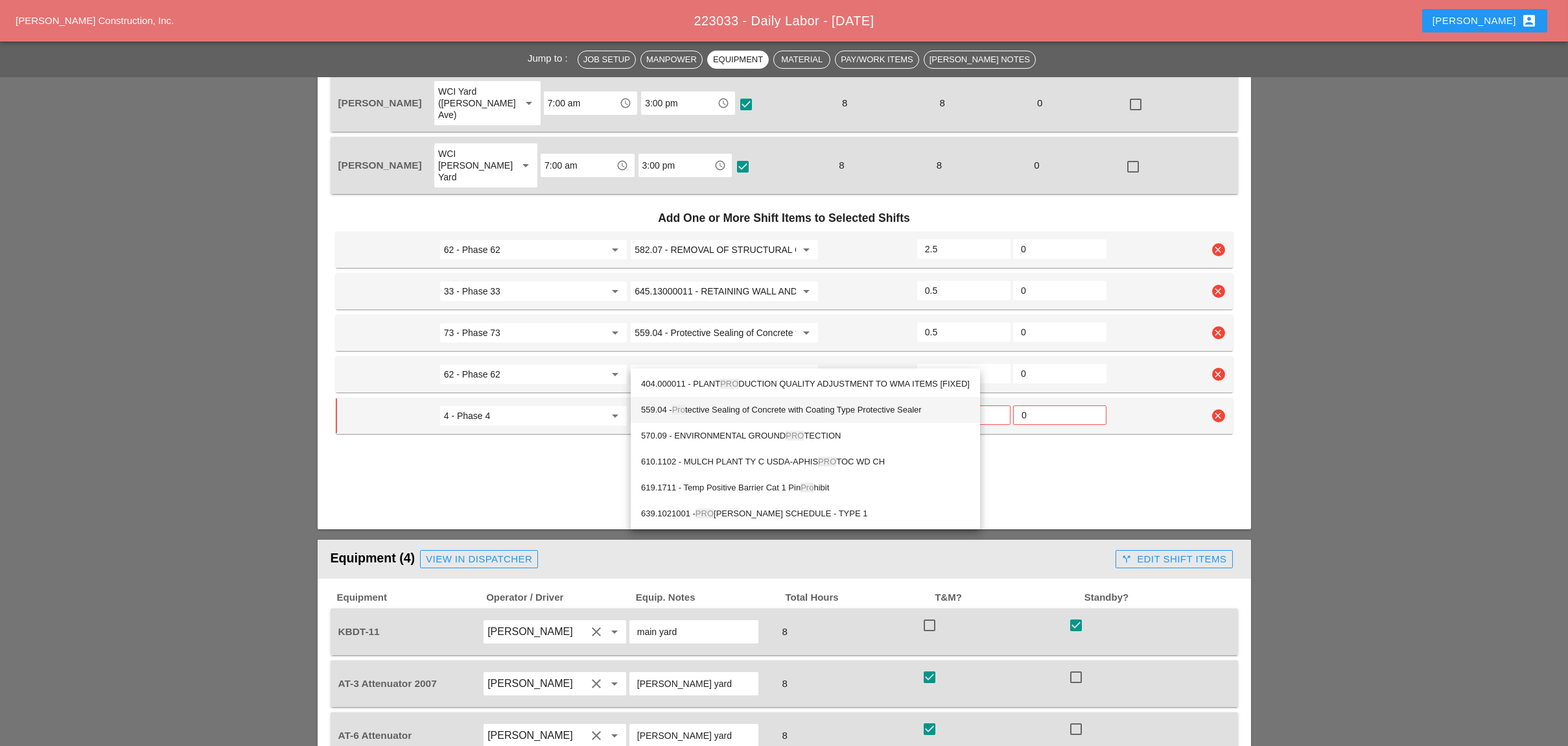
click at [742, 410] on div "559.04 - Pro tective Sealing of Concrete with Coating Type Protective Sealer" at bounding box center [805, 409] width 328 height 16
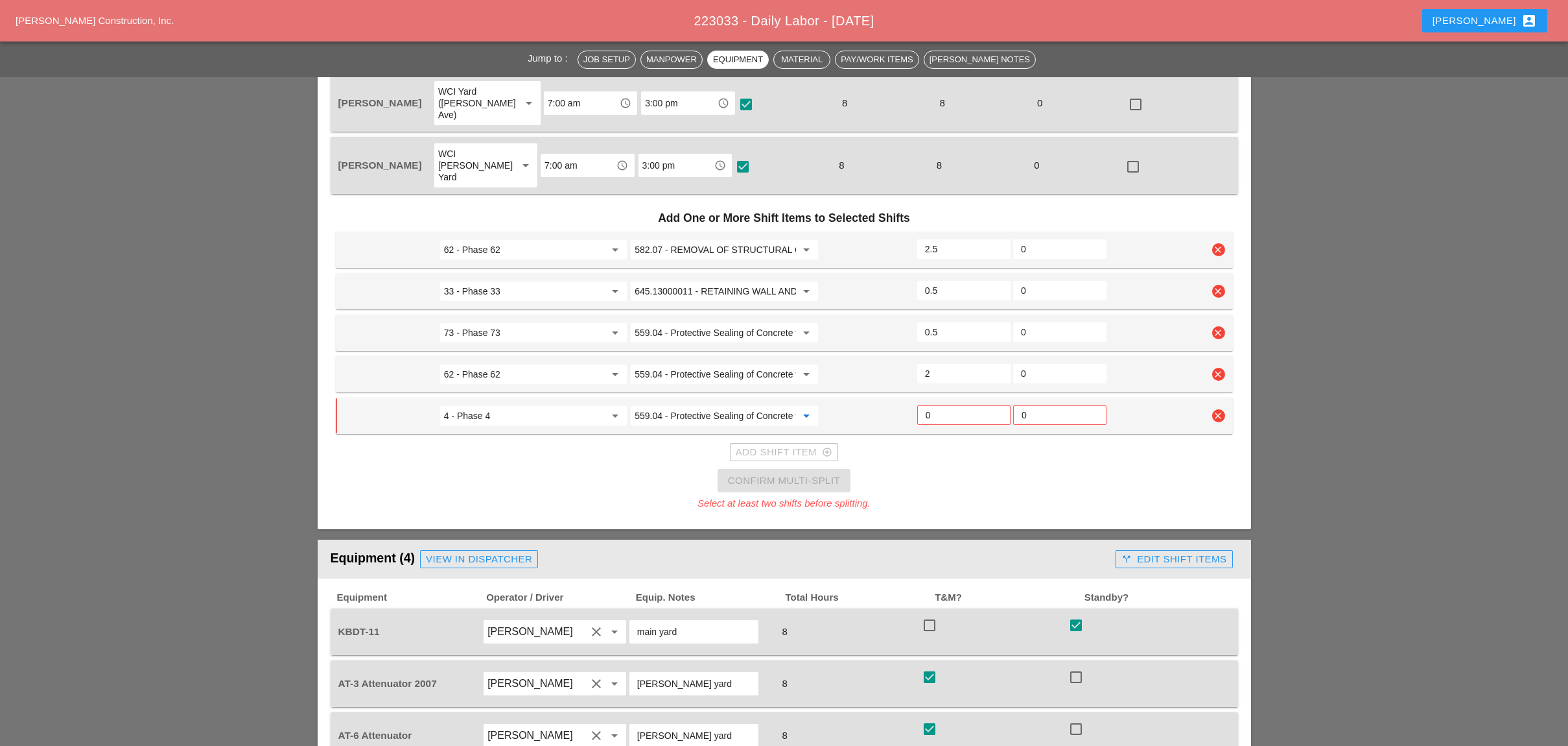
type input "559.04 - Protective Sealing of Concrete with Coating Type Protective Sealer"
click at [932, 404] on input "0" at bounding box center [963, 414] width 77 height 21
type input "0.5"
click at [999, 404] on input "0.5" at bounding box center [963, 414] width 78 height 21
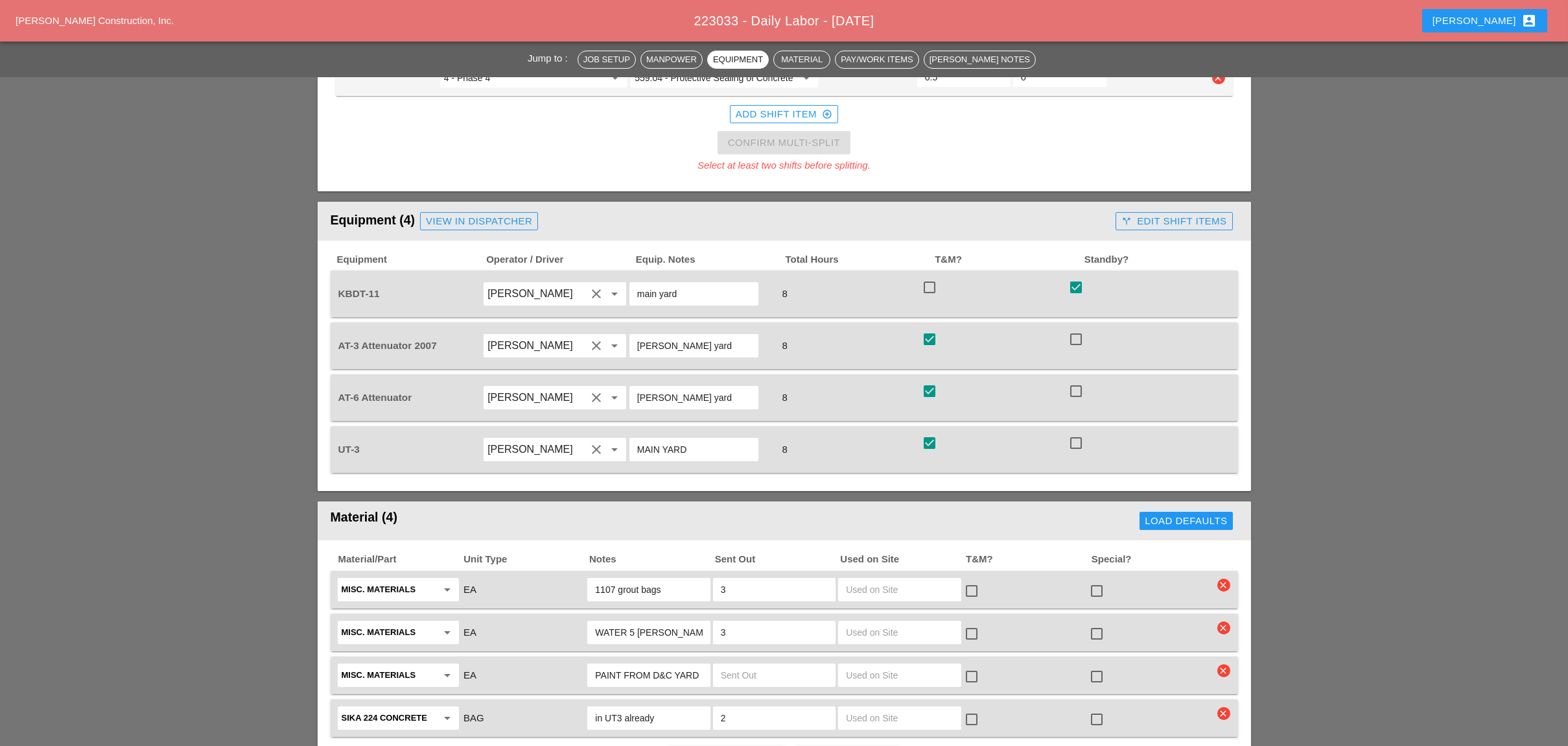
scroll to position [1124, 0]
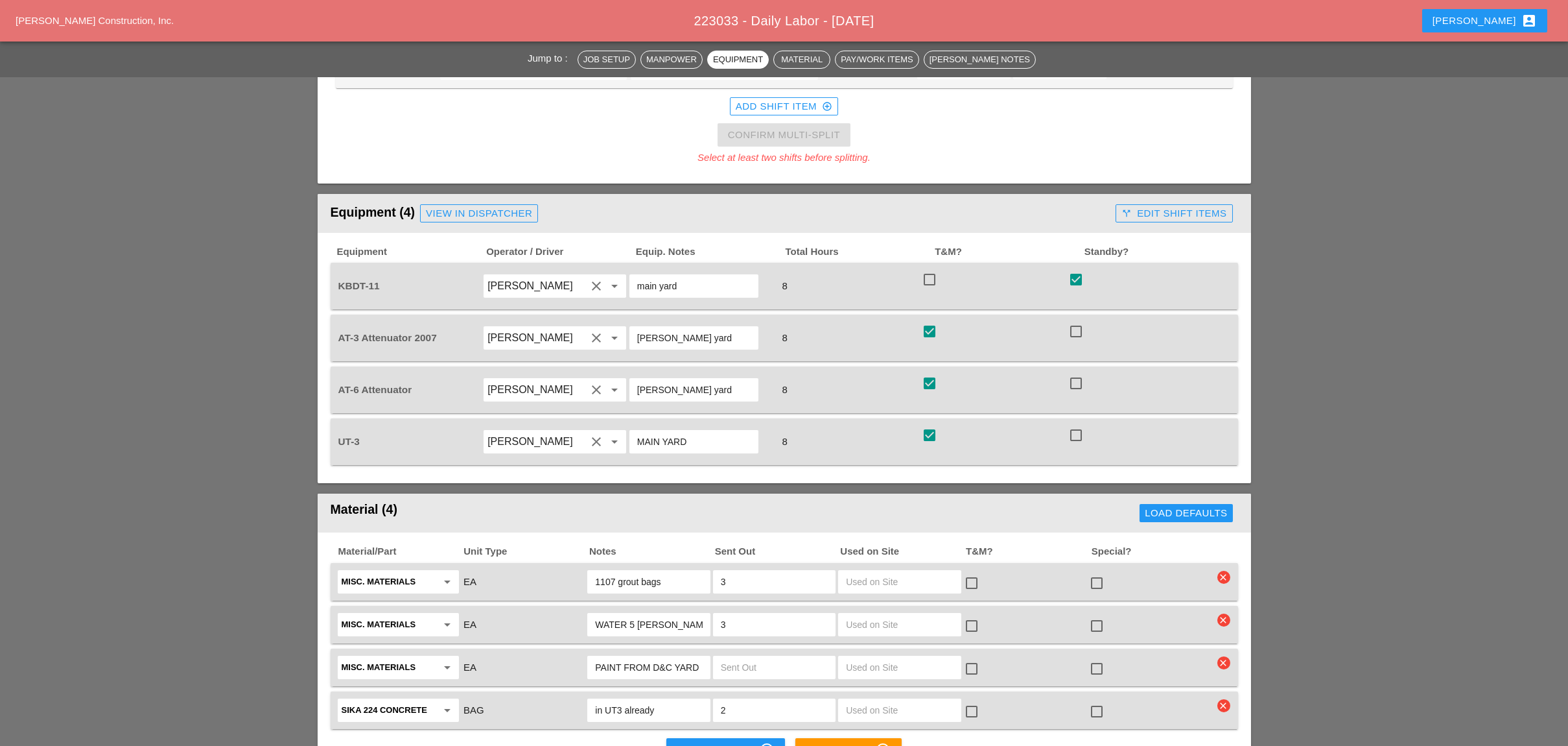
click at [1188, 206] on div "call_split Edit Shift Items" at bounding box center [1173, 214] width 105 height 15
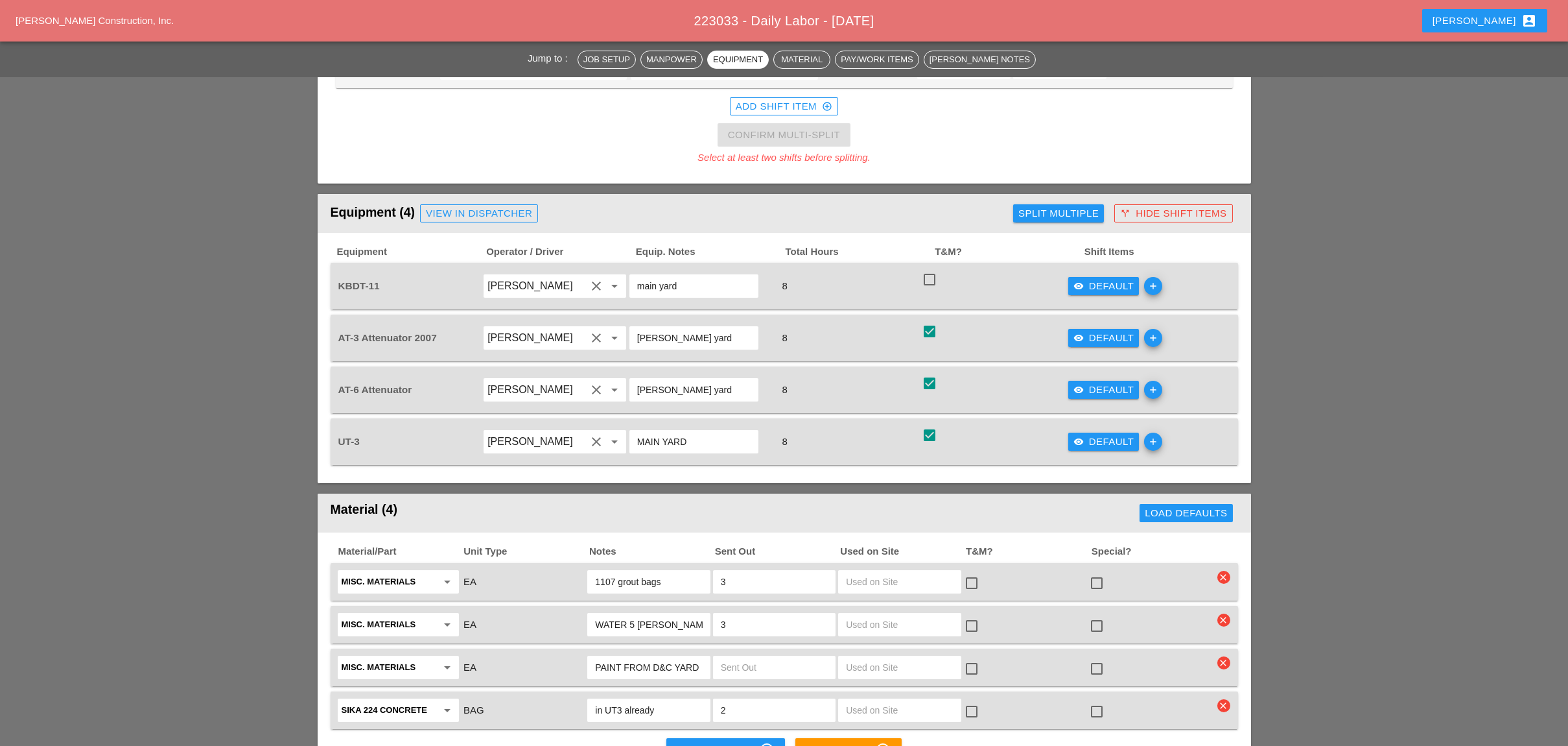
click at [1086, 434] on div "visibility Default" at bounding box center [1104, 441] width 61 height 15
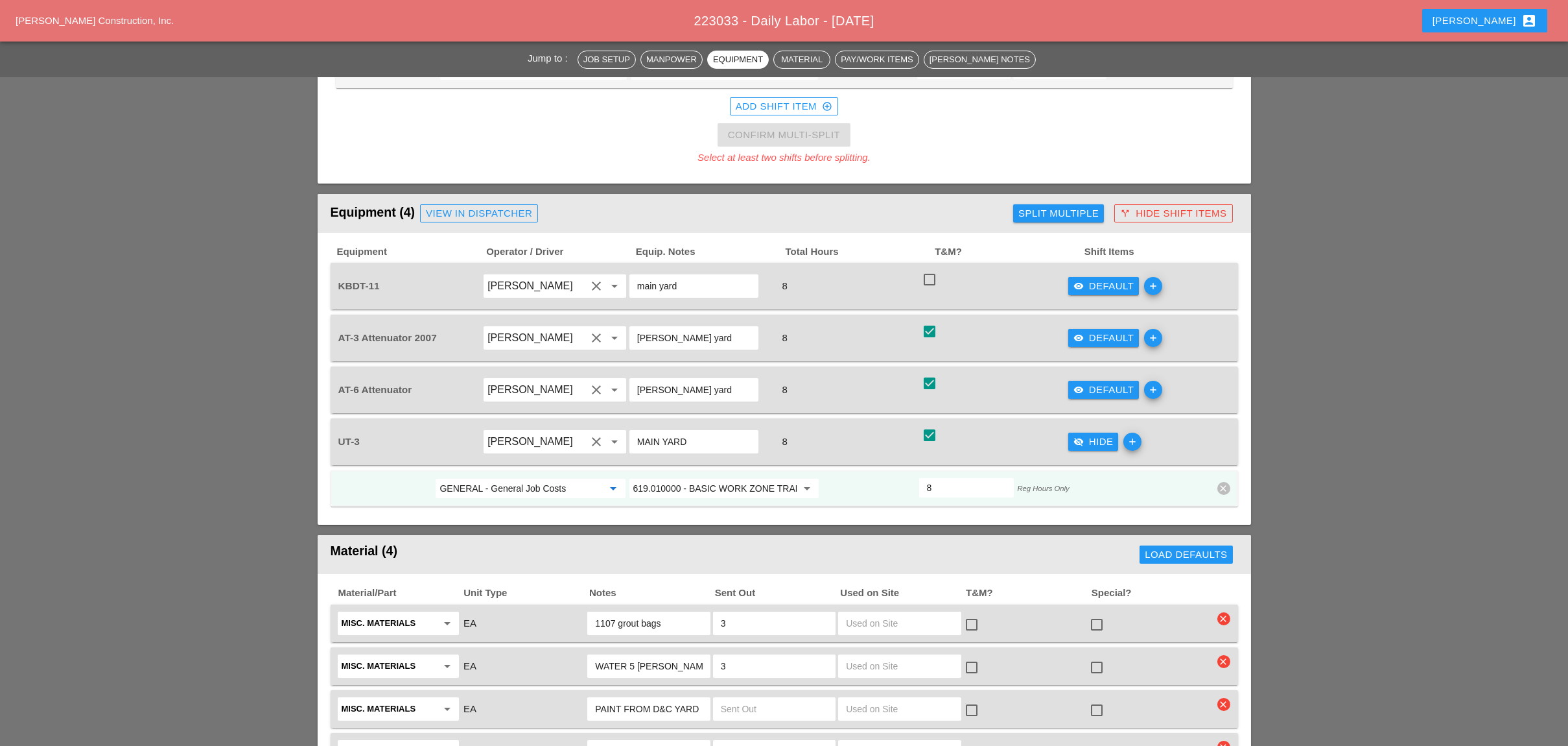
click at [520, 478] on input "GENERAL - General Job Costs" at bounding box center [521, 488] width 163 height 21
click at [504, 450] on div "73 - Phase 73" at bounding box center [530, 451] width 168 height 16
type input "73 - Phase 73"
click at [670, 478] on input "619.010000 - BASIC WORK ZONE TRAFFIC CONTROL" at bounding box center [715, 488] width 163 height 21
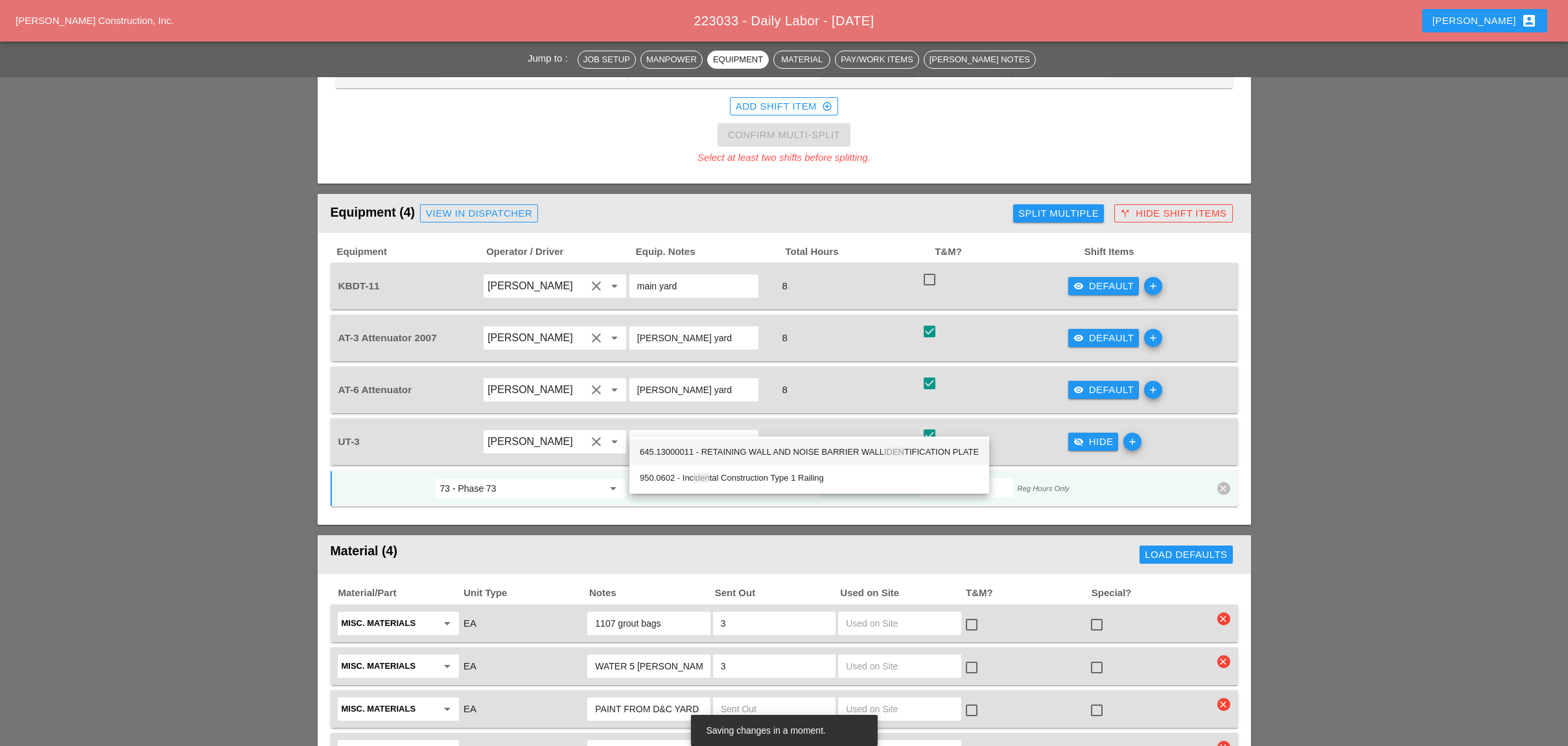
click at [748, 449] on div "645.13000011 - RETAINING WALL AND NOISE BARRIER WALL IDEN TIFICATION PLATE" at bounding box center [809, 451] width 339 height 16
type input "645.13000011 - RETAINING WALL AND NOISE BARRIER WALL IDENTIFICATION PLATE"
drag, startPoint x: 933, startPoint y: 425, endPoint x: 921, endPoint y: 425, distance: 12.0
click at [921, 478] on div "8" at bounding box center [966, 488] width 95 height 20
type input "1"
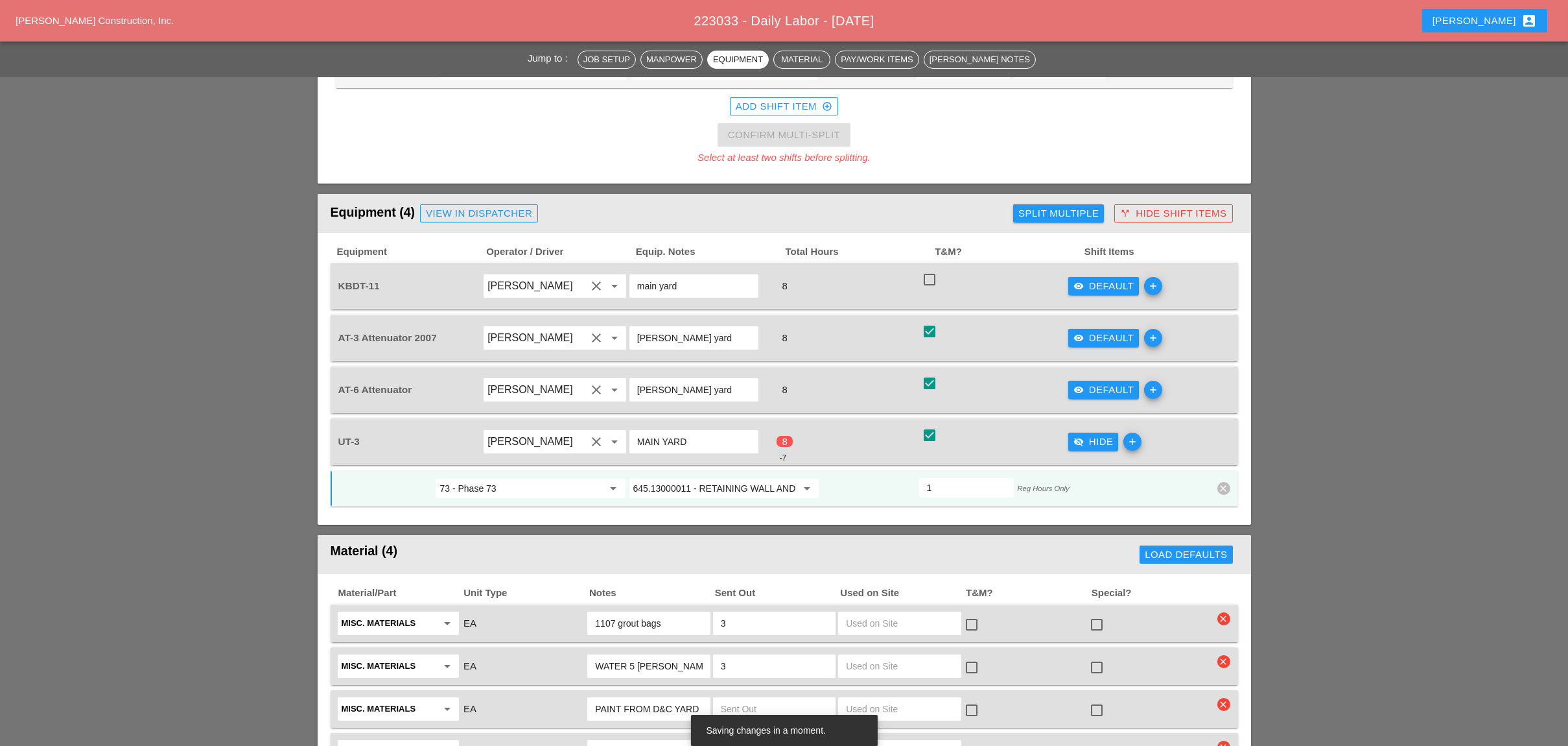
click at [1127, 432] on icon "add" at bounding box center [1132, 441] width 18 height 18
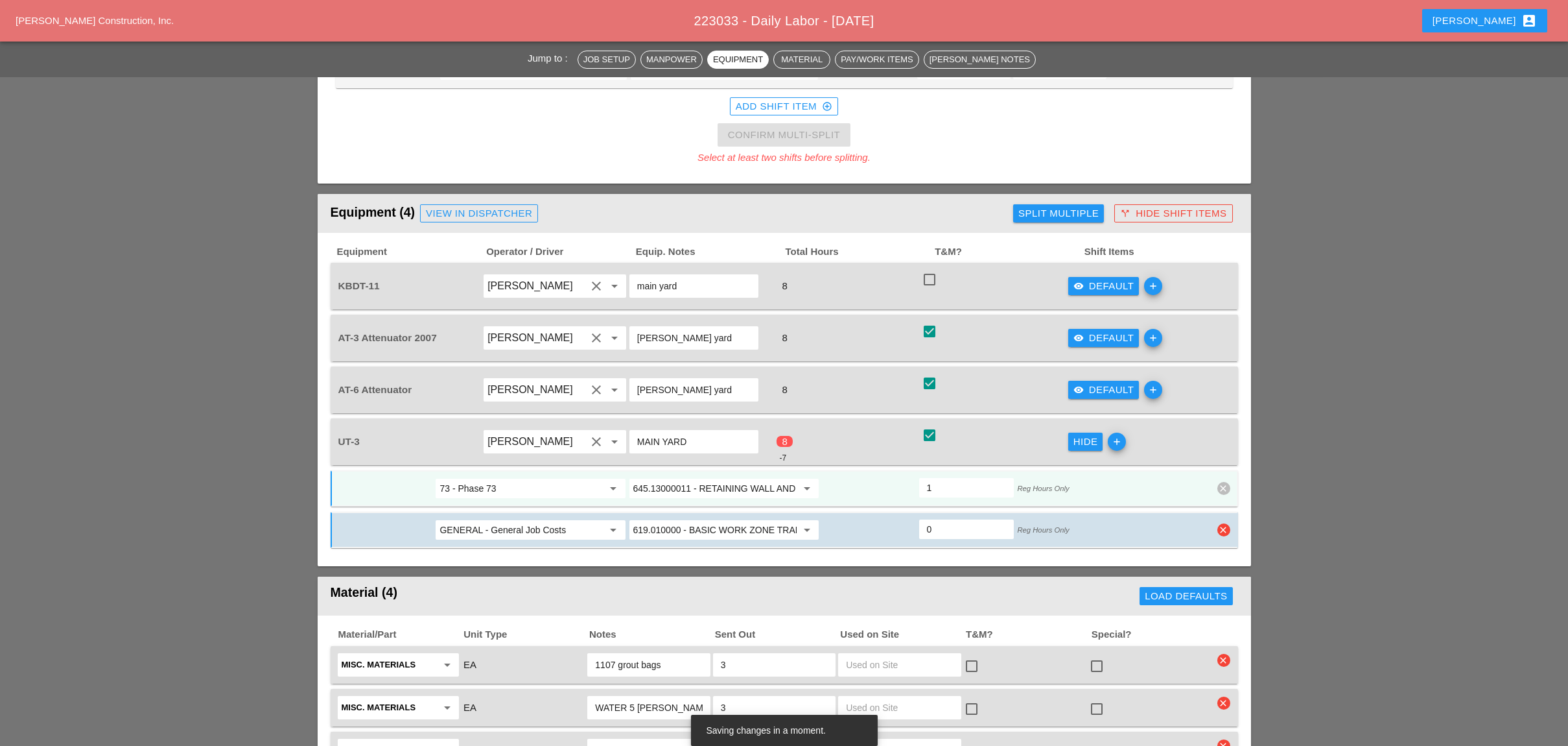
click at [511, 519] on input "GENERAL - General Job Costs" at bounding box center [521, 529] width 163 height 21
click at [483, 490] on div "33 - Phase 33" at bounding box center [530, 493] width 168 height 16
type input "33 - Phase 33"
click at [678, 519] on input "619.010000 - BASIC WORK ZONE TRAFFIC CONTROL" at bounding box center [715, 529] width 163 height 21
click at [703, 493] on div "559.04 - Prote ctive Sealing of Concrete with Coating Type Protective Sealer" at bounding box center [780, 493] width 280 height 16
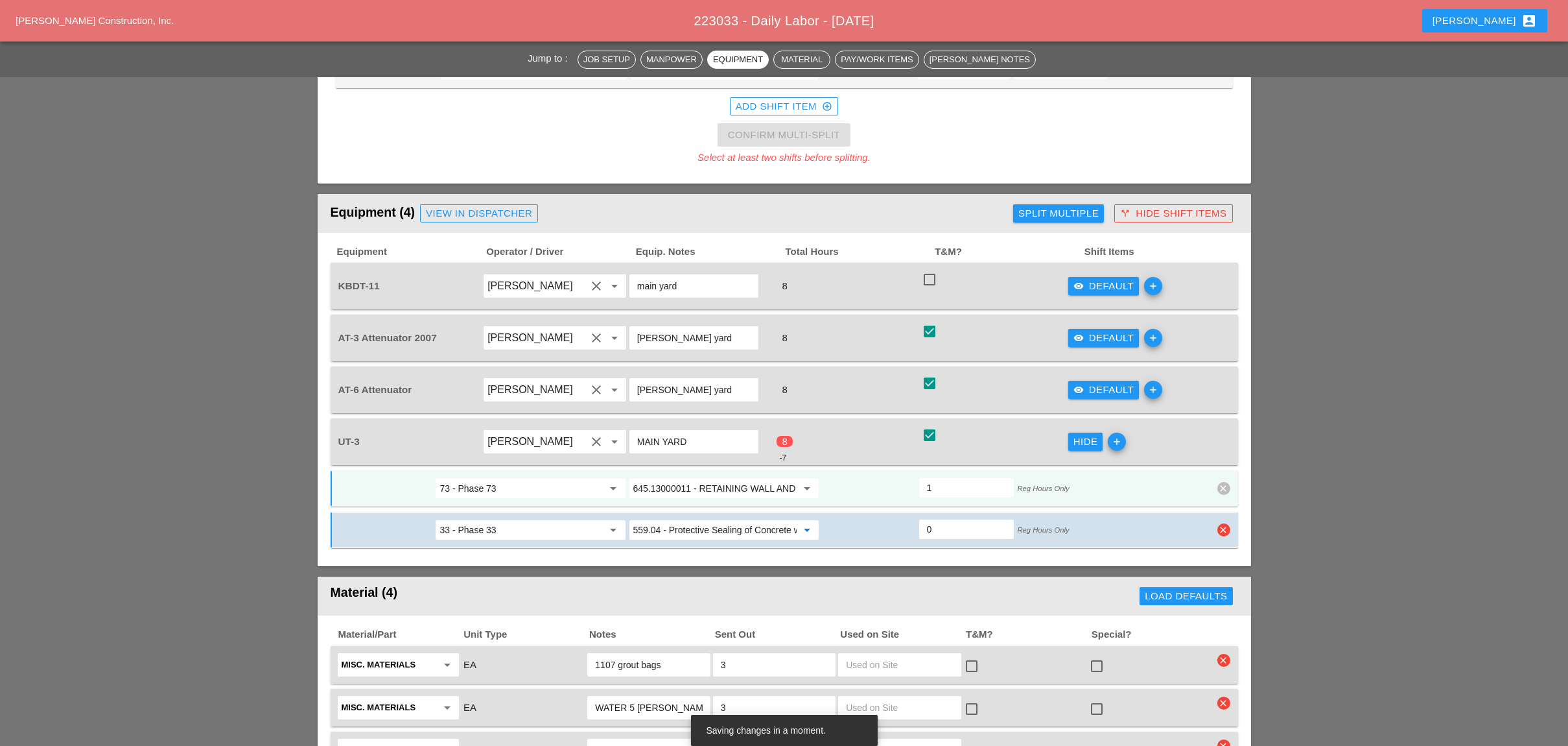
type input "559.04 - Protective Sealing of Concrete with Coating Type Protective Sealer"
click at [935, 519] on input "0" at bounding box center [967, 529] width 79 height 21
type input "1"
type input "0"
type input "1"
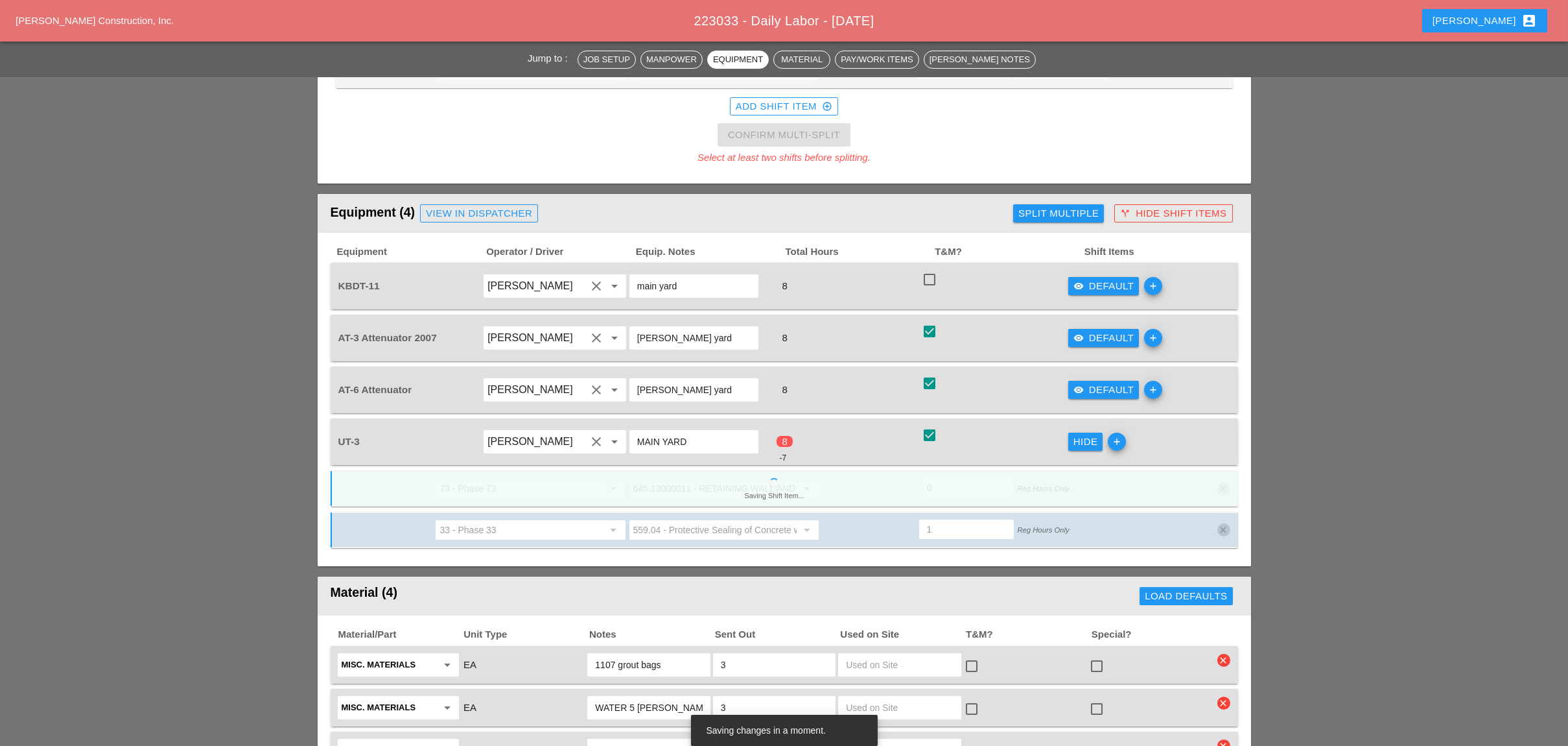
click at [1118, 432] on icon "add" at bounding box center [1117, 441] width 18 height 18
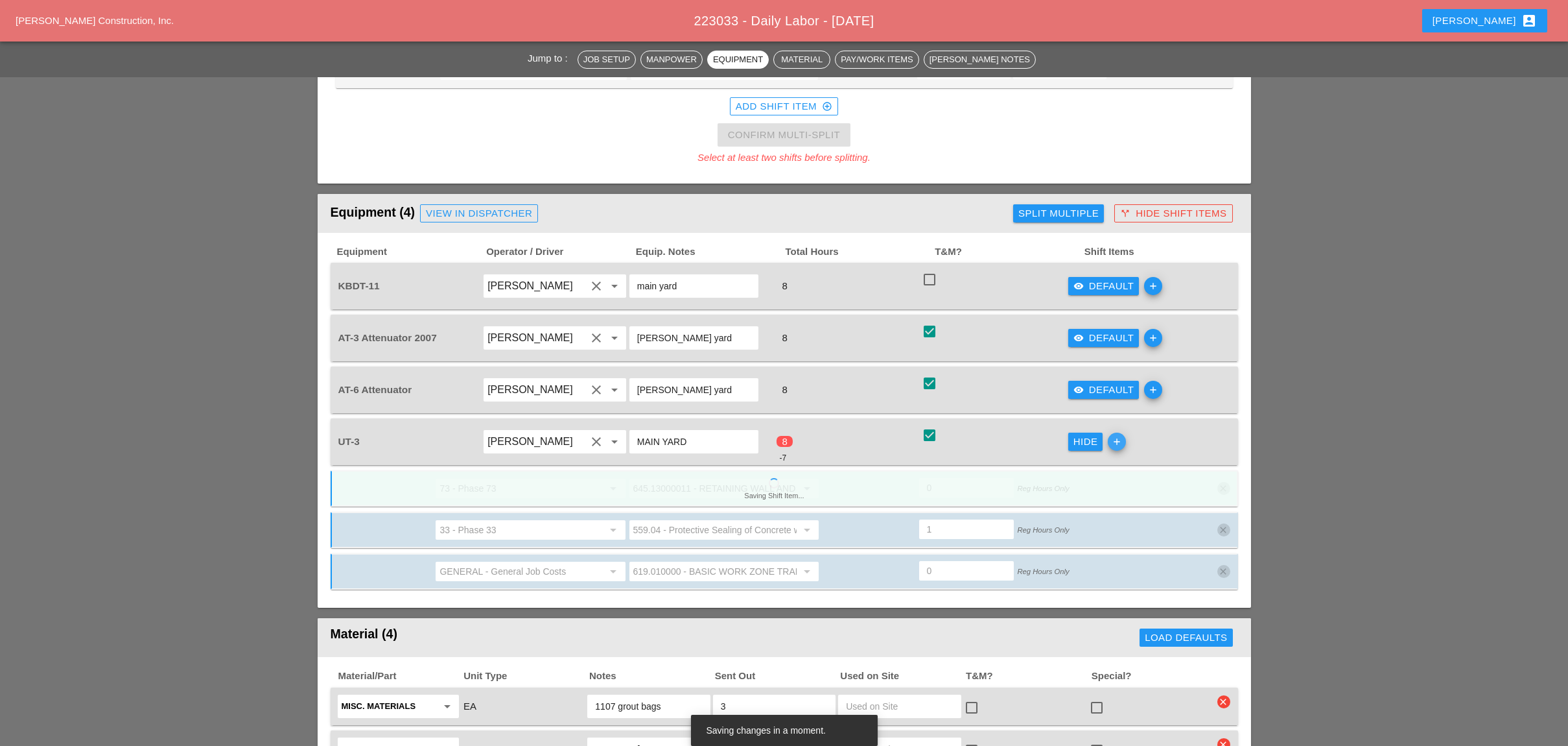
type input "1"
click at [486, 561] on input "GENERAL - General Job Costs" at bounding box center [521, 571] width 163 height 21
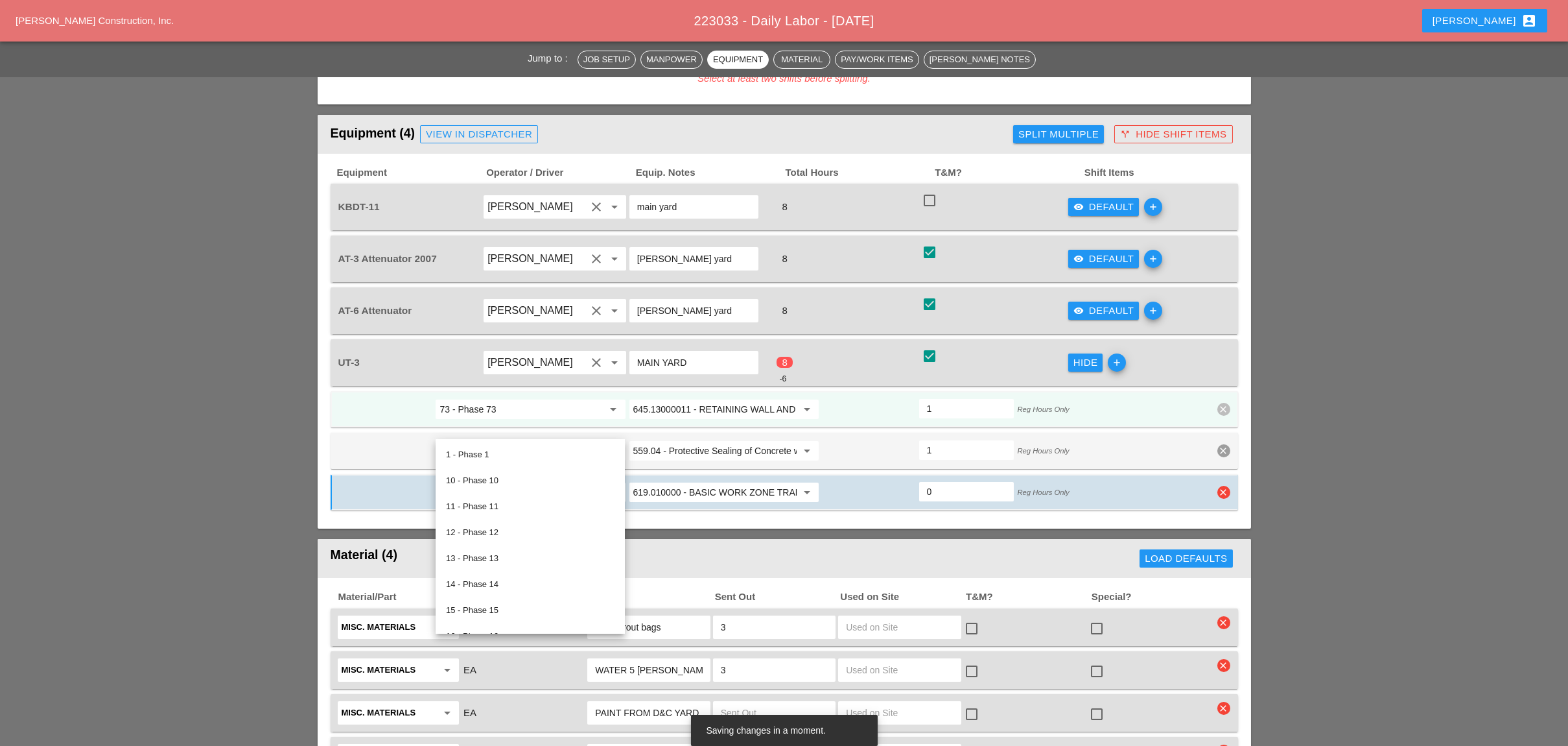
scroll to position [1210, 0]
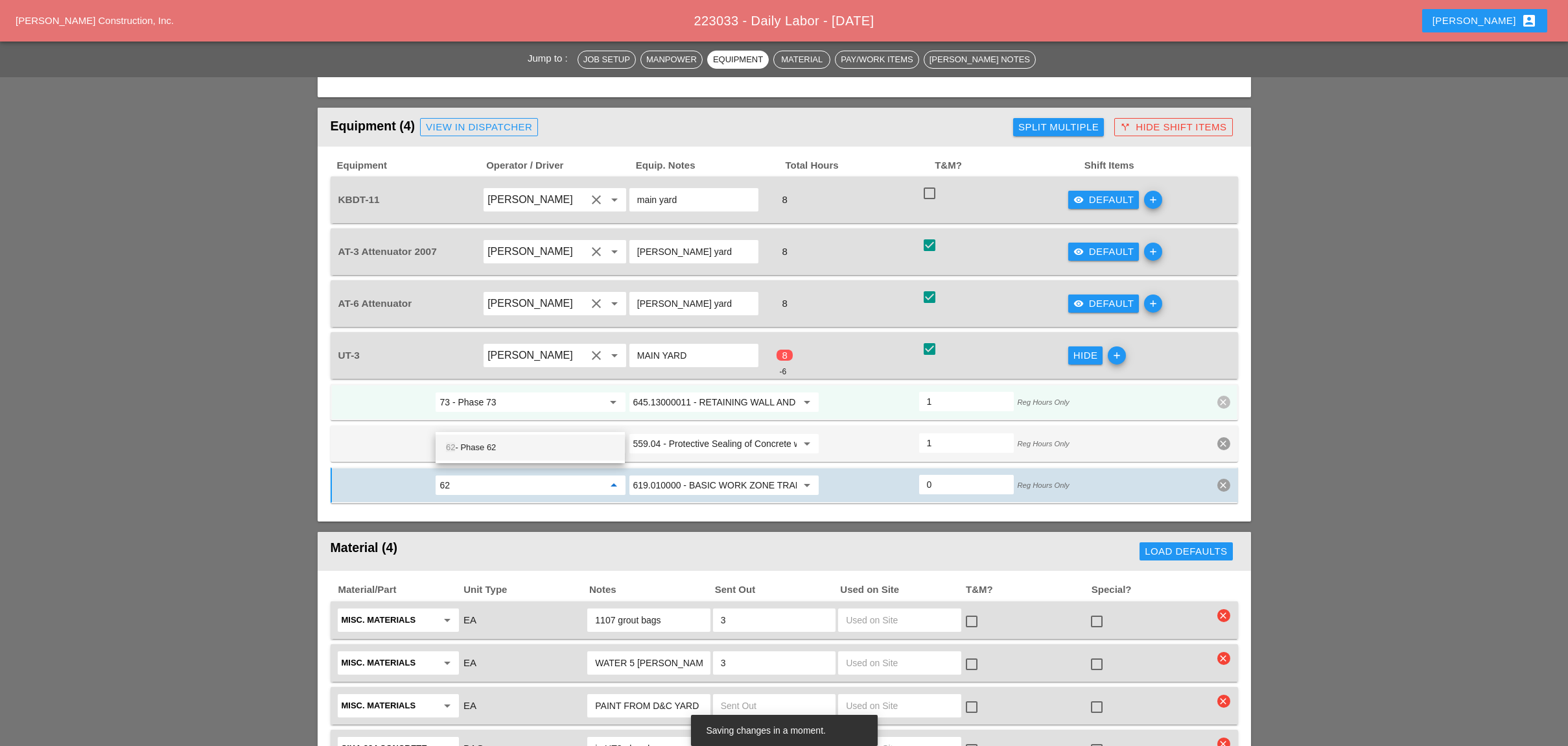
click at [480, 446] on div "62 - Phase 62" at bounding box center [530, 447] width 168 height 16
type input "62 - Phase 62"
click at [681, 475] on input "619.010000 - BASIC WORK ZONE TRAFFIC CONTROL" at bounding box center [715, 484] width 163 height 21
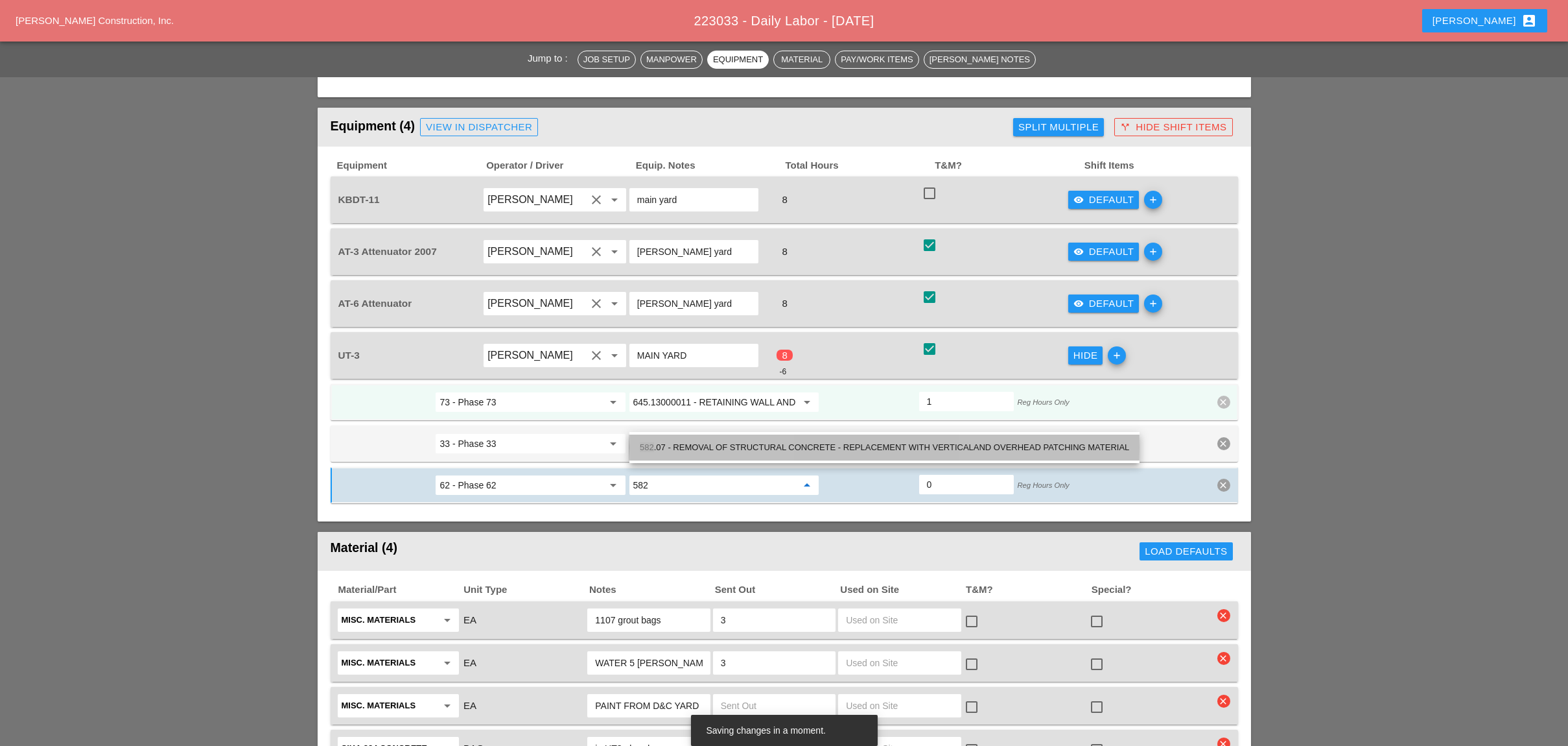
drag, startPoint x: 717, startPoint y: 444, endPoint x: 867, endPoint y: 441, distance: 150.0
click at [721, 444] on div "582 .07 - REMOVAL OF STRUCTURAL CONCRETE - REPLACEMENT WITH VERTICALAND OVERHEA…" at bounding box center [884, 447] width 489 height 16
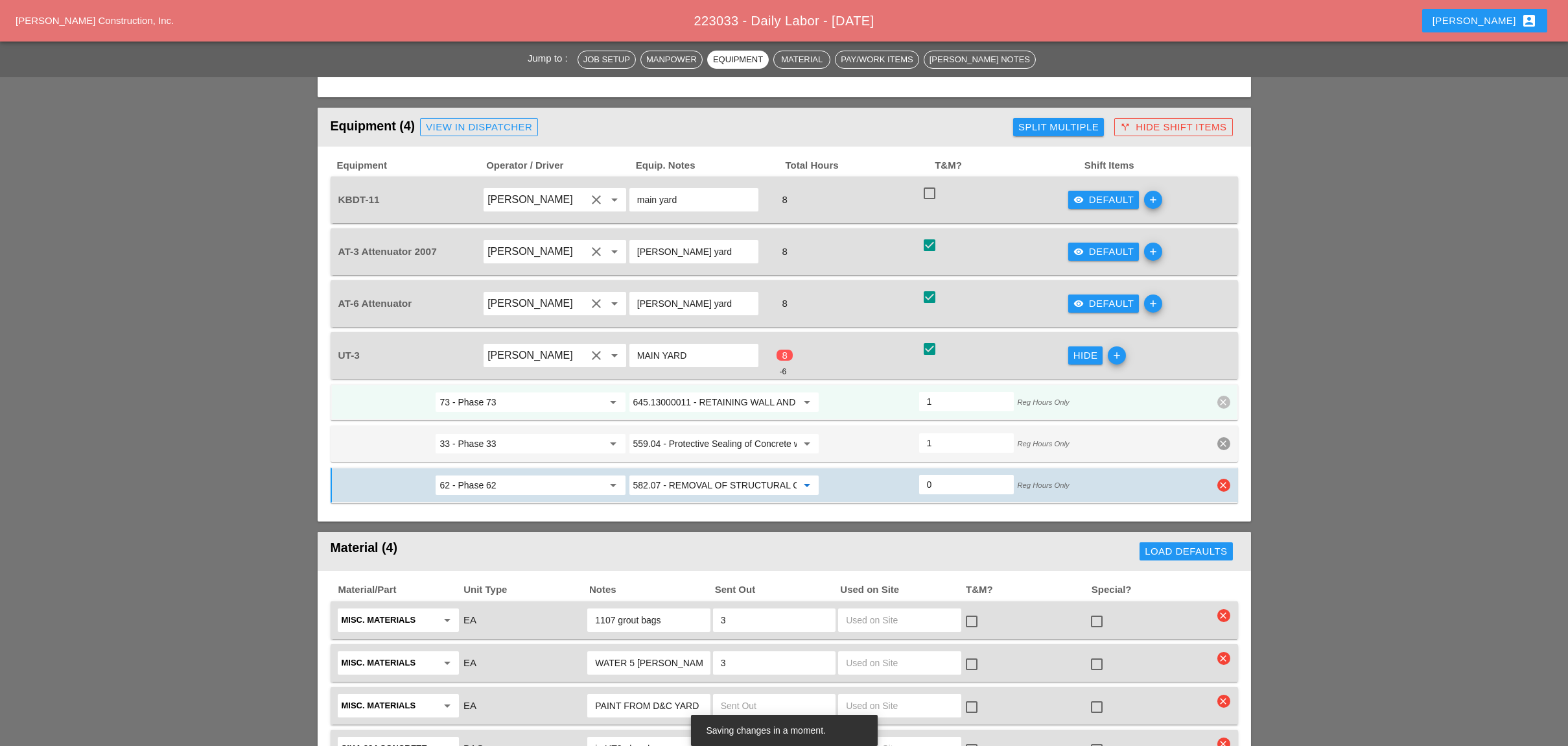
type input "582.07 - REMOVAL OF STRUCTURAL CONCRETE - REPLACEMENT WITH VERTICALAND OVERHEAD…"
click at [944, 474] on input "0" at bounding box center [967, 484] width 79 height 21
type input "2"
type input "0"
type input "2"
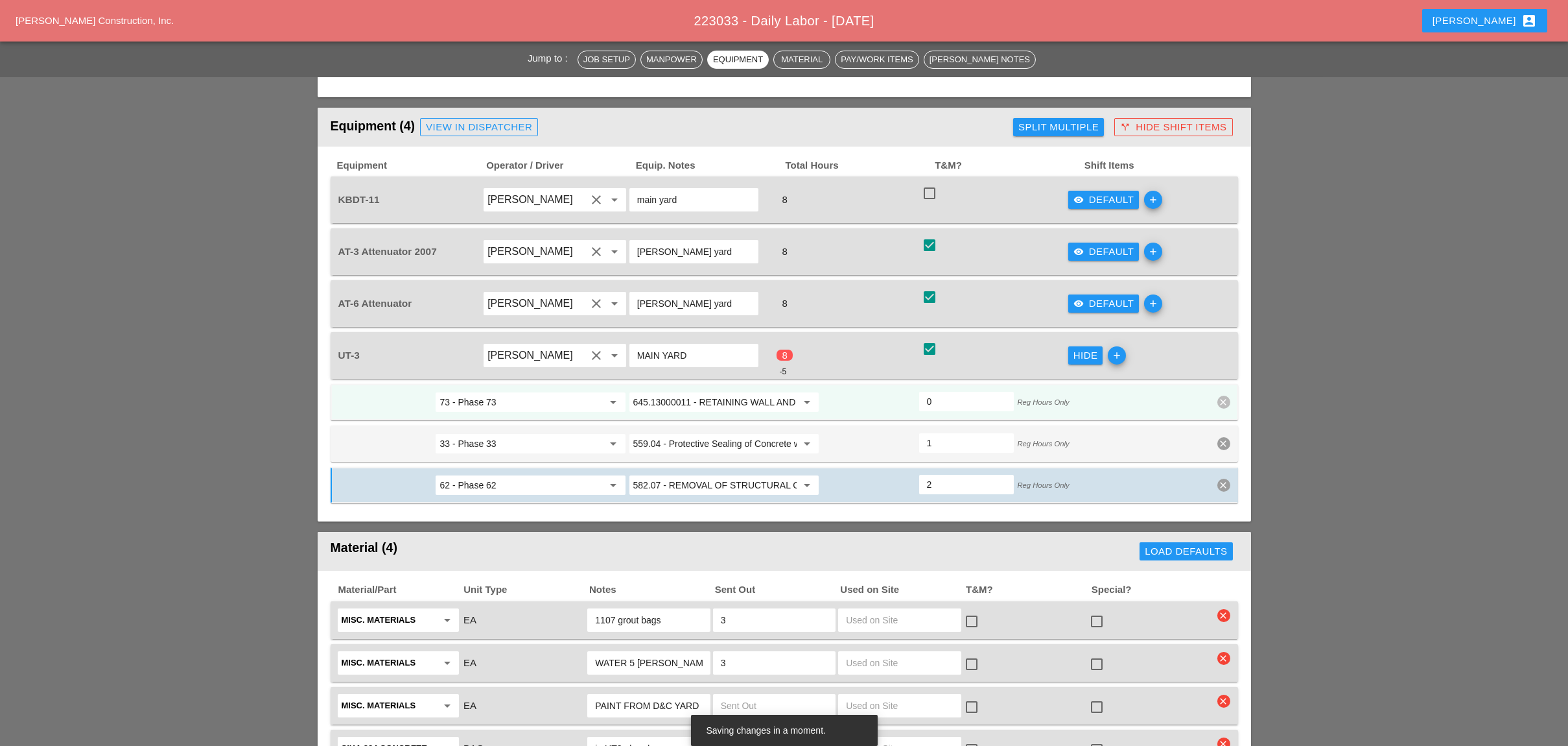
click at [1115, 347] on icon "add" at bounding box center [1117, 356] width 18 height 18
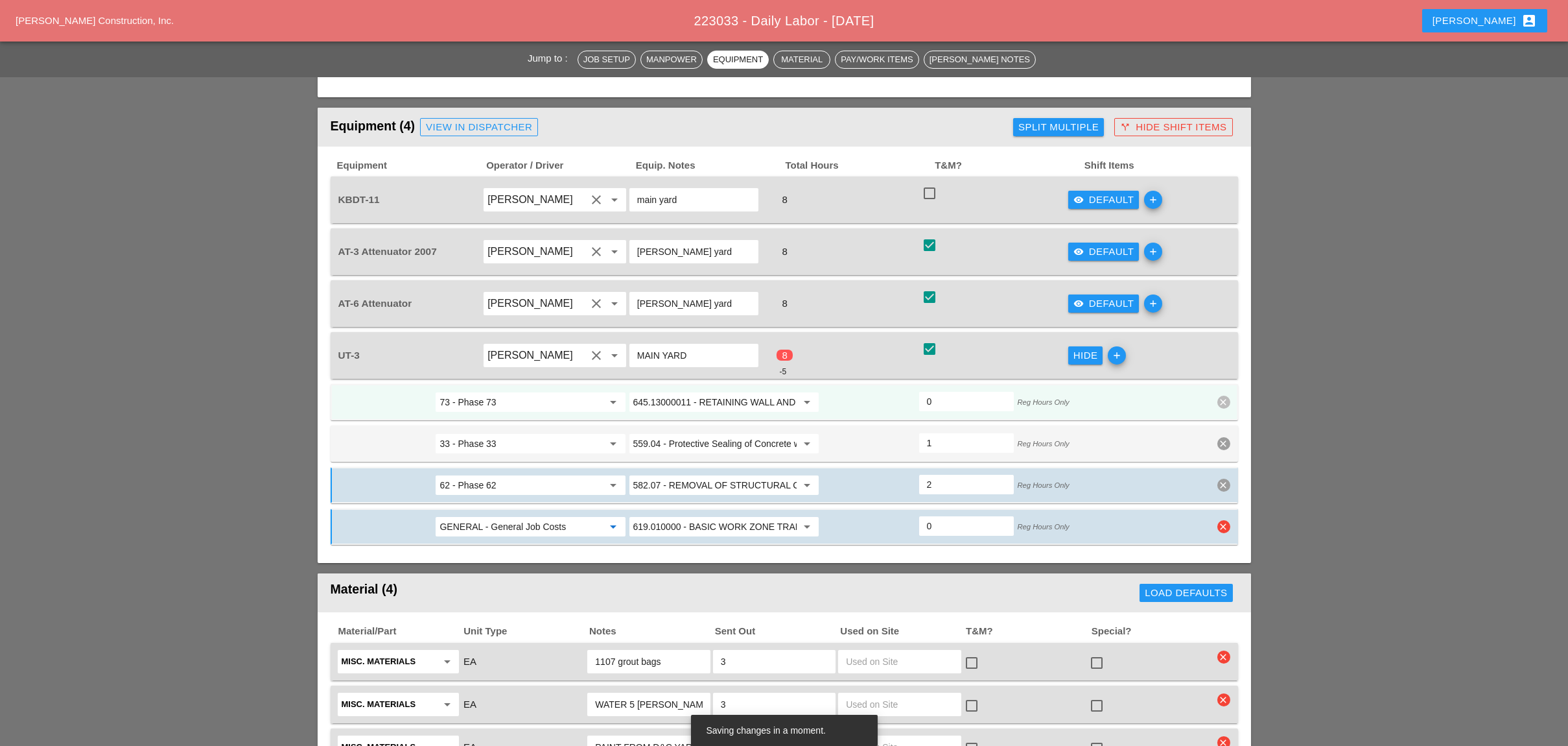
click at [531, 516] on input "GENERAL - General Job Costs" at bounding box center [521, 526] width 163 height 21
click at [493, 486] on div "62 - Phase 62" at bounding box center [530, 489] width 168 height 16
type input "62 - Phase 62"
click at [676, 516] on input "619.010000 - BASIC WORK ZONE TRAFFIC CONTROL" at bounding box center [715, 526] width 163 height 21
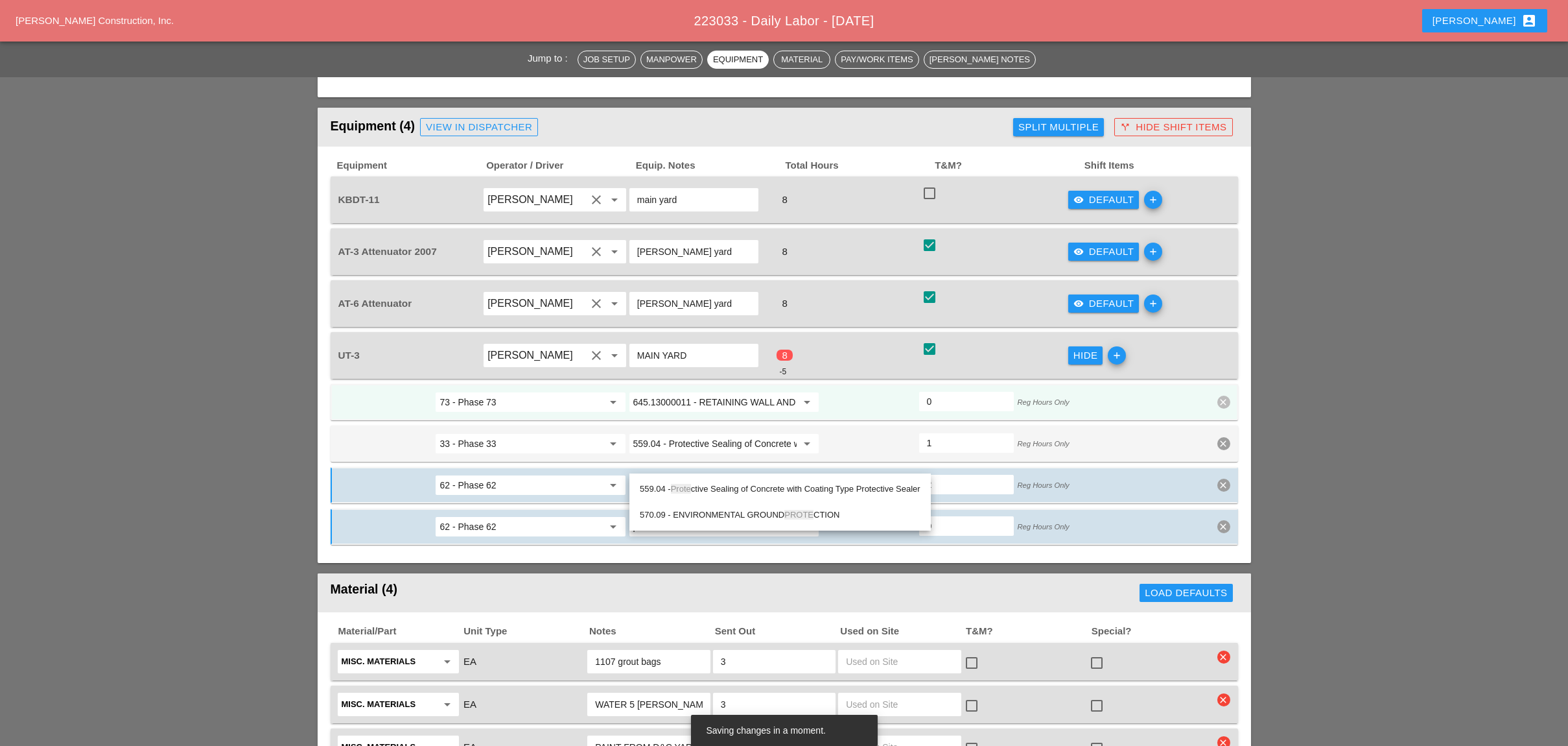
drag, startPoint x: 715, startPoint y: 484, endPoint x: 818, endPoint y: 475, distance: 103.4
click at [718, 484] on div "559.04 - Prote ctive Sealing of Concrete with Coating Type Protective Sealer" at bounding box center [780, 489] width 280 height 16
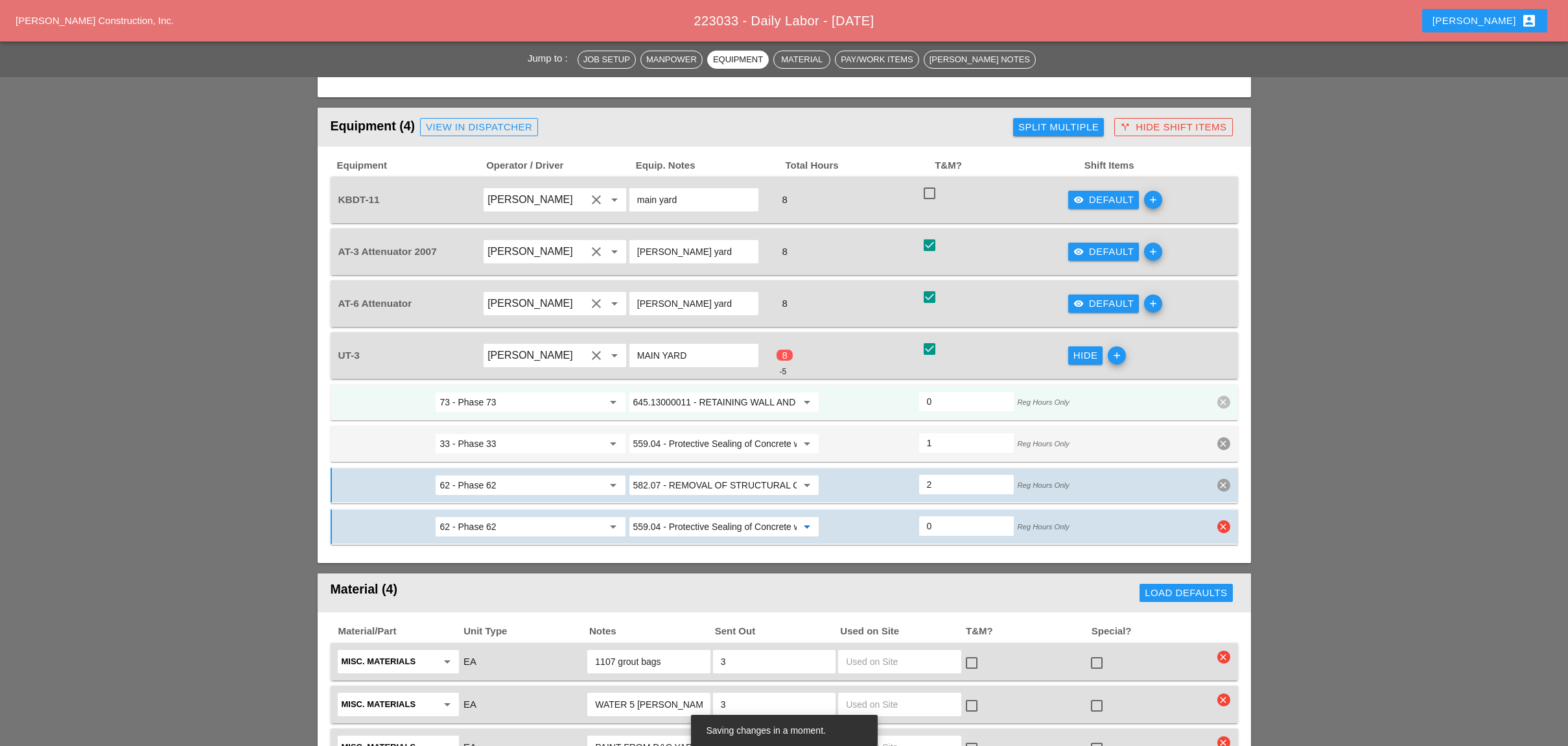
type input "559.04 - Protective Sealing of Concrete with Coating Type Protective Sealer"
click at [946, 516] on input "0" at bounding box center [967, 526] width 79 height 21
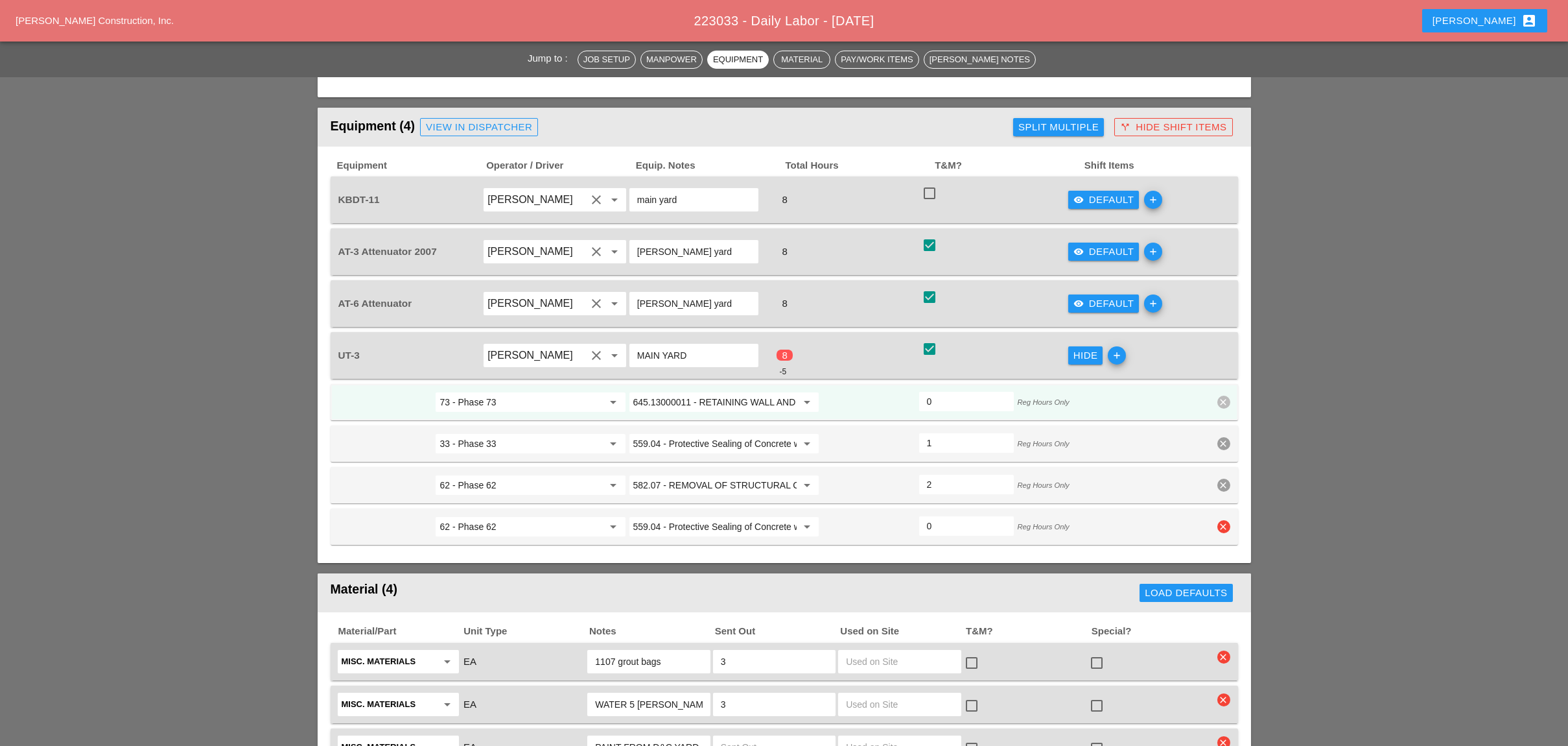
click at [944, 516] on input "0" at bounding box center [967, 526] width 79 height 21
type input "2"
drag, startPoint x: 937, startPoint y: 339, endPoint x: 924, endPoint y: 338, distance: 13.0
click at [924, 392] on div "0" at bounding box center [966, 402] width 95 height 20
drag, startPoint x: 935, startPoint y: 340, endPoint x: 919, endPoint y: 340, distance: 16.0
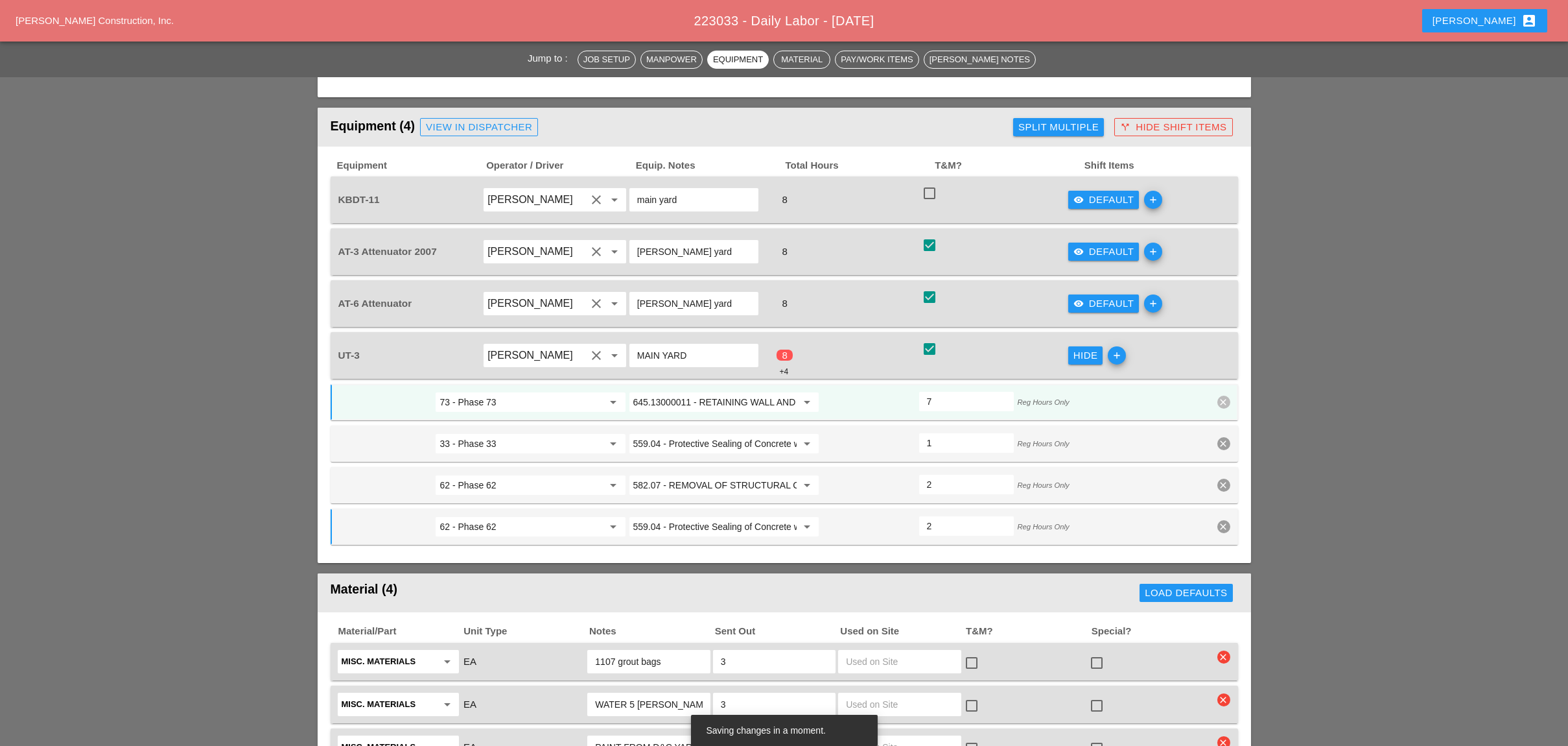
click at [919, 392] on div "7" at bounding box center [966, 402] width 95 height 20
type input "1"
click at [1124, 347] on icon "add" at bounding box center [1117, 356] width 18 height 18
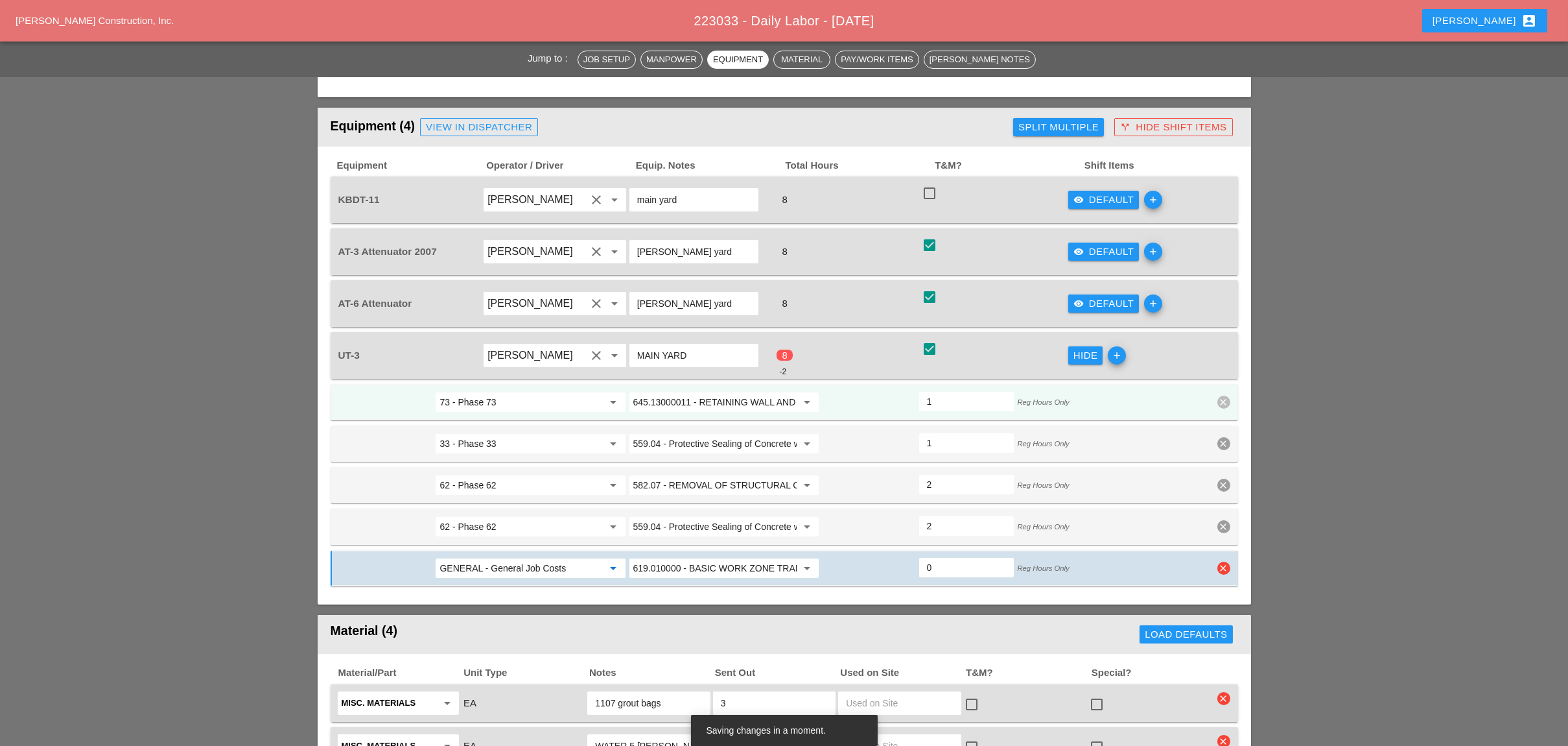
click at [571, 558] on input "GENERAL - General Job Costs" at bounding box center [521, 568] width 163 height 21
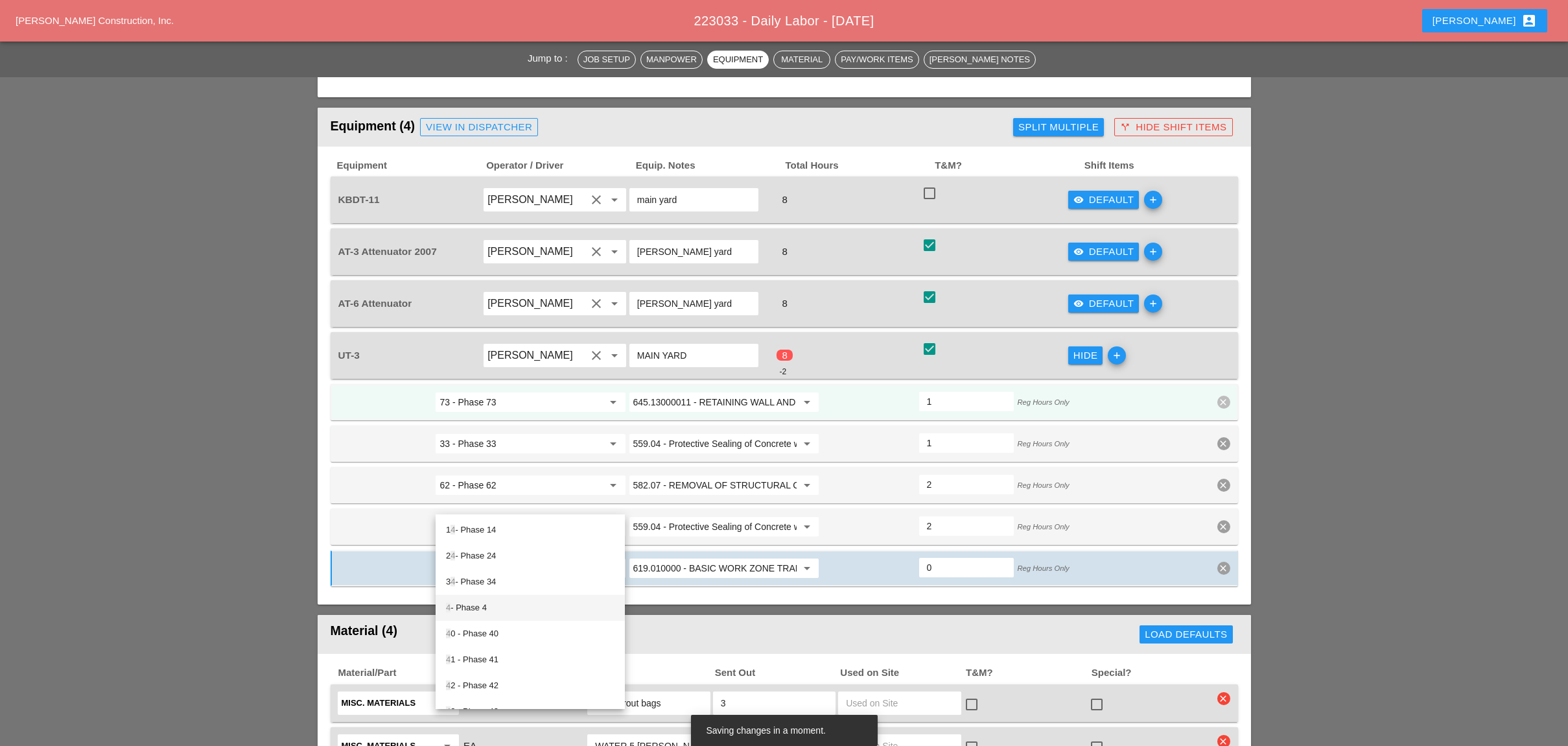
click at [483, 607] on div "4 - Phase 4" at bounding box center [530, 607] width 168 height 16
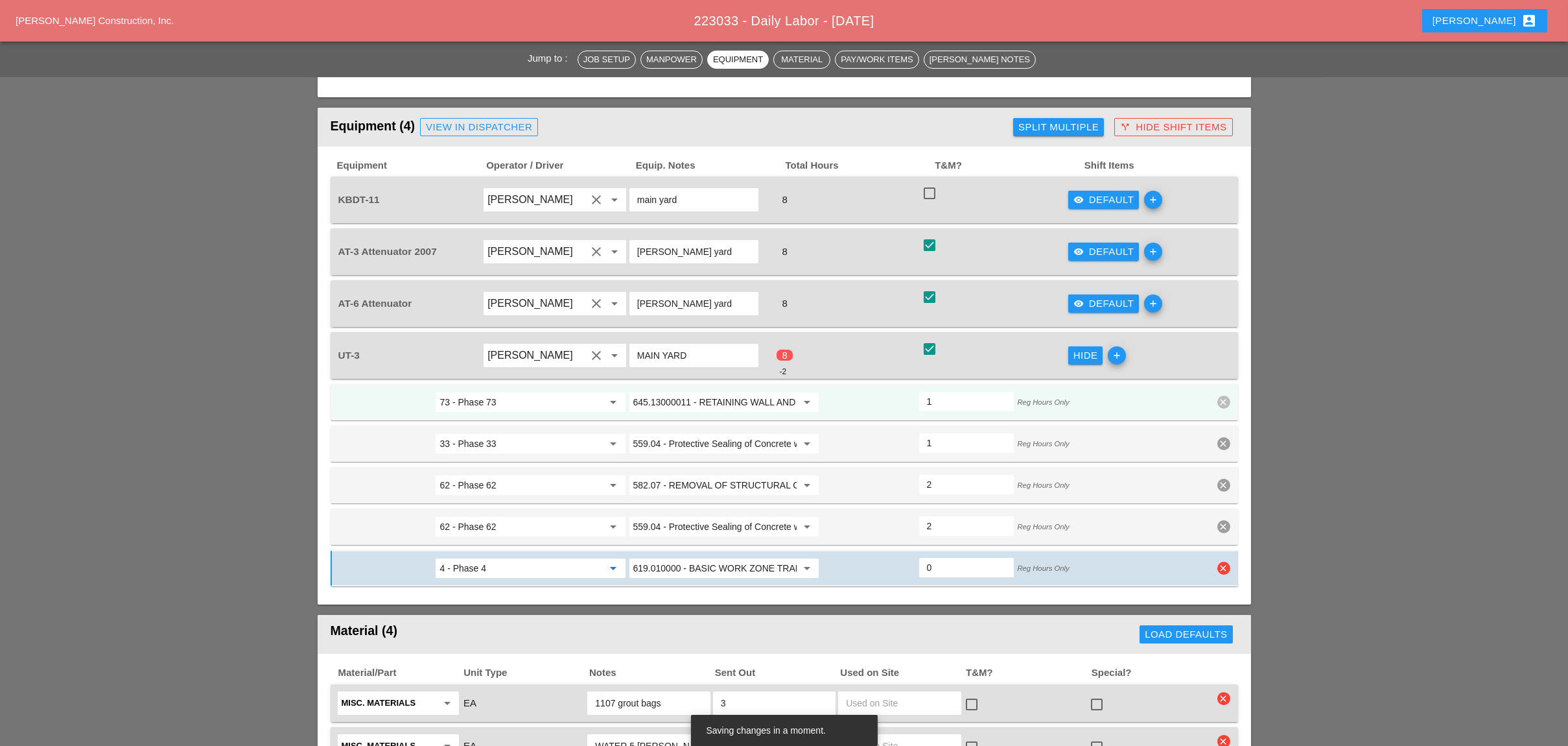
type input "4 - Phase 4"
click at [659, 558] on input "619.010000 - BASIC WORK ZONE TRAFFIC CONTROL" at bounding box center [715, 568] width 163 height 21
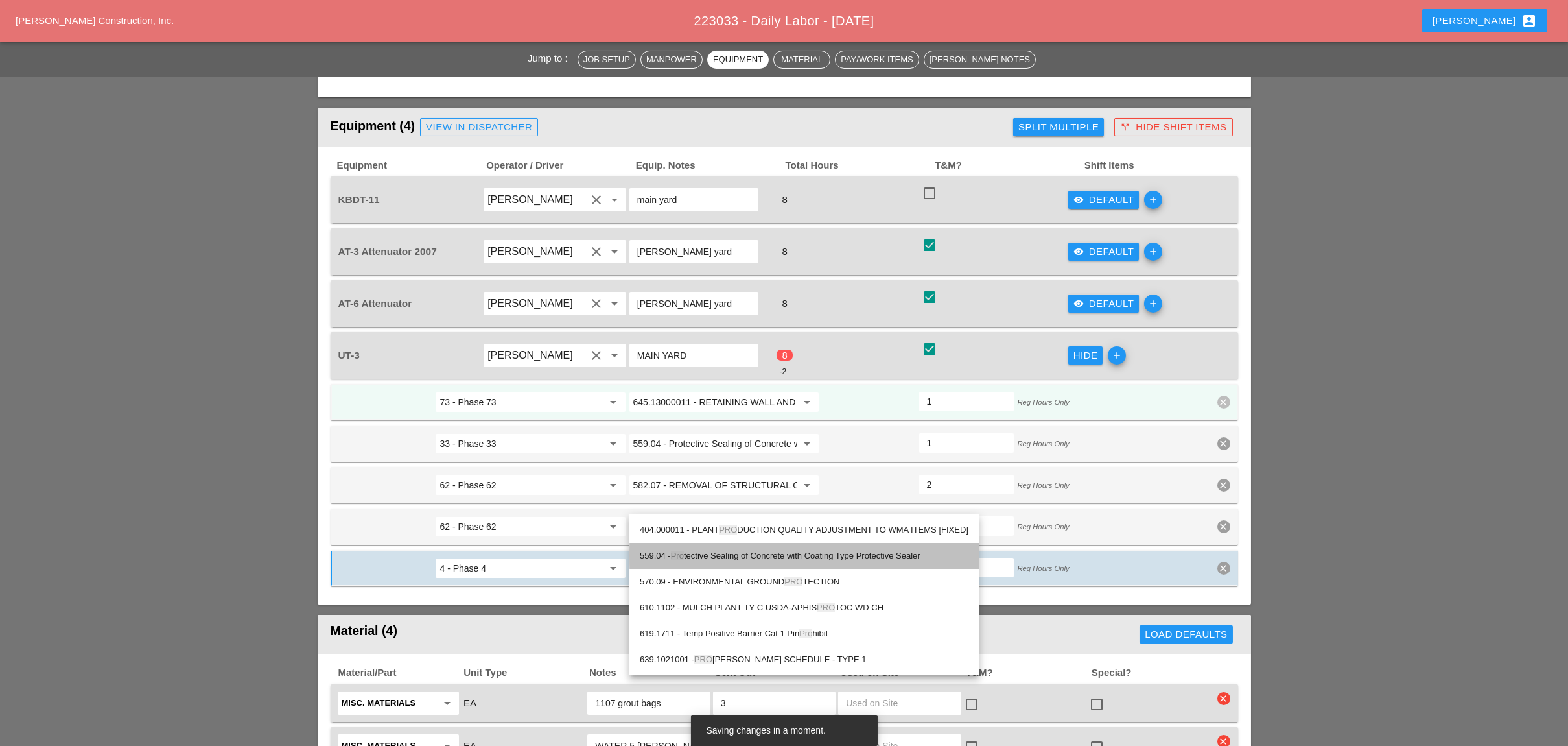
click at [742, 551] on div "559.04 - Pro tective Sealing of Concrete with Coating Type Protective Sealer" at bounding box center [804, 555] width 328 height 16
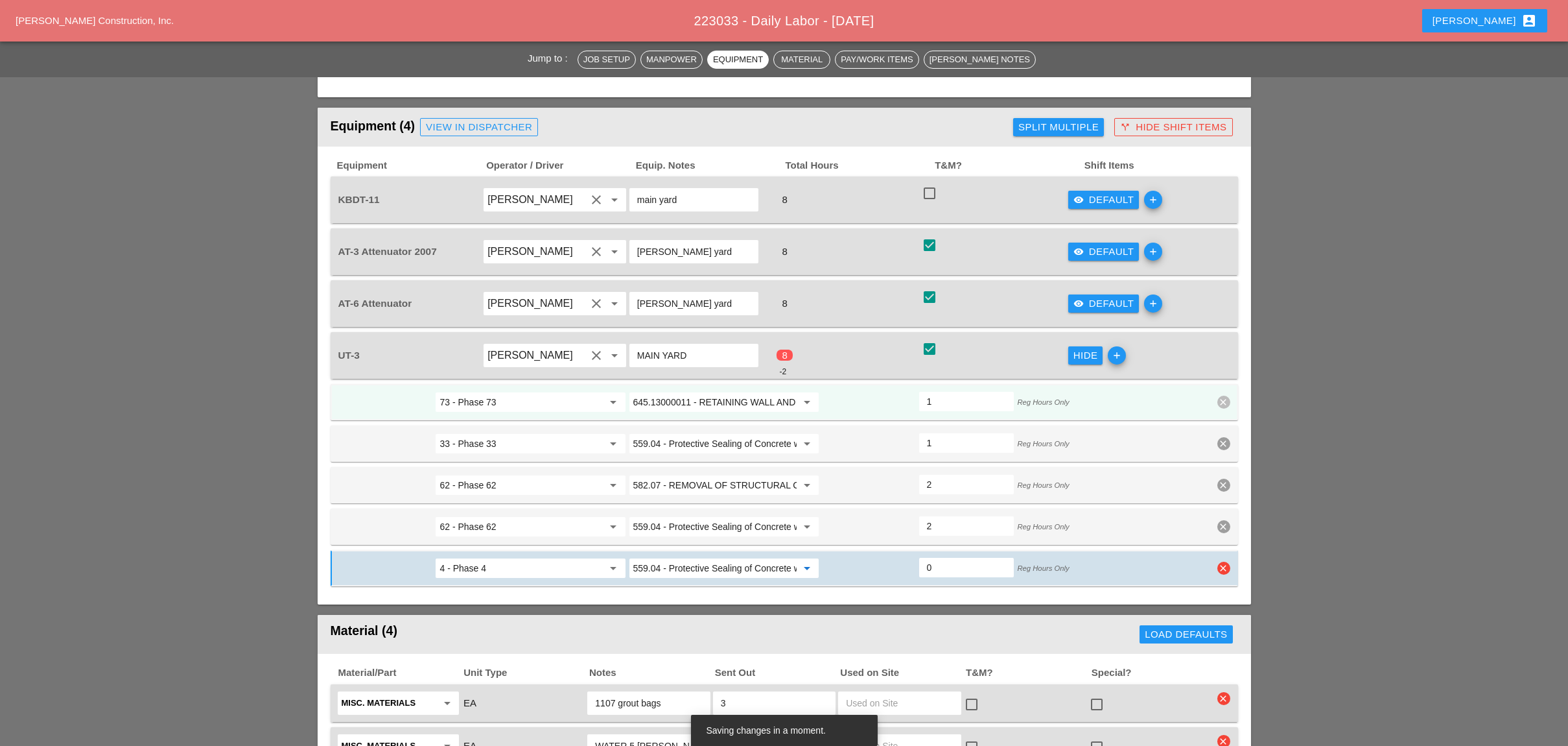
type input "559.04 - Protective Sealing of Concrete with Coating Type Protective Sealer"
click at [935, 557] on input "0" at bounding box center [967, 567] width 79 height 21
type input "1"
type input "0"
type input "1"
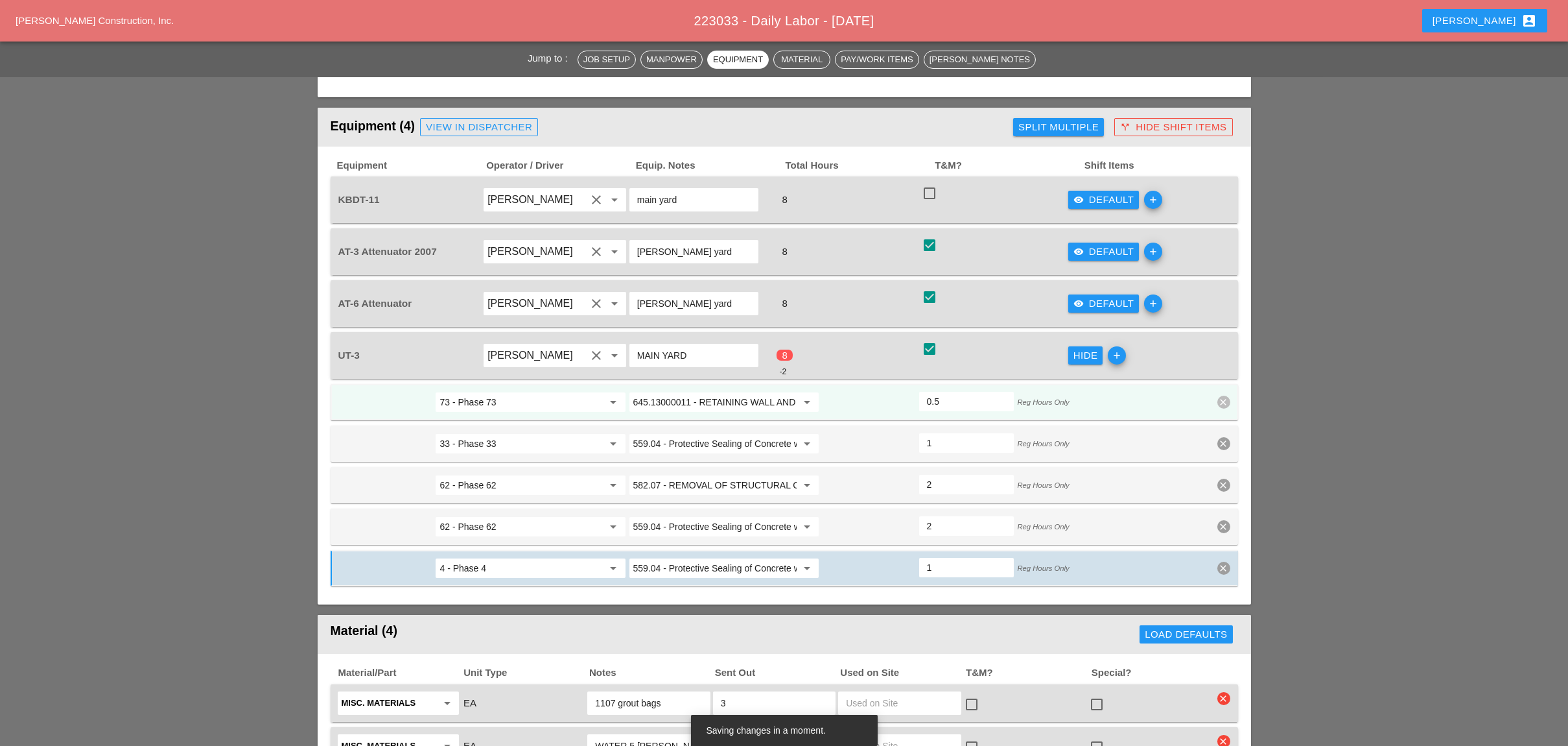
click at [998, 391] on input "0.5" at bounding box center [967, 401] width 79 height 21
type input "1"
click at [998, 391] on input "1" at bounding box center [967, 401] width 79 height 21
type input "2.5"
click at [1000, 474] on input "2.5" at bounding box center [967, 484] width 79 height 21
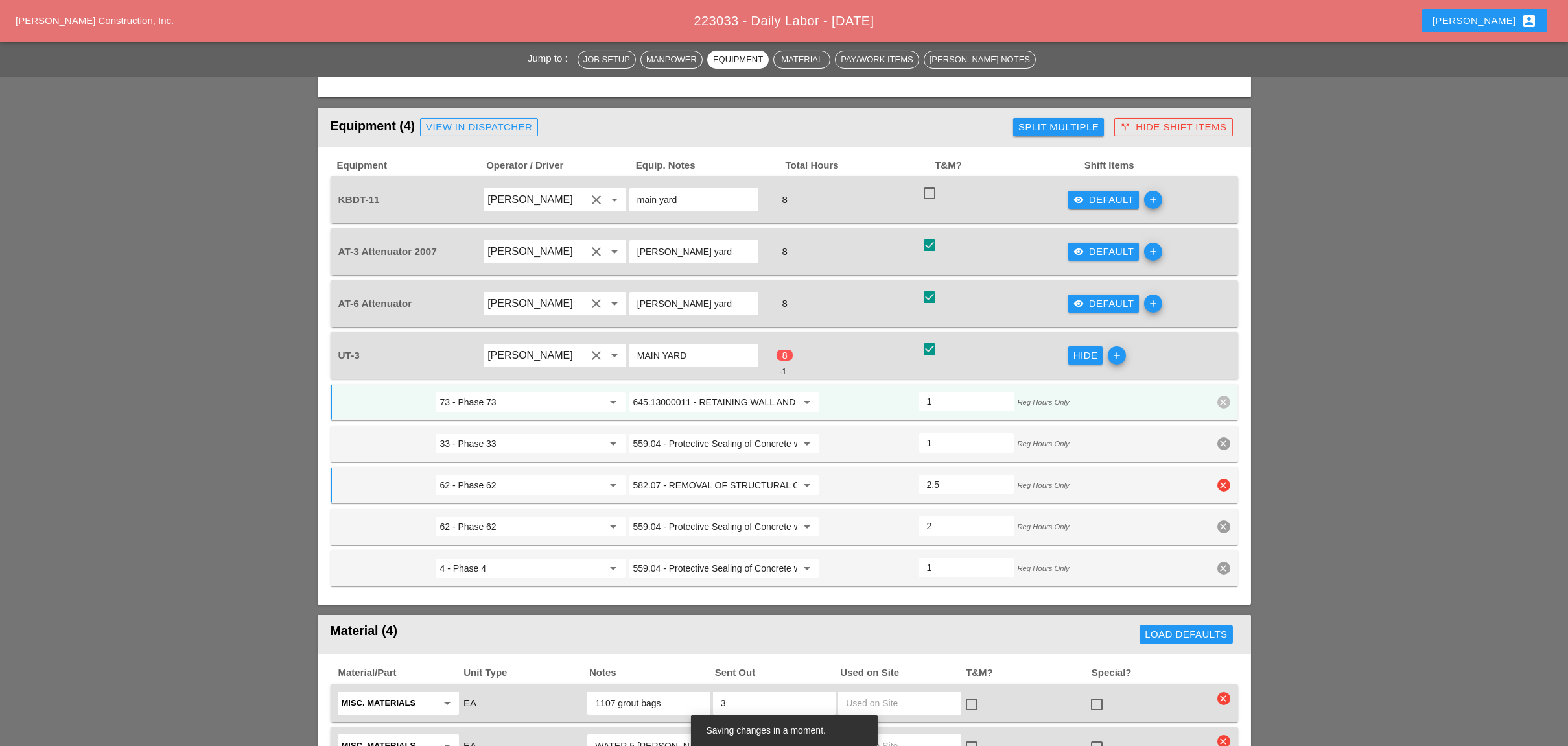
type input "0.5"
type input "2.5"
click at [1000, 516] on input "2.5" at bounding box center [967, 526] width 79 height 21
type input "1"
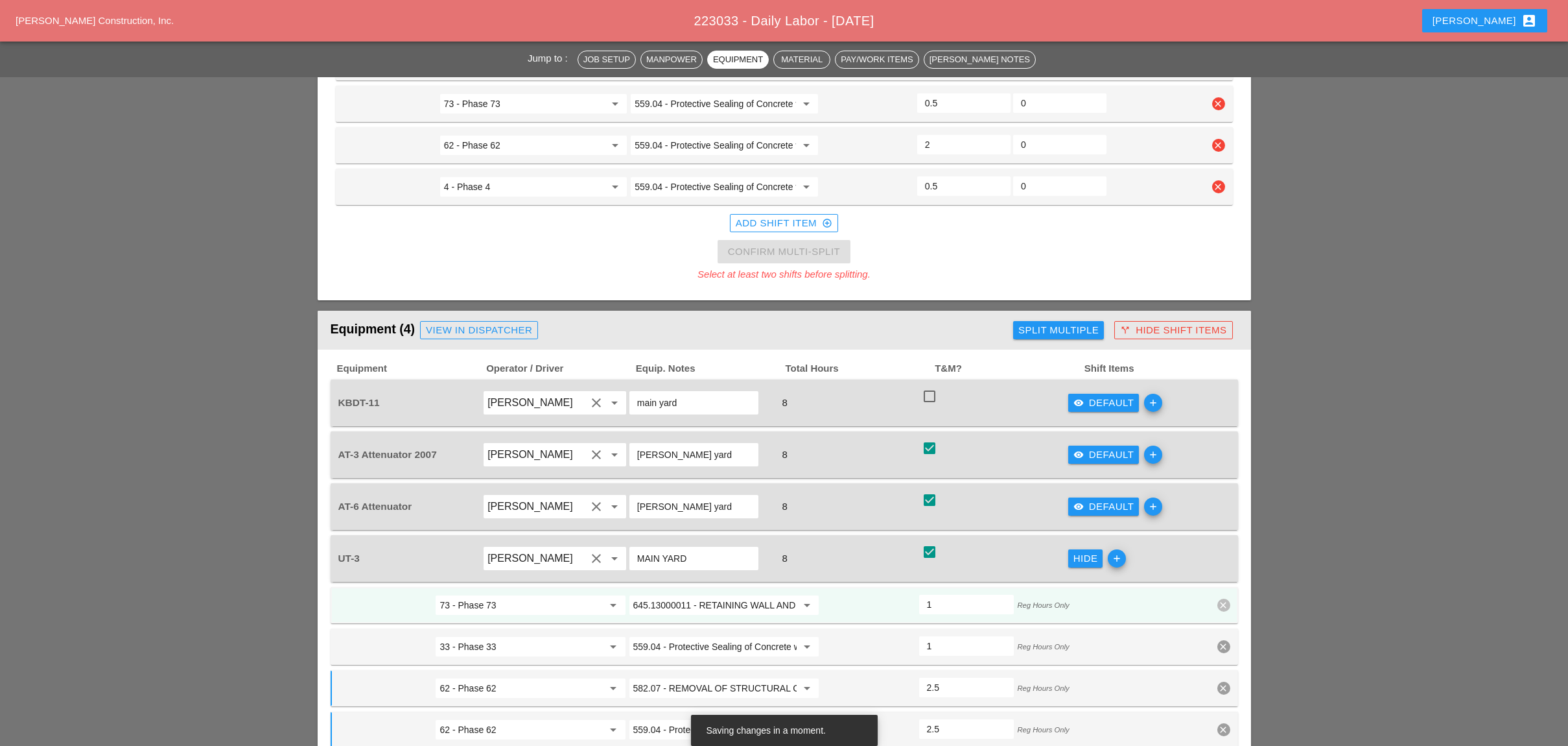
scroll to position [1037, 0]
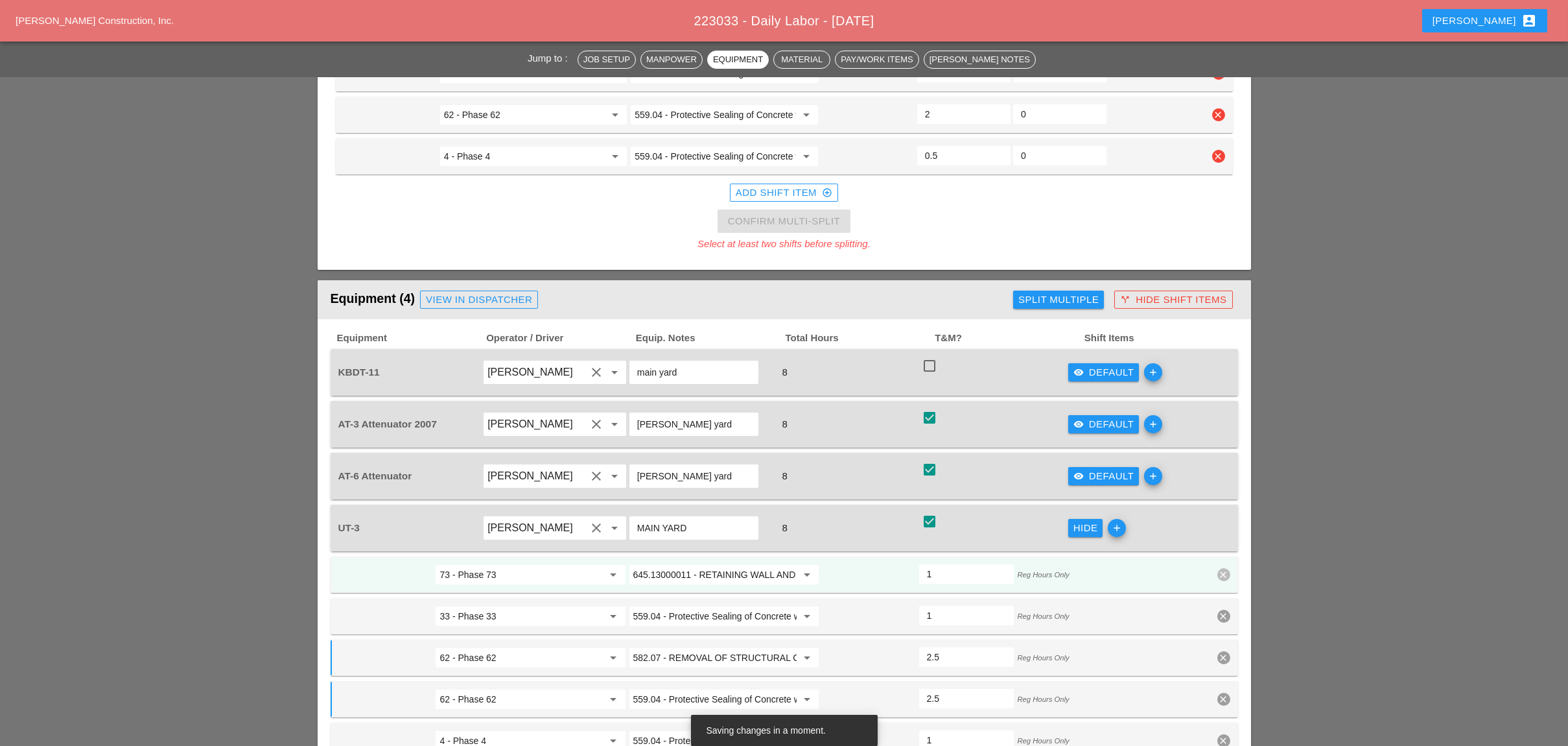
click at [1089, 417] on div "visibility Default" at bounding box center [1104, 424] width 61 height 15
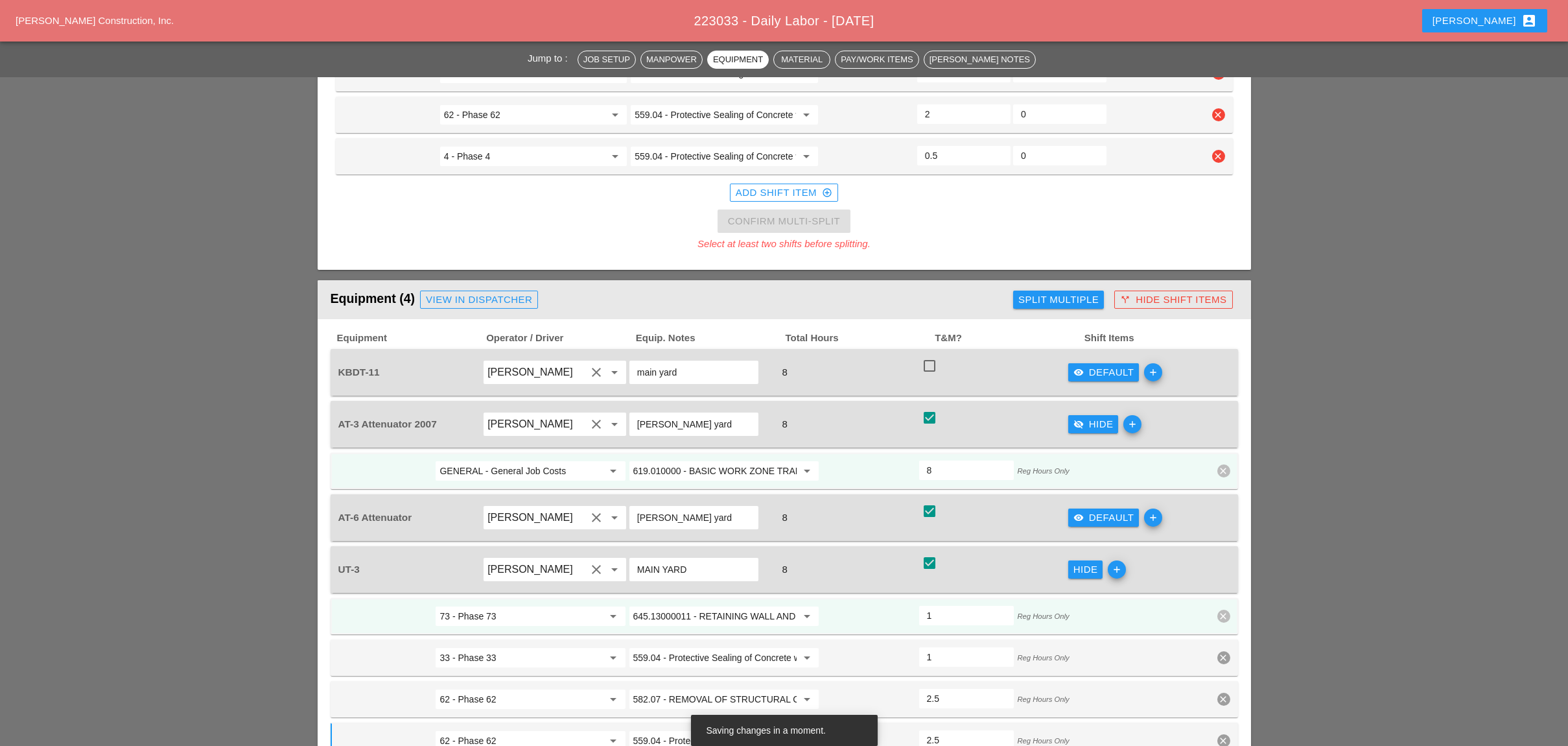
click at [1087, 510] on div "visibility Default" at bounding box center [1104, 517] width 61 height 15
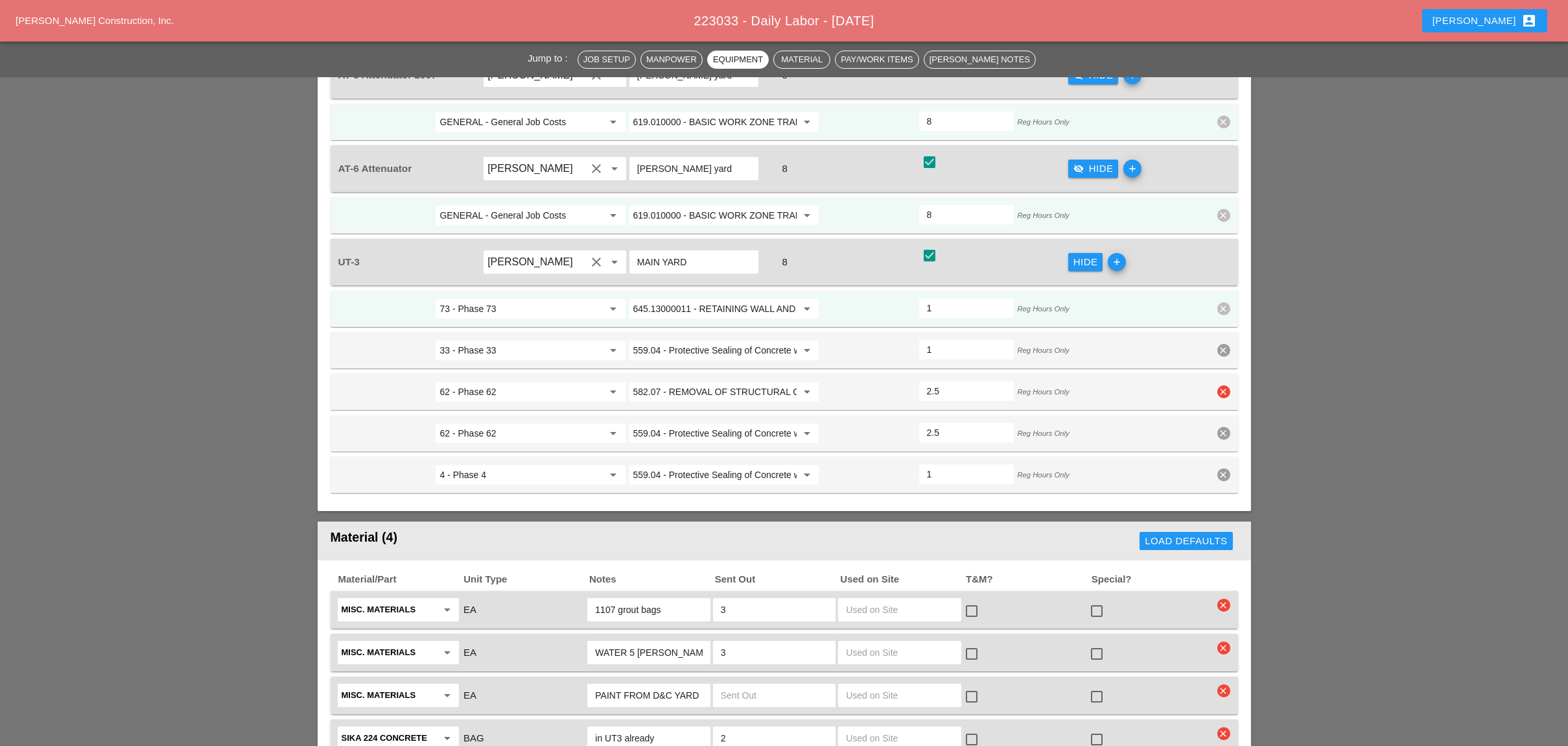
scroll to position [1124, 0]
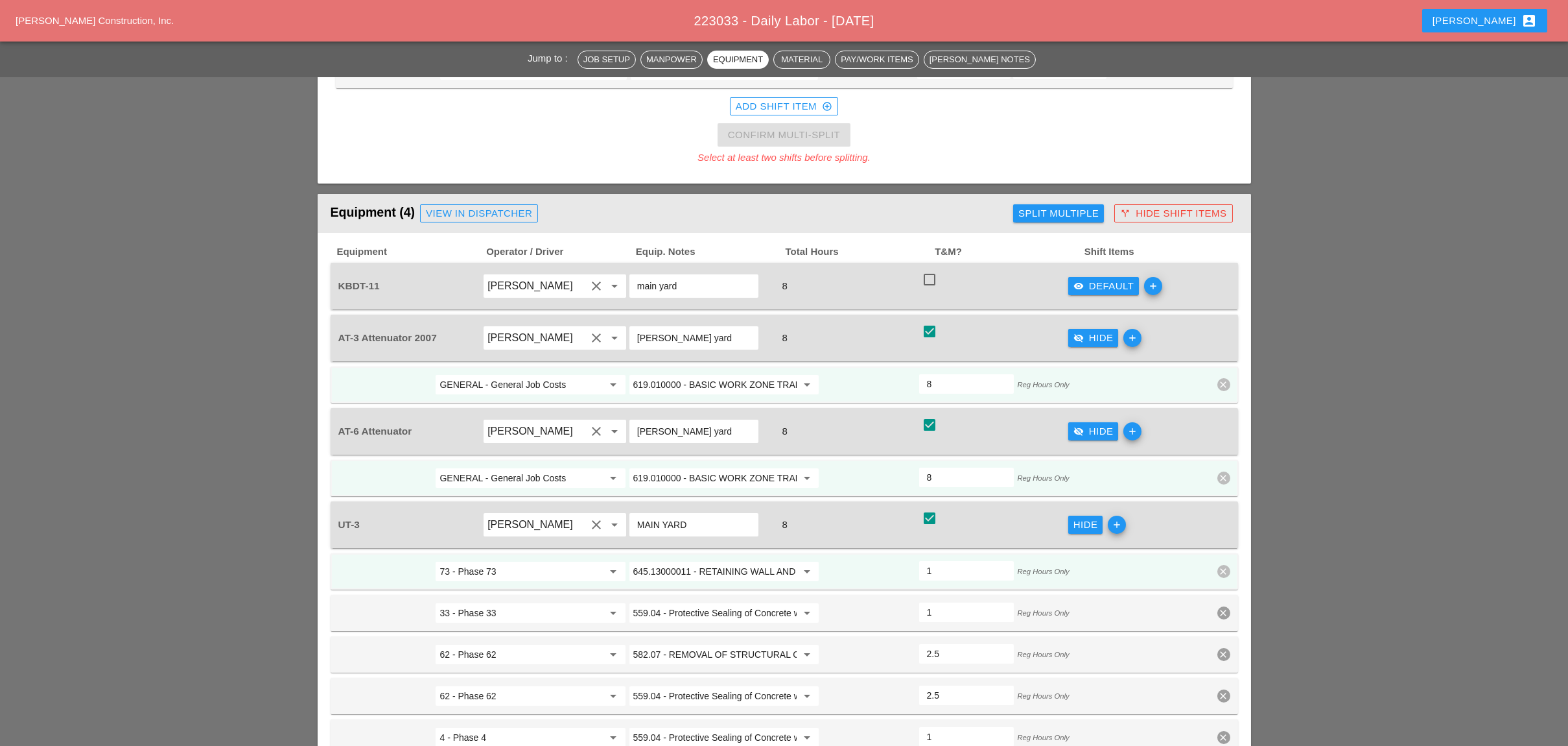
click at [540, 468] on input "GENERAL - General Job Costs" at bounding box center [521, 478] width 163 height 21
click at [504, 441] on div "62 - Phase 62" at bounding box center [530, 441] width 168 height 16
type input "62 - Phase 62"
click at [519, 374] on input "GENERAL - General Job Costs" at bounding box center [521, 384] width 163 height 21
drag, startPoint x: 493, startPoint y: 352, endPoint x: 724, endPoint y: 323, distance: 232.8
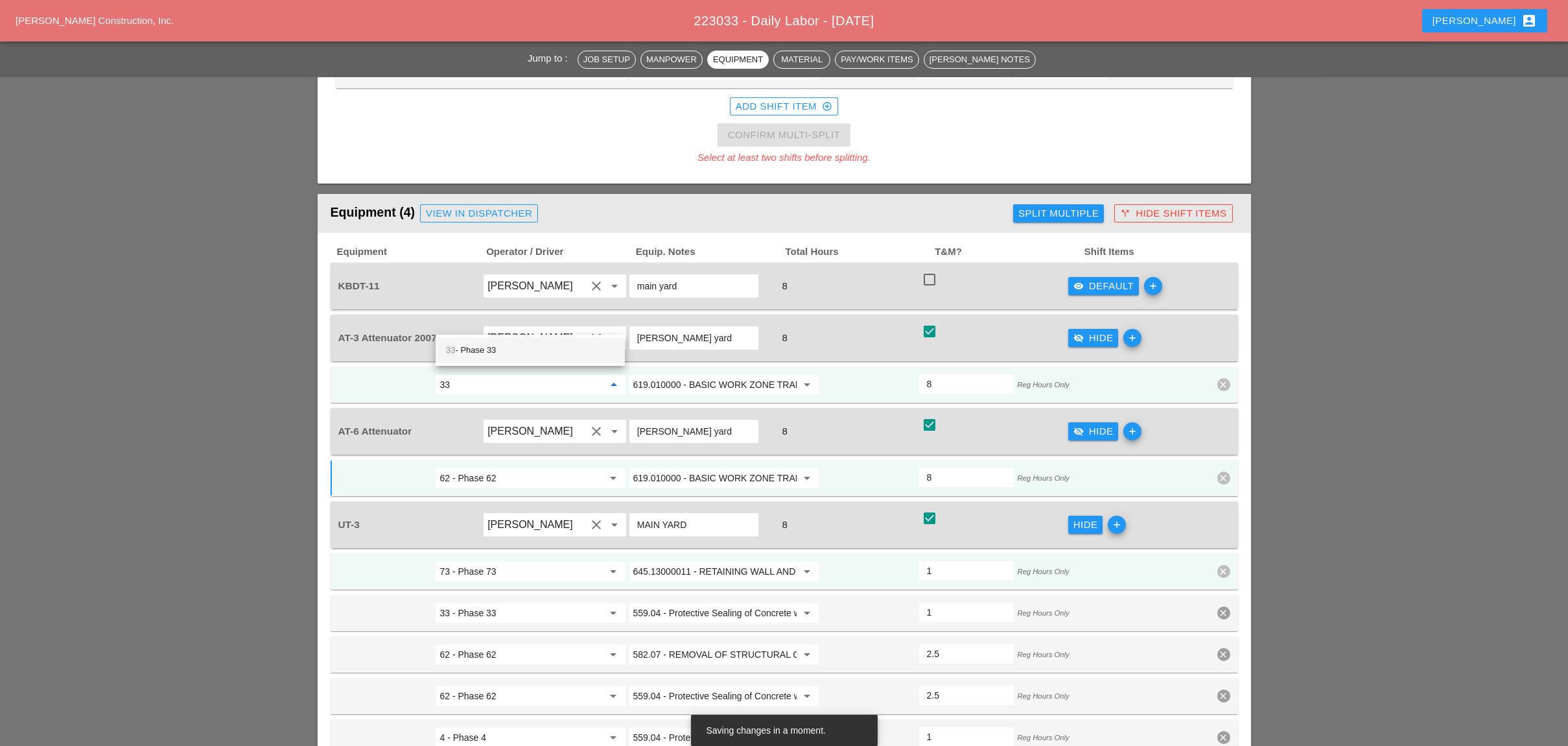
click at [495, 352] on div "33 - Phase 33" at bounding box center [530, 350] width 168 height 16
type input "33 - Phase 33"
drag, startPoint x: 1139, startPoint y: 274, endPoint x: 935, endPoint y: 332, distance: 212.1
click at [1138, 328] on icon "add" at bounding box center [1132, 338] width 18 height 18
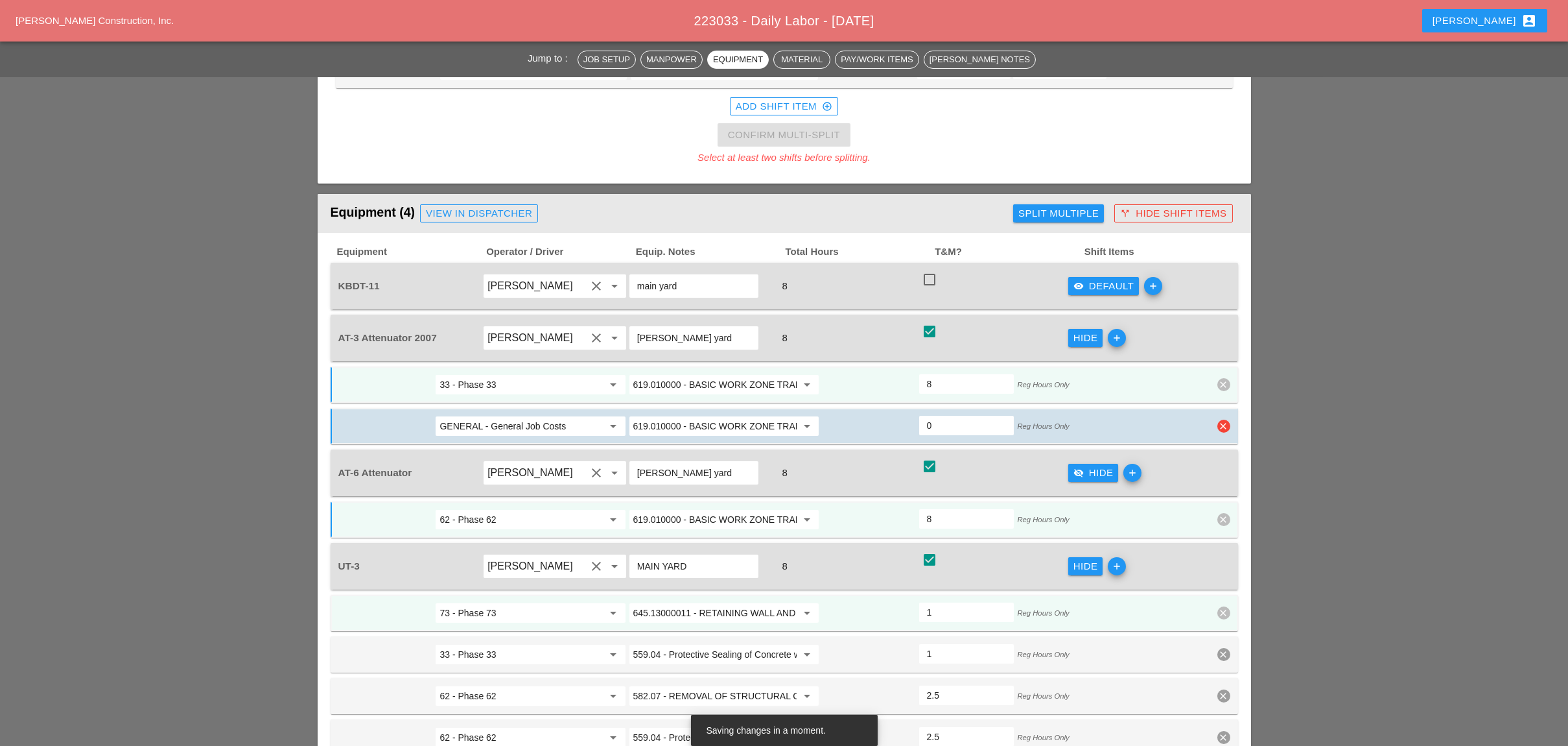
click at [497, 416] on input "GENERAL - General Job Costs" at bounding box center [521, 426] width 163 height 21
drag, startPoint x: 483, startPoint y: 386, endPoint x: 574, endPoint y: 375, distance: 91.7
click at [483, 386] on div "73 - Phase 73" at bounding box center [530, 390] width 168 height 16
type input "73 - Phase 73"
click at [1118, 328] on icon "add" at bounding box center [1117, 338] width 18 height 18
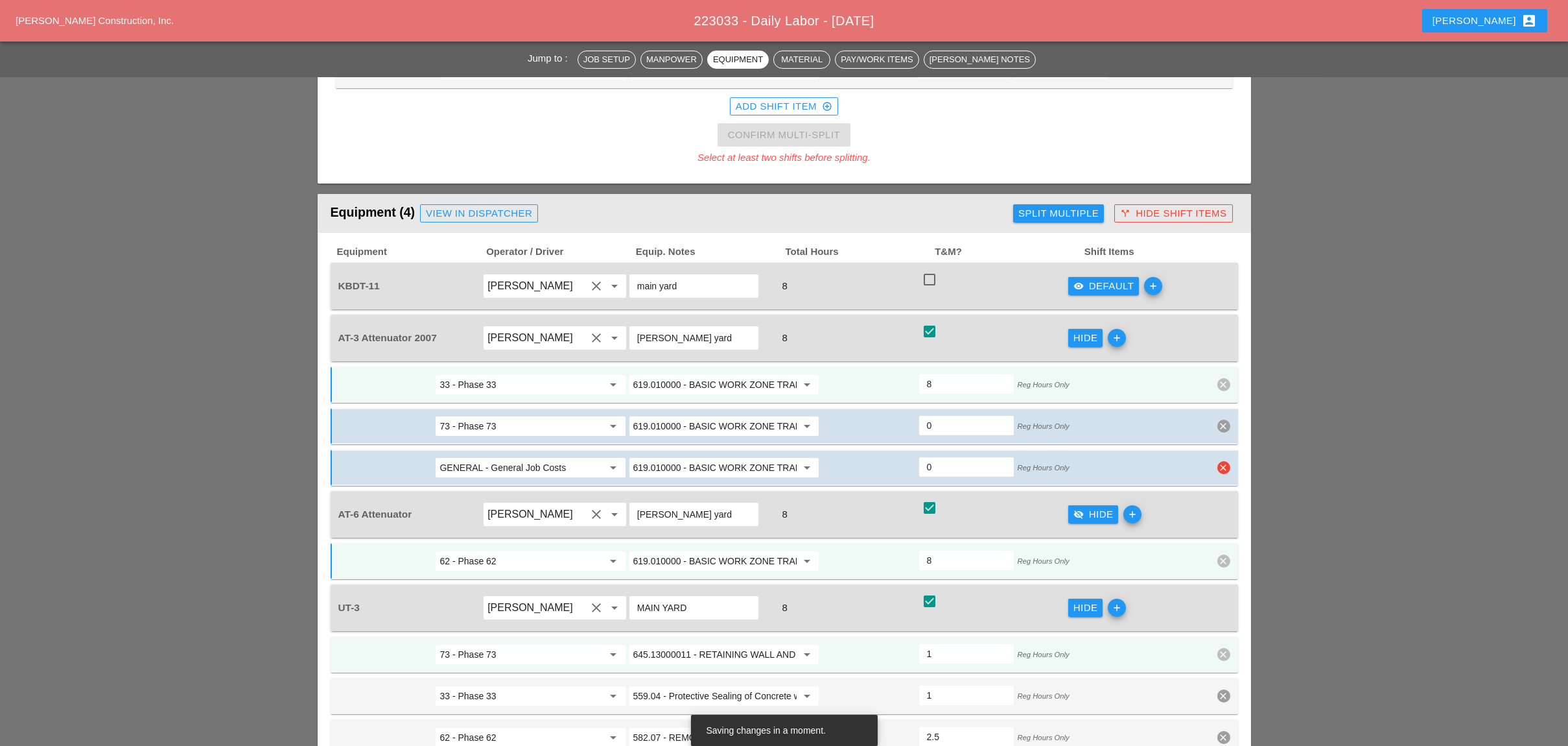
click at [534, 457] on input "GENERAL - General Job Costs" at bounding box center [521, 467] width 163 height 21
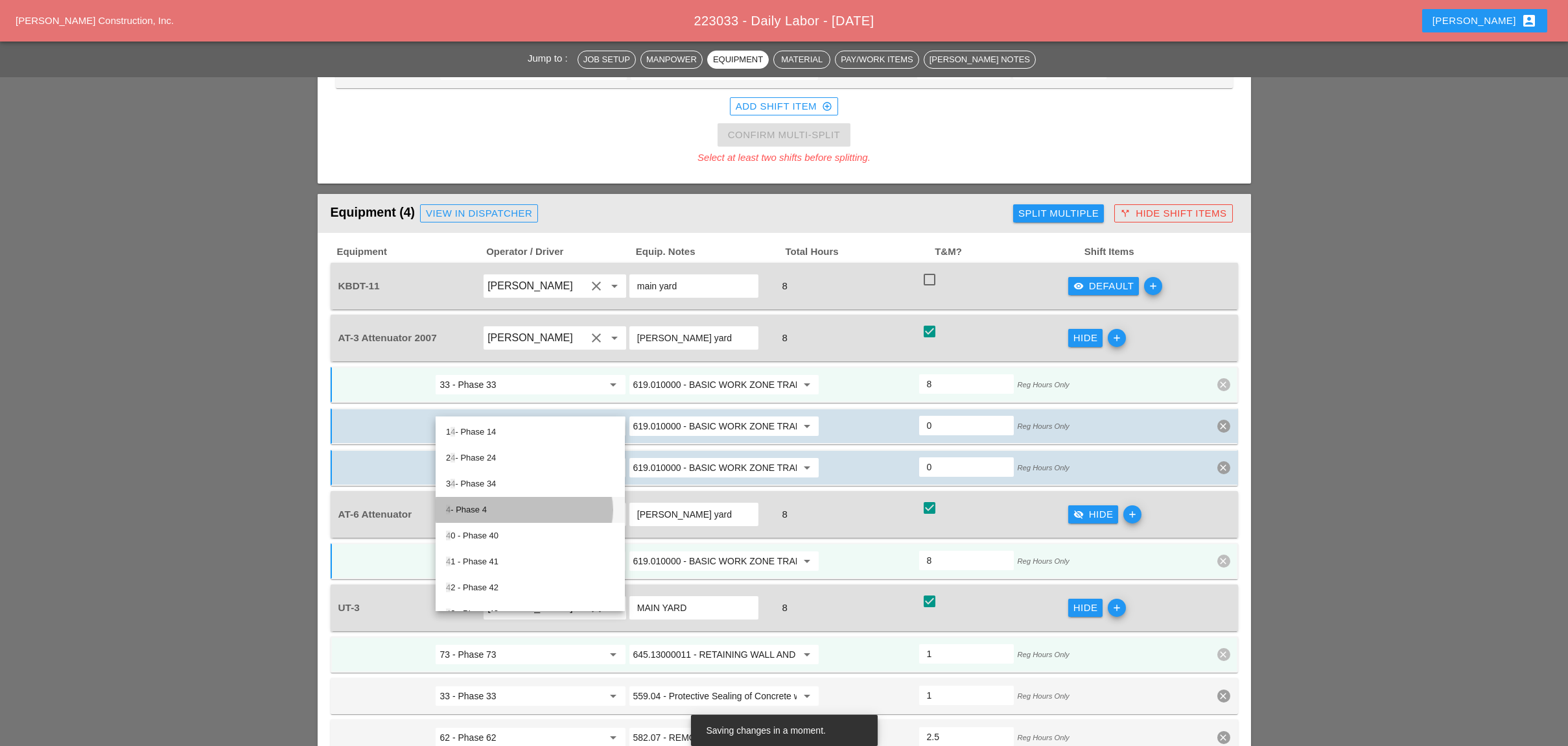
click at [483, 508] on div "4 - Phase 4" at bounding box center [530, 509] width 168 height 16
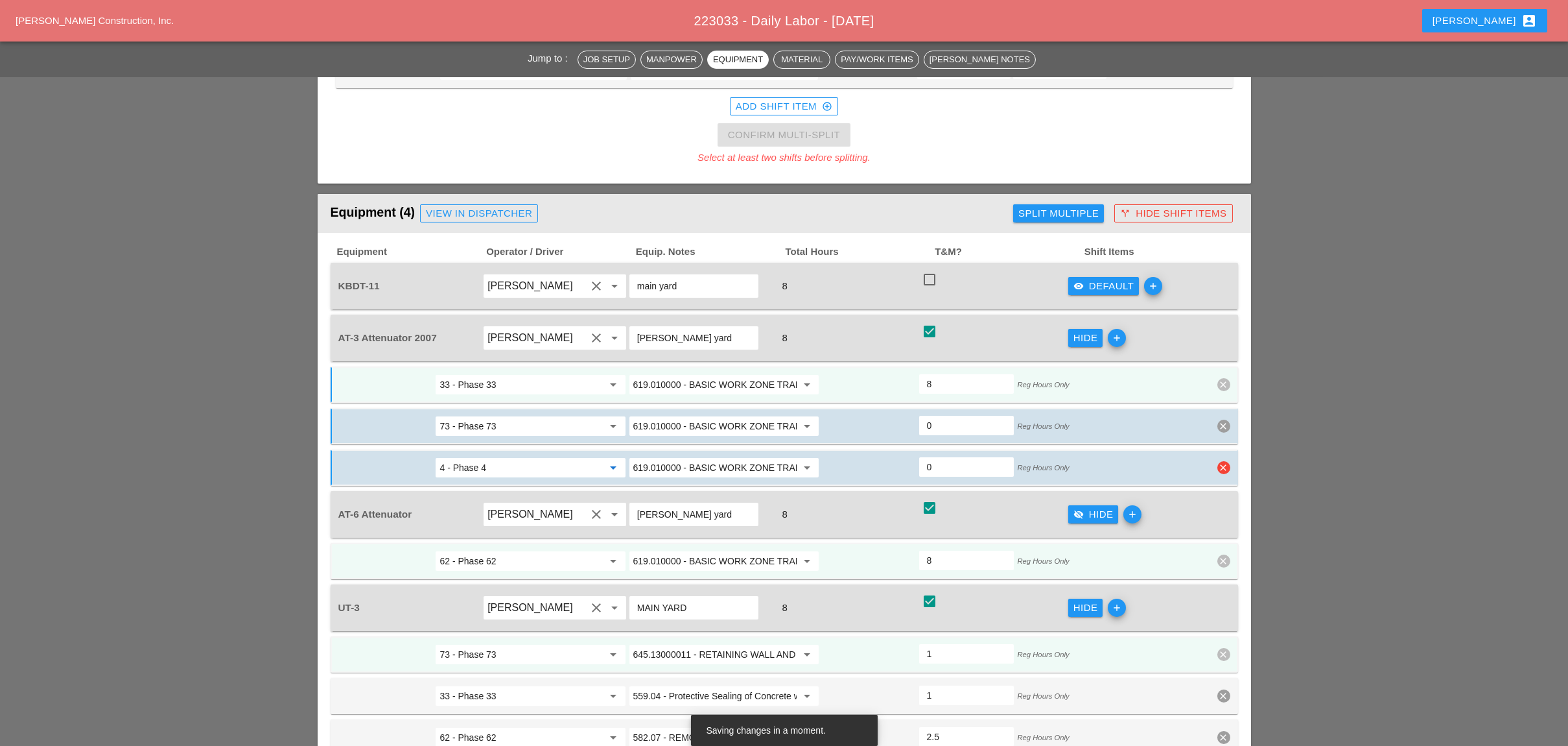
type input "4 - Phase 4"
click at [935, 457] on div "0" at bounding box center [966, 467] width 95 height 20
click at [942, 456] on input "0" at bounding box center [967, 466] width 79 height 21
type input "3"
type input "5"
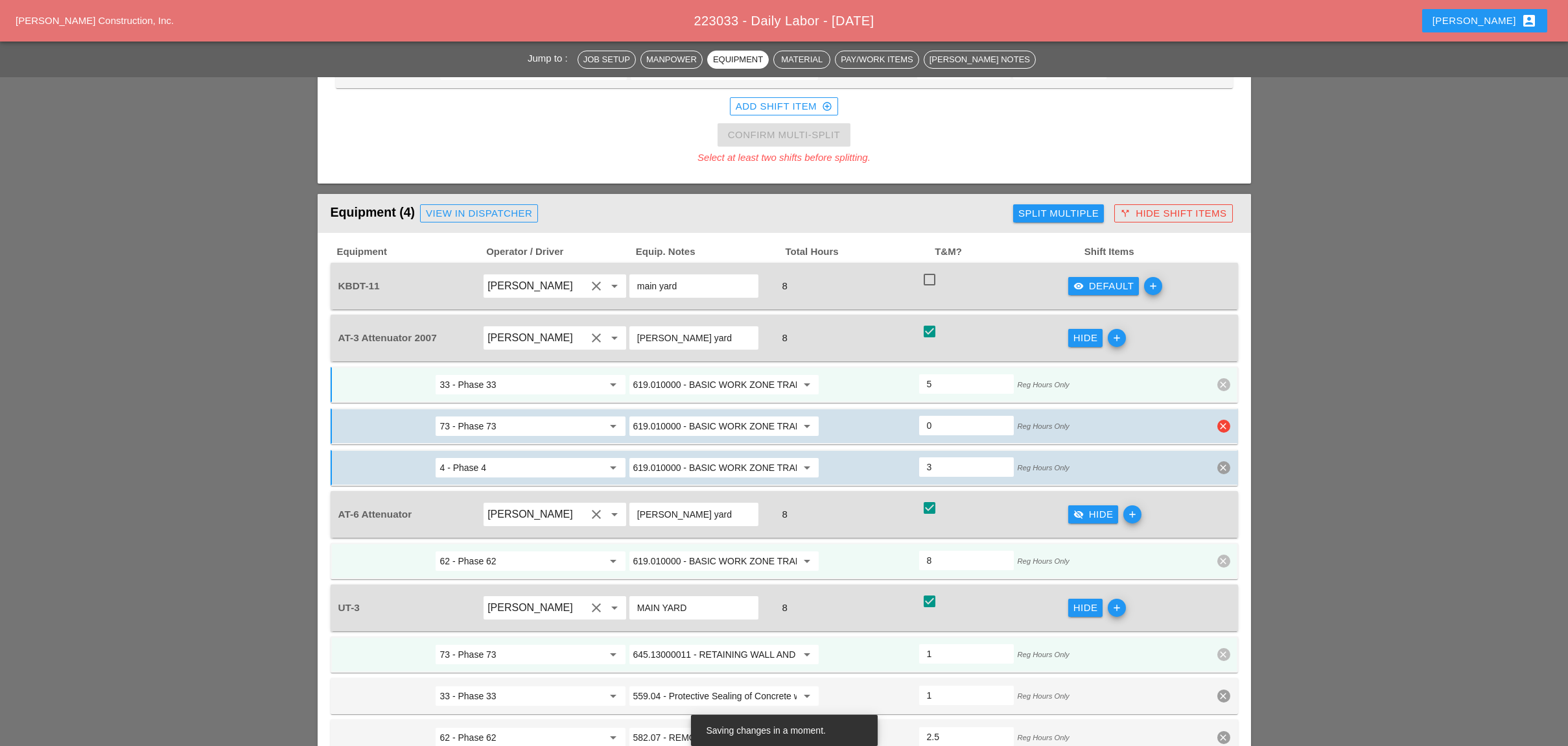
type input "3"
click at [941, 415] on input "0" at bounding box center [967, 425] width 79 height 21
type input "3"
type input "2"
type input "3"
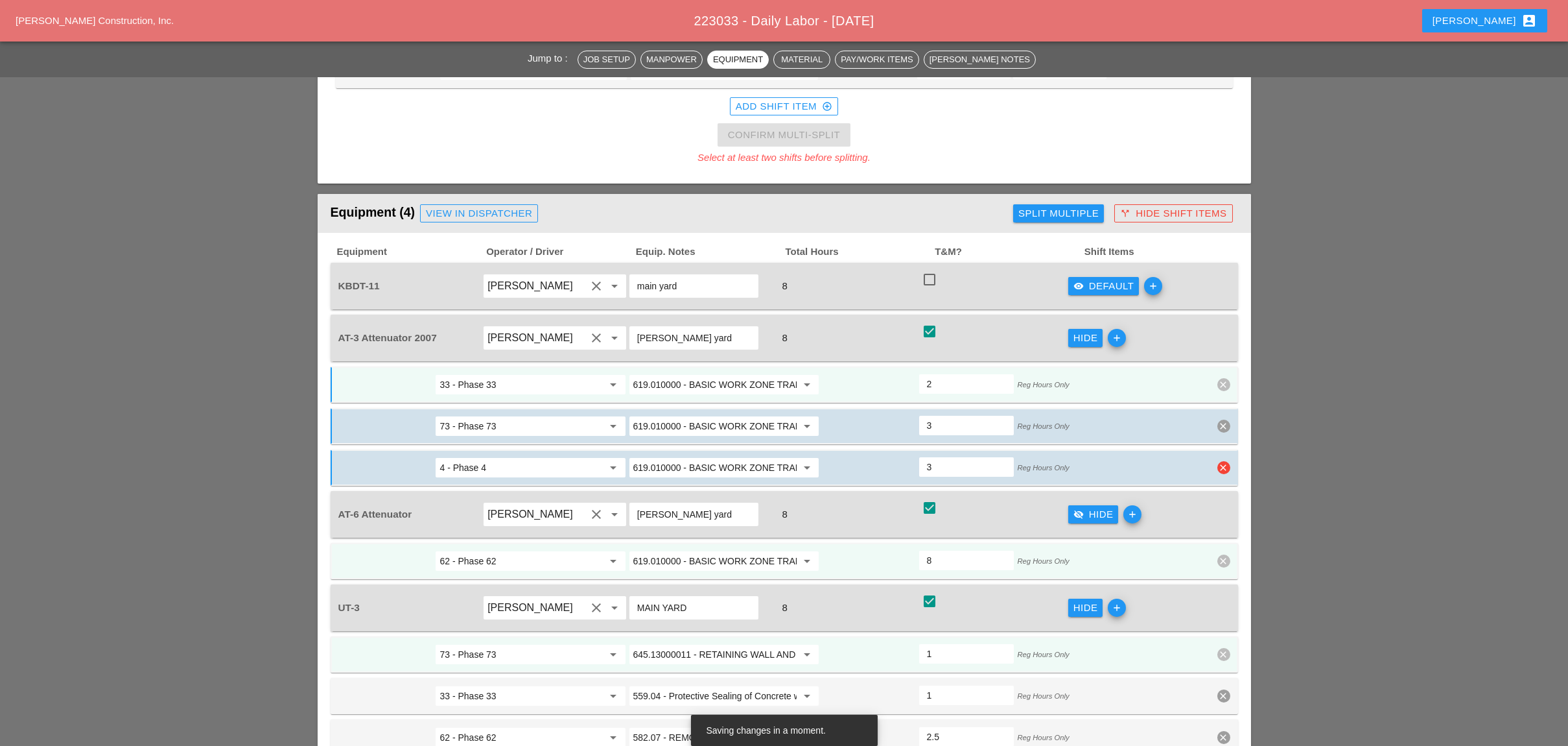
drag, startPoint x: 941, startPoint y: 402, endPoint x: 923, endPoint y: 404, distance: 18.1
click at [924, 457] on div "3" at bounding box center [966, 467] width 95 height 20
type input "1"
type input "4"
type input "1"
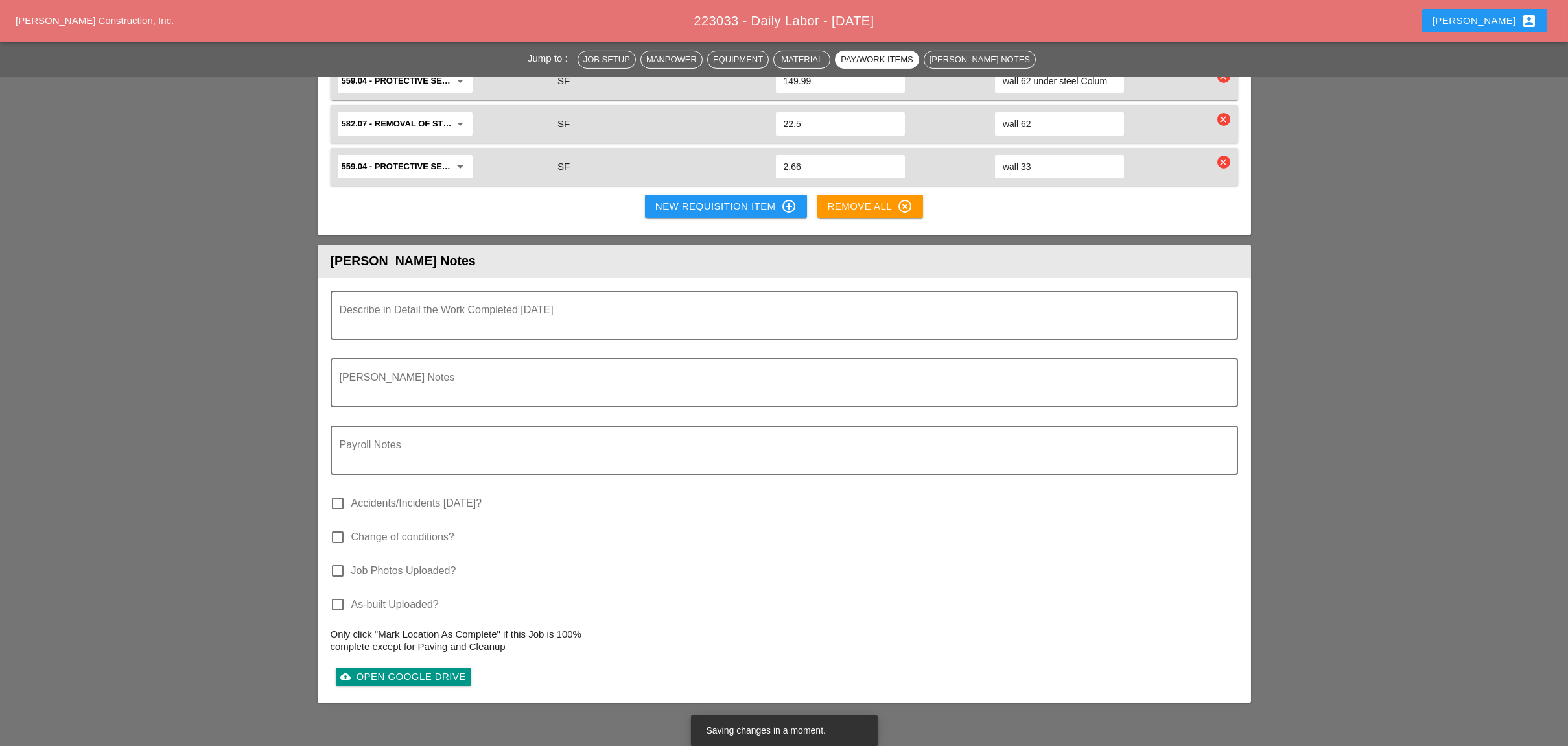
scroll to position [2507, 0]
click at [379, 307] on textarea "Describe in Detail the Work Completed Today" at bounding box center [779, 323] width 878 height 31
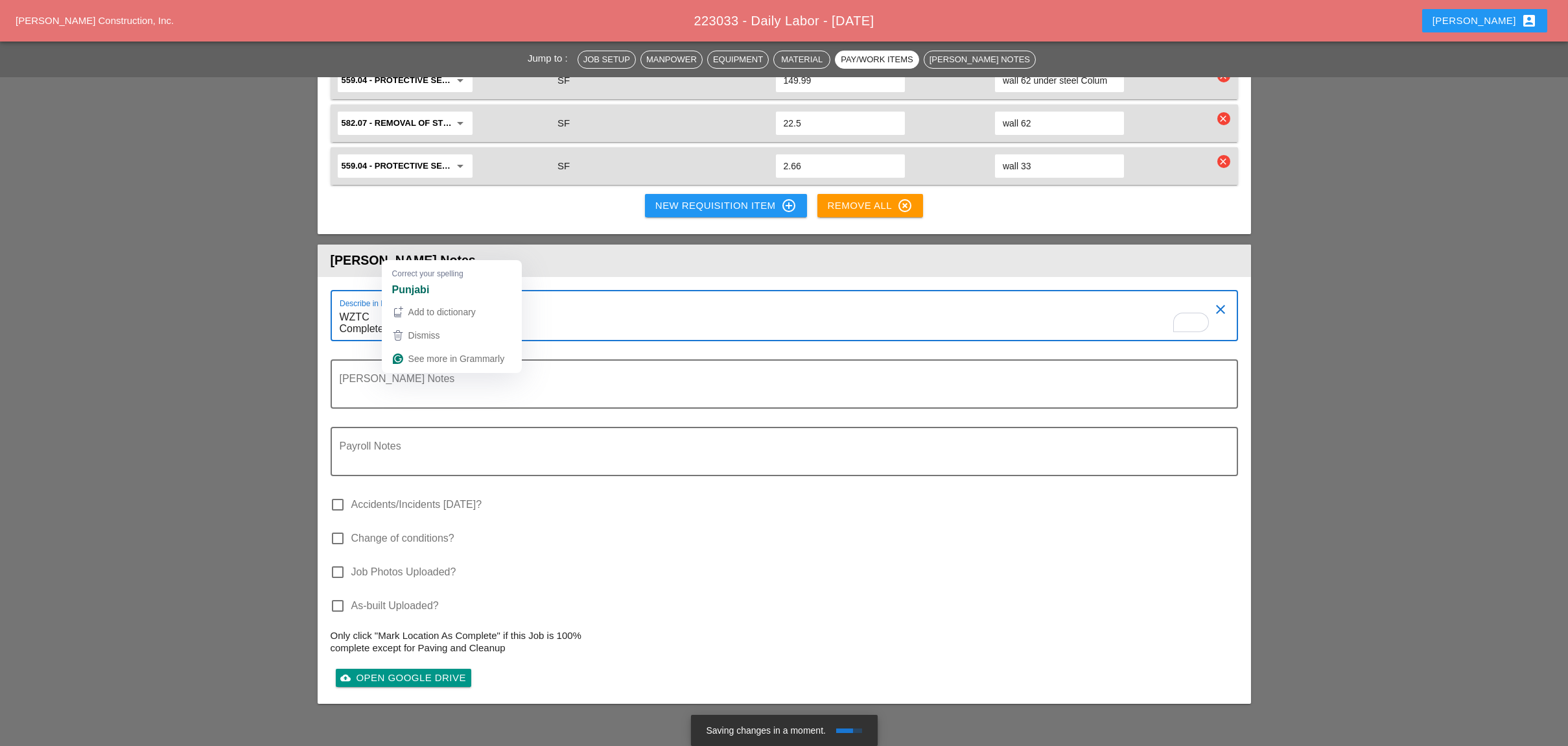
click at [422, 307] on textarea "WZTC Completed Puncjh list work" at bounding box center [779, 323] width 878 height 33
click at [489, 307] on textarea "WZTC Completed Punch list work" at bounding box center [779, 323] width 878 height 33
type textarea "WZTC Completed Punch list work"
click at [431, 376] on textarea "Foreman's Notes" at bounding box center [779, 392] width 878 height 31
type textarea "T"
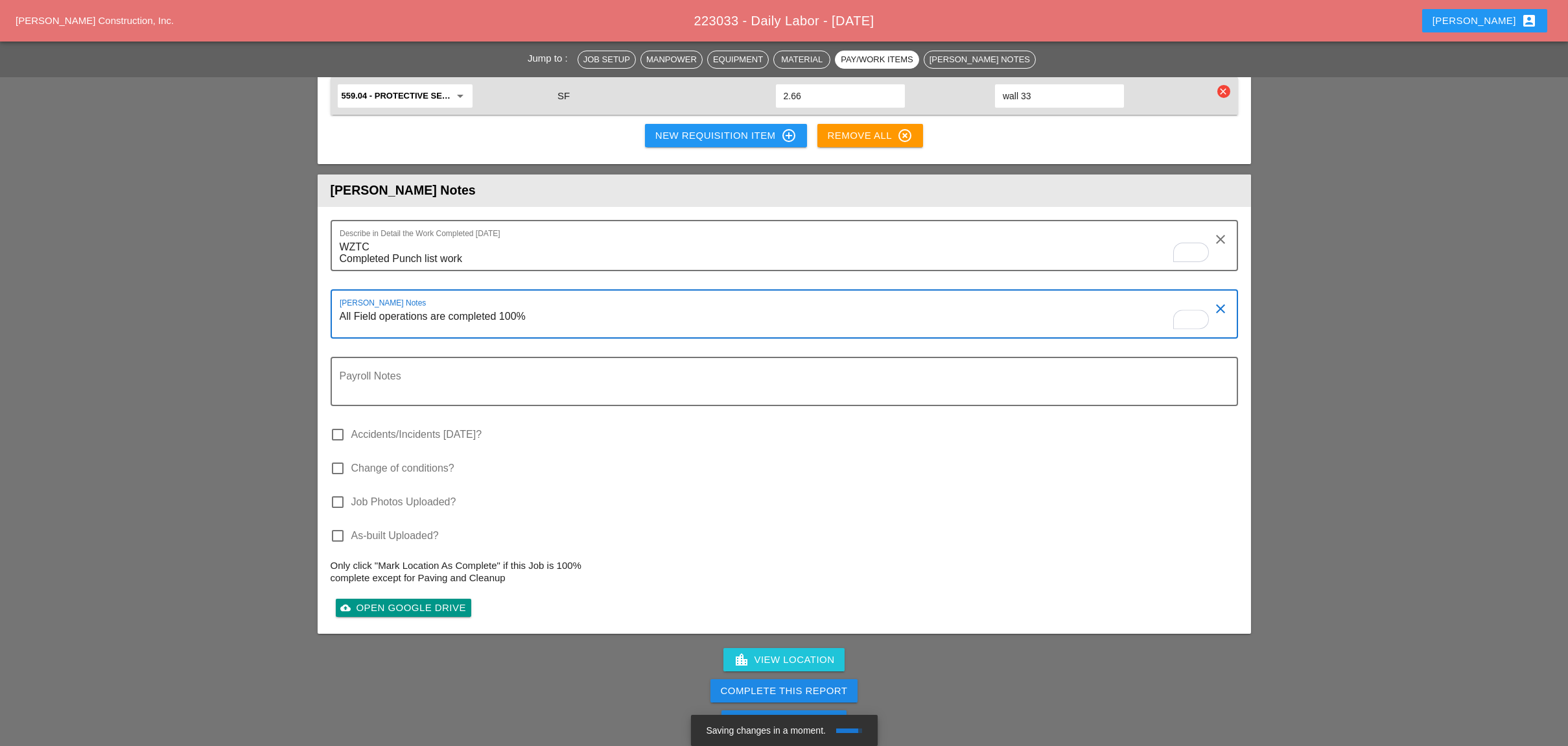
scroll to position [2594, 0]
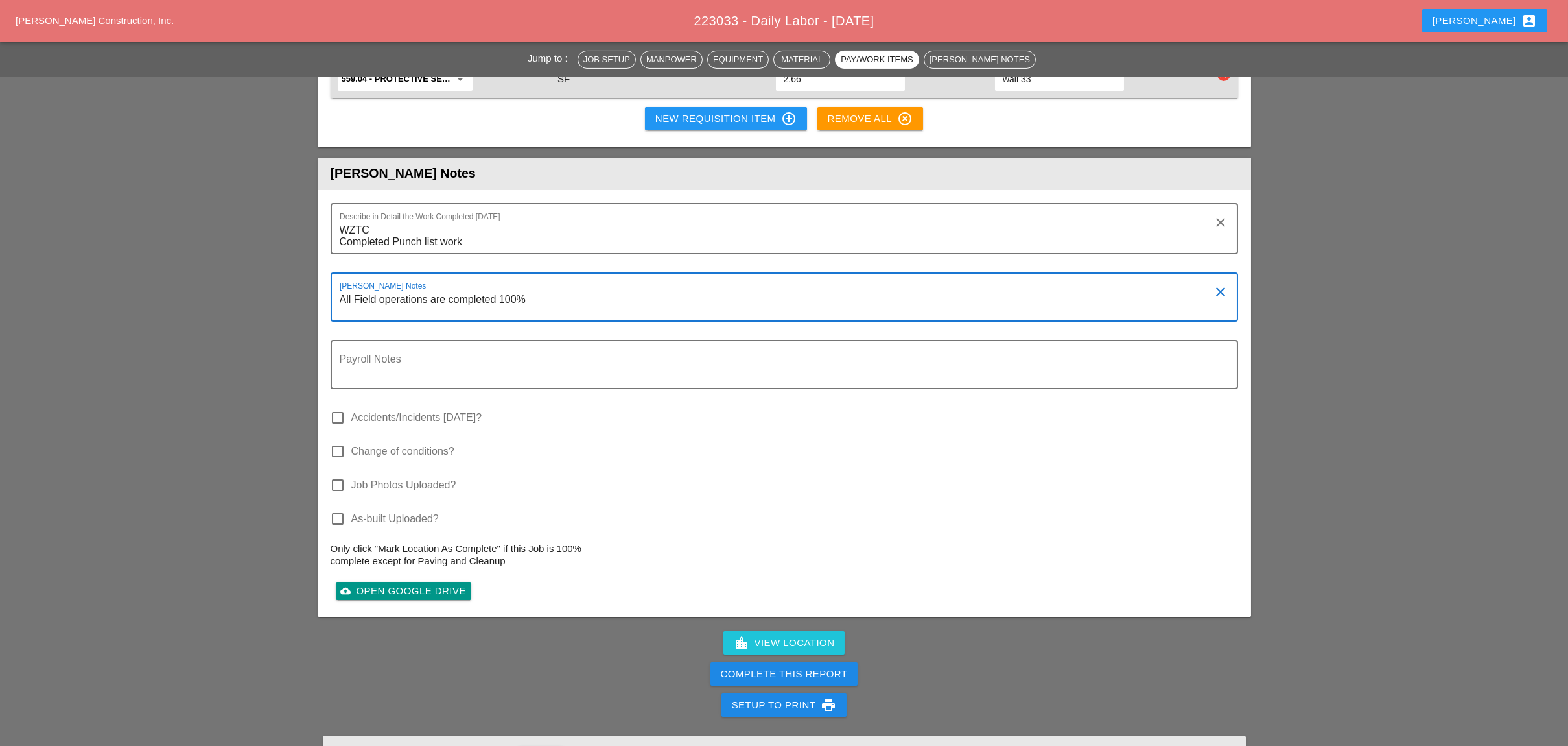
type textarea "All Field operations are completed 100%"
click at [755, 667] on div "Complete This Report" at bounding box center [784, 674] width 127 height 15
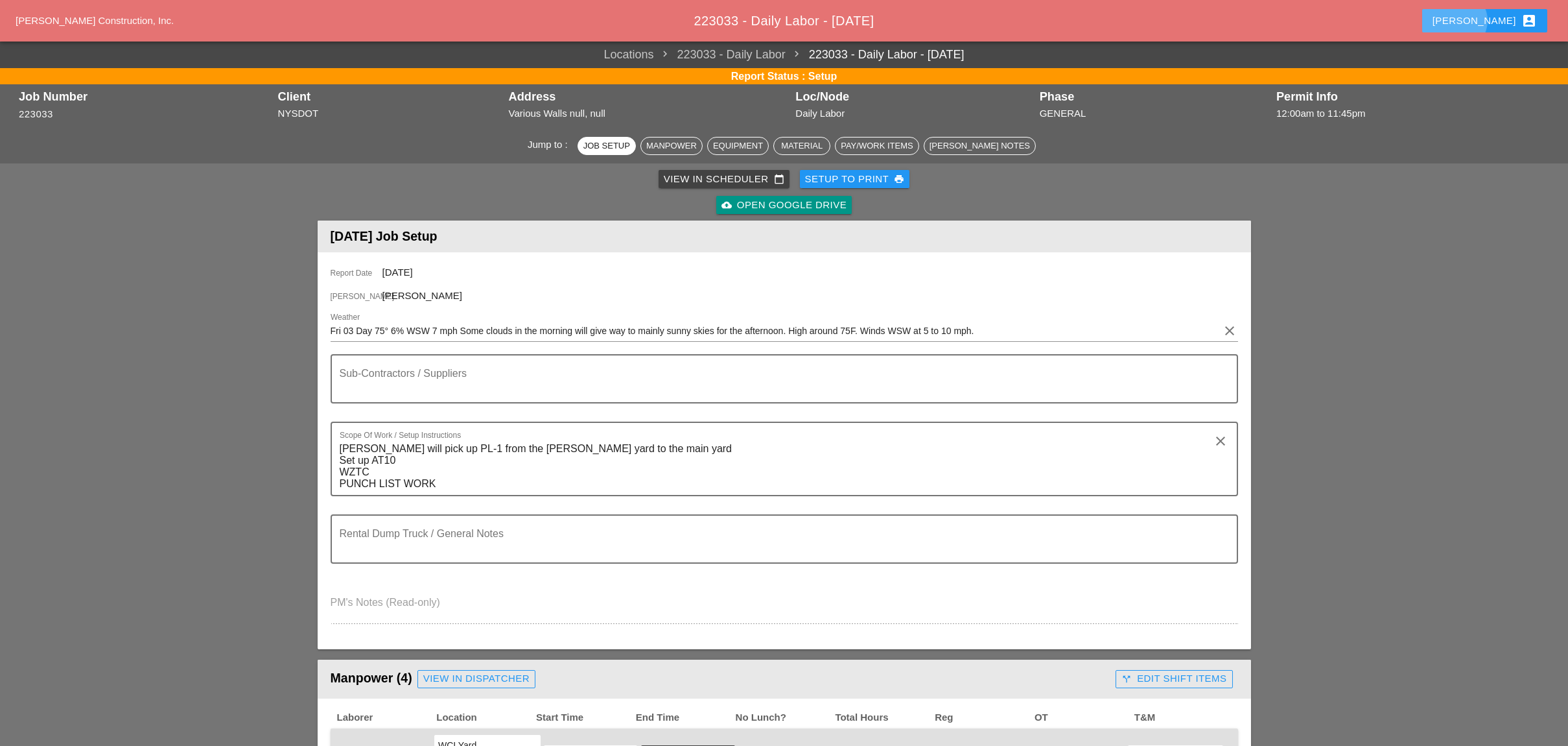
click at [1496, 17] on div "Luca account_box" at bounding box center [1485, 21] width 105 height 16
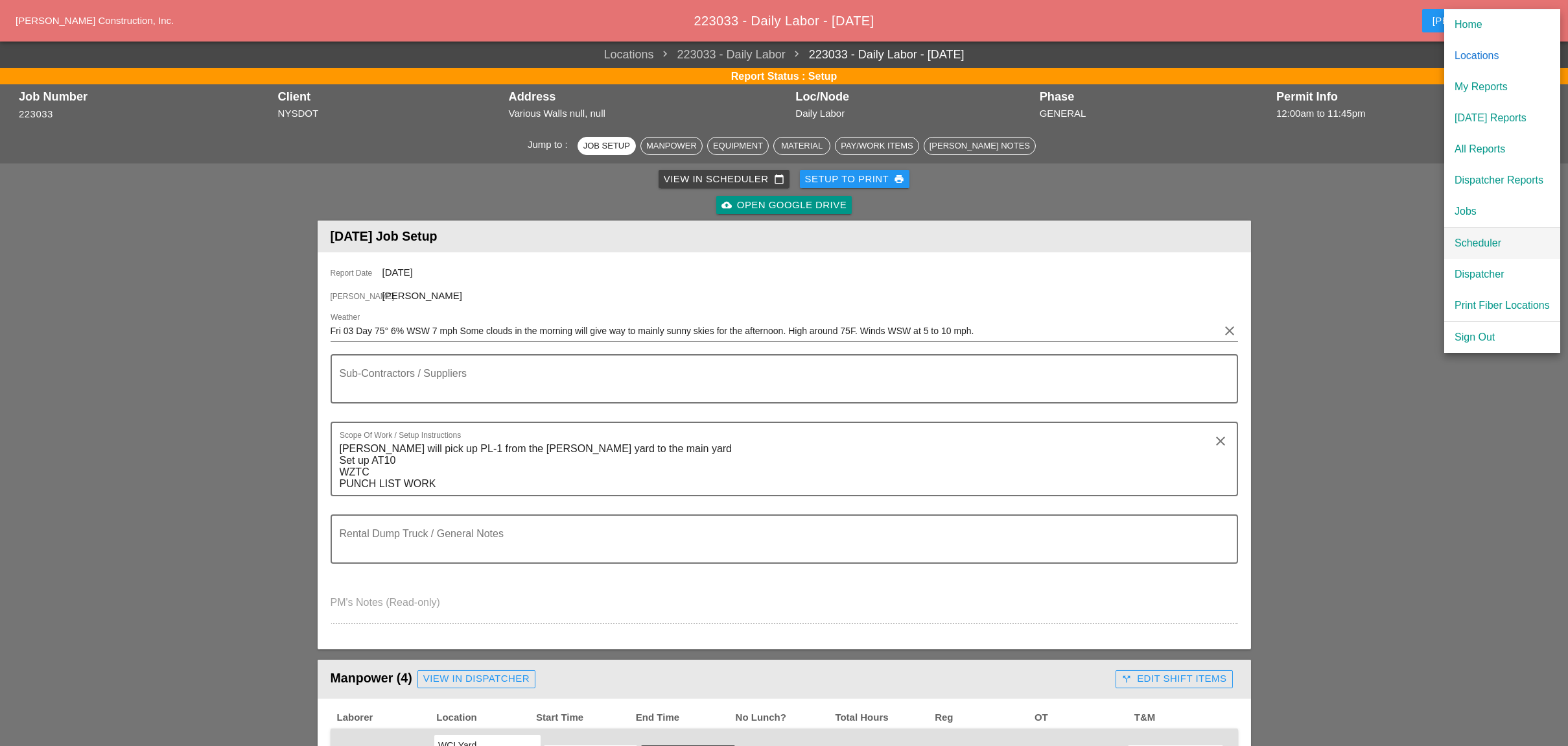
click at [1483, 245] on div "Scheduler" at bounding box center [1502, 243] width 96 height 16
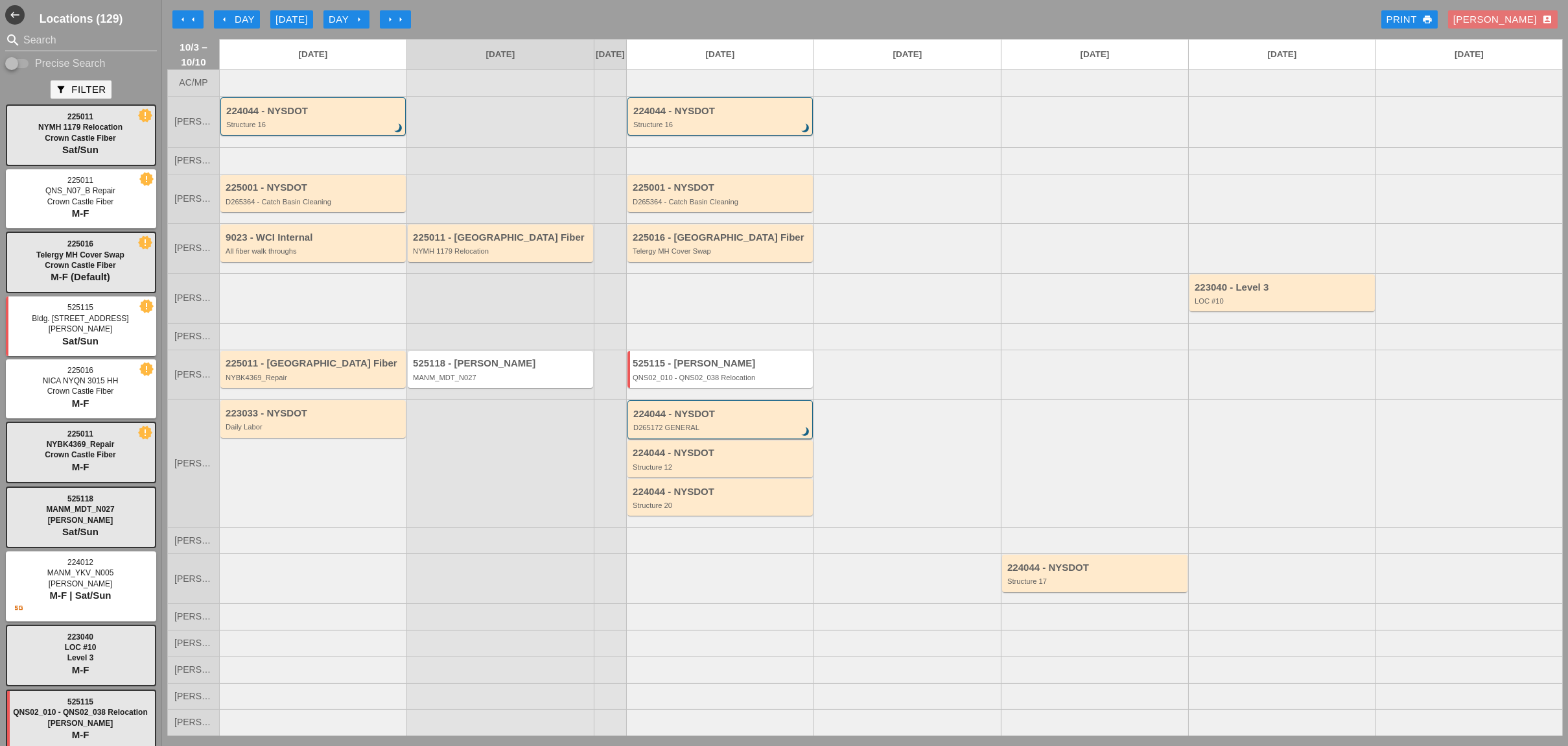
click at [236, 17] on div "arrow_left Day" at bounding box center [237, 20] width 35 height 15
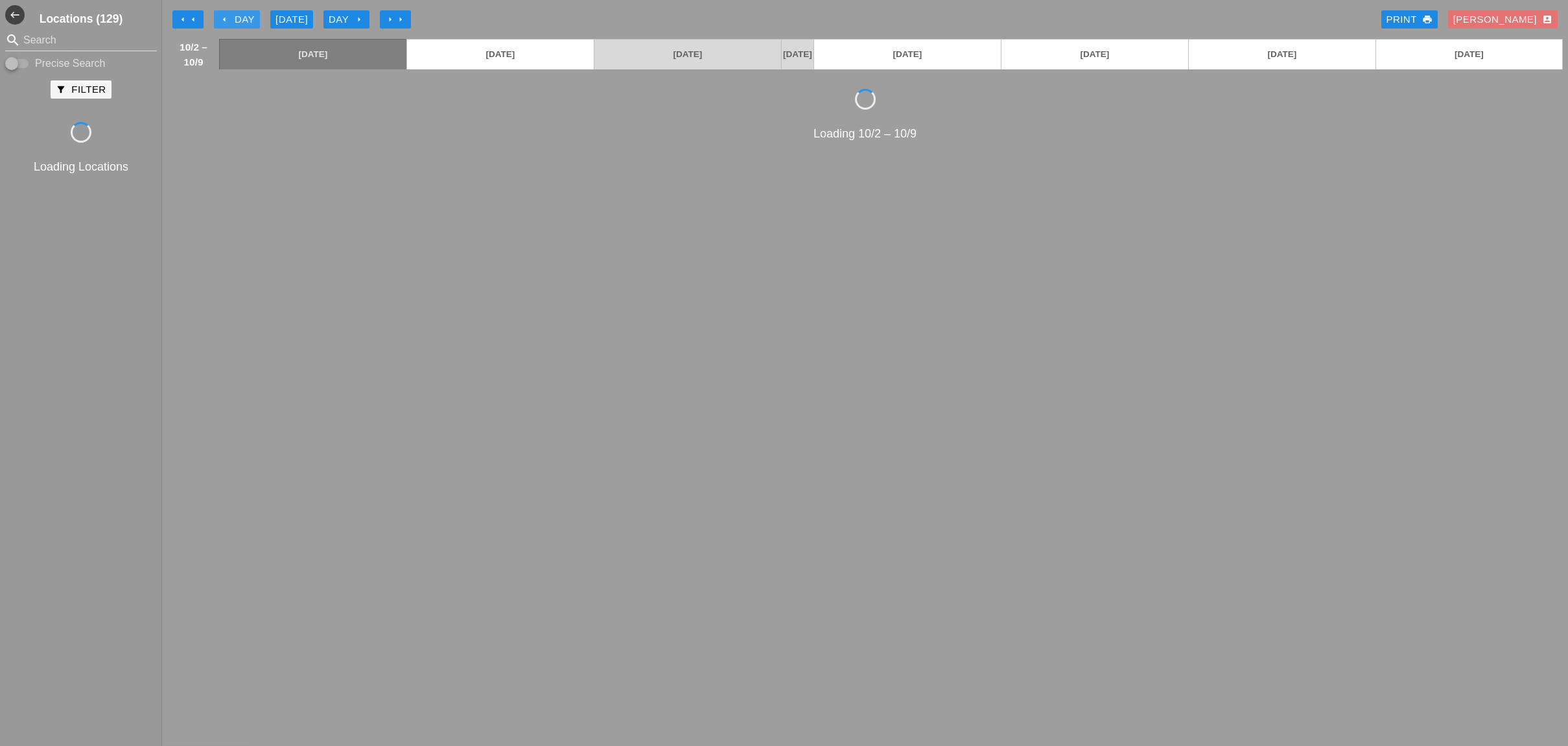
click at [236, 17] on div "arrow_left Day" at bounding box center [237, 20] width 35 height 15
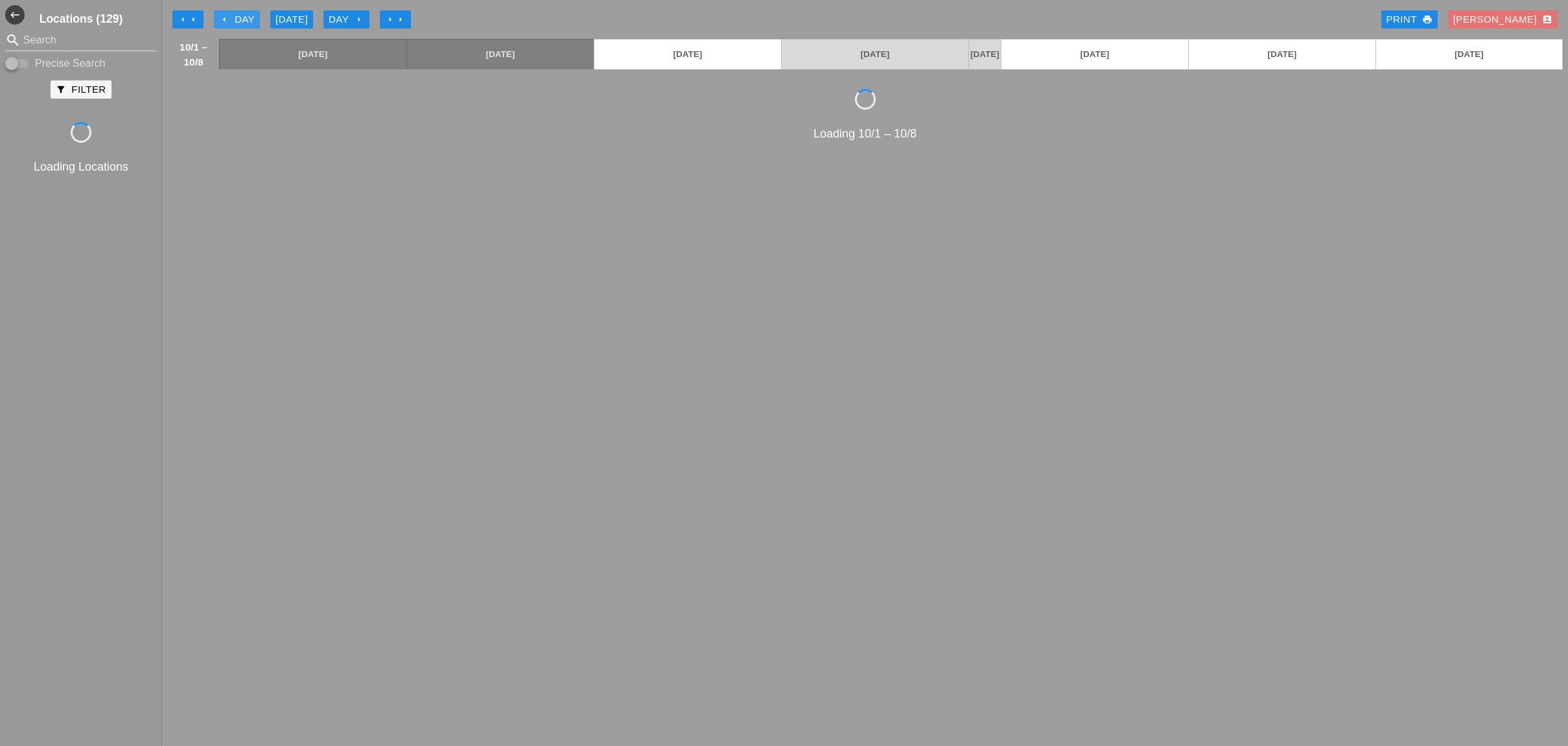
click at [236, 17] on div "arrow_left Day" at bounding box center [237, 20] width 35 height 15
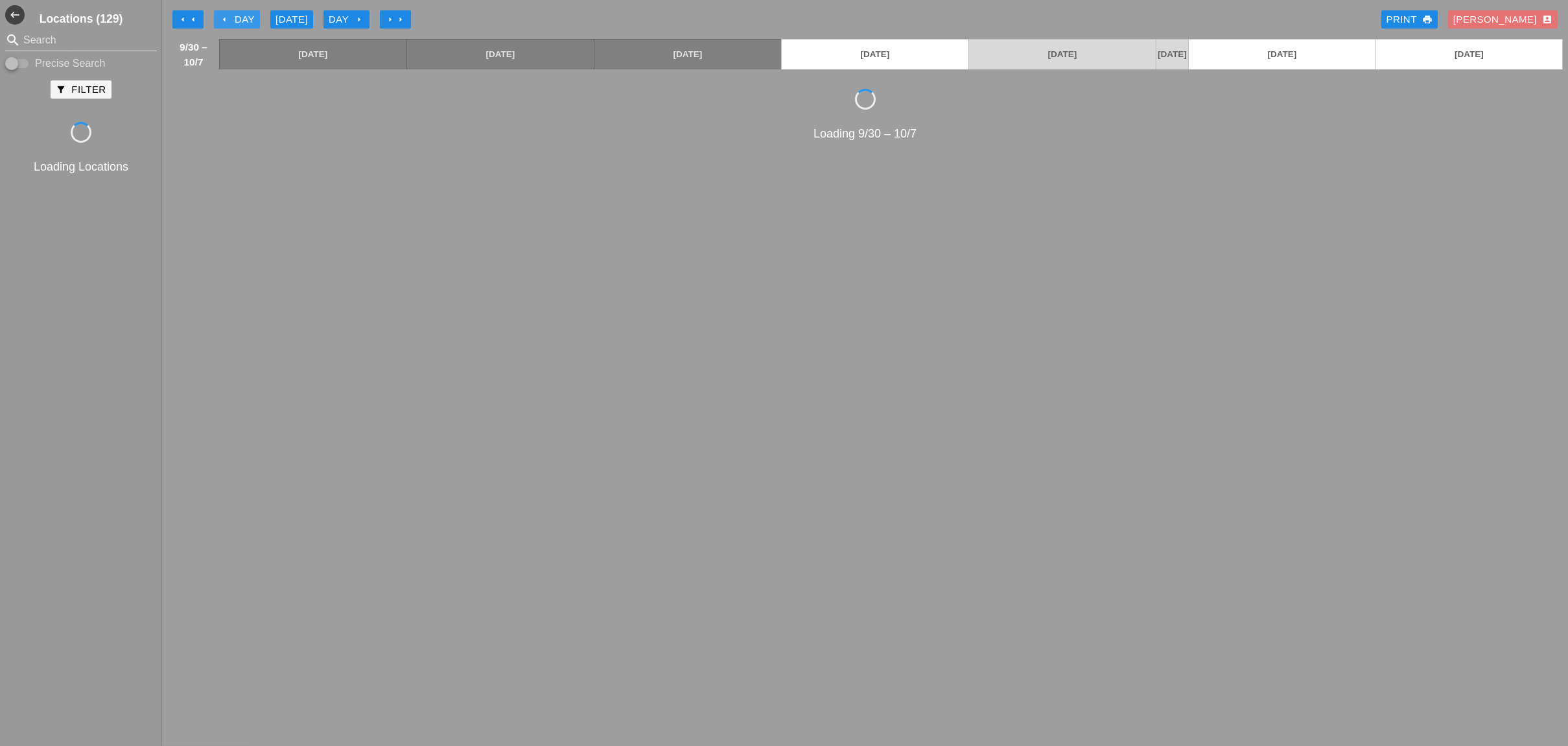
click at [236, 17] on div "arrow_left Day" at bounding box center [237, 20] width 35 height 15
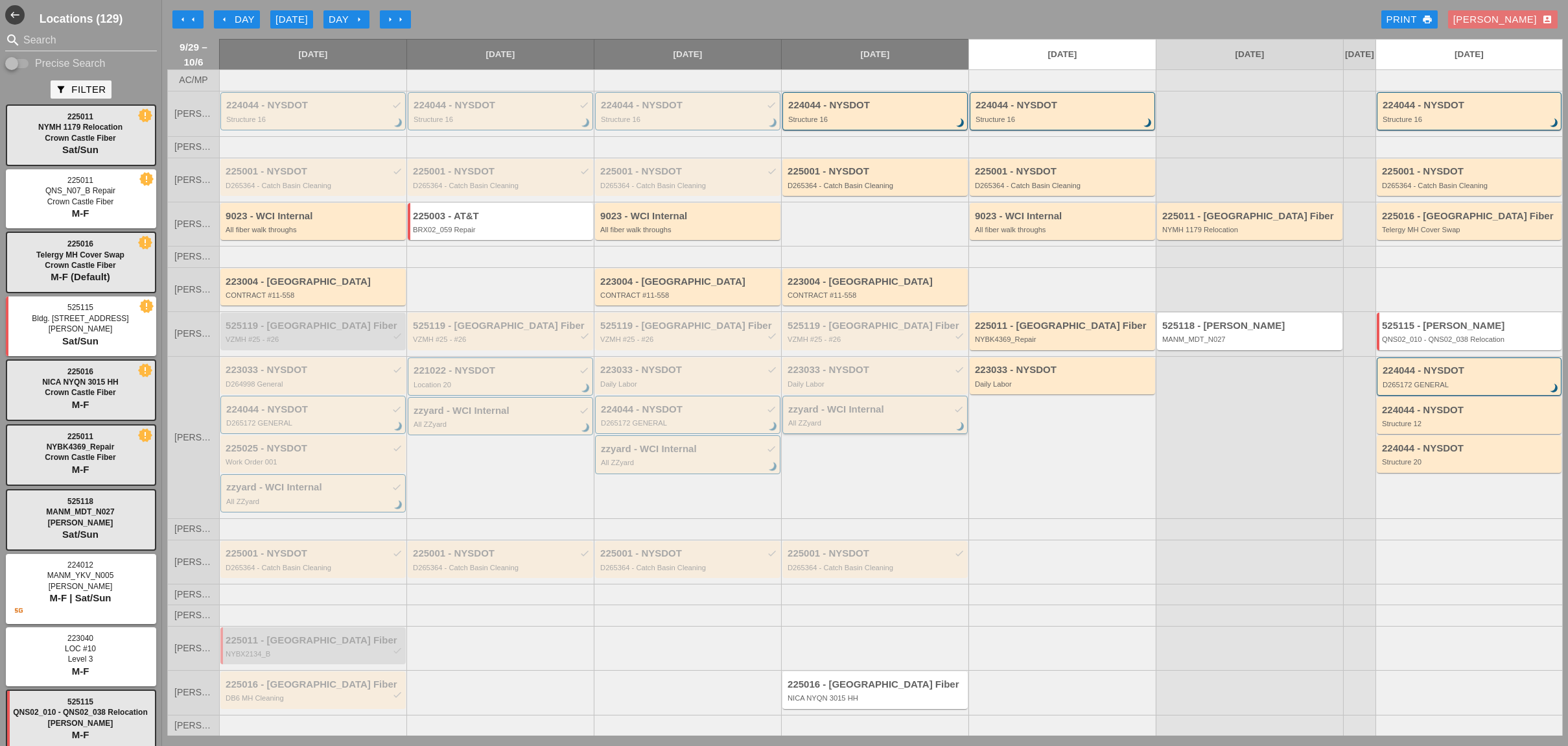
click at [846, 422] on div "zzyard - WCI Internal check All ZZyard brightness_3" at bounding box center [875, 416] width 176 height 23
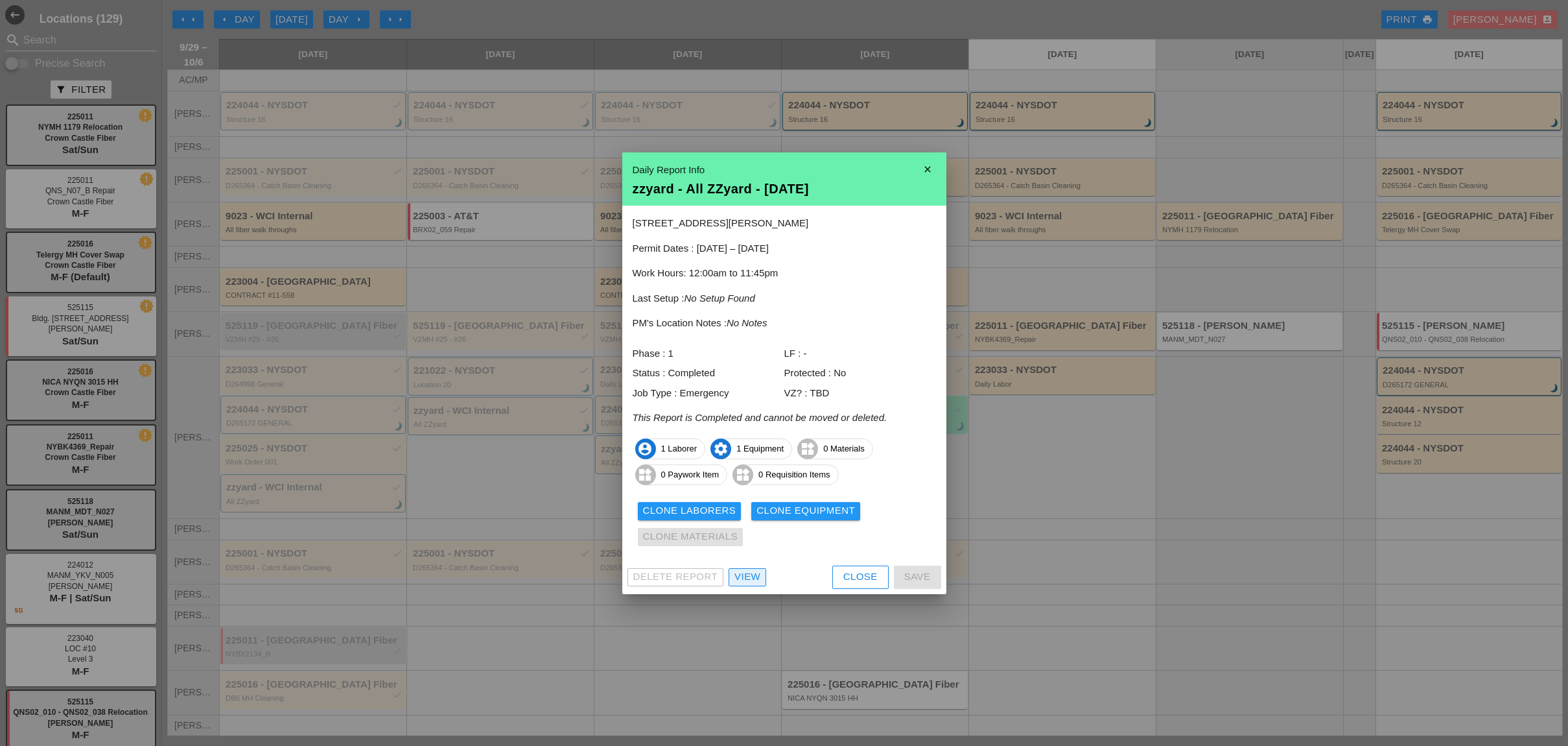
click at [758, 572] on div "View" at bounding box center [746, 577] width 26 height 15
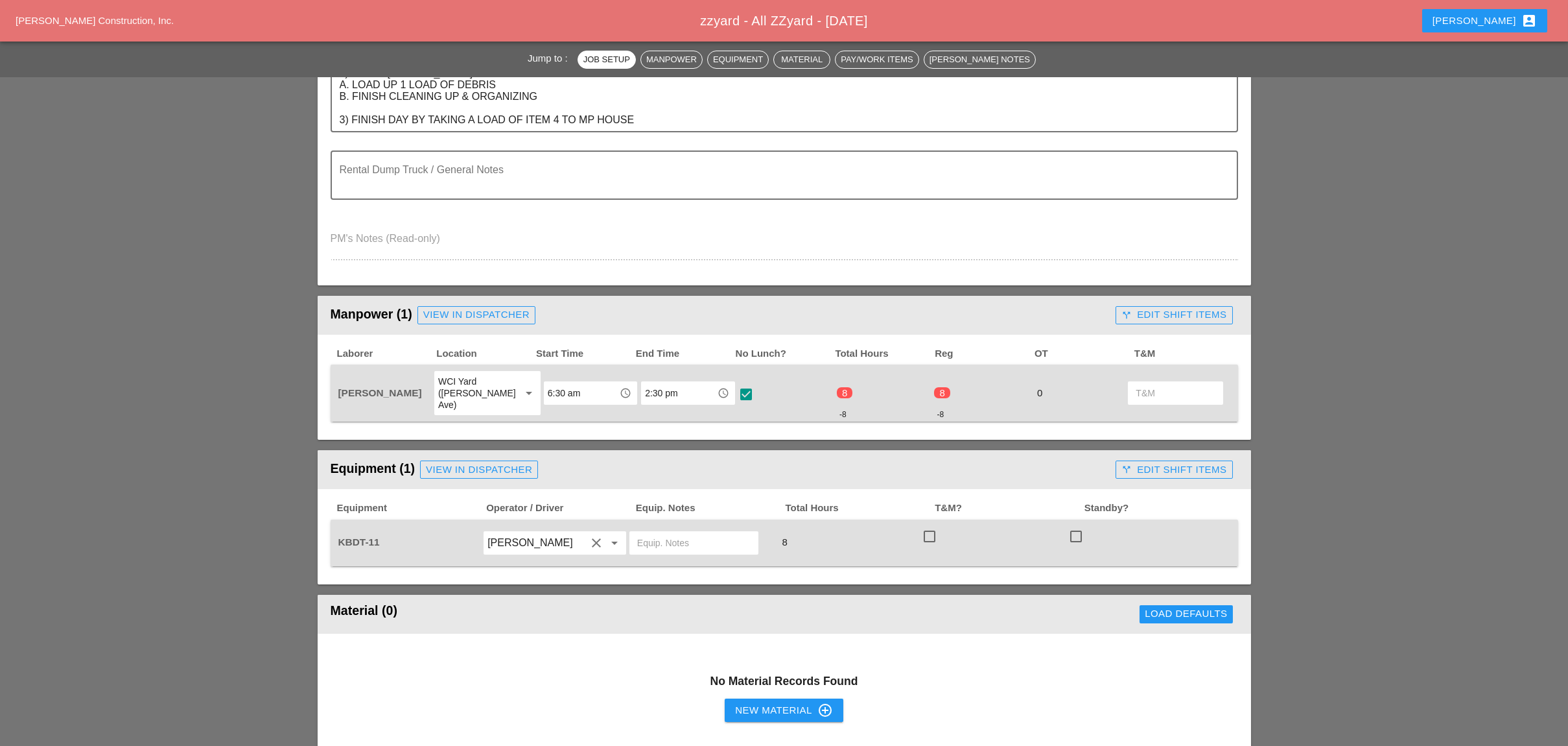
scroll to position [346, 0]
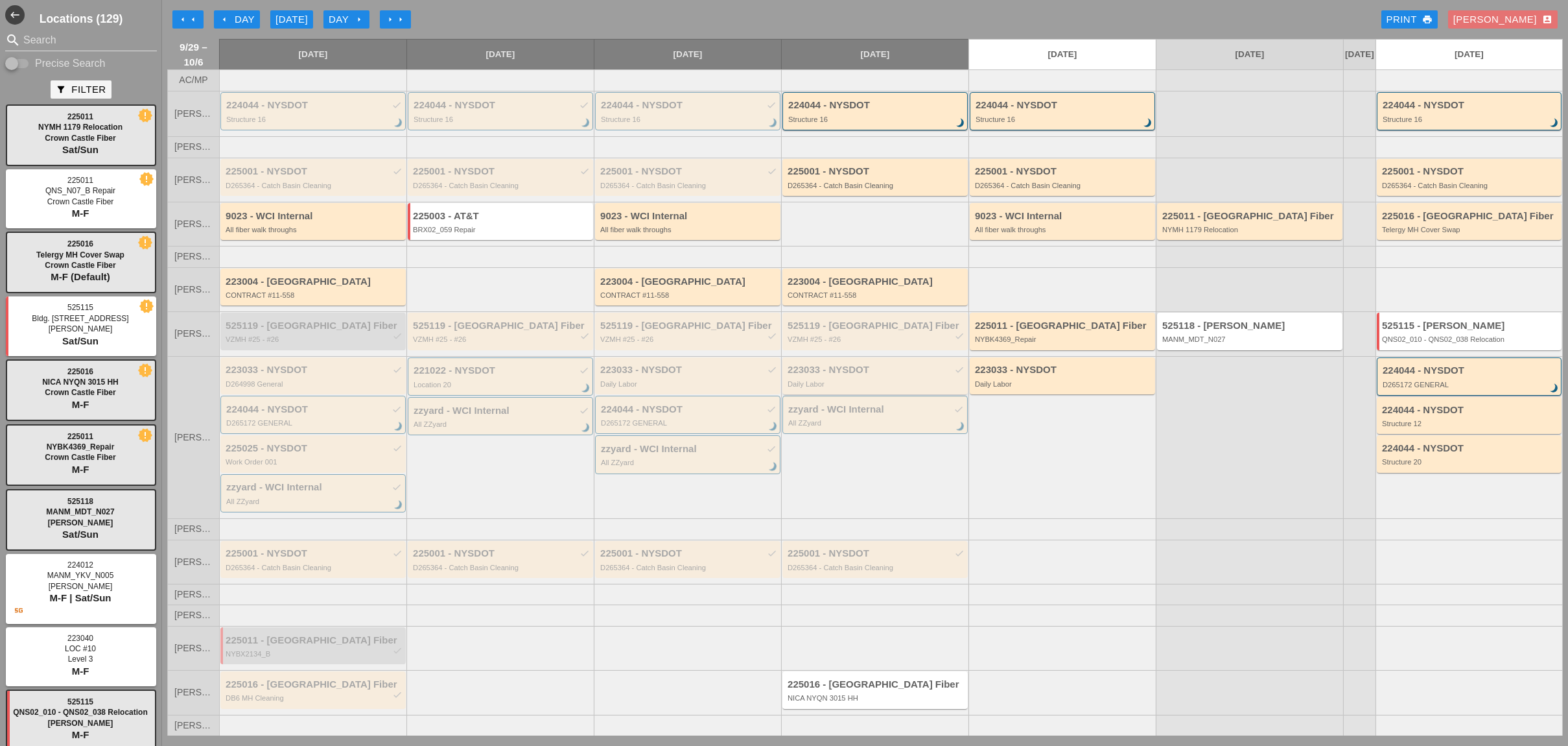
click at [868, 375] on div "223033 - NYSDOT check" at bounding box center [876, 370] width 177 height 11
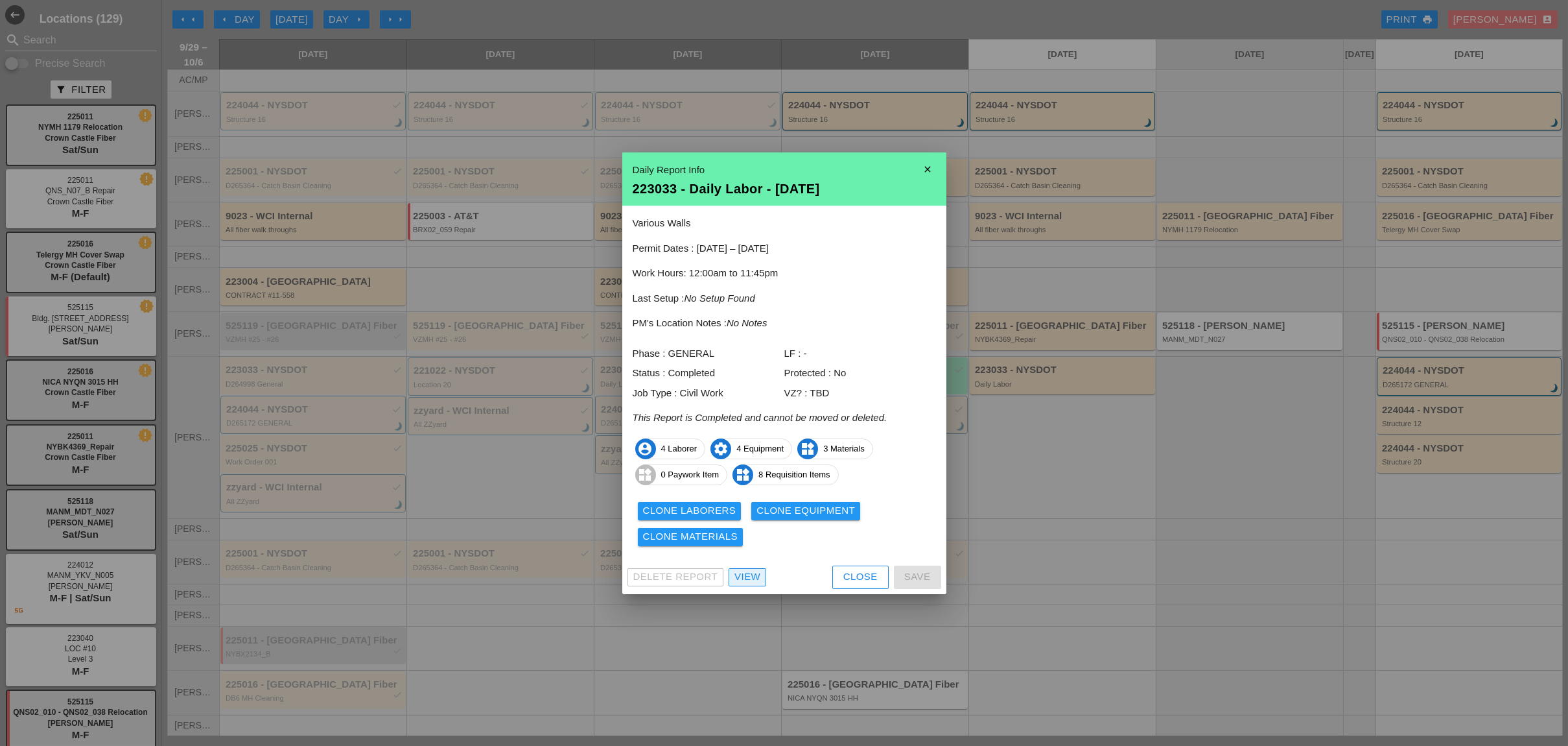
click at [757, 578] on div "View" at bounding box center [746, 577] width 26 height 15
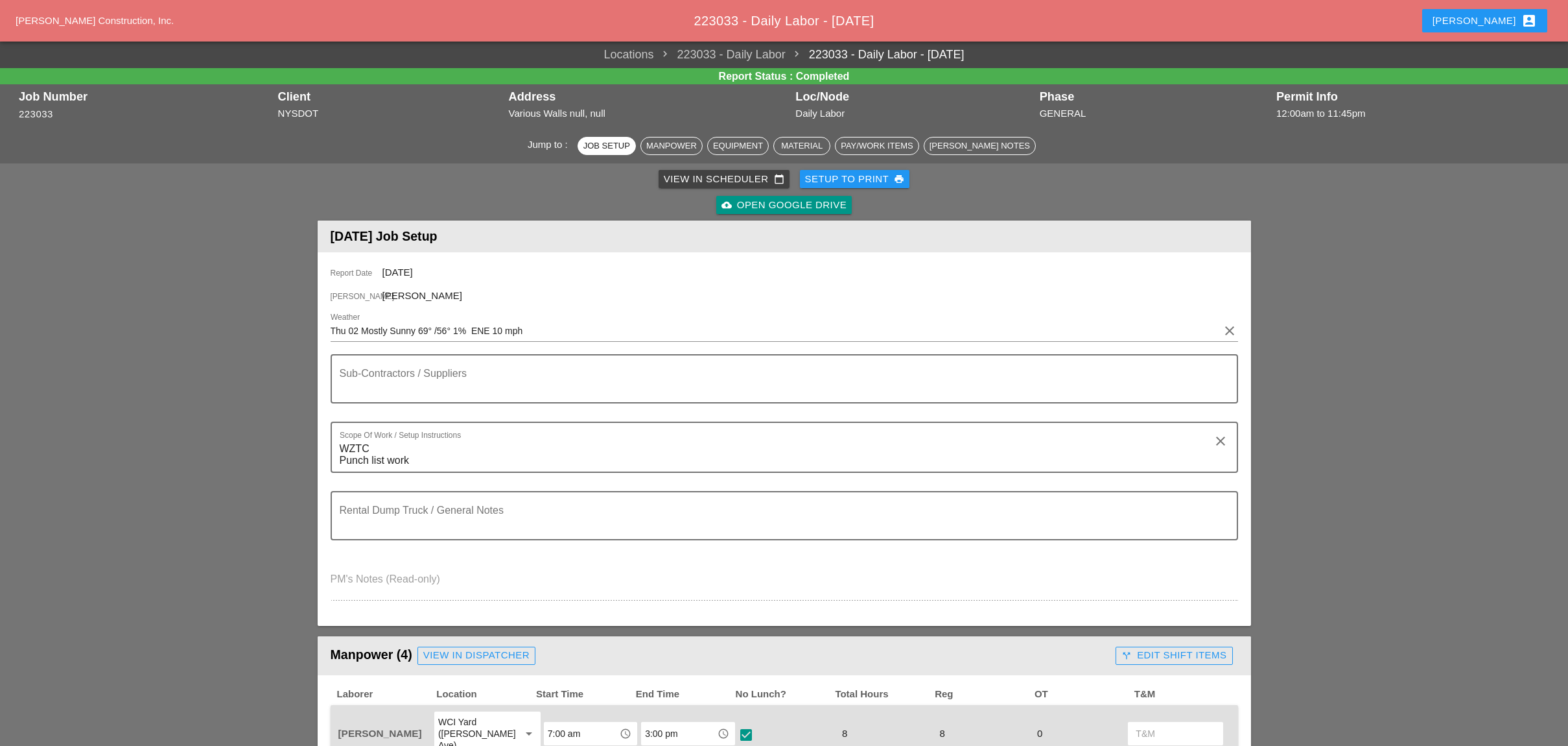
scroll to position [519, 0]
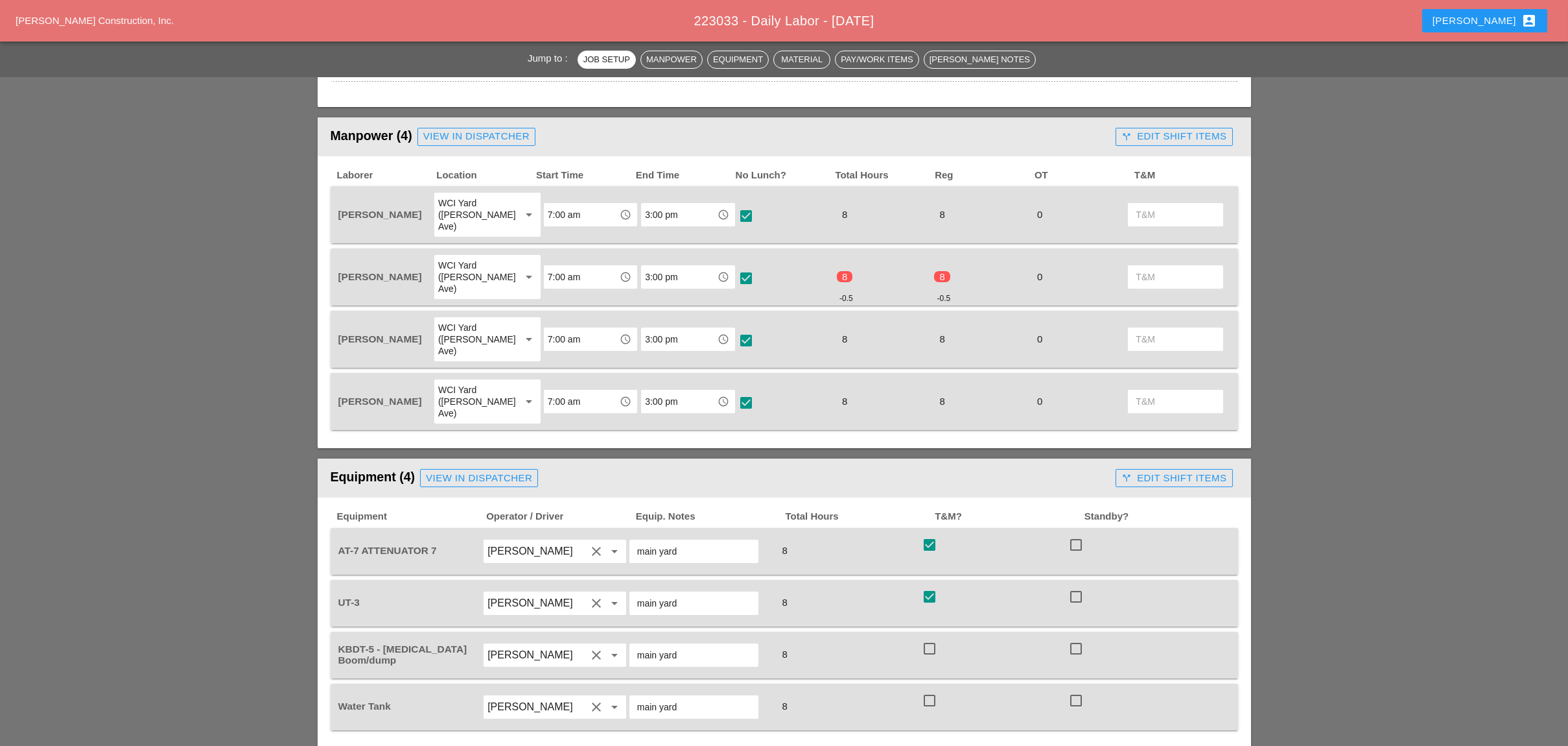
click at [1139, 130] on div "call_split Edit Shift Items" at bounding box center [1173, 136] width 105 height 15
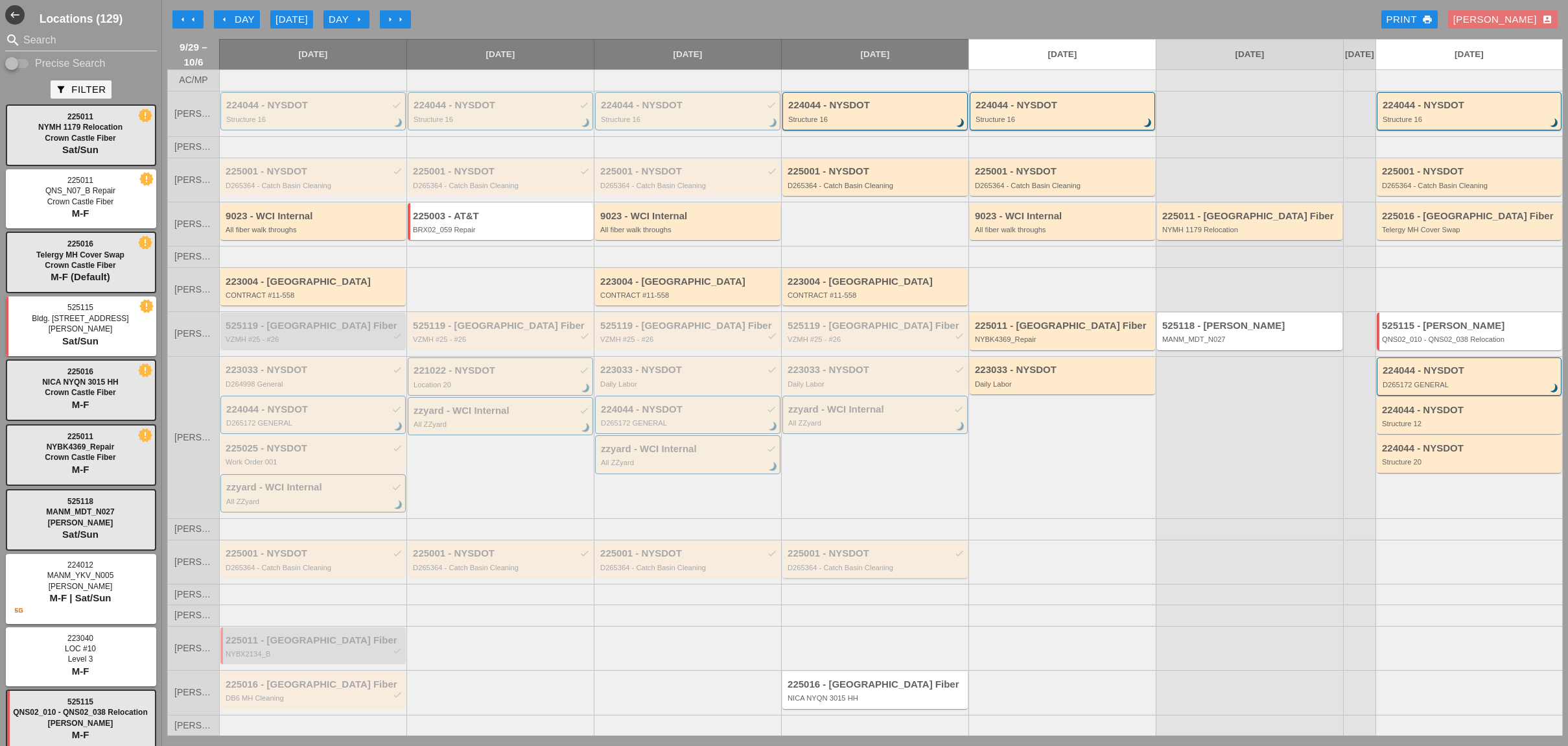
click at [859, 567] on div "D265364 - Catch Basin Cleaning" at bounding box center [876, 567] width 177 height 7
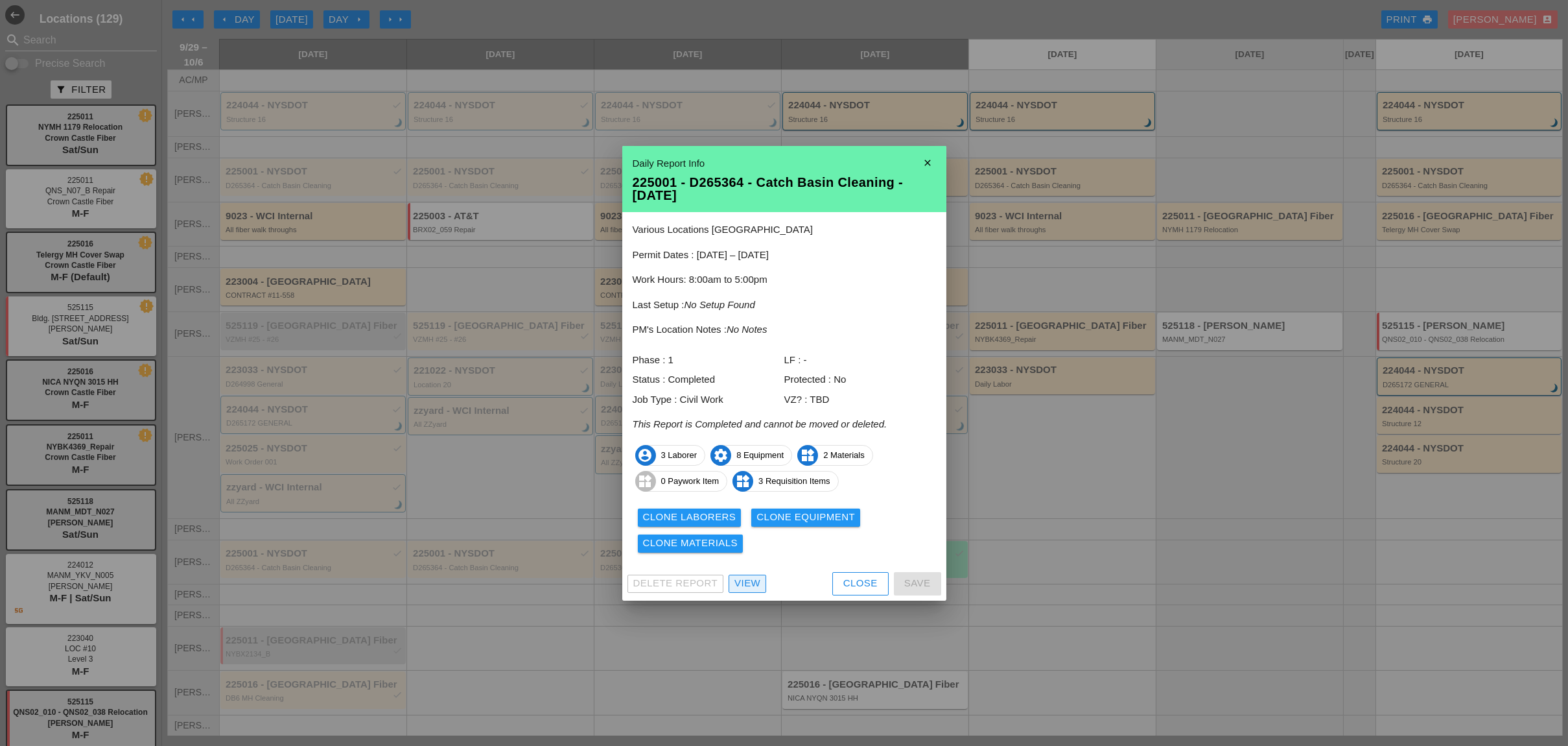
click at [743, 582] on div "View" at bounding box center [746, 583] width 26 height 15
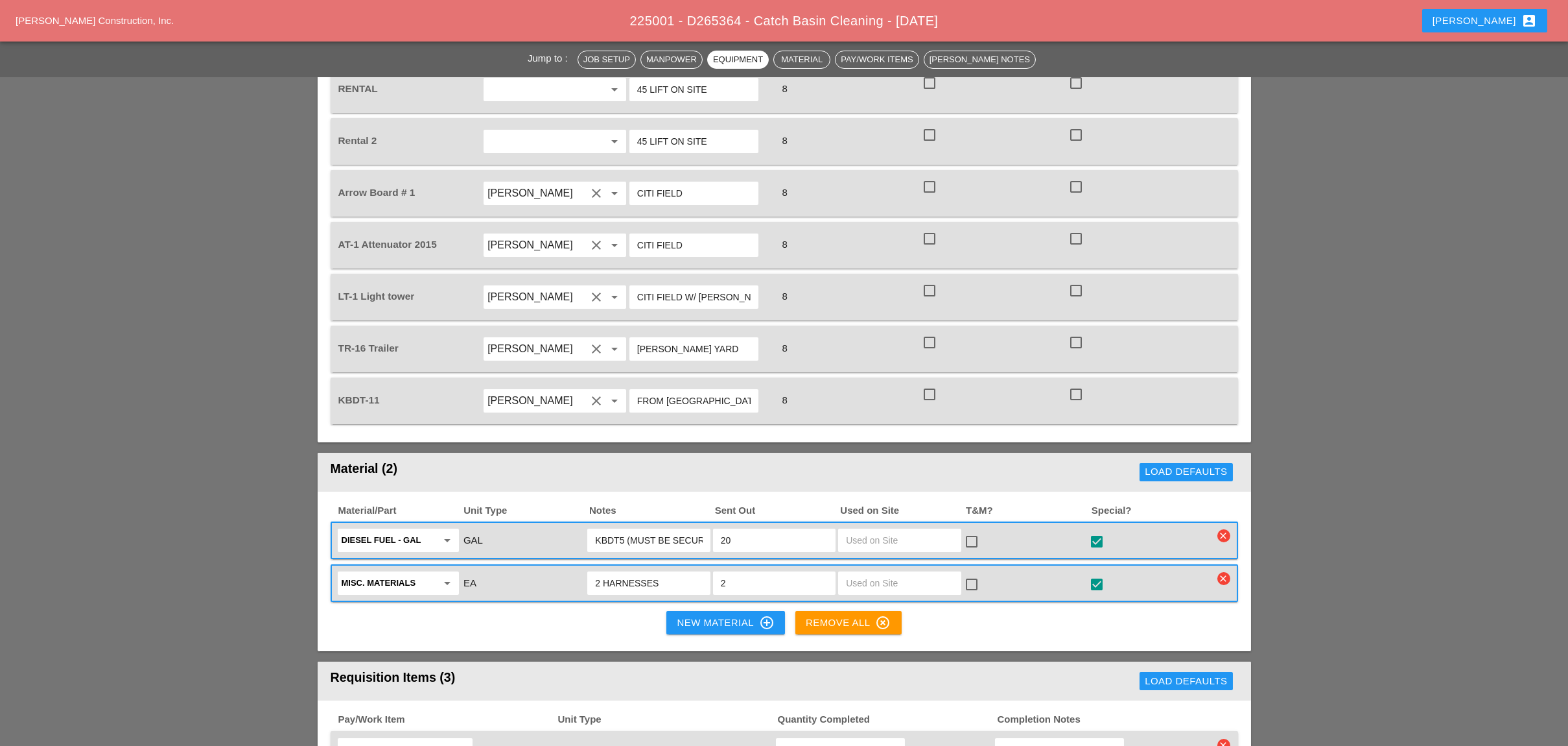
scroll to position [778, 0]
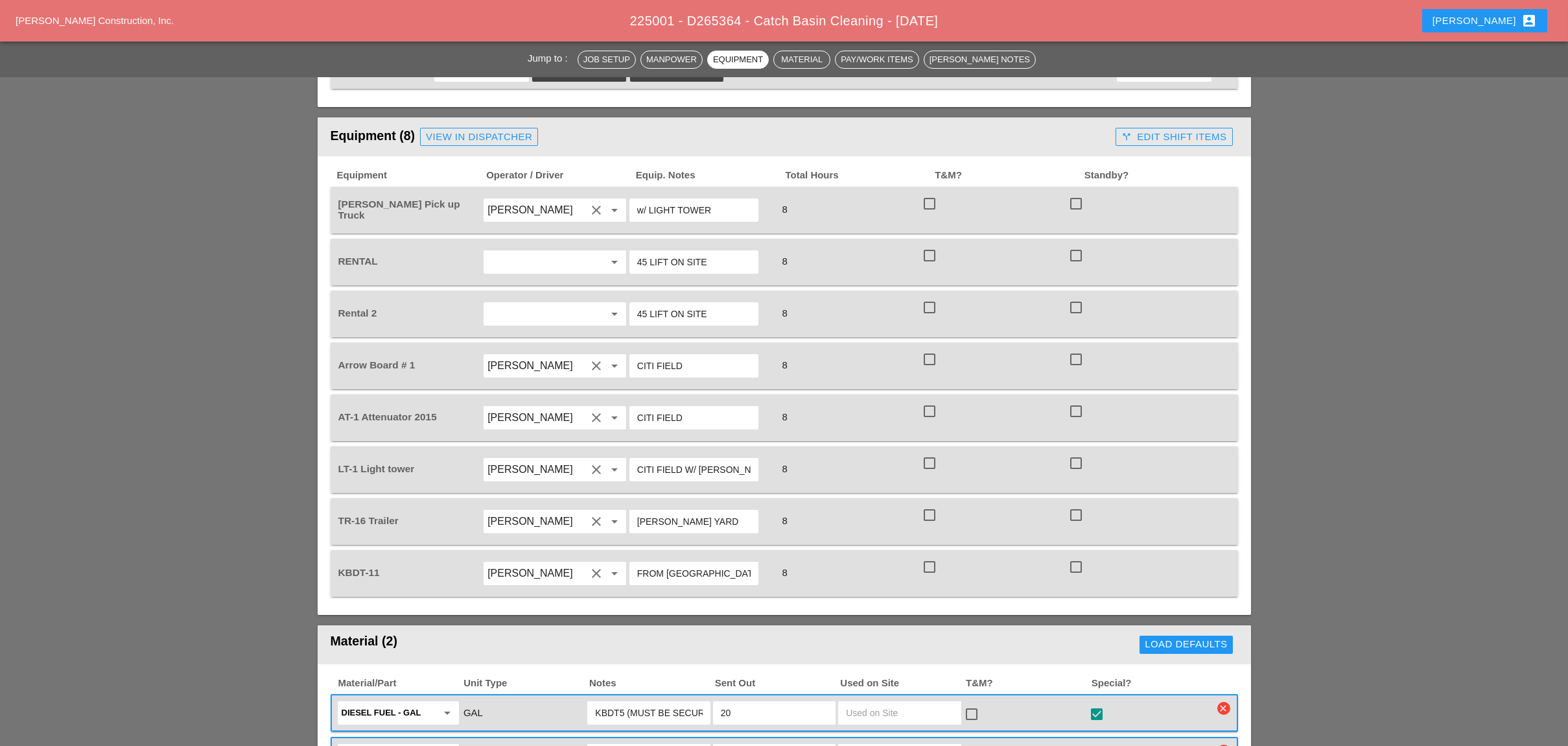
click at [1184, 130] on div "call_split Edit Shift Items" at bounding box center [1173, 137] width 105 height 15
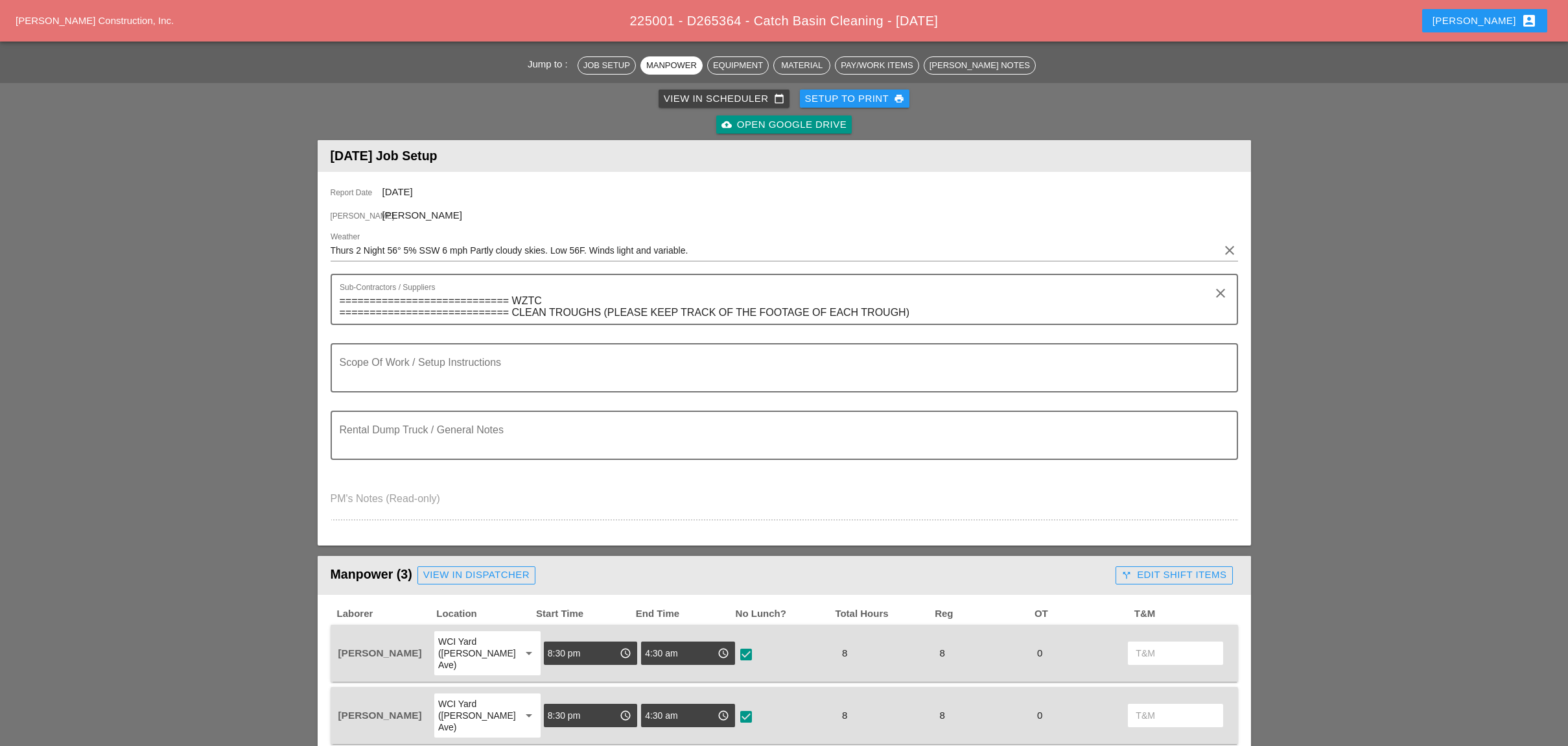
scroll to position [0, 0]
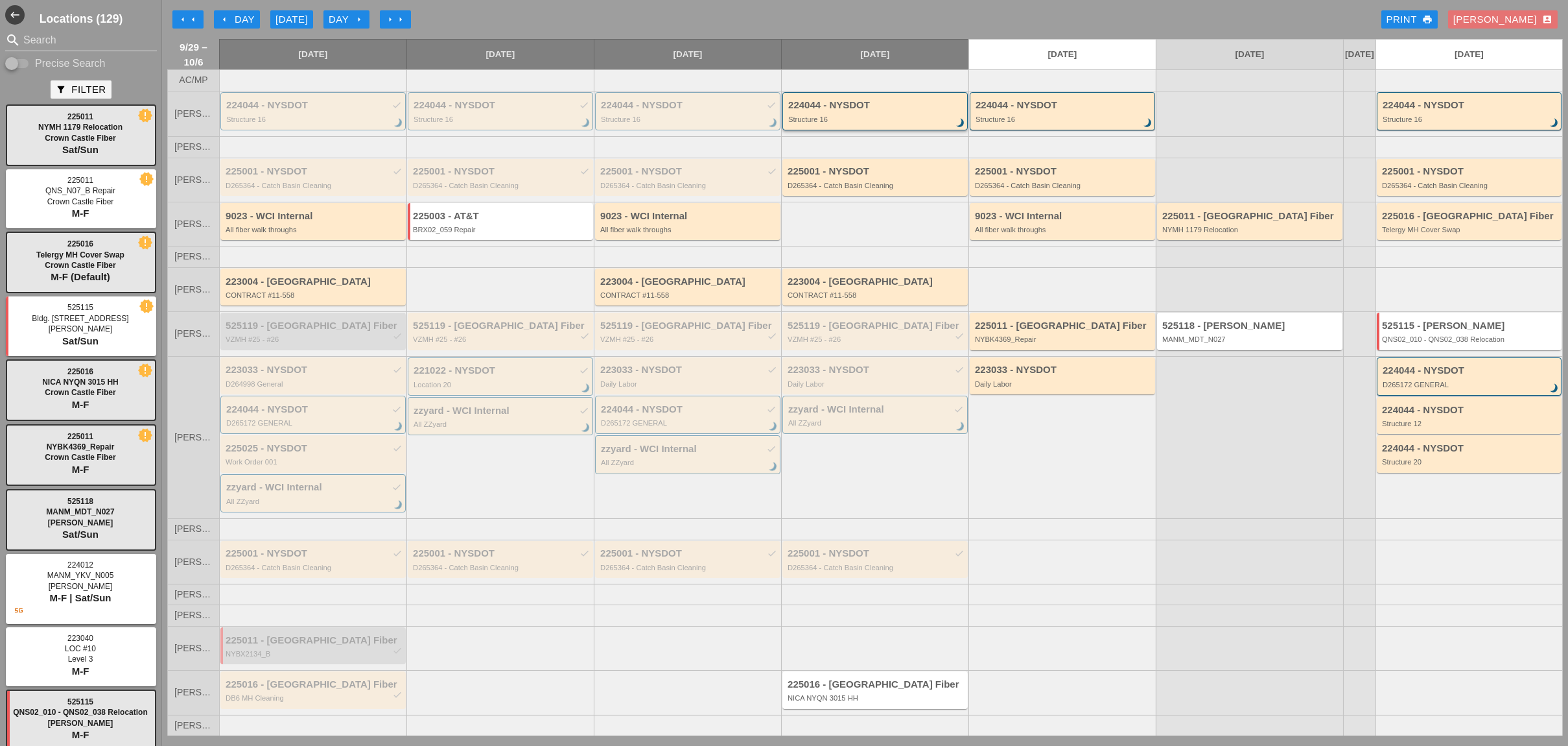
click at [865, 123] on div "224044 - NYSDOT Structure 16 brightness_3" at bounding box center [875, 111] width 176 height 23
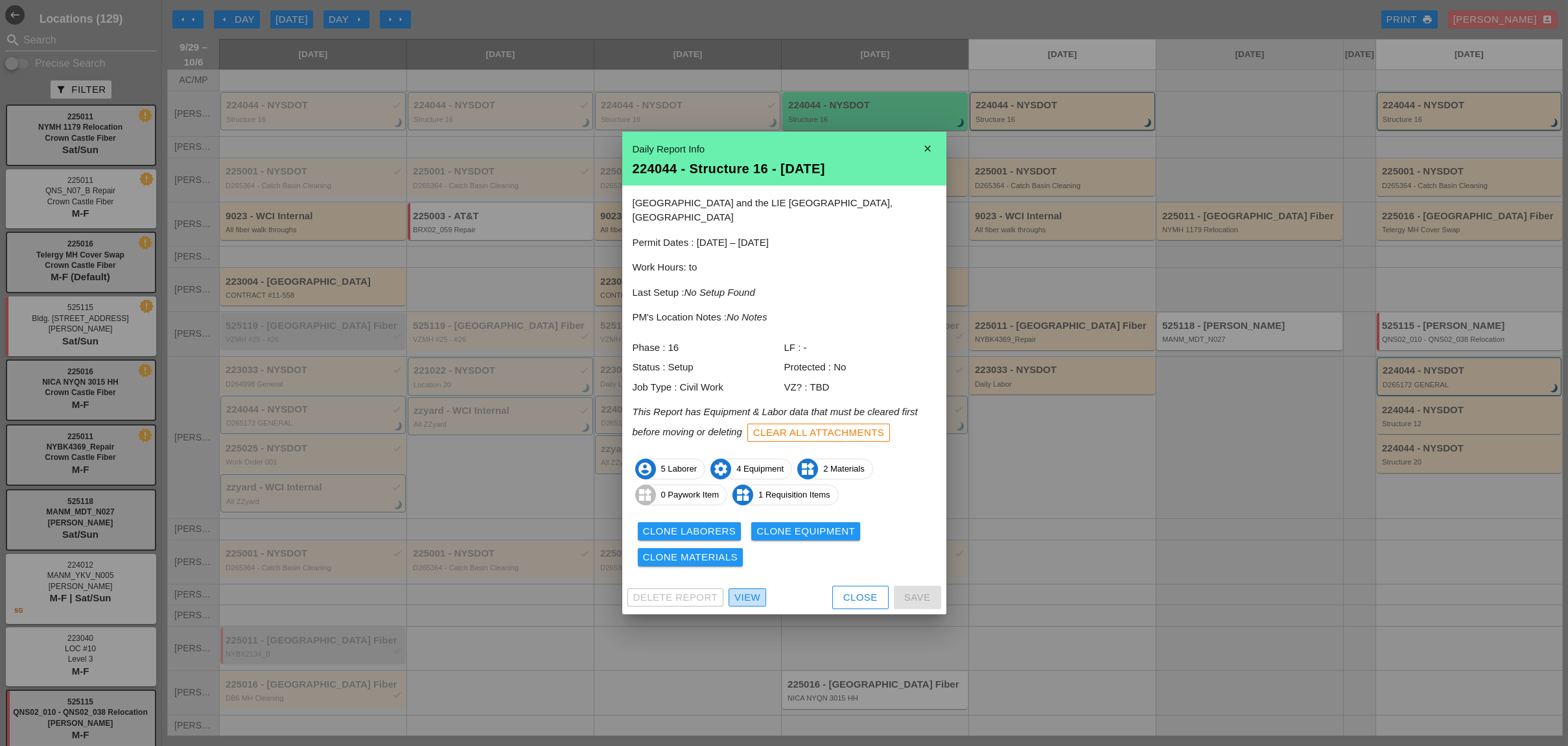
click at [755, 590] on div "View" at bounding box center [746, 597] width 26 height 15
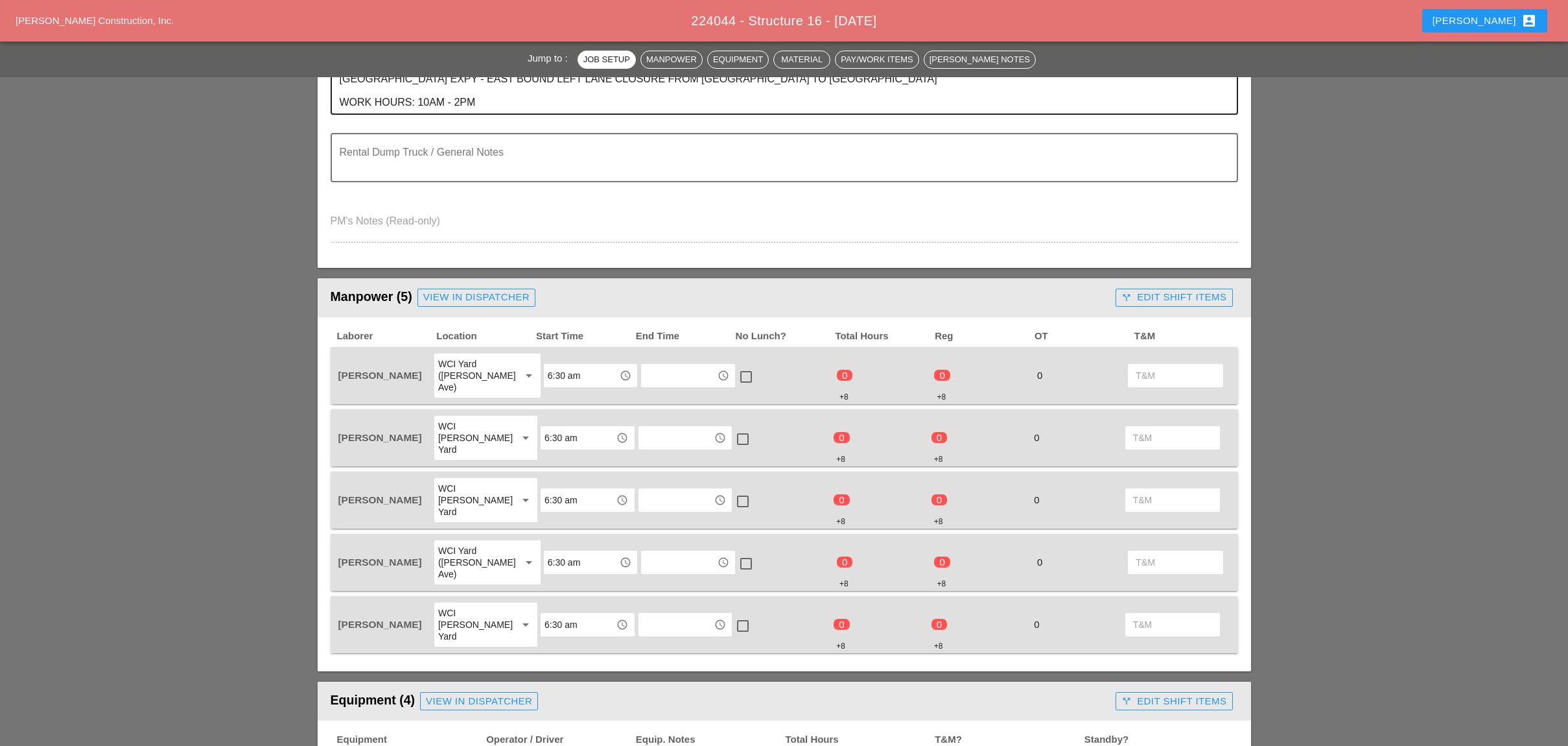
scroll to position [519, 0]
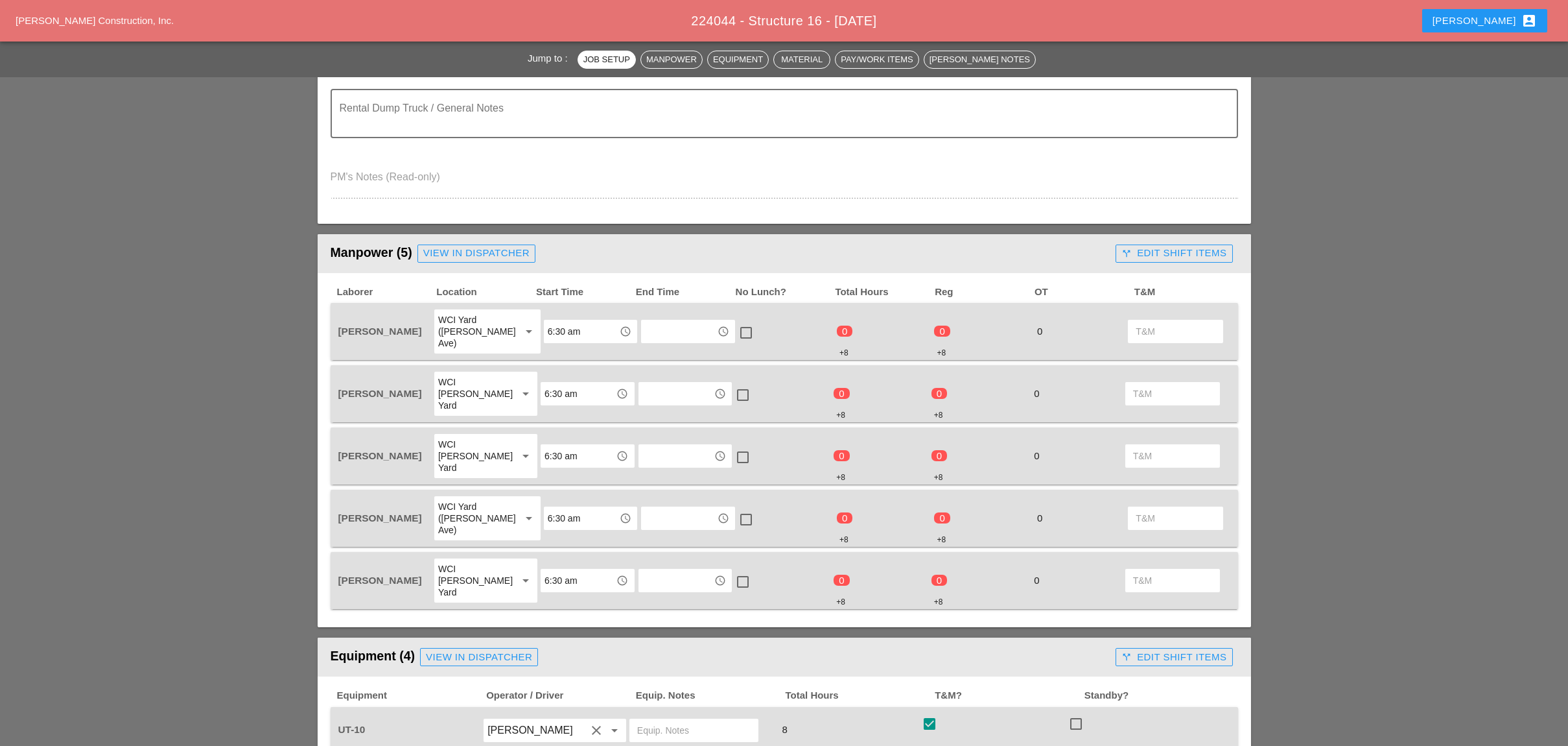
click at [1151, 248] on div "call_split Edit Shift Items" at bounding box center [1173, 253] width 105 height 15
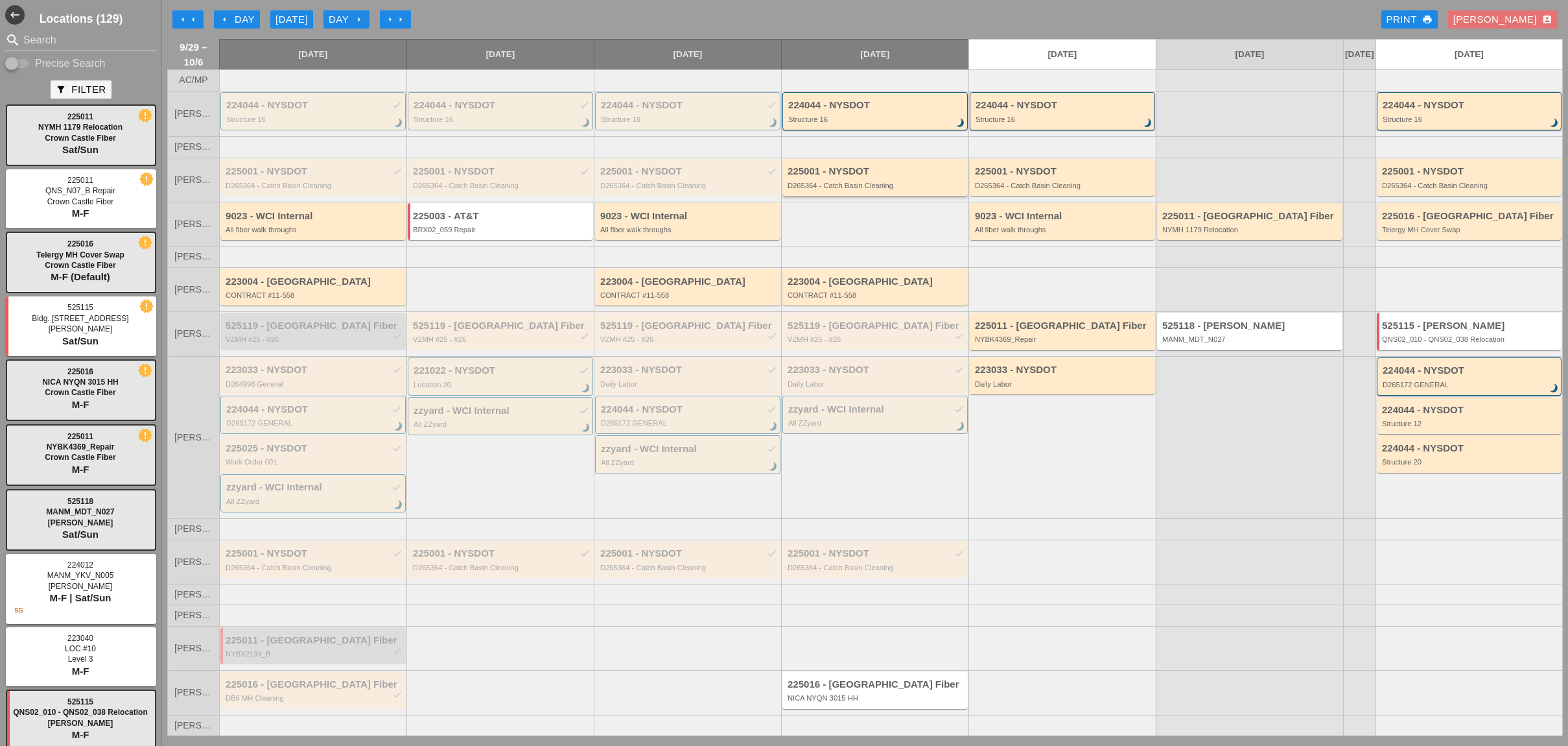
click at [871, 186] on div "225001 - NYSDOT D265364 - Catch Basin Cleaning" at bounding box center [876, 177] width 177 height 23
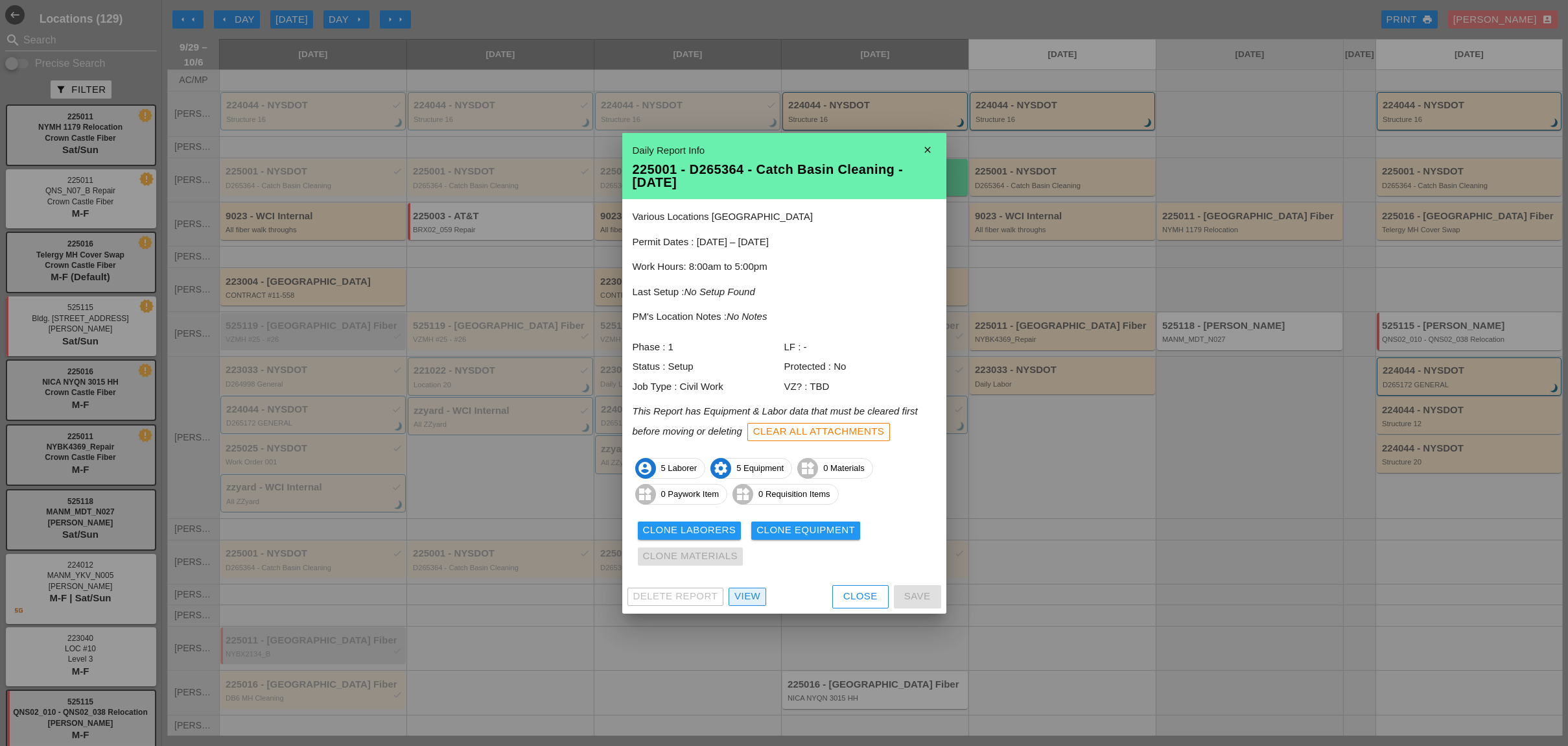
drag, startPoint x: 751, startPoint y: 594, endPoint x: 764, endPoint y: 582, distance: 17.7
click at [751, 594] on div "View" at bounding box center [746, 596] width 26 height 15
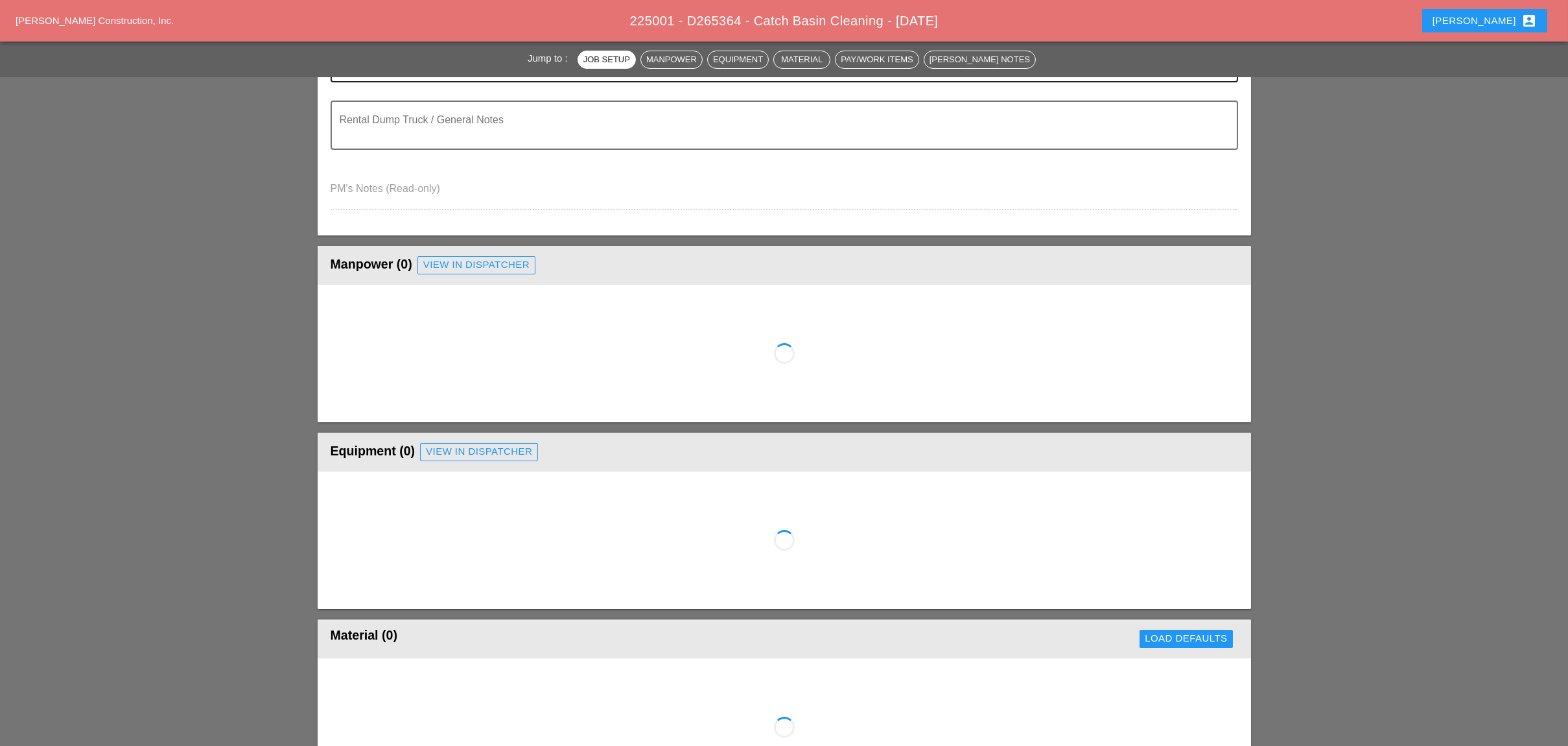
scroll to position [432, 0]
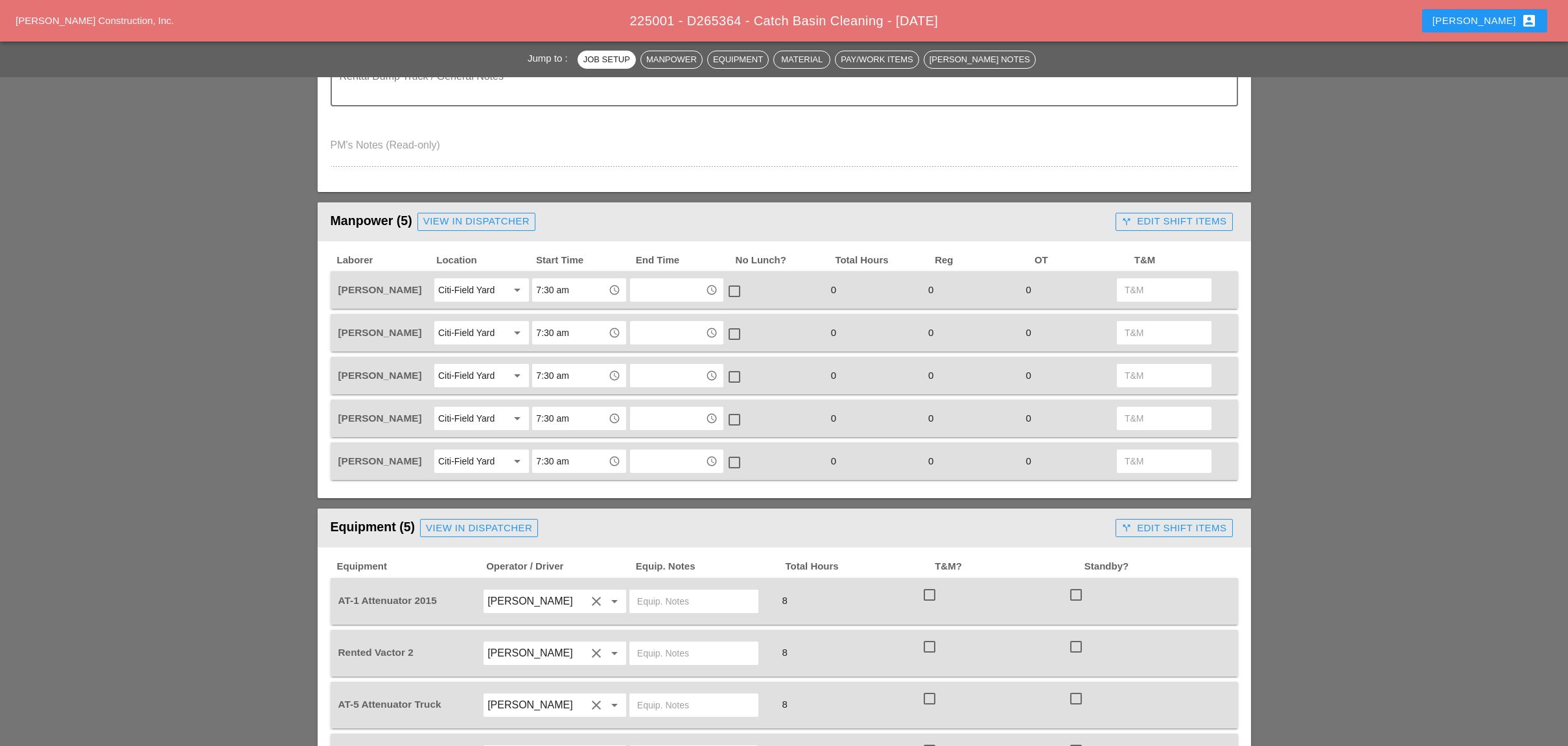
click at [1142, 214] on div "call_split Edit Shift Items" at bounding box center [1173, 221] width 105 height 15
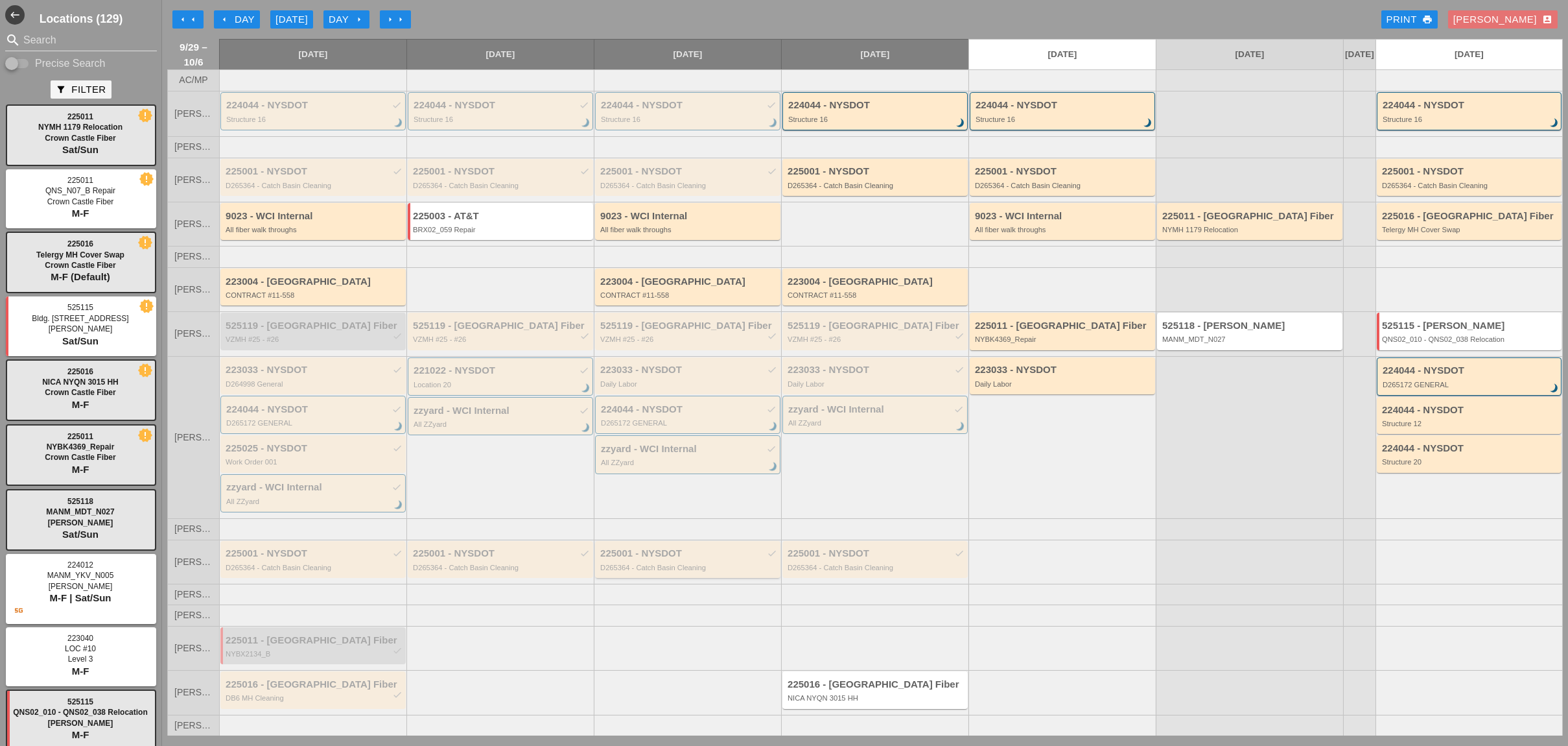
click at [632, 571] on div "D265364 - Catch Basin Cleaning" at bounding box center [689, 567] width 177 height 7
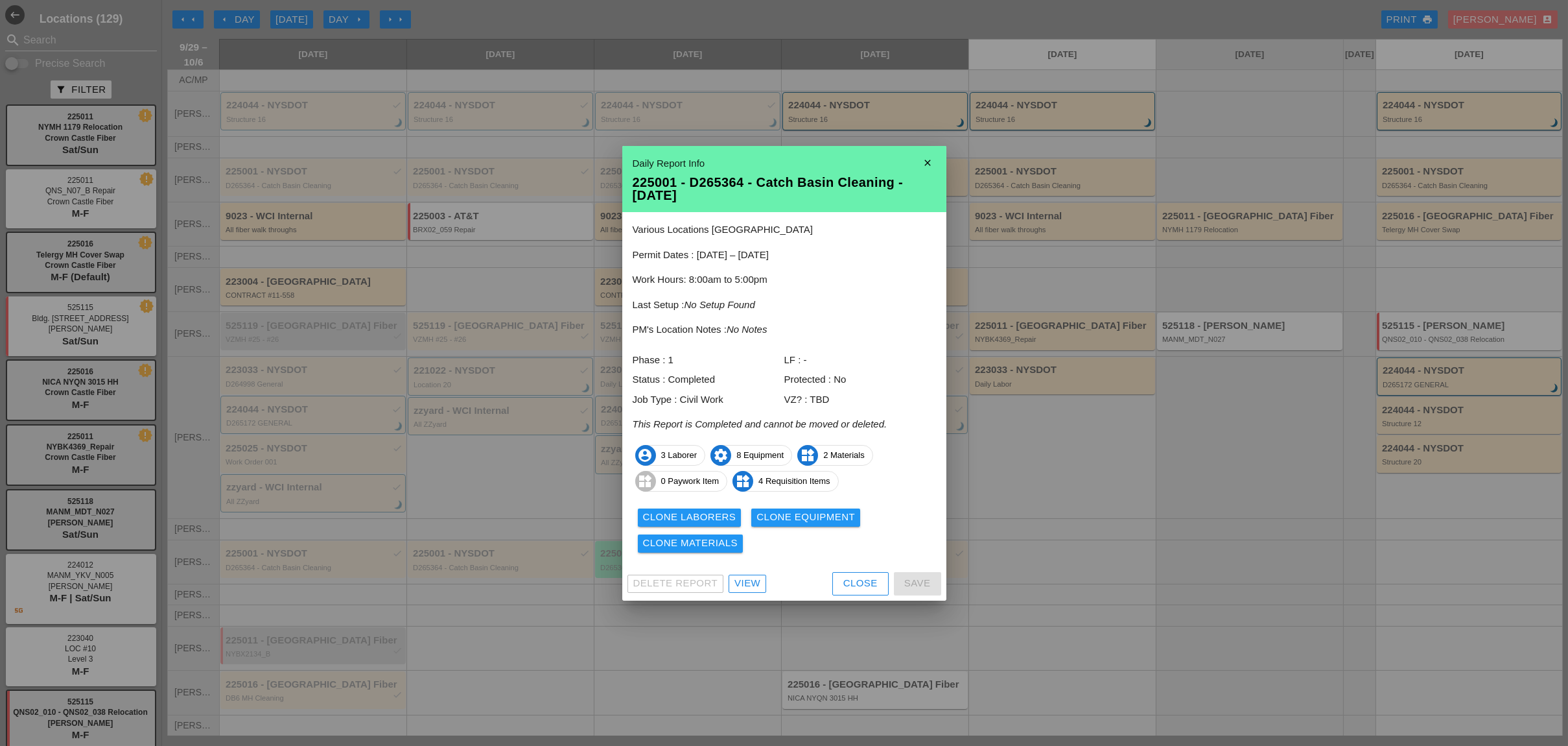
click at [749, 578] on div "View" at bounding box center [746, 583] width 26 height 15
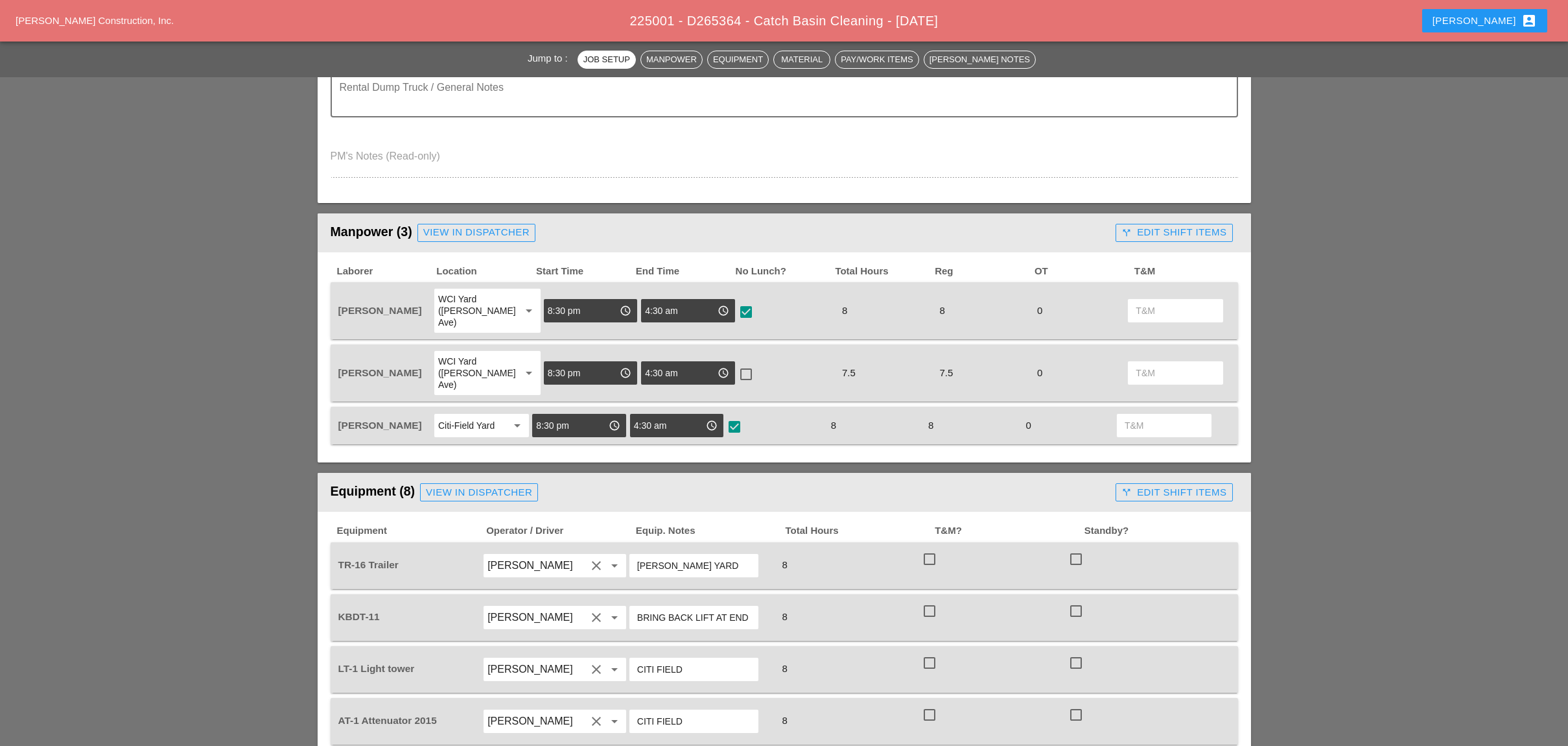
scroll to position [432, 0]
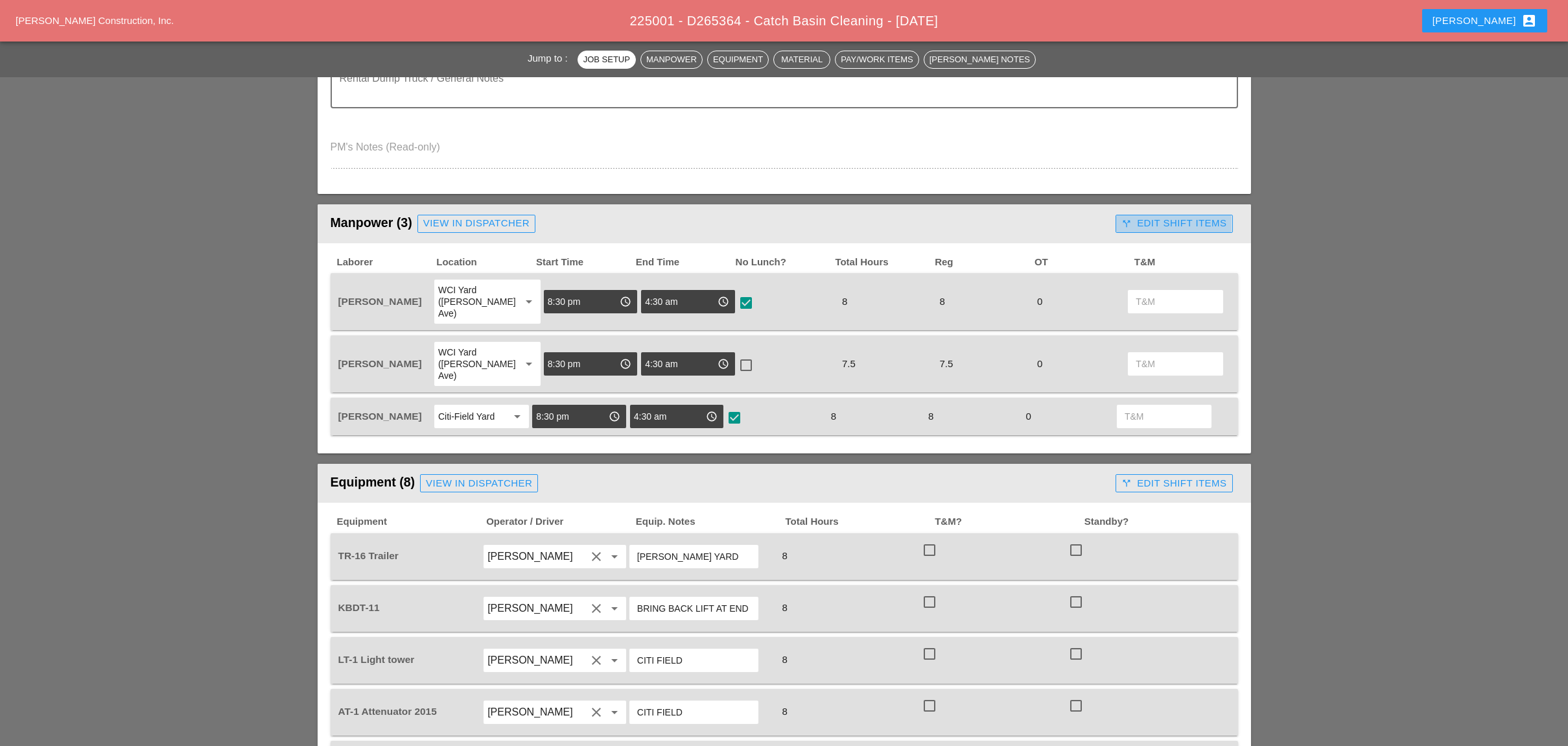
click at [1170, 221] on div "call_split Edit Shift Items" at bounding box center [1173, 224] width 105 height 15
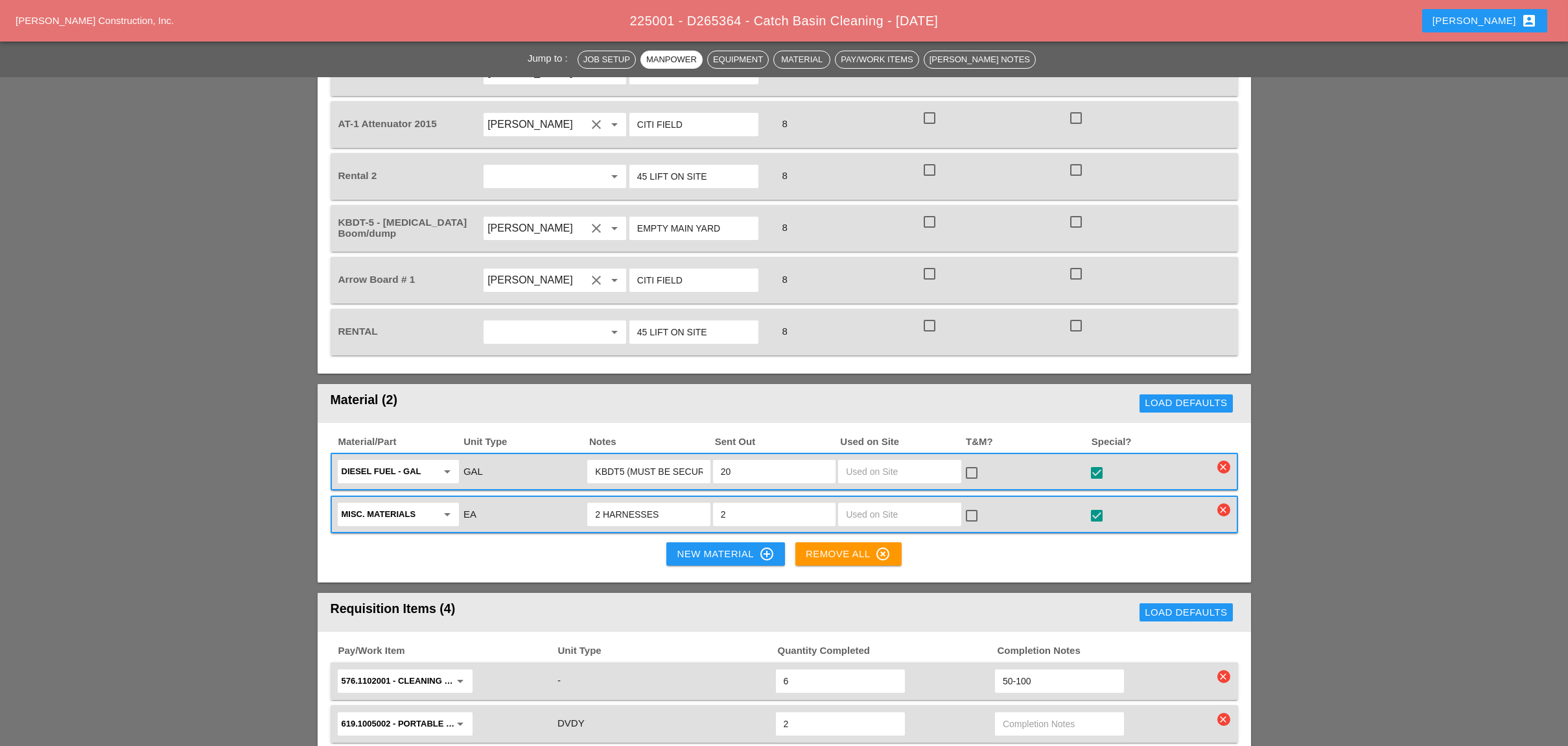
scroll to position [1124, 0]
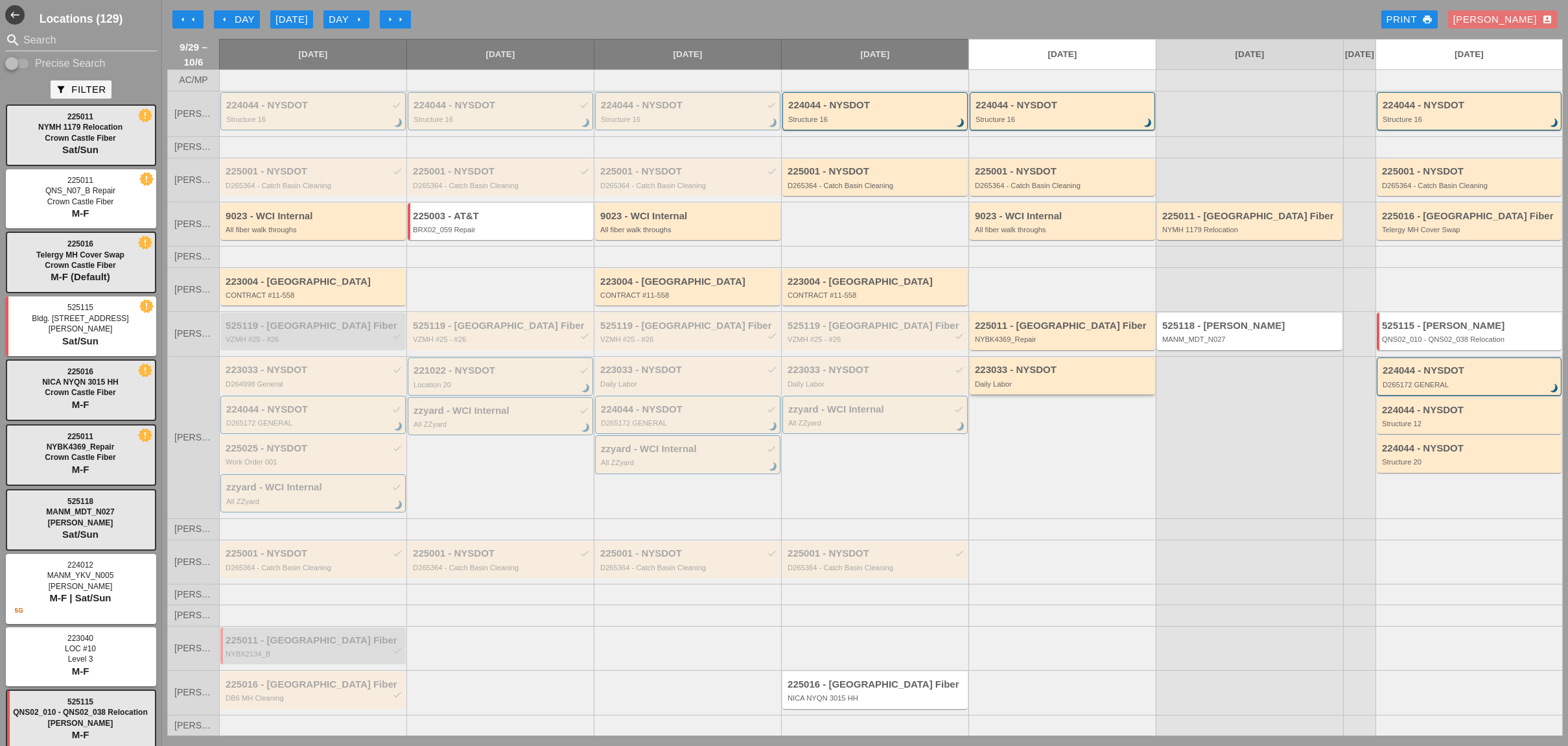
click at [1085, 380] on div "223033 - NYSDOT Daily Labor" at bounding box center [1063, 376] width 177 height 23
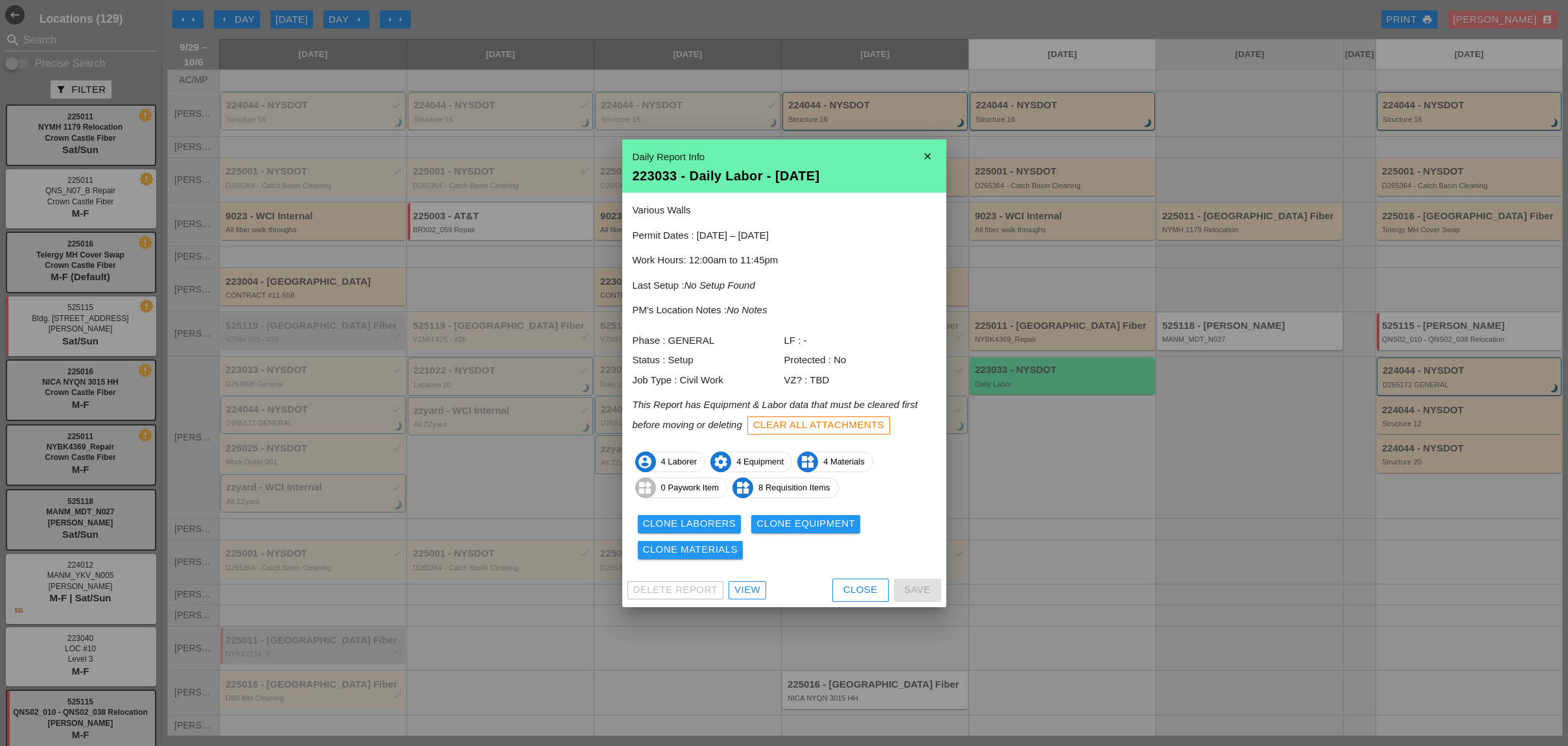
click at [755, 587] on div "View" at bounding box center [746, 590] width 26 height 15
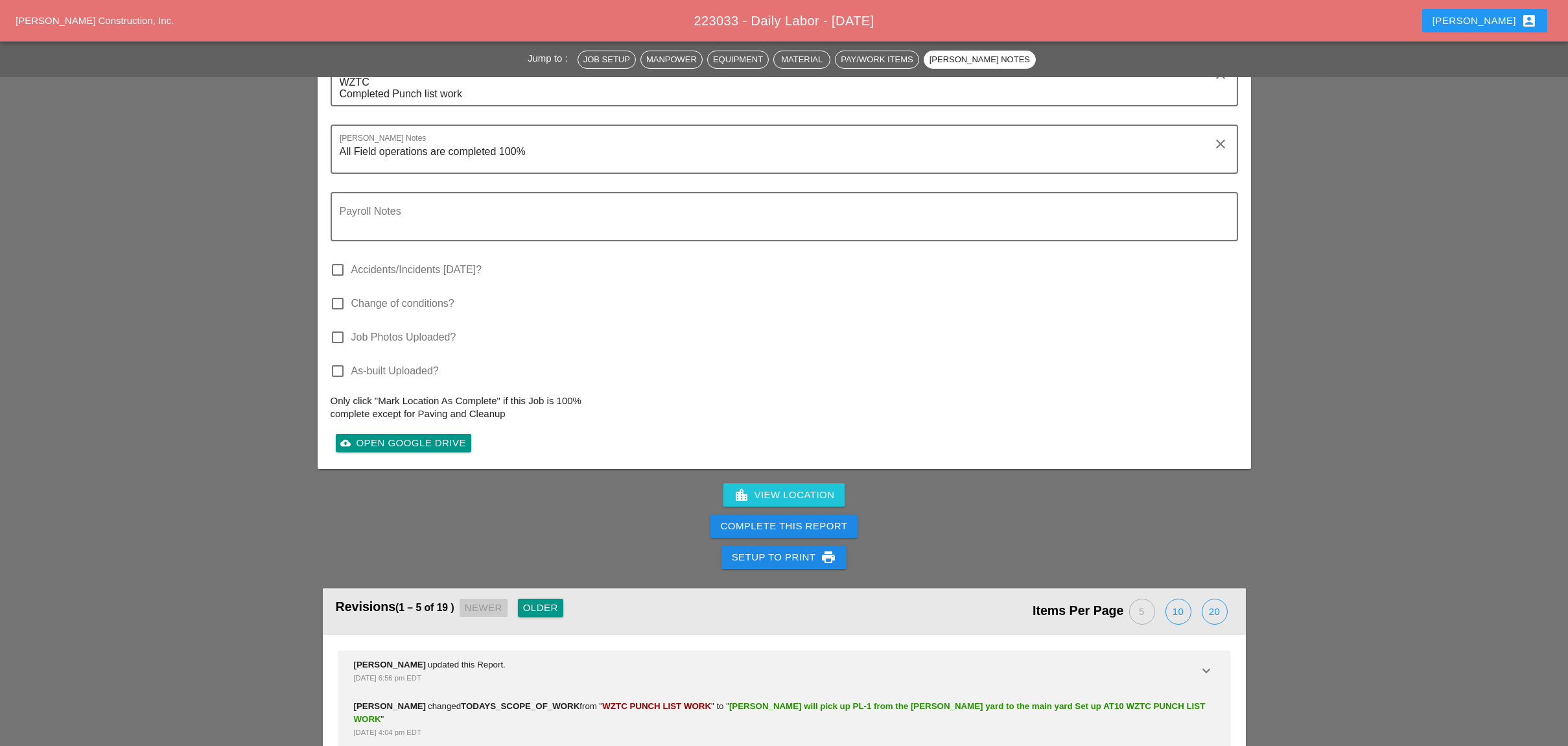
scroll to position [2075, 0]
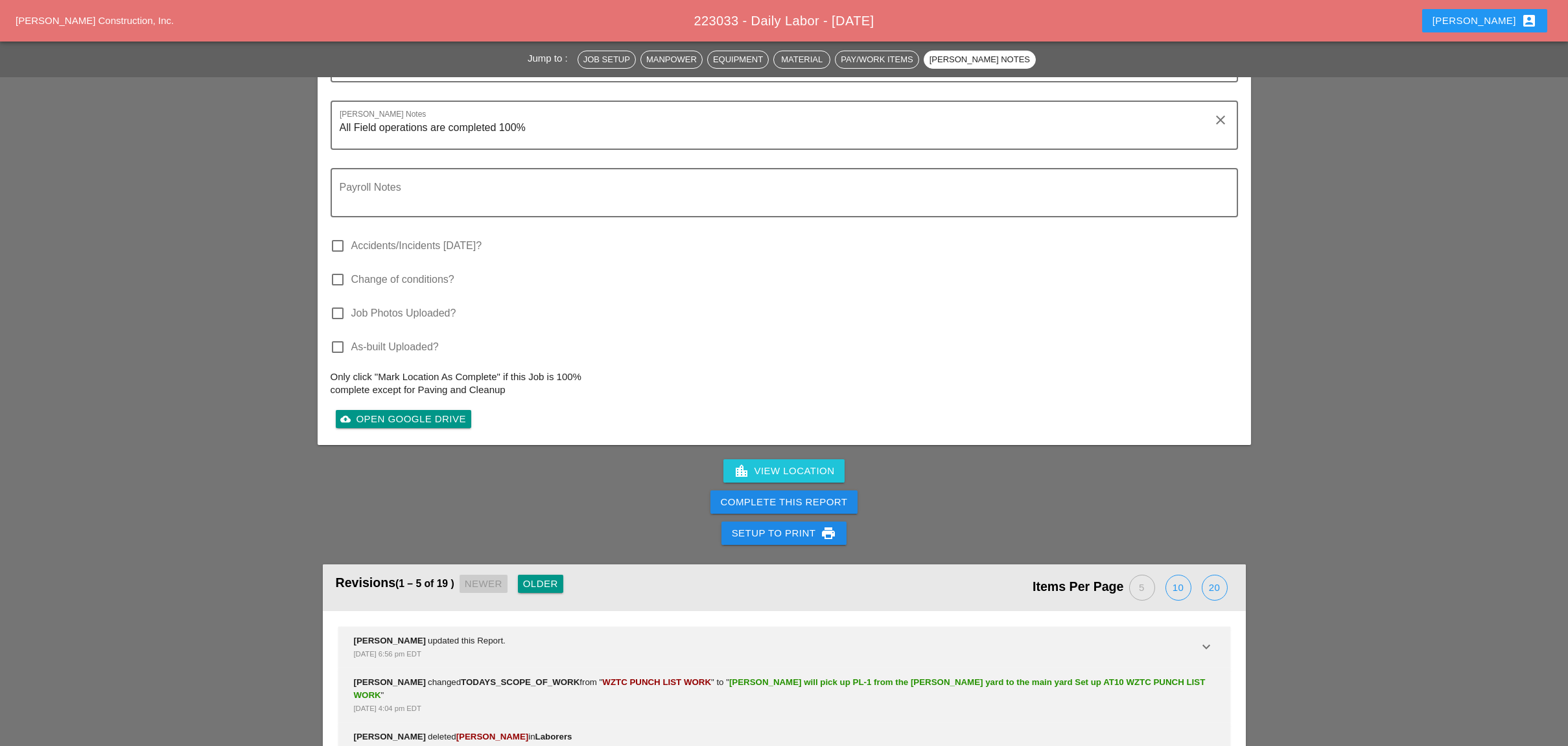
click at [831, 495] on div "Complete This Report" at bounding box center [784, 503] width 127 height 15
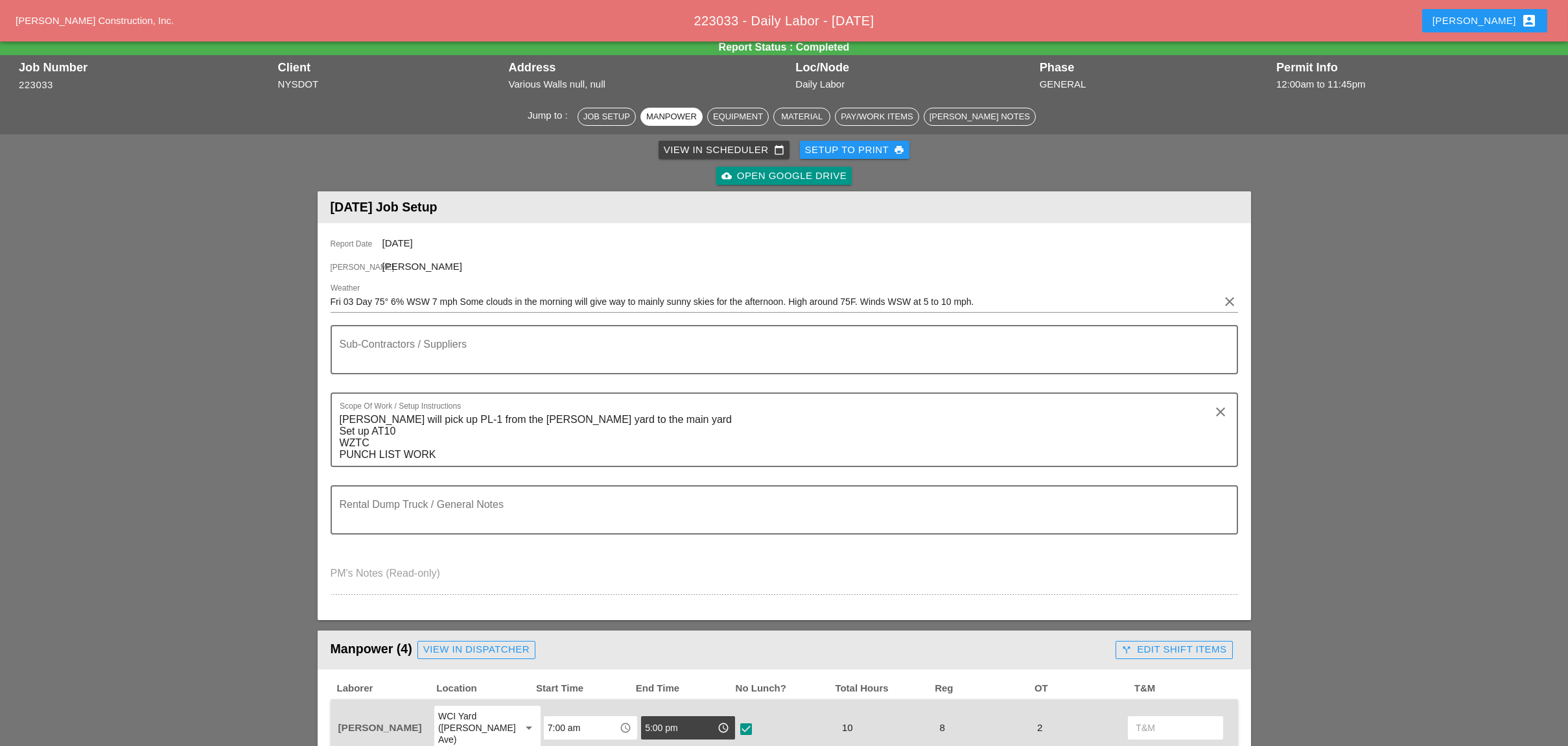
scroll to position [0, 0]
